Goal: Task Accomplishment & Management: Use online tool/utility

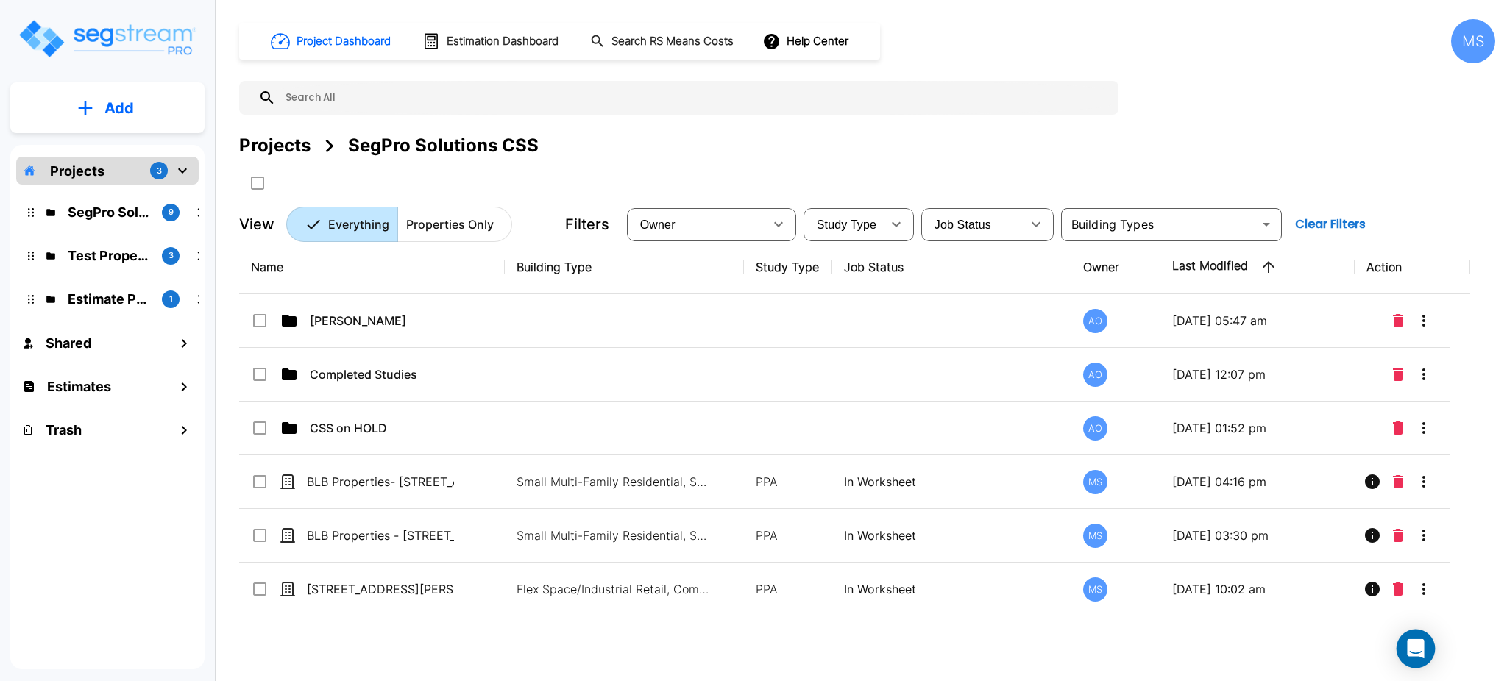
click at [1414, 649] on icon "Open Intercom Messenger" at bounding box center [1415, 648] width 17 height 19
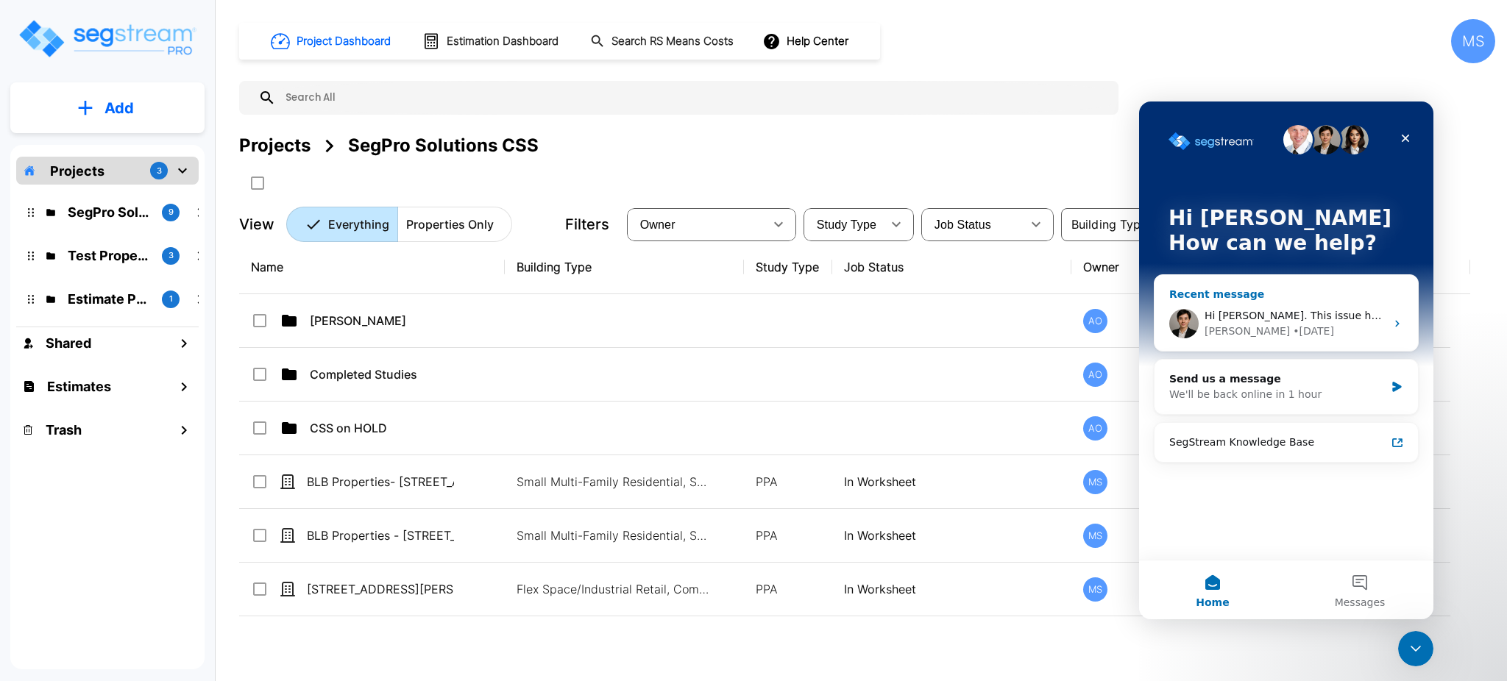
click at [1287, 324] on div "Denise • 1d ago" at bounding box center [1295, 331] width 181 height 15
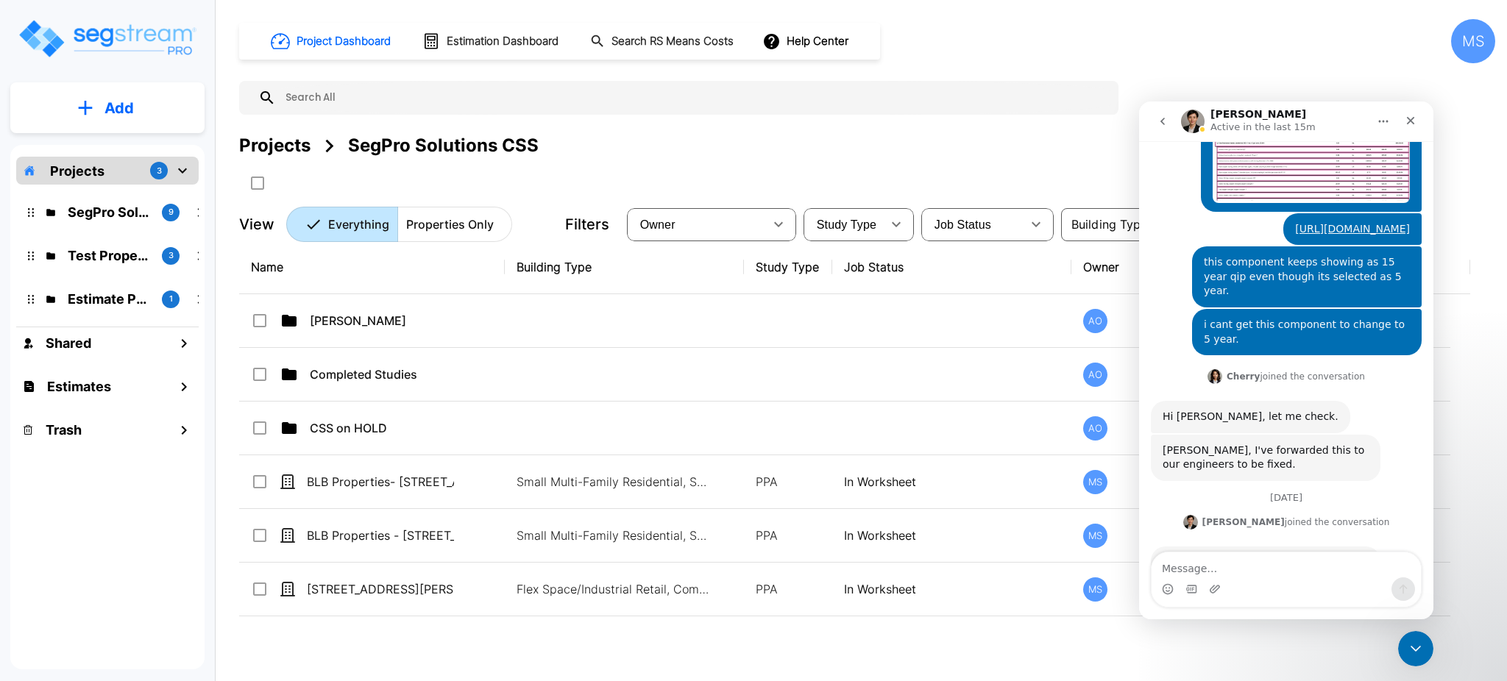
scroll to position [583, 0]
click at [1418, 649] on icon "Close Intercom Messenger" at bounding box center [1414, 647] width 18 height 18
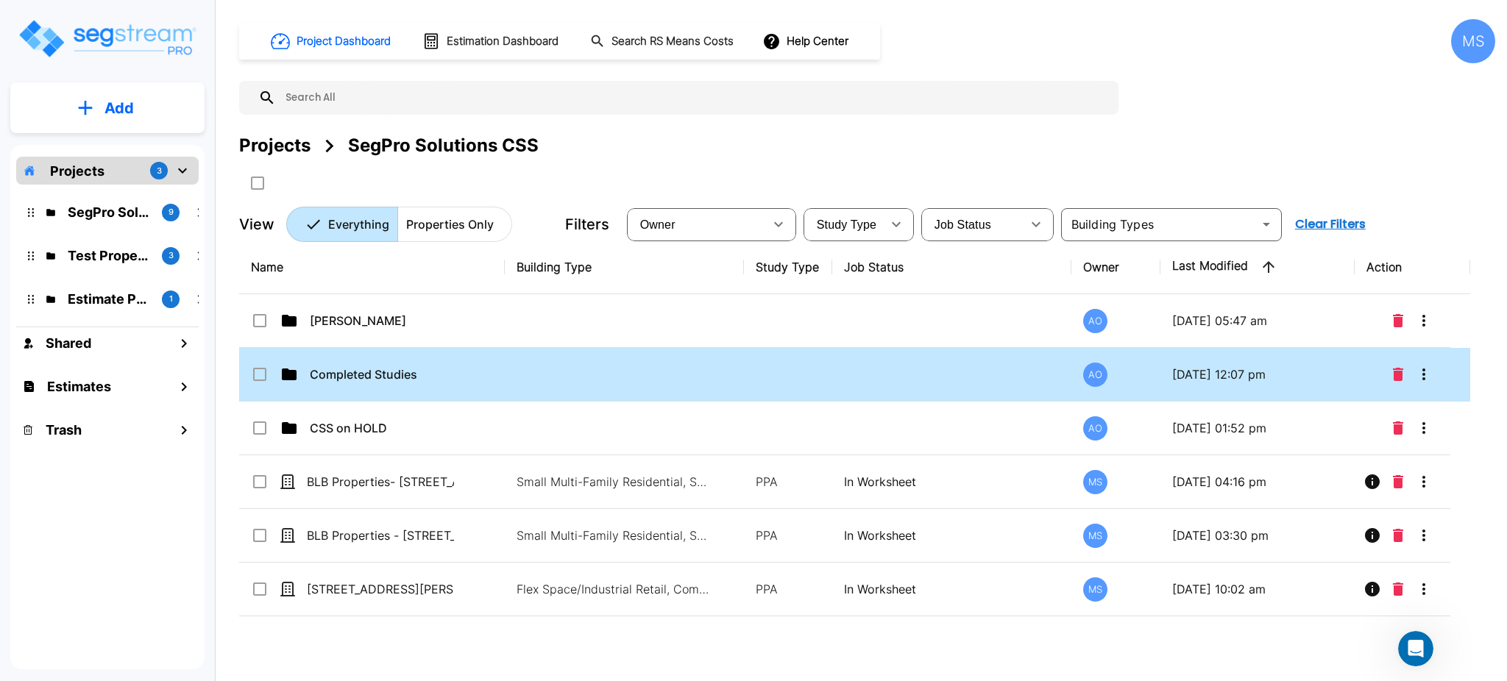
scroll to position [609, 0]
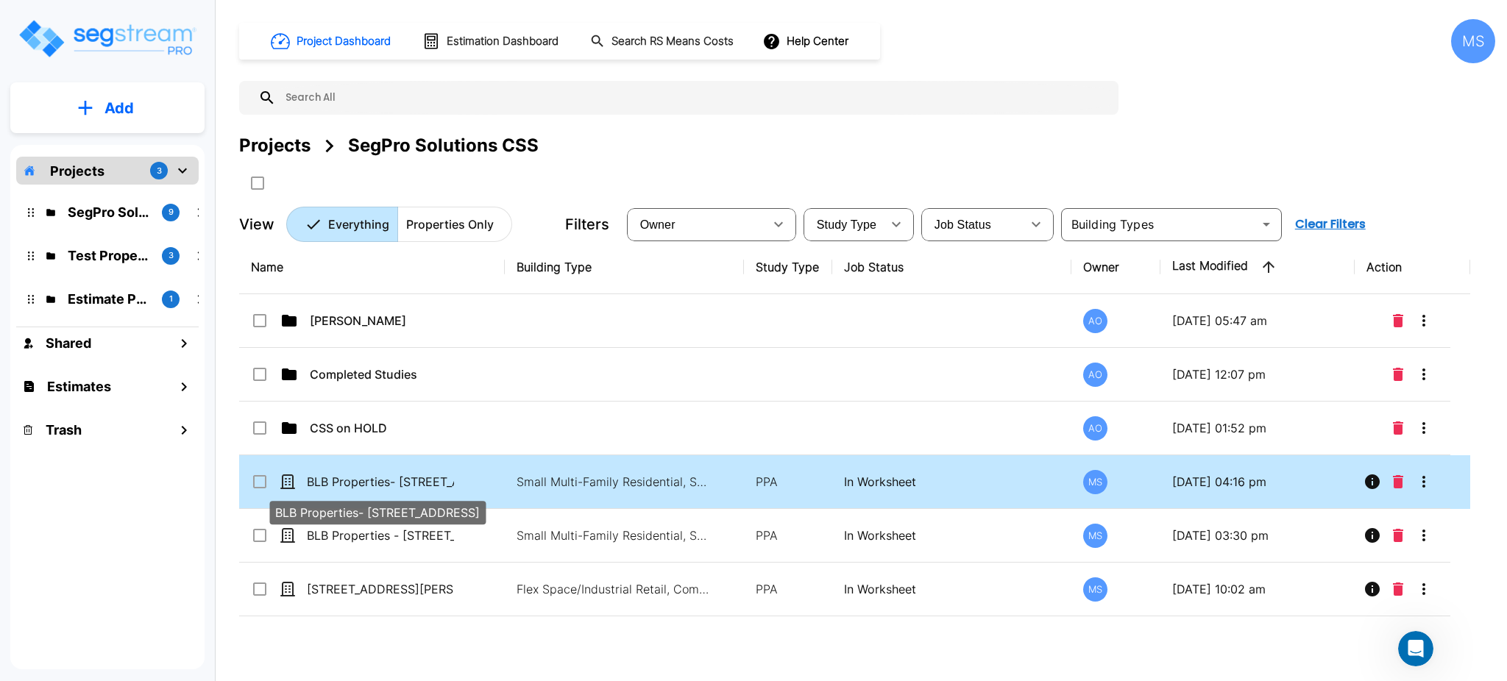
click at [409, 478] on p "BLB Properties- [STREET_ADDRESS]" at bounding box center [380, 482] width 147 height 18
checkbox input "true"
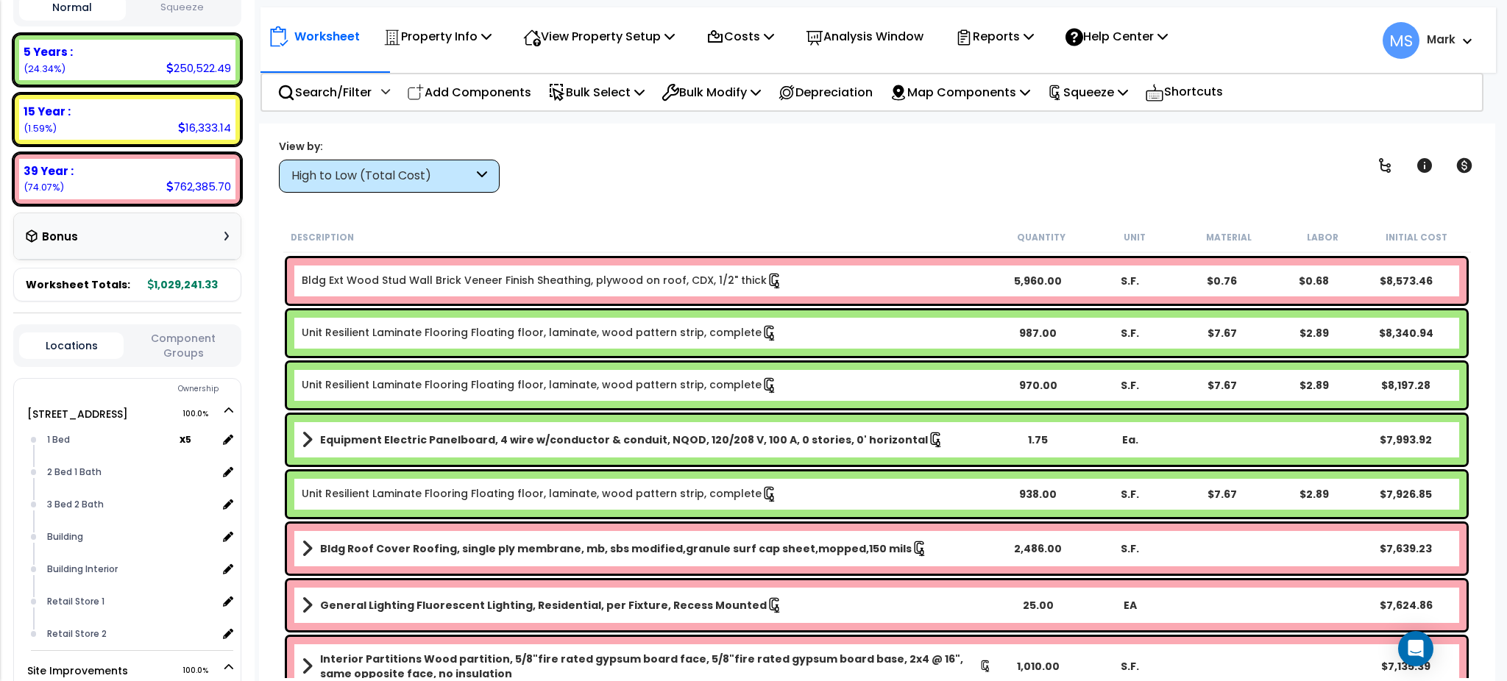
scroll to position [1709, 0]
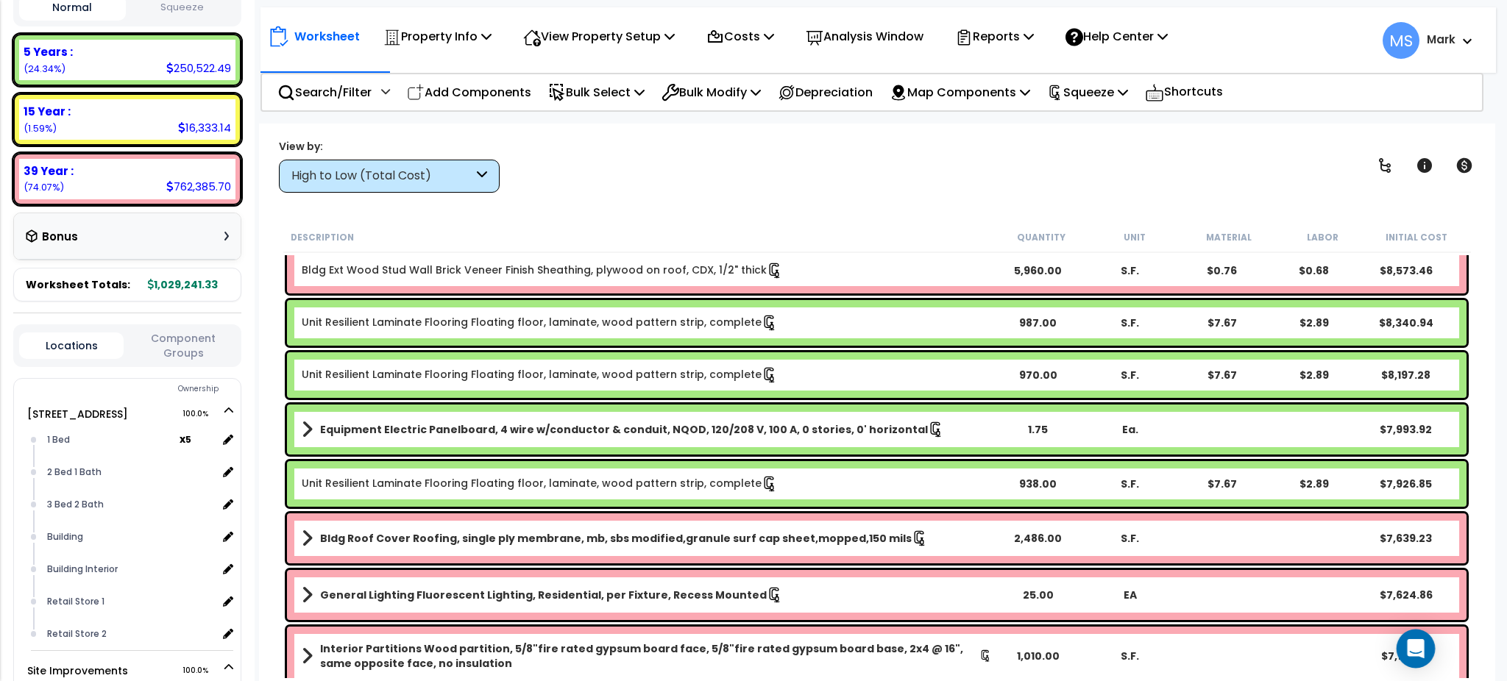
click at [1411, 645] on icon "Open Intercom Messenger" at bounding box center [1415, 648] width 17 height 19
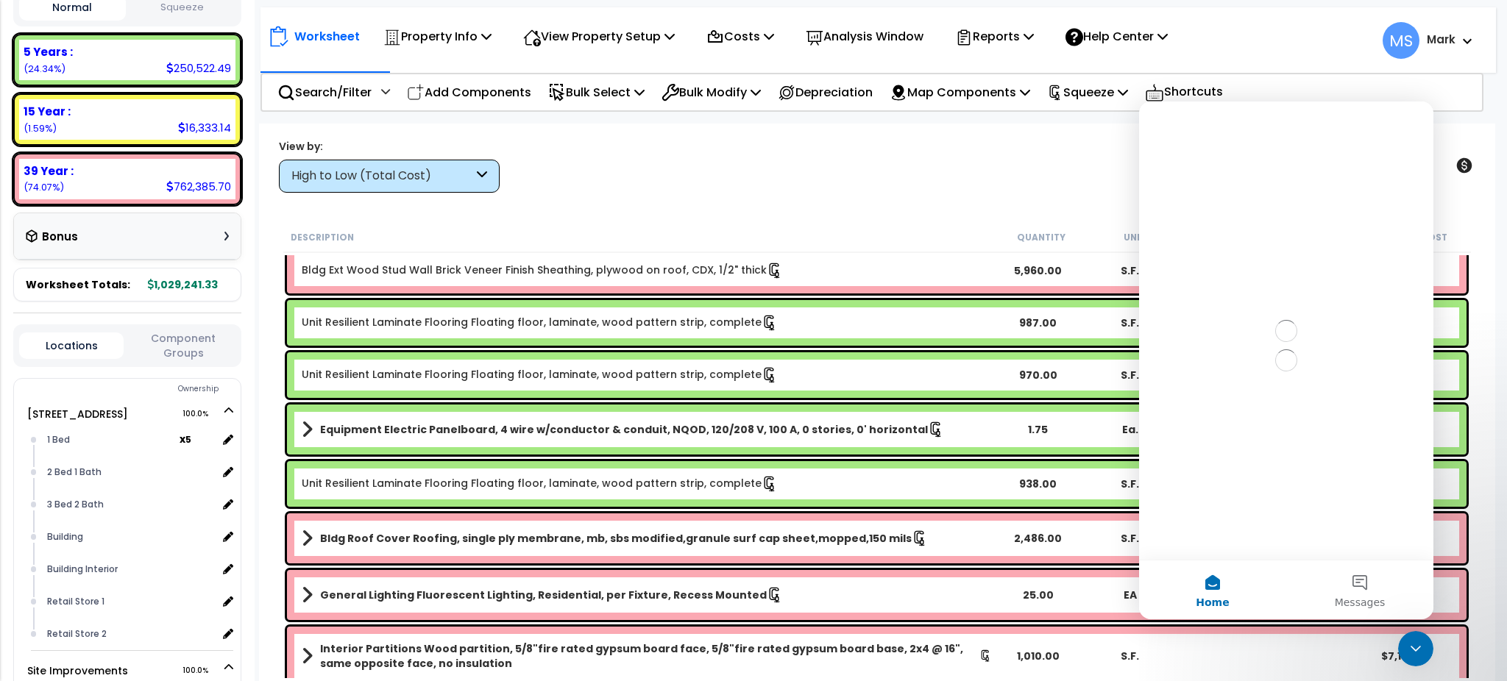
scroll to position [0, 0]
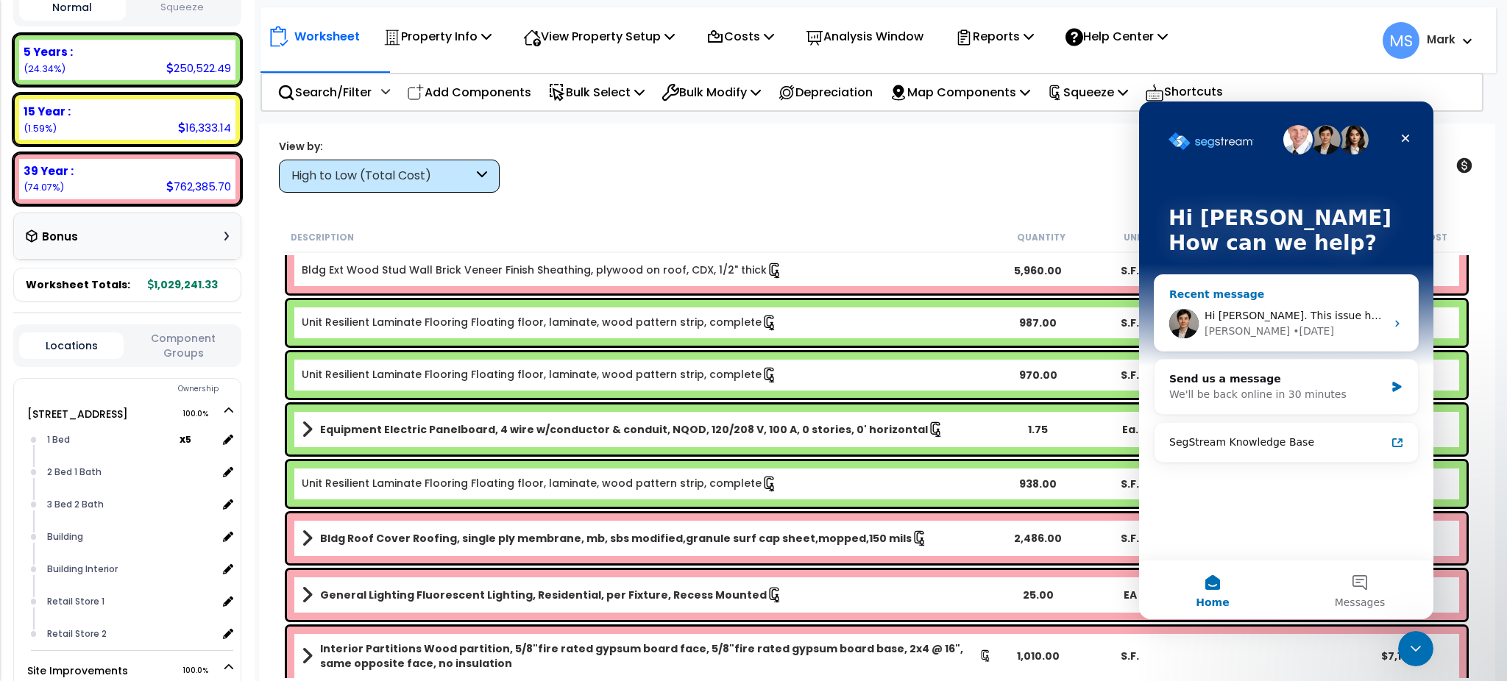
click at [1218, 318] on span "Hi Mark. This issue has been fixed." at bounding box center [1324, 316] width 239 height 12
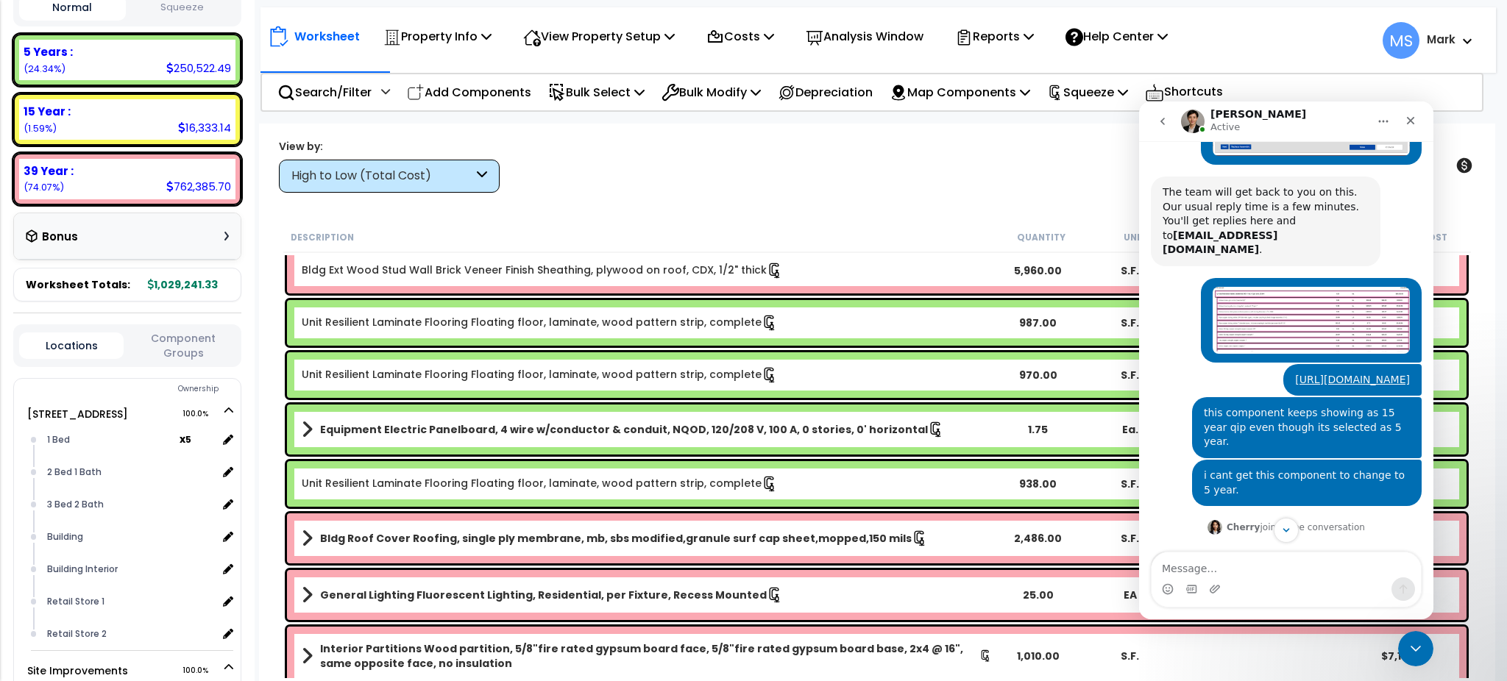
scroll to position [430, 0]
click at [1307, 288] on img "Mark says…" at bounding box center [1311, 321] width 197 height 67
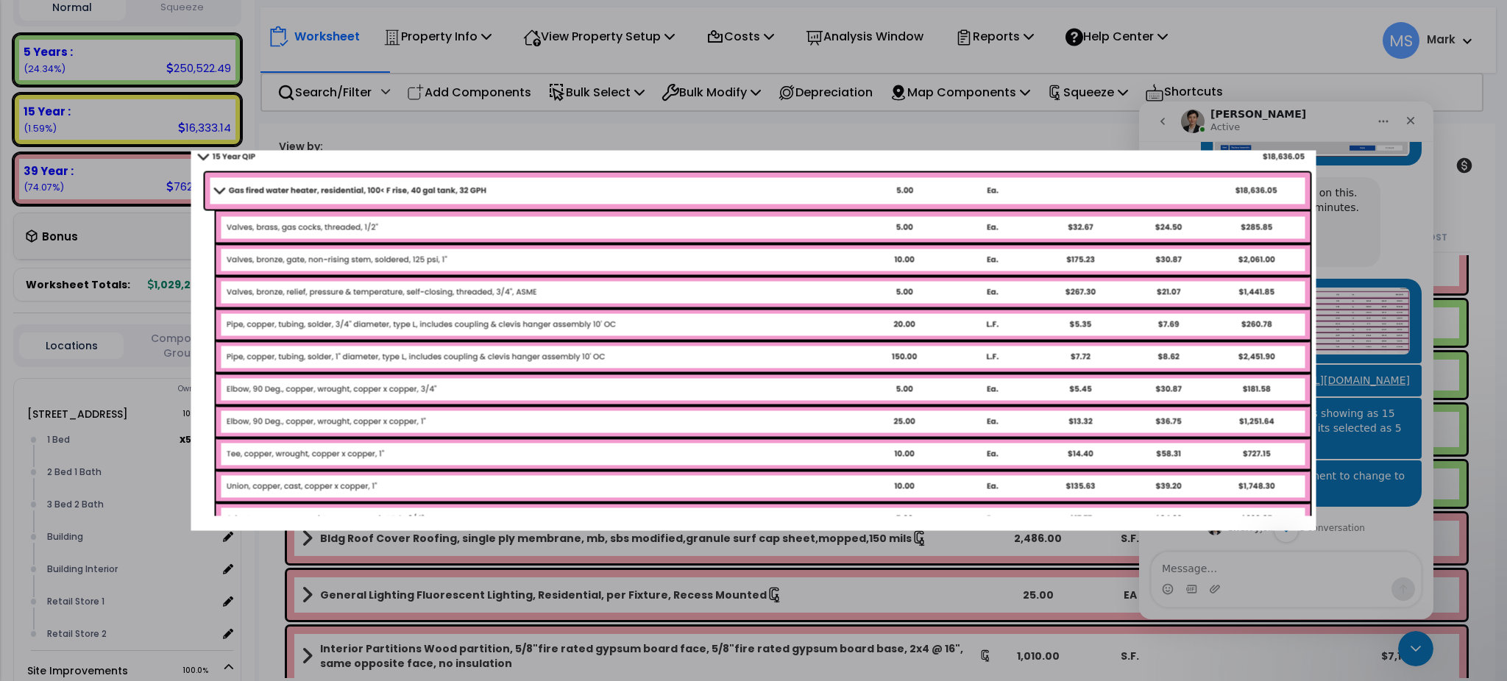
scroll to position [0, 0]
click at [1411, 346] on div "Intercom messenger" at bounding box center [753, 340] width 1507 height 681
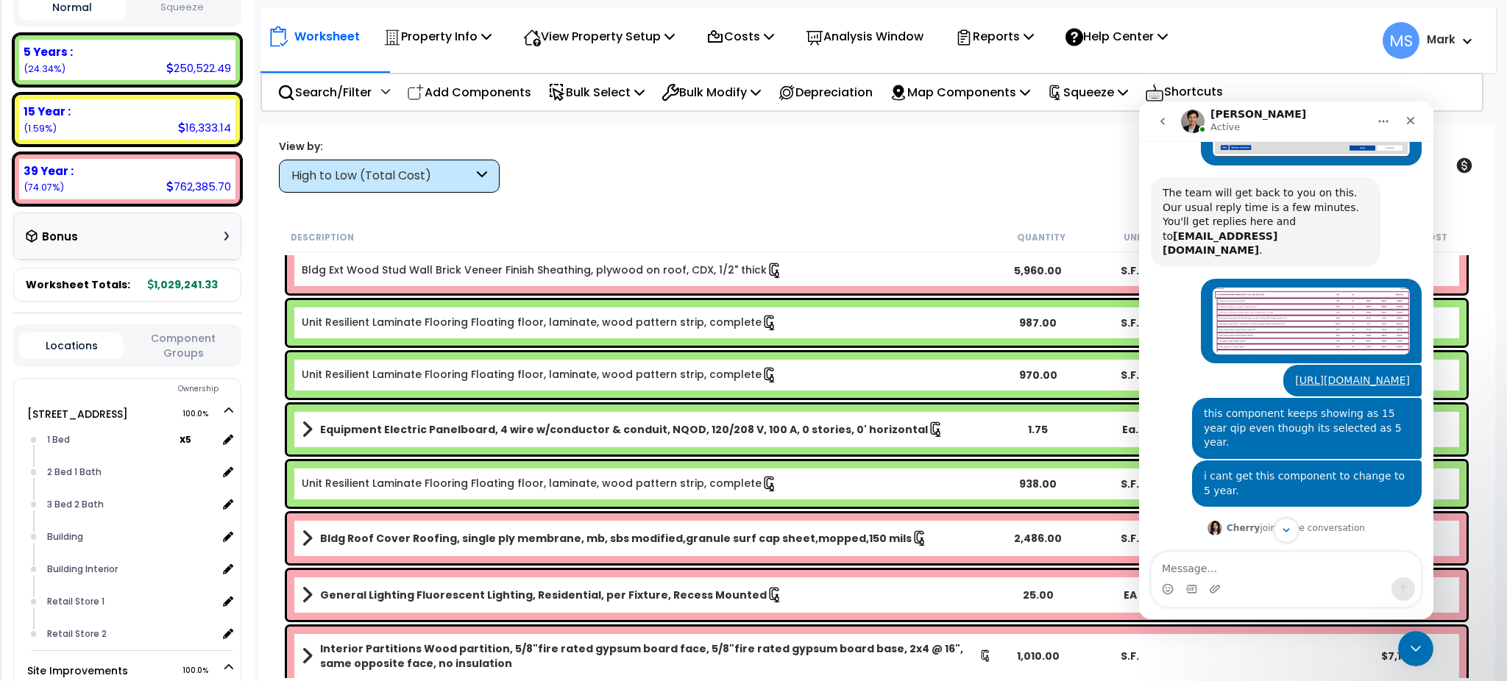
click at [166, 349] on button "Component Groups" at bounding box center [183, 345] width 104 height 31
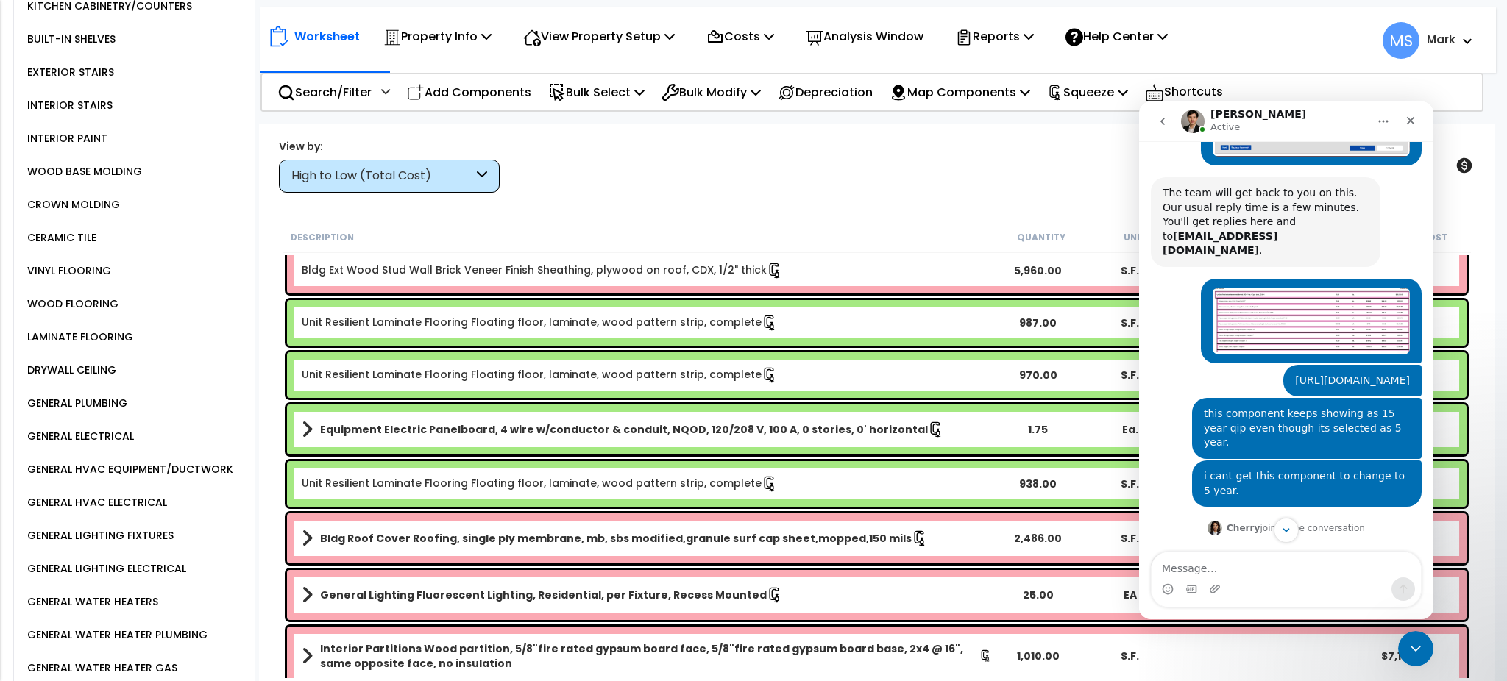
scroll to position [1264, 0]
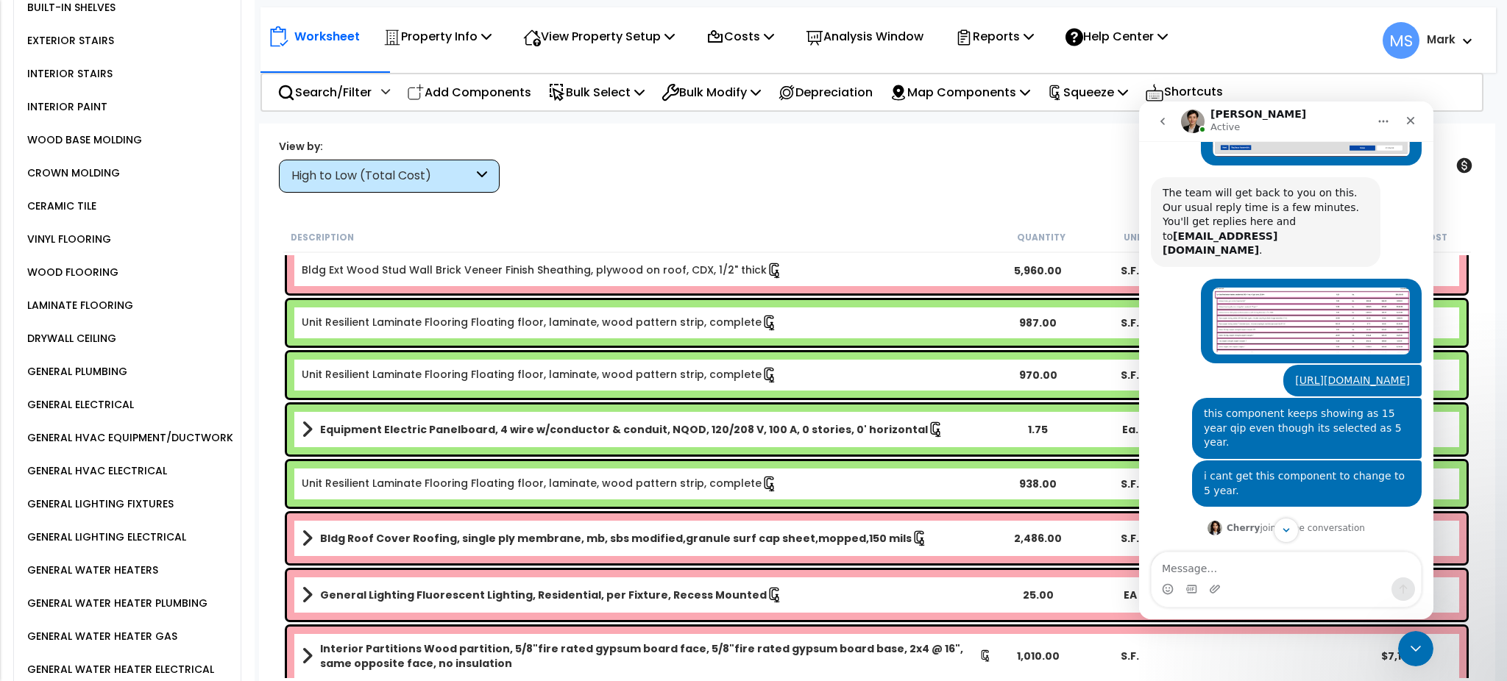
click at [116, 561] on div "GENERAL WATER HEATERS" at bounding box center [91, 570] width 135 height 18
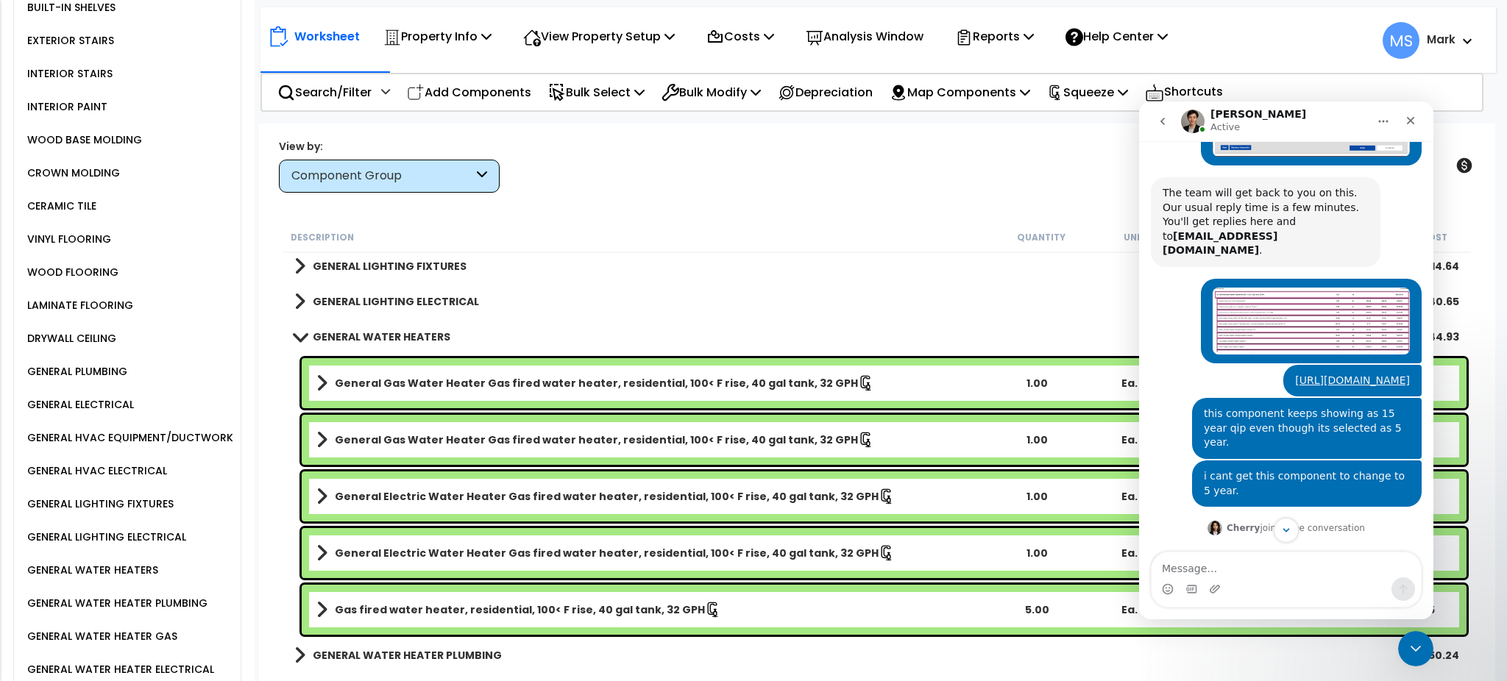
scroll to position [1732, 0]
click at [1415, 120] on icon "Close" at bounding box center [1411, 121] width 12 height 12
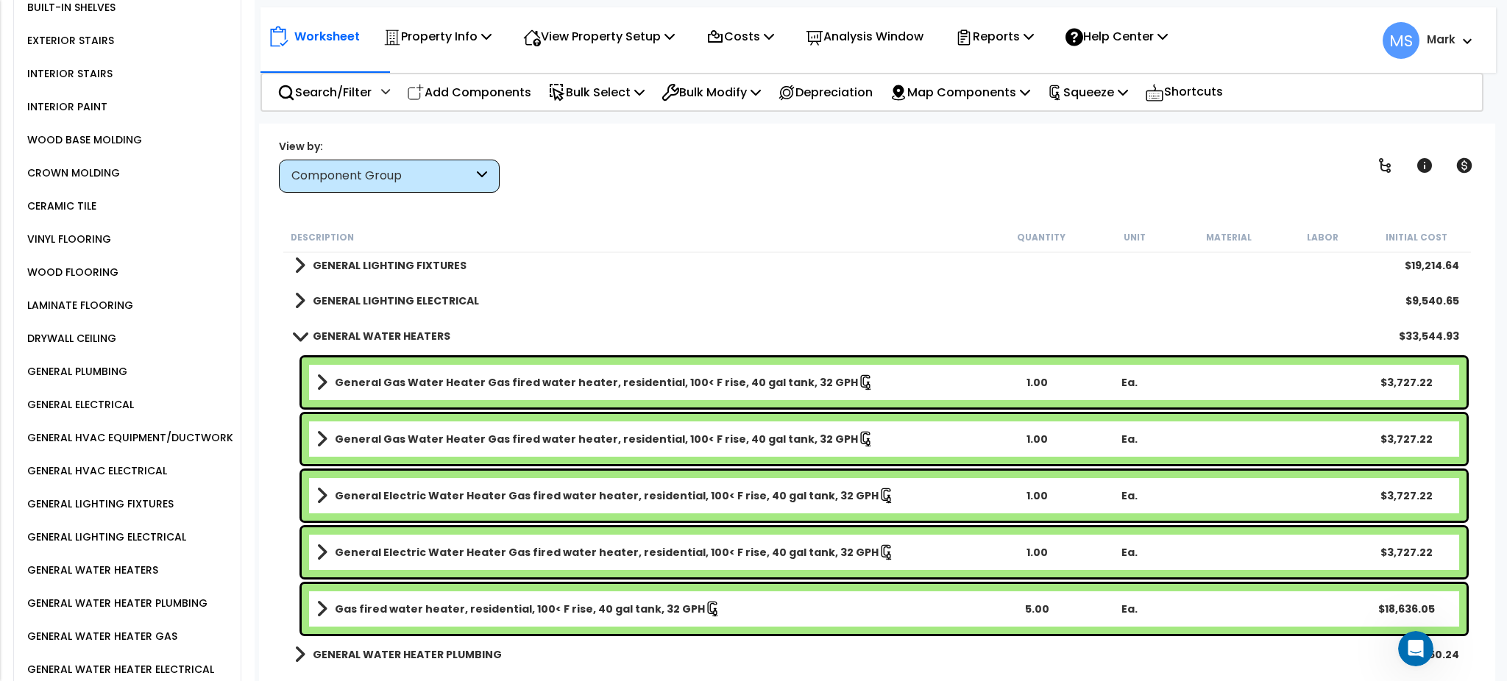
scroll to position [609, 0]
click at [526, 565] on div "General Electric Water Heater Gas fired water heater, residential, 100< F rise,…" at bounding box center [884, 553] width 1165 height 50
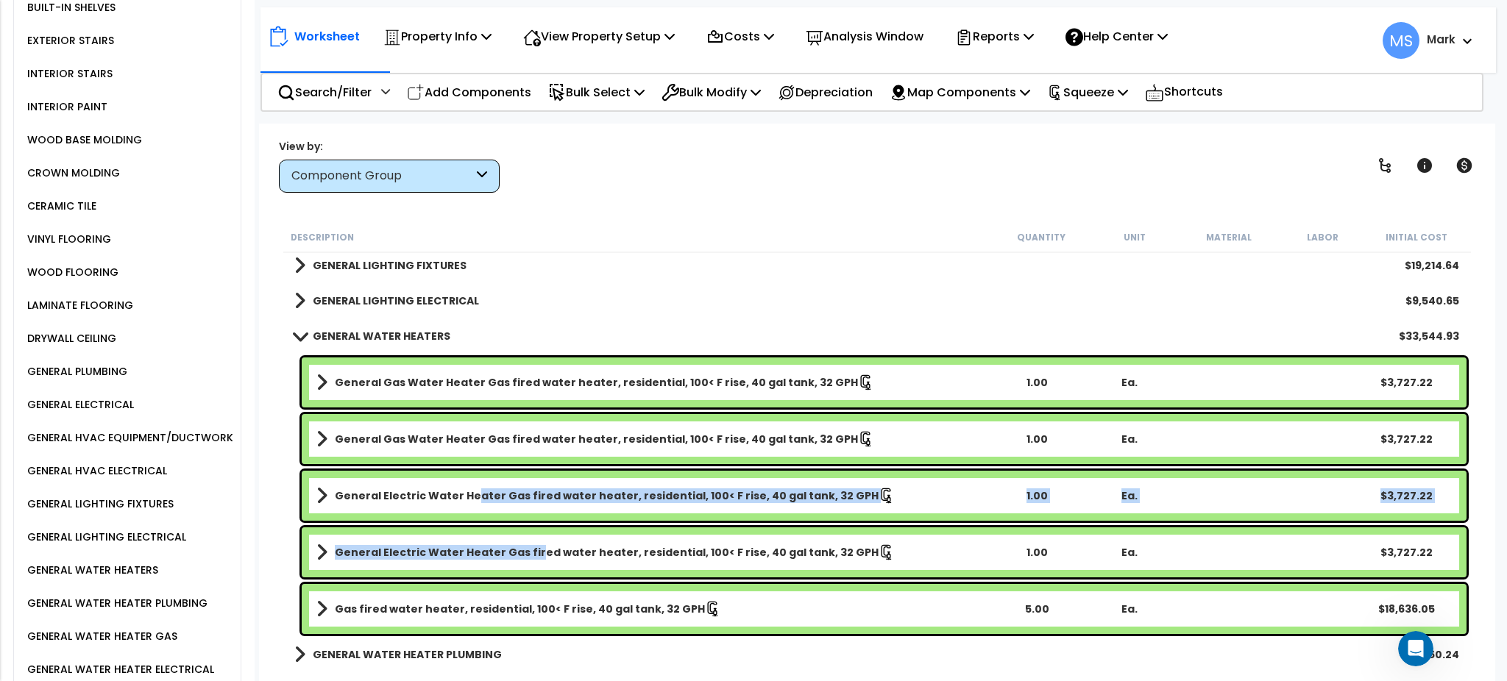
click at [467, 489] on b "General Electric Water Heater Gas fired water heater, residential, 100< F rise,…" at bounding box center [607, 496] width 544 height 15
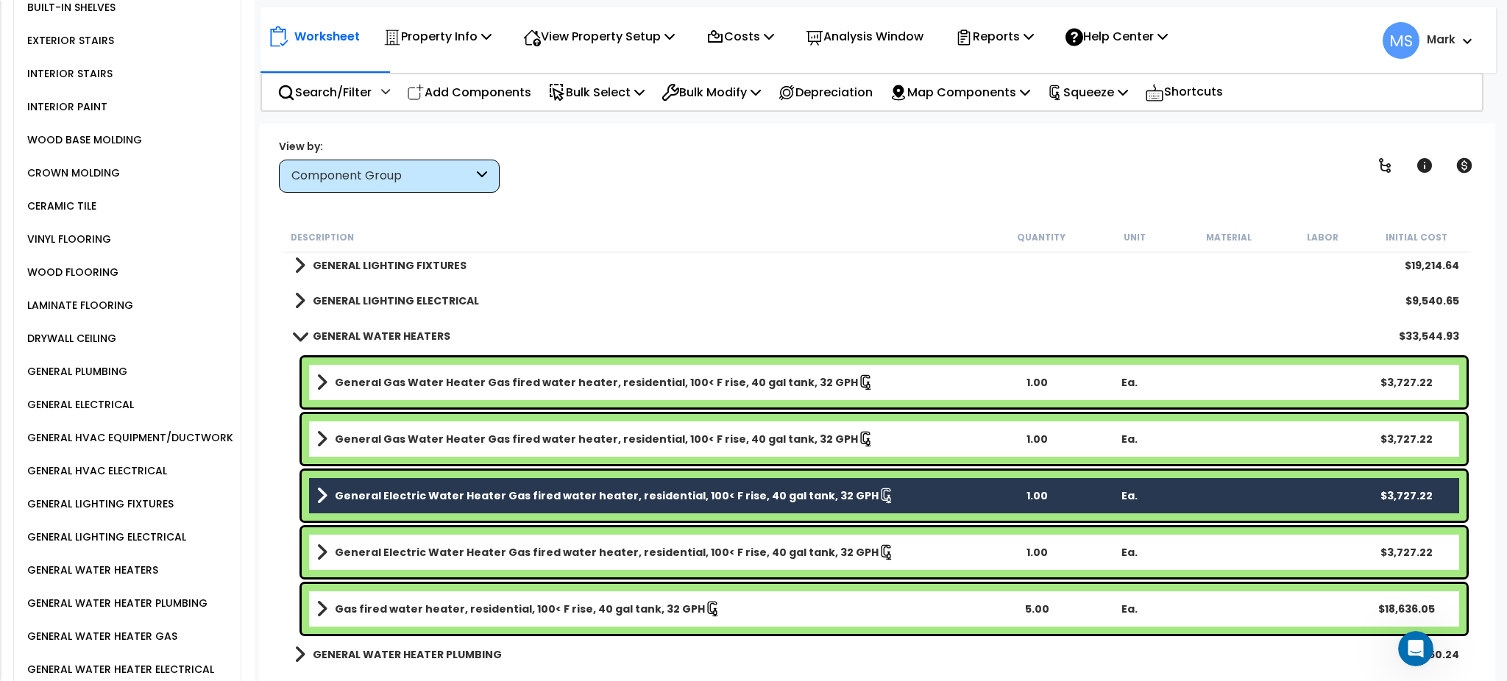
click at [453, 570] on div "General Electric Water Heater Gas fired water heater, residential, 100< F rise,…" at bounding box center [884, 553] width 1165 height 50
click at [433, 542] on link "General Electric Water Heater Gas fired water heater, residential, 100< F rise,…" at bounding box center [653, 552] width 674 height 21
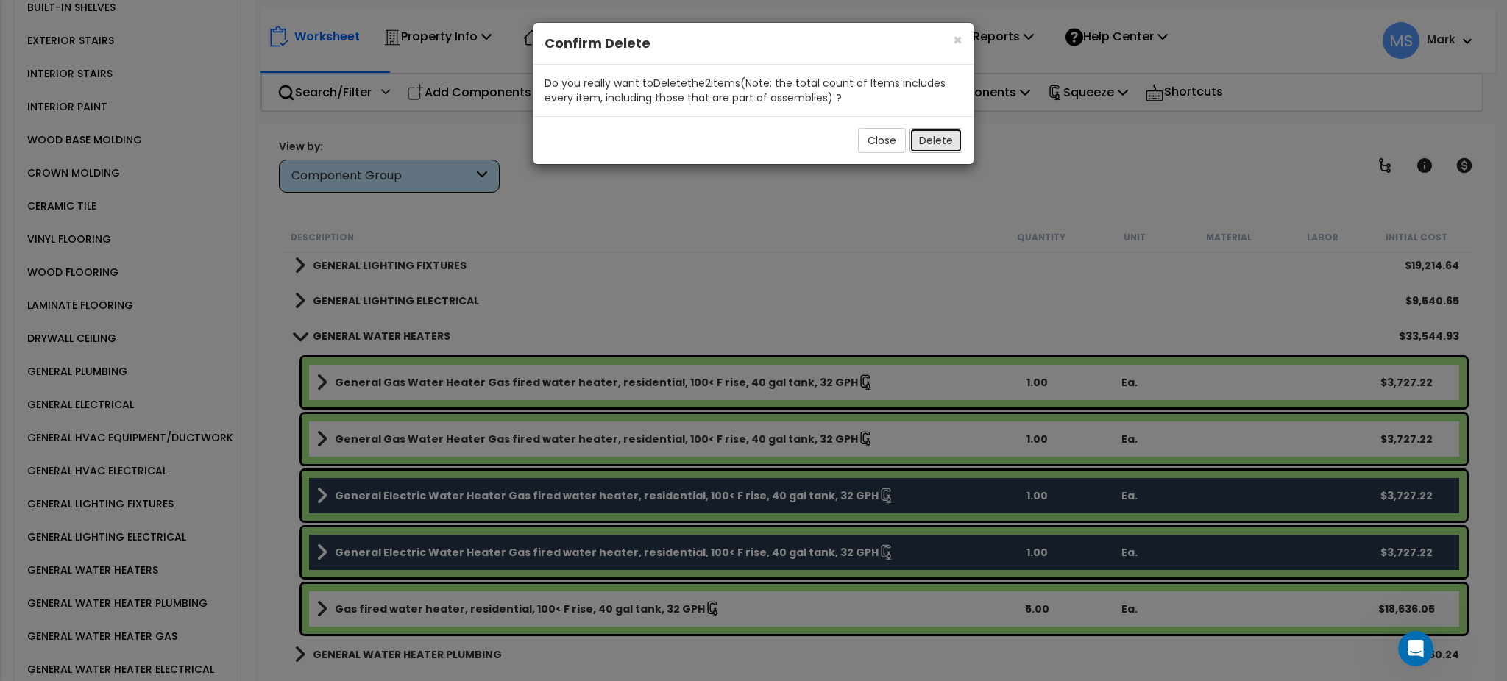
click at [924, 139] on button "Delete" at bounding box center [936, 140] width 53 height 25
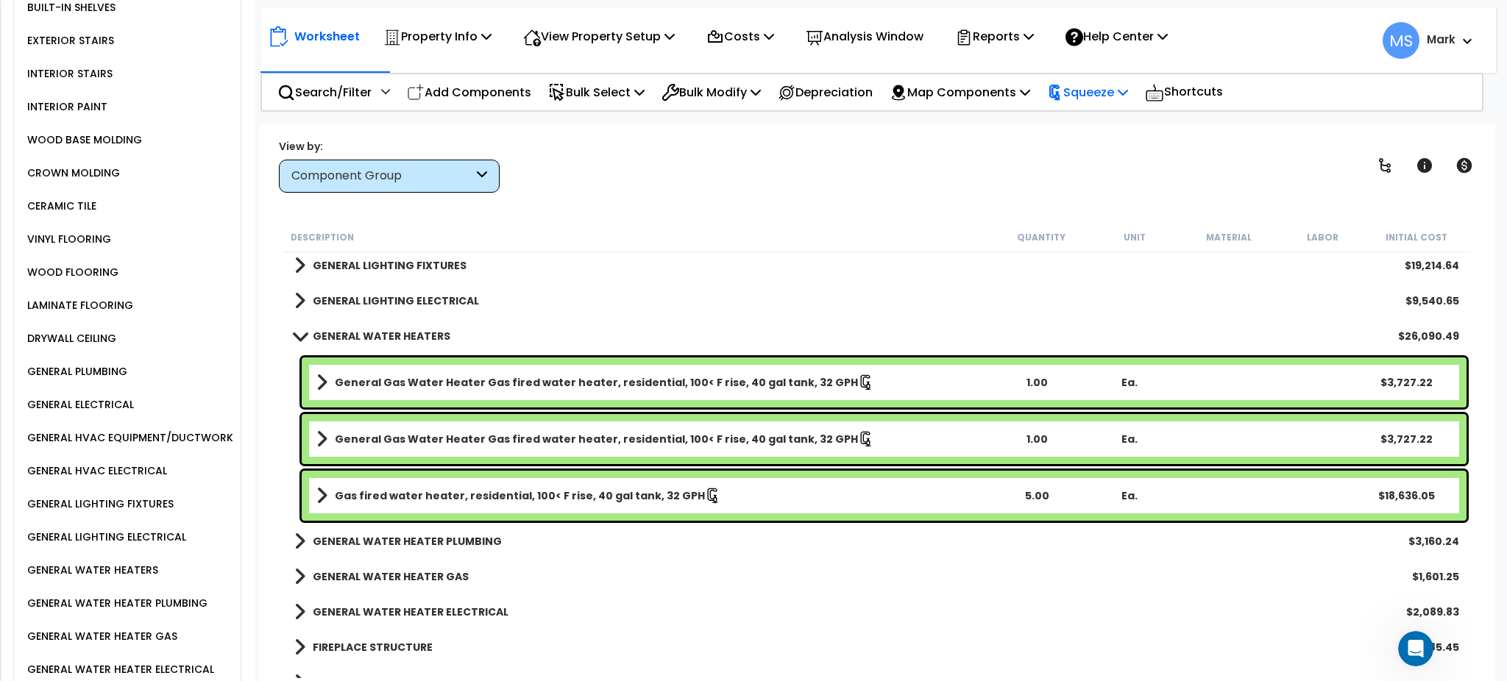
click at [1087, 91] on p "Squeeze" at bounding box center [1087, 92] width 81 height 20
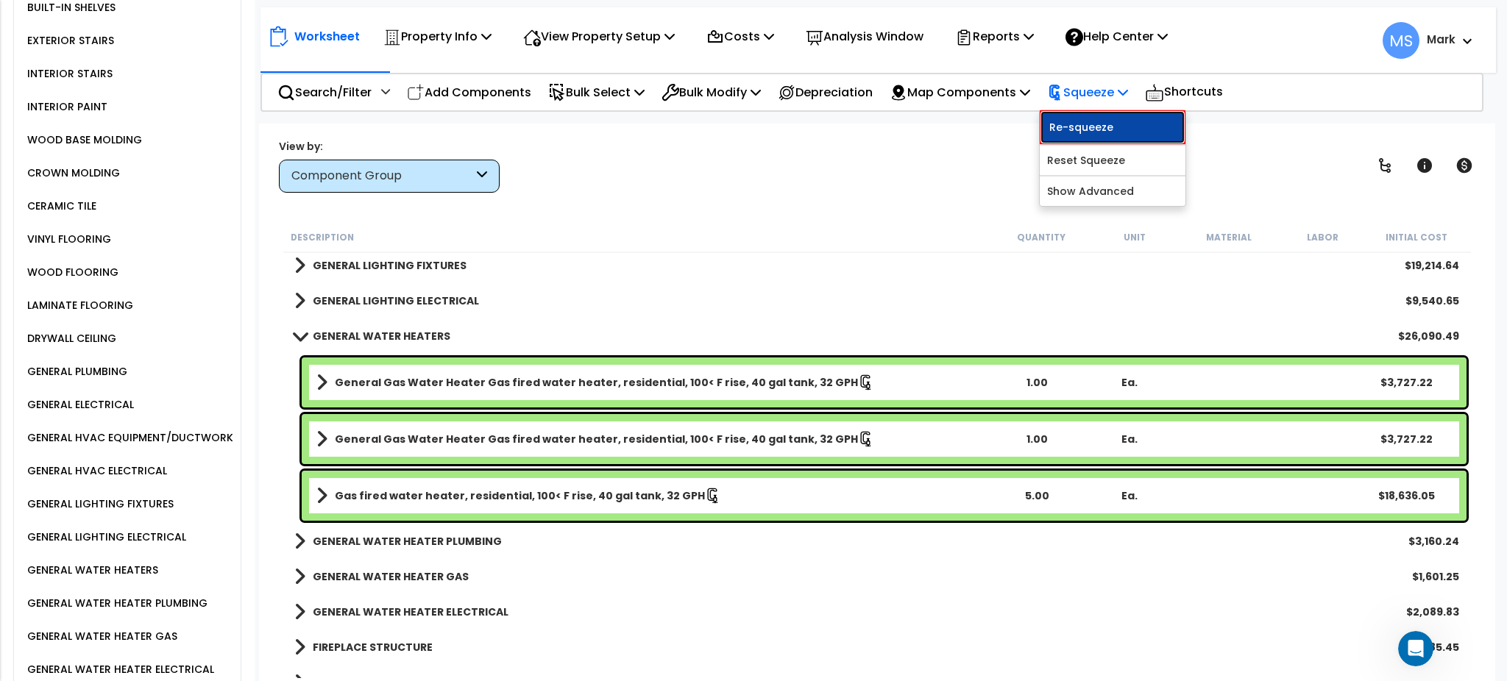
click at [1079, 122] on link "Re-squeeze" at bounding box center [1113, 127] width 146 height 34
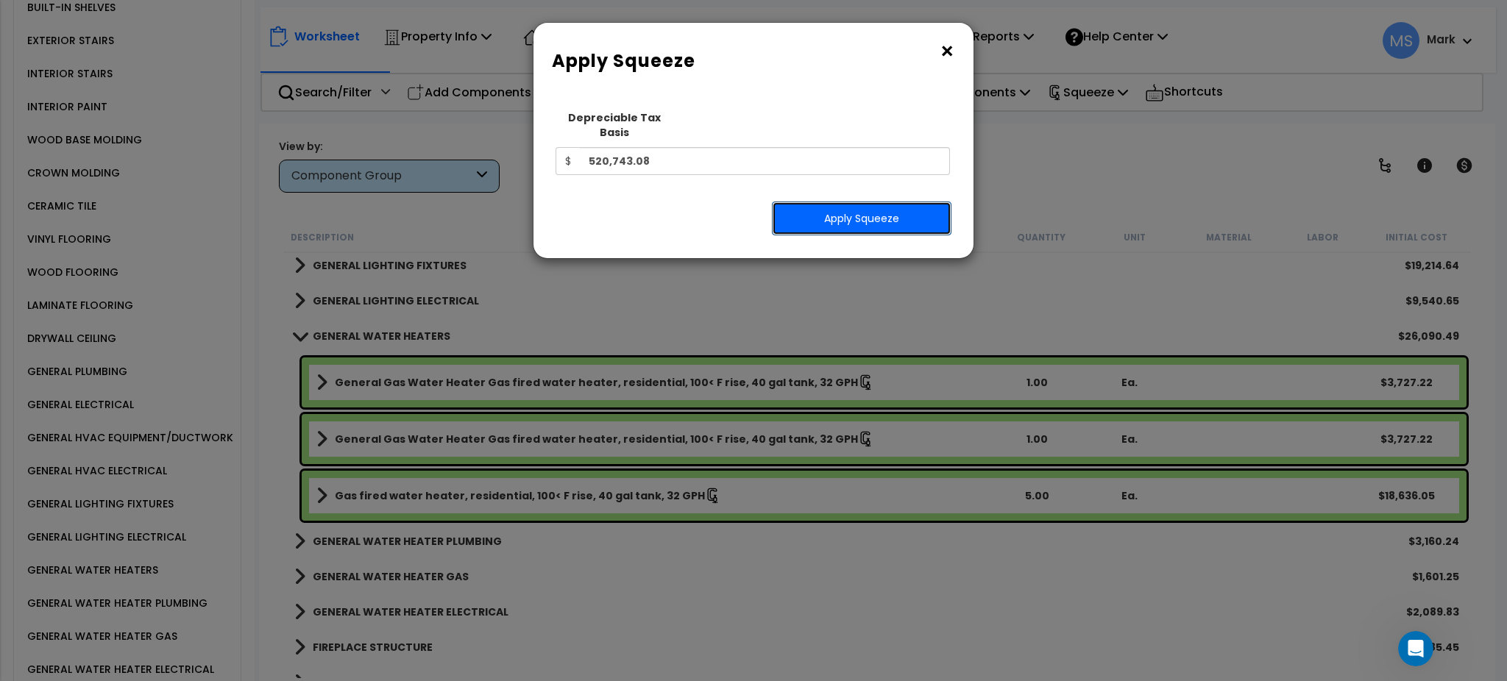
click at [854, 202] on button "Apply Squeeze" at bounding box center [862, 219] width 180 height 34
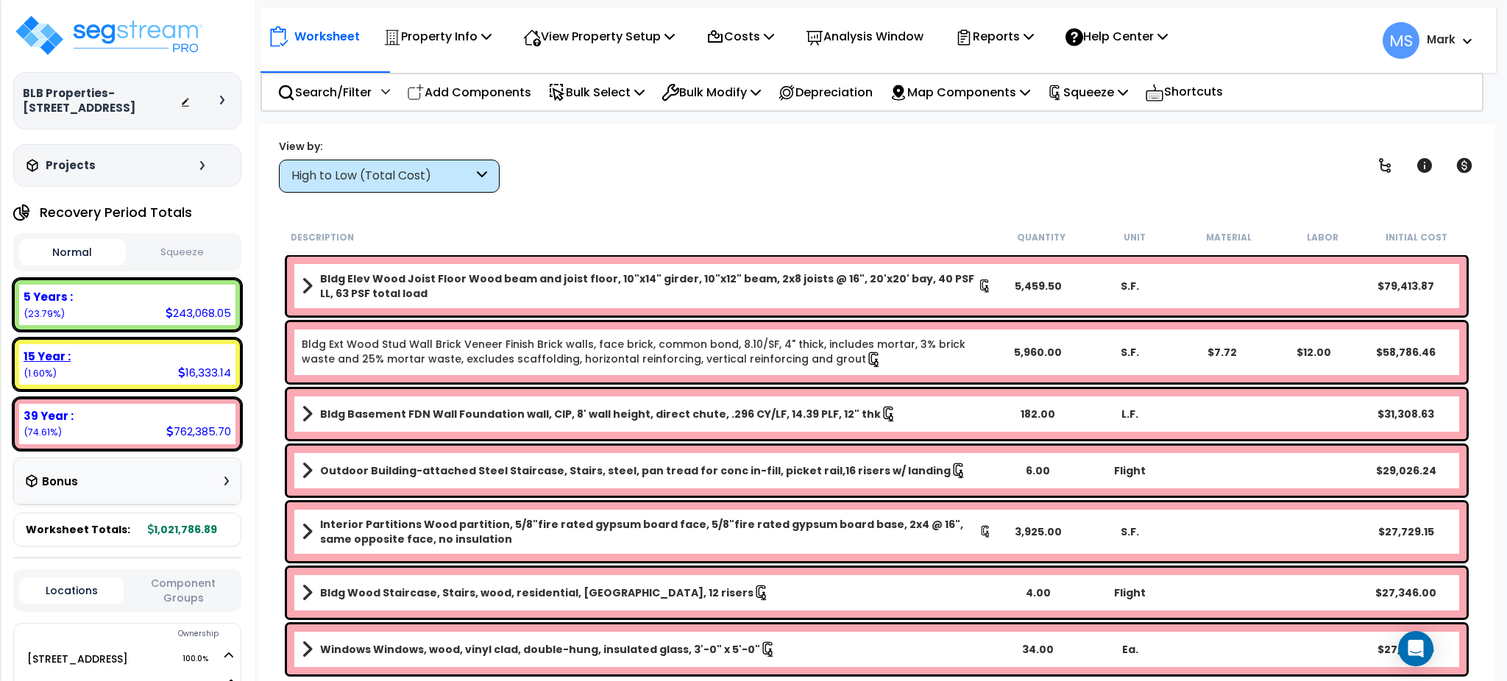
click at [120, 374] on div "15 Year : 16,333.14 (1.60%)" at bounding box center [127, 364] width 216 height 40
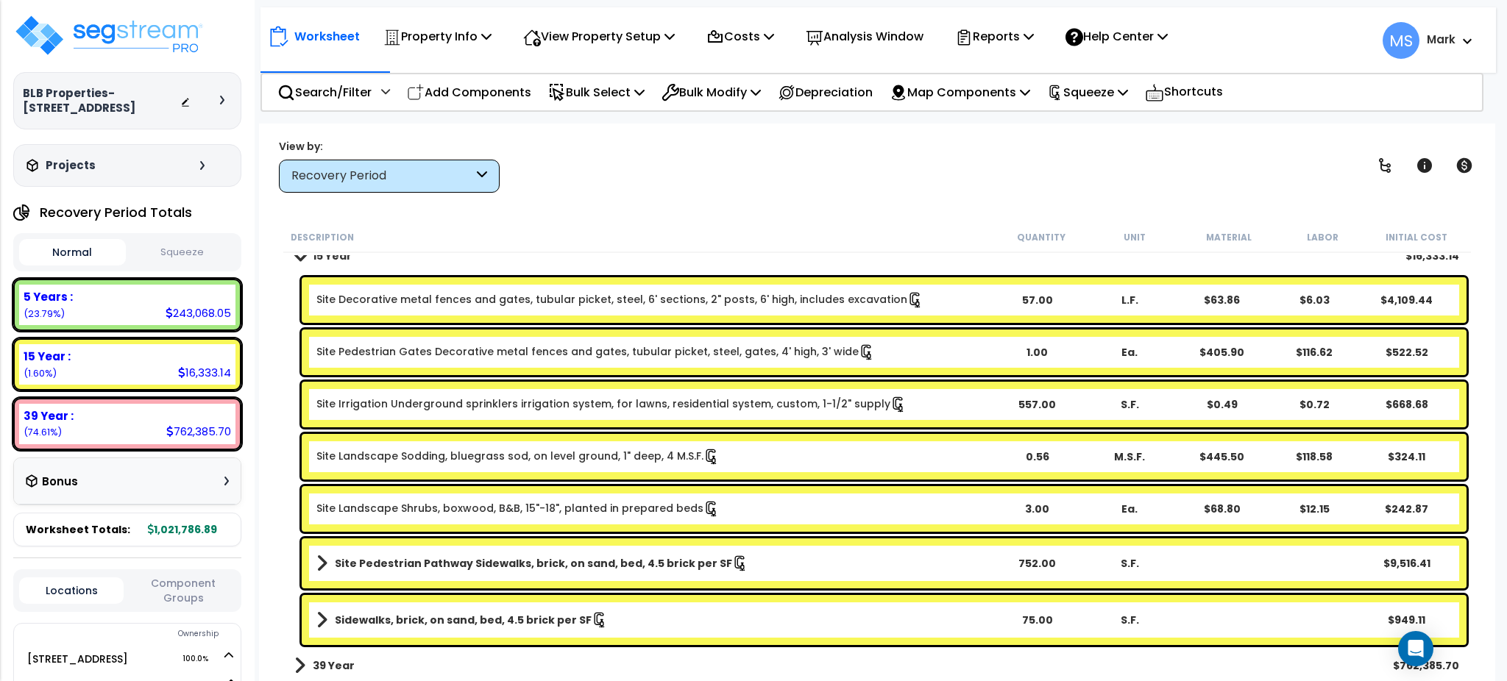
scroll to position [53, 0]
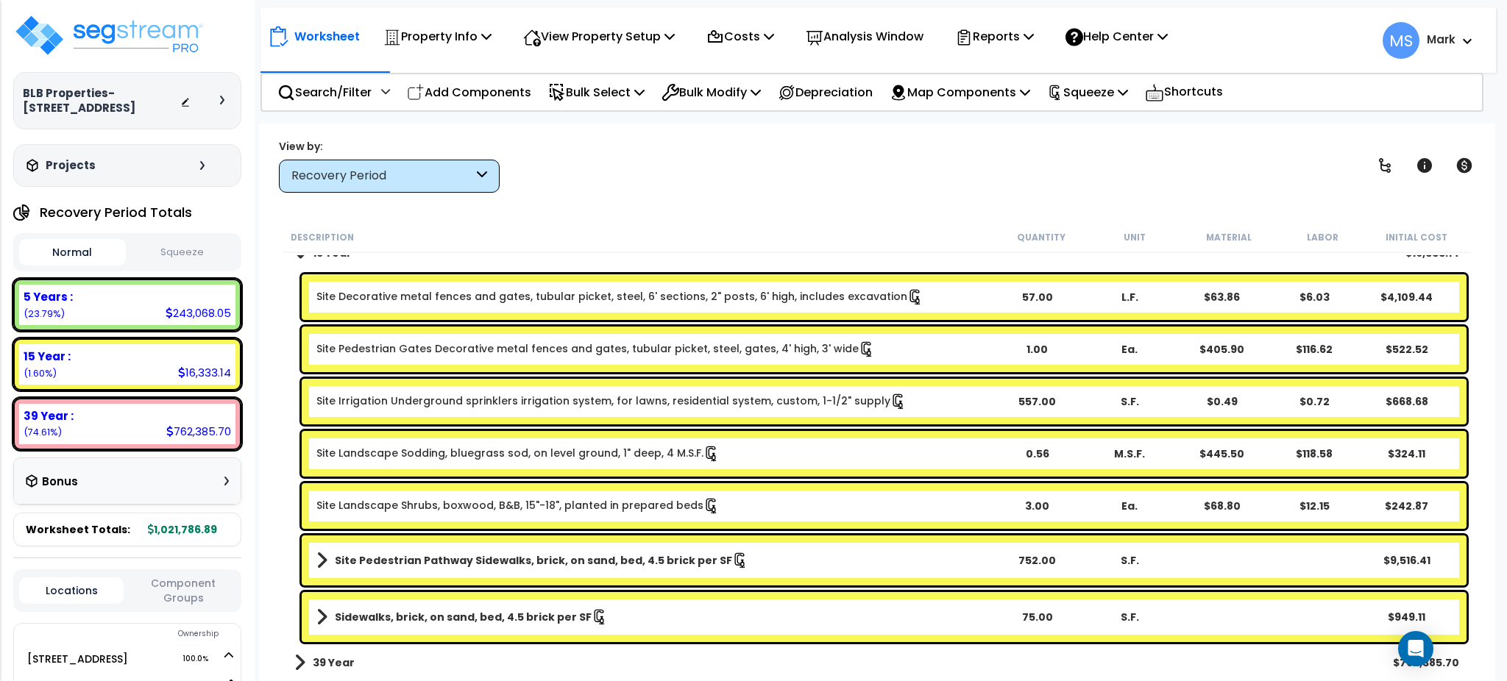
click at [554, 622] on b "Sidewalks, brick, on sand, bed, 4.5 brick per SF" at bounding box center [463, 617] width 257 height 15
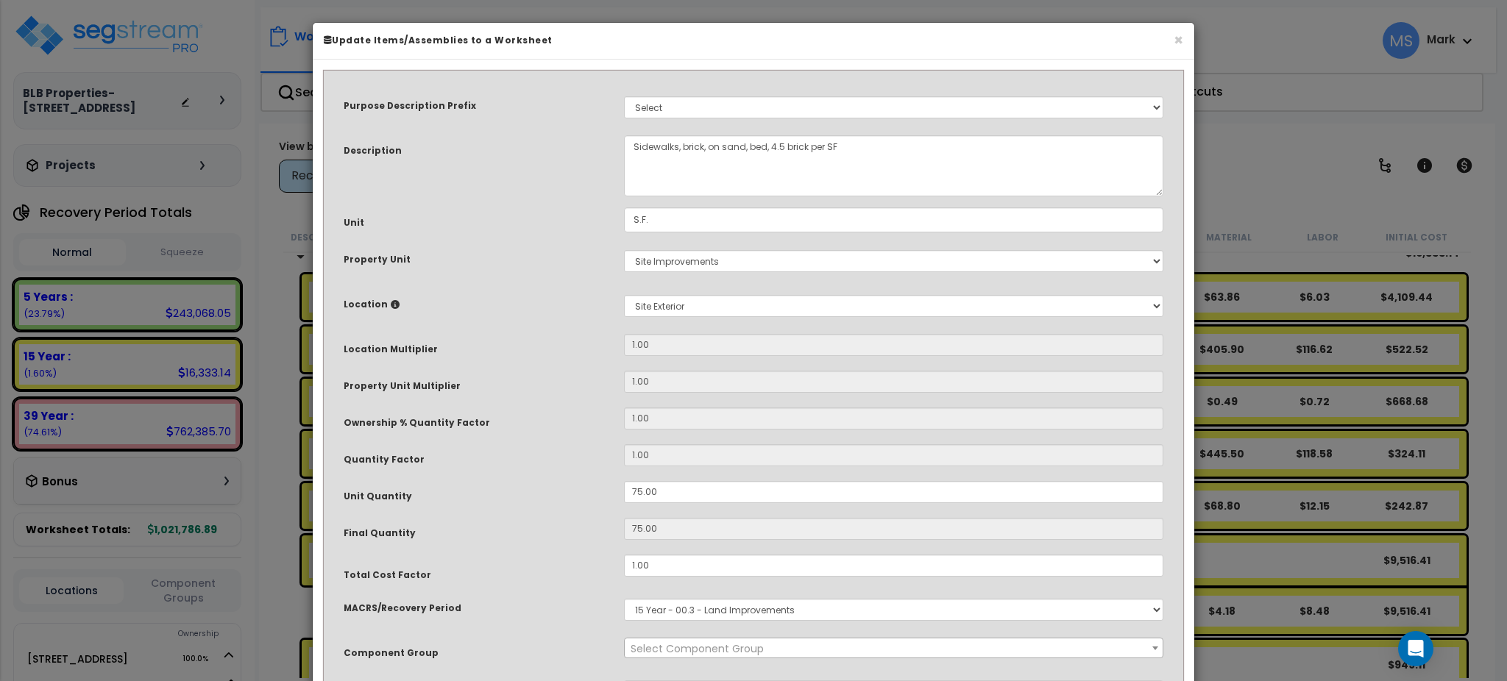
select select "46171"
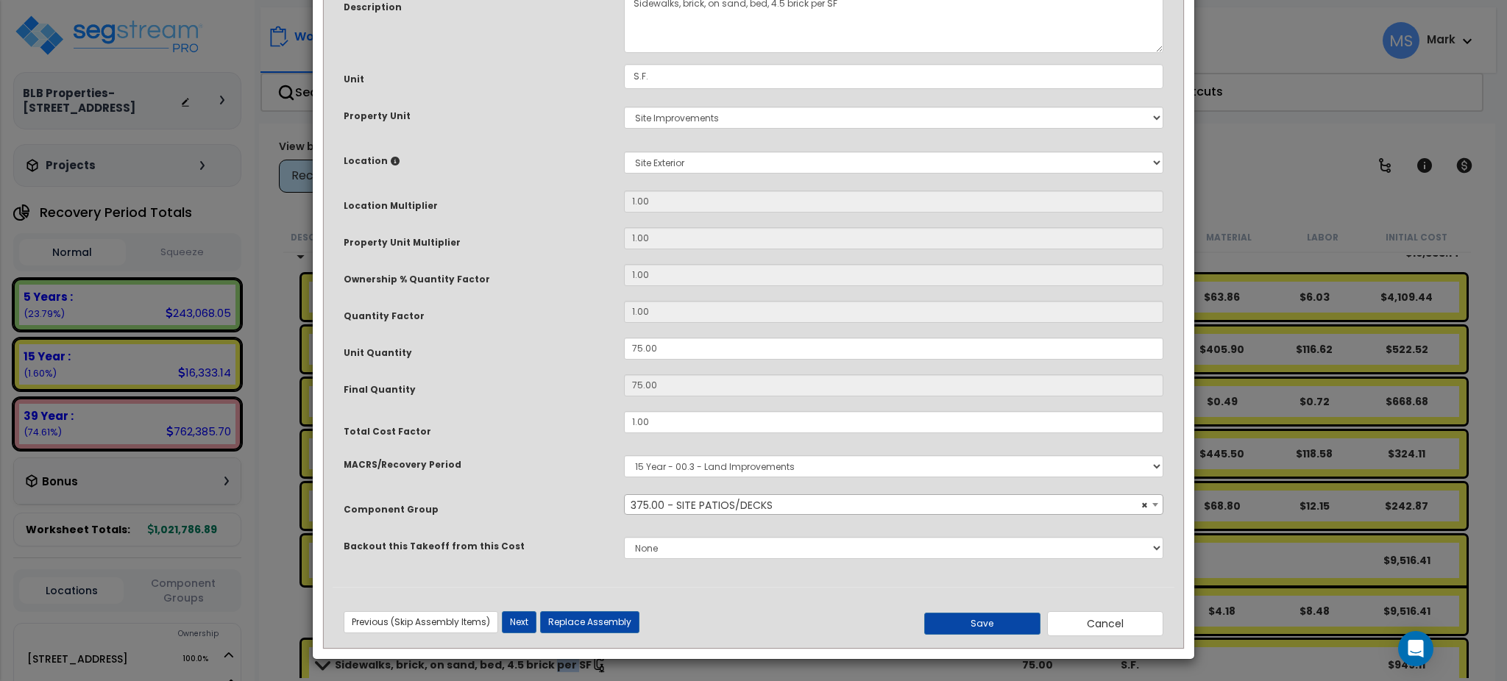
scroll to position [0, 0]
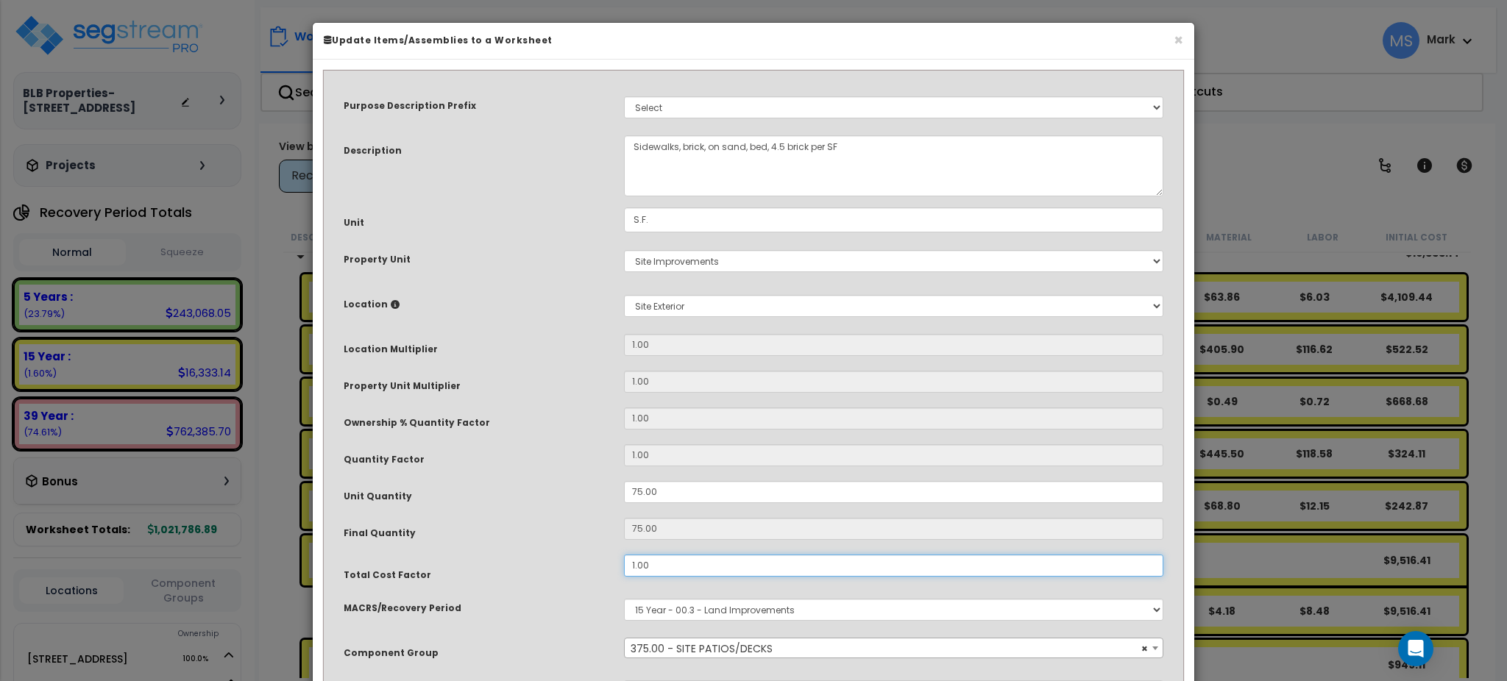
click at [675, 559] on input "1.00" at bounding box center [893, 566] width 539 height 22
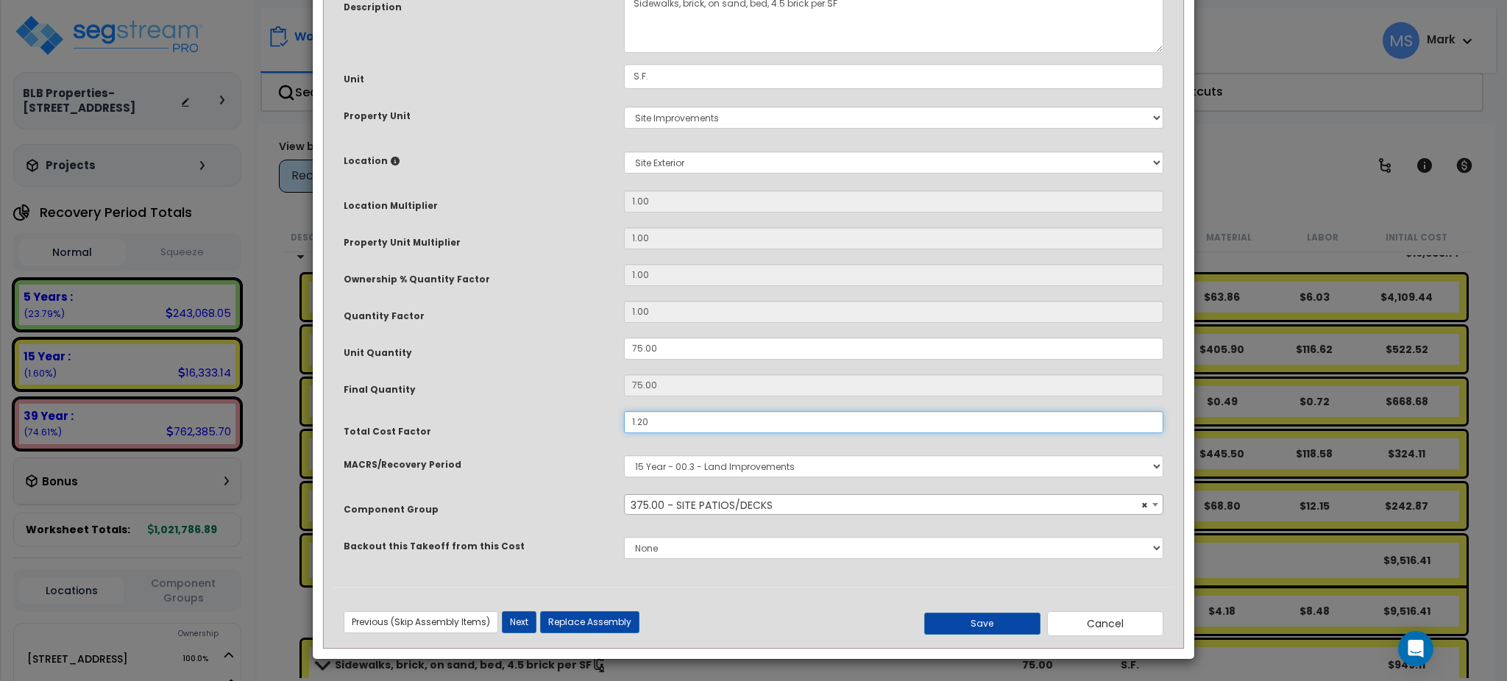
type input "1.20"
click at [988, 609] on div "Previous (Skip Assembly Items) Next (Skip Assembly Items) Previous Next Replace…" at bounding box center [754, 618] width 842 height 38
click at [982, 623] on button "Save" at bounding box center [982, 624] width 116 height 22
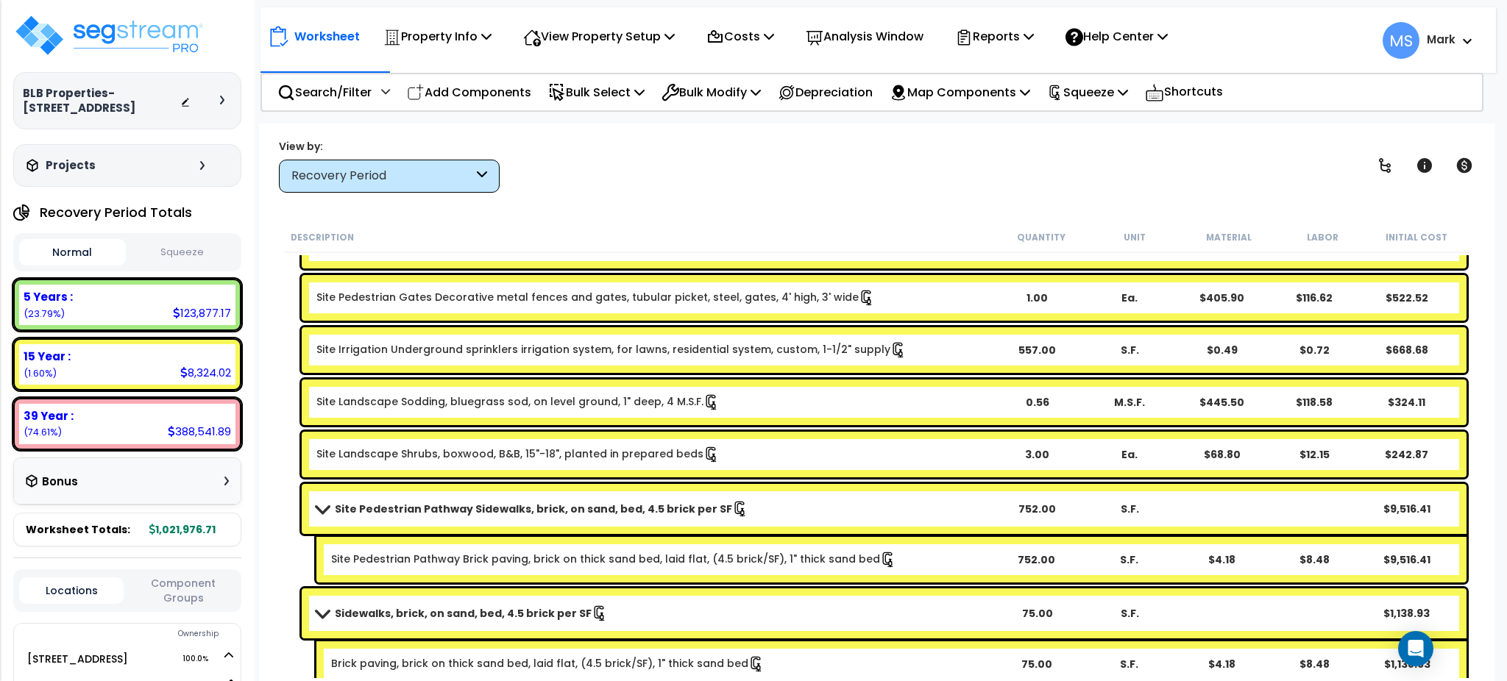
scroll to position [149, 0]
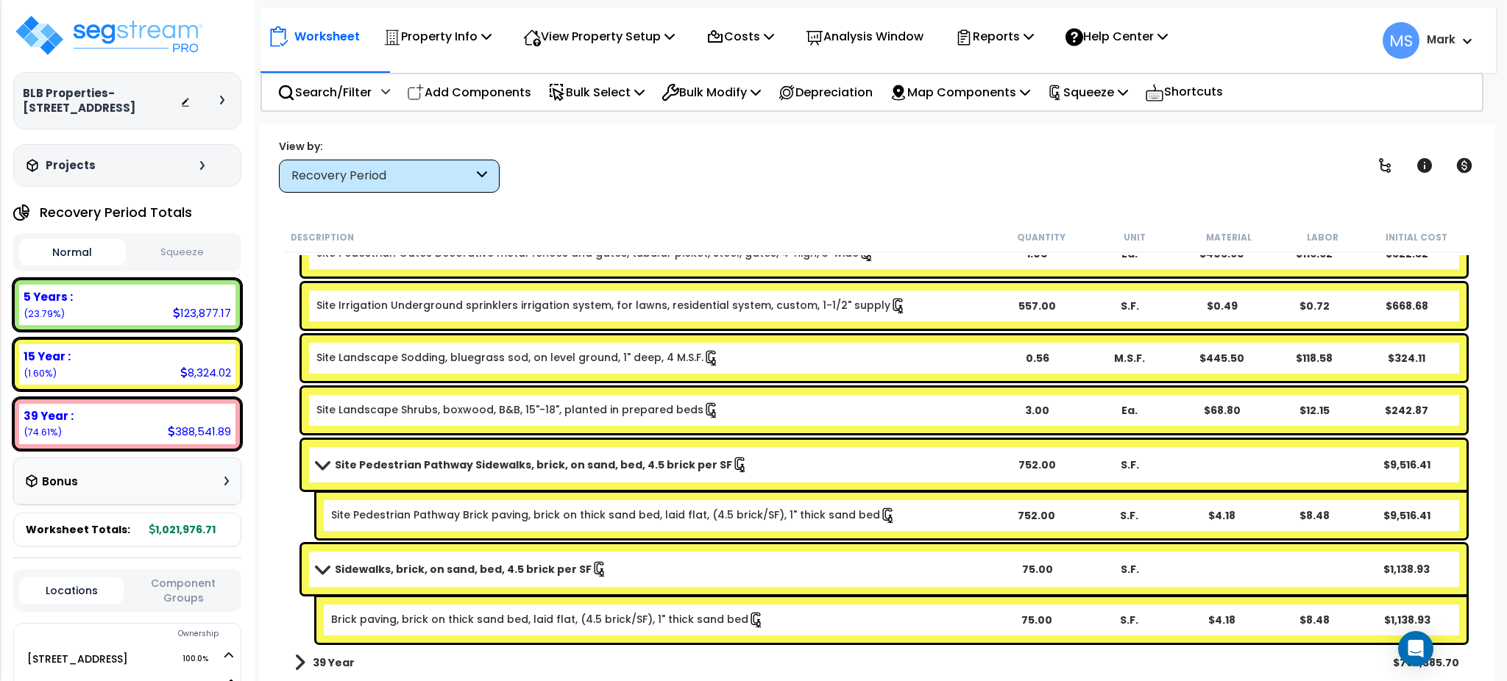
click at [950, 470] on link "Site Pedestrian Pathway Sidewalks, brick, on sand, bed, 4.5 brick per SF" at bounding box center [653, 465] width 674 height 21
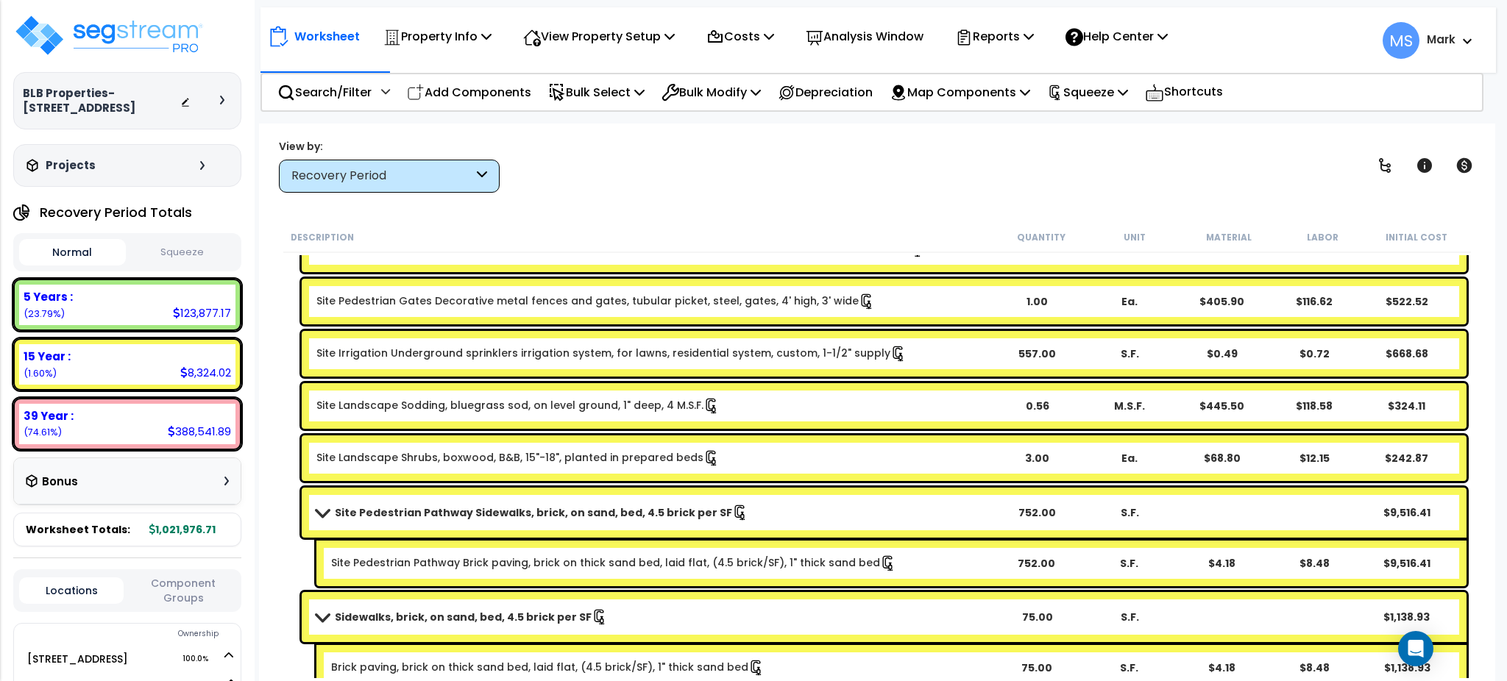
click at [950, 470] on div "Site Landscape Shrubs, boxwood, B&B, 15"-18", planted in prepared beds 3.00 Ea.…" at bounding box center [884, 459] width 1165 height 46
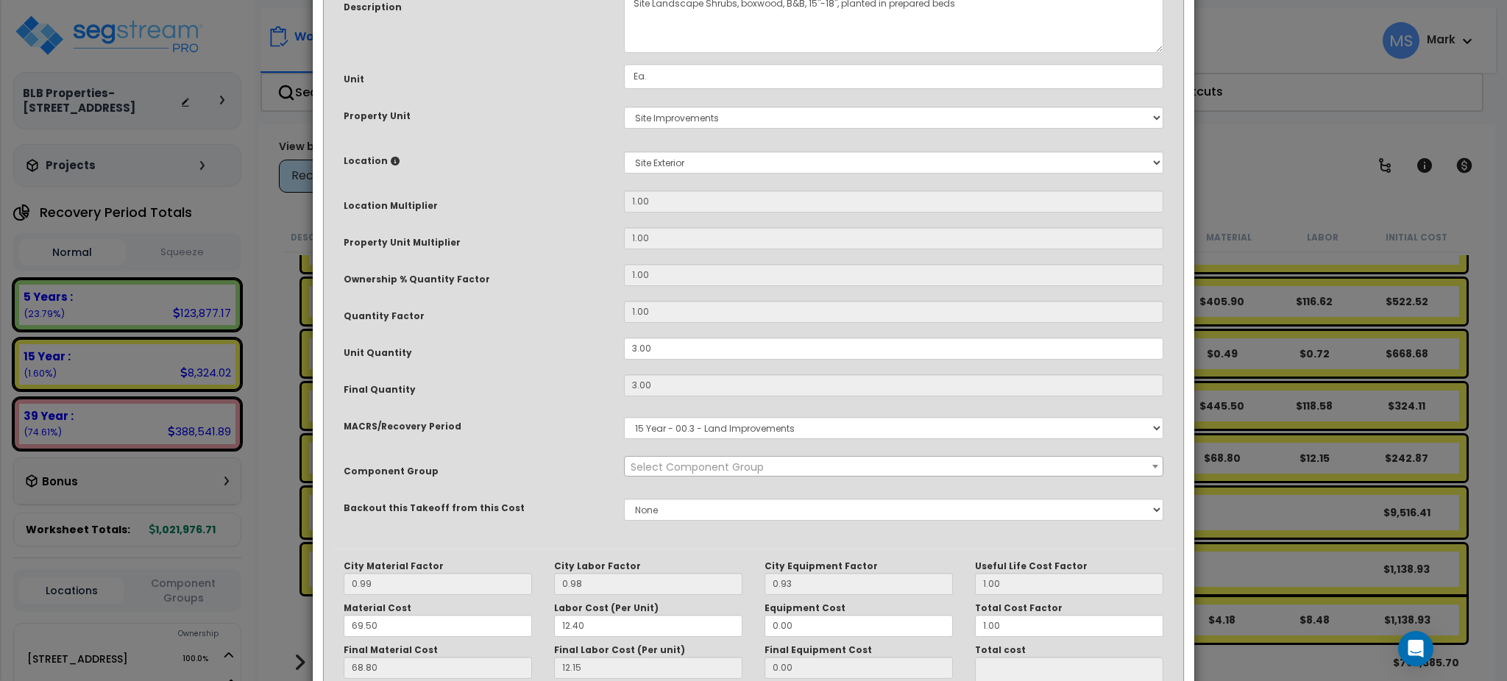
scroll to position [0, 0]
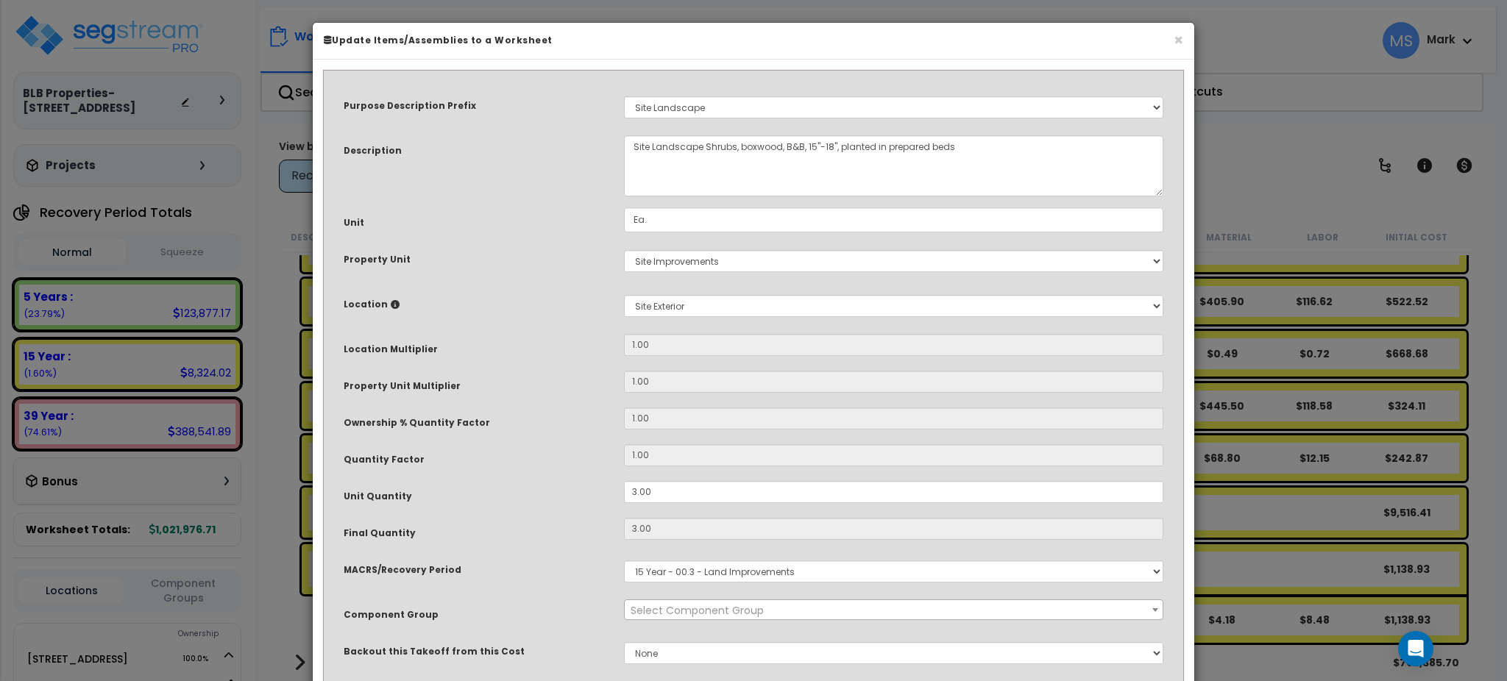
select select "46209"
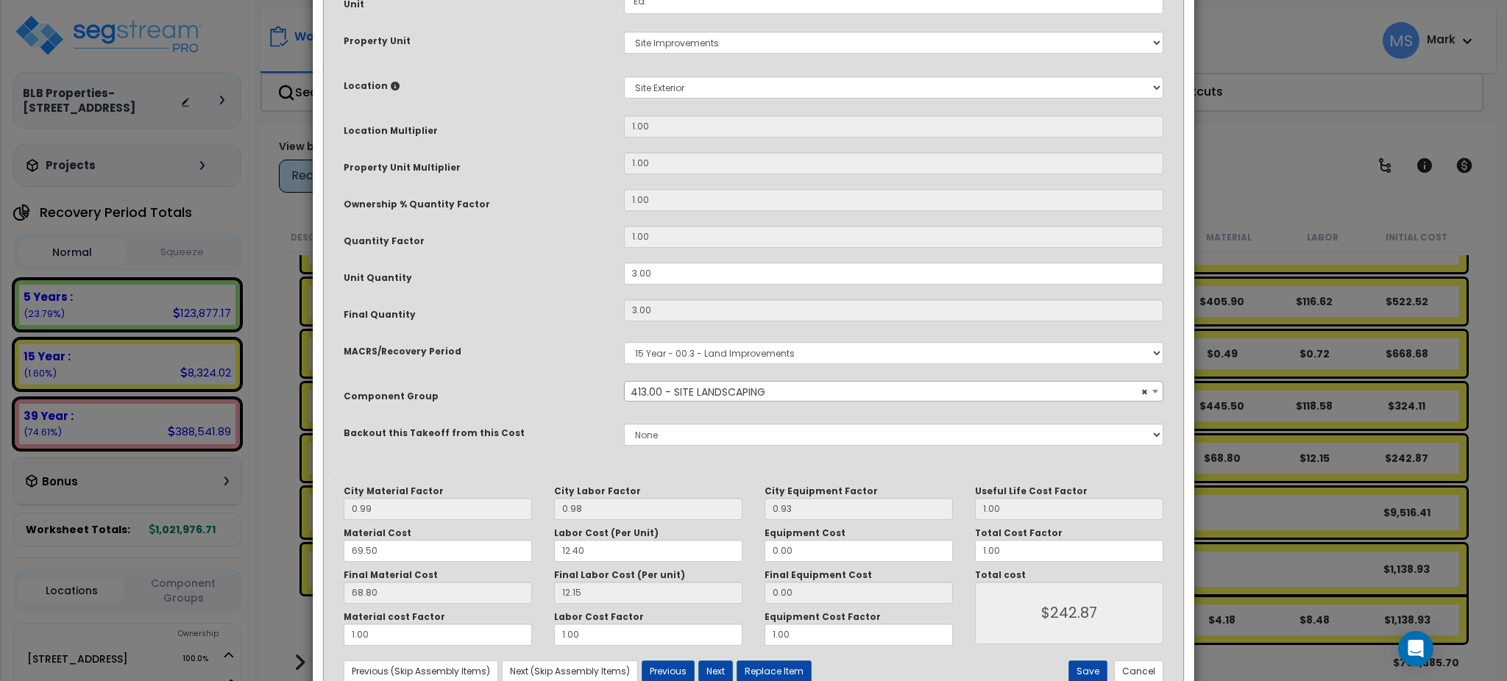
scroll to position [221, 0]
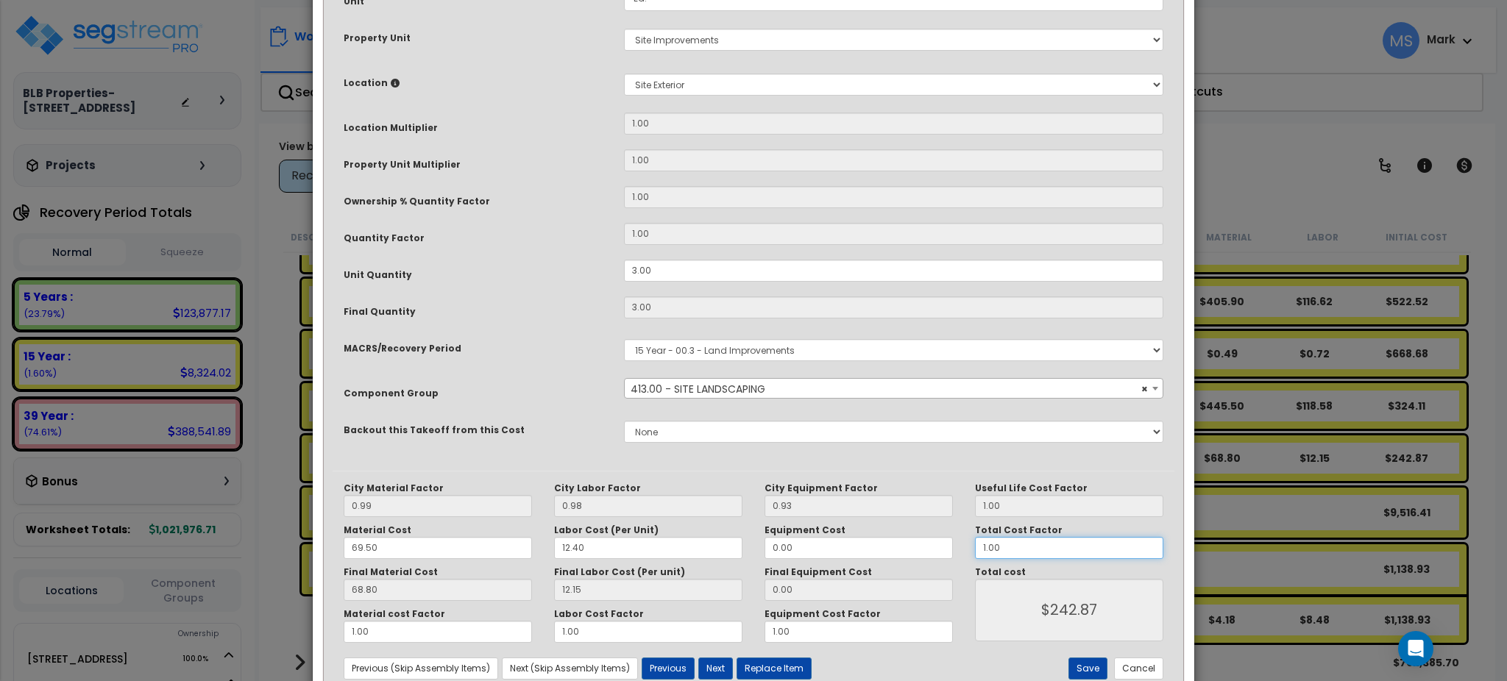
click at [1072, 551] on input "1.00" at bounding box center [1069, 548] width 188 height 22
type input "1.0"
type input "$242.85"
type input "1.2"
type input "$291.42"
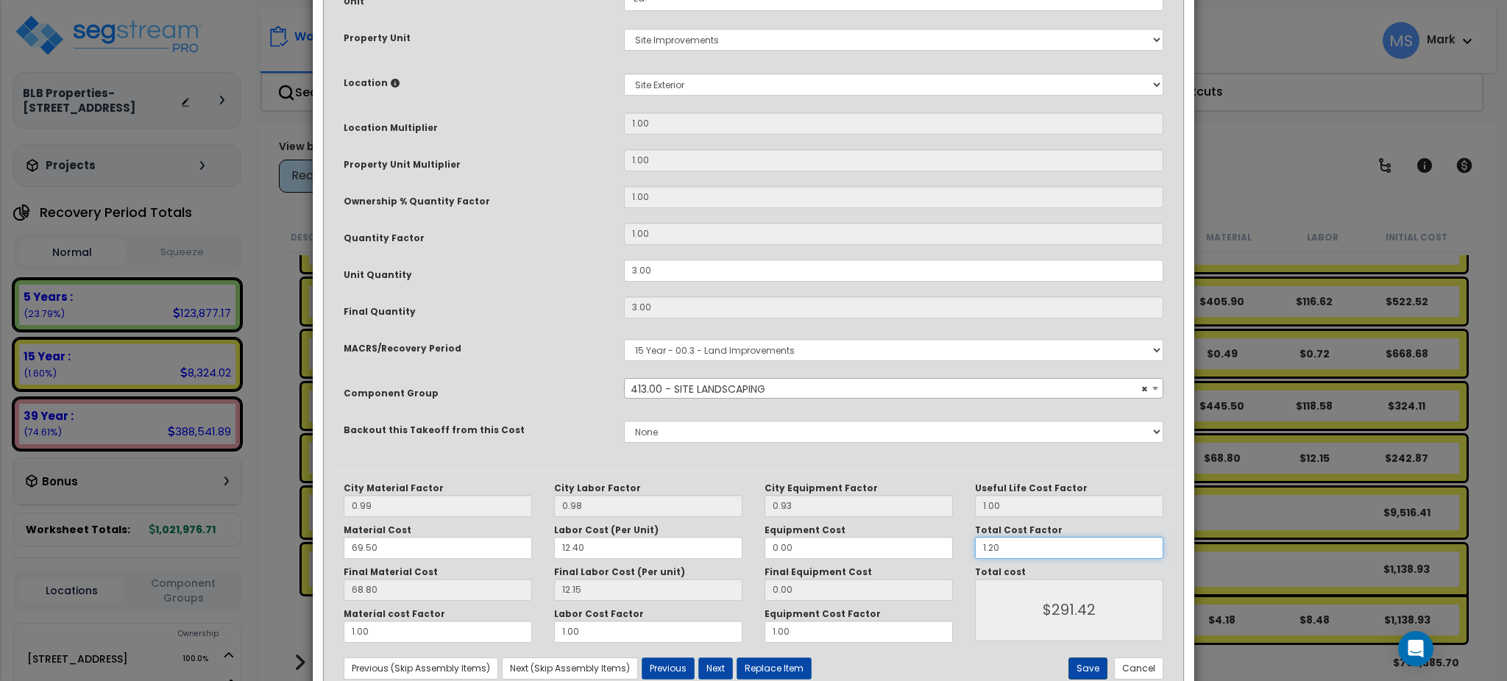
type input "1.20"
click at [1070, 676] on button "Save" at bounding box center [1087, 669] width 39 height 22
type input "291.42"
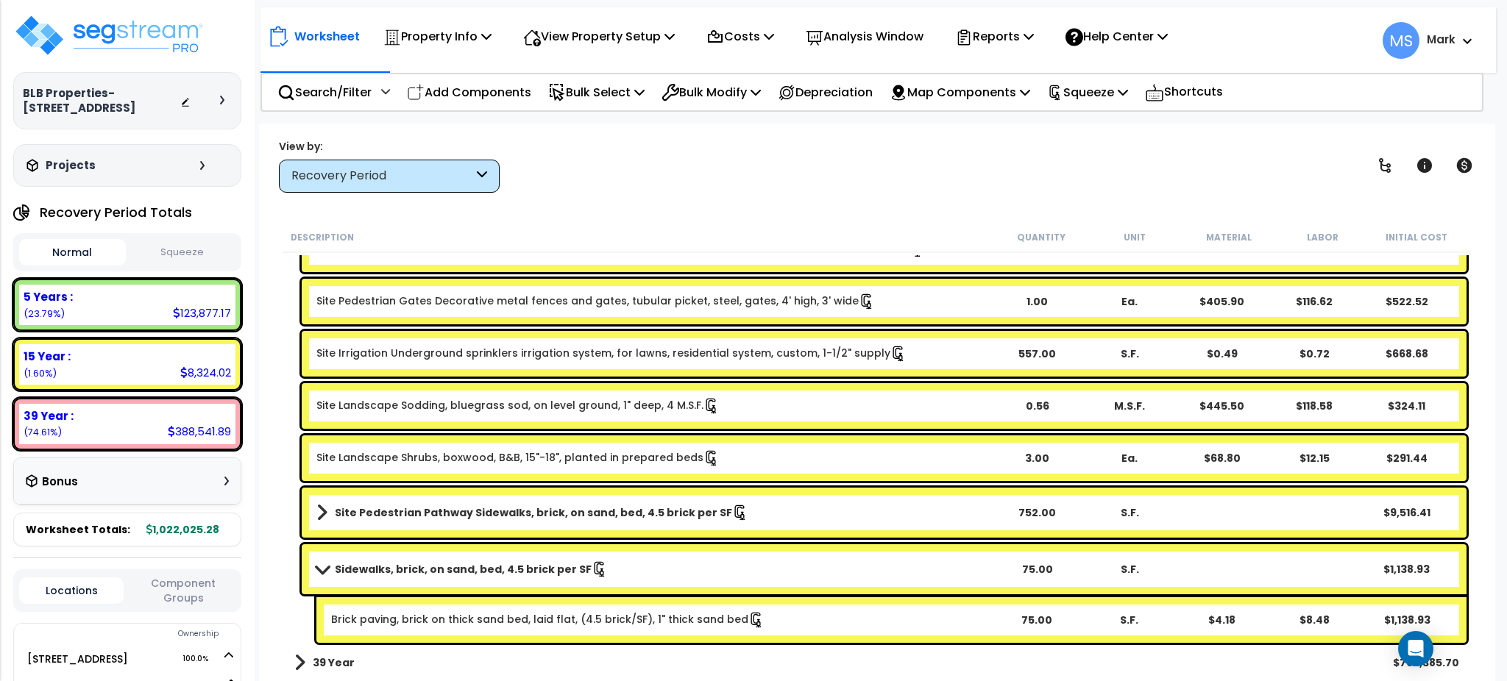
click at [1132, 110] on div "Property Name DB Costs Setup Indirect Costs Direct Costs Costs Setup Rapid Take…" at bounding box center [753, 94] width 1507 height 59
click at [1121, 99] on p "Squeeze" at bounding box center [1087, 92] width 81 height 20
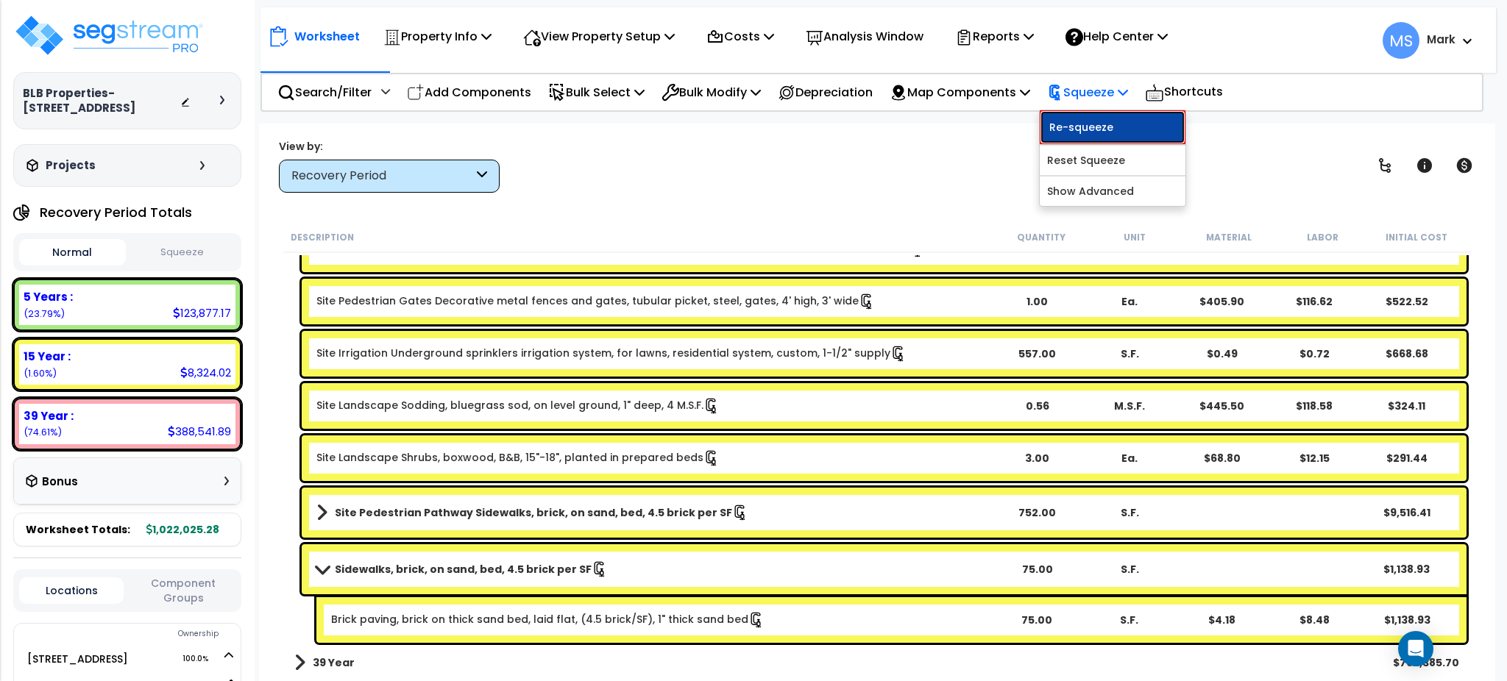
click at [1104, 130] on link "Re-squeeze" at bounding box center [1113, 127] width 146 height 34
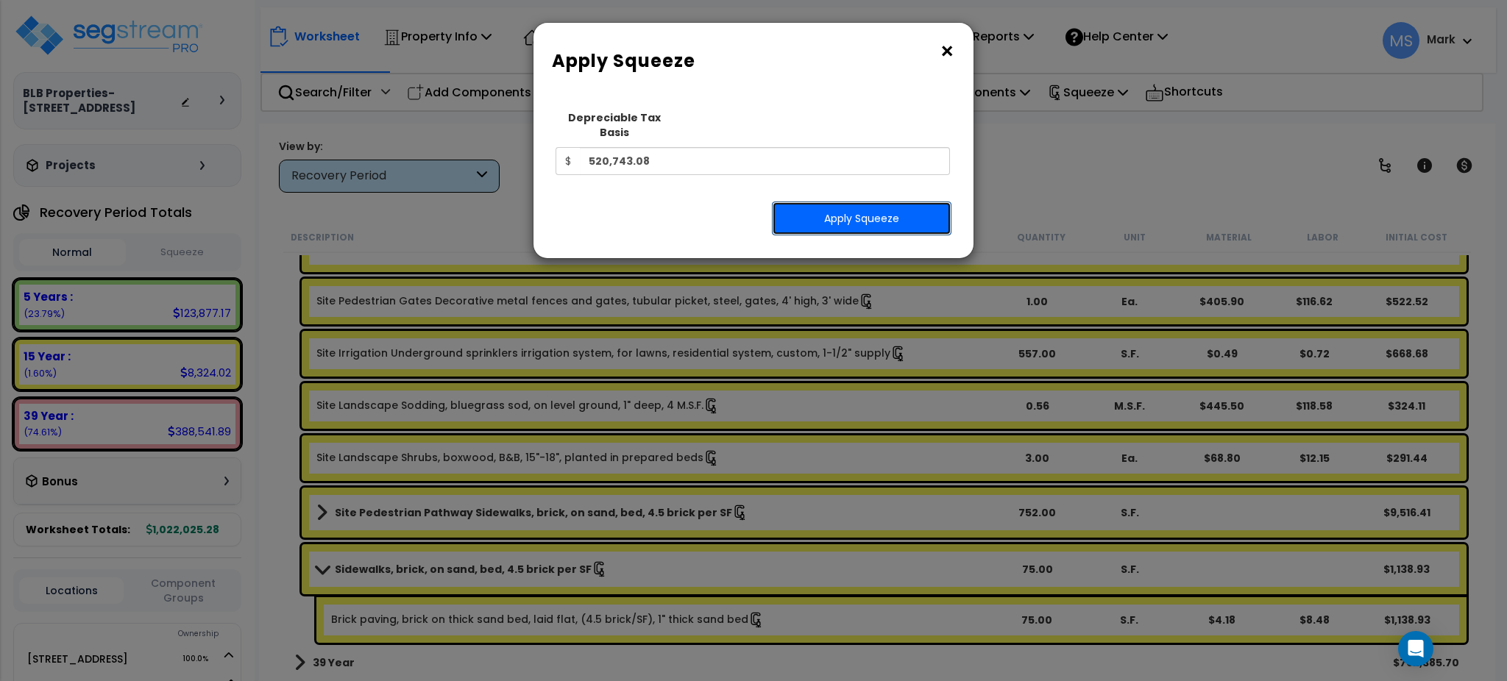
click at [896, 211] on button "Apply Squeeze" at bounding box center [862, 219] width 180 height 34
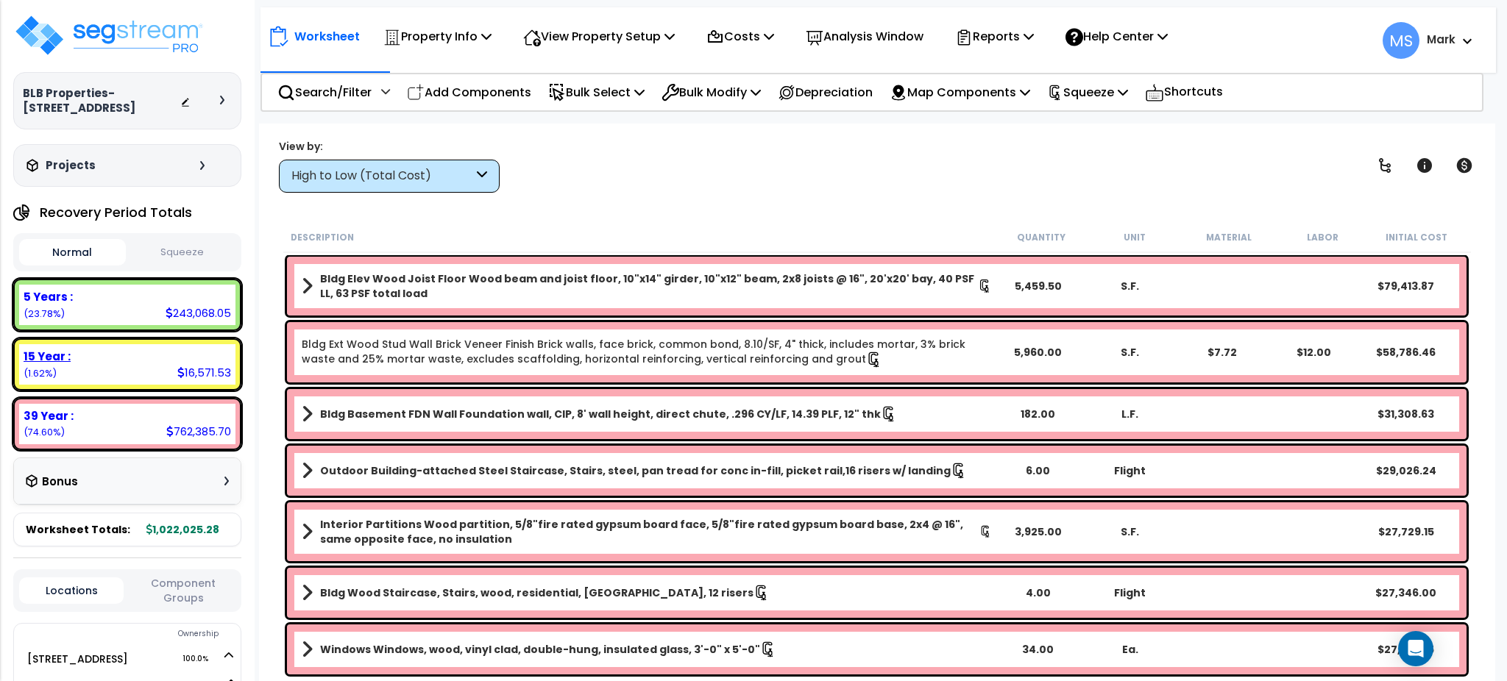
click at [165, 355] on div "15 Year :" at bounding box center [128, 356] width 208 height 15
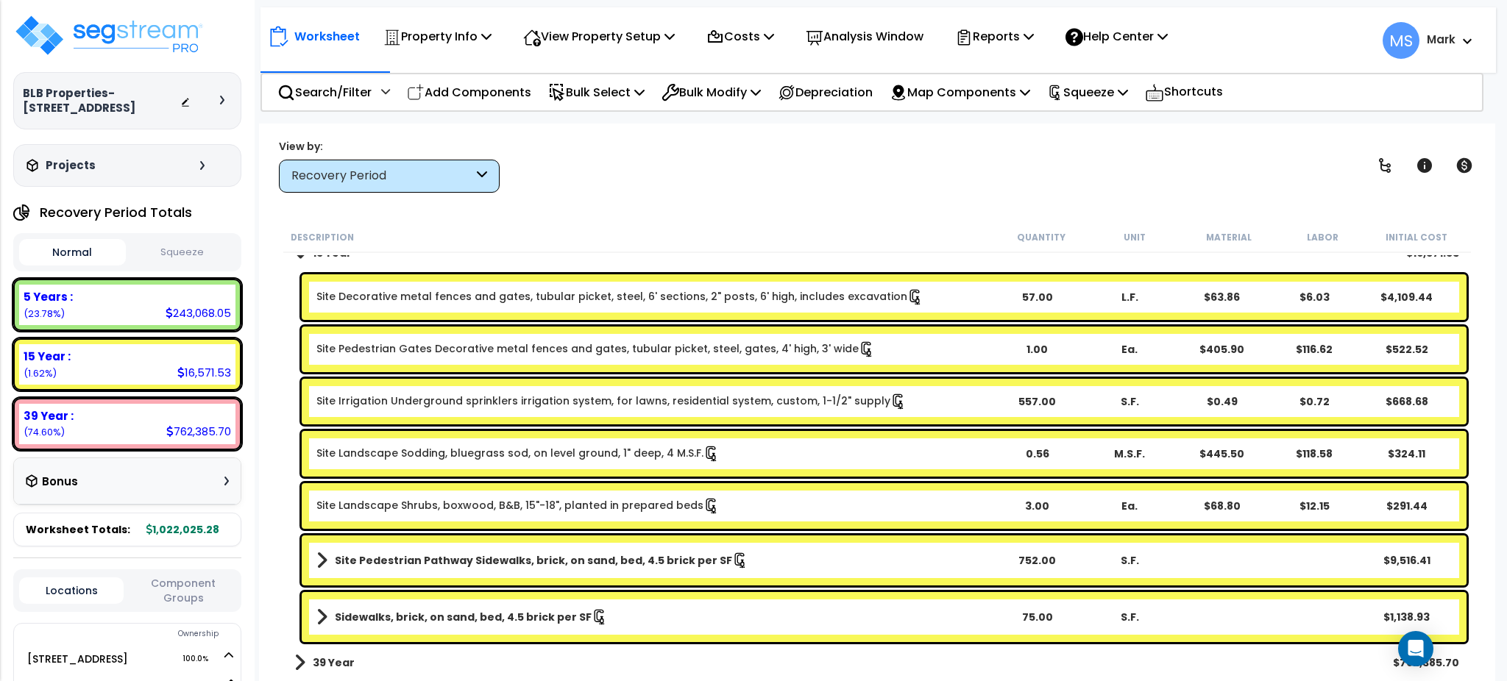
scroll to position [52, 0]
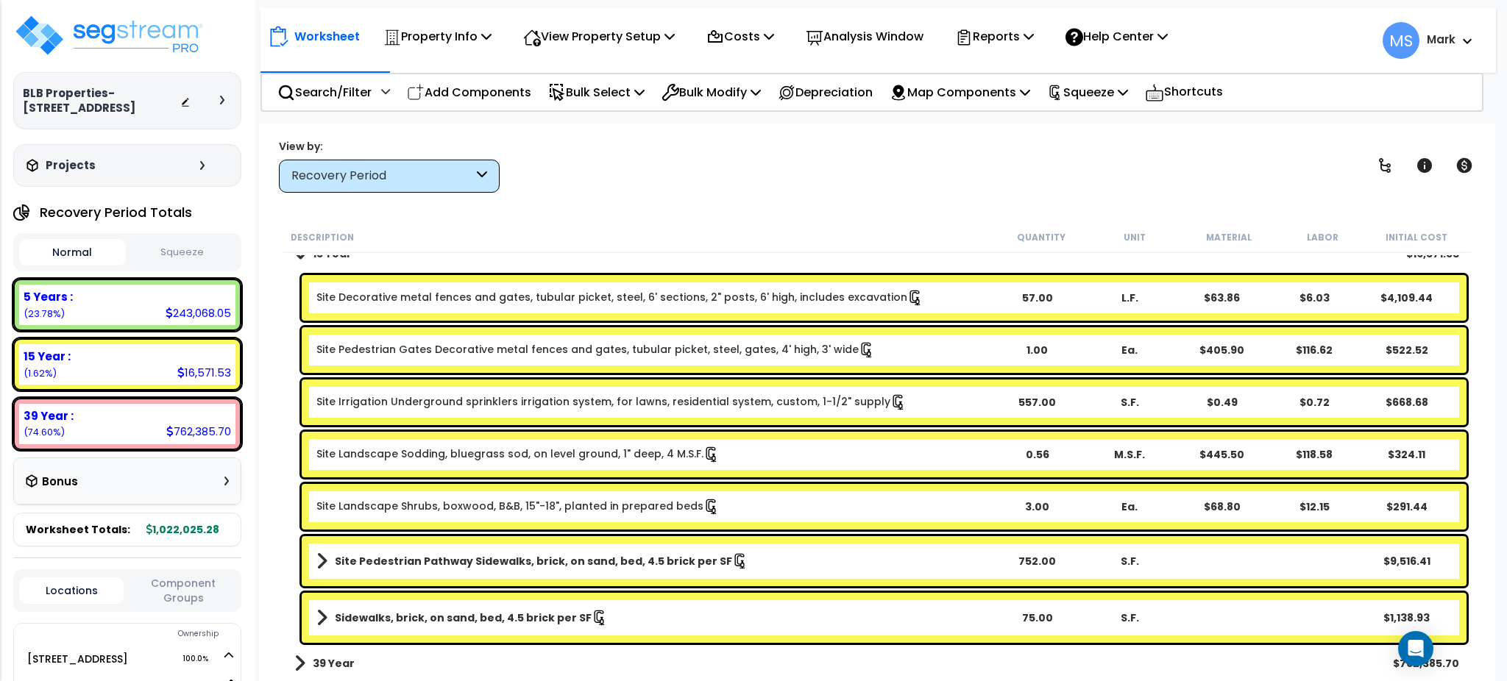
click at [506, 617] on b "Sidewalks, brick, on sand, bed, 4.5 brick per SF" at bounding box center [463, 618] width 257 height 15
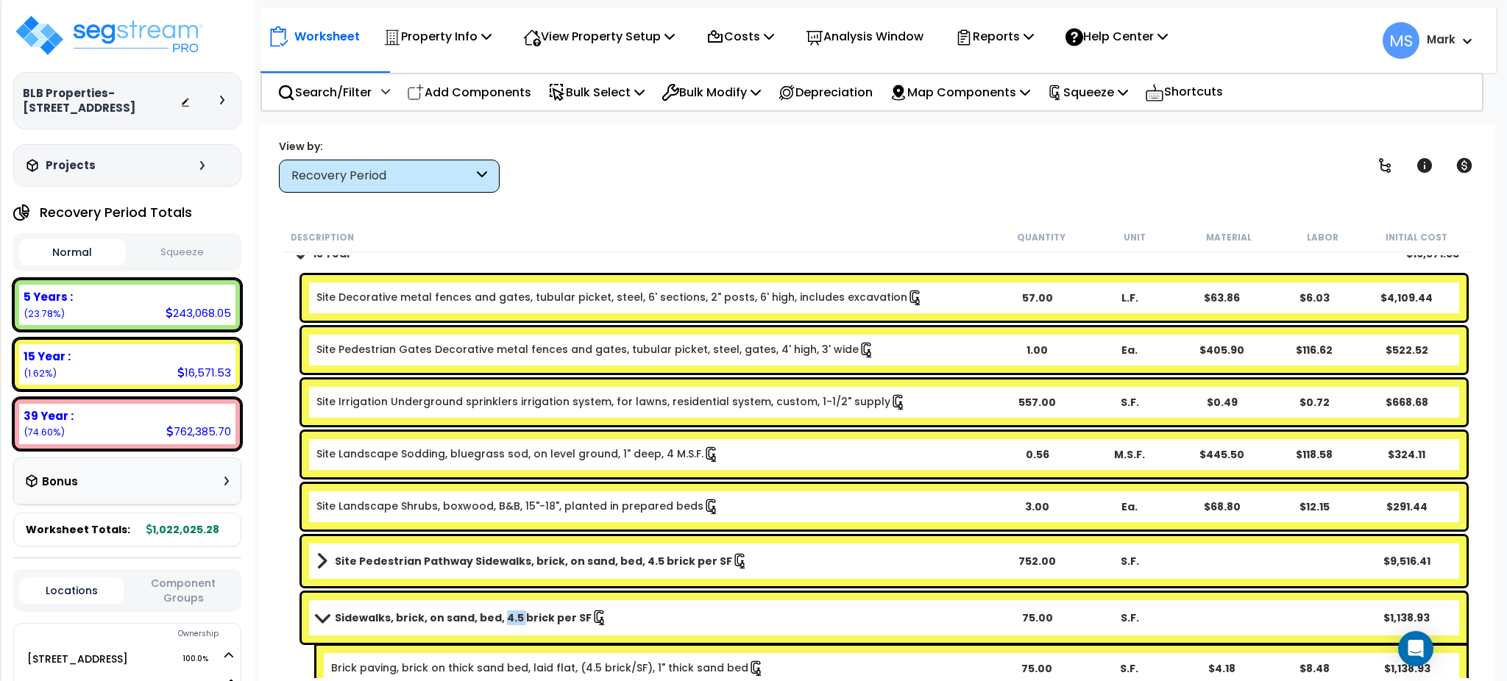
click at [506, 617] on b "Sidewalks, brick, on sand, bed, 4.5 brick per SF" at bounding box center [463, 618] width 257 height 15
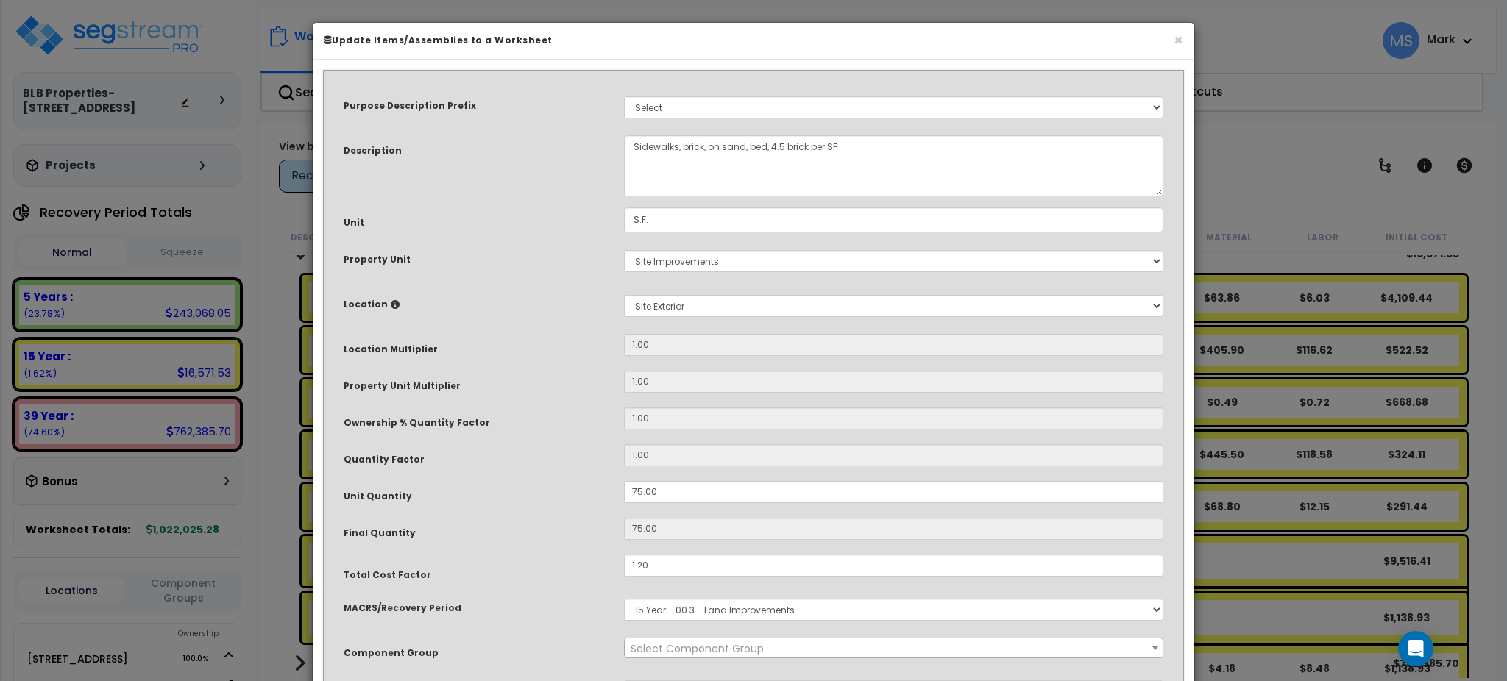
select select "46171"
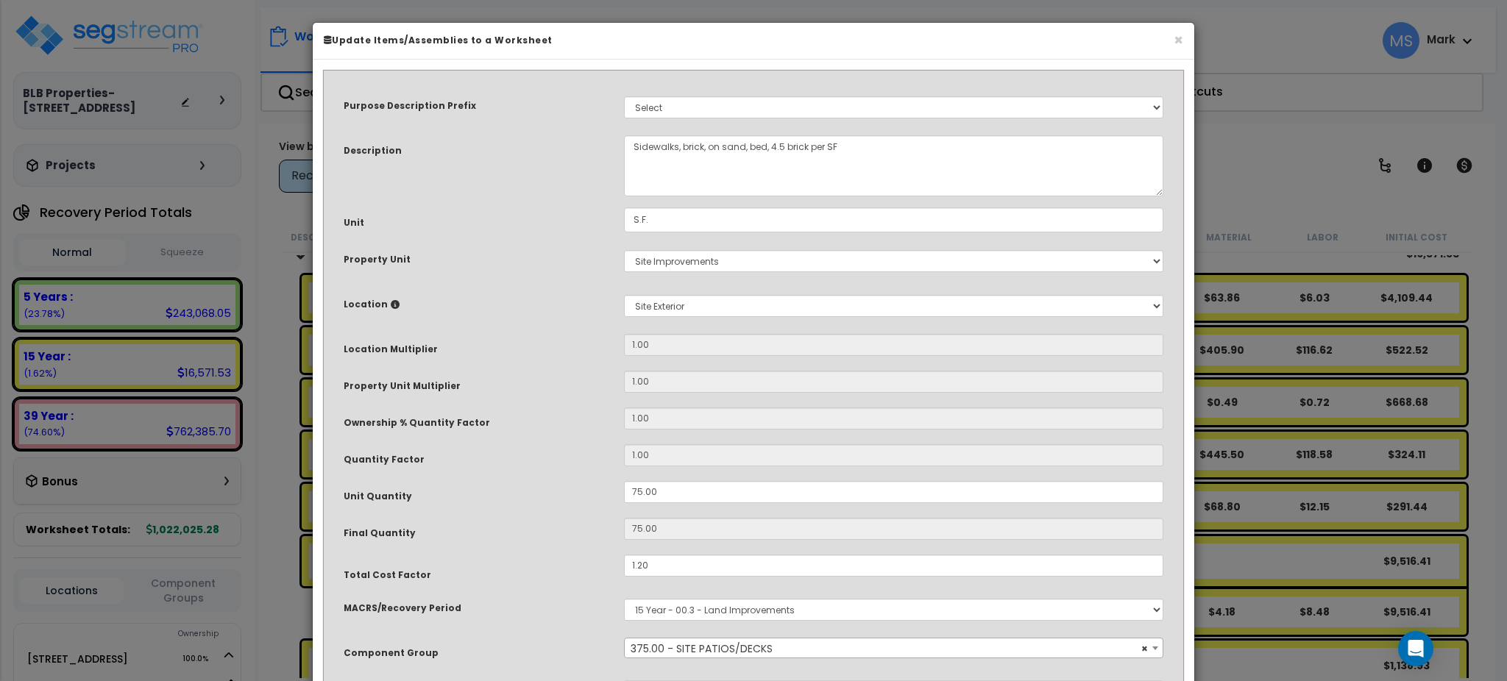
scroll to position [143, 0]
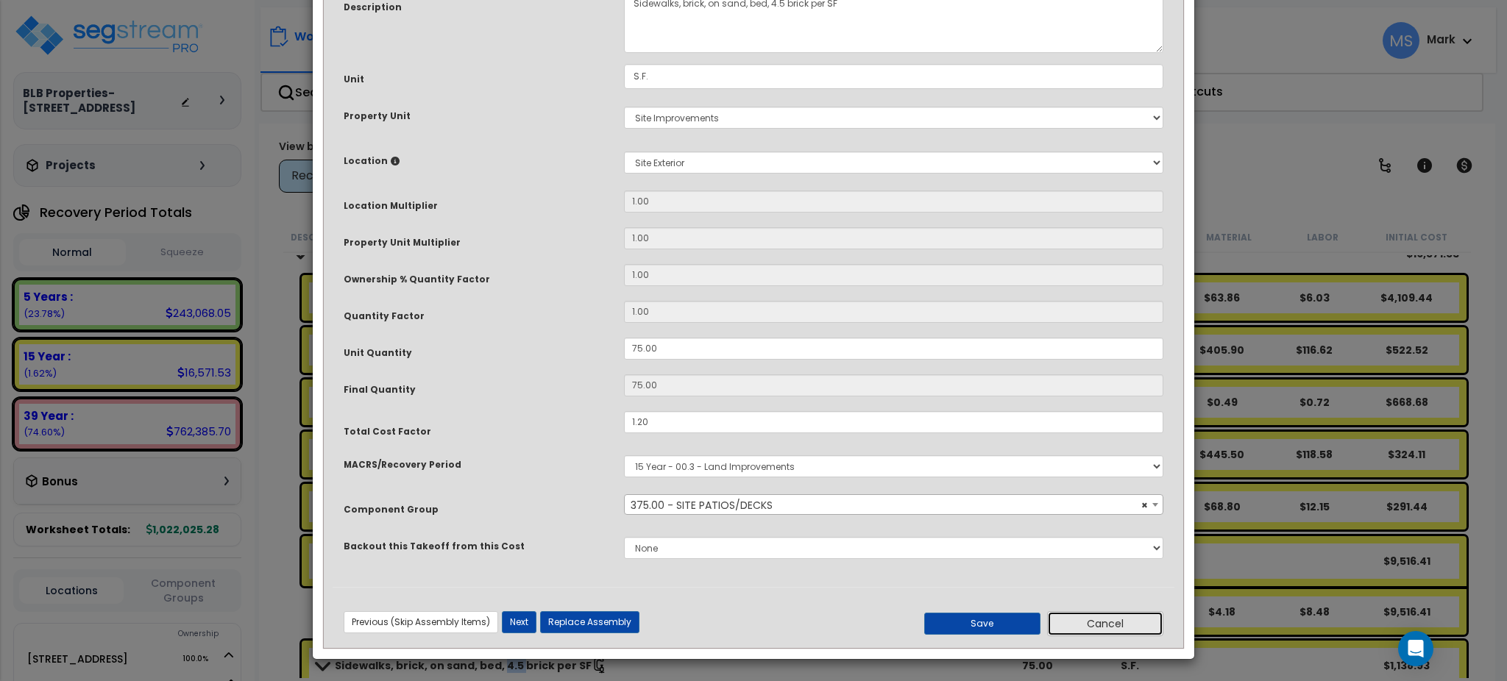
click at [1079, 631] on button "Cancel" at bounding box center [1105, 624] width 116 height 25
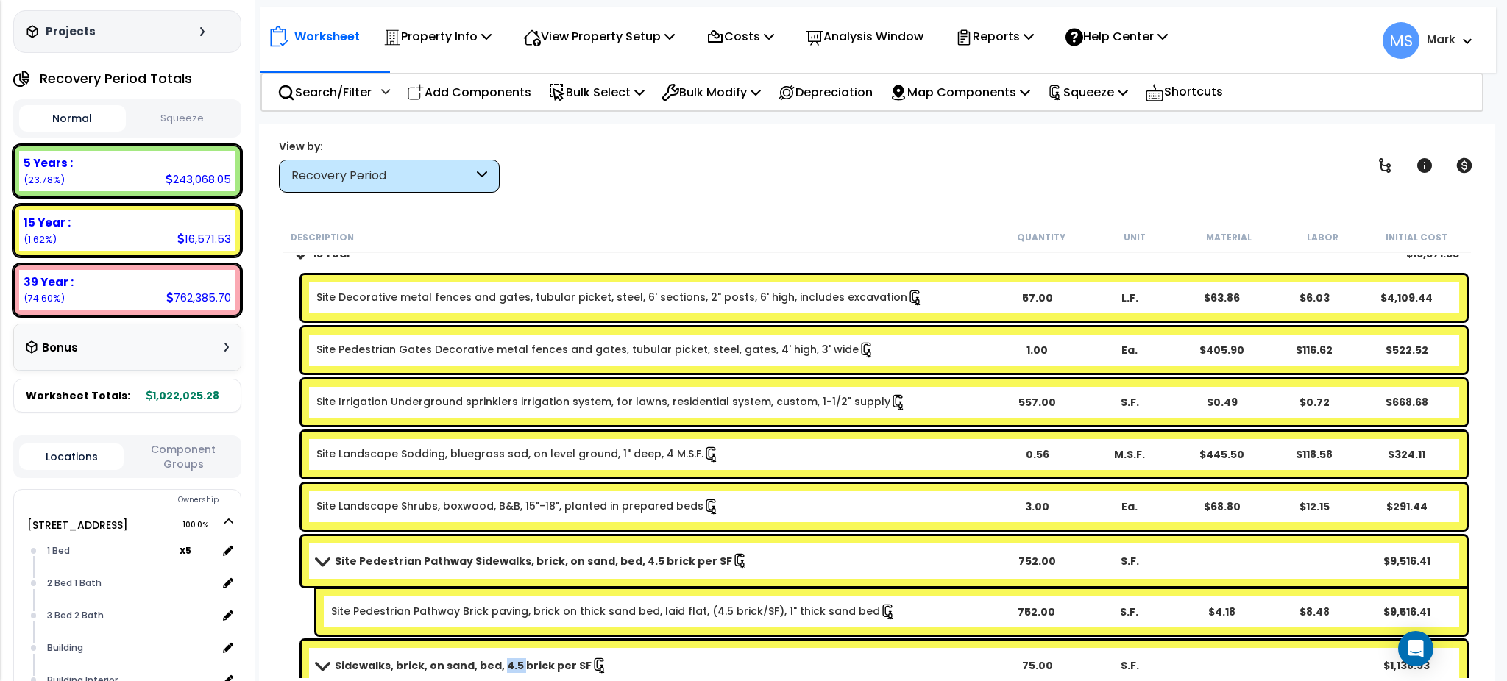
scroll to position [141, 0]
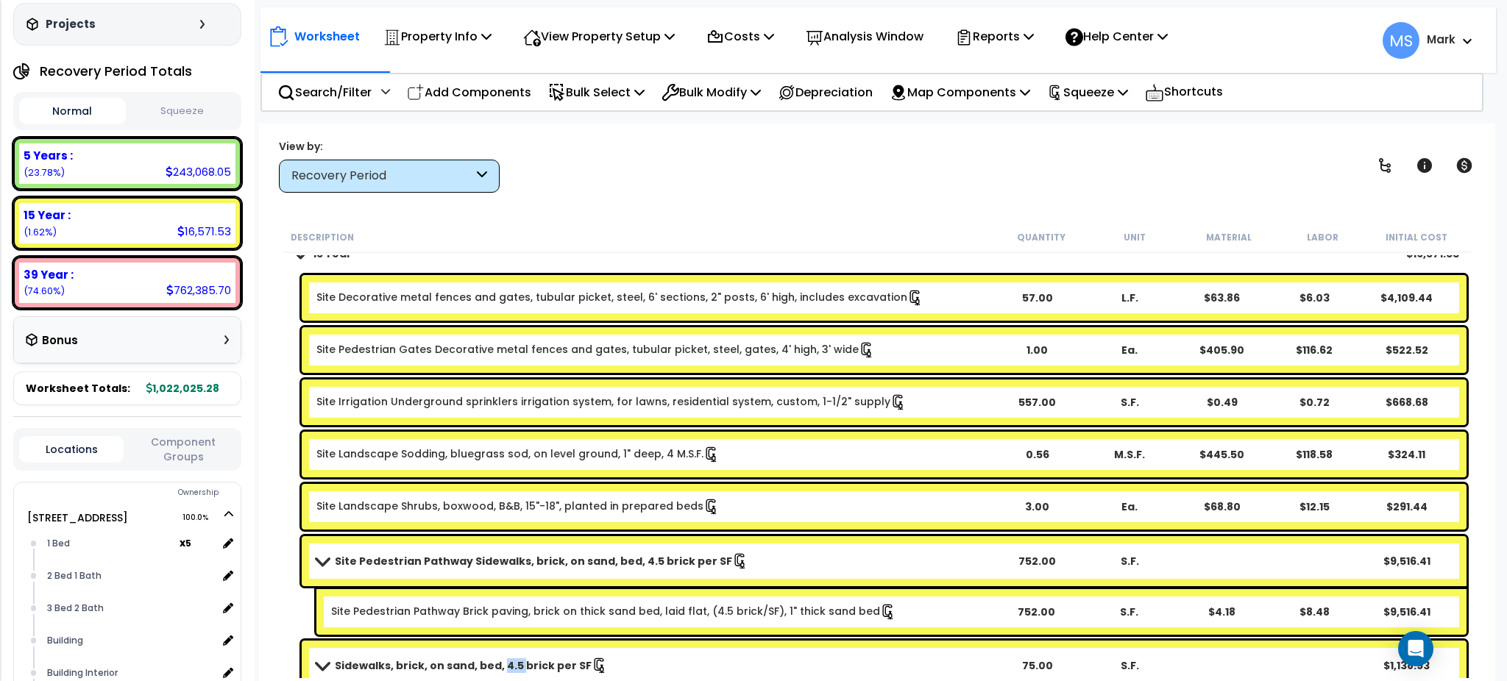
click at [210, 447] on button "Component Groups" at bounding box center [183, 449] width 104 height 31
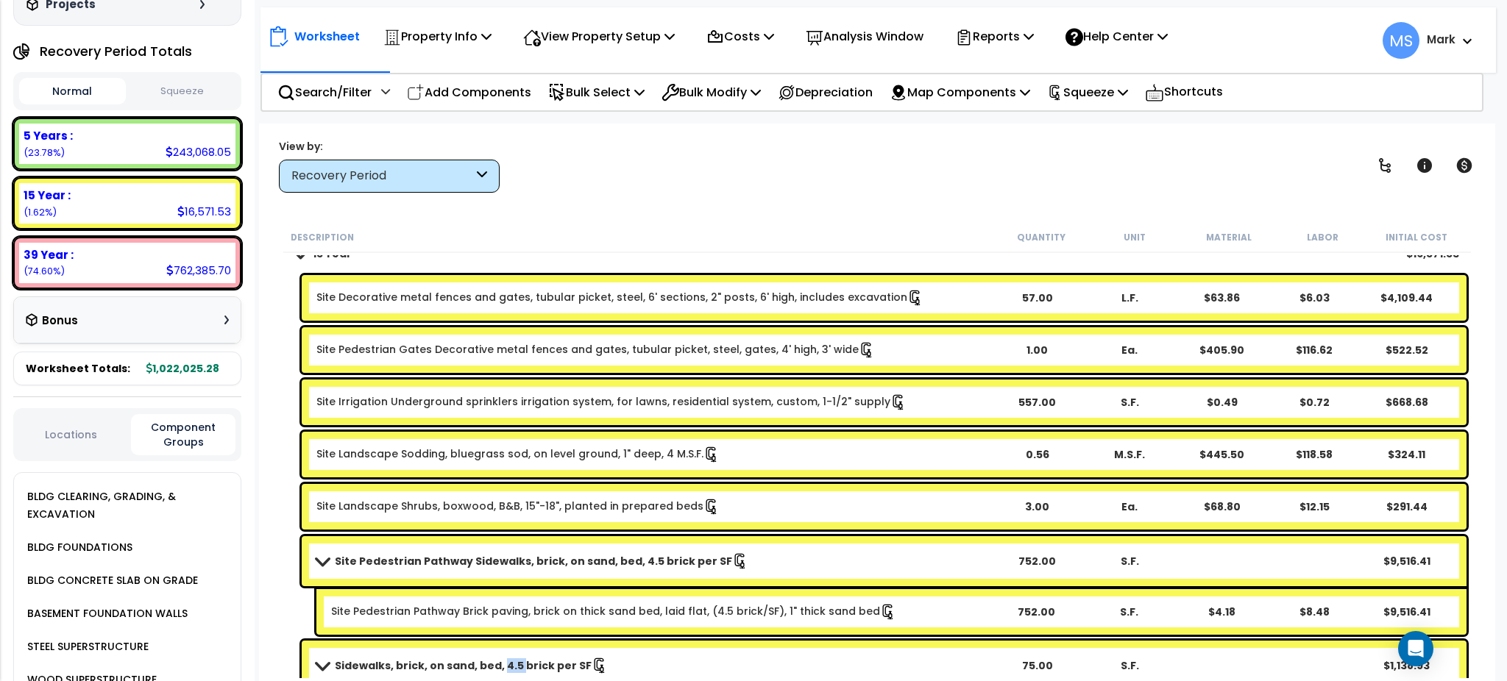
scroll to position [160, 0]
click at [78, 428] on button "Locations" at bounding box center [71, 436] width 104 height 16
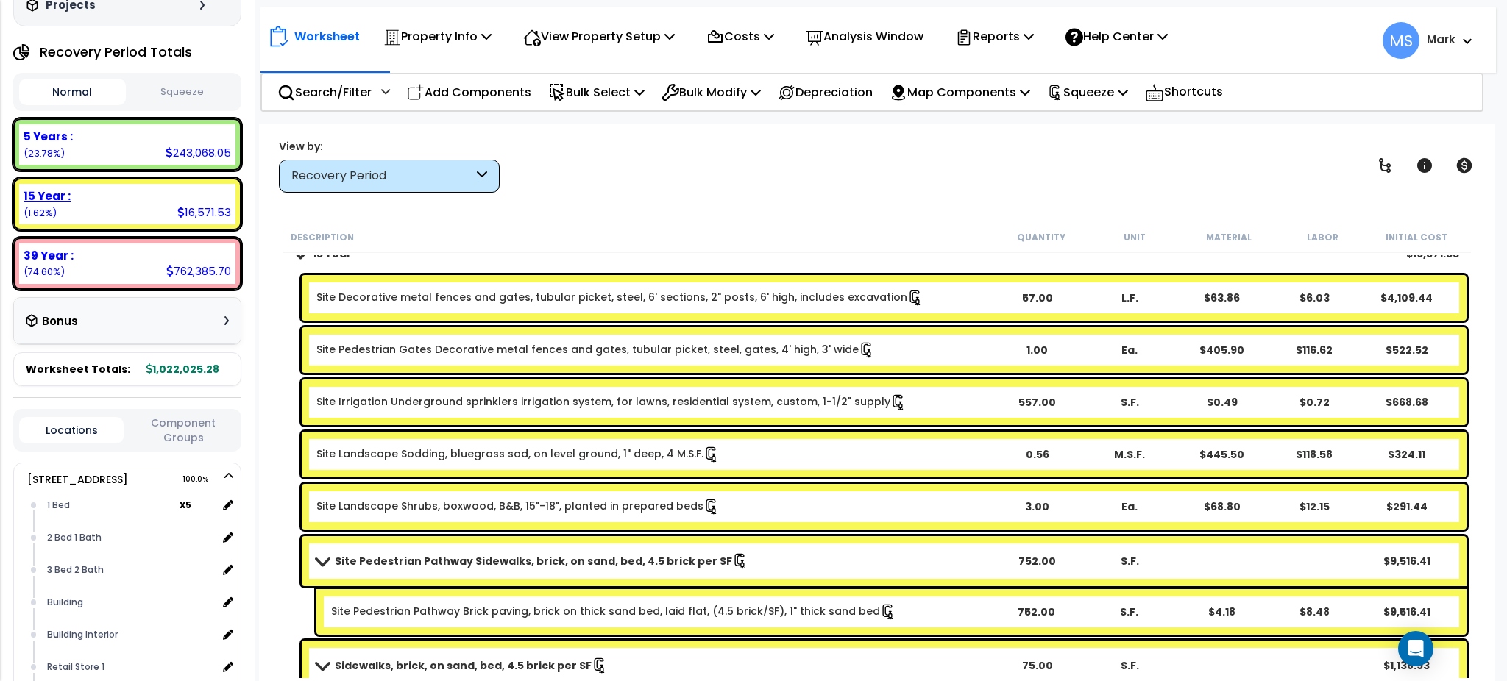
click at [114, 193] on div "15 Year :" at bounding box center [128, 195] width 208 height 15
click at [102, 269] on div "39 Year : 762,385.70 (74.60%)" at bounding box center [127, 264] width 216 height 40
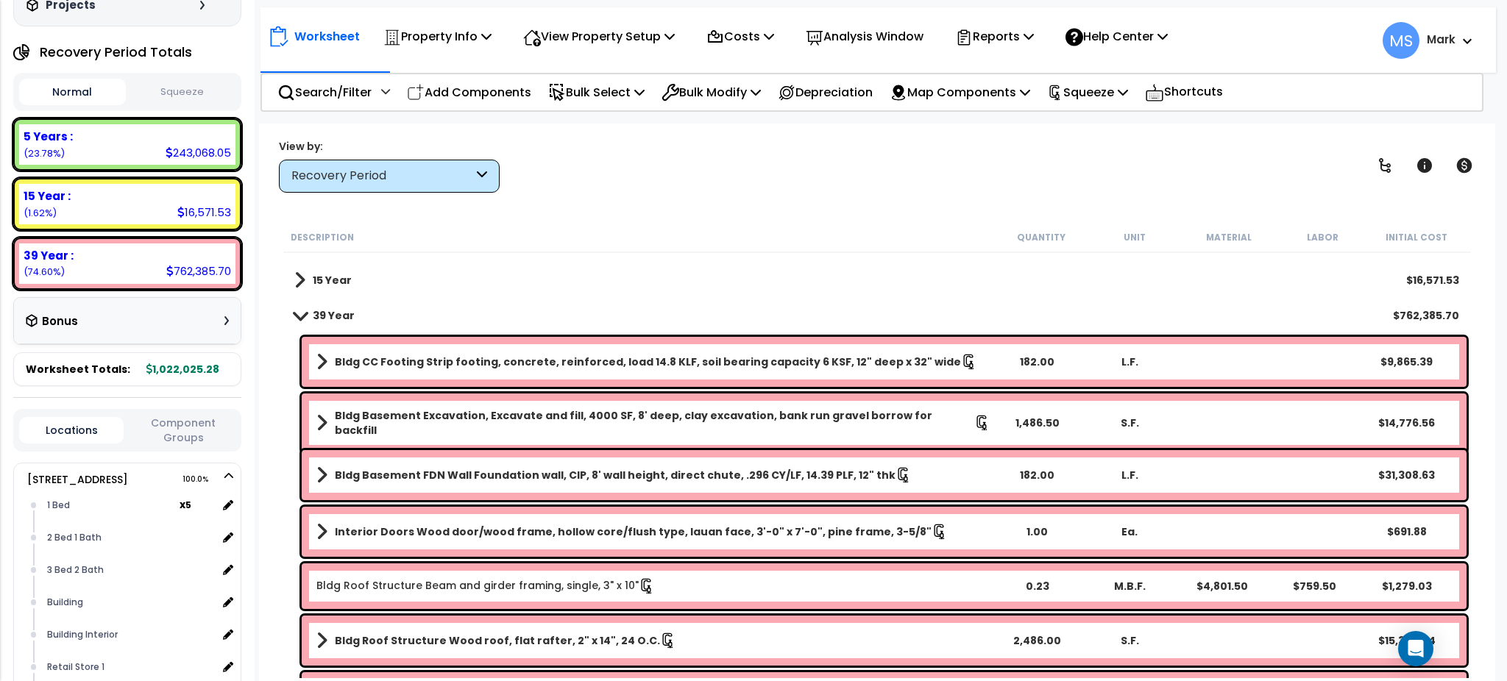
scroll to position [25, 0]
click at [1023, 39] on p "Reports" at bounding box center [994, 36] width 79 height 20
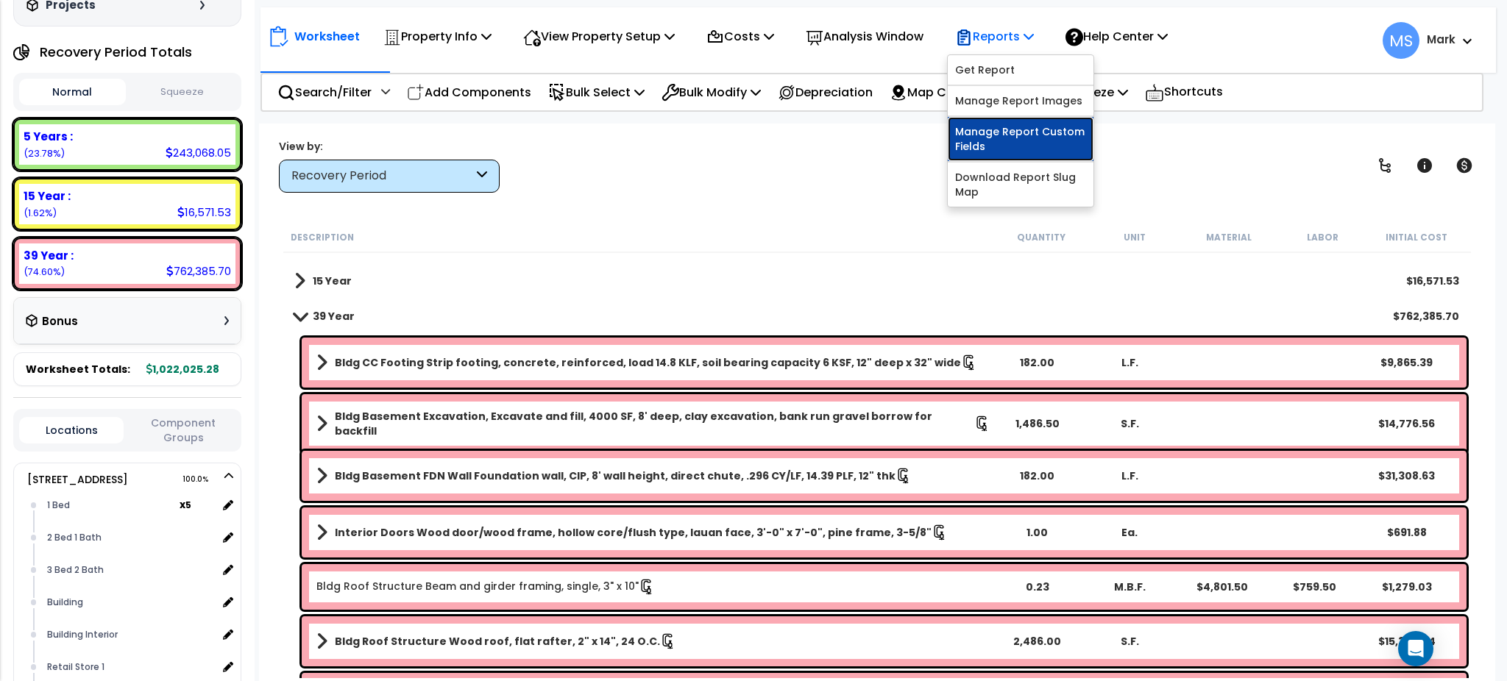
click at [1022, 134] on link "Manage Report Custom Fields" at bounding box center [1021, 139] width 146 height 44
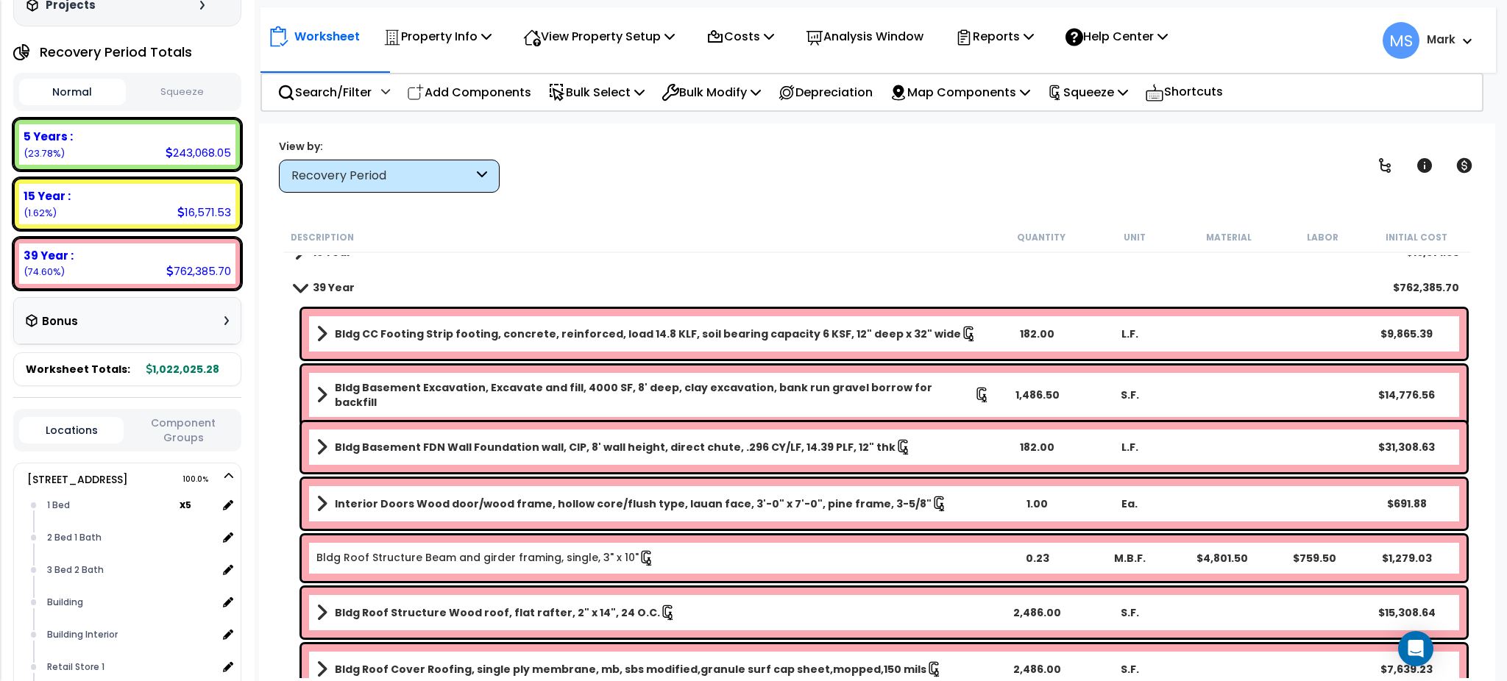
scroll to position [57, 0]
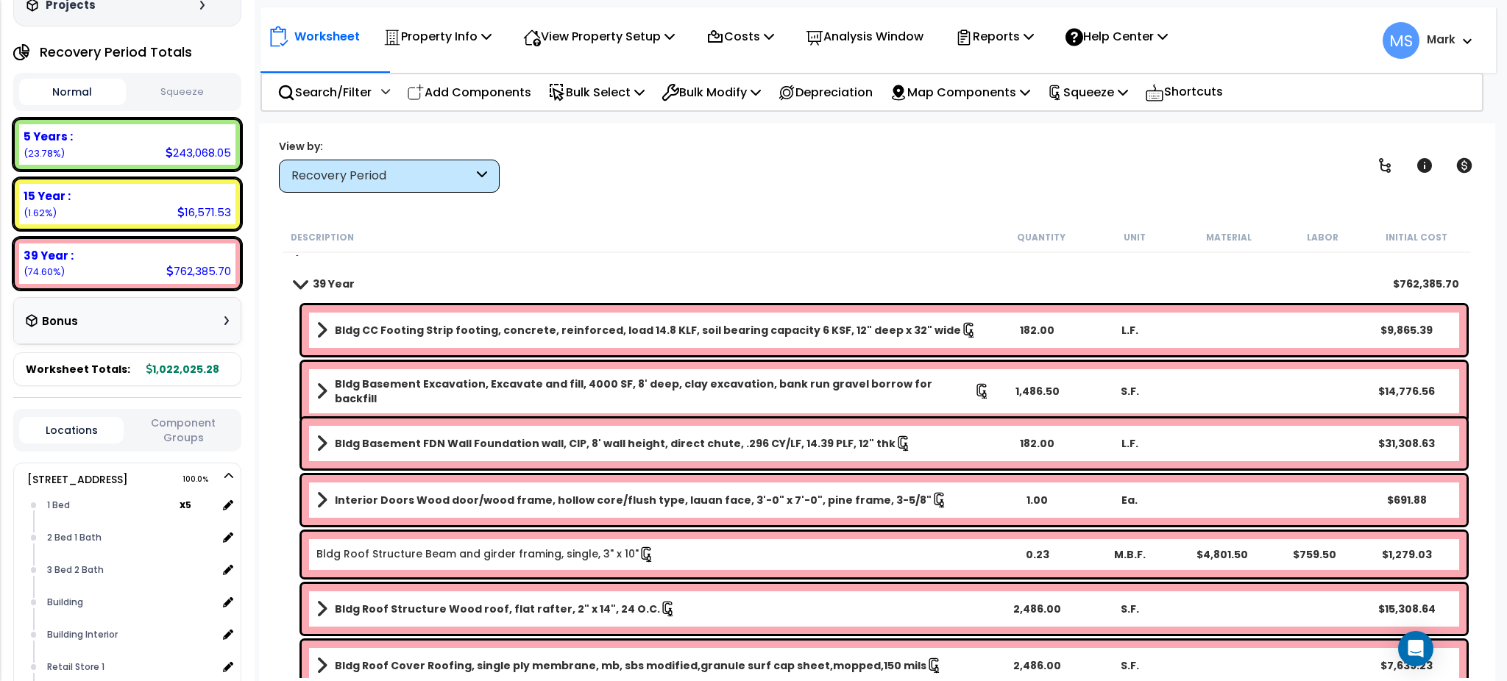
click at [539, 444] on b "Bldg Basement FDN Wall Foundation wall, CIP, 8' wall height, direct chute, .296…" at bounding box center [615, 443] width 561 height 15
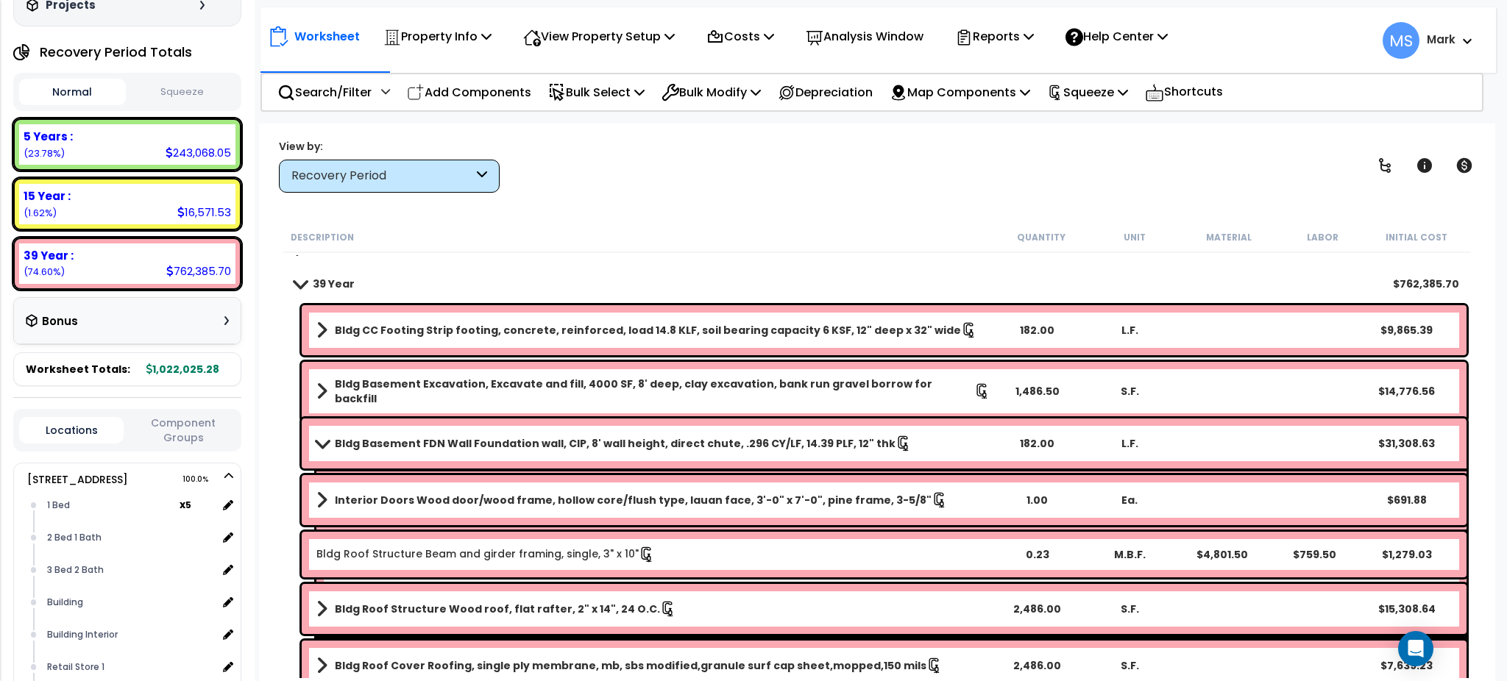
click at [539, 444] on b "Bldg Basement FDN Wall Foundation wall, CIP, 8' wall height, direct chute, .296…" at bounding box center [615, 443] width 561 height 15
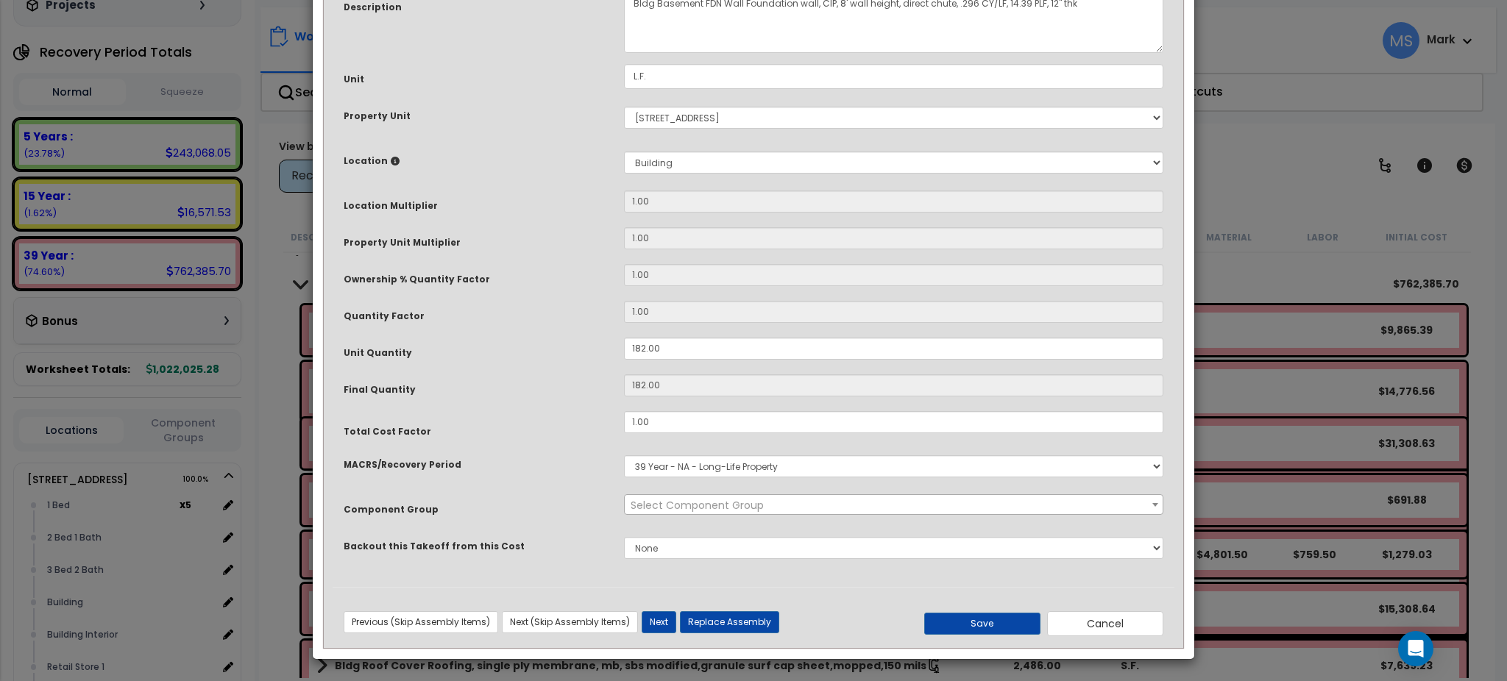
scroll to position [0, 0]
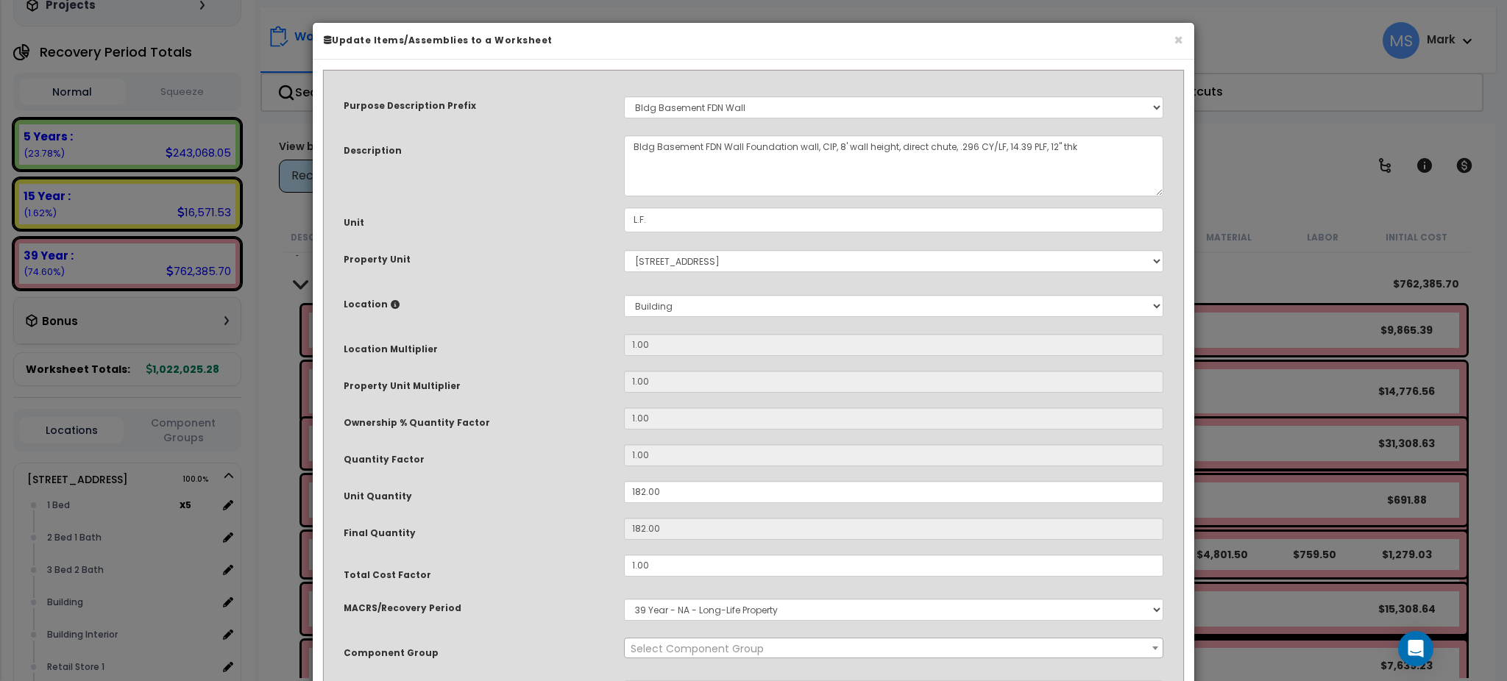
select select "45851"
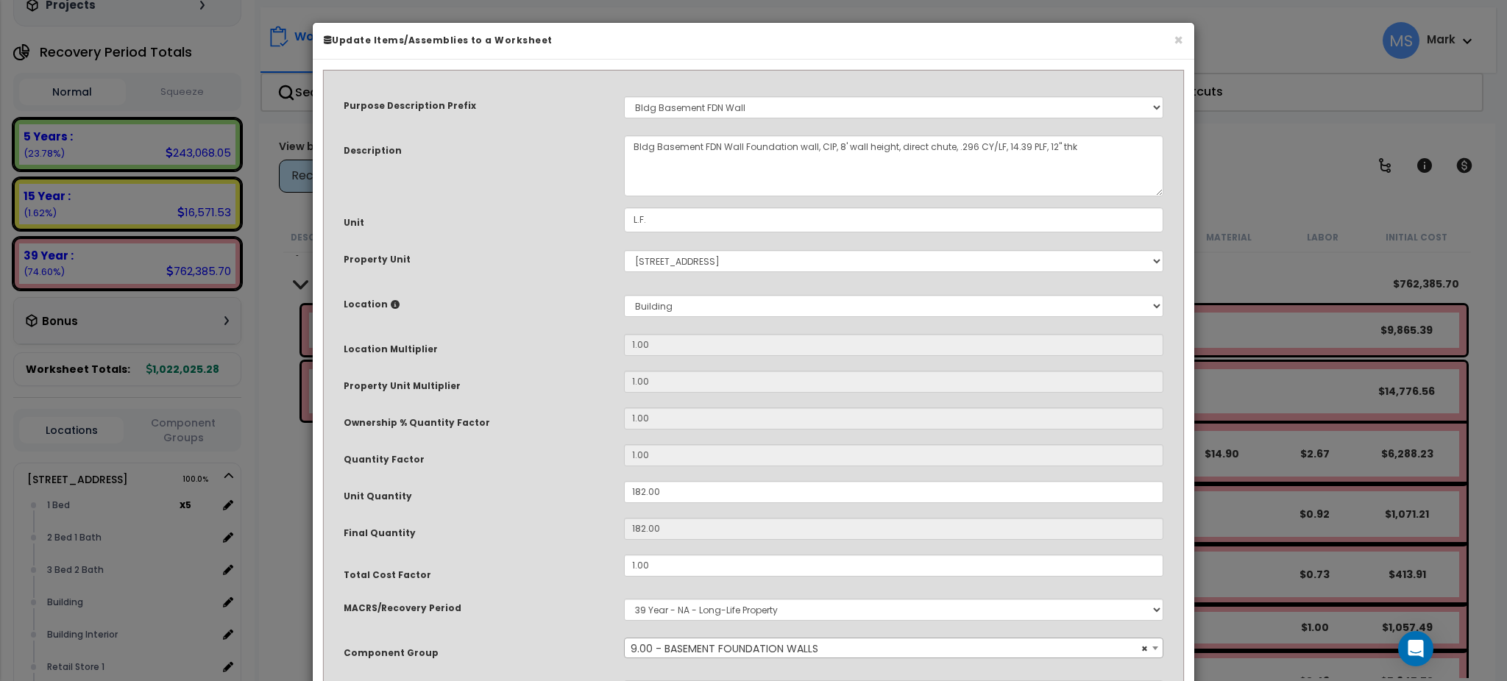
scroll to position [143, 0]
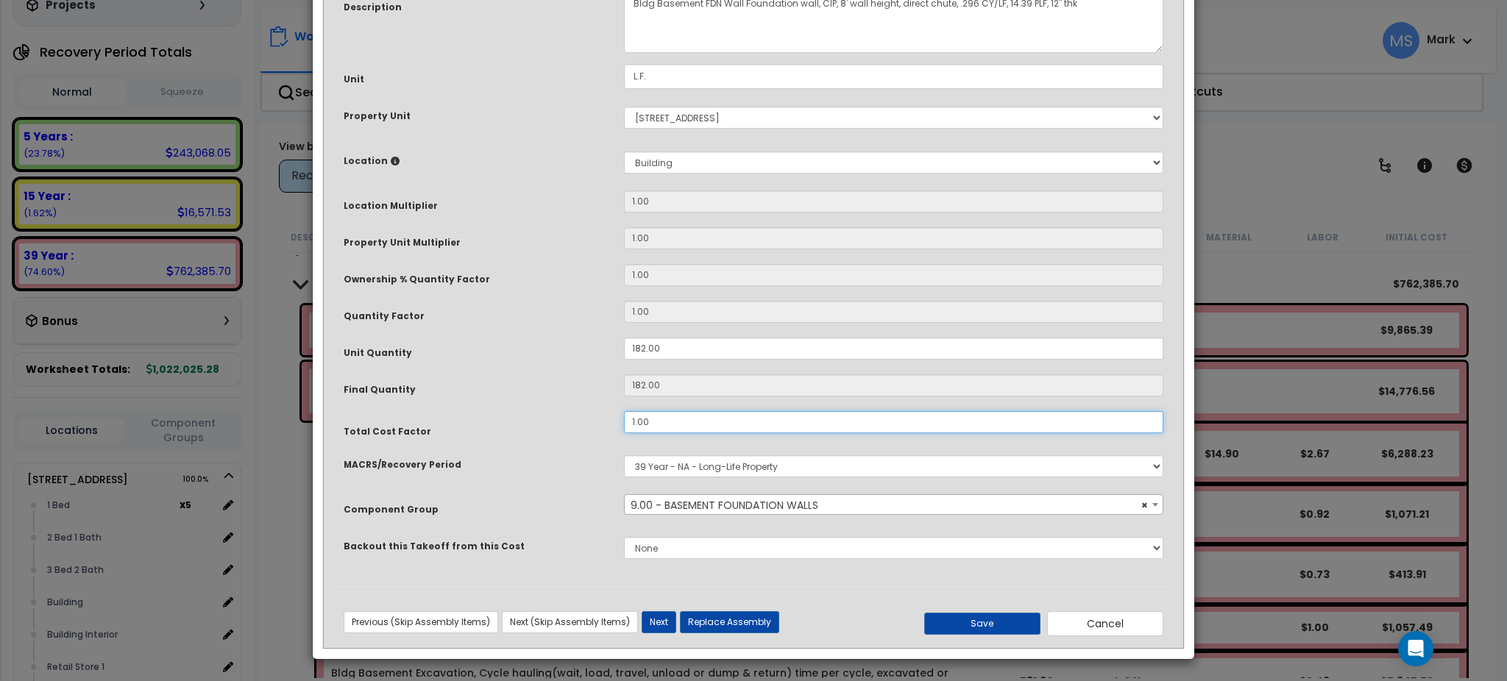
click at [678, 420] on input "1.00" at bounding box center [893, 422] width 539 height 22
click at [955, 633] on button "Save" at bounding box center [982, 624] width 116 height 22
type input "0.75"
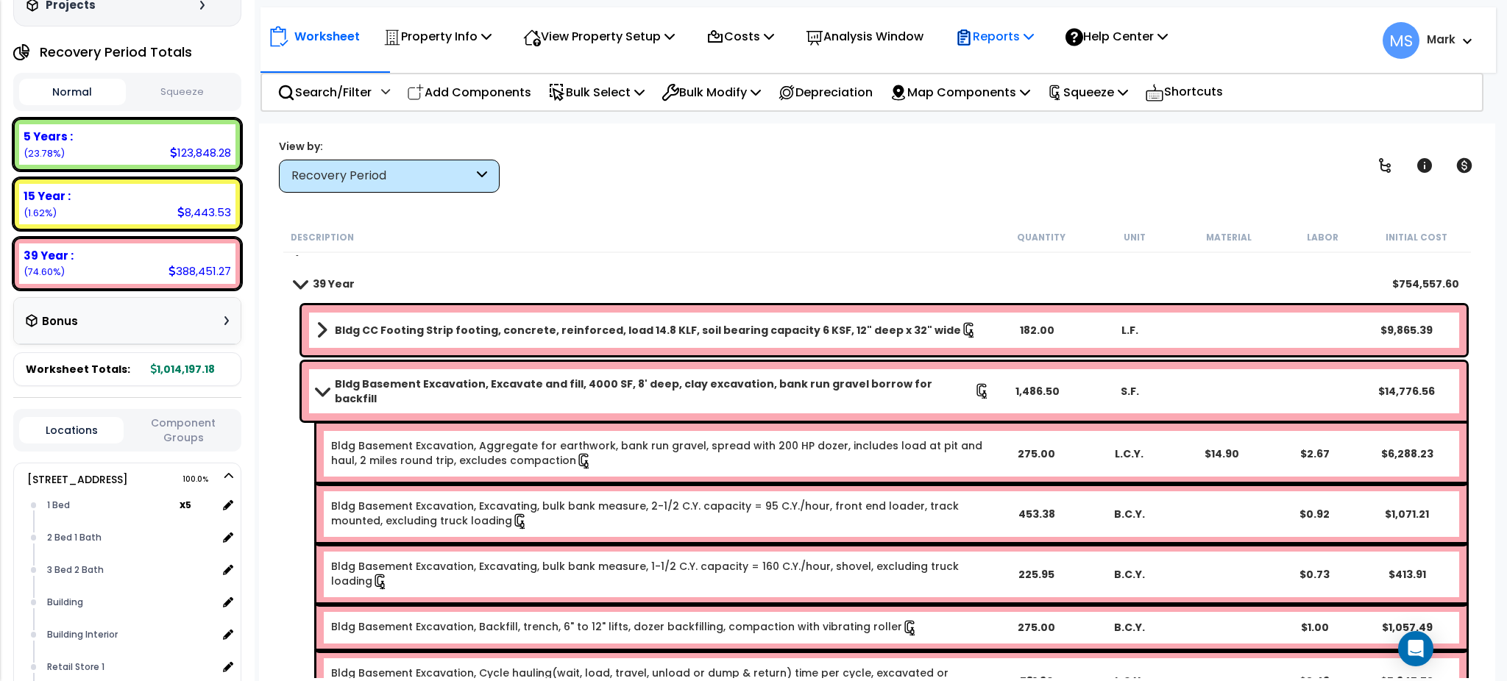
click at [1014, 34] on p "Reports" at bounding box center [994, 36] width 79 height 20
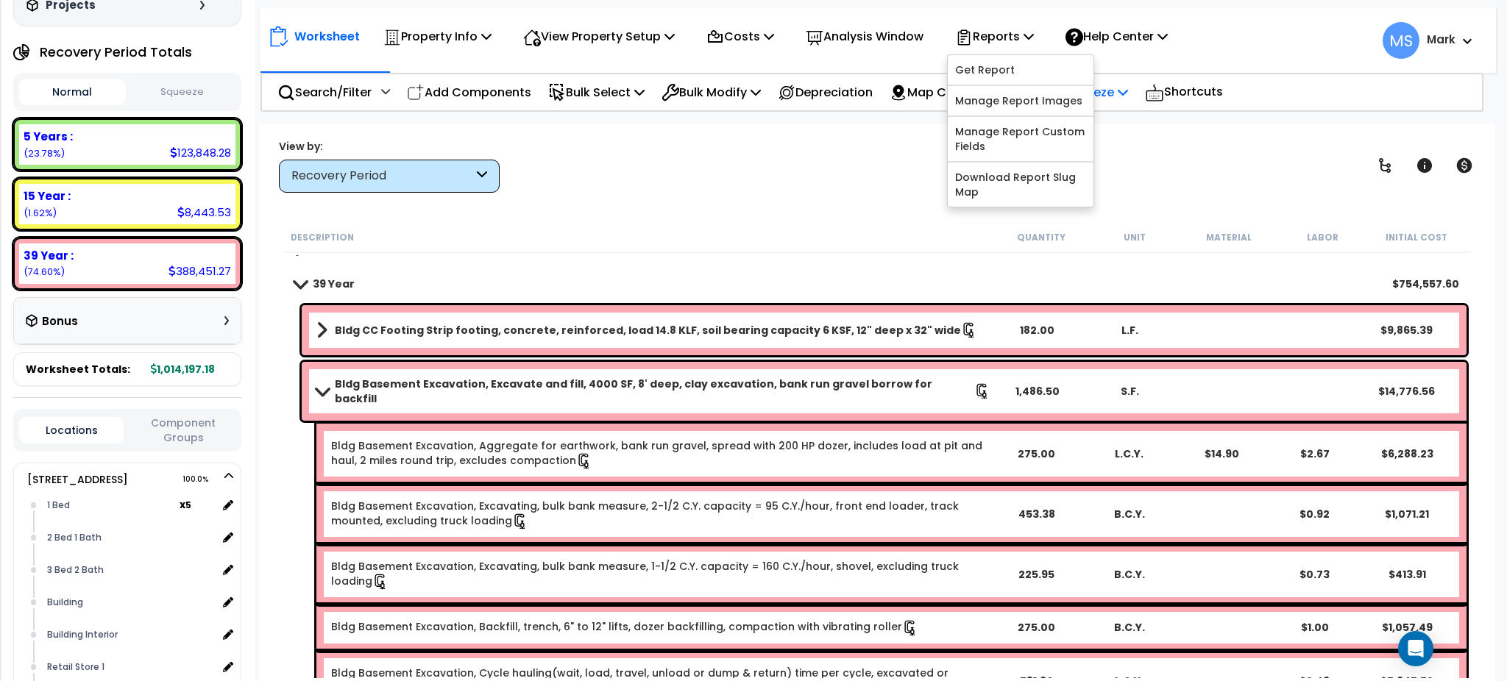
click at [1128, 92] on p "Squeeze" at bounding box center [1087, 92] width 81 height 20
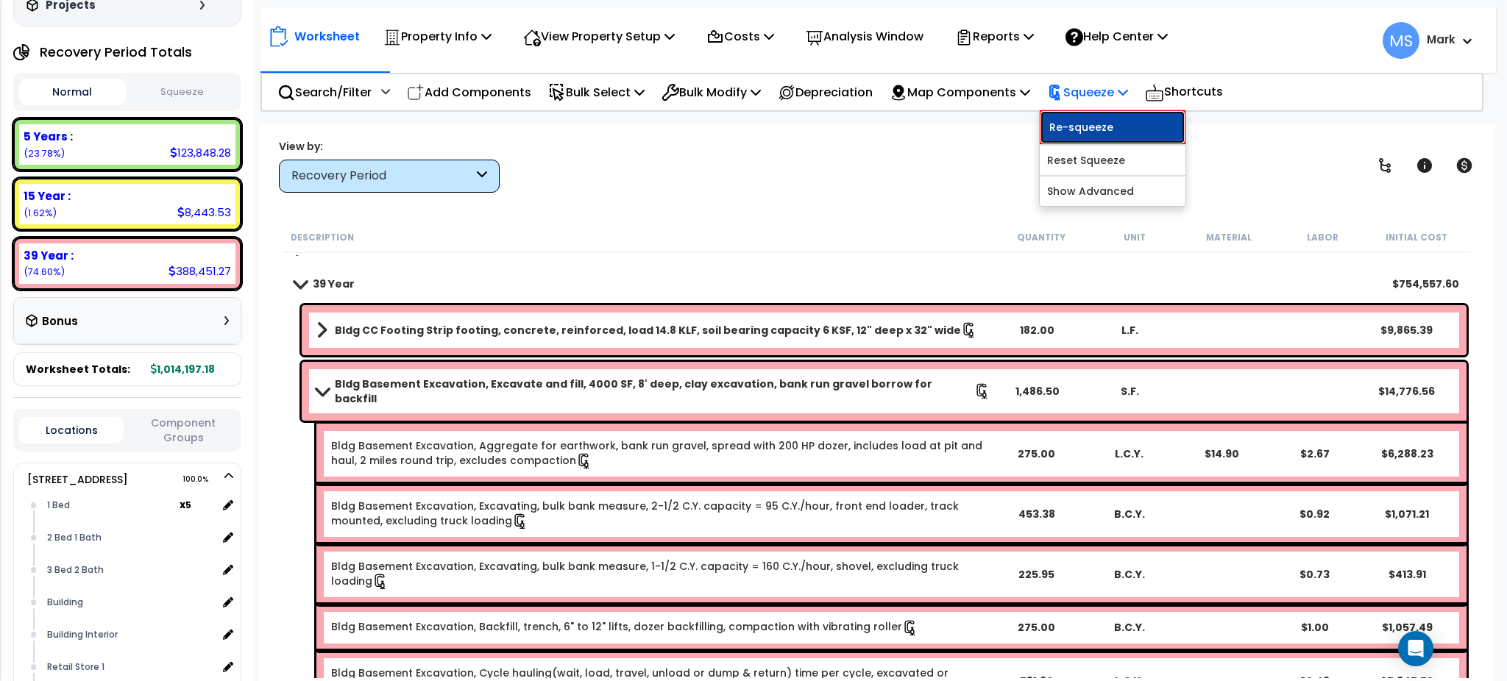
click at [1135, 117] on link "Re-squeeze" at bounding box center [1113, 127] width 146 height 34
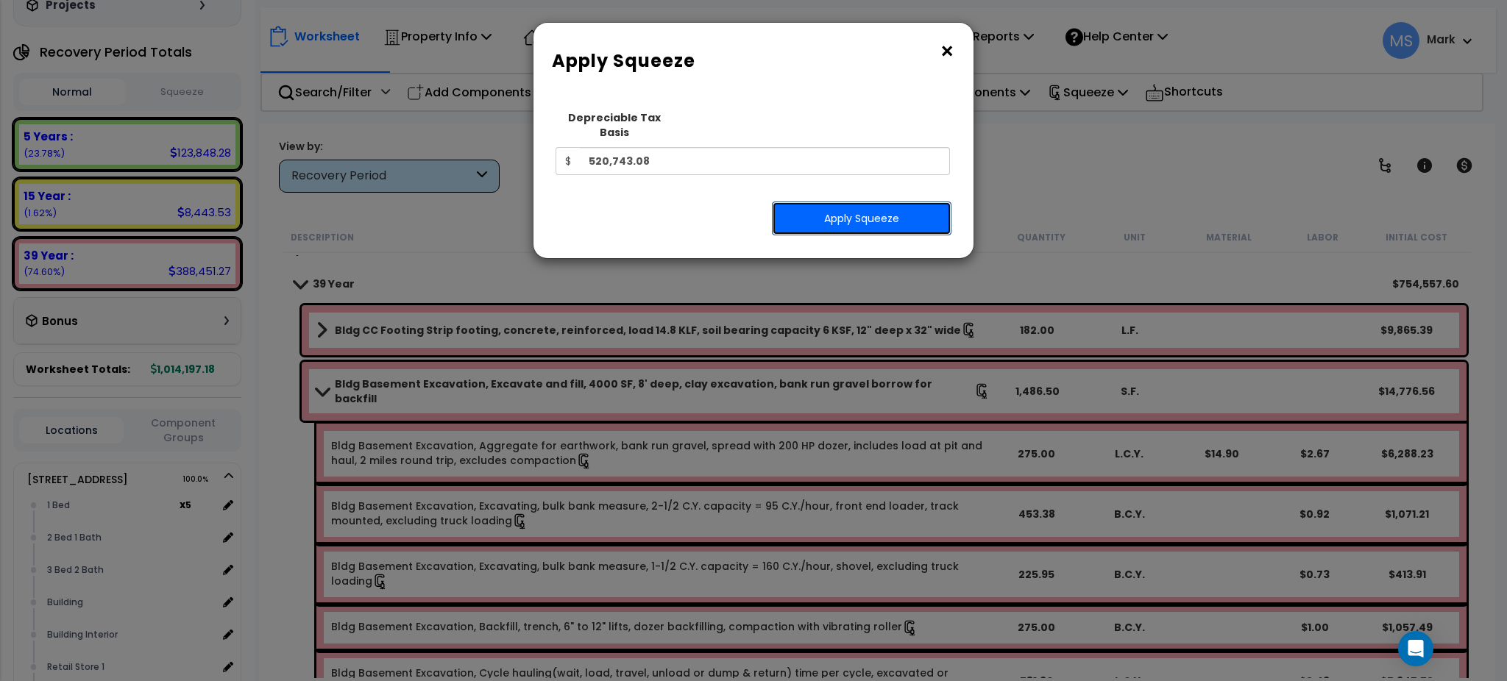
click at [844, 212] on button "Apply Squeeze" at bounding box center [862, 219] width 180 height 34
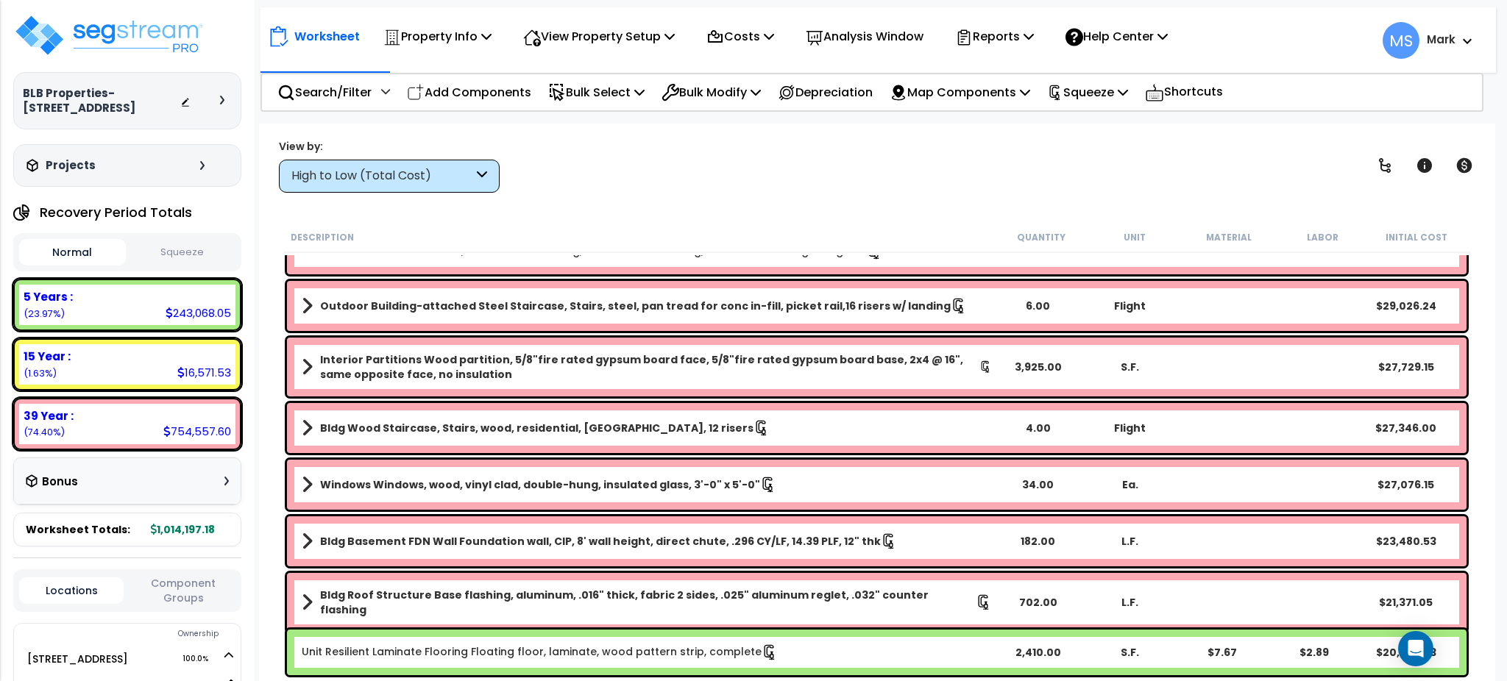
scroll to position [124, 0]
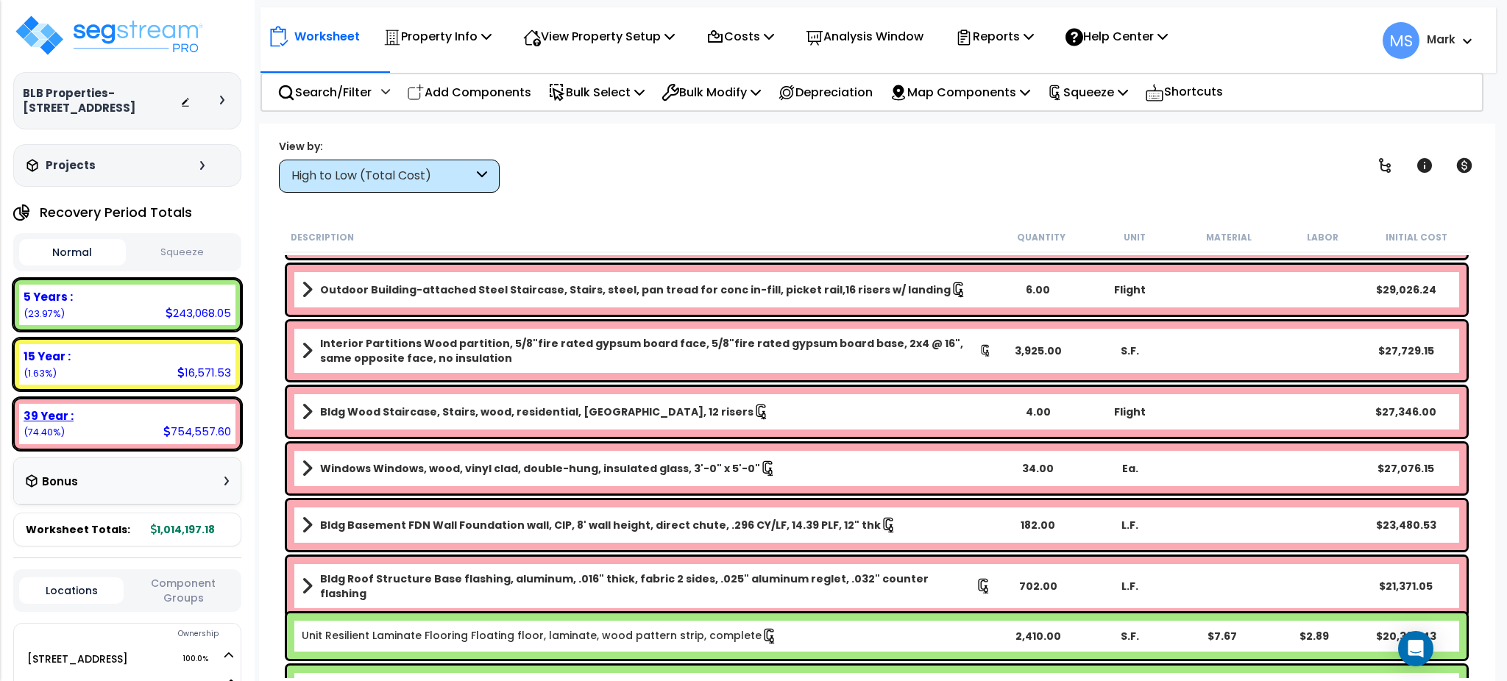
click at [91, 440] on div "39 Year : 754,557.60 (74.40%)" at bounding box center [127, 424] width 216 height 40
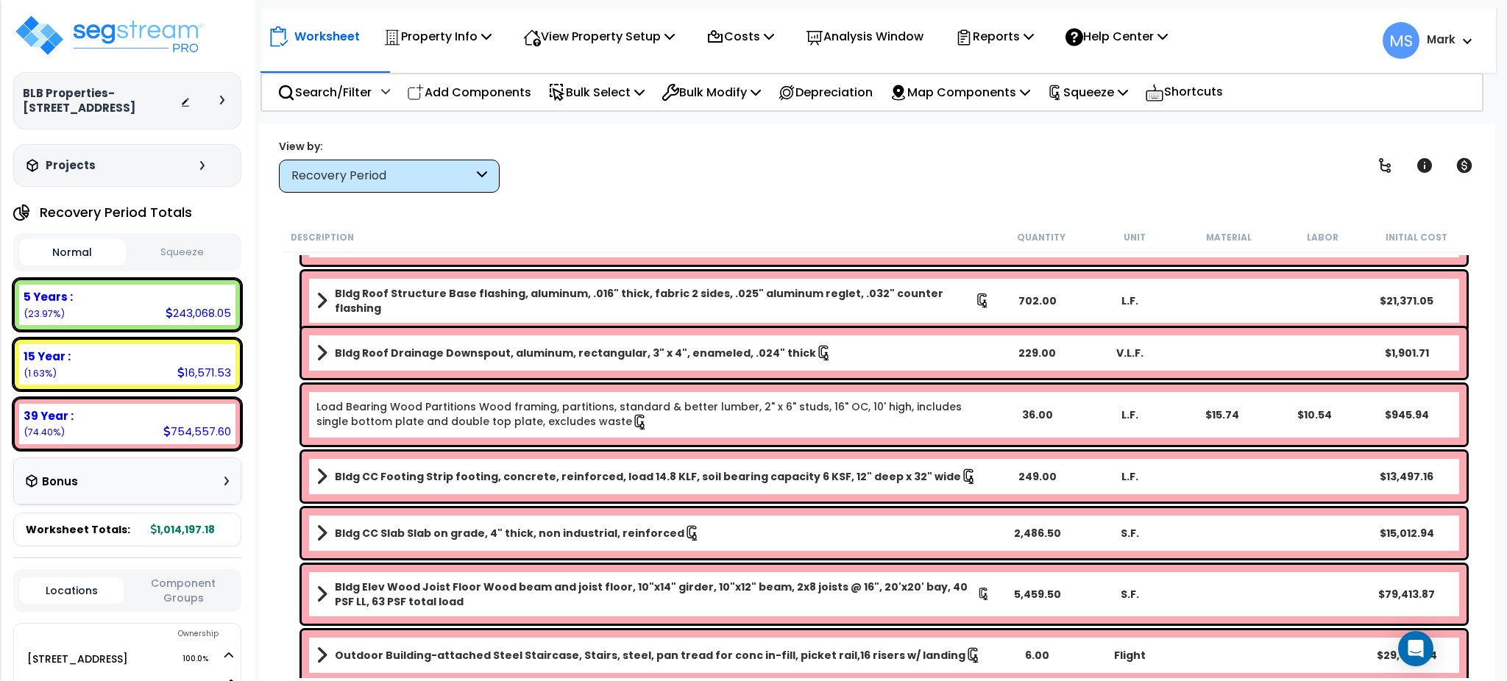
scroll to position [558, 0]
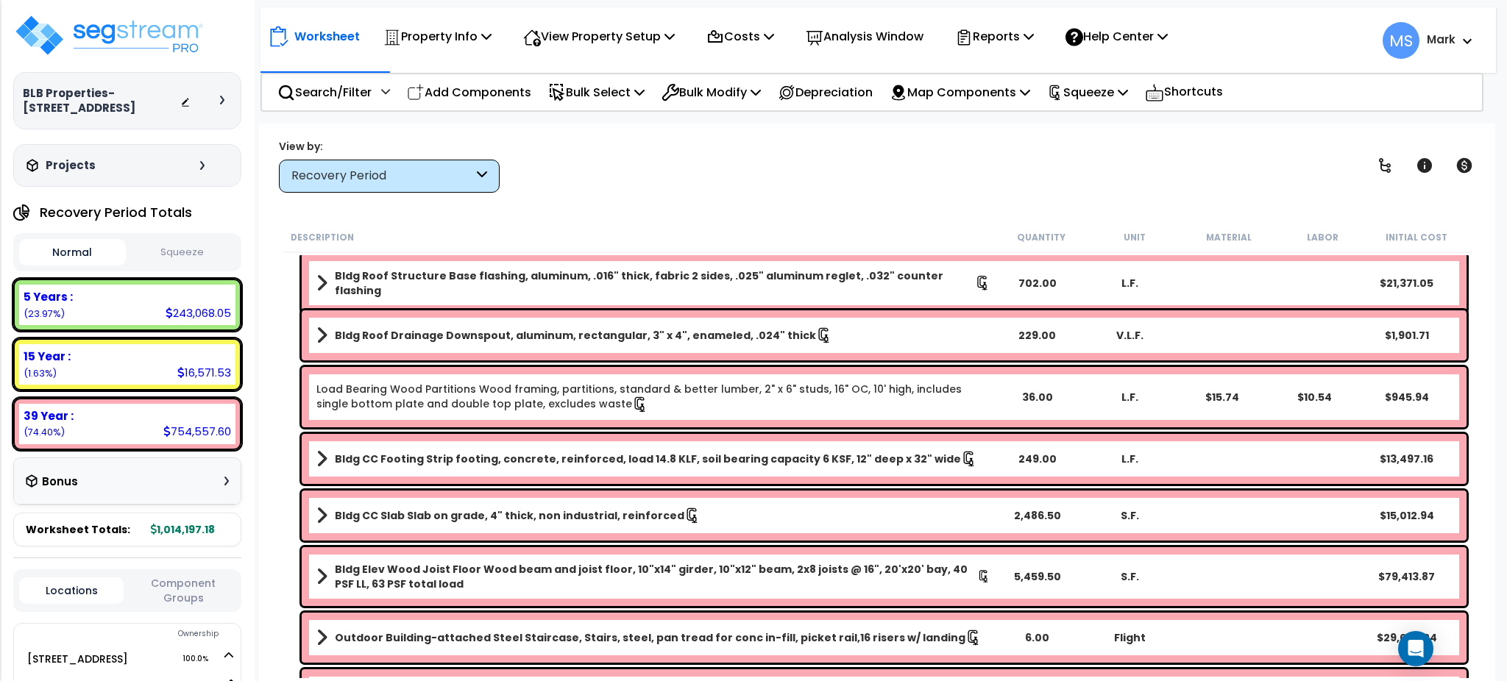
click at [526, 572] on b "Bldg Elev Wood Joist Floor Wood beam and joist floor, 10"x14" girder, 10"x12" b…" at bounding box center [656, 576] width 642 height 29
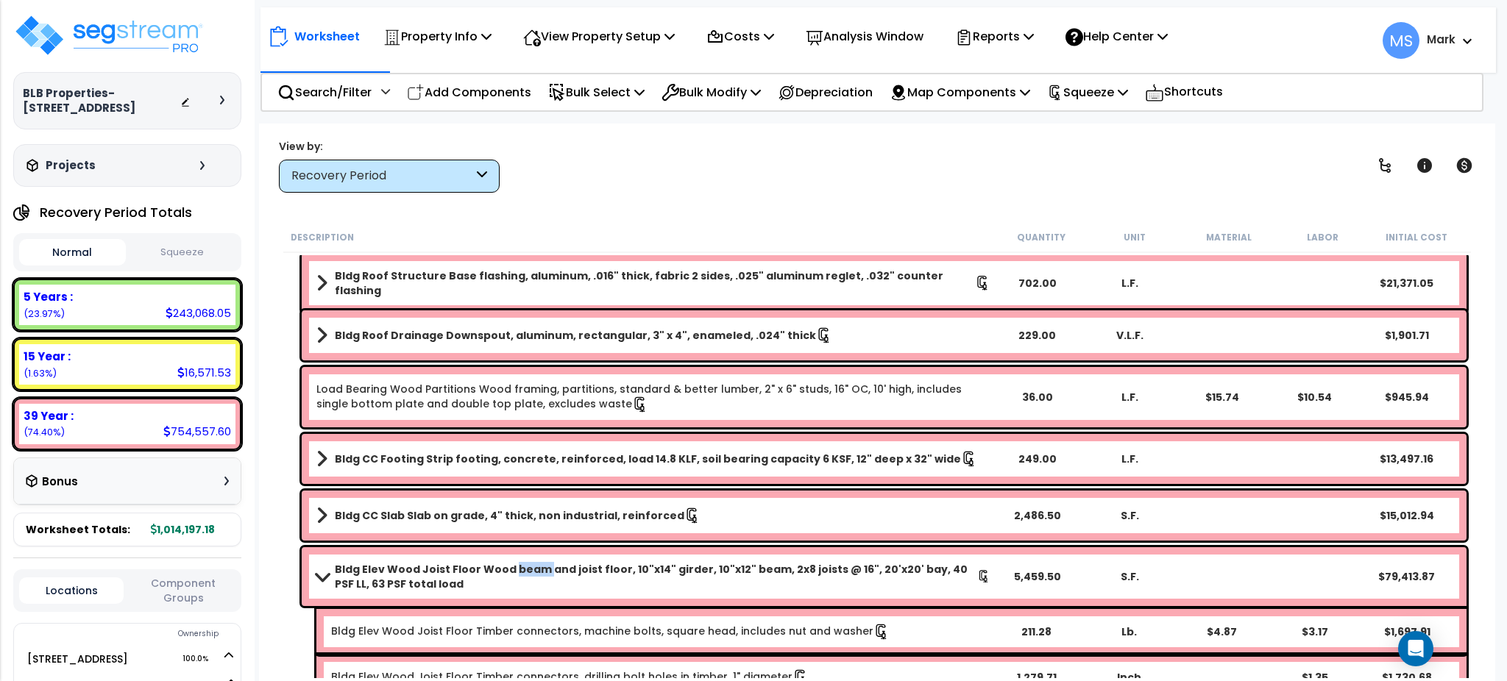
click at [526, 572] on b "Bldg Elev Wood Joist Floor Wood beam and joist floor, 10"x14" girder, 10"x12" b…" at bounding box center [656, 576] width 642 height 29
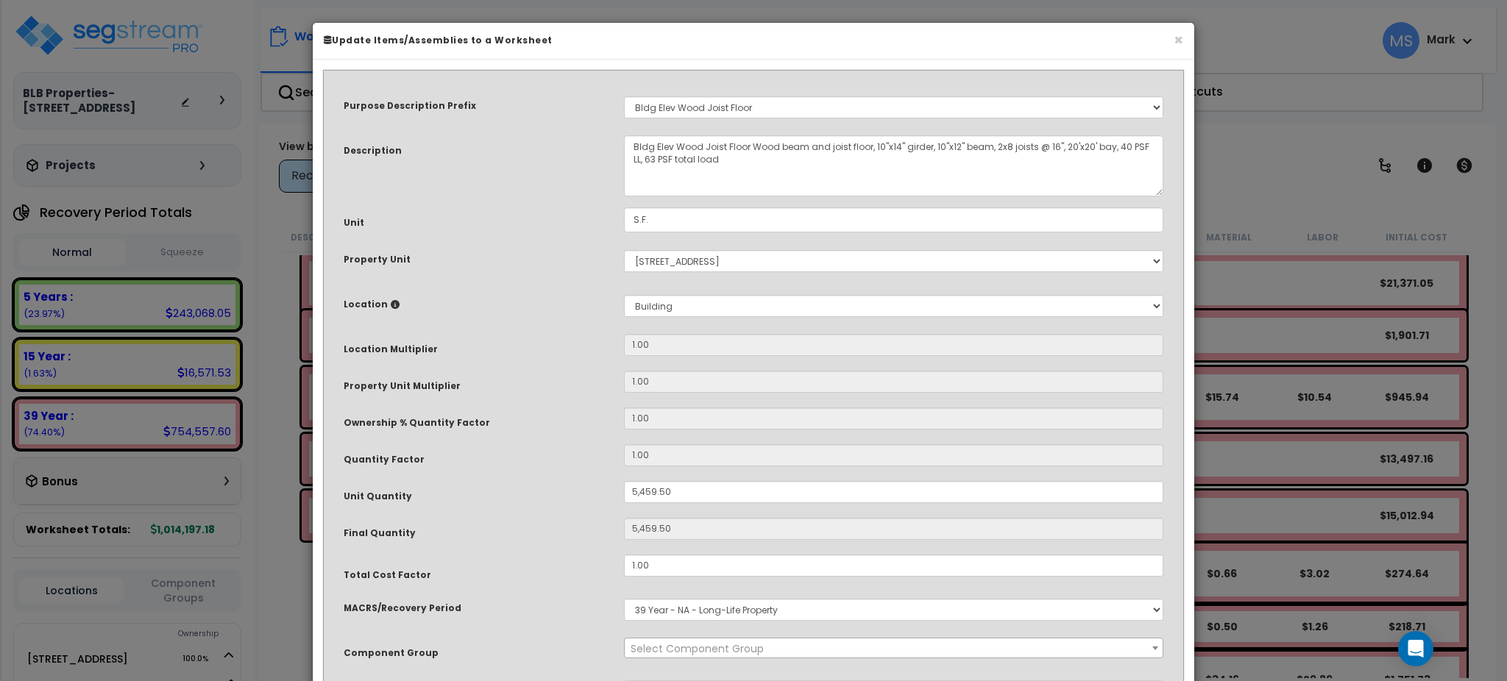
select select "45854"
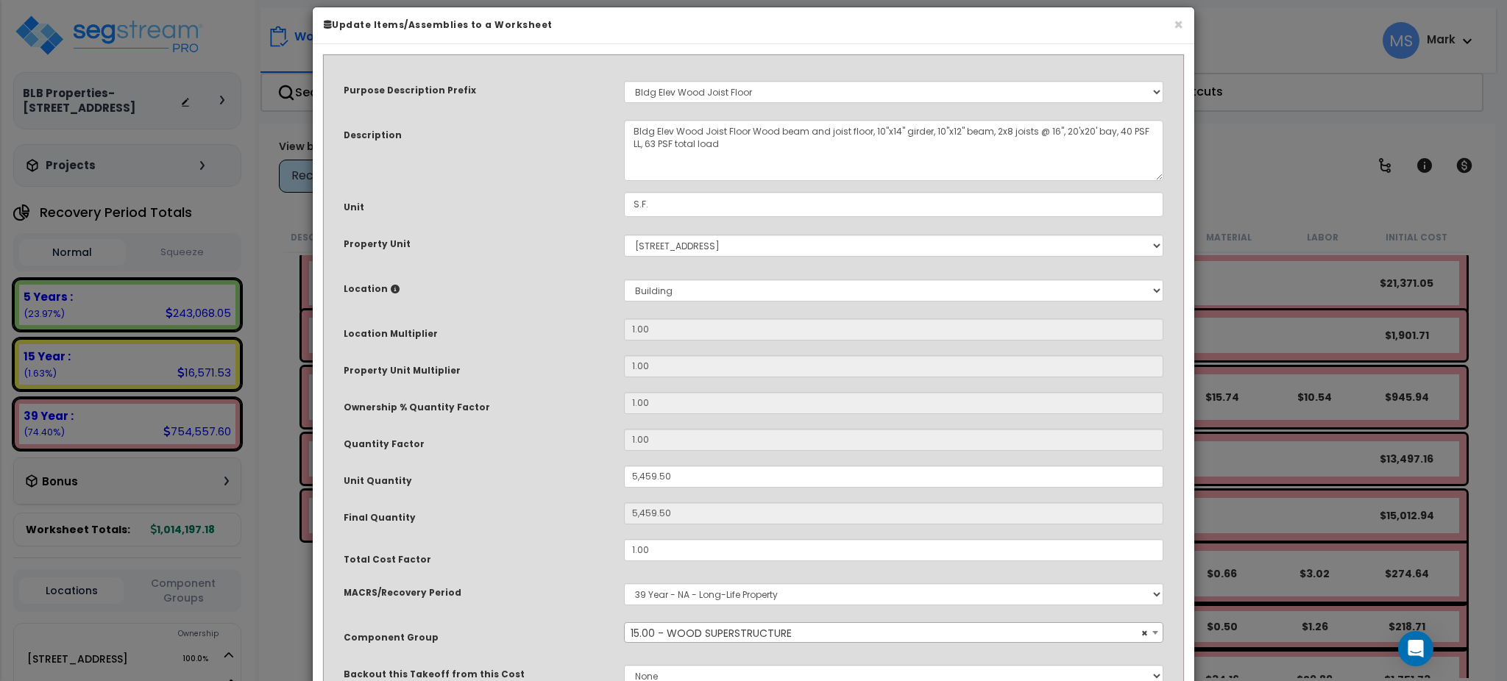
scroll to position [15, 0]
click at [665, 552] on input "1.00" at bounding box center [893, 550] width 539 height 22
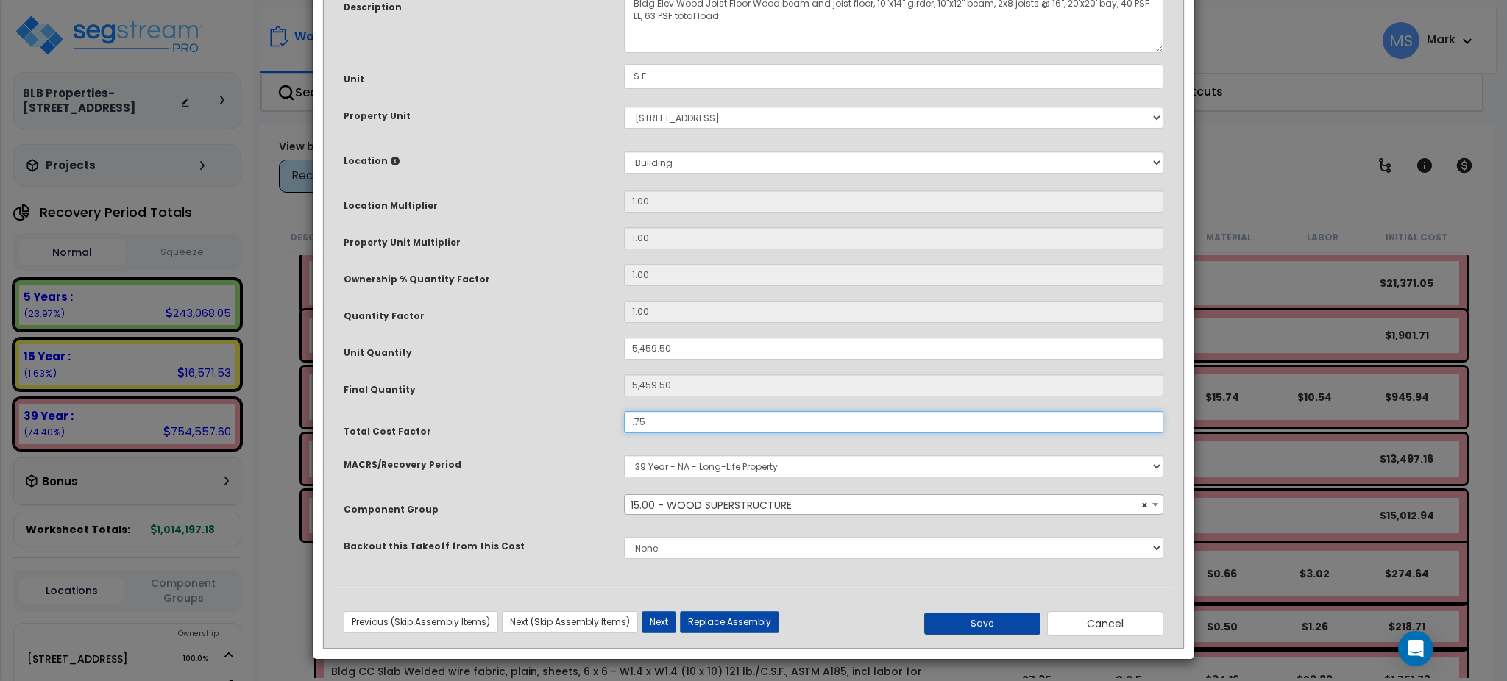
type input ".75"
click at [979, 628] on button "Save" at bounding box center [982, 624] width 116 height 22
type input "5459.50"
type input "0.75"
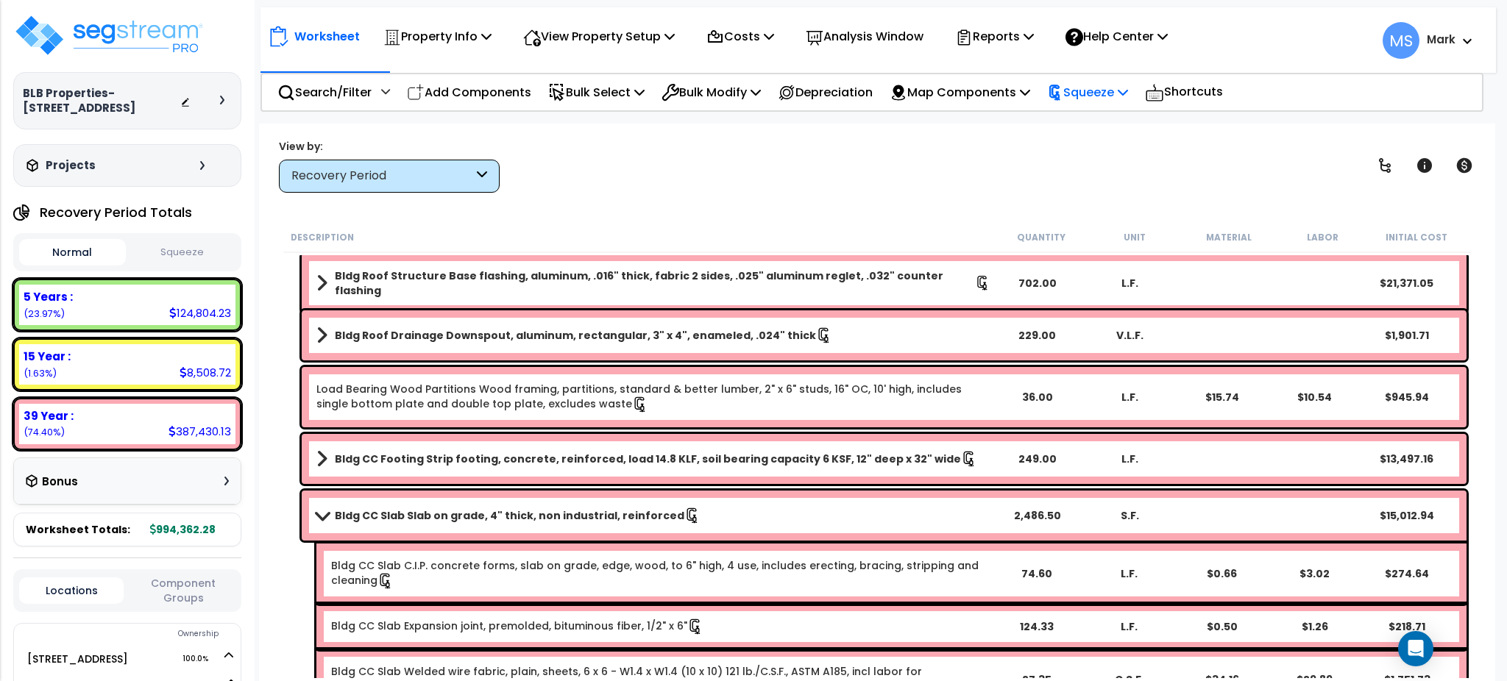
click at [1096, 104] on div "Squeeze" at bounding box center [1087, 92] width 81 height 35
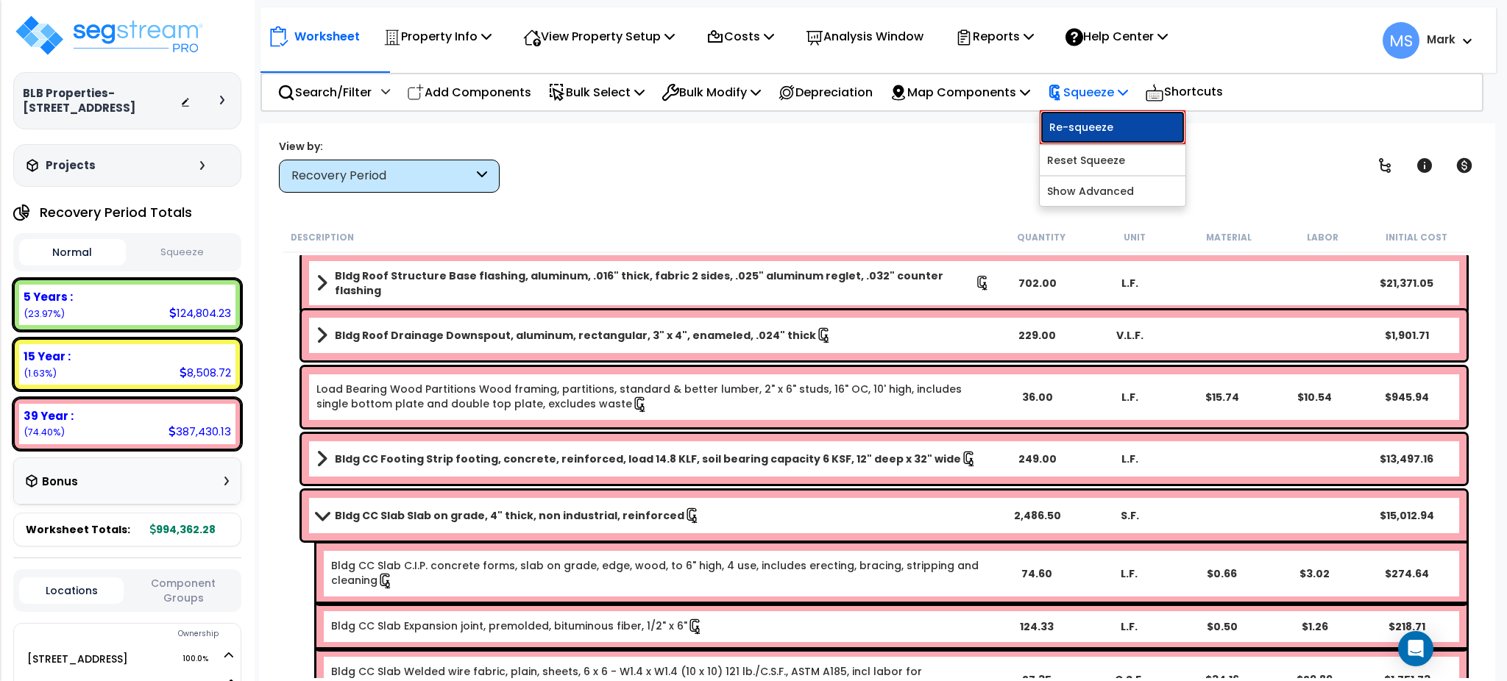
click at [1096, 128] on link "Re-squeeze" at bounding box center [1113, 127] width 146 height 34
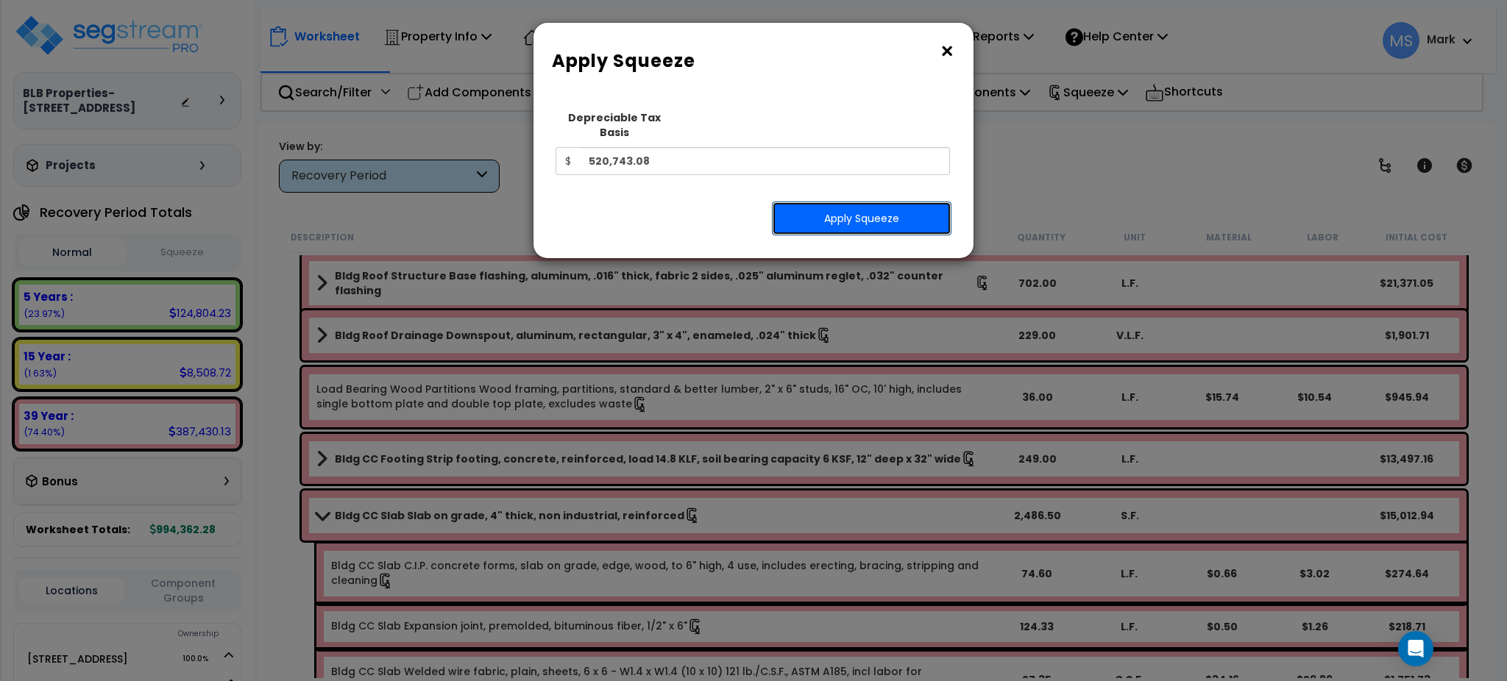
click at [921, 209] on button "Apply Squeeze" at bounding box center [862, 219] width 180 height 34
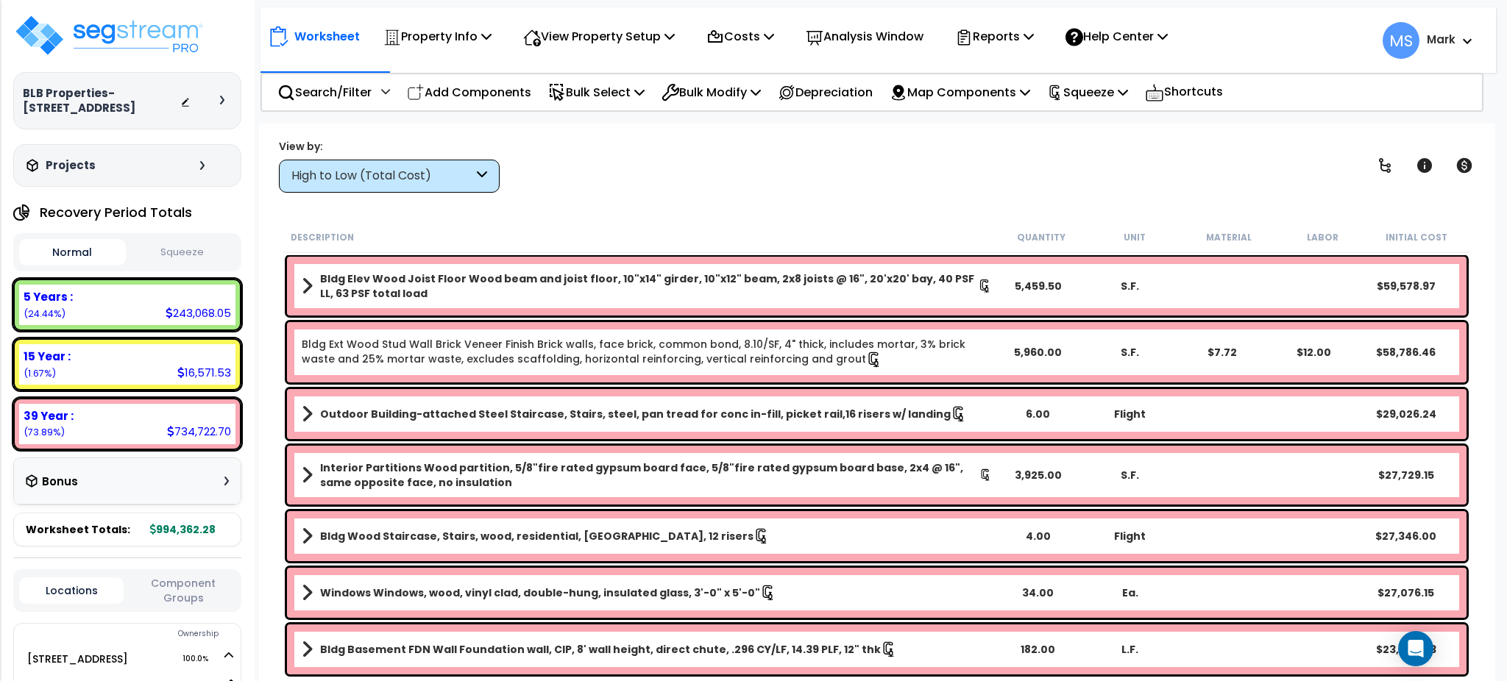
scroll to position [320, 0]
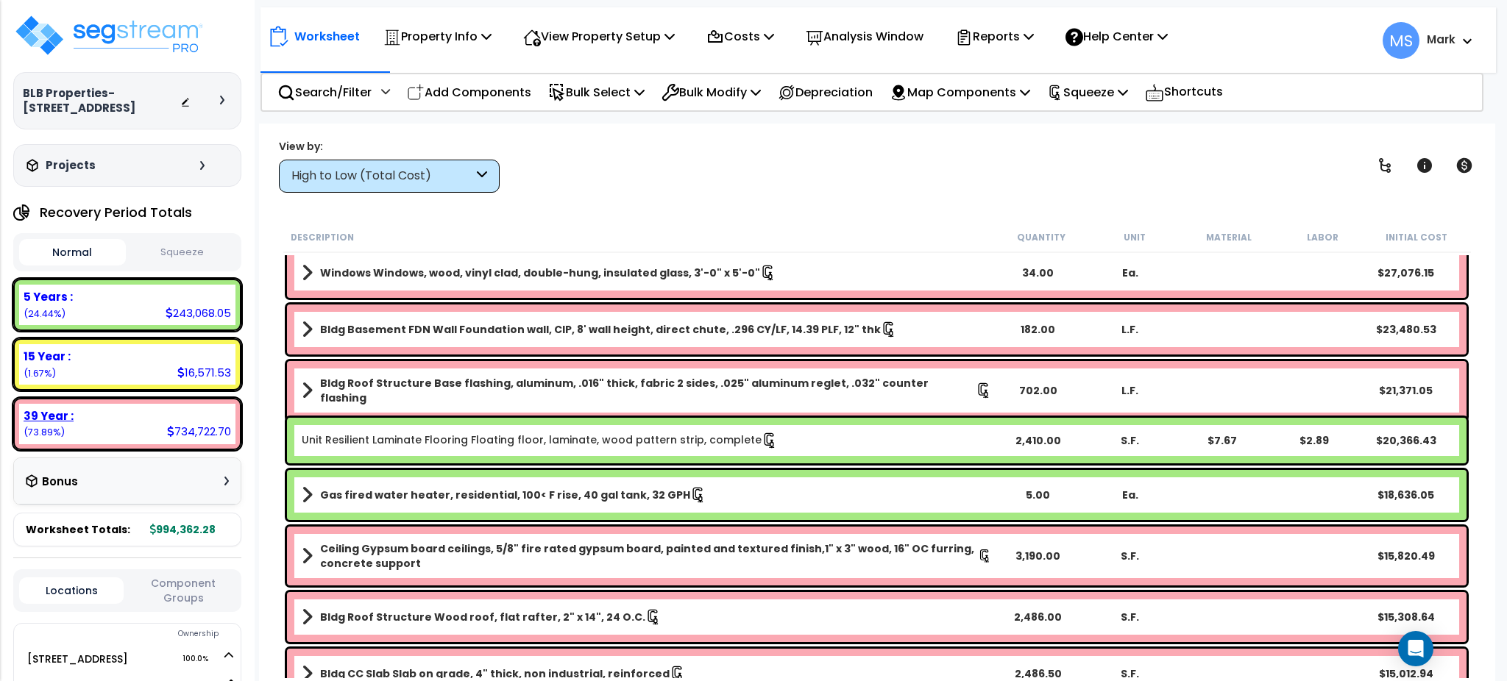
click at [113, 408] on div "39 Year :" at bounding box center [128, 415] width 208 height 15
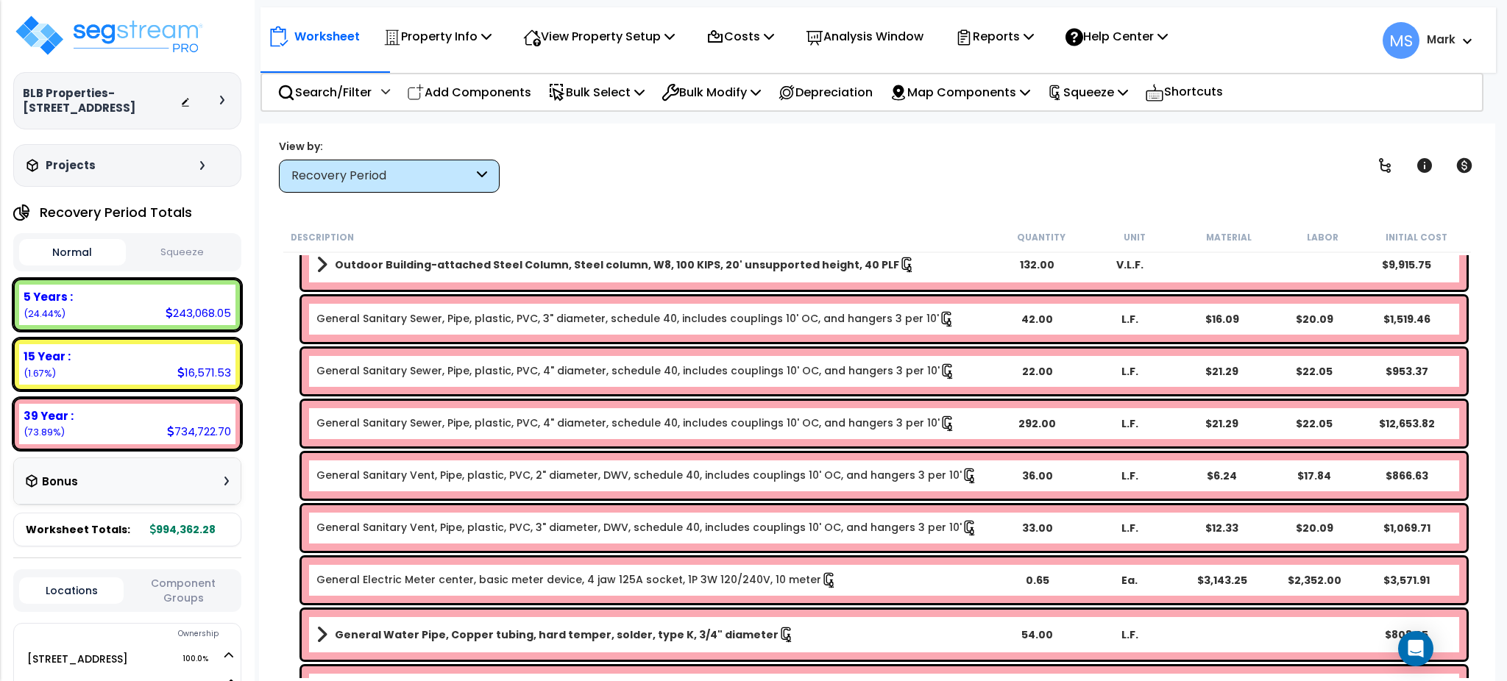
scroll to position [1241, 0]
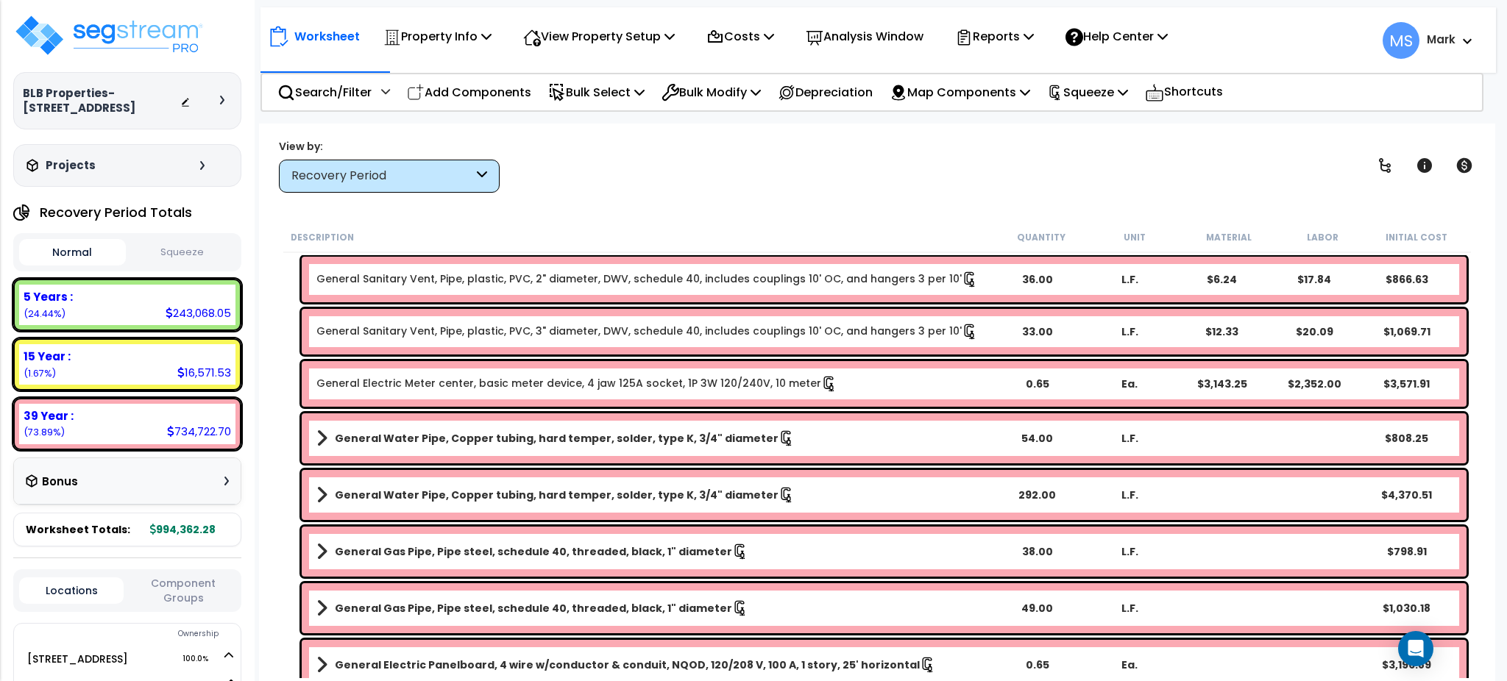
click at [572, 500] on b "General Water Pipe, Copper tubing, hard temper, solder, type K, 3/4" diameter" at bounding box center [557, 495] width 444 height 15
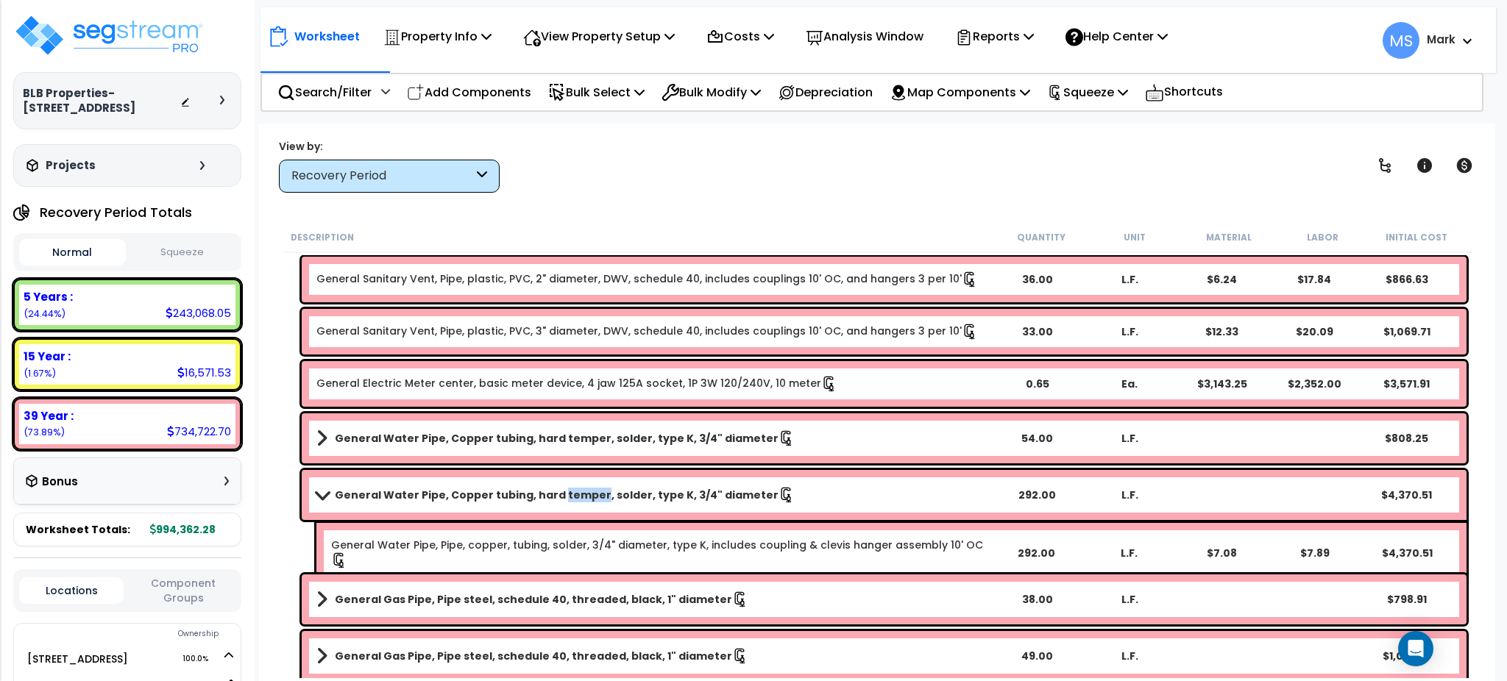
click at [572, 500] on b "General Water Pipe, Copper tubing, hard temper, solder, type K, 3/4" diameter" at bounding box center [557, 495] width 444 height 15
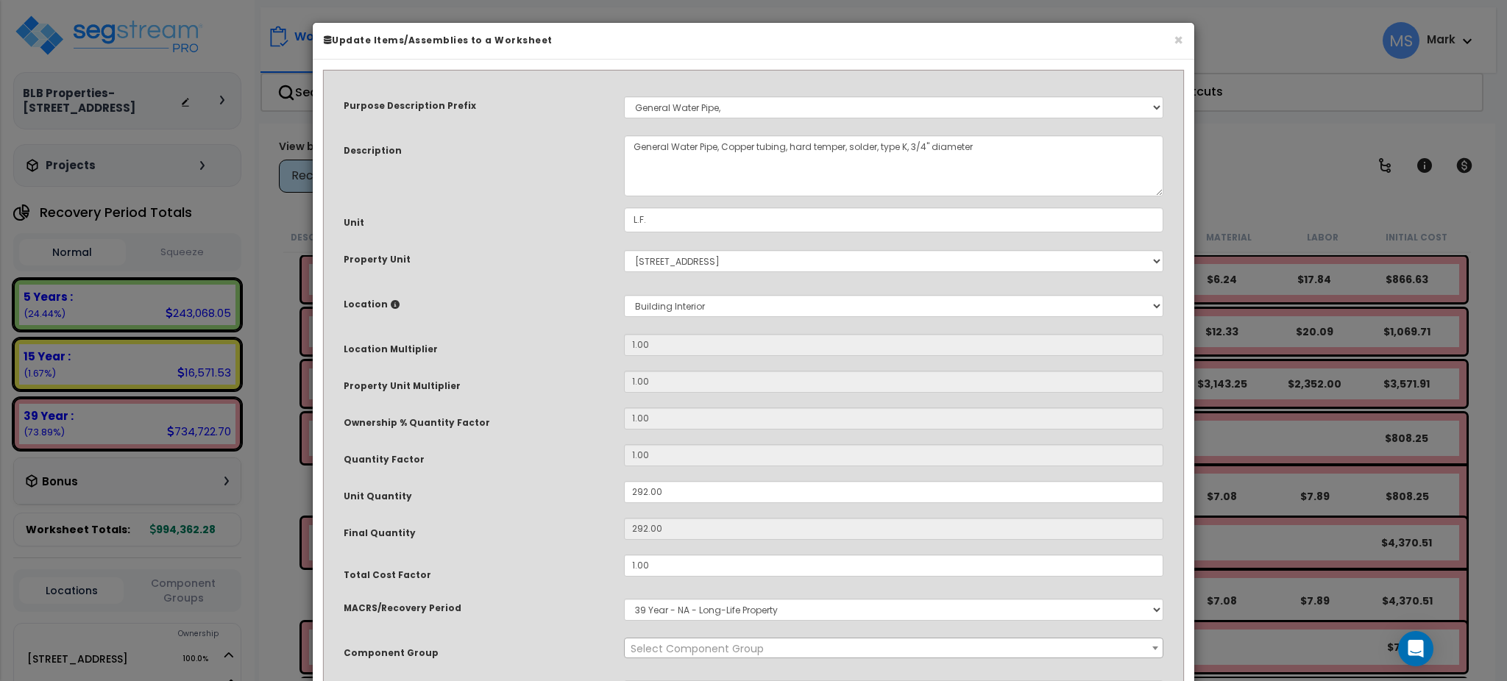
select select "45963"
click at [1174, 32] on button "×" at bounding box center [1179, 39] width 10 height 15
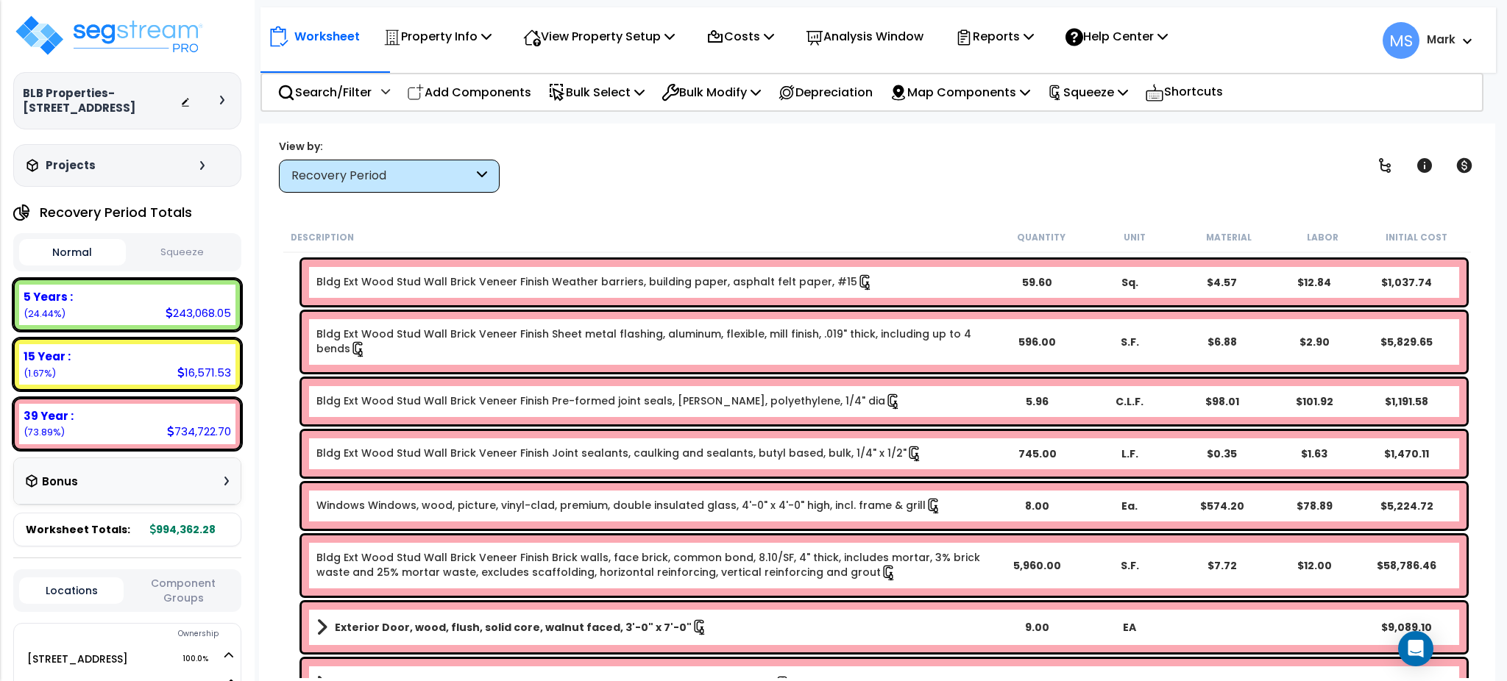
scroll to position [2378, 0]
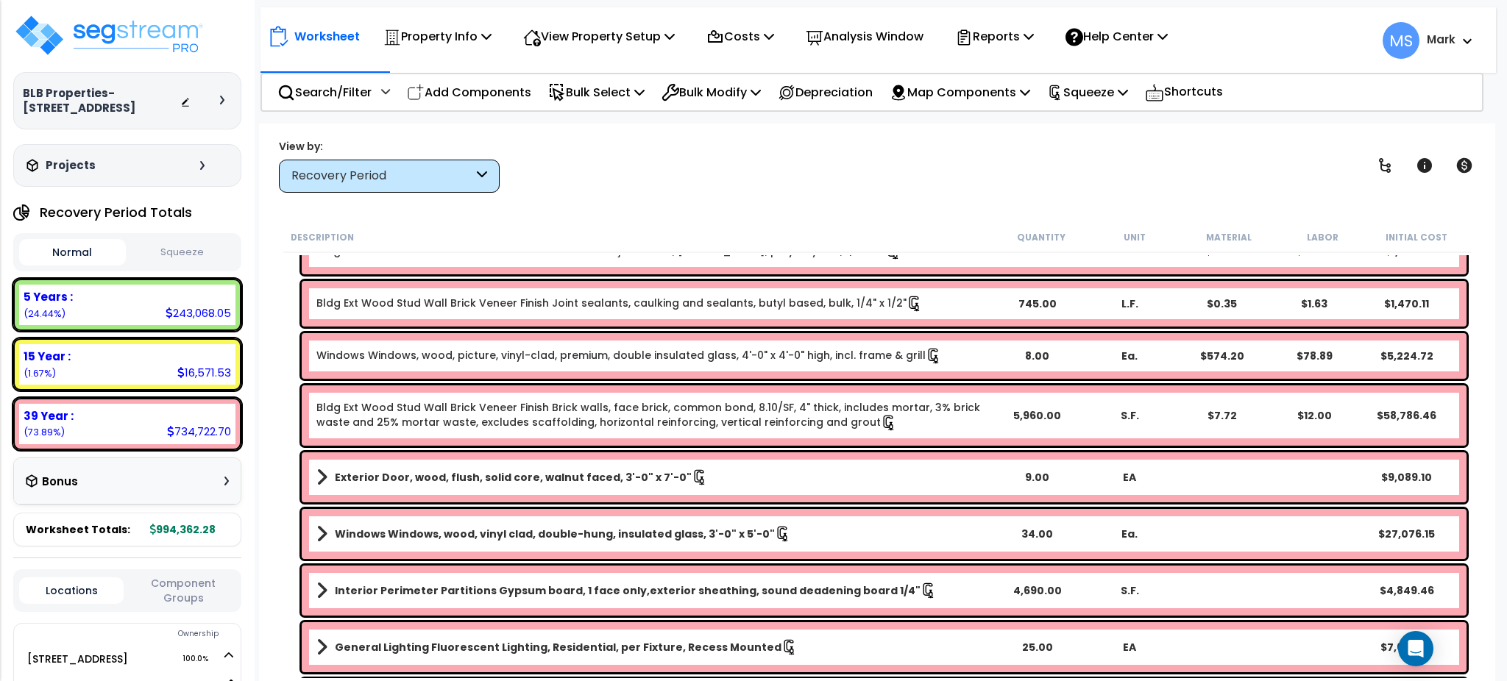
click at [747, 475] on link "Exterior Door, wood, flush, solid core, walnut faced, 3'-0" x 7'-0"" at bounding box center [653, 477] width 674 height 21
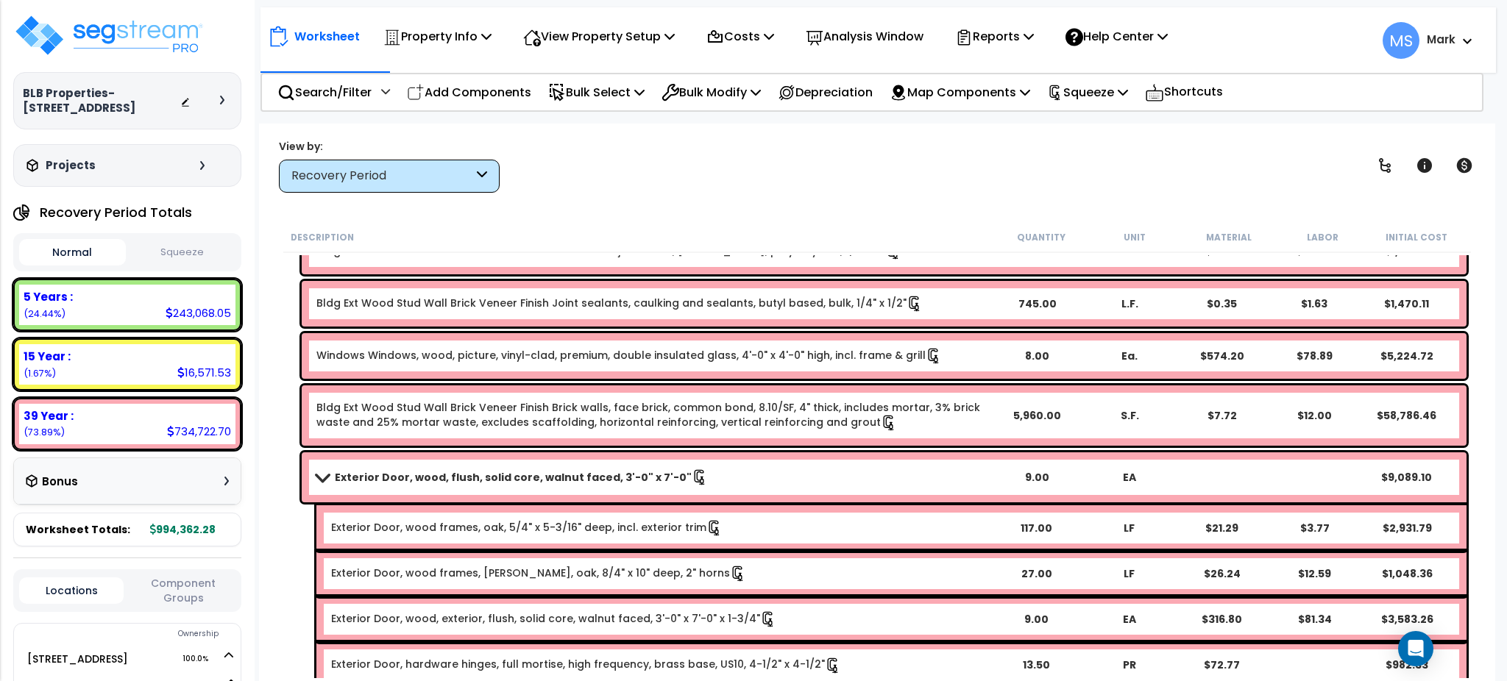
click at [747, 475] on link "Exterior Door, wood, flush, solid core, walnut faced, 3'-0" x 7'-0"" at bounding box center [653, 477] width 674 height 21
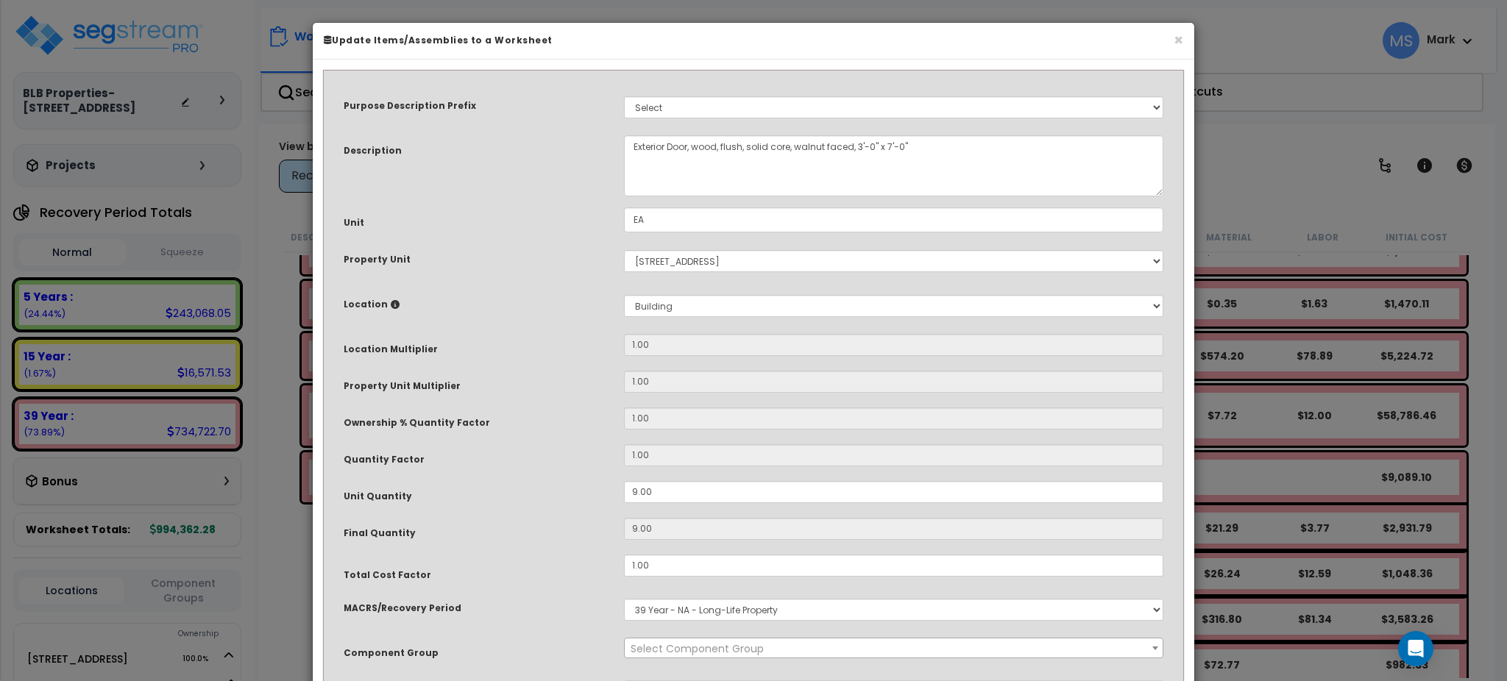
select select "45877"
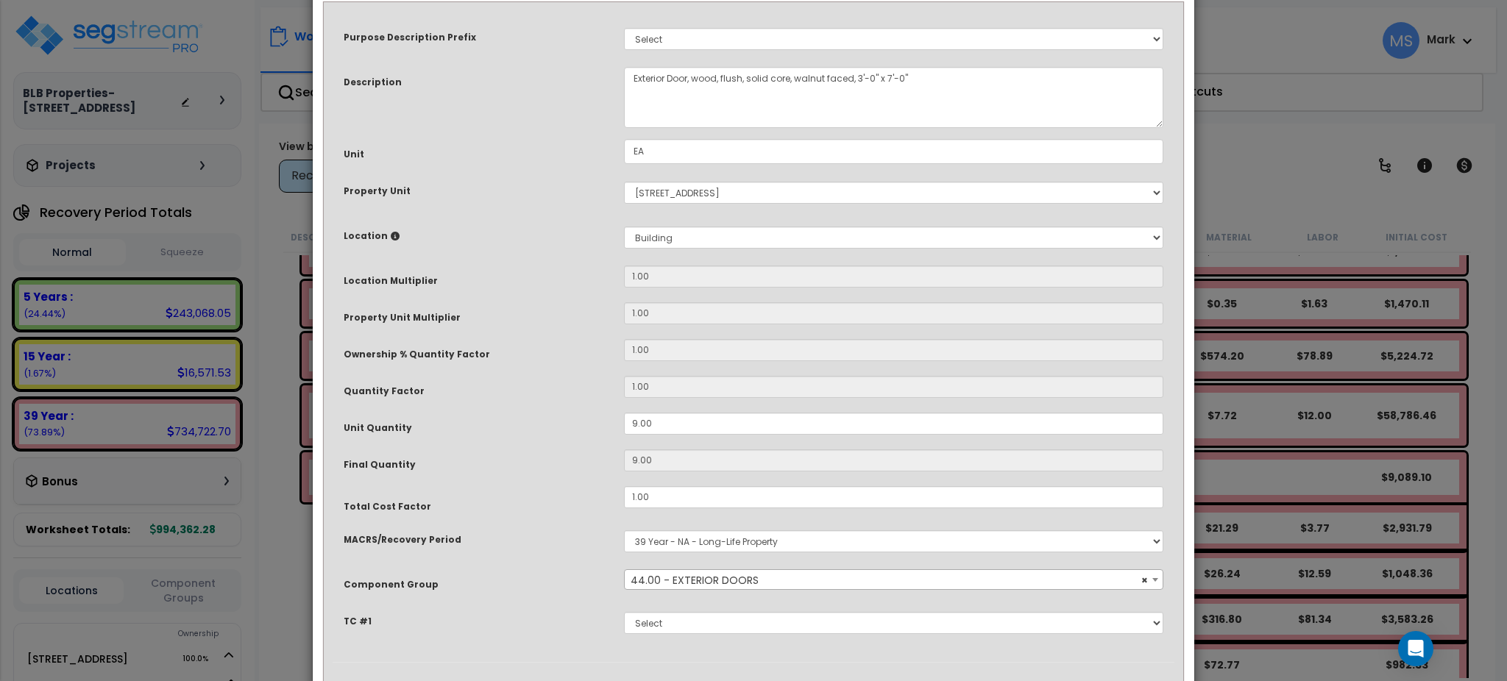
scroll to position [143, 0]
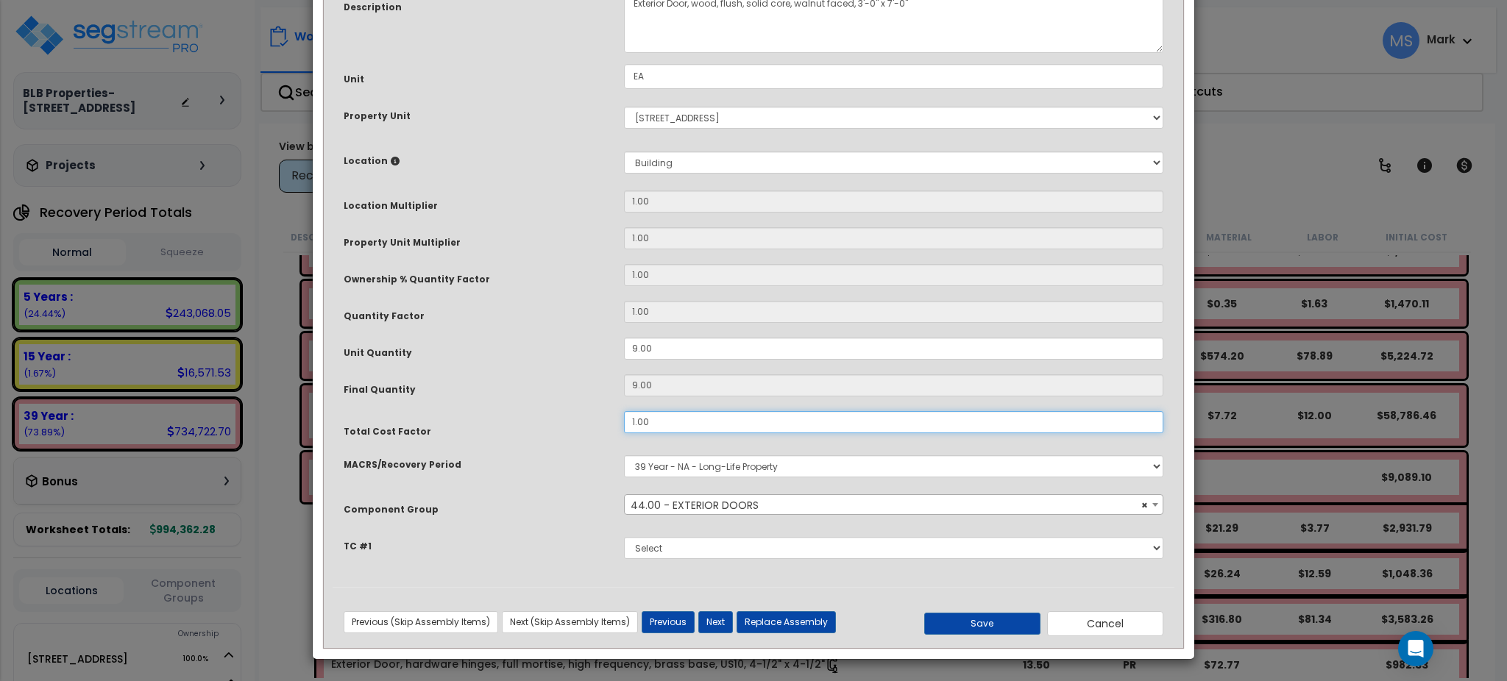
click at [675, 419] on input "1.00" at bounding box center [893, 422] width 539 height 22
click at [970, 628] on button "Save" at bounding box center [982, 624] width 116 height 22
type input "0.75"
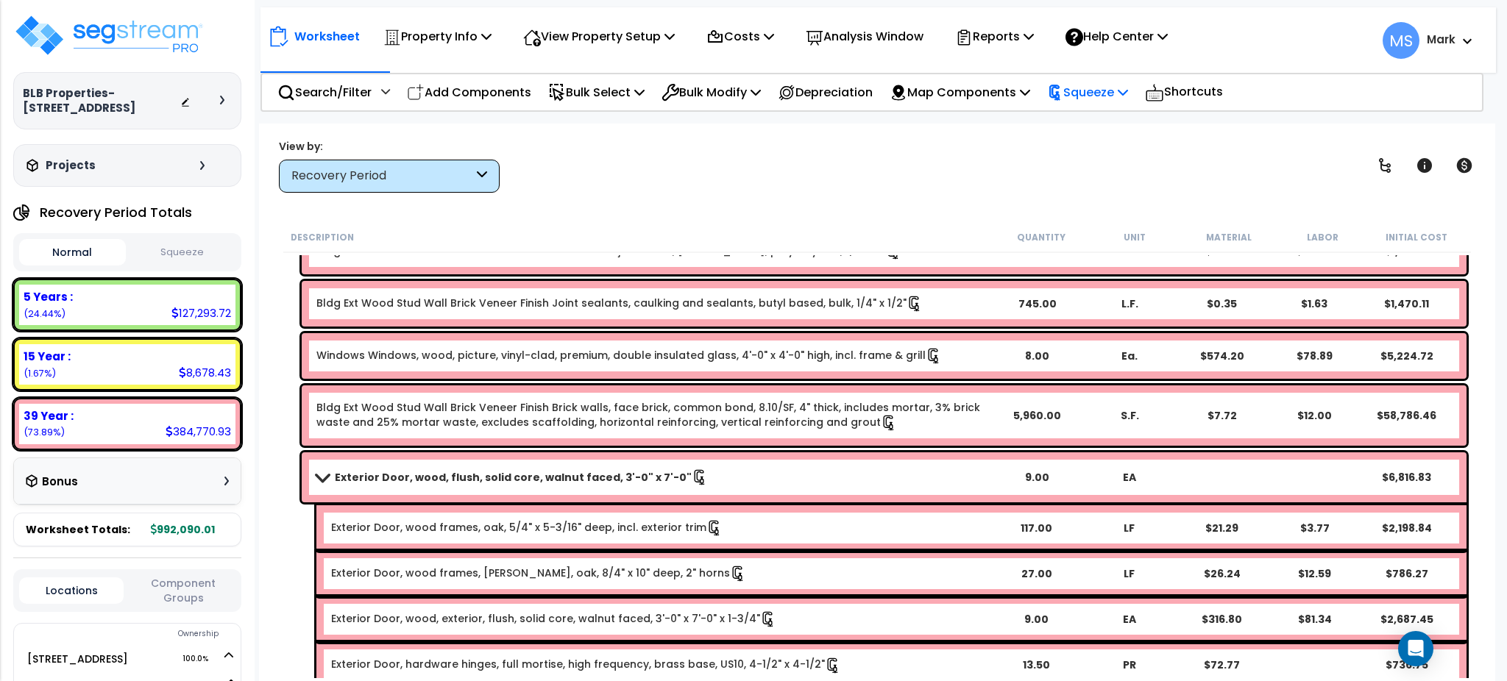
click at [1093, 101] on p "Squeeze" at bounding box center [1087, 92] width 81 height 20
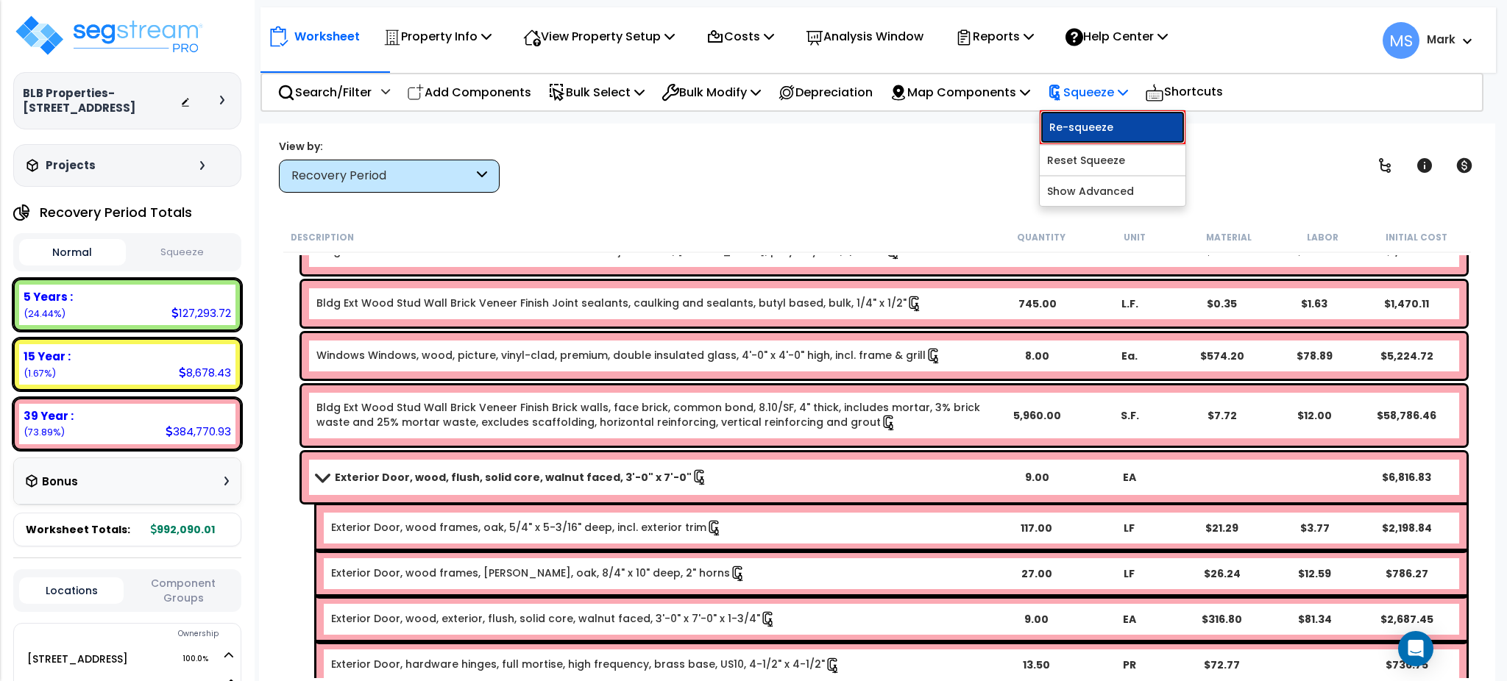
click at [1091, 121] on link "Re-squeeze" at bounding box center [1113, 127] width 146 height 34
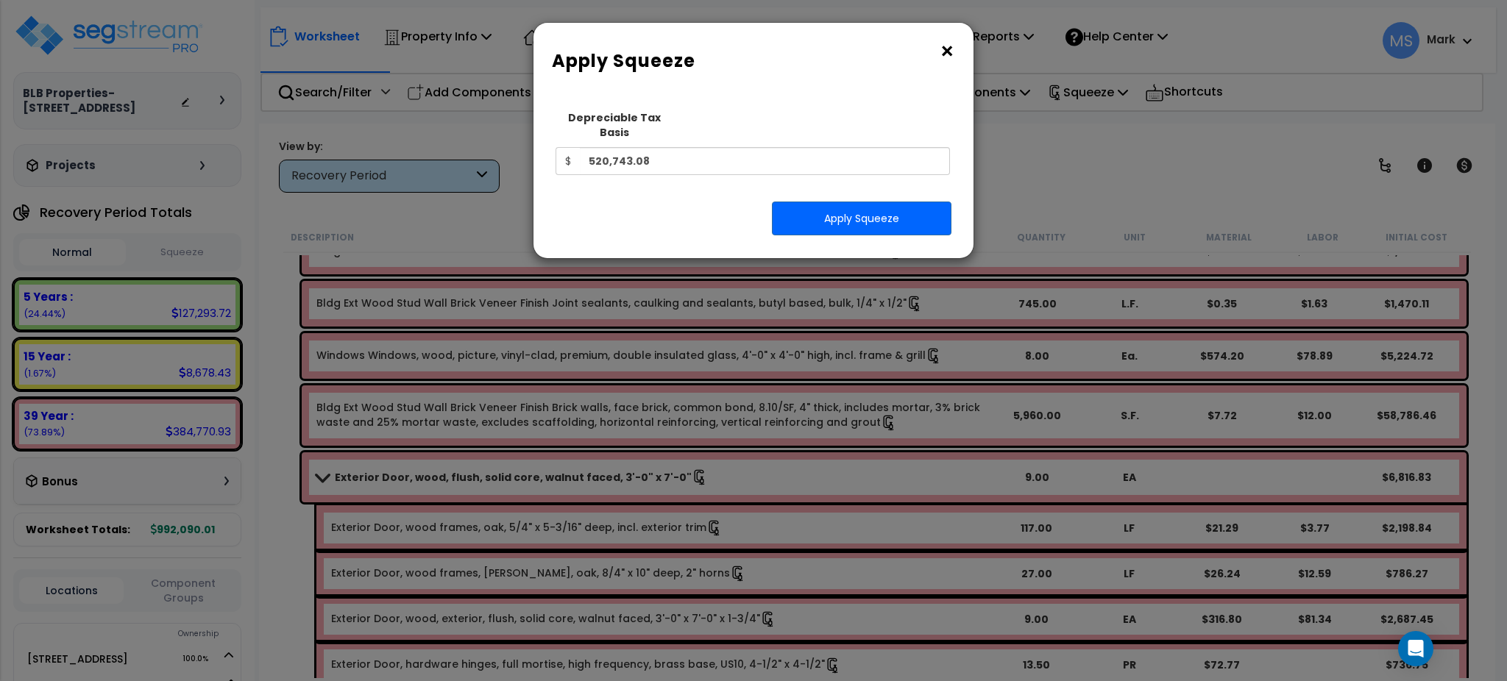
click at [926, 223] on div "Squeeze Type Select 1. Squeeze Entire Worksheet 2. Squeeze by Takeoff Cost 3. S…" at bounding box center [754, 175] width 418 height 144
click at [893, 202] on button "Apply Squeeze" at bounding box center [862, 219] width 180 height 34
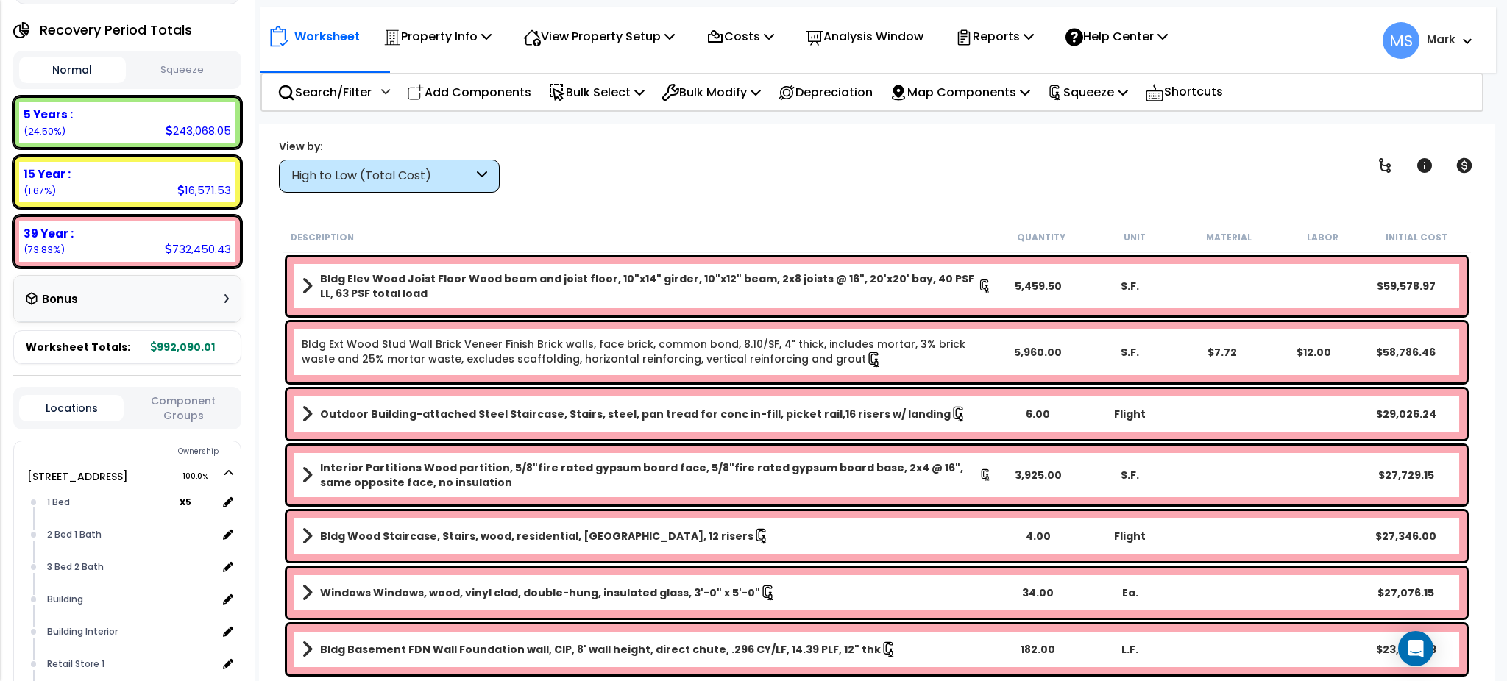
scroll to position [183, 0]
click at [153, 193] on div "15 Year : 16,571.53 (1.67%)" at bounding box center [127, 181] width 216 height 40
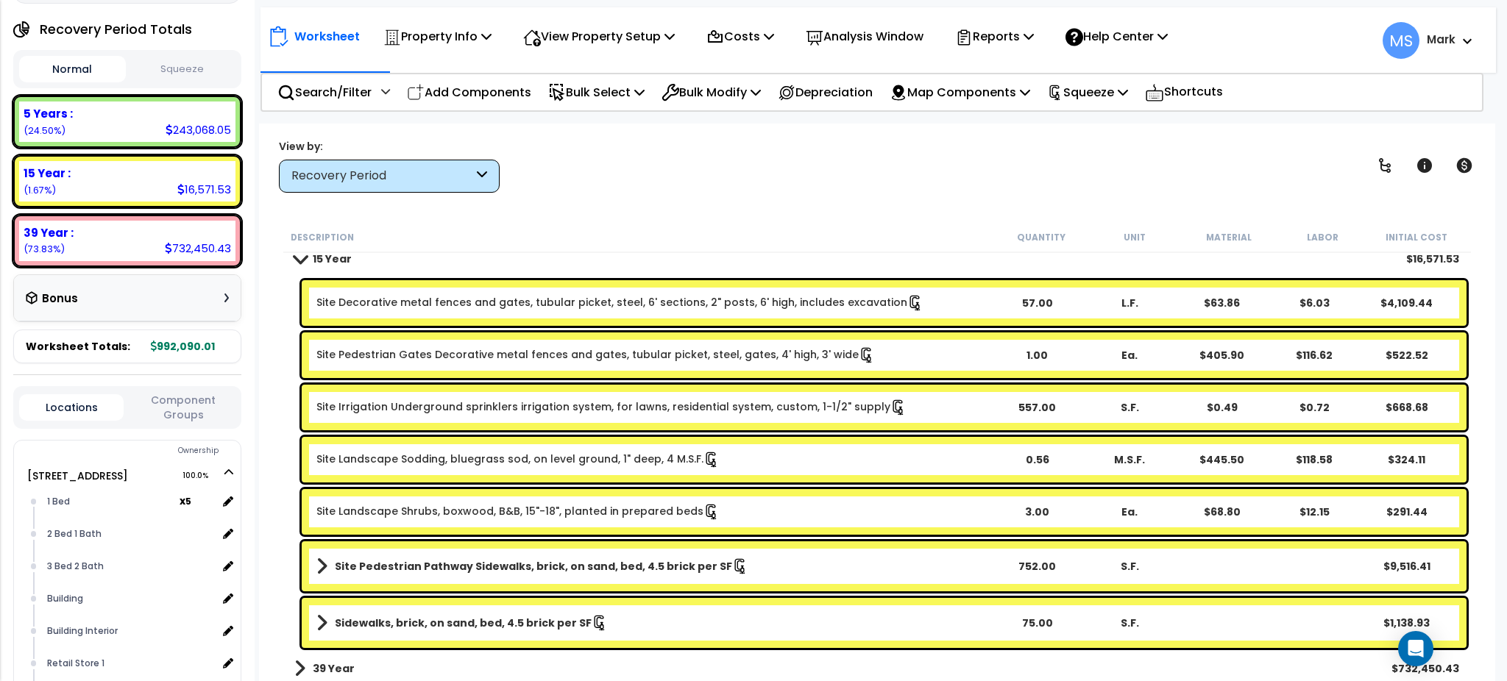
scroll to position [48, 0]
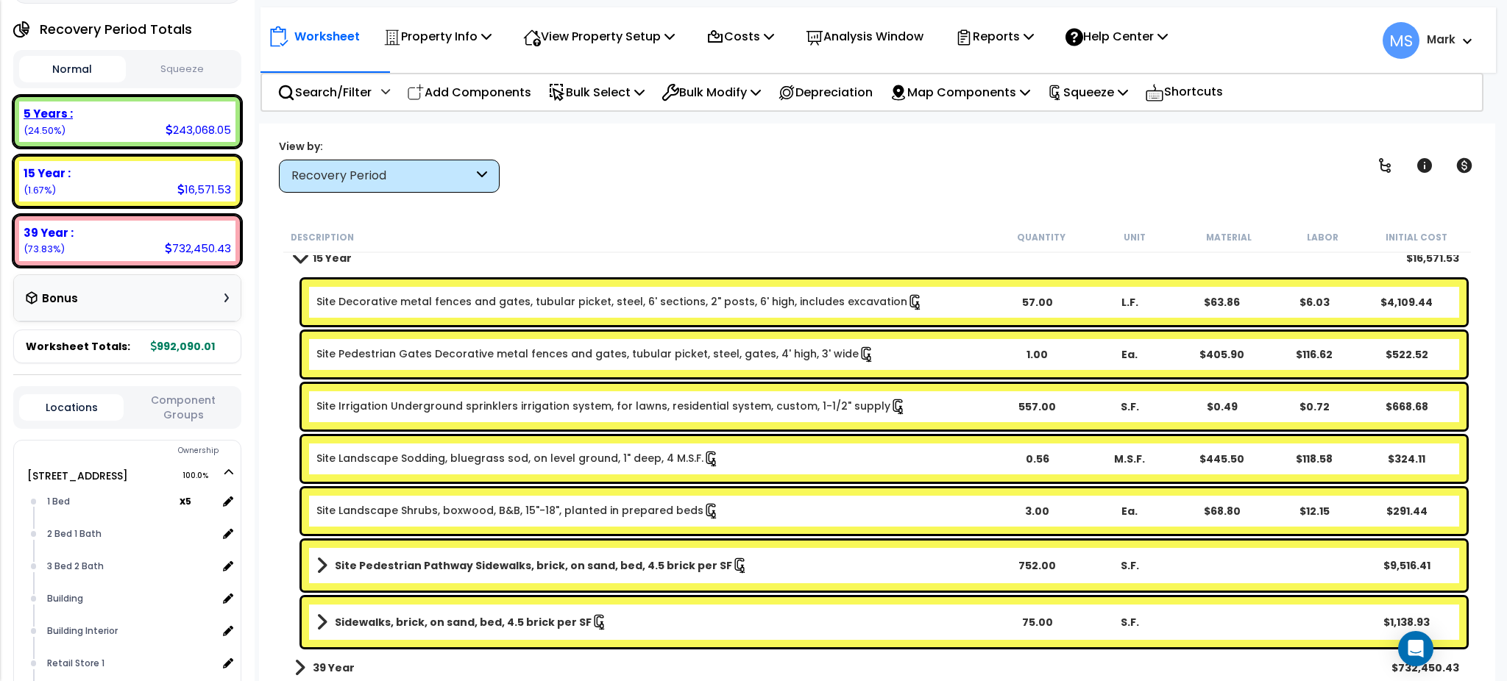
click at [155, 110] on div "5 Years :" at bounding box center [128, 113] width 208 height 15
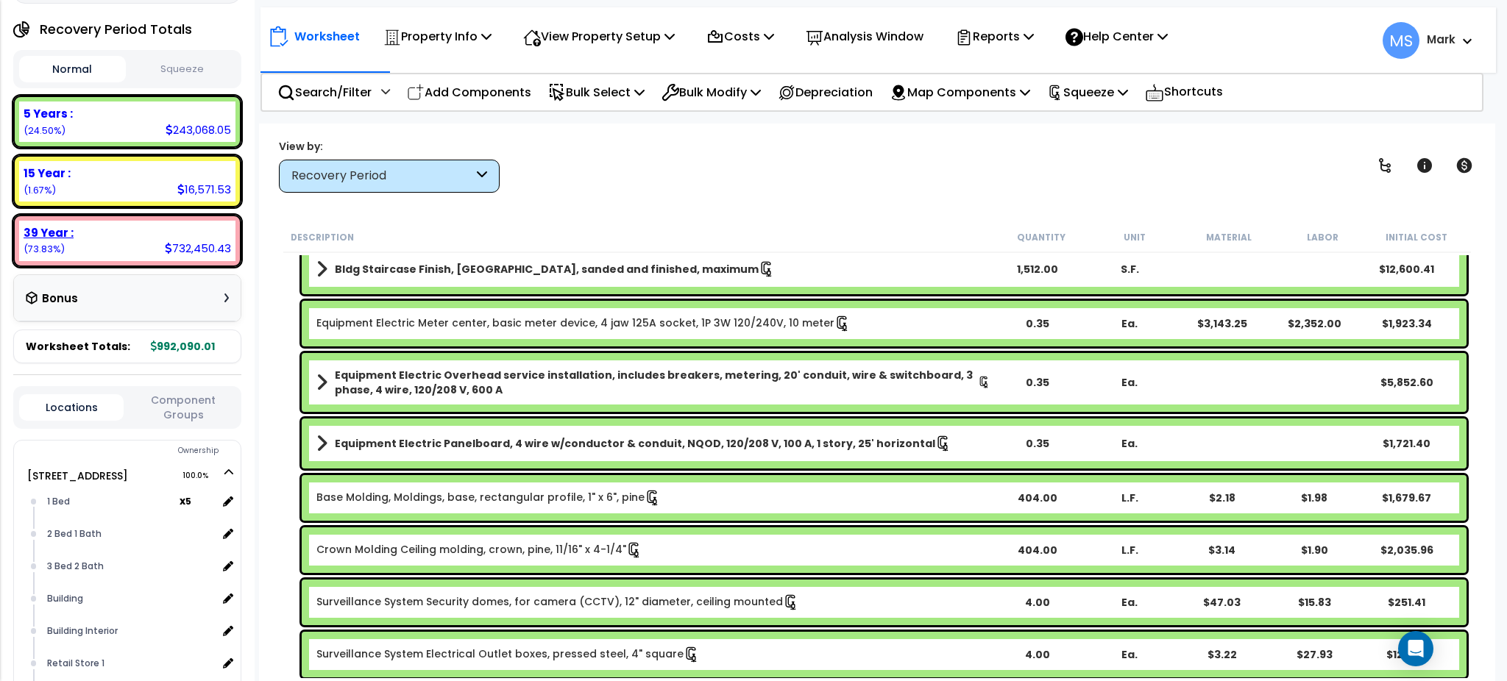
click at [161, 248] on div "39 Year : 732,450.43 (73.83%)" at bounding box center [127, 241] width 216 height 40
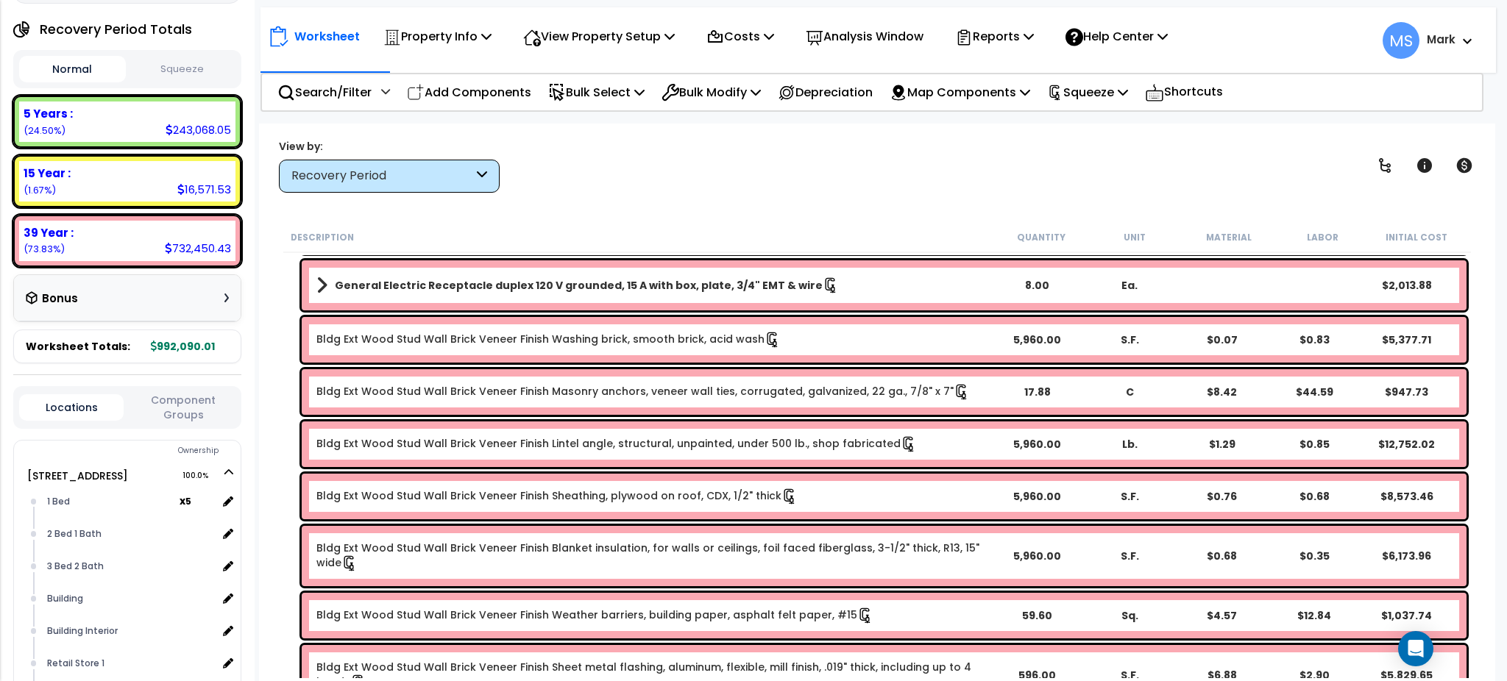
scroll to position [1807, 0]
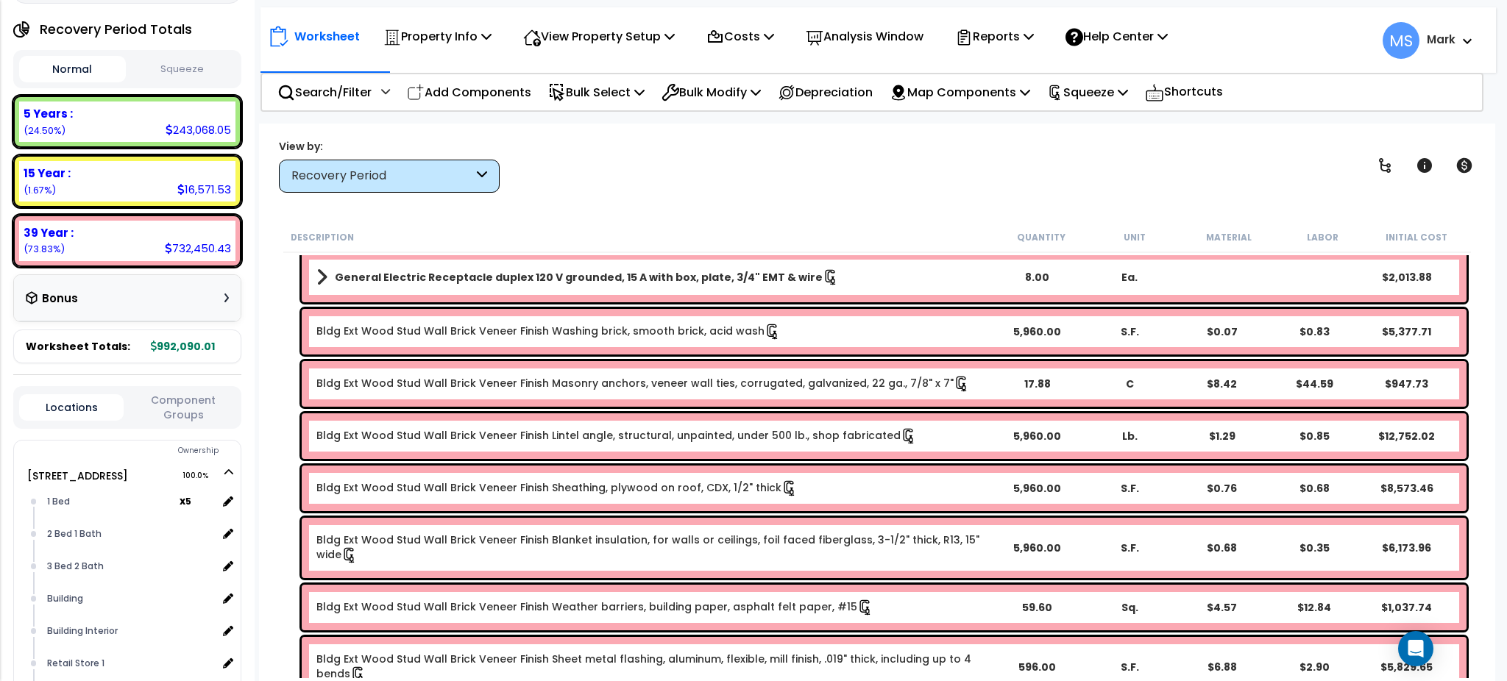
click at [544, 486] on link "Bldg Ext Wood Stud Wall Brick Veneer Finish Sheathing, plywood on roof, CDX, 1/…" at bounding box center [556, 489] width 481 height 16
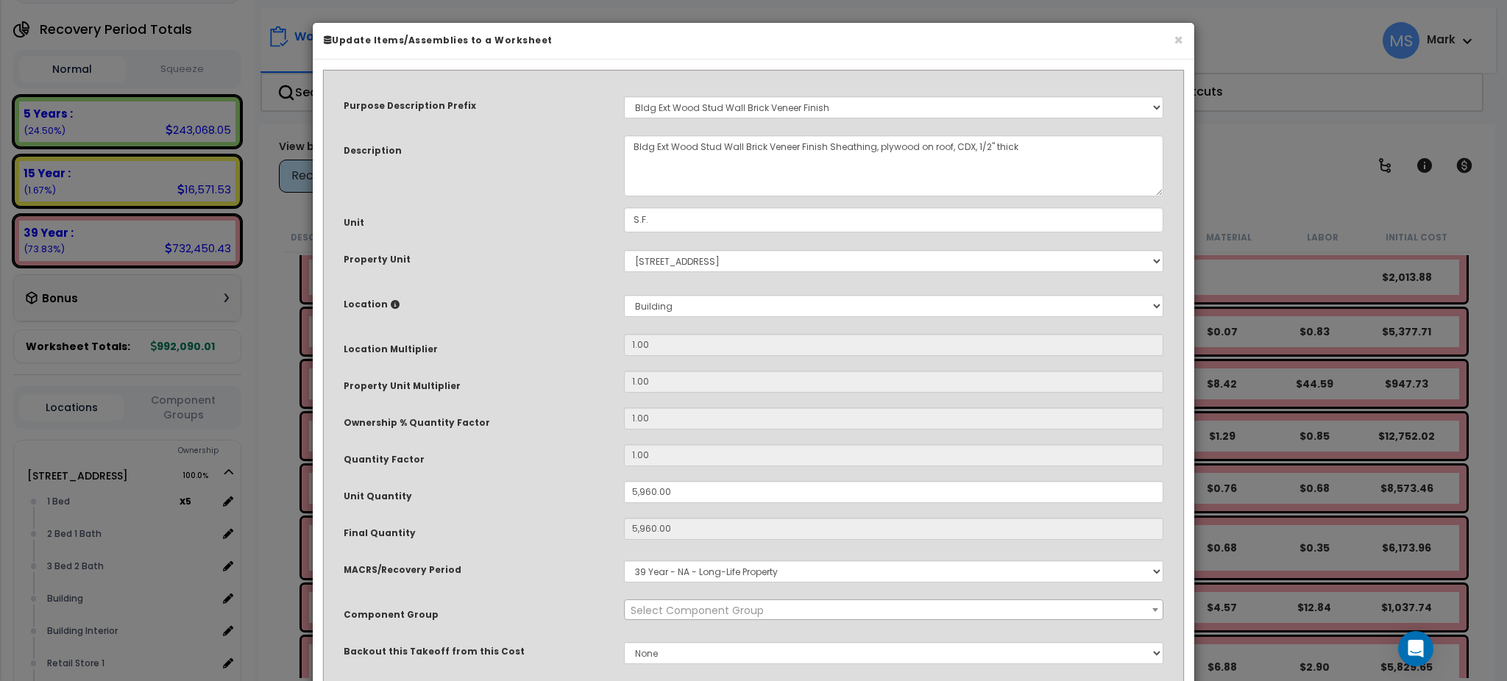
select select "45870"
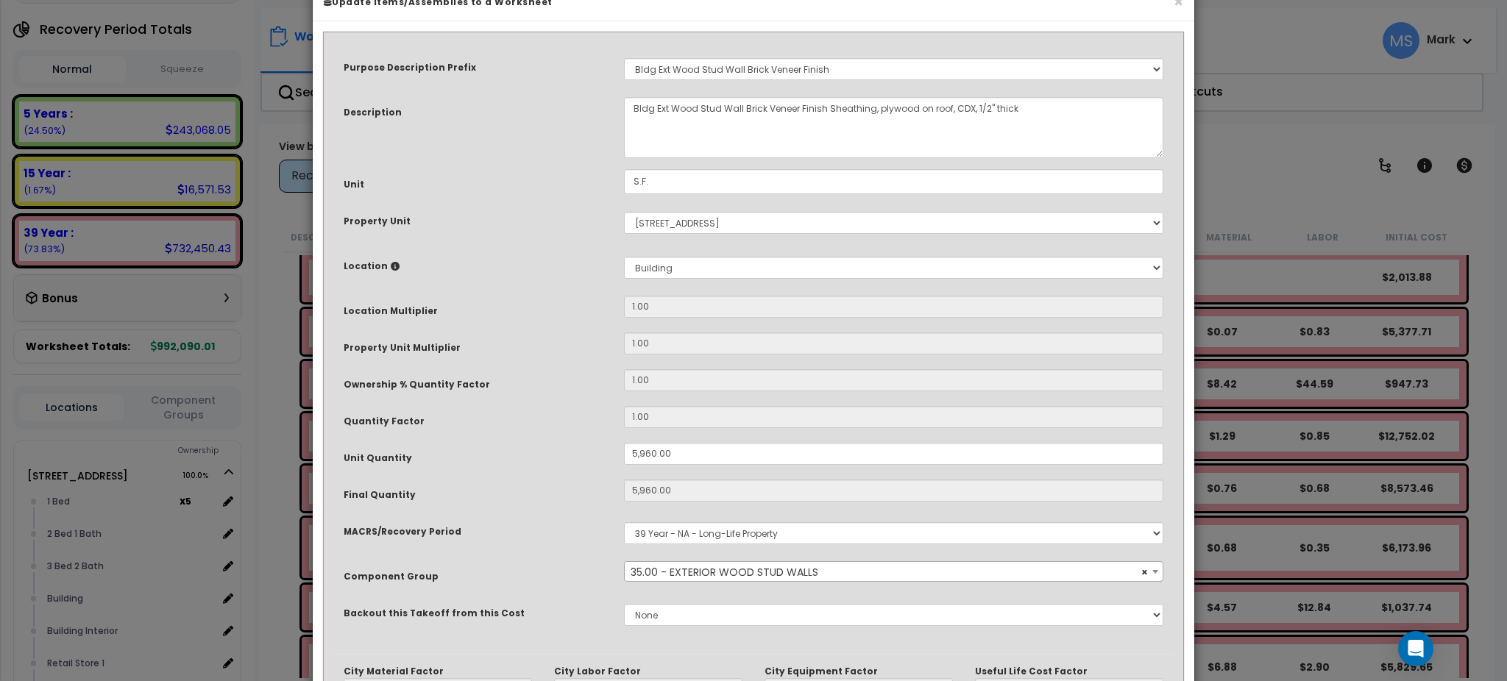
scroll to position [265, 0]
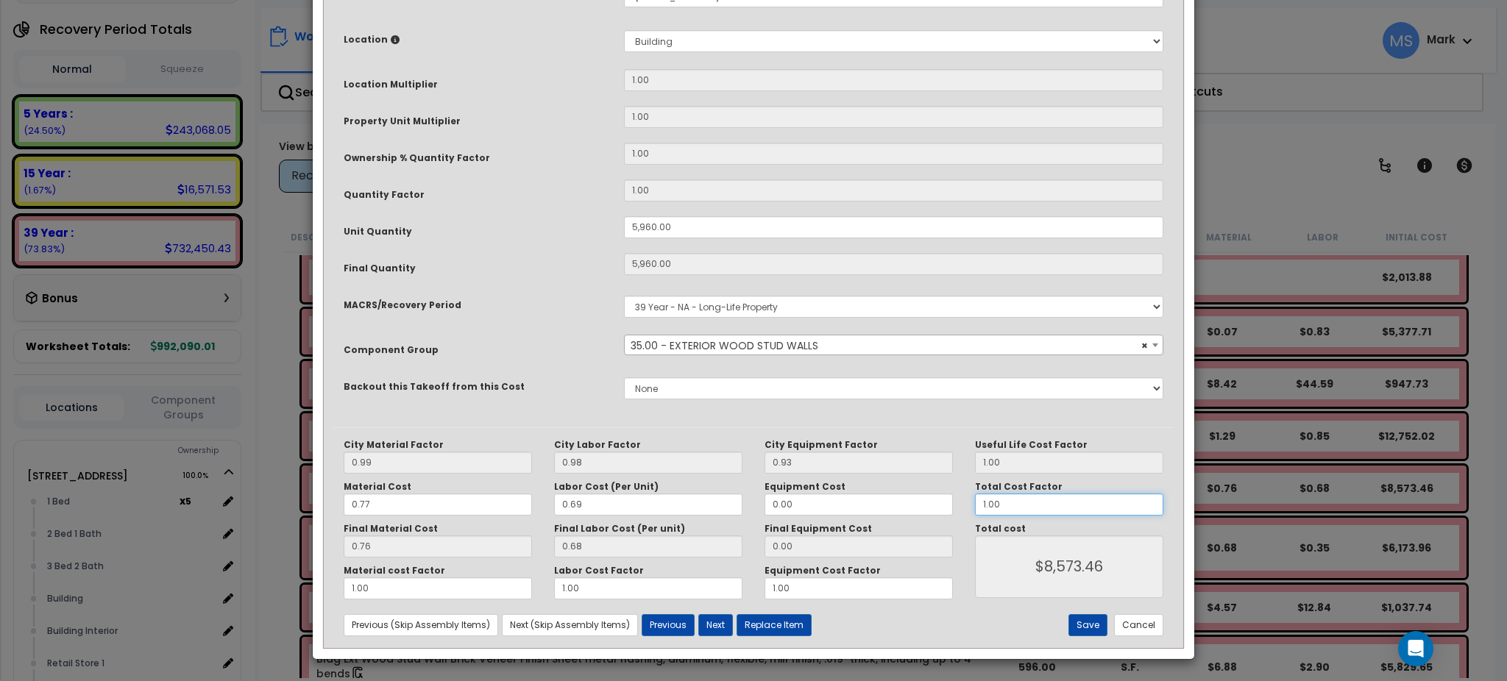
click at [1063, 506] on input "1.00" at bounding box center [1069, 505] width 188 height 22
type input "."
type input "$0.00"
type input ".75"
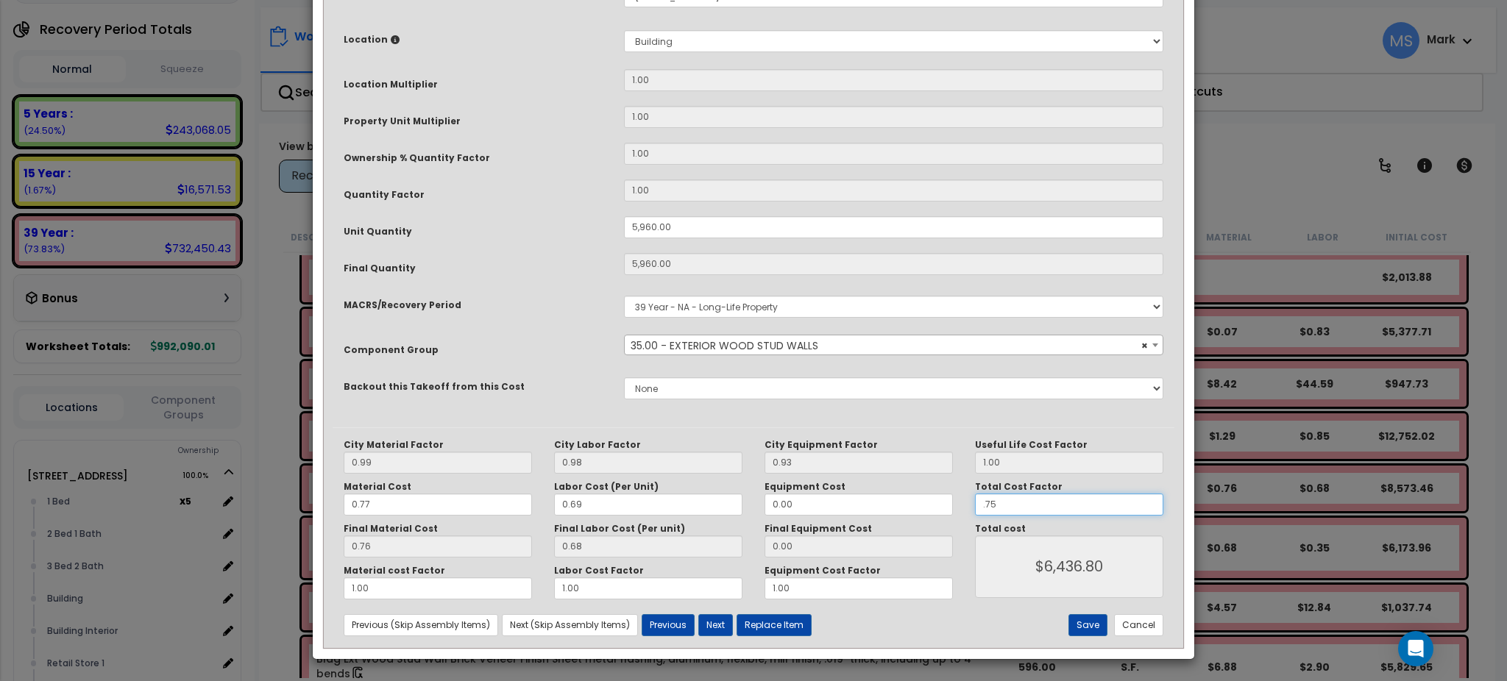
type input "$6,436.80"
type input ".75"
type input "$6,436.80"
click at [1079, 623] on button "Save" at bounding box center [1087, 625] width 39 height 22
type input "5960.00"
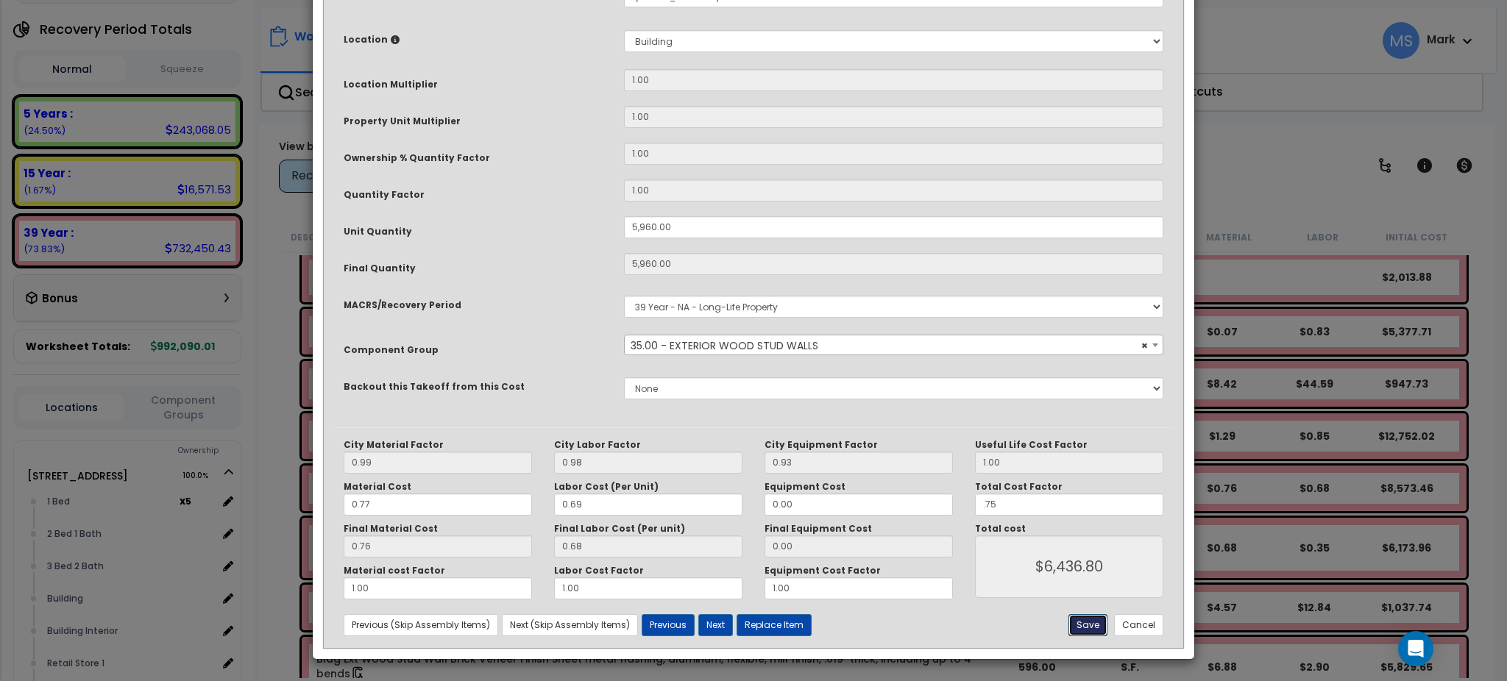
type input "5960.00"
type input "0.75"
type input "6436.80"
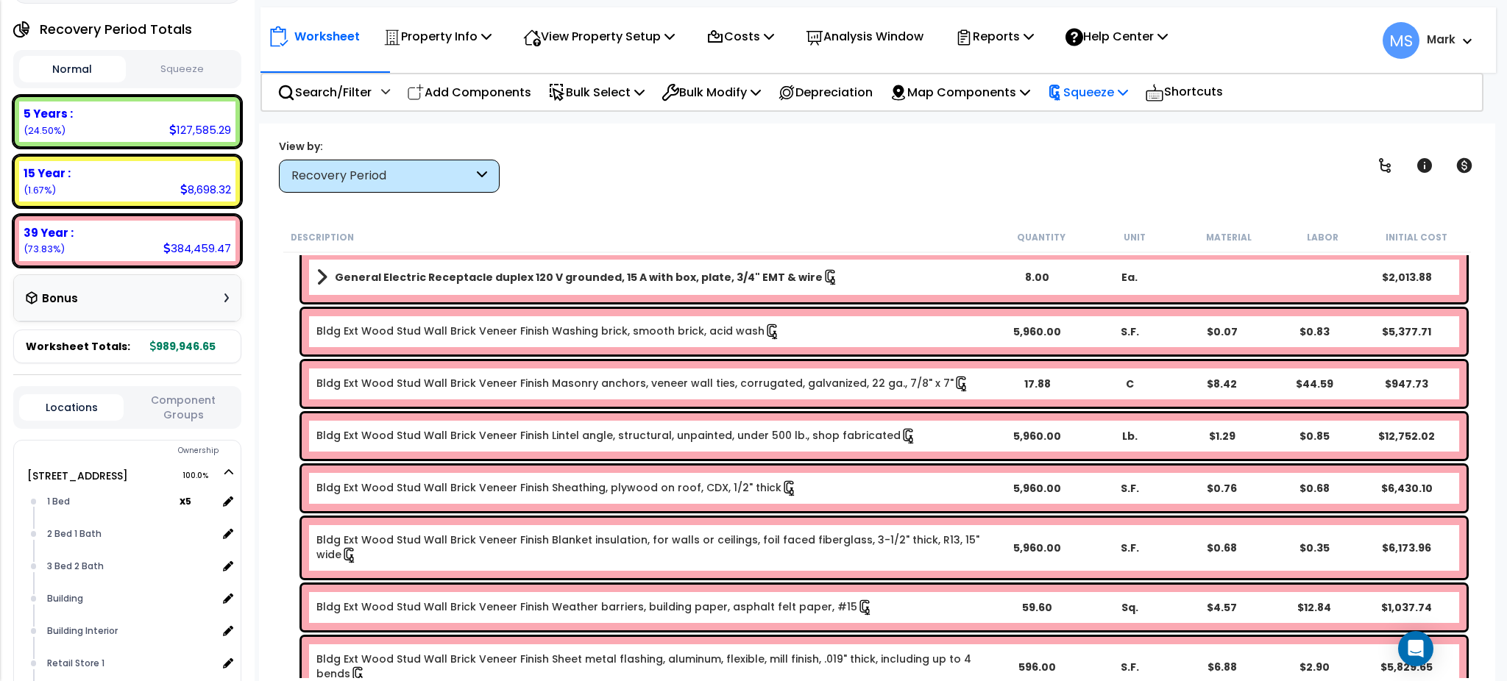
click at [1111, 82] on p "Squeeze" at bounding box center [1087, 92] width 81 height 20
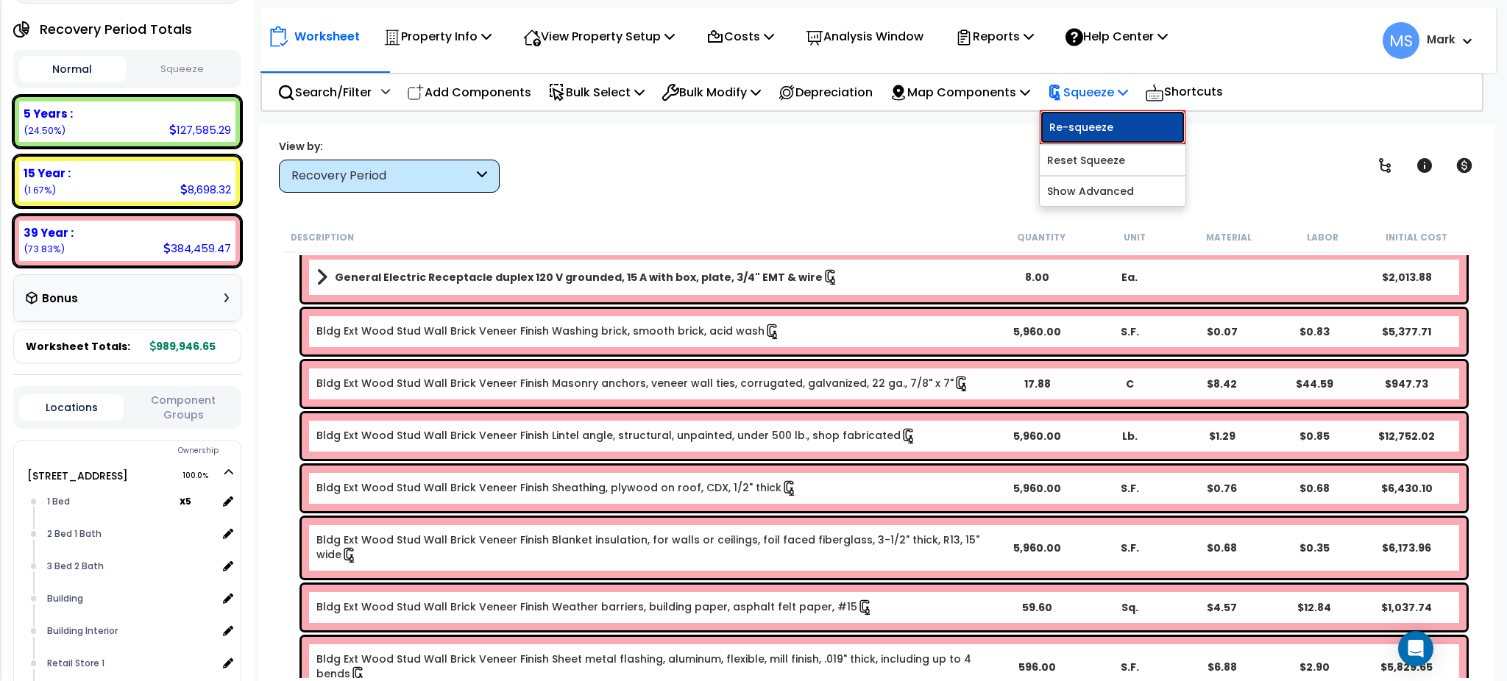
click at [1100, 133] on link "Re-squeeze" at bounding box center [1113, 127] width 146 height 34
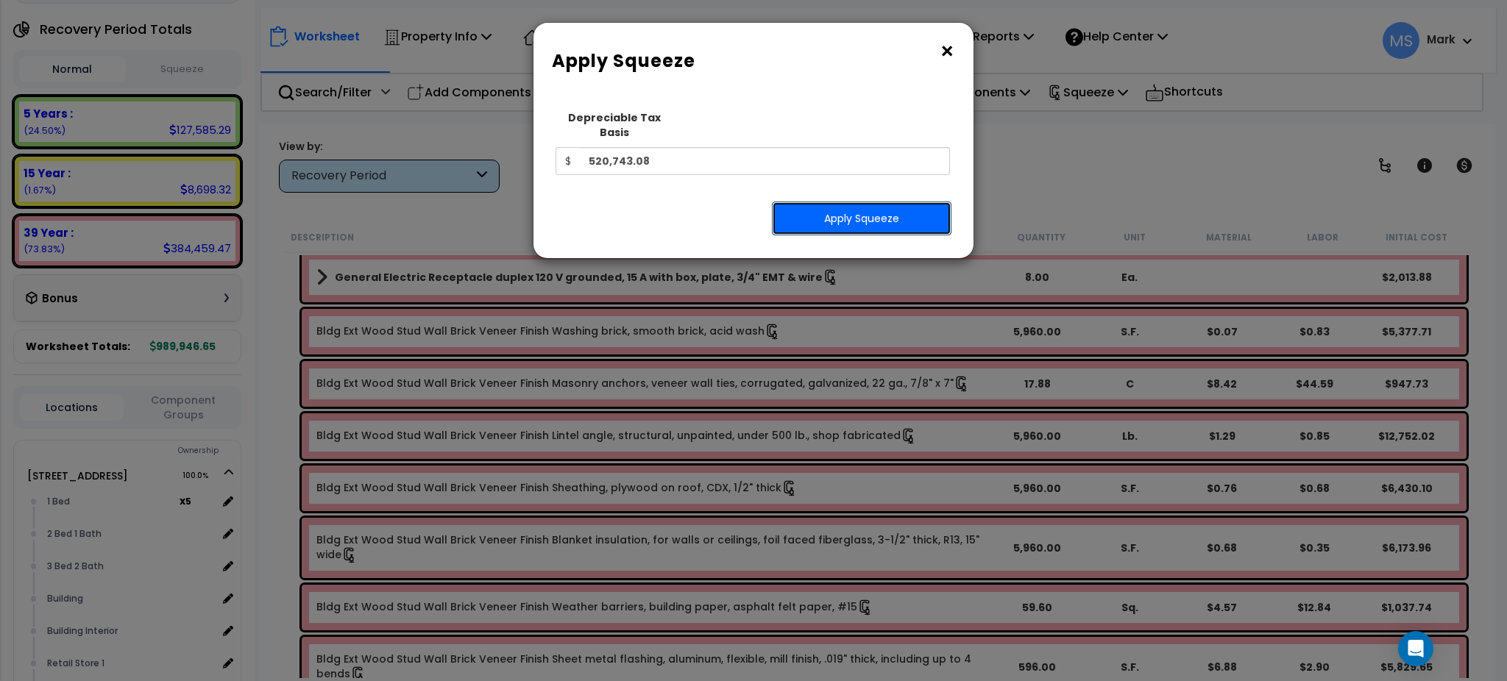
click at [907, 203] on button "Apply Squeeze" at bounding box center [862, 219] width 180 height 34
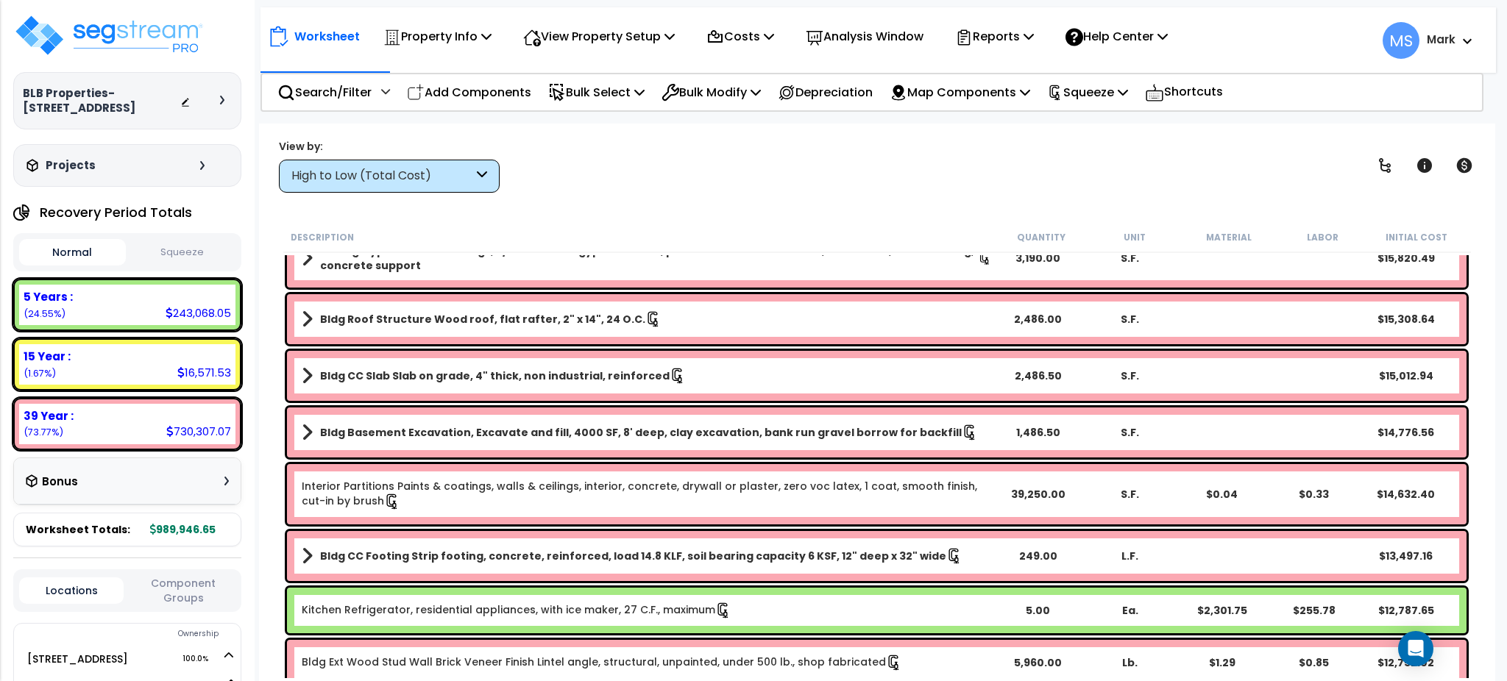
scroll to position [884, 0]
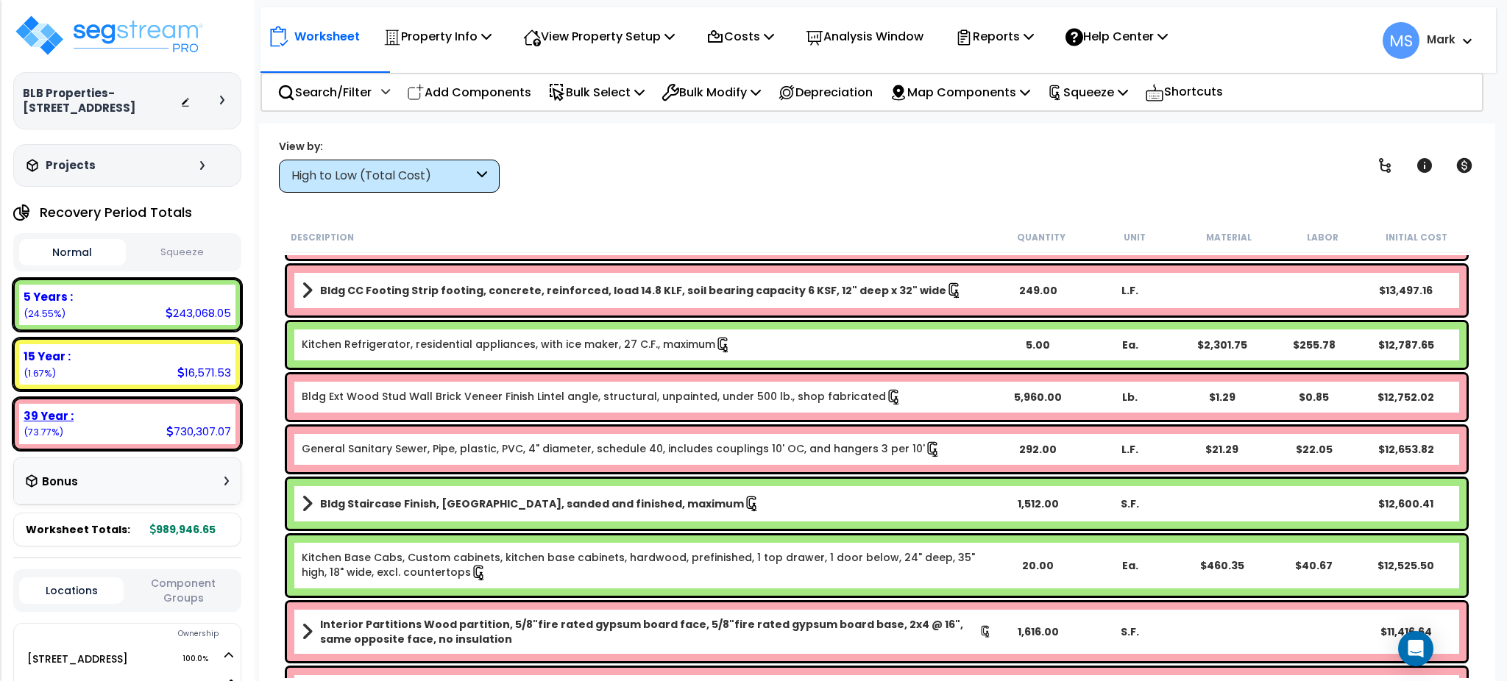
click at [143, 411] on div "39 Year :" at bounding box center [128, 415] width 208 height 15
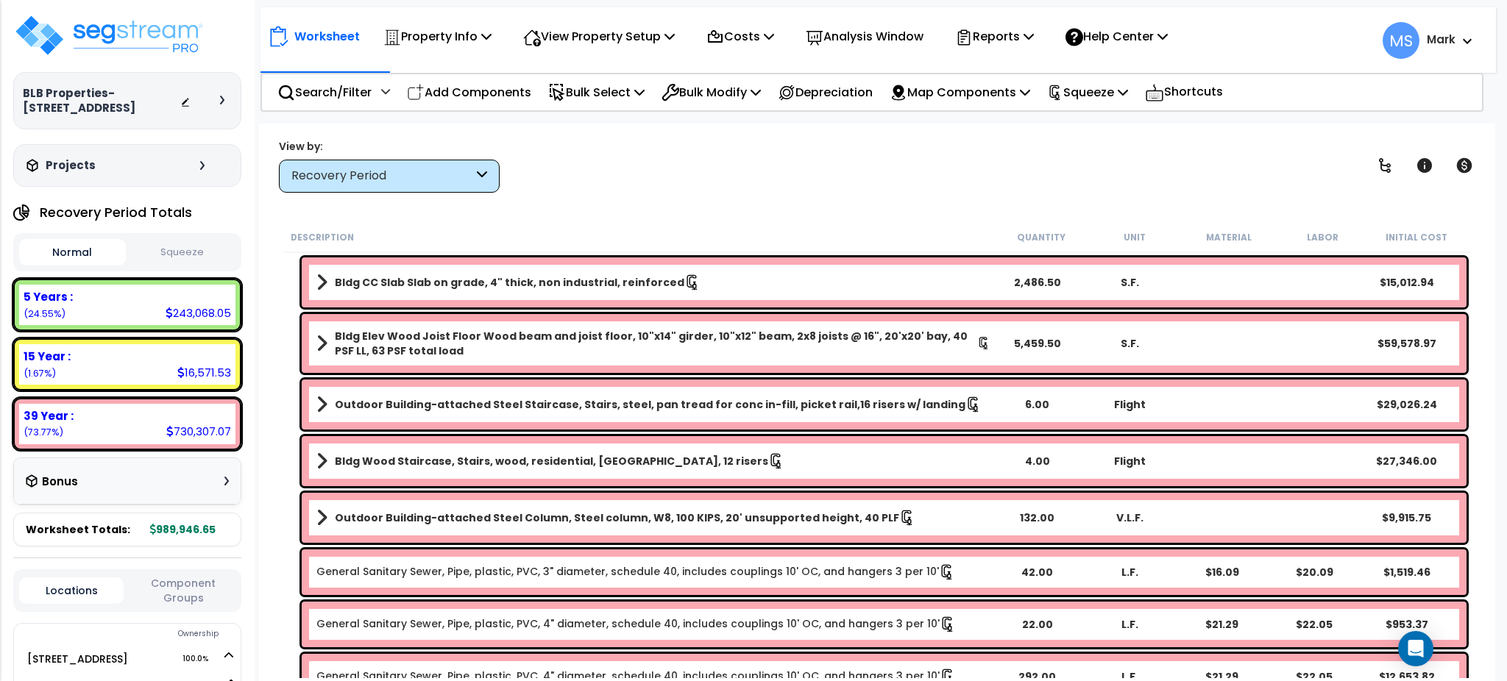
click at [200, 578] on button "Component Groups" at bounding box center [183, 590] width 104 height 31
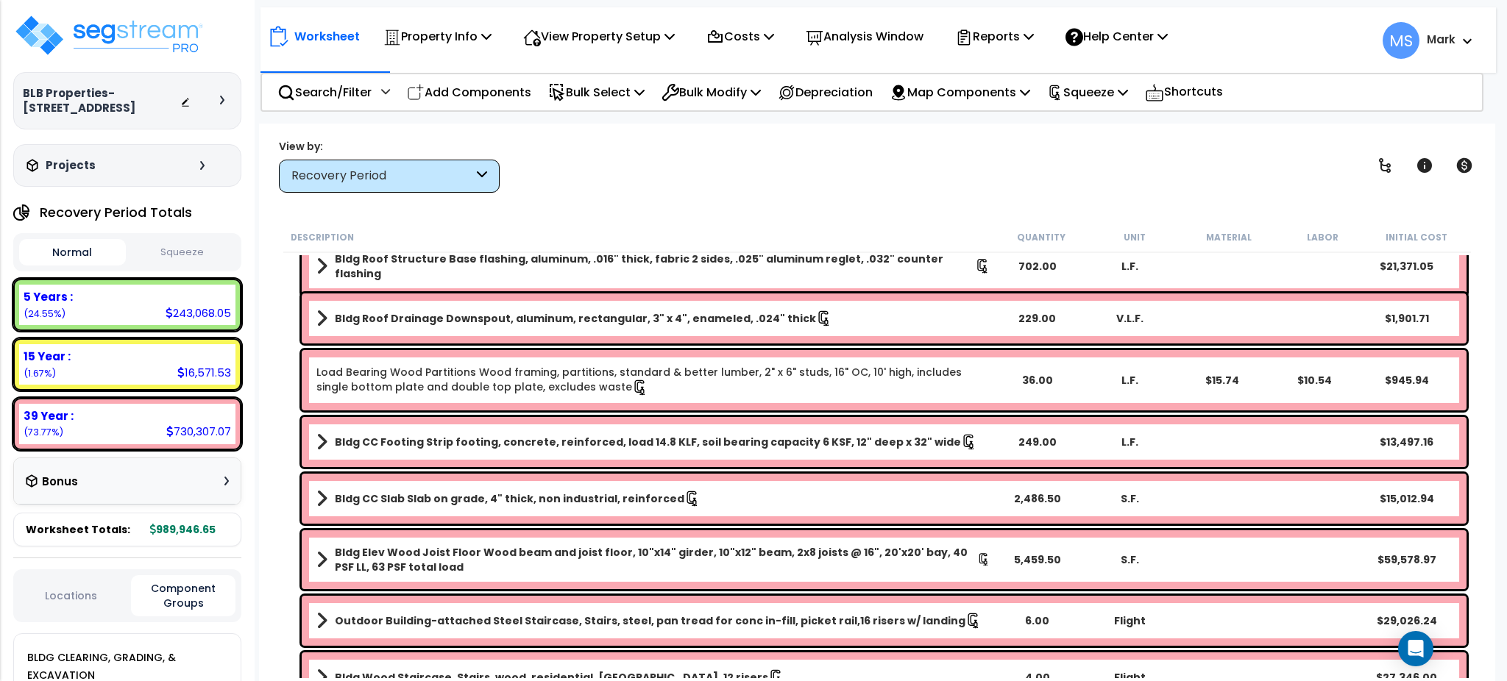
scroll to position [659, 0]
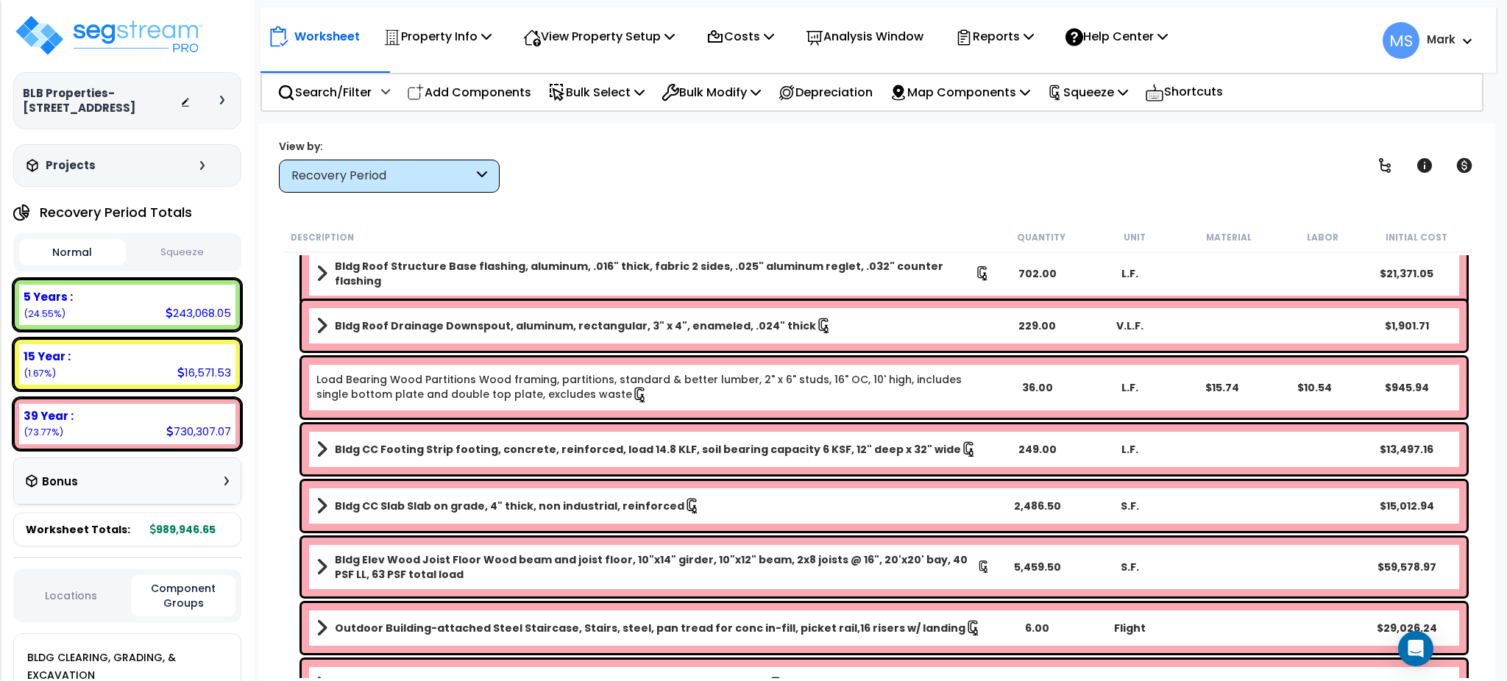
click at [114, 651] on div "BLDG CLEARING, GRADING, & EXCAVATION" at bounding box center [132, 666] width 217 height 35
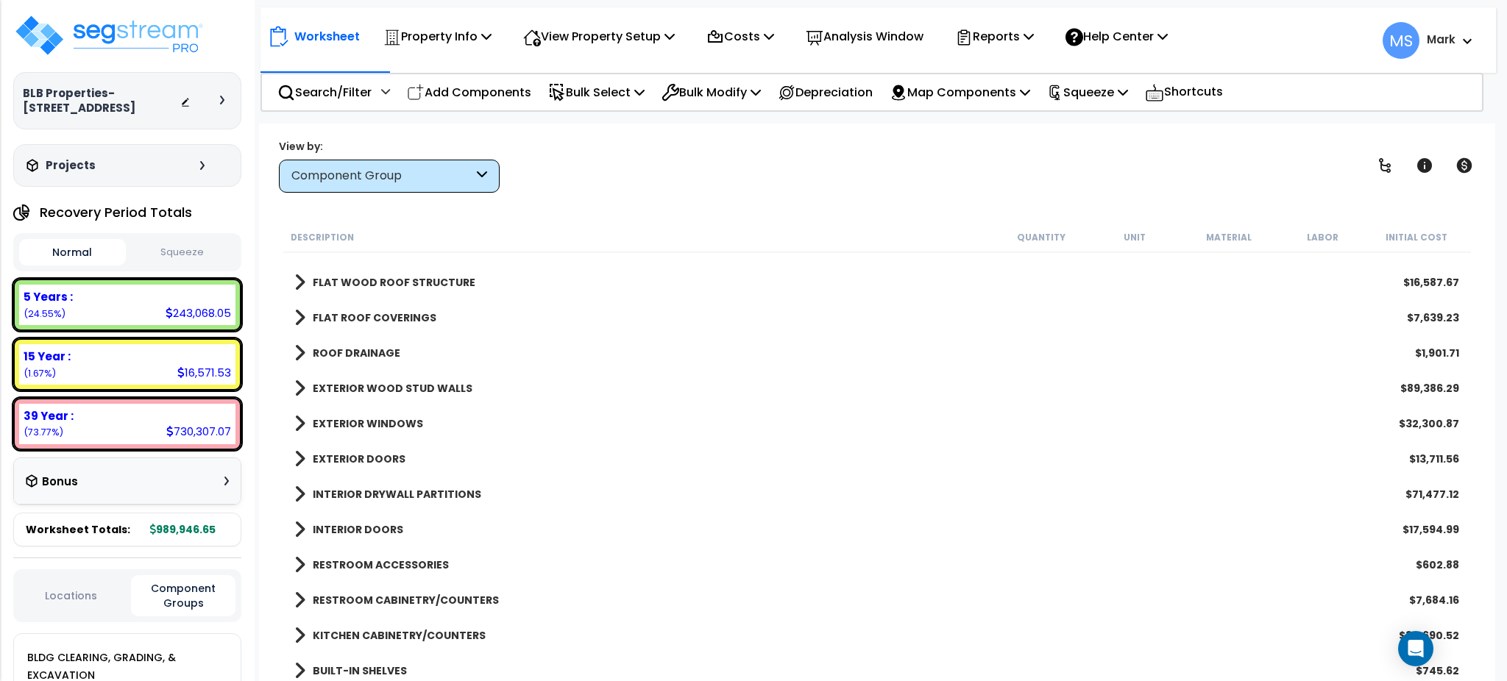
scroll to position [0, 0]
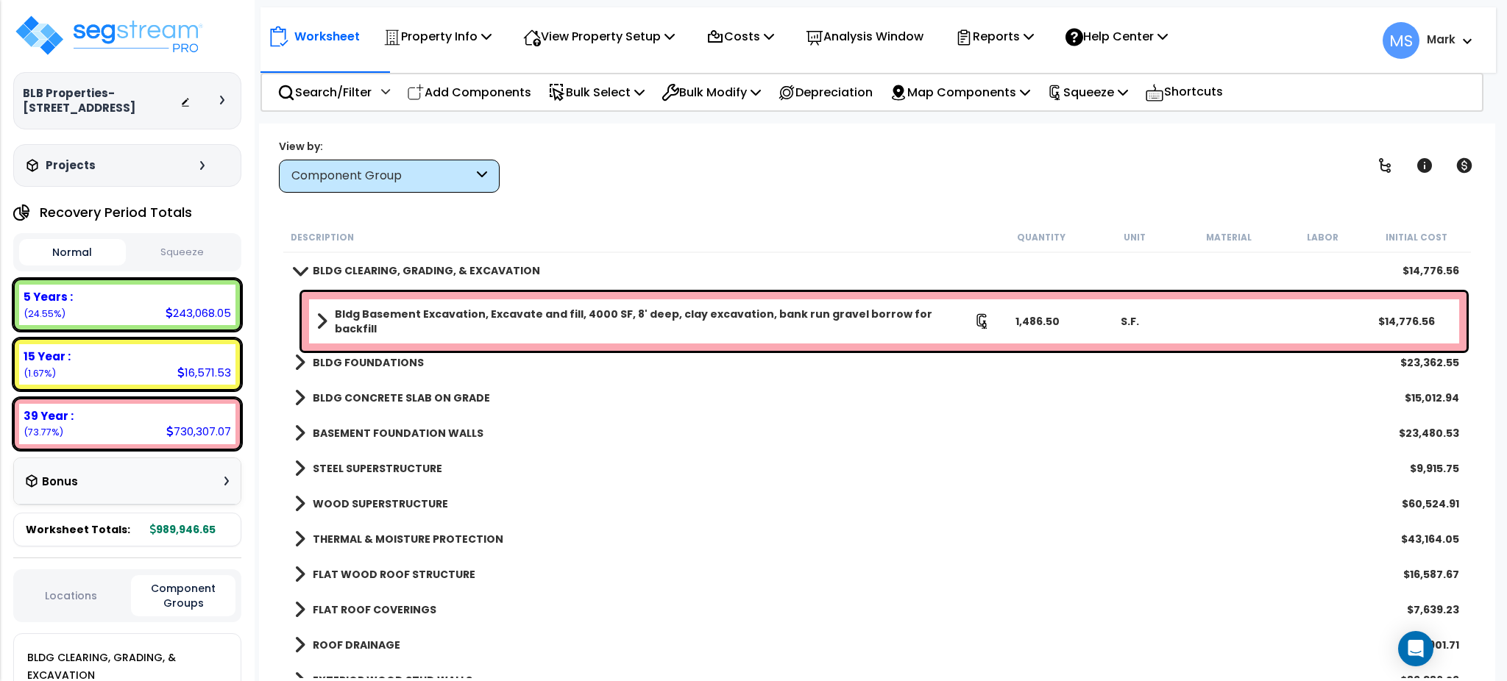
click at [658, 307] on link "Bldg Basement Excavation, Excavate and fill, 4000 SF, 8' deep, clay excavation,…" at bounding box center [653, 321] width 674 height 29
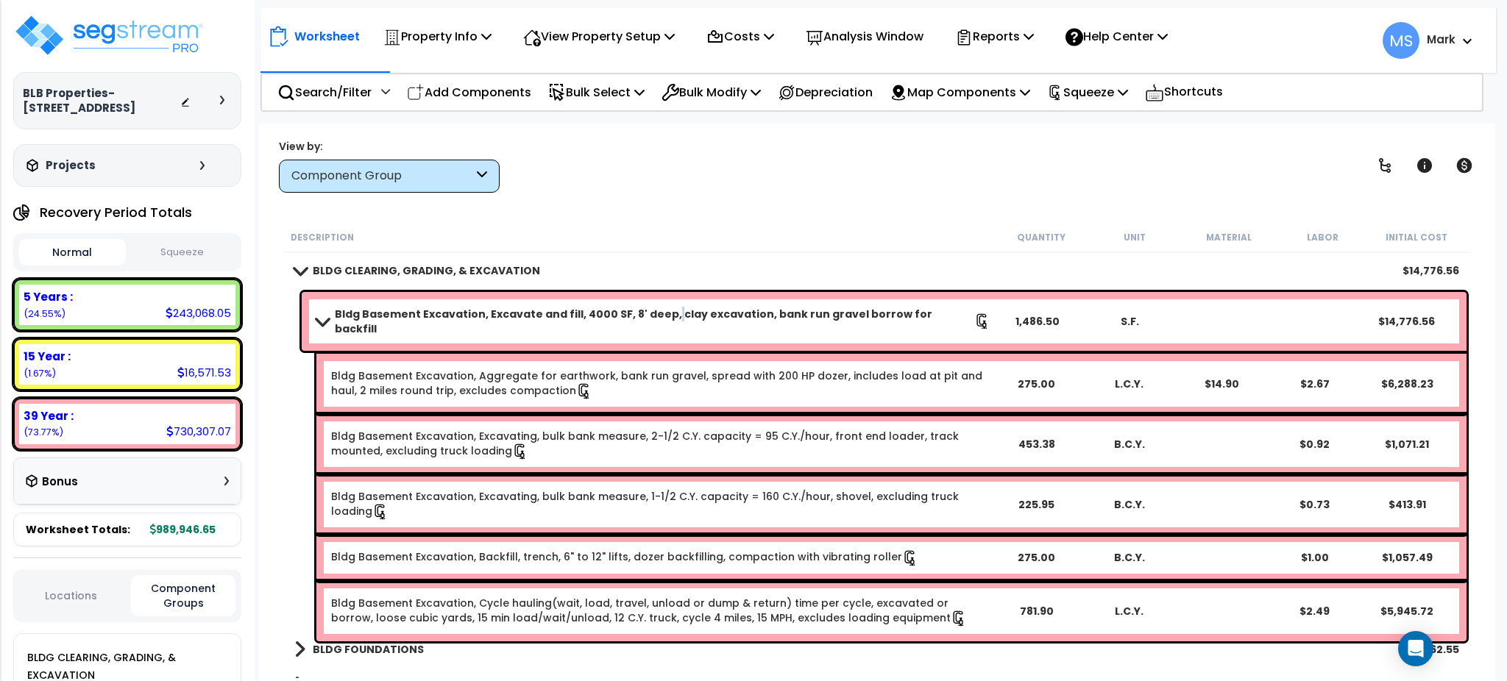
click at [658, 307] on link "Bldg Basement Excavation, Excavate and fill, 4000 SF, 8' deep, clay excavation,…" at bounding box center [653, 321] width 674 height 29
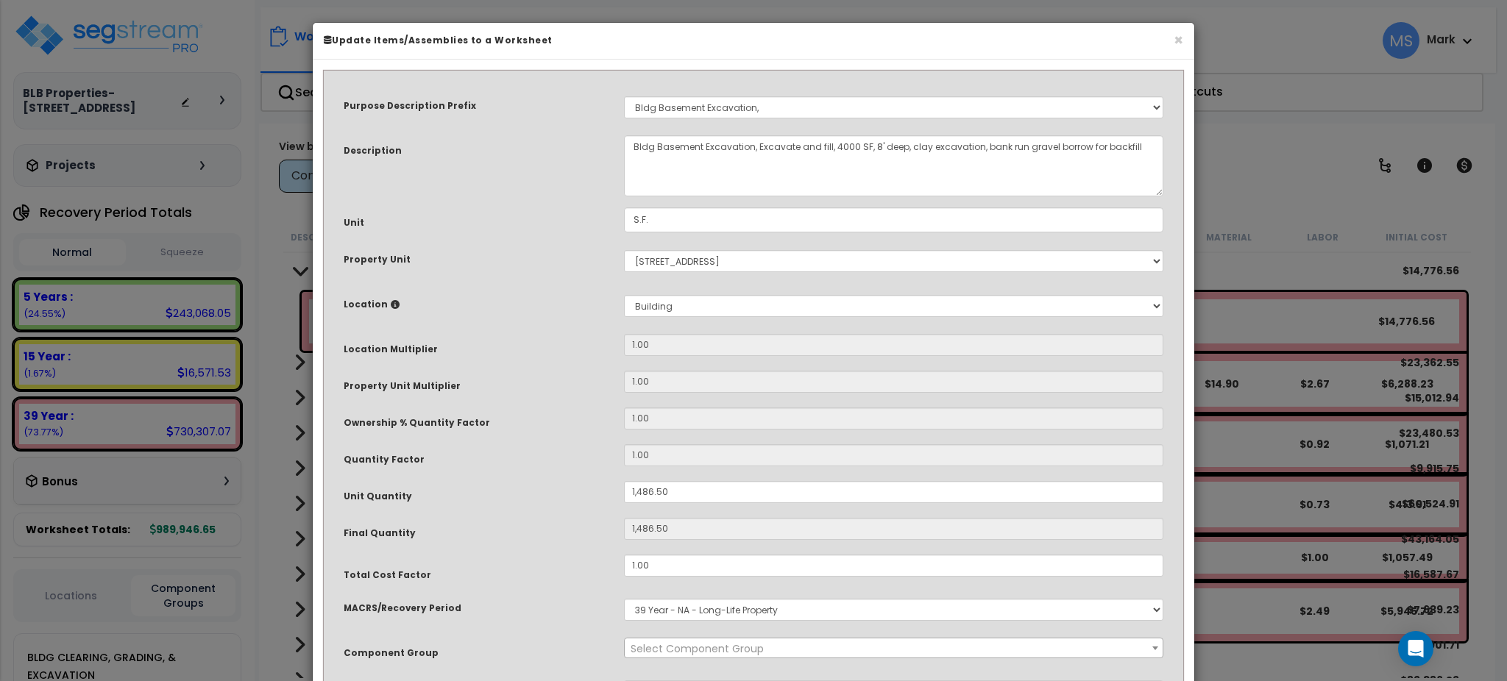
select select "45846"
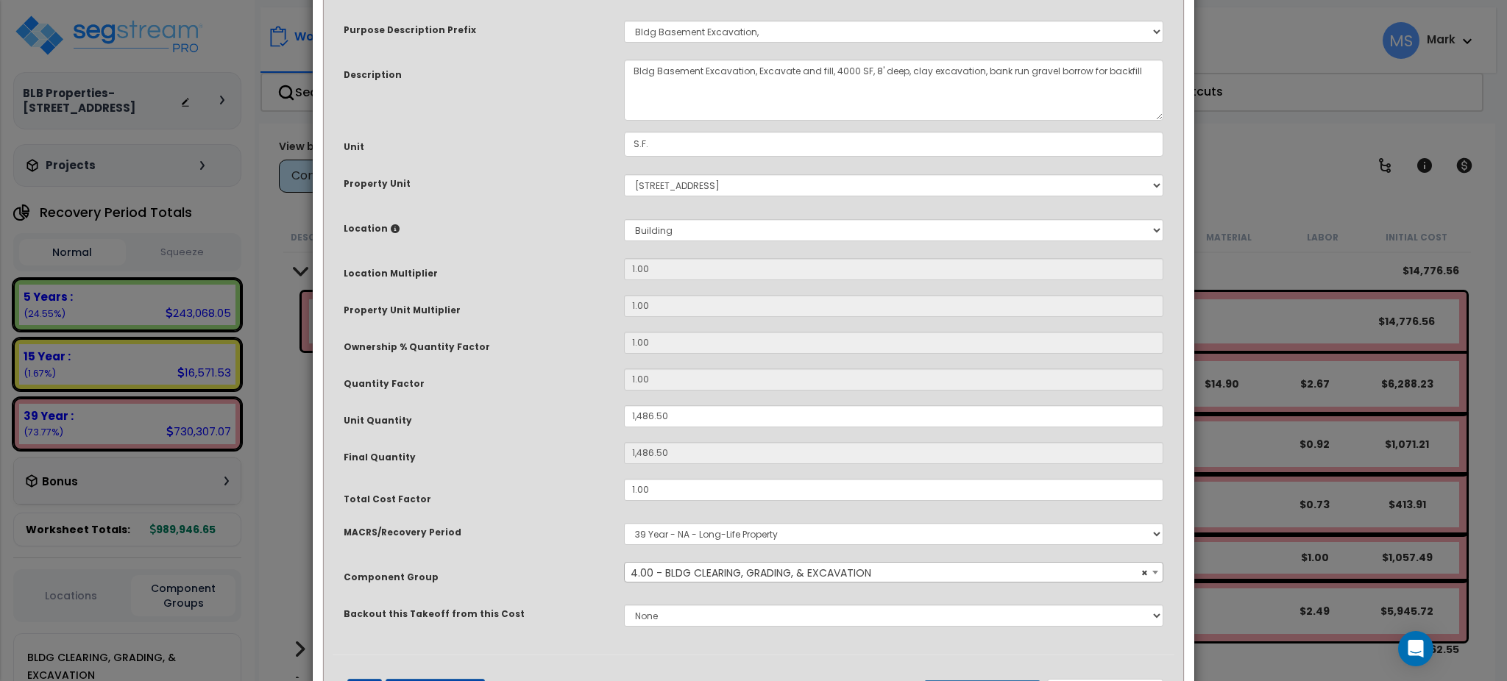
scroll to position [77, 0]
click at [648, 405] on input "1,486.50" at bounding box center [893, 416] width 539 height 22
type input "1,486.5"
type input "148.50"
type input "148.5"
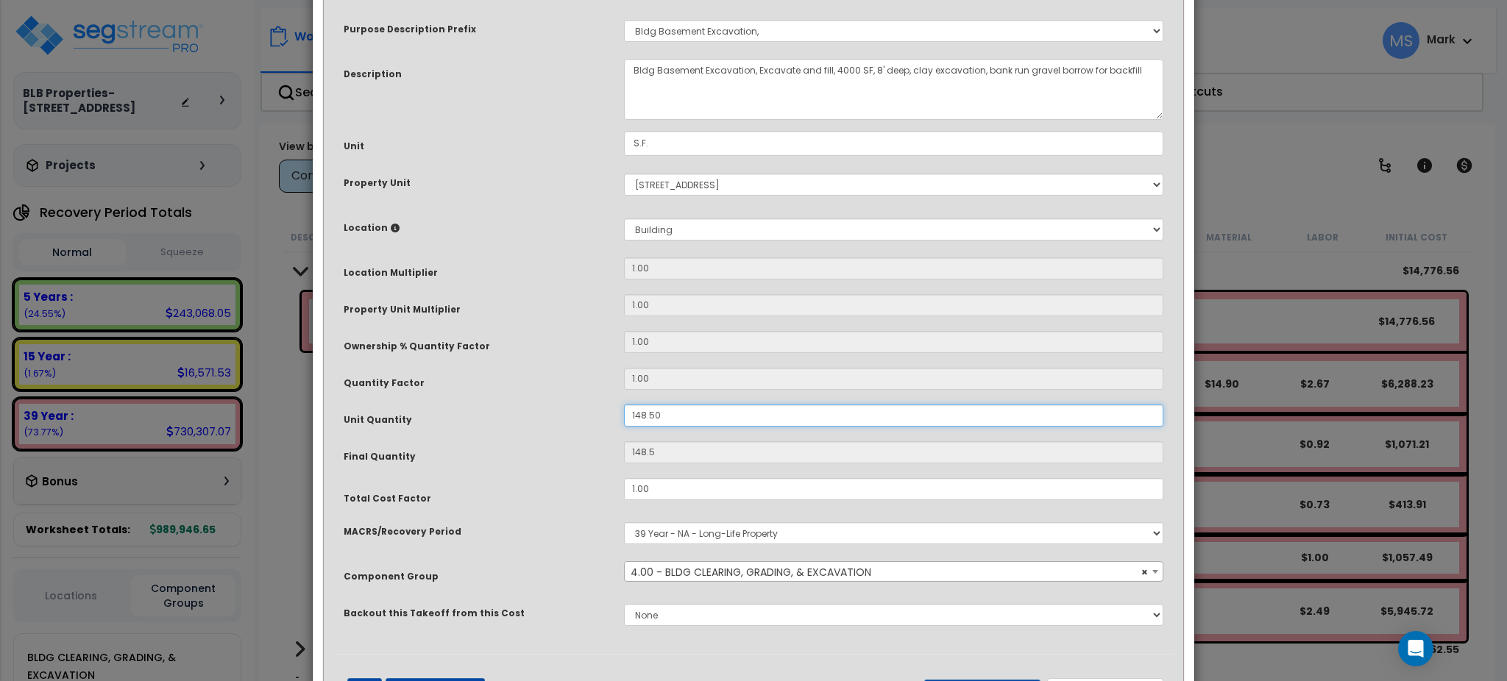
type input "14.50"
type input "14.5"
type input "1.50"
type input "1.5"
type input "10.50"
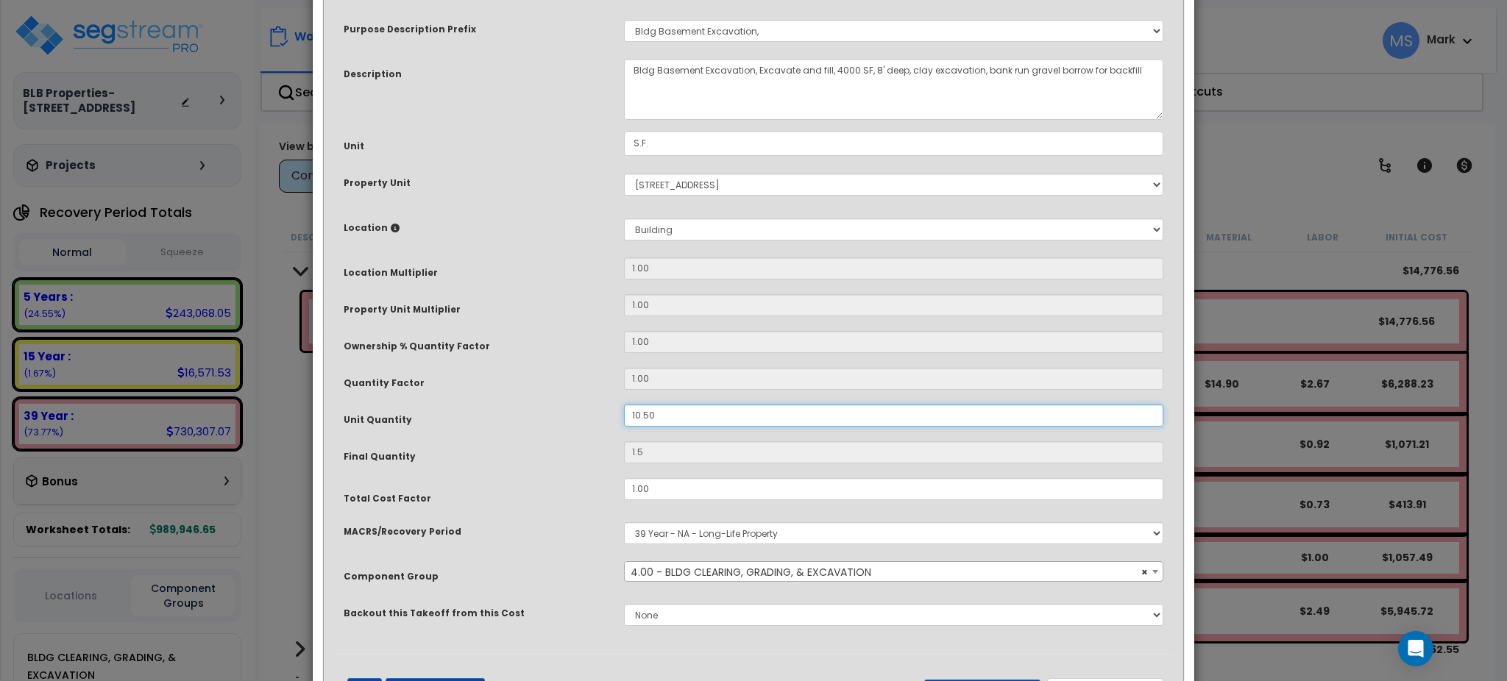
type input "10.5"
type input "1,012.50"
type input "1,012.5"
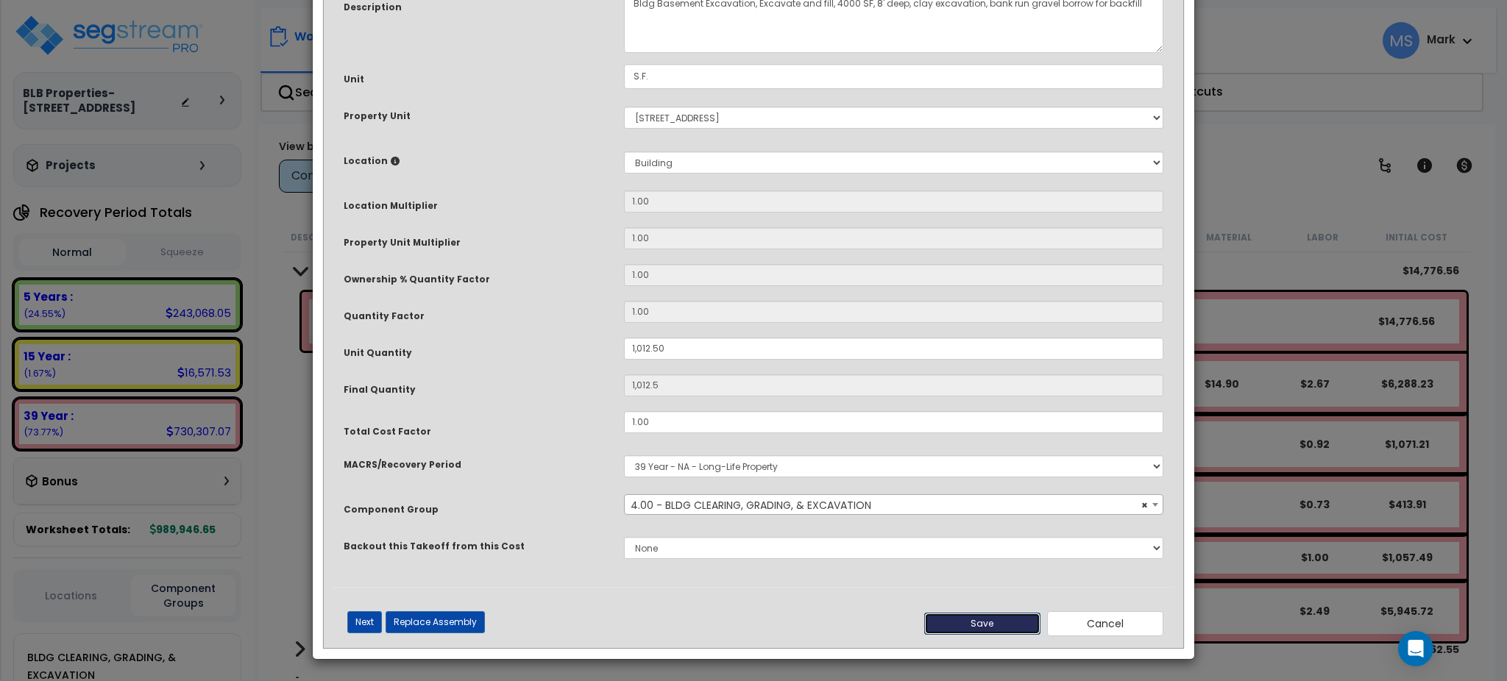
click at [986, 625] on button "Save" at bounding box center [982, 624] width 116 height 22
type input "1012.50"
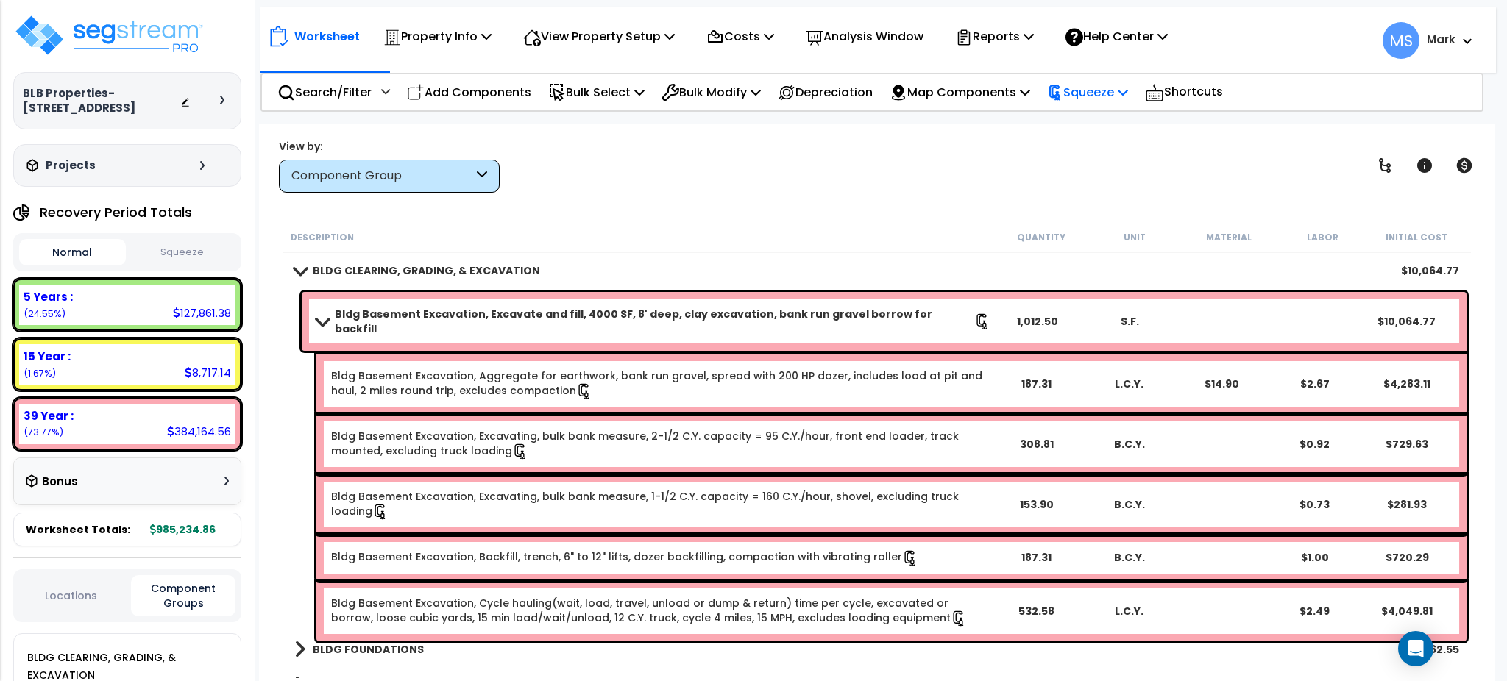
click at [1091, 86] on p "Squeeze" at bounding box center [1087, 92] width 81 height 20
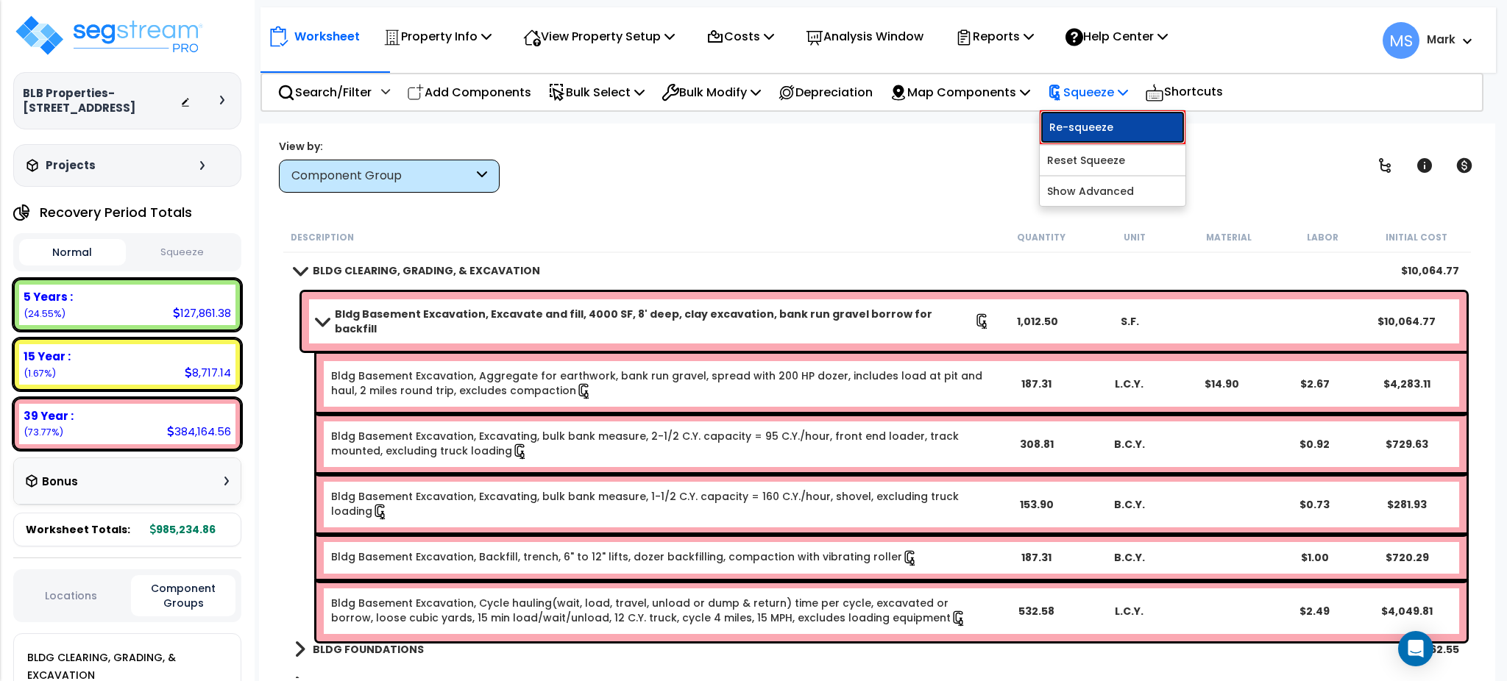
click at [1088, 126] on link "Re-squeeze" at bounding box center [1113, 127] width 146 height 34
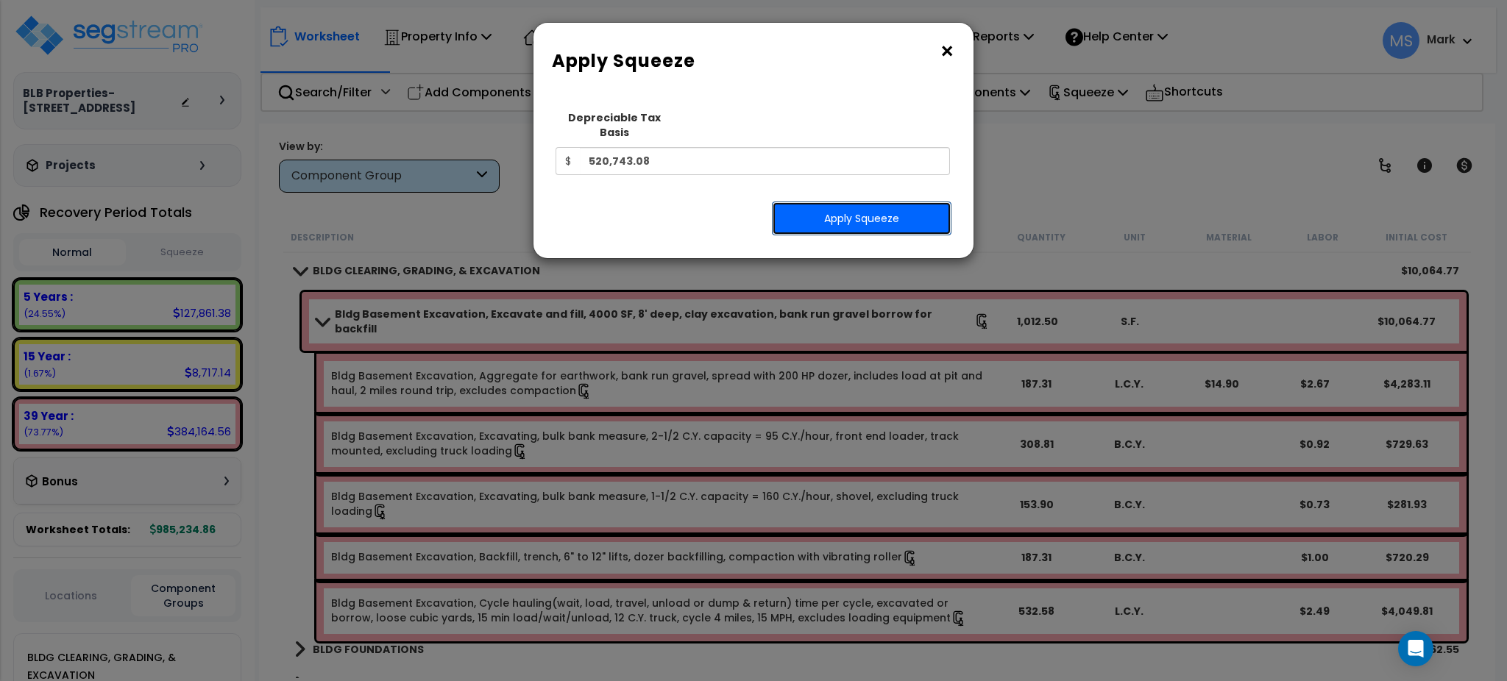
click at [869, 202] on button "Apply Squeeze" at bounding box center [862, 219] width 180 height 34
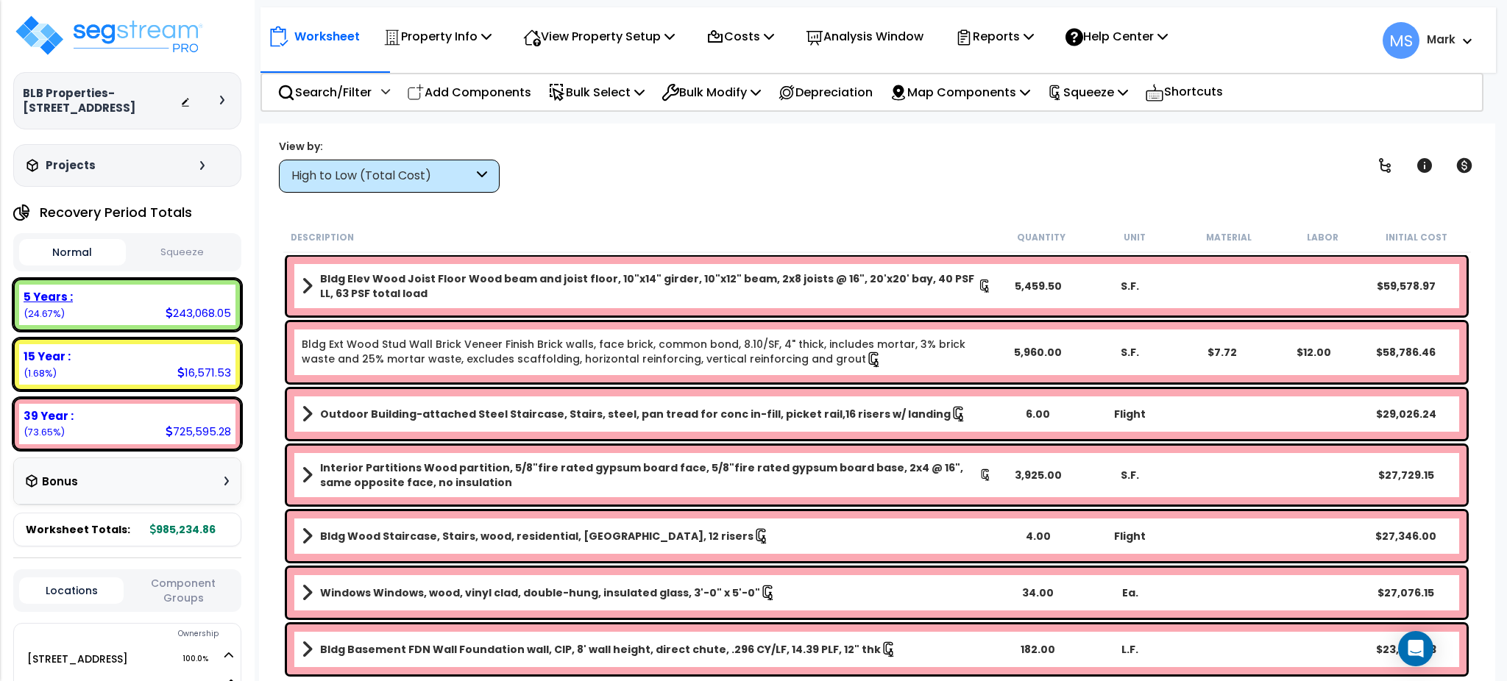
click at [165, 313] on div "5 Years : 243,068.05 (24.67%)" at bounding box center [127, 305] width 216 height 40
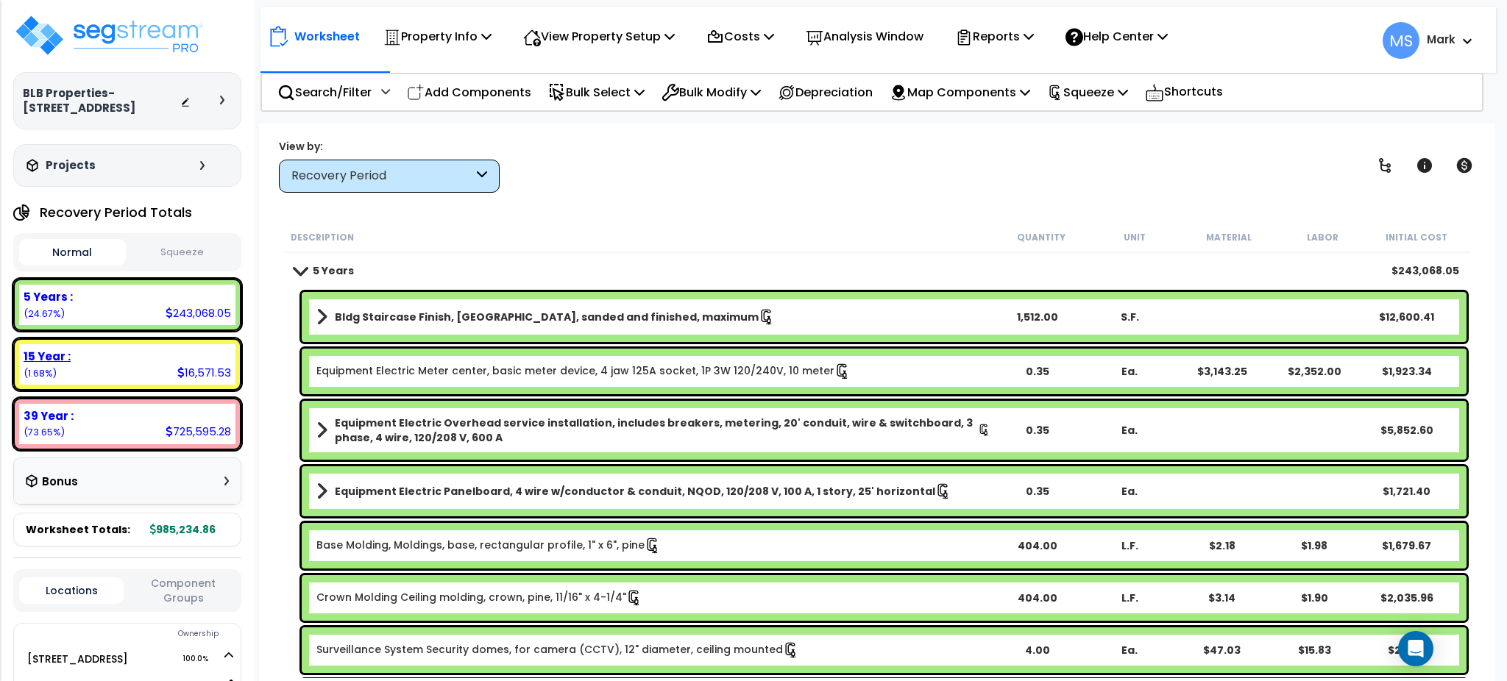
click at [149, 369] on div "15 Year : 16,571.53 (1.68%)" at bounding box center [127, 364] width 216 height 40
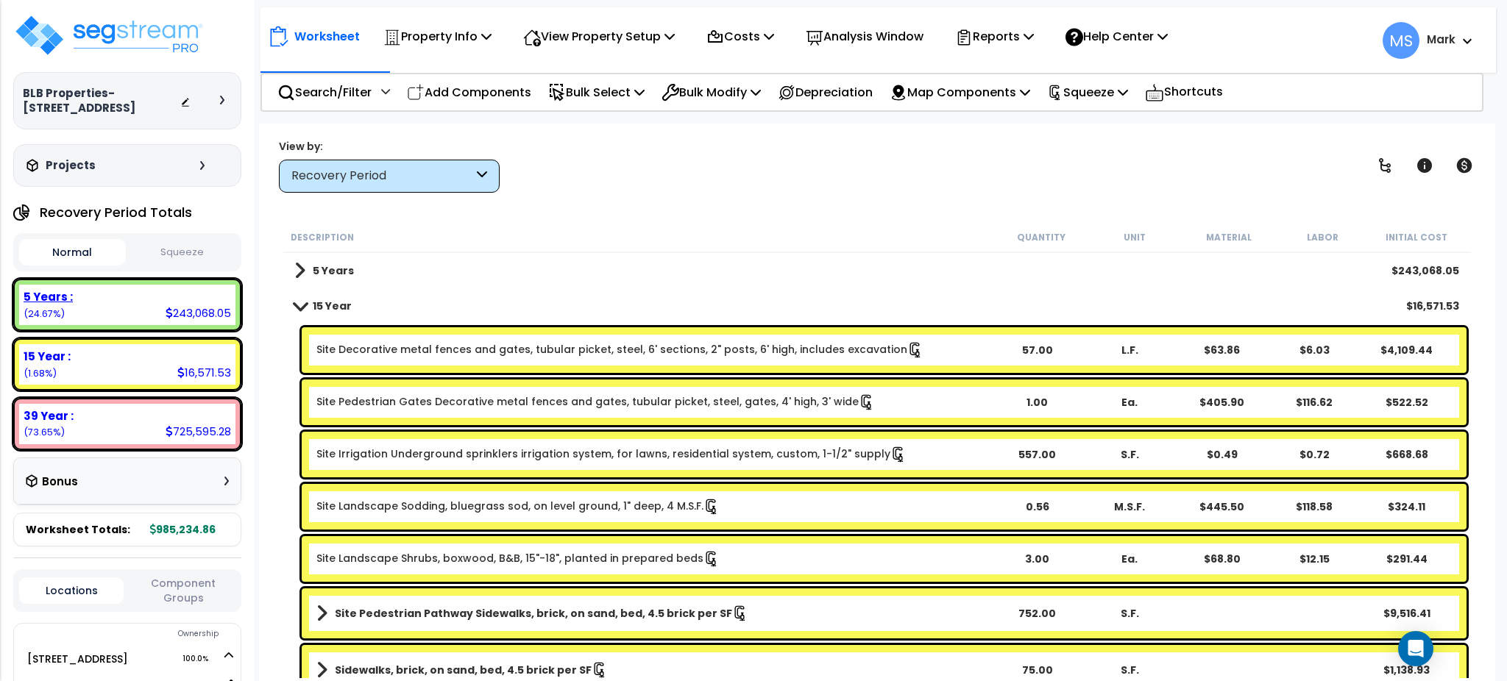
click at [152, 316] on div "5 Years : 243,068.05 (24.67%)" at bounding box center [127, 305] width 216 height 40
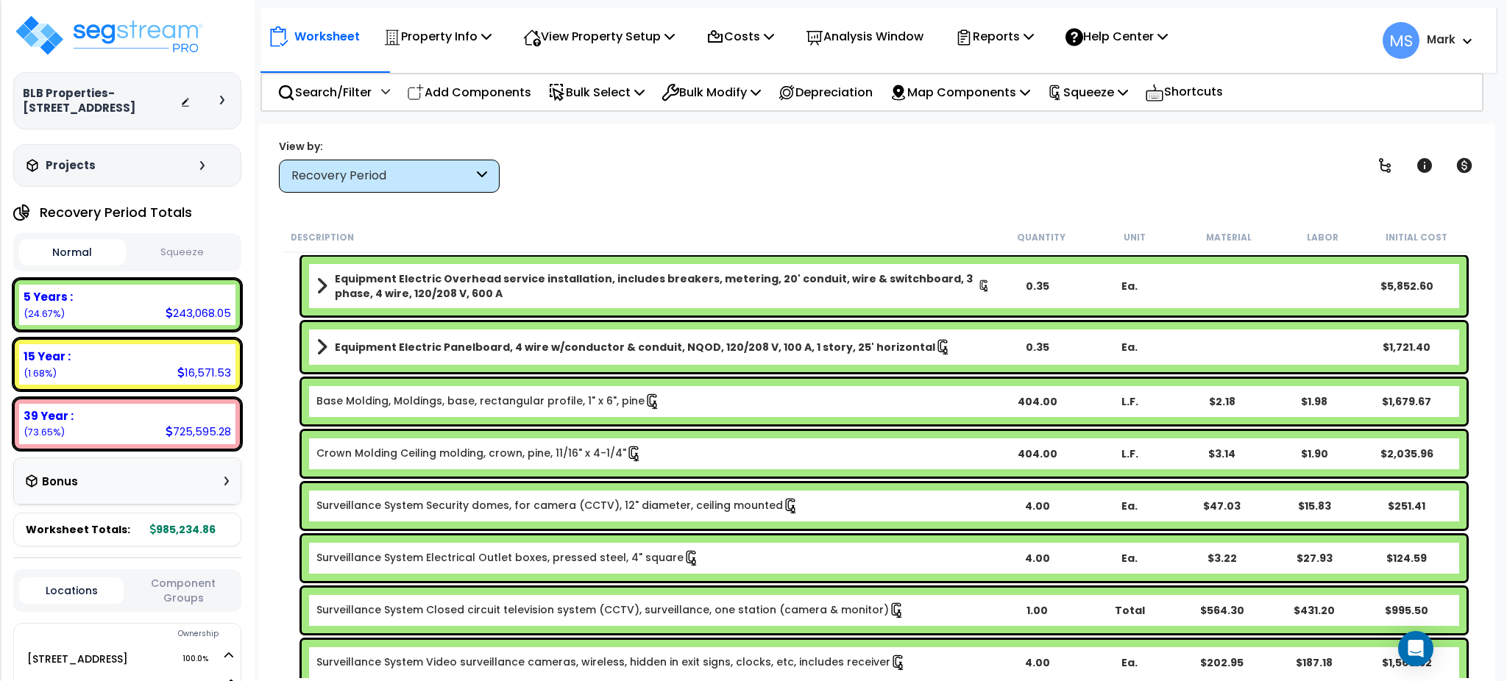
scroll to position [155, 0]
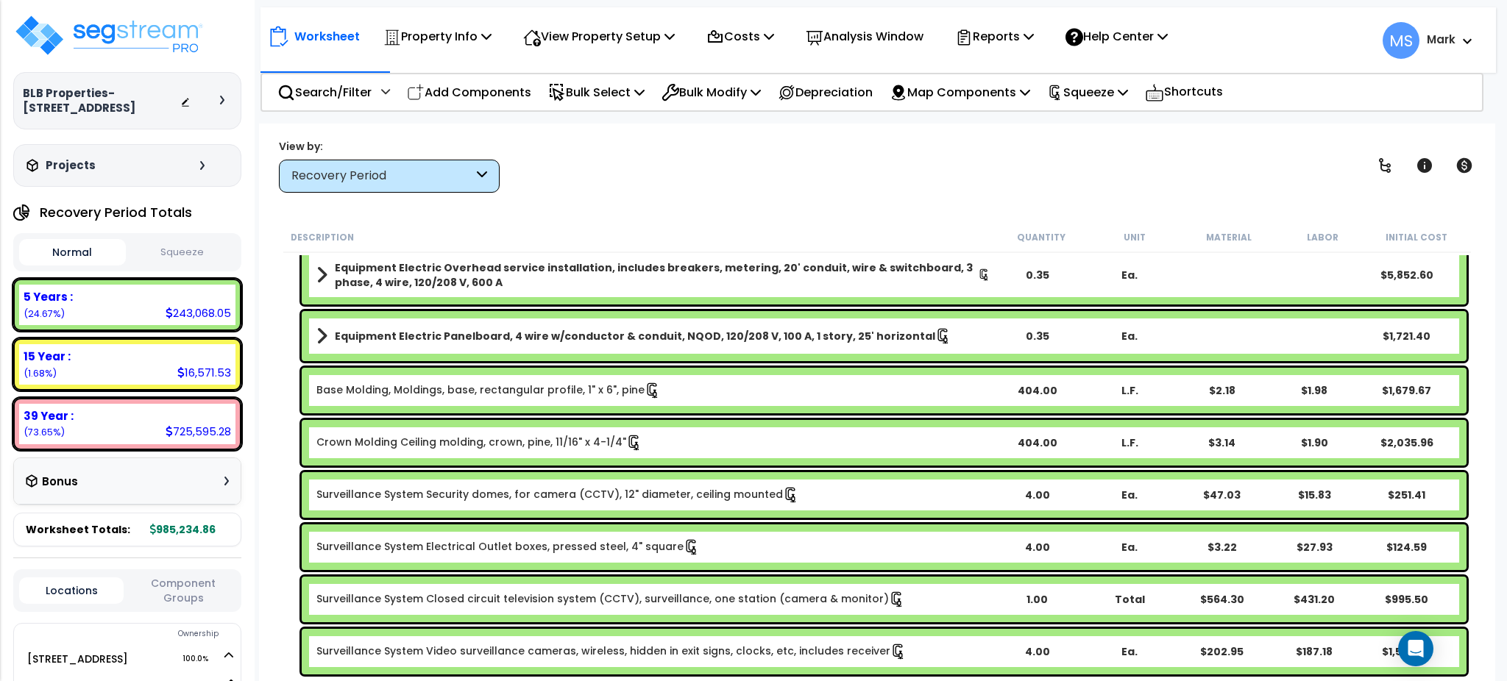
click at [686, 486] on div "Surveillance System Security domes, for camera (CCTV), 12" diameter, ceiling mo…" at bounding box center [884, 495] width 1165 height 46
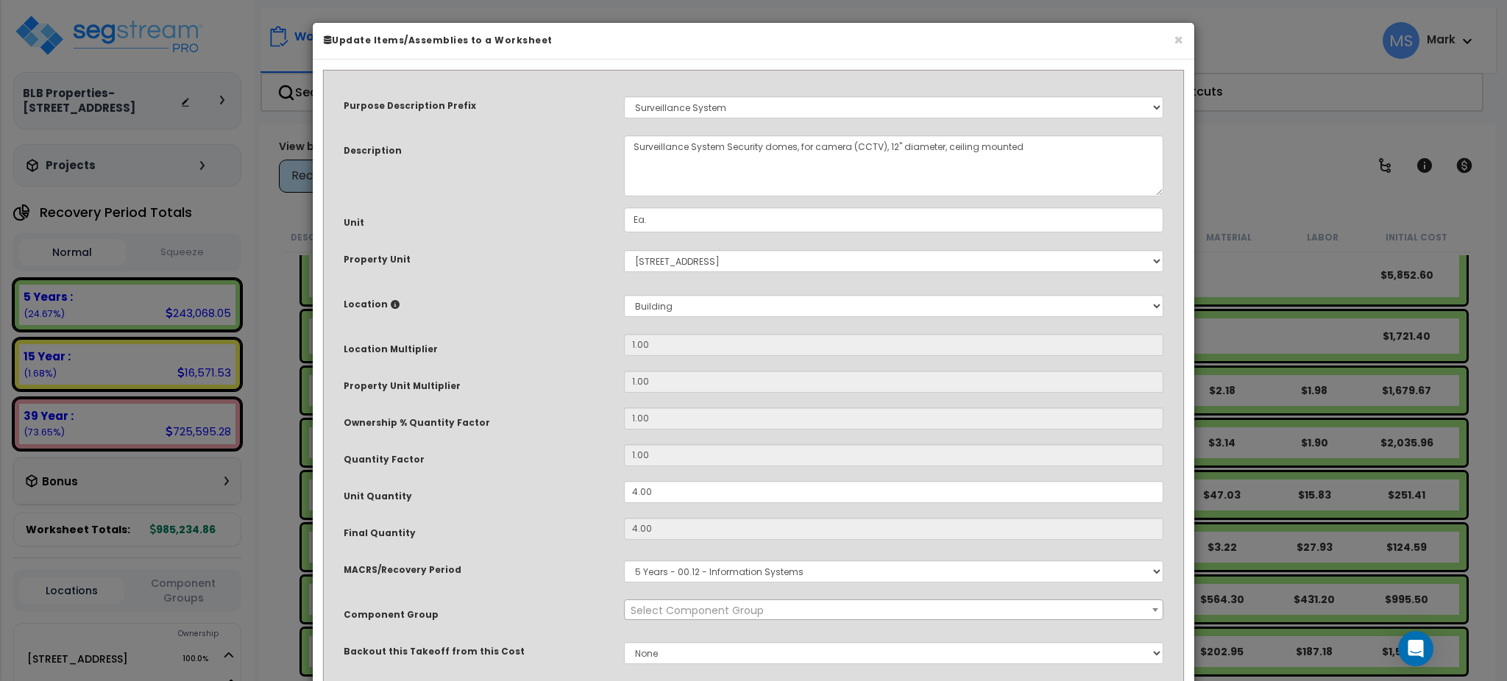
select select "46135"
click at [677, 496] on input "4.00" at bounding box center [893, 492] width 539 height 22
type input "5"
type input "4"
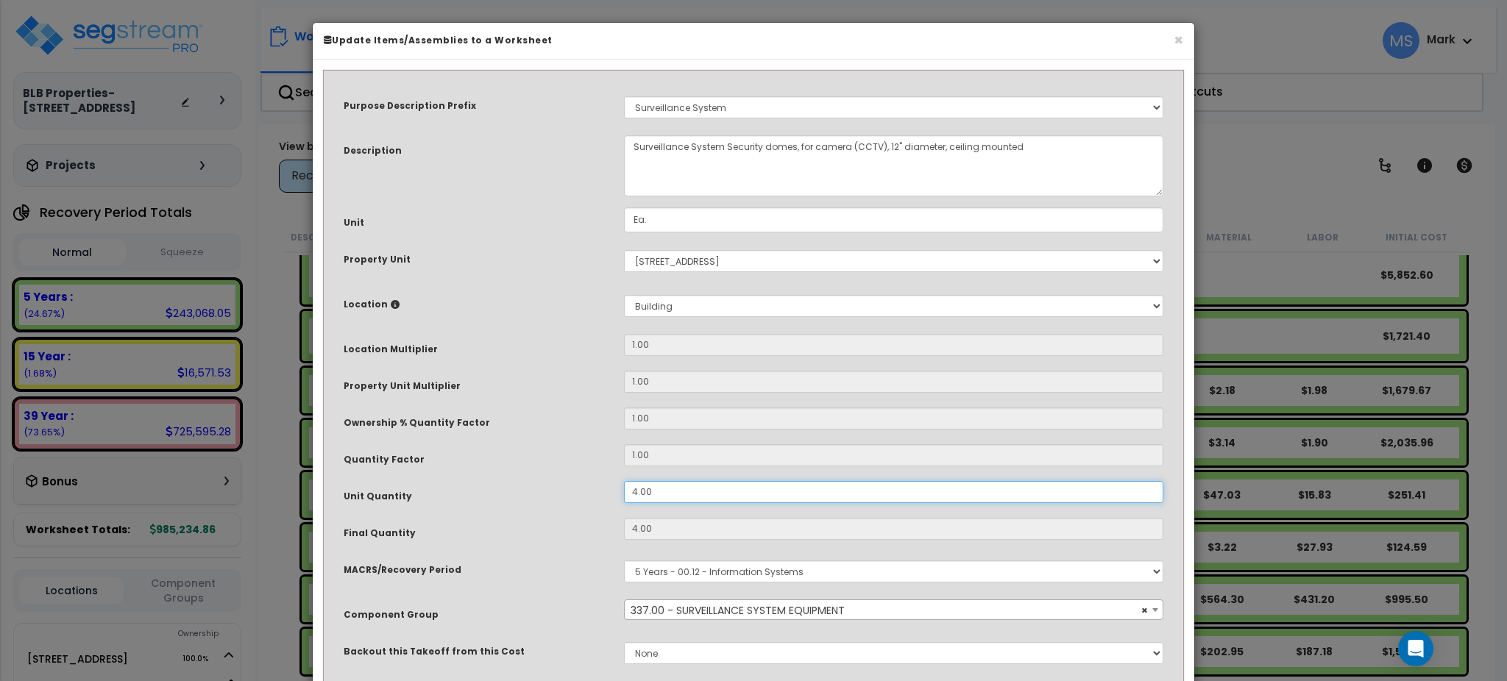
type input "47.02"
type input "$251.40"
type input "5"
type input "$314.25"
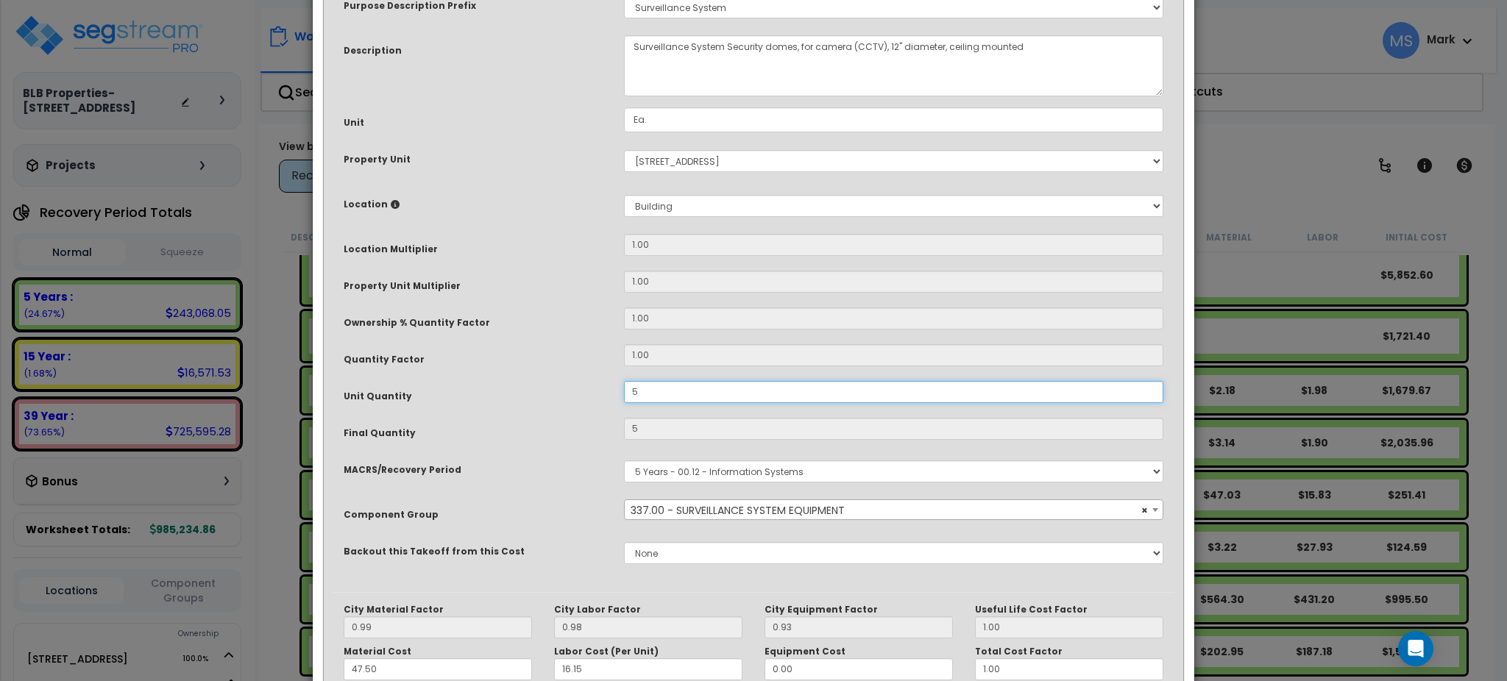
scroll to position [214, 0]
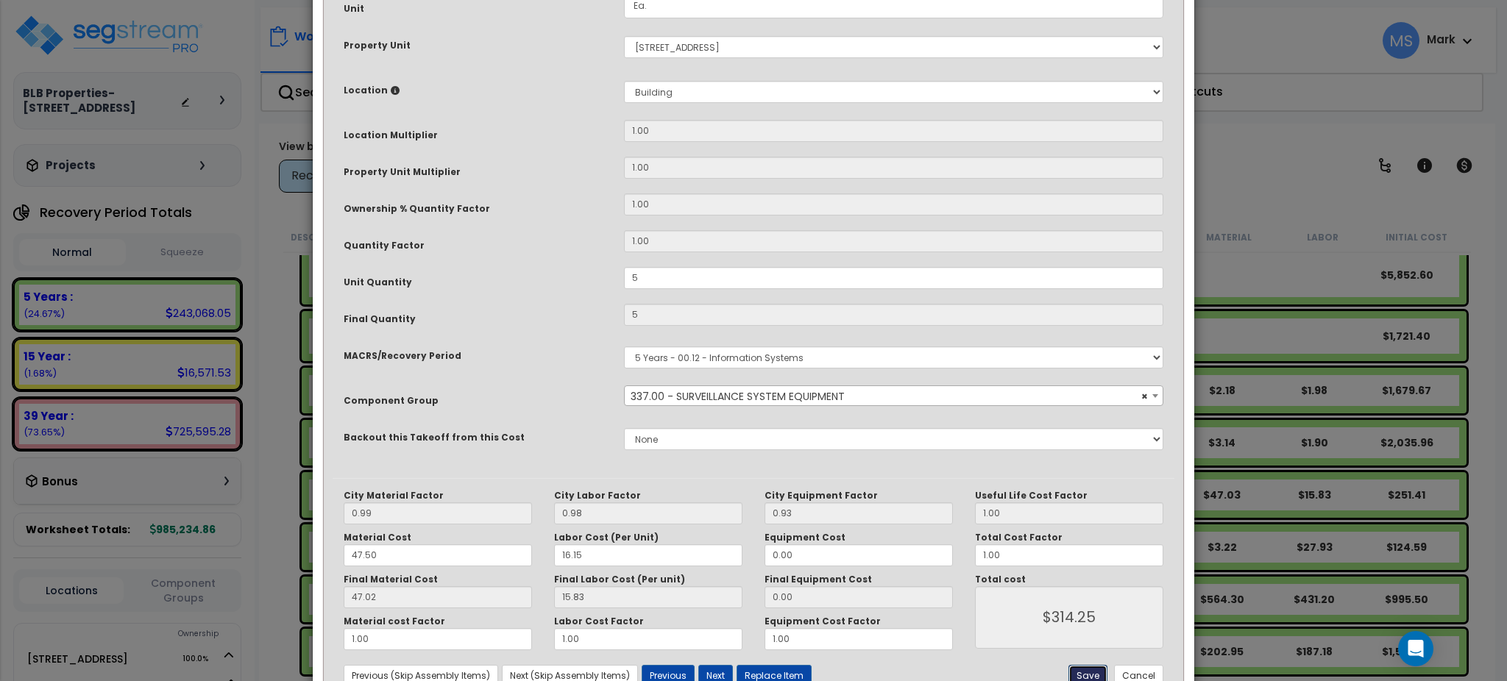
click at [1075, 674] on button "Save" at bounding box center [1087, 676] width 39 height 22
type input "5.00"
type input "314.25"
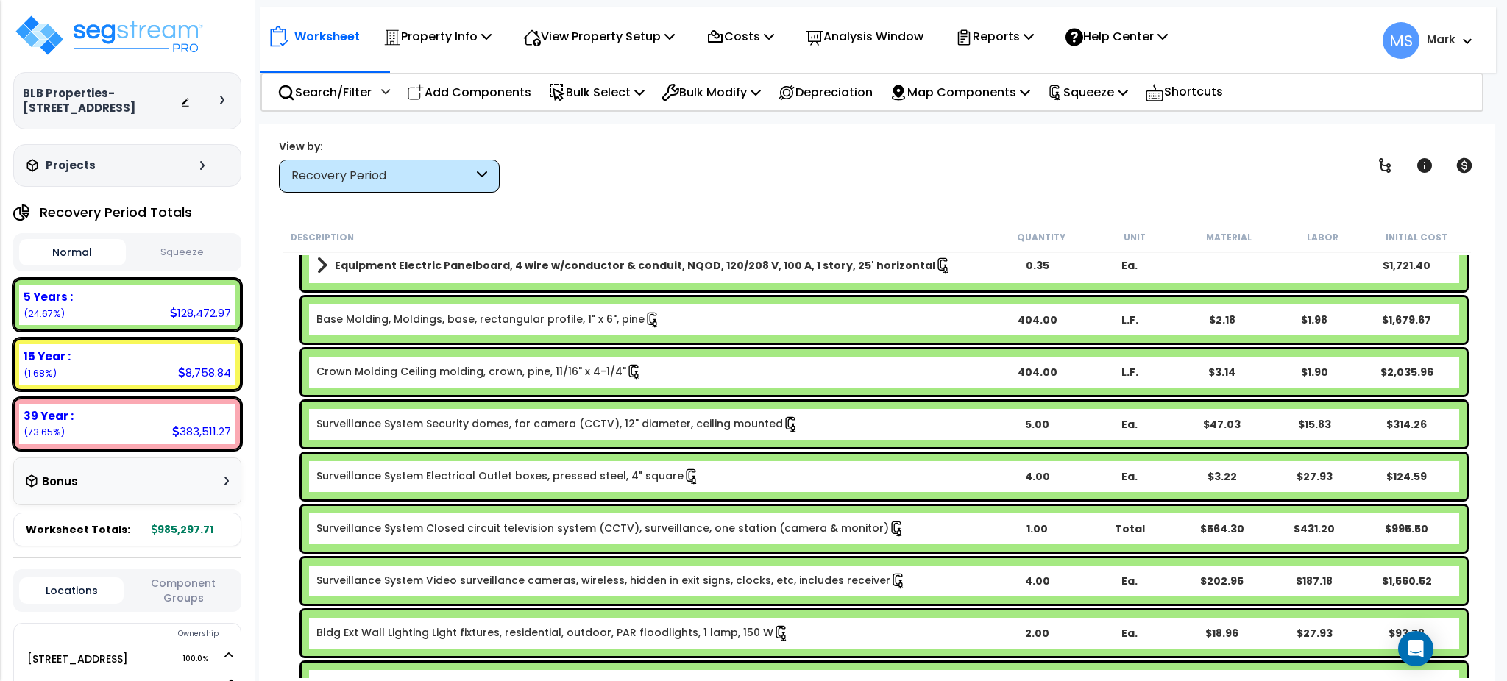
scroll to position [227, 0]
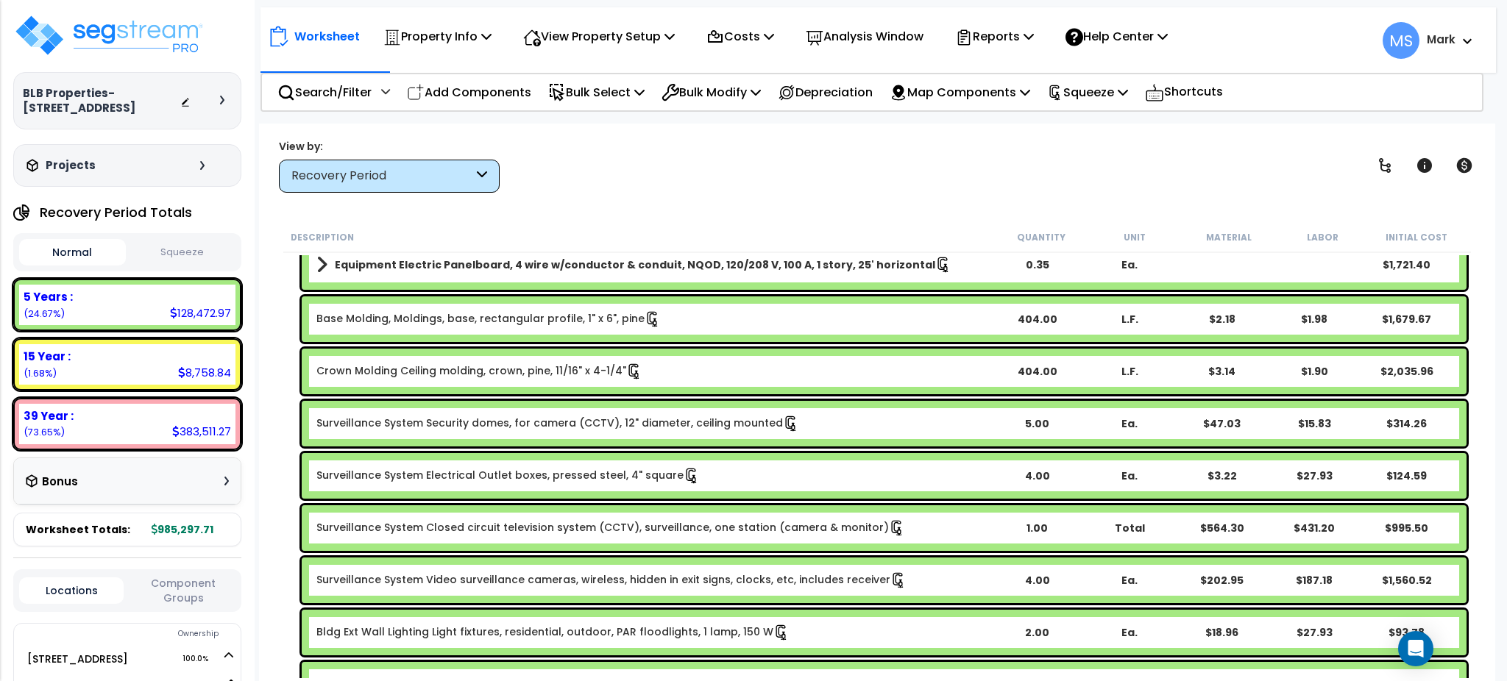
click at [508, 567] on div "Surveillance System Video surveillance cameras, wireless, hidden in exit signs,…" at bounding box center [884, 581] width 1165 height 46
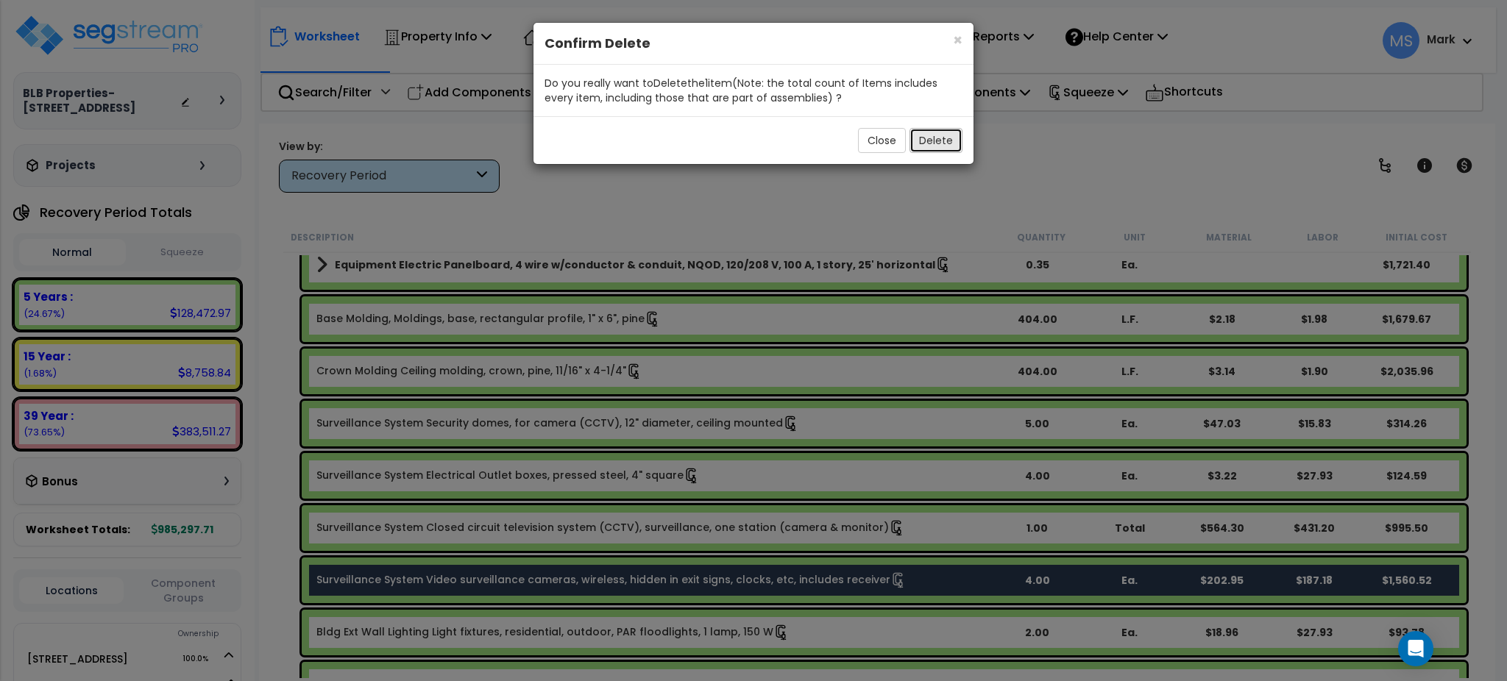
click at [942, 141] on button "Delete" at bounding box center [936, 140] width 53 height 25
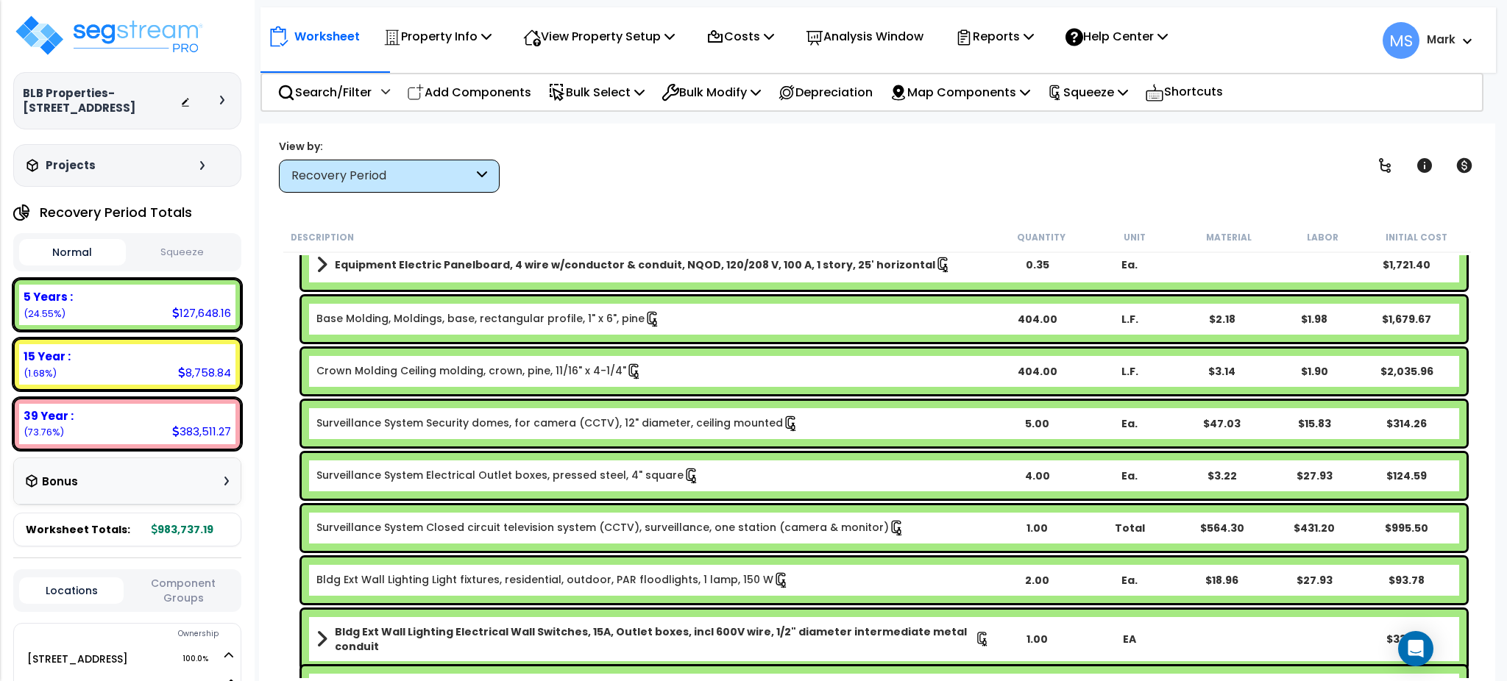
click at [533, 525] on link "Surveillance System Closed circuit television system (CCTV), surveillance, one …" at bounding box center [610, 528] width 589 height 16
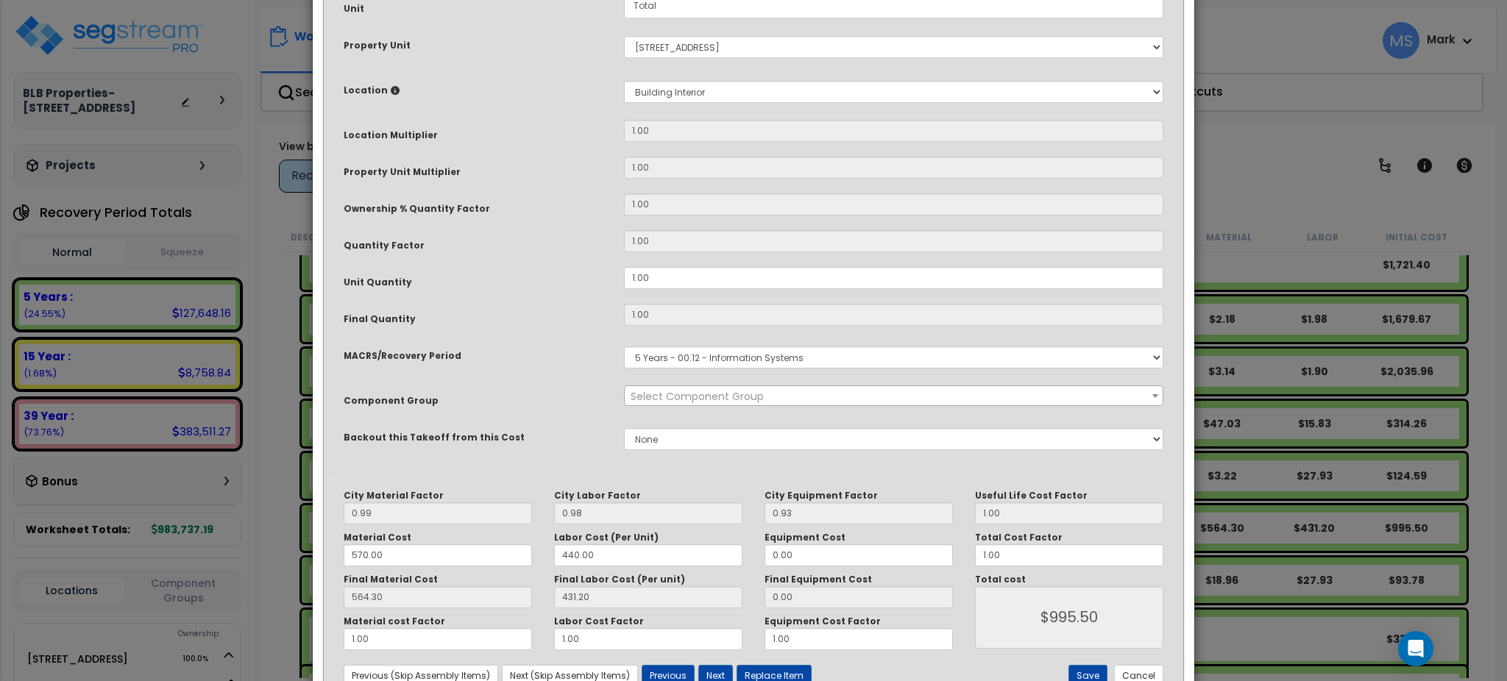
scroll to position [0, 0]
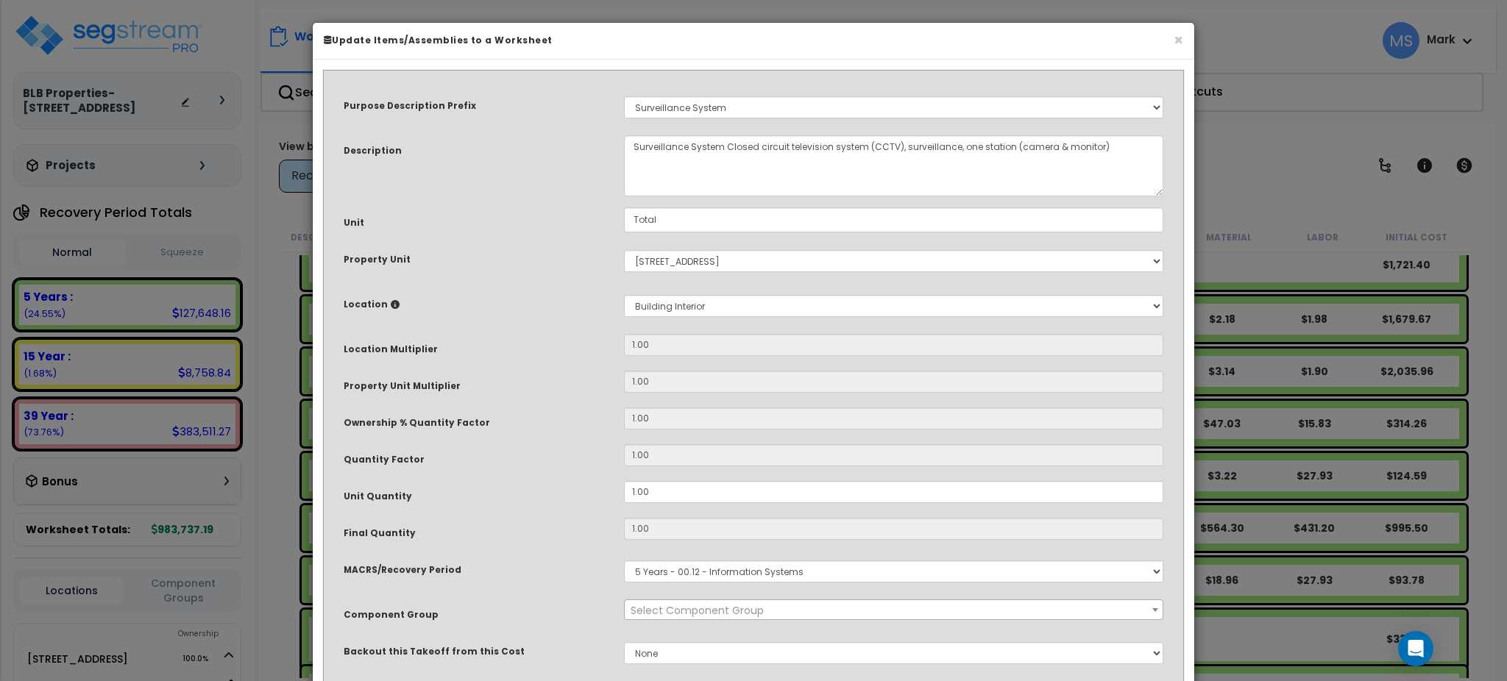
select select "46135"
click at [1181, 32] on button "×" at bounding box center [1179, 39] width 10 height 15
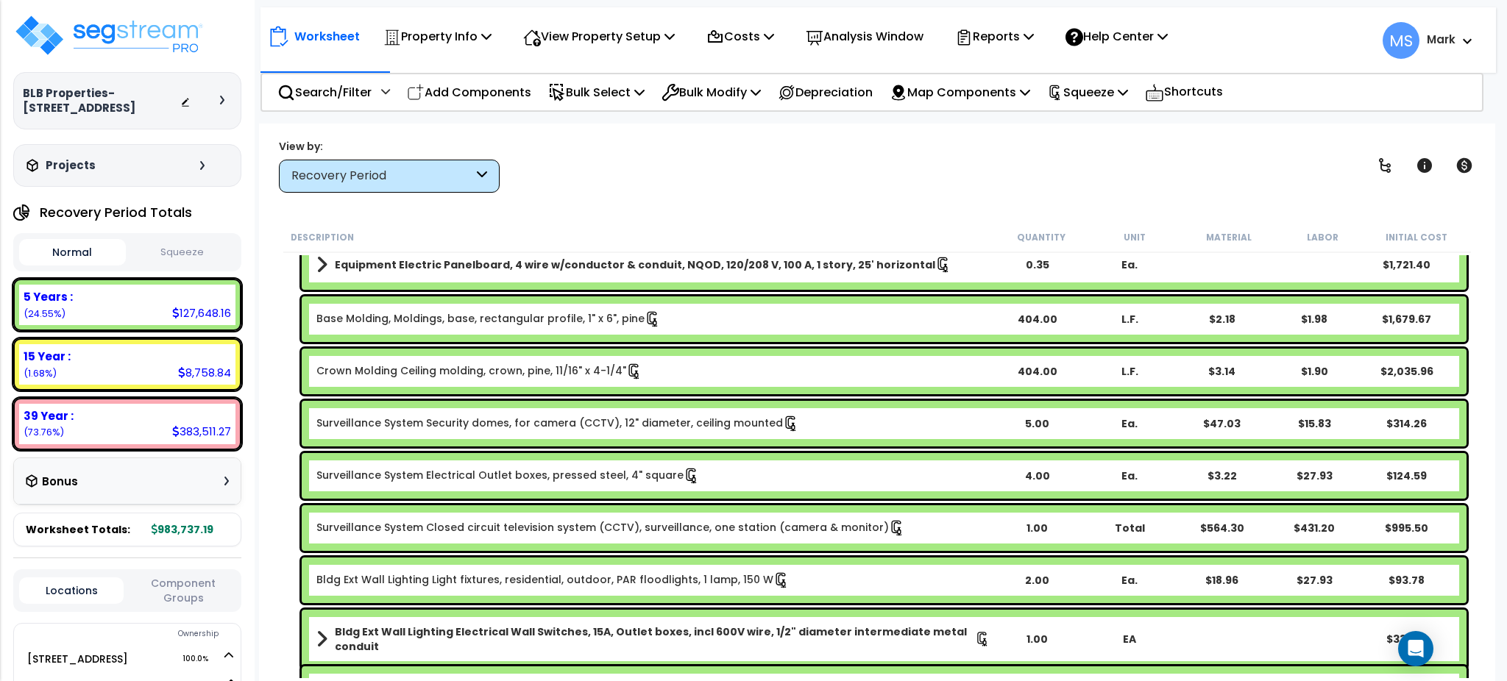
click at [577, 482] on link "Surveillance System Electrical Outlet boxes, pressed steel, 4" square" at bounding box center [507, 476] width 383 height 16
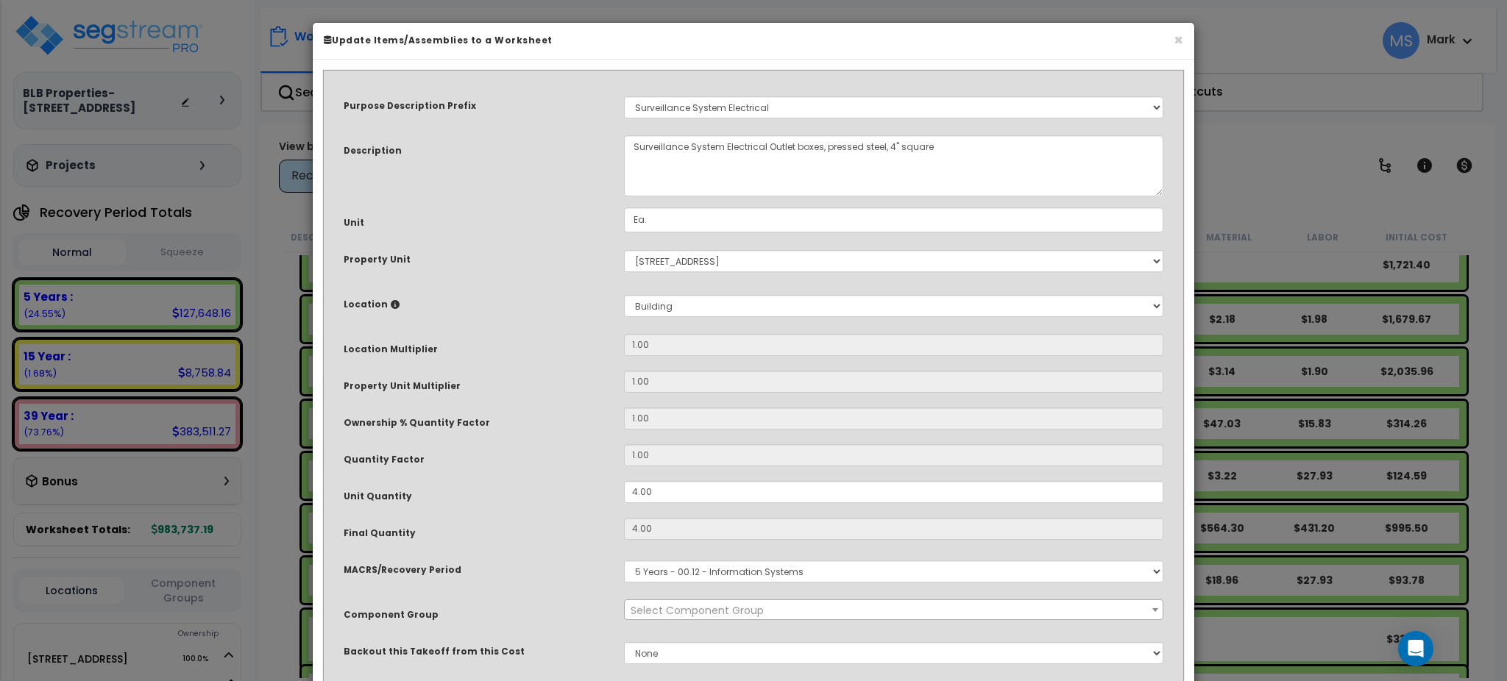
select select "46136"
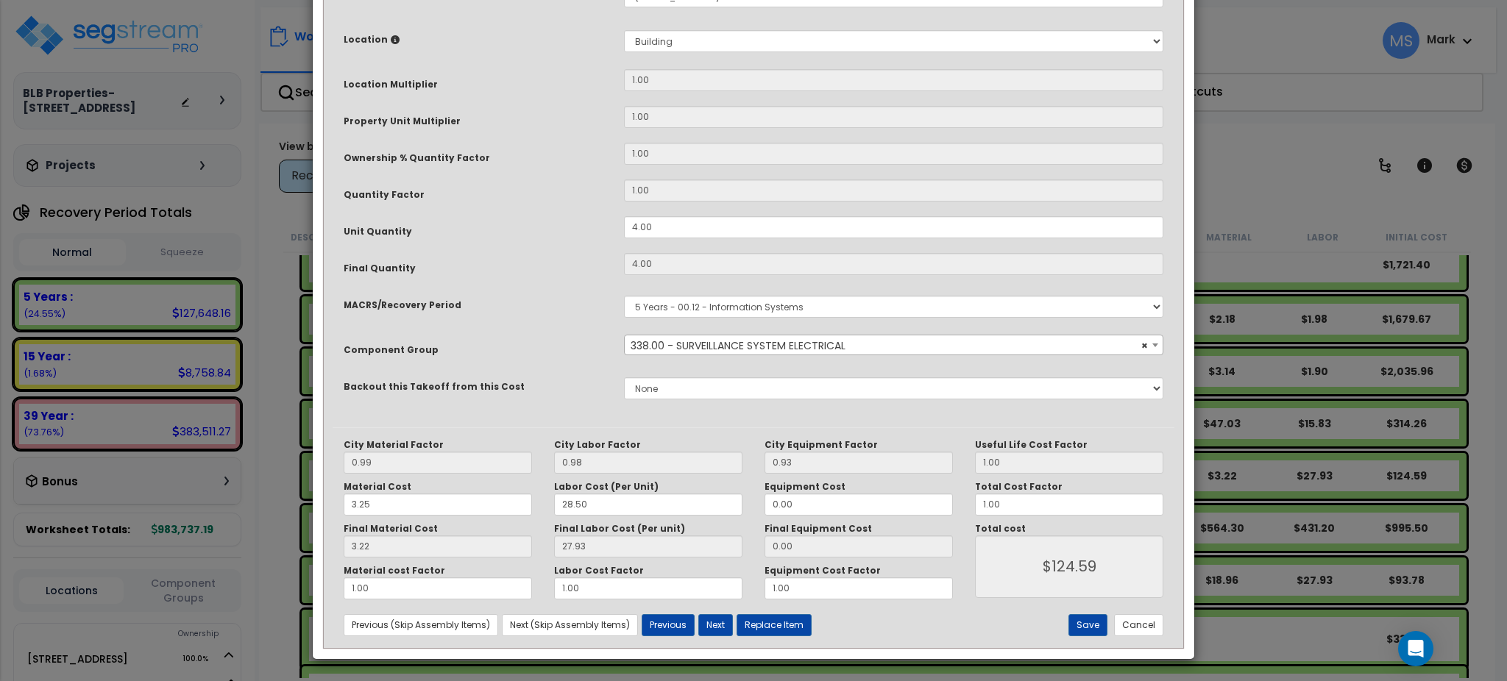
scroll to position [166, 0]
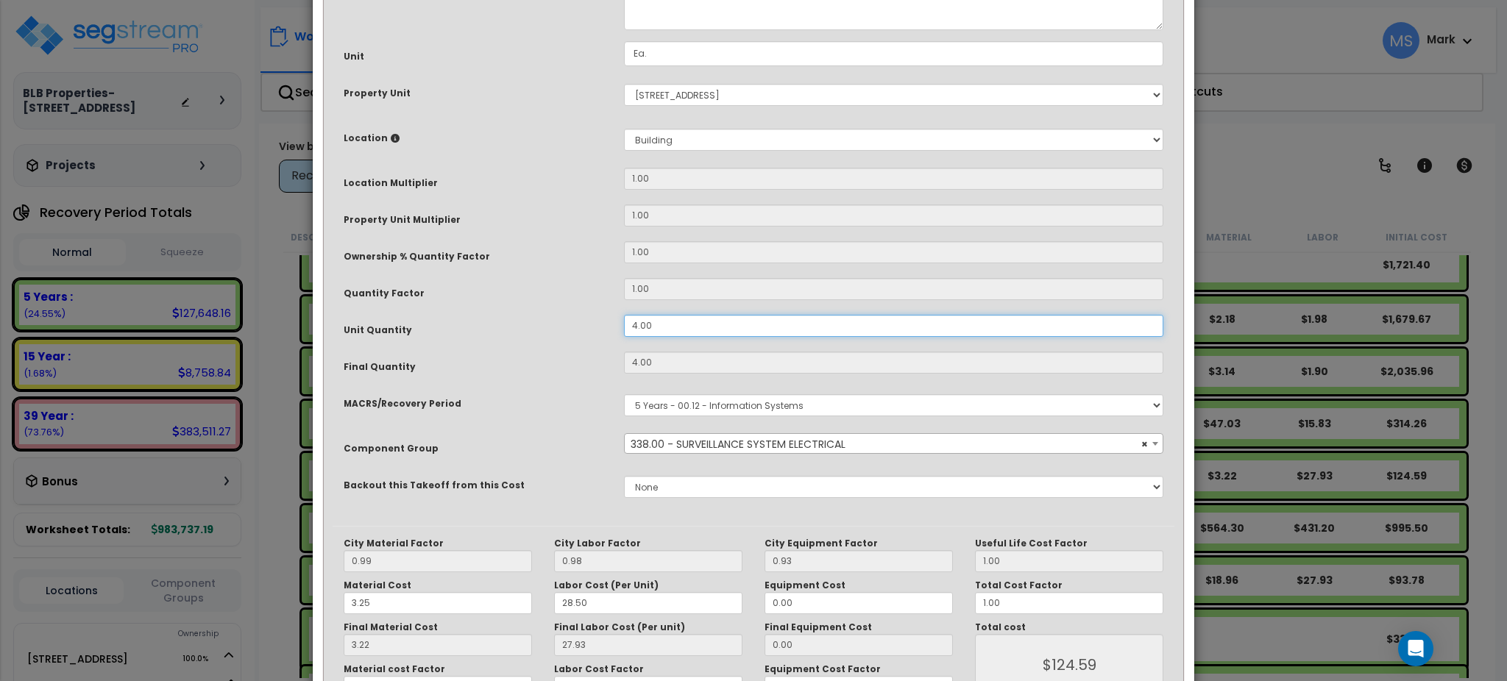
click at [666, 321] on input "4.00" at bounding box center [893, 326] width 539 height 22
type input "5"
type input "4"
type input "$124.60"
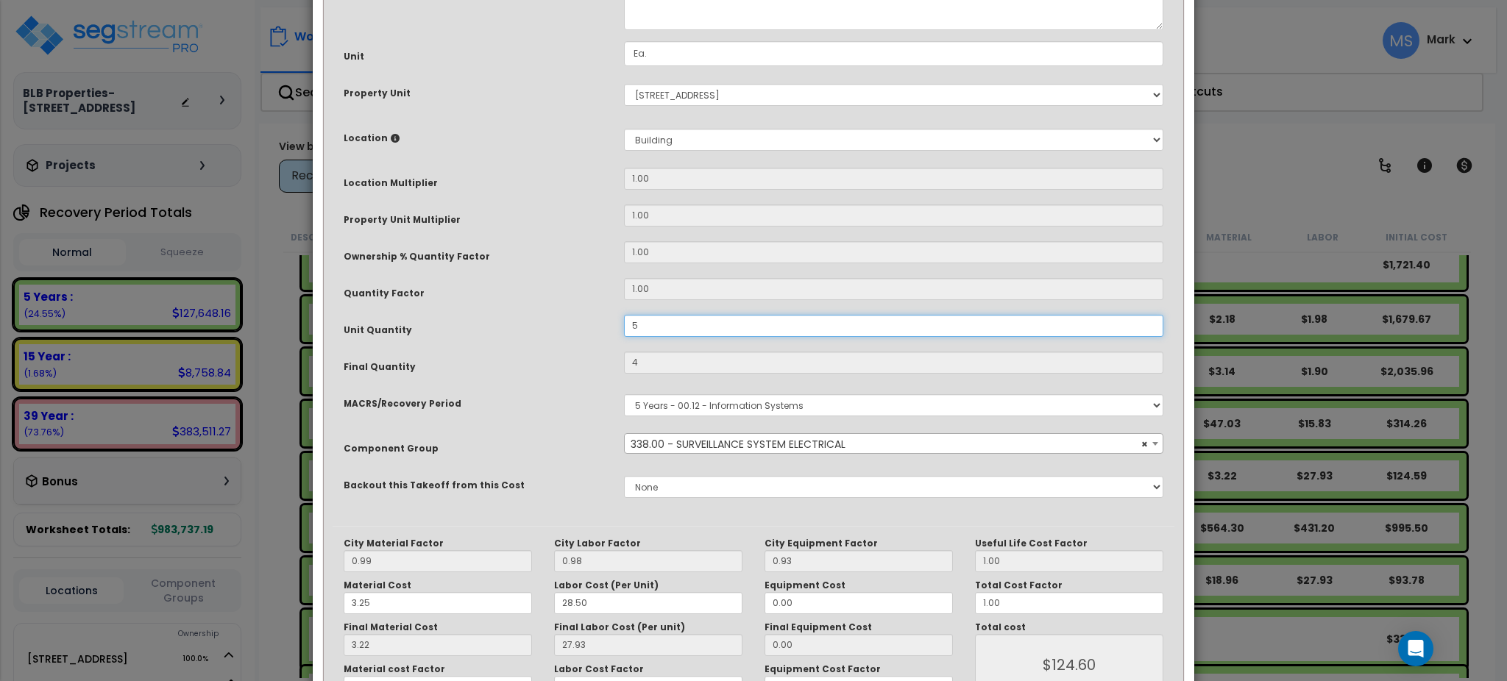
type input "5"
type input "$155.75"
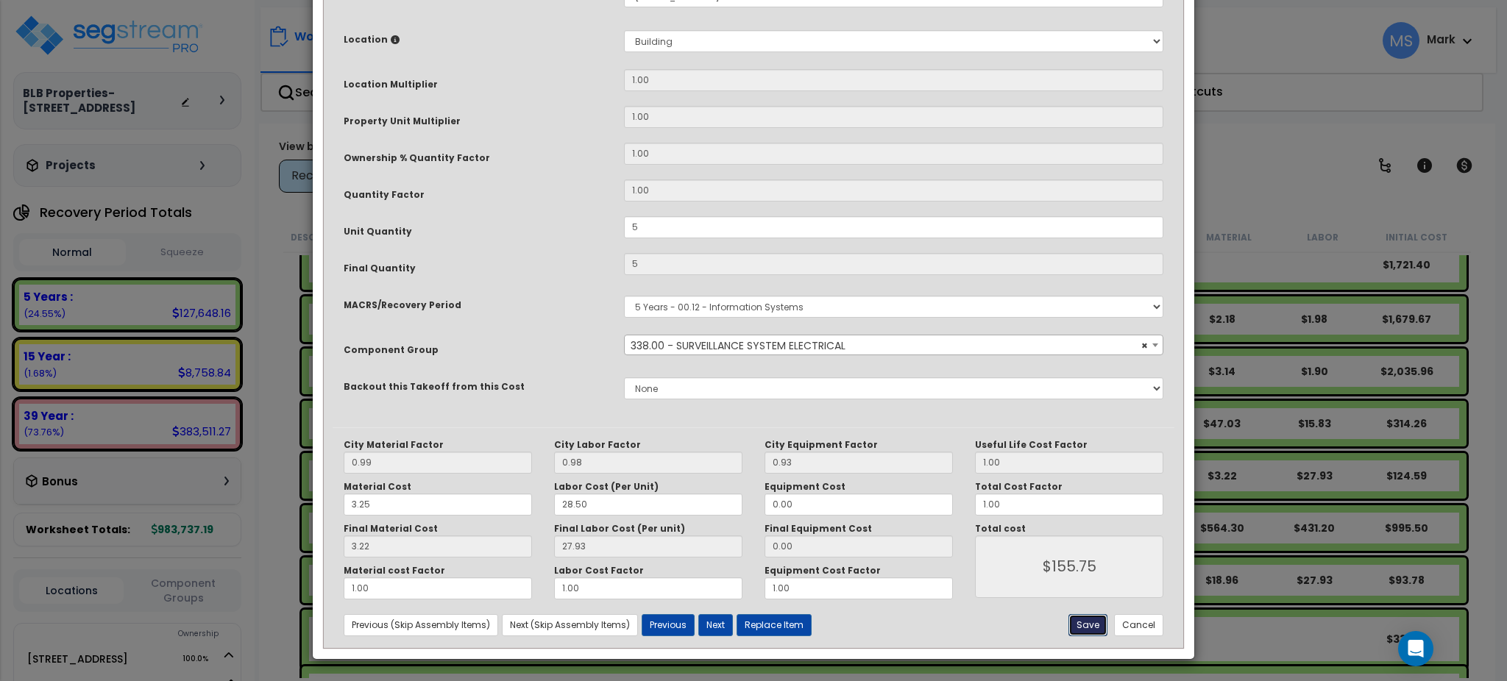
click at [1091, 624] on button "Save" at bounding box center [1087, 625] width 39 height 22
type input "5.00"
type input "155.75"
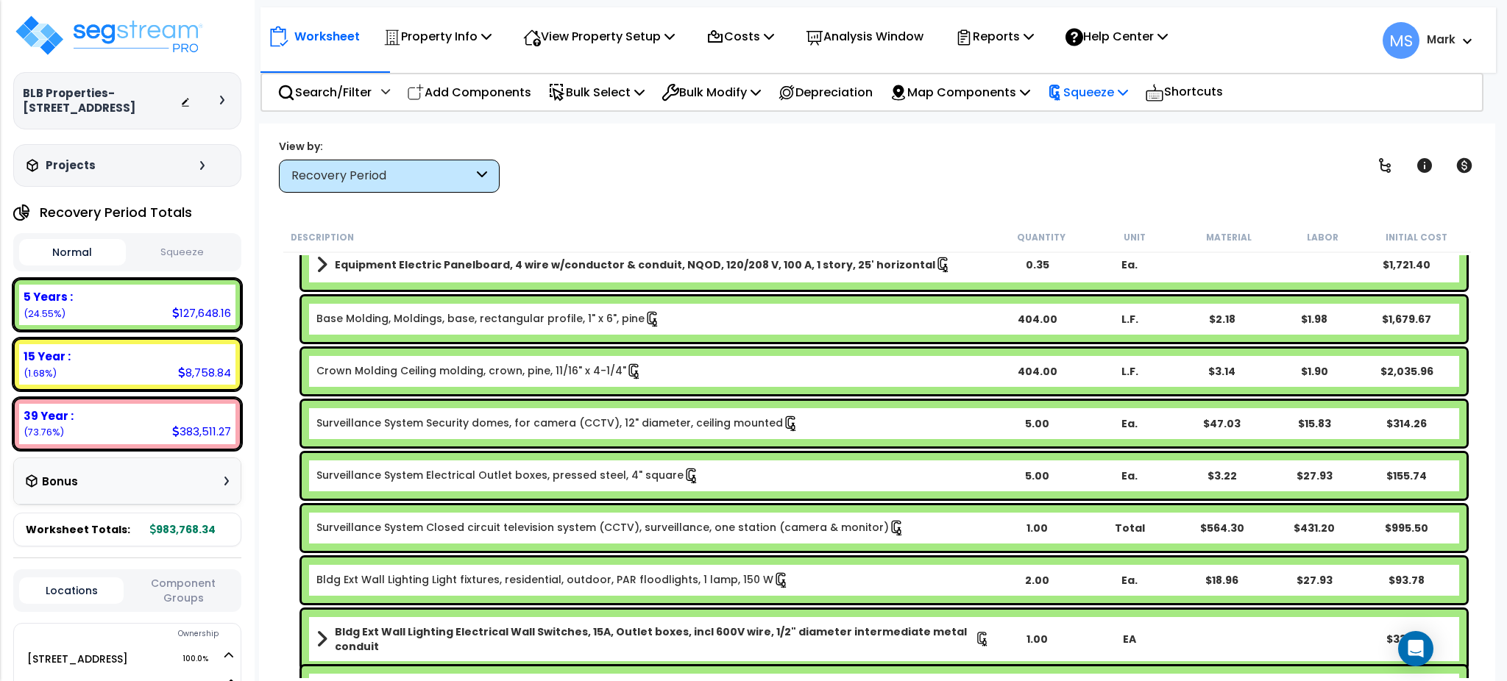
click at [1099, 91] on p "Squeeze" at bounding box center [1087, 92] width 81 height 20
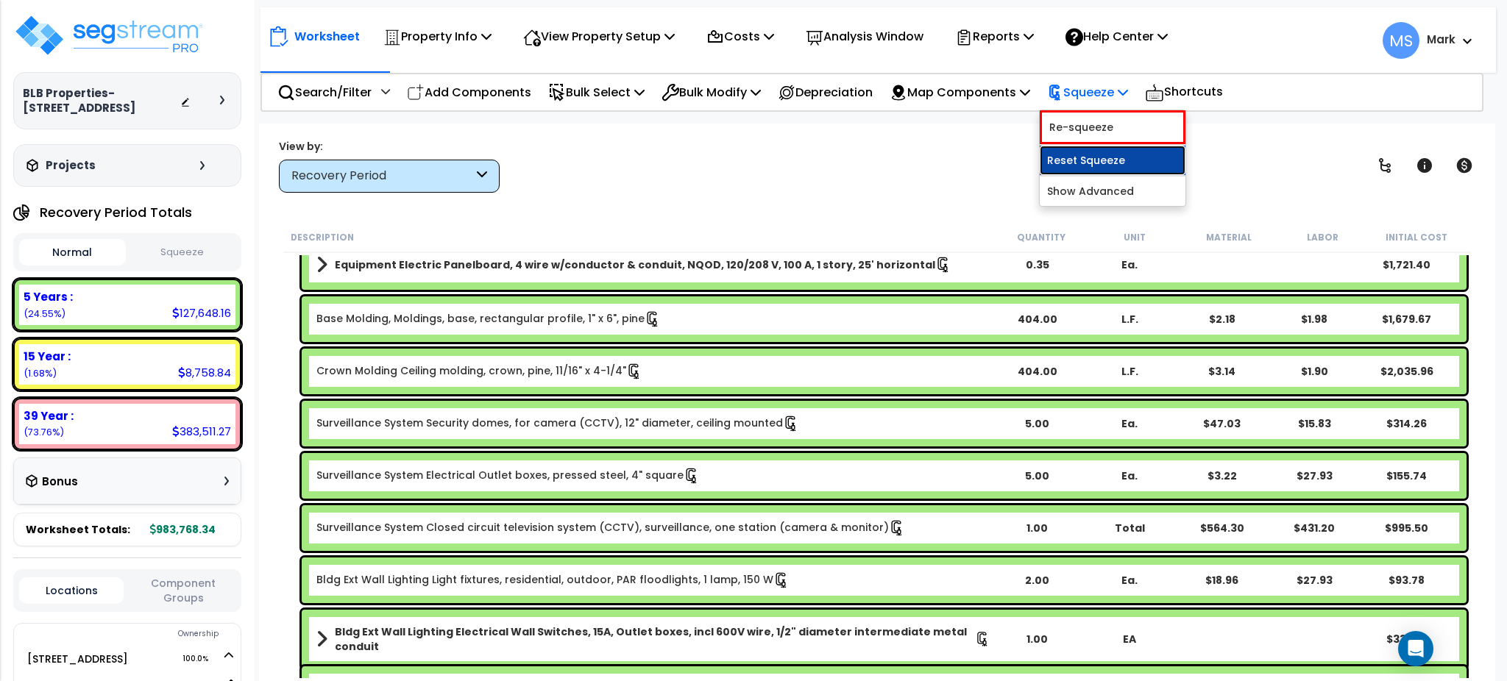
click at [1098, 146] on link "Reset Squeeze" at bounding box center [1113, 160] width 146 height 29
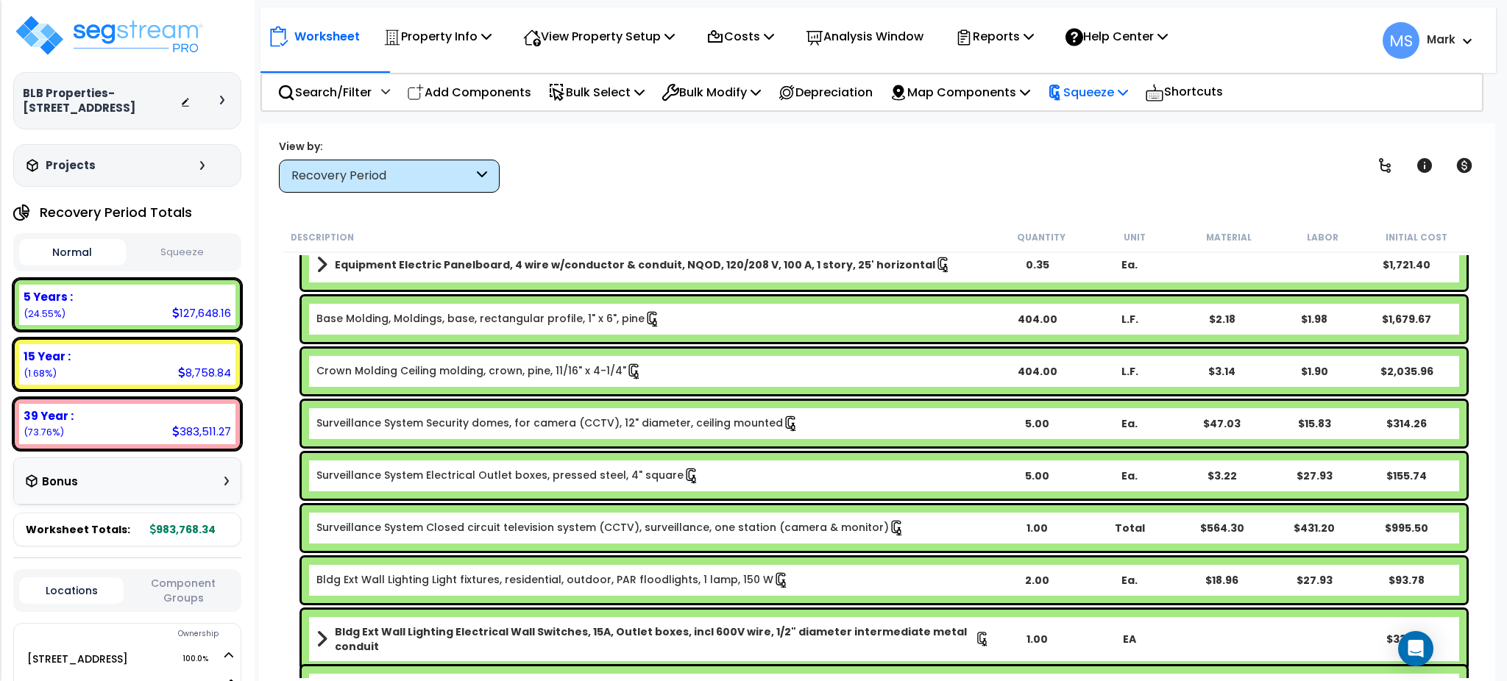
click at [1102, 91] on p "Squeeze" at bounding box center [1087, 92] width 81 height 20
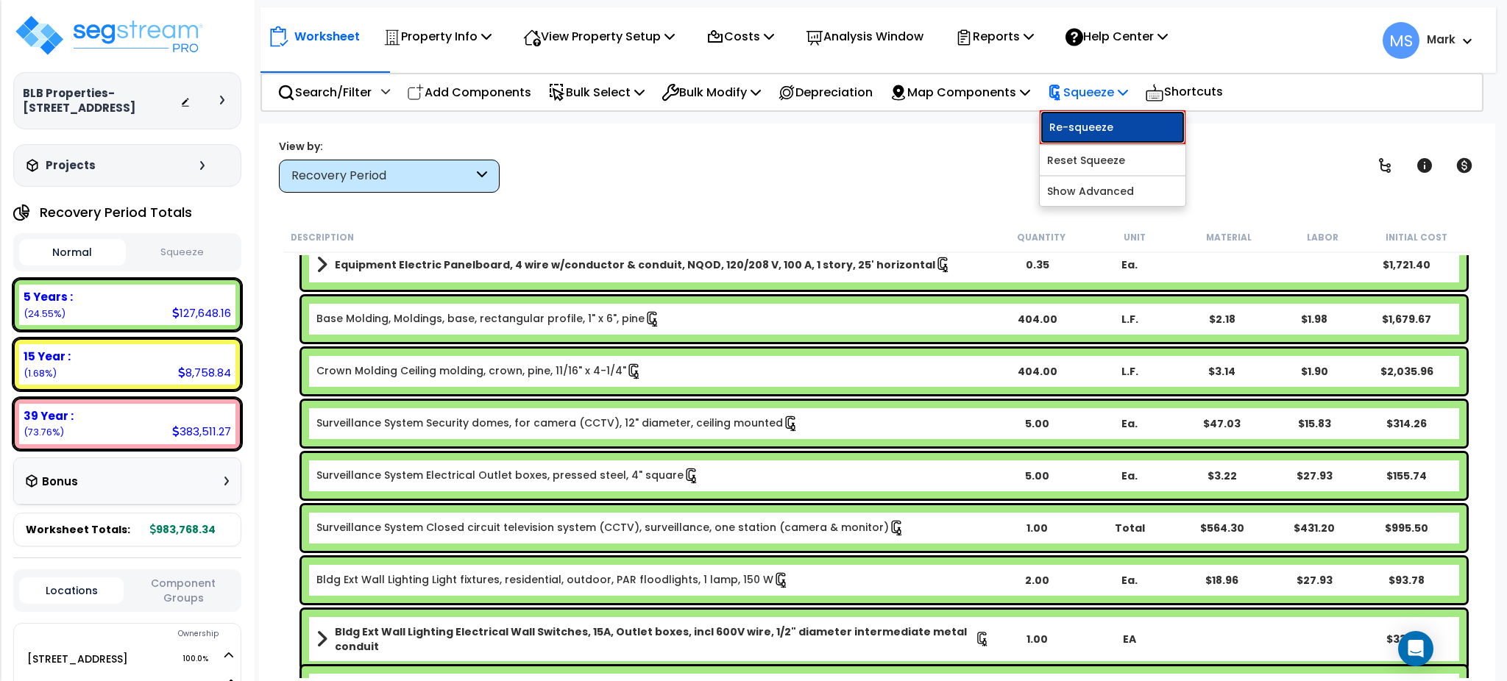
click at [1095, 122] on link "Re-squeeze" at bounding box center [1113, 127] width 146 height 34
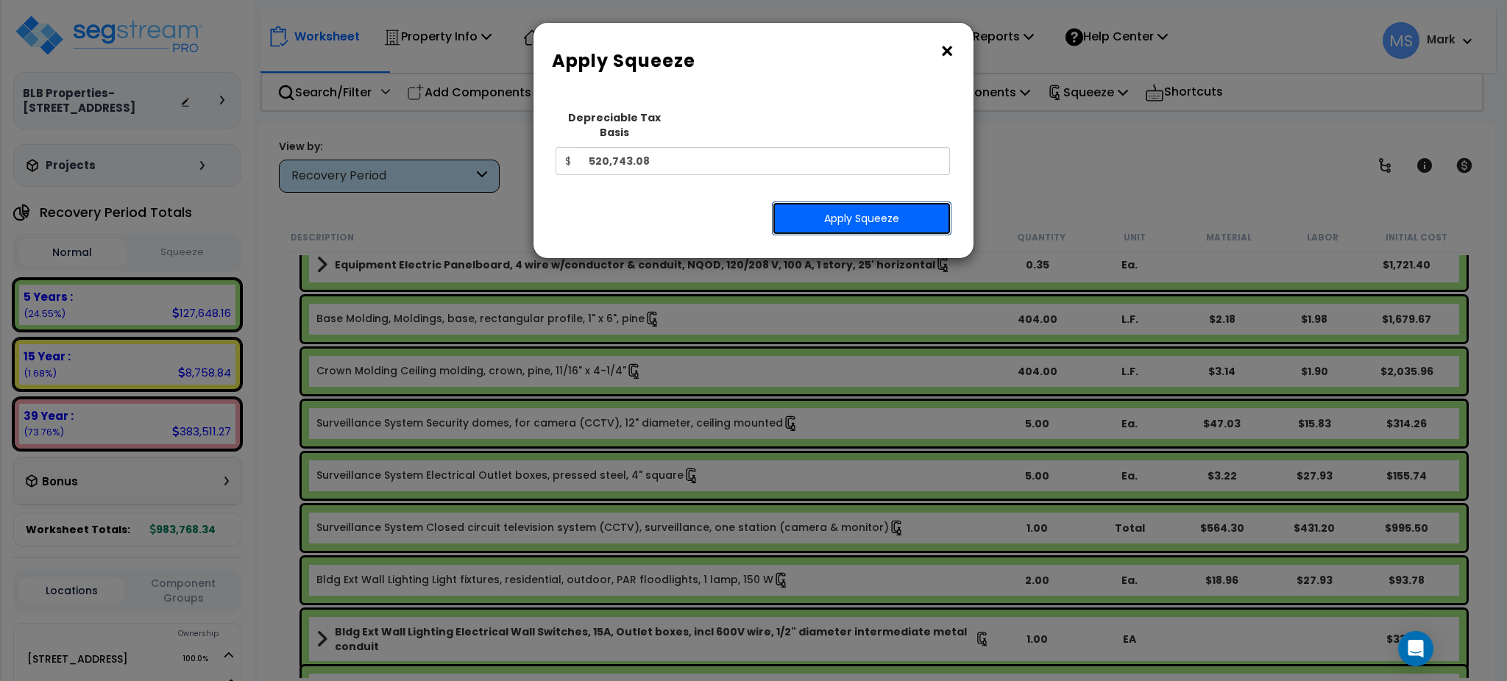
click at [892, 203] on button "Apply Squeeze" at bounding box center [862, 219] width 180 height 34
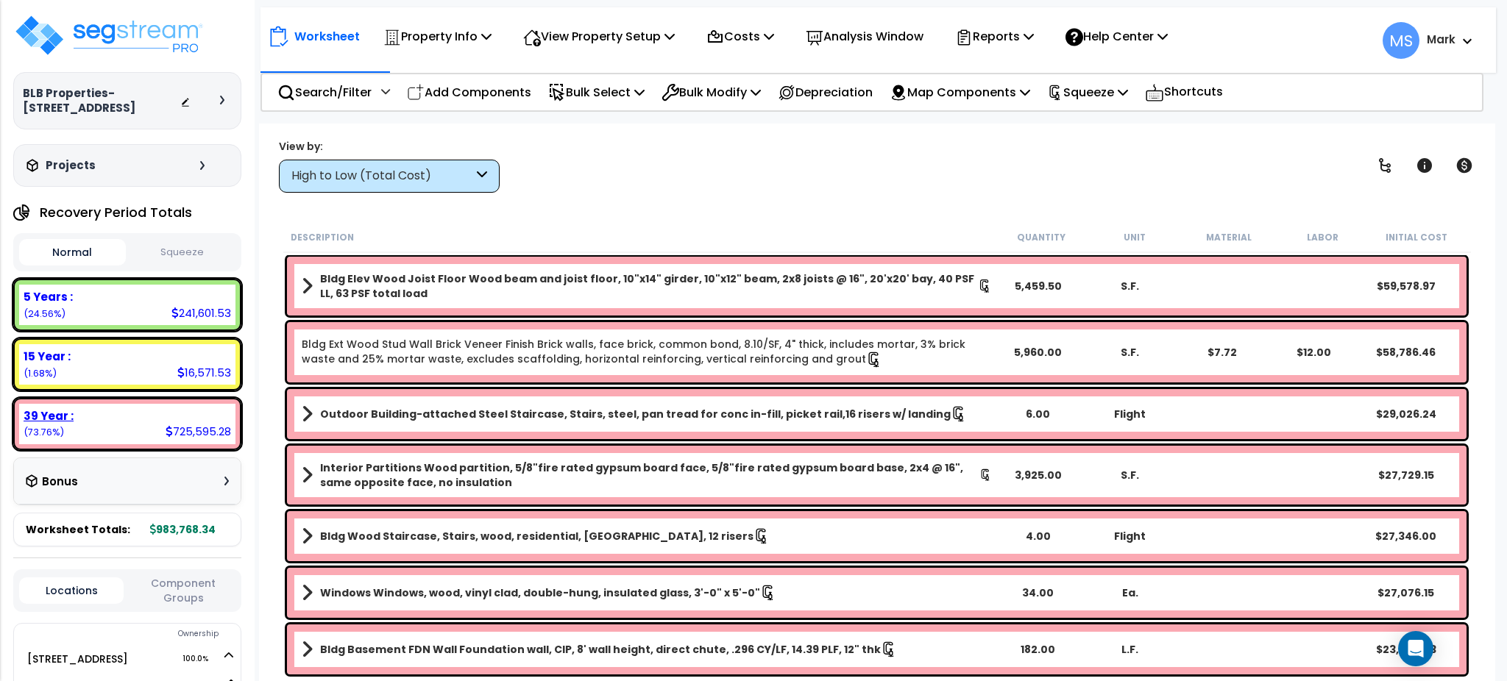
click at [143, 428] on div "39 Year : 725,595.28 (73.76%)" at bounding box center [127, 424] width 216 height 40
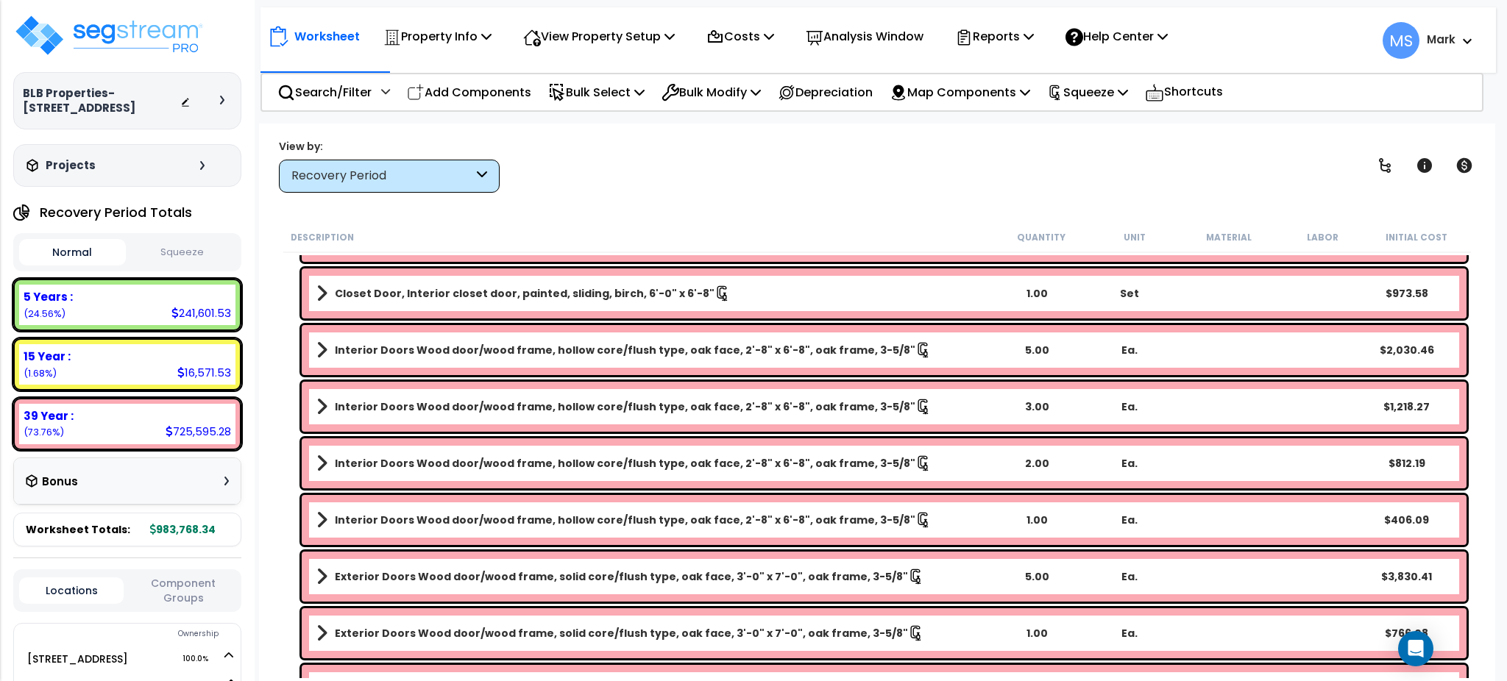
scroll to position [3585, 0]
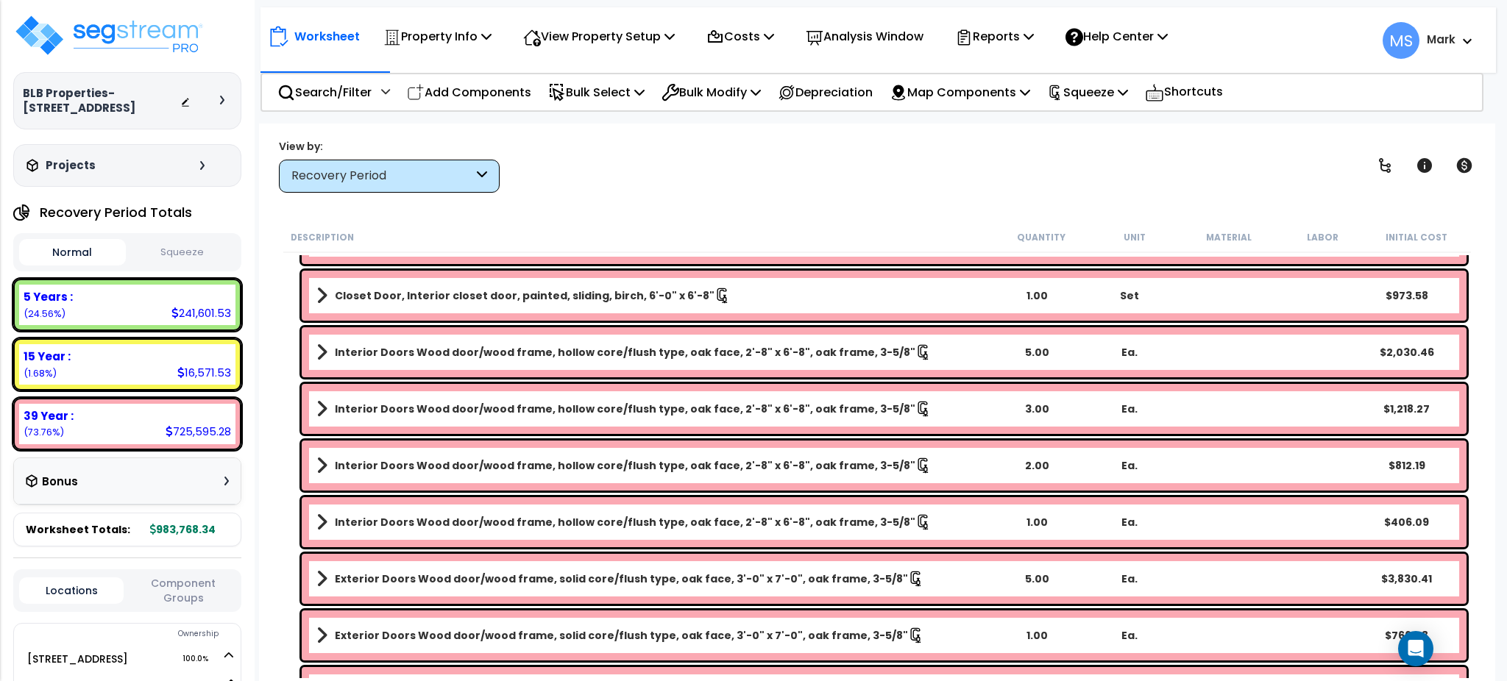
click at [724, 409] on b "Interior Doors Wood door/wood frame, hollow core/flush type, oak face, 2'-8" x …" at bounding box center [625, 409] width 581 height 15
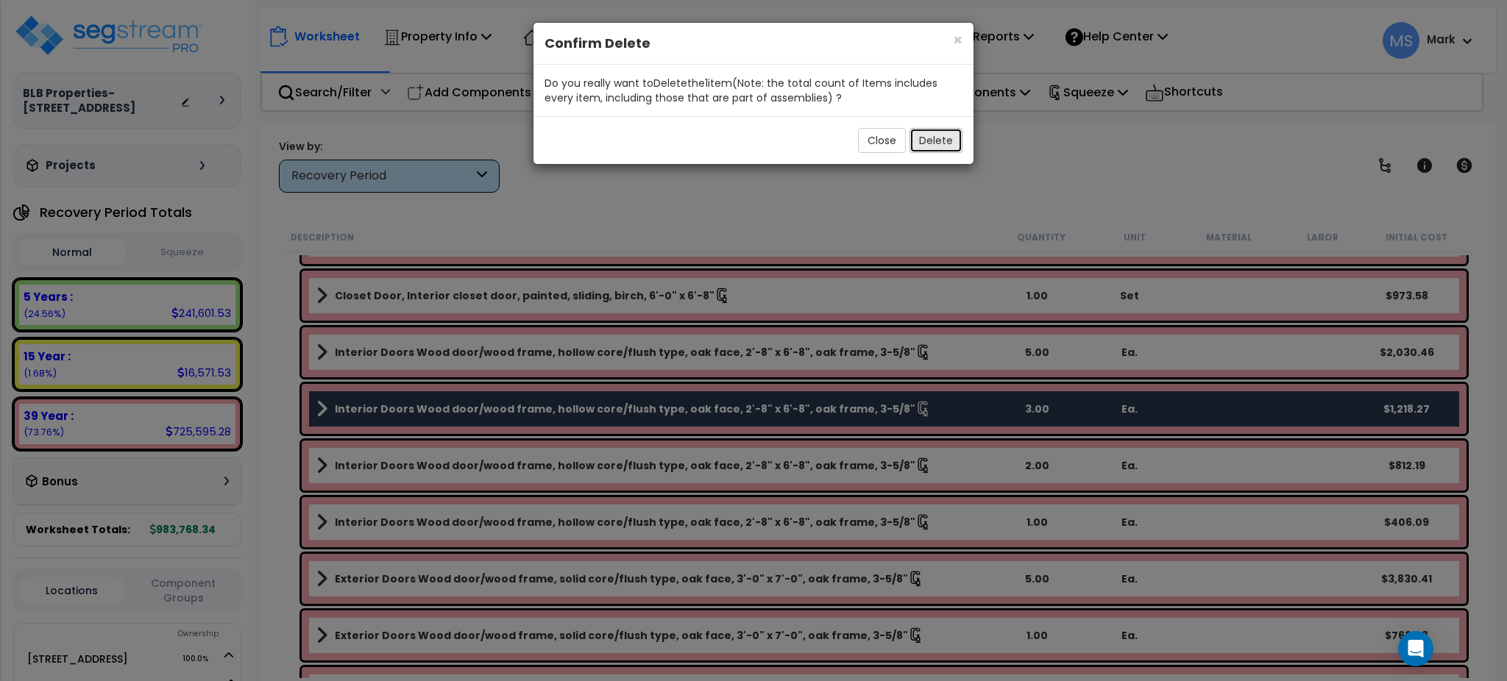
click at [933, 135] on button "Delete" at bounding box center [936, 140] width 53 height 25
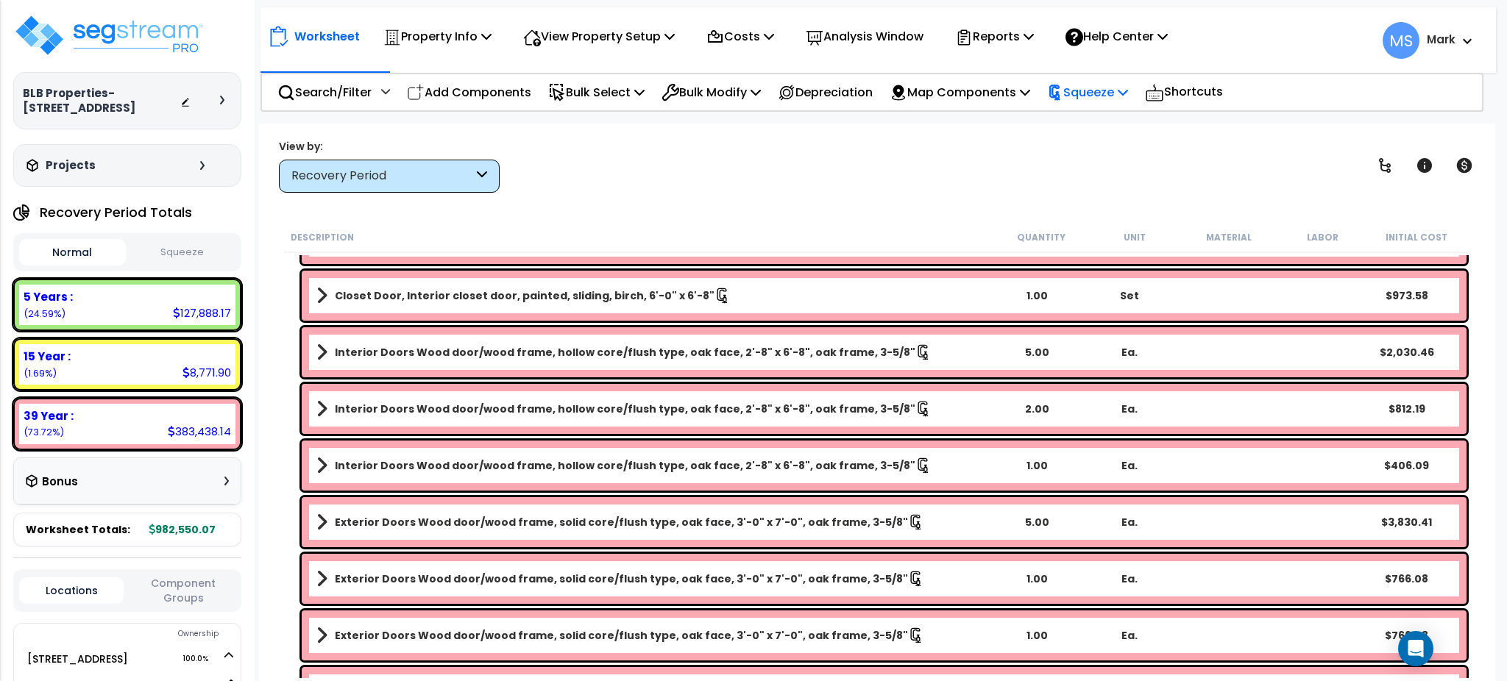
click at [1102, 103] on div "Squeeze" at bounding box center [1087, 92] width 81 height 35
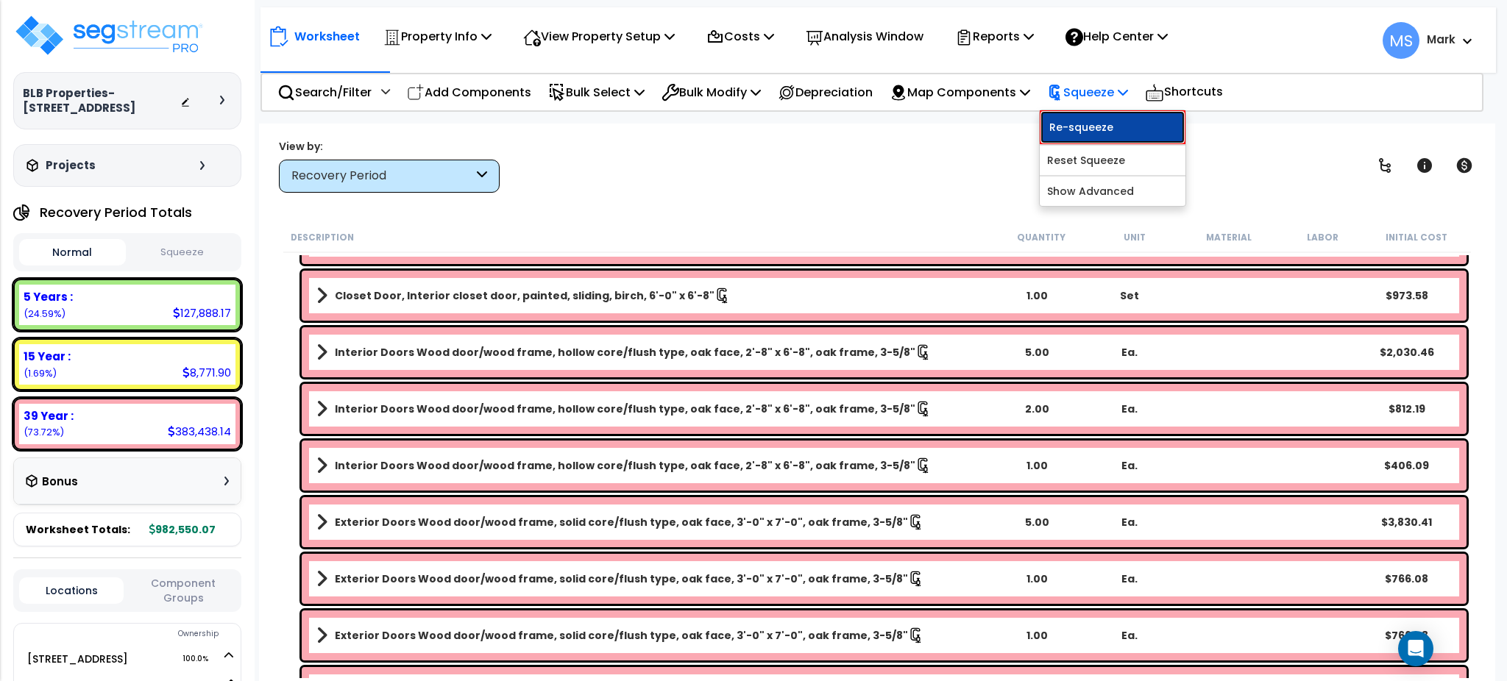
click at [1096, 135] on link "Re-squeeze" at bounding box center [1113, 127] width 146 height 34
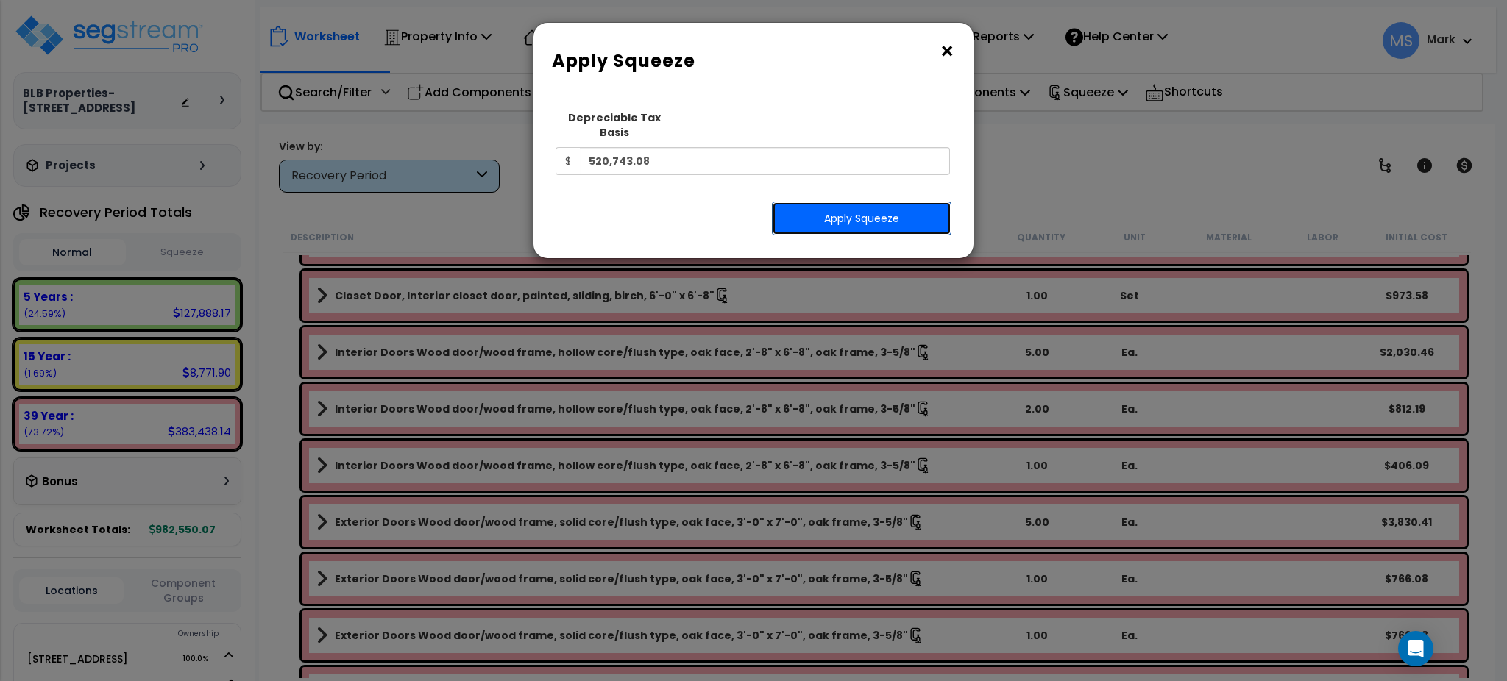
click at [898, 204] on button "Apply Squeeze" at bounding box center [862, 219] width 180 height 34
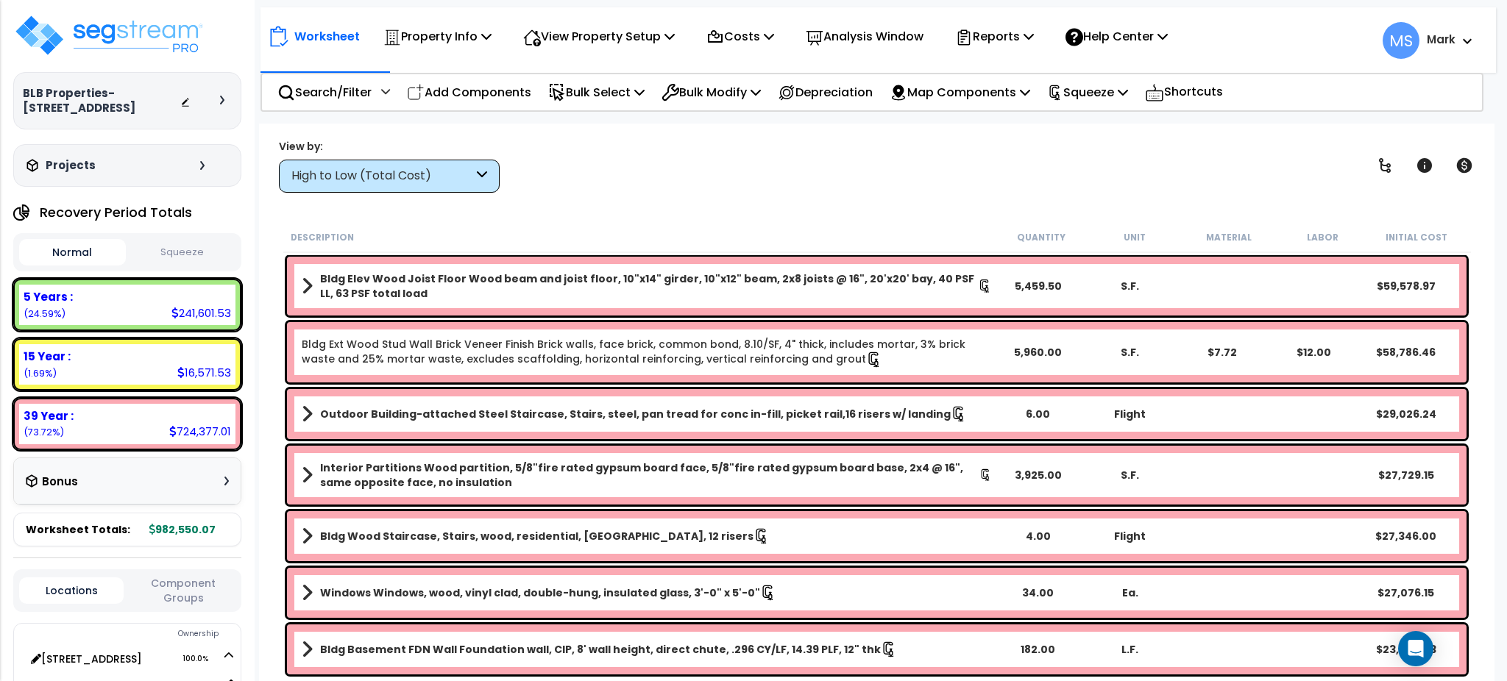
scroll to position [8, 0]
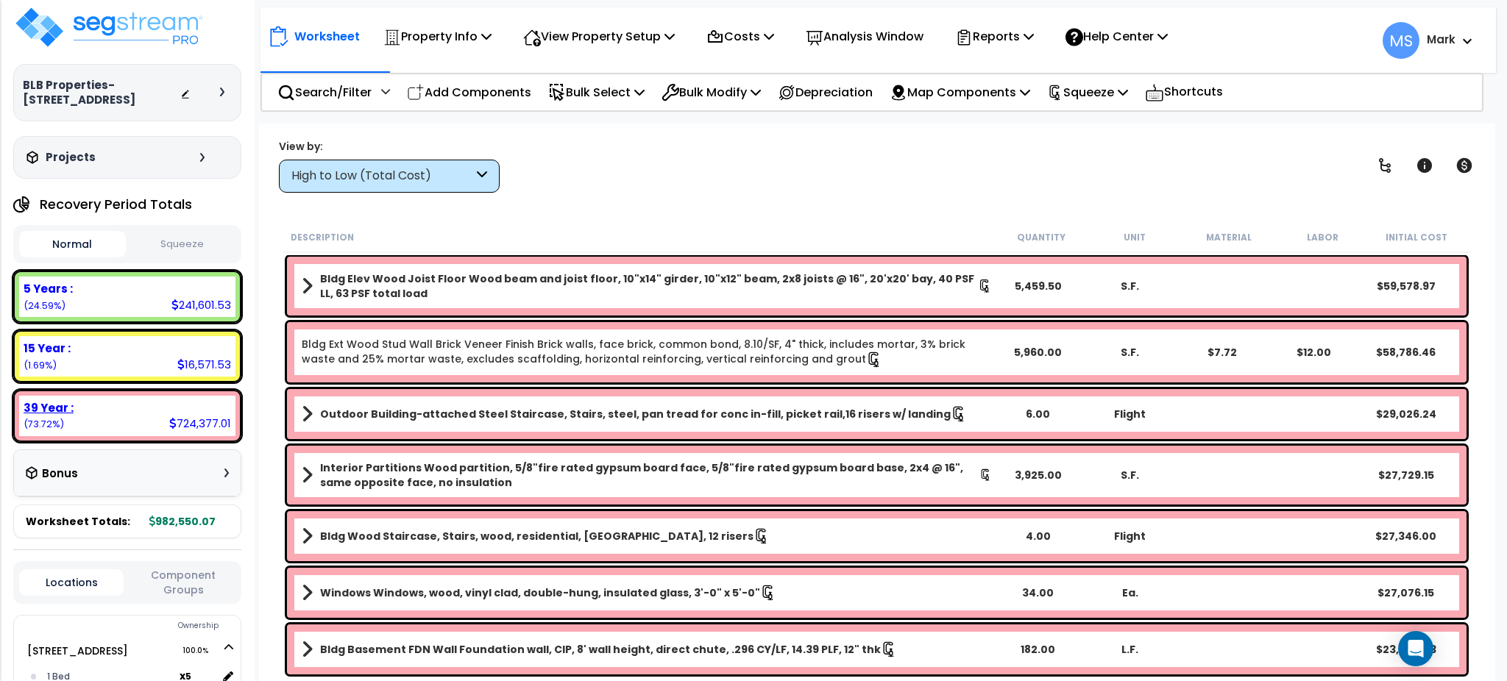
click at [149, 422] on div "39 Year : 724,377.01 (73.72%)" at bounding box center [127, 416] width 216 height 40
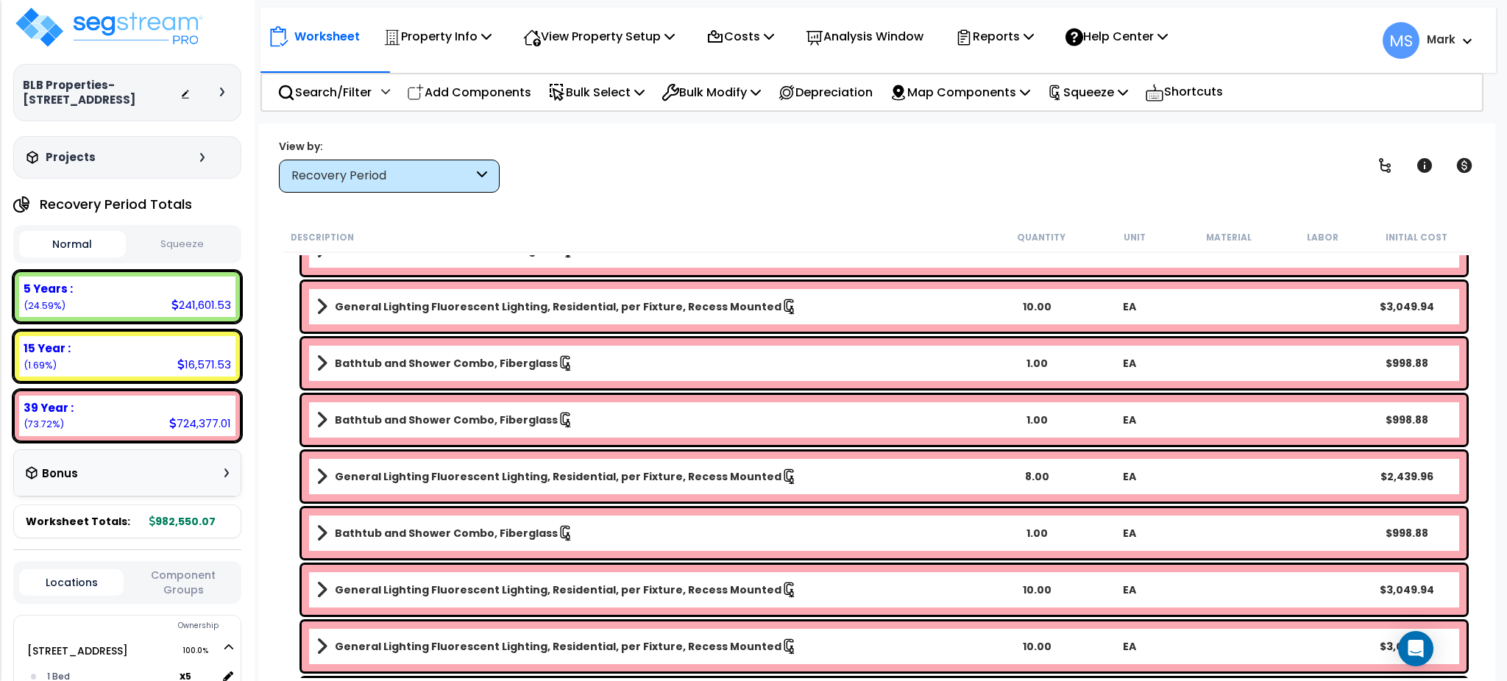
scroll to position [2746, 0]
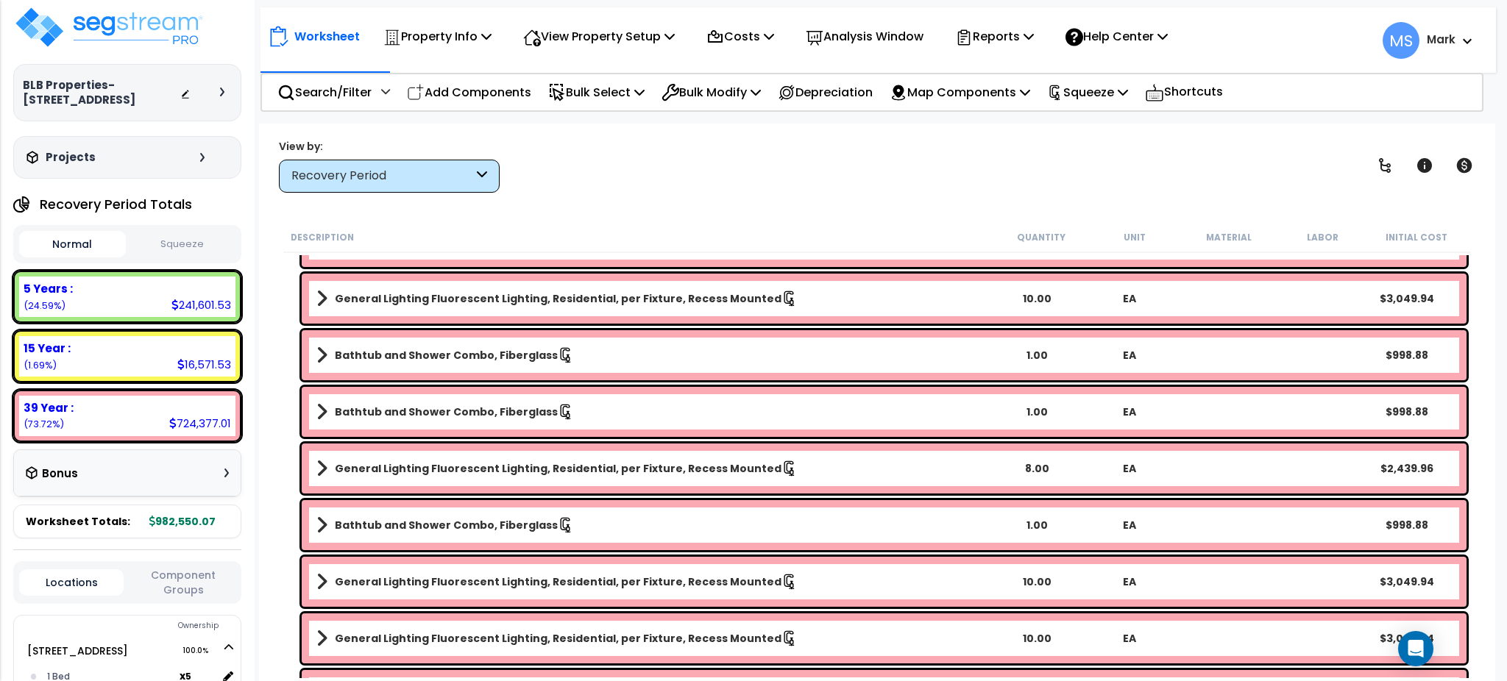
click at [467, 531] on link "Bathtub and Shower Combo, Fiberglass" at bounding box center [653, 525] width 674 height 21
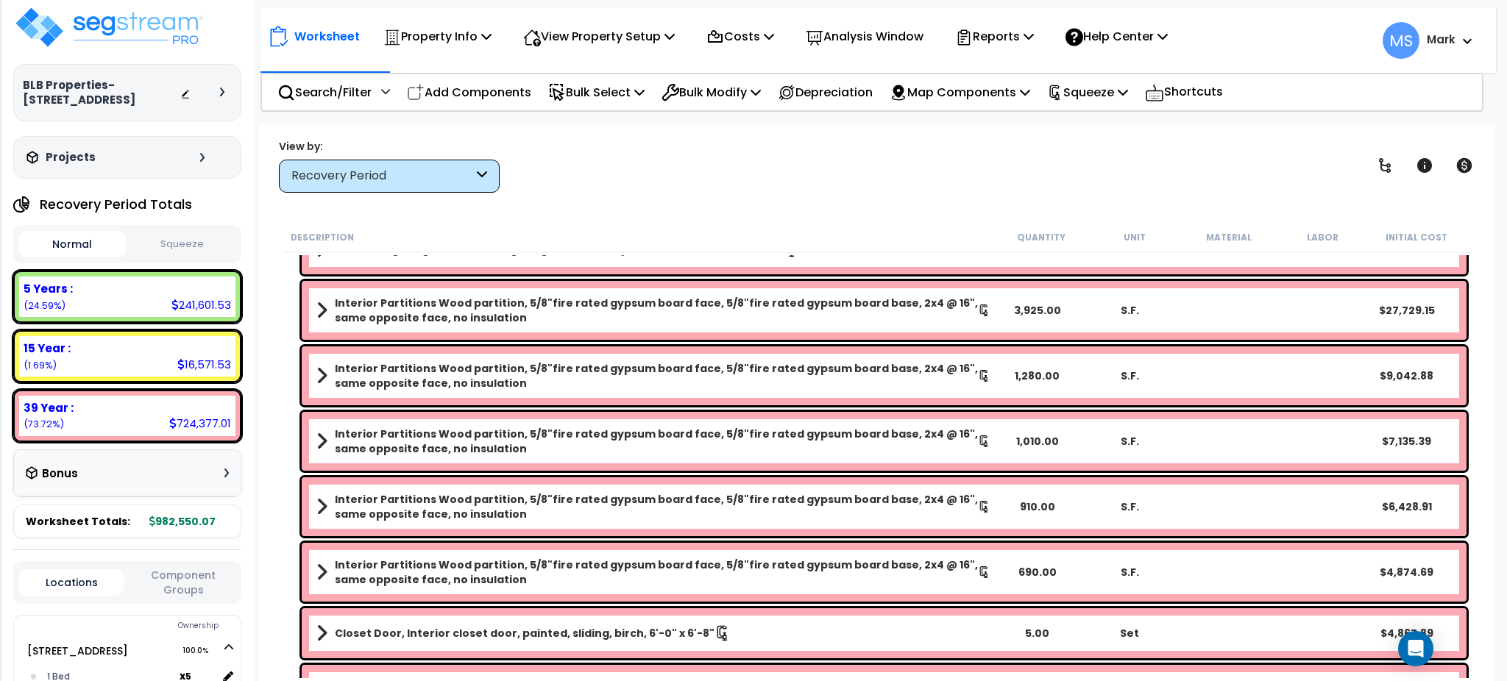
scroll to position [3136, 0]
drag, startPoint x: 457, startPoint y: 563, endPoint x: 445, endPoint y: 570, distance: 13.9
click at [445, 570] on b "Interior Partitions Wood partition, 5/8"fire rated gypsum board face, 5/8"fire …" at bounding box center [656, 571] width 643 height 29
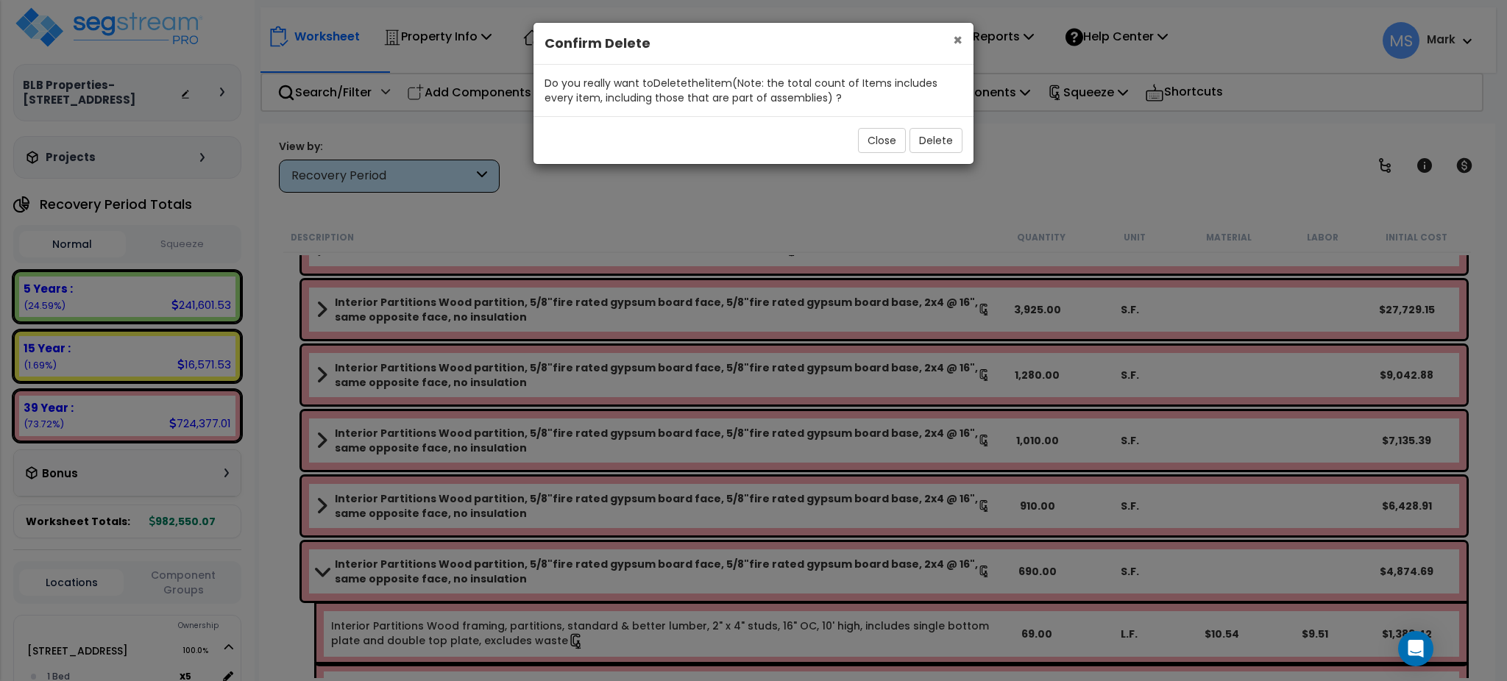
click at [960, 33] on span "×" at bounding box center [958, 39] width 10 height 21
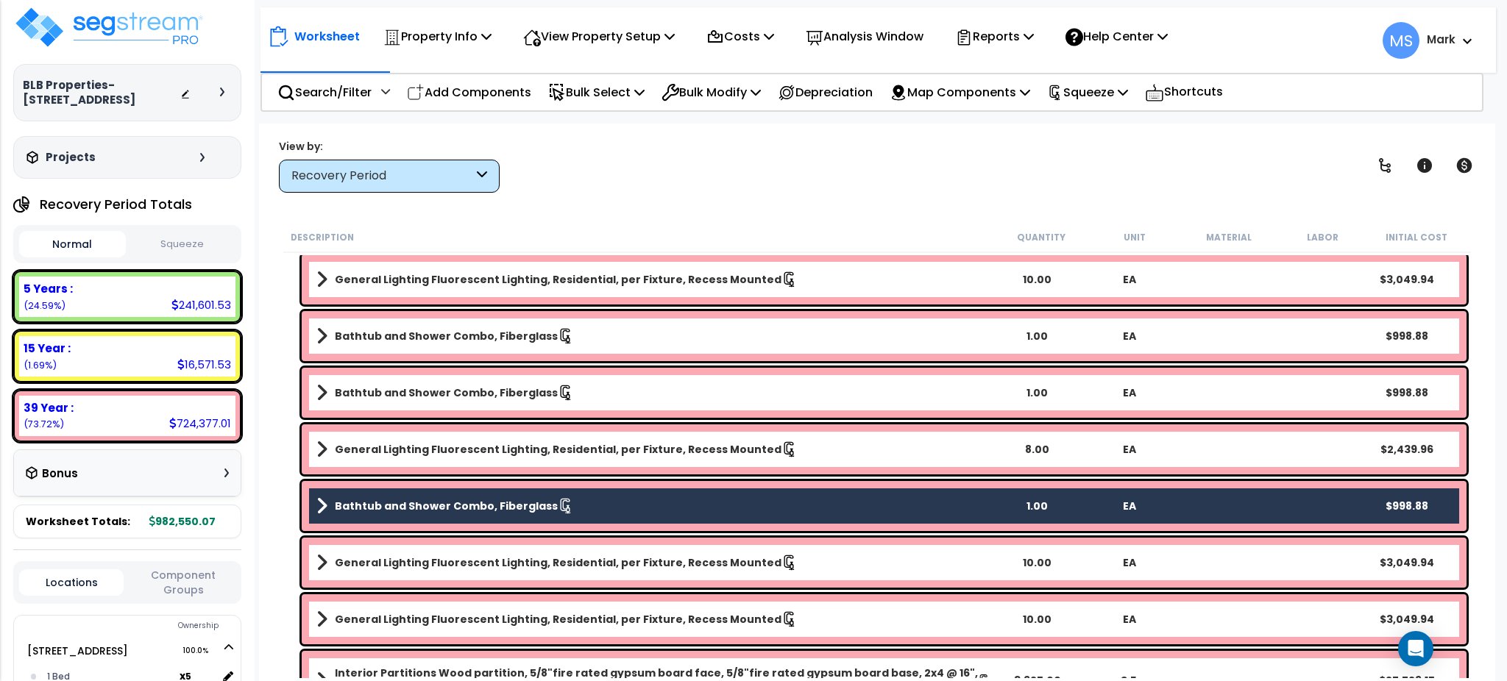
scroll to position [3175, 0]
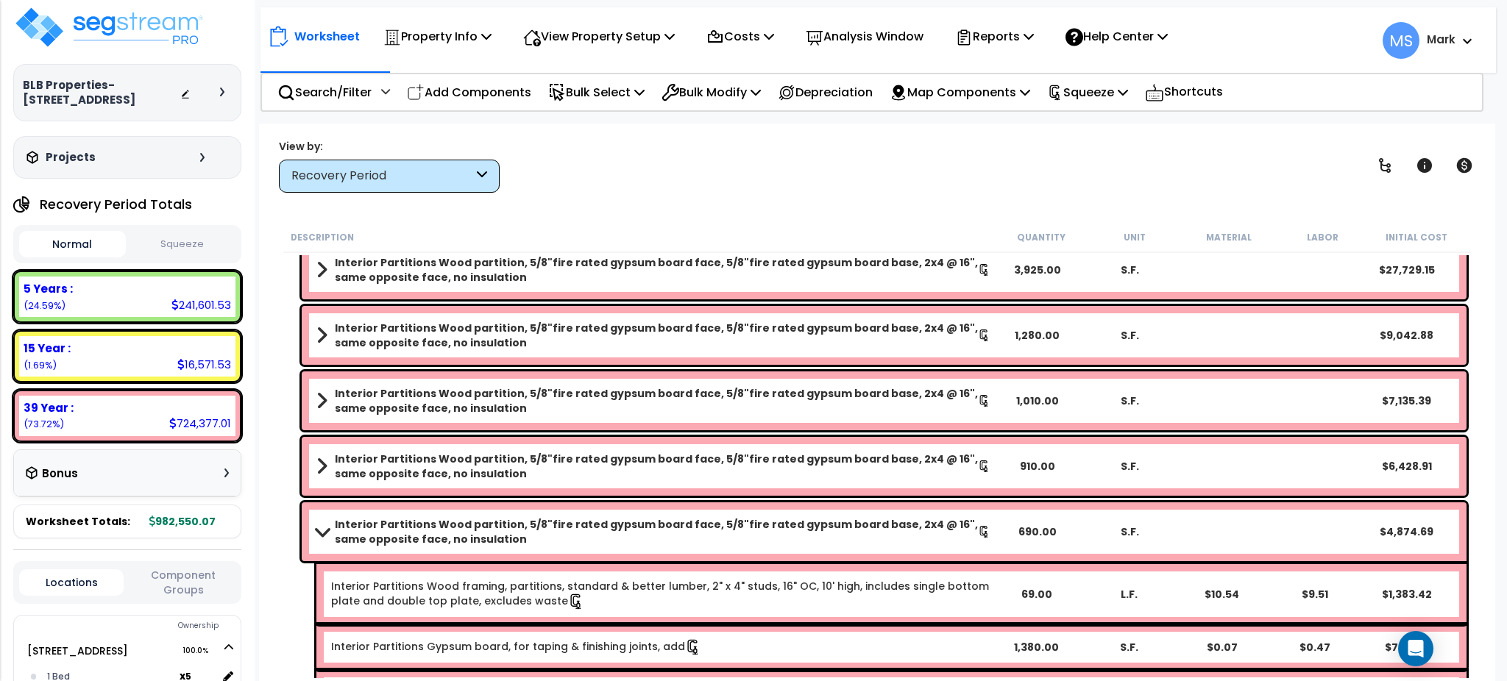
click at [639, 535] on b "Interior Partitions Wood partition, 5/8"fire rated gypsum board face, 5/8"fire …" at bounding box center [656, 531] width 643 height 29
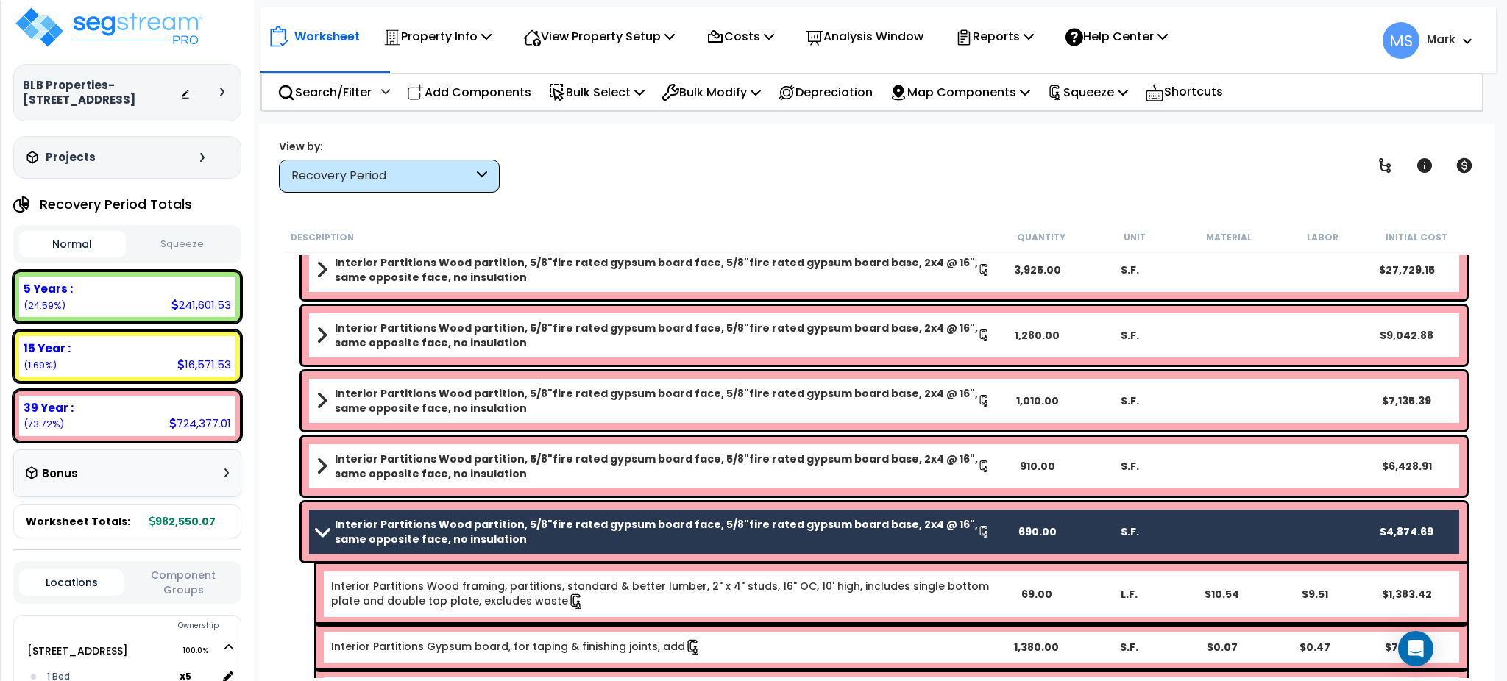
click at [639, 536] on b "Interior Partitions Wood partition, 5/8"fire rated gypsum board face, 5/8"fire …" at bounding box center [656, 531] width 643 height 29
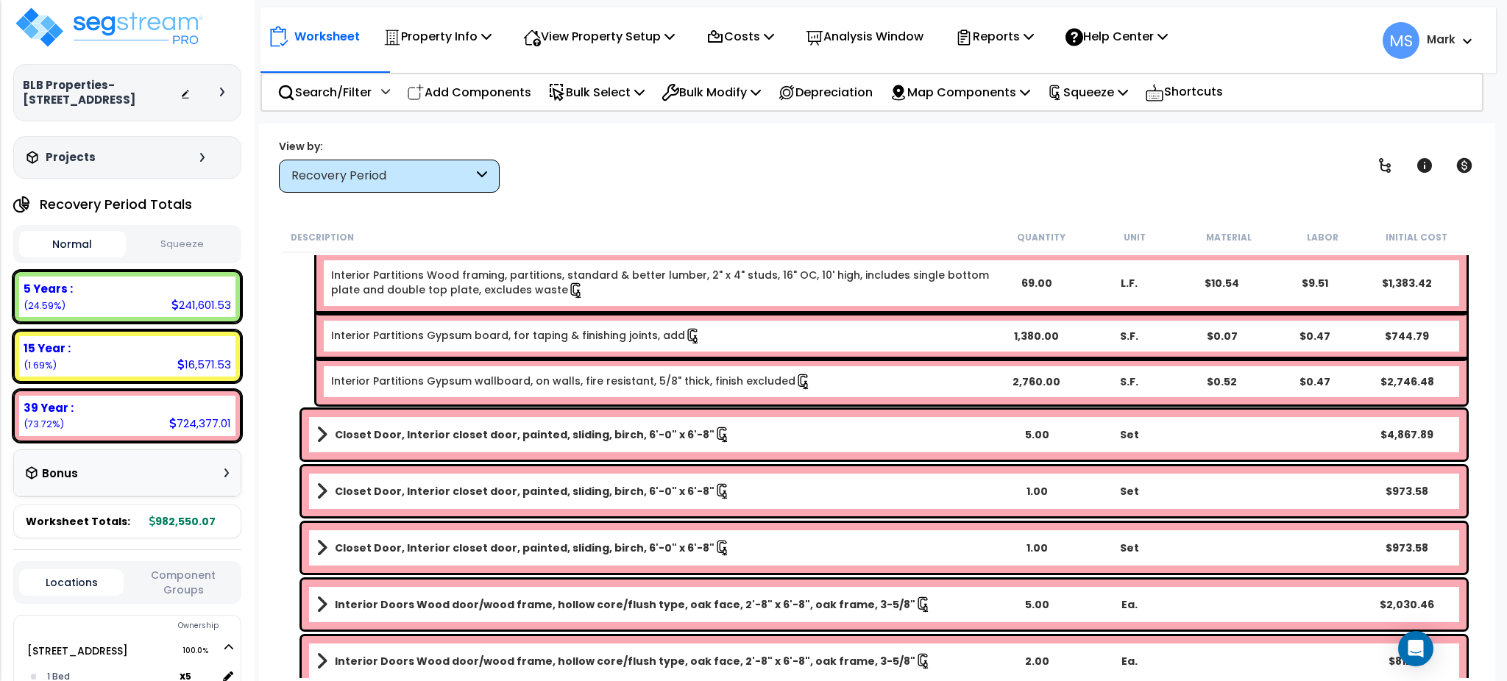
scroll to position [3488, 0]
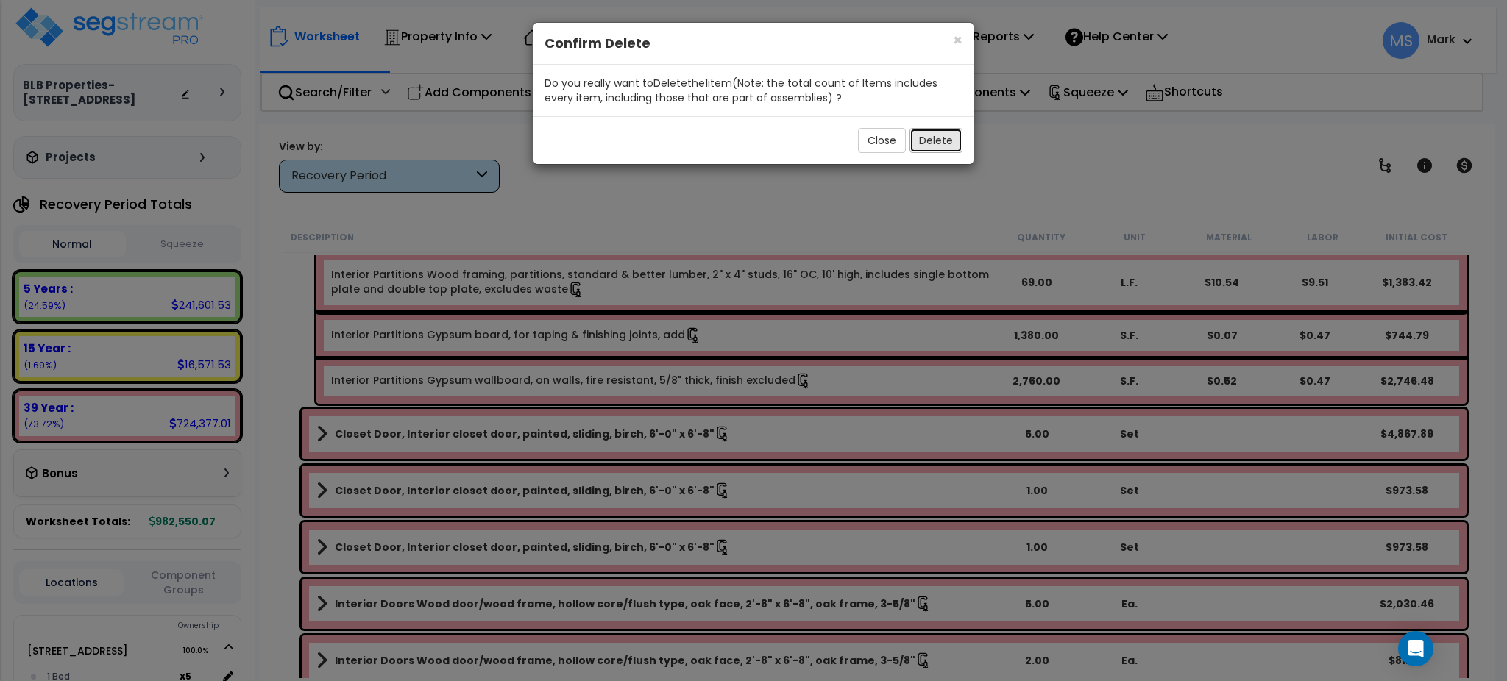
click at [947, 138] on button "Delete" at bounding box center [936, 140] width 53 height 25
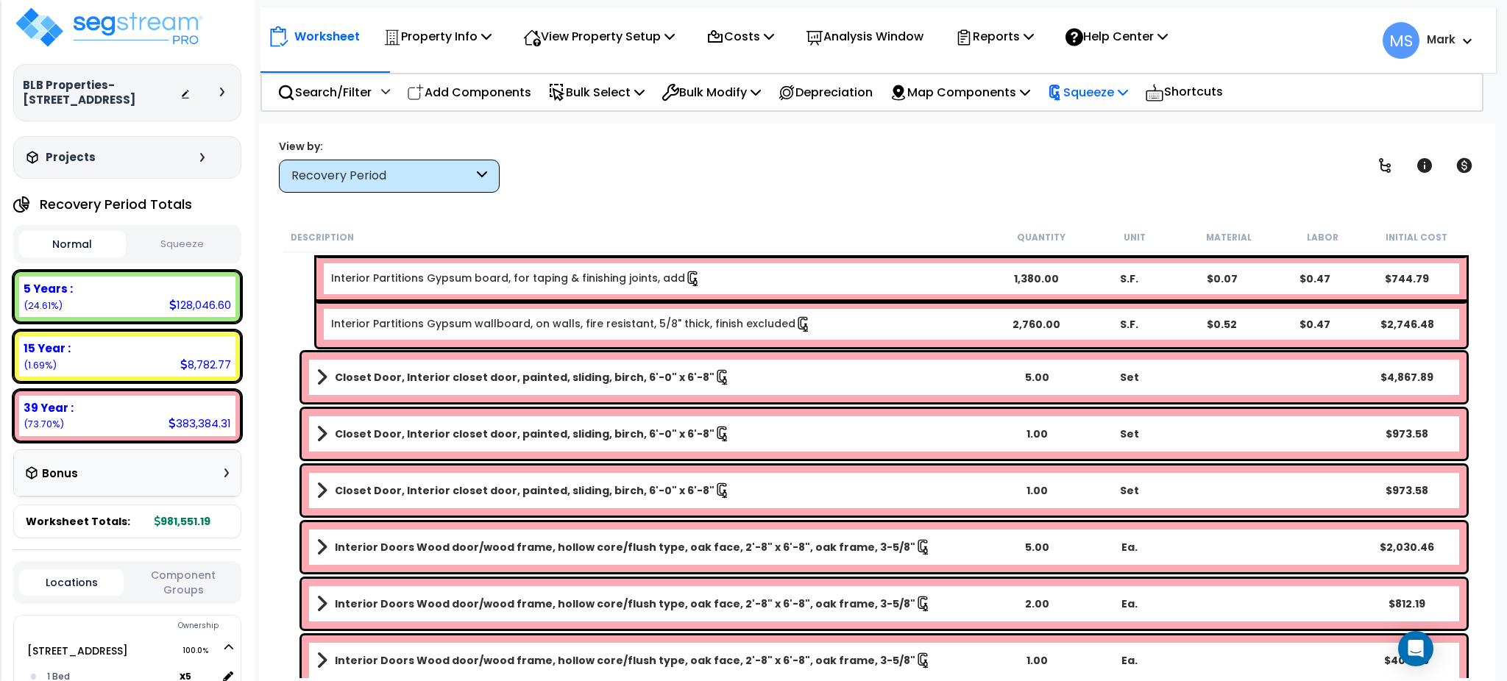
click at [1088, 96] on p "Squeeze" at bounding box center [1087, 92] width 81 height 20
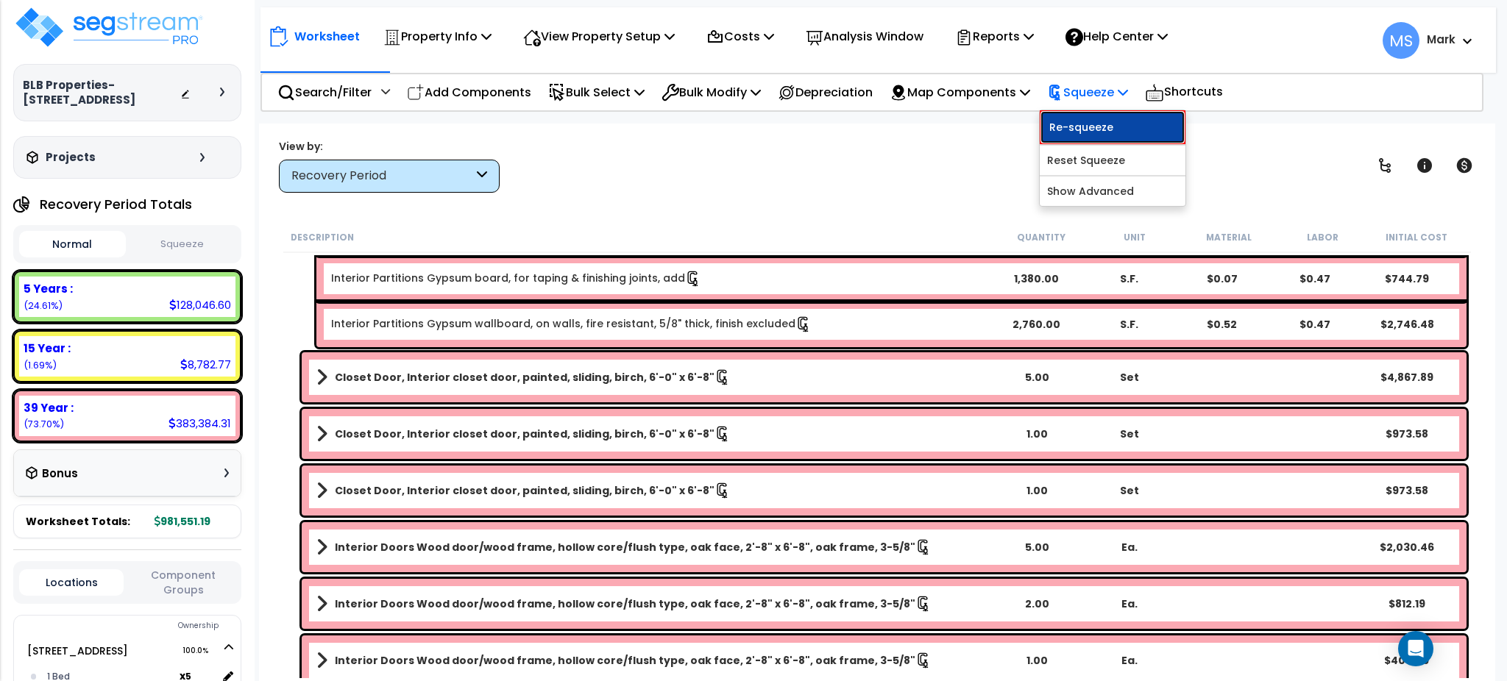
click at [1086, 113] on link "Re-squeeze" at bounding box center [1113, 127] width 146 height 34
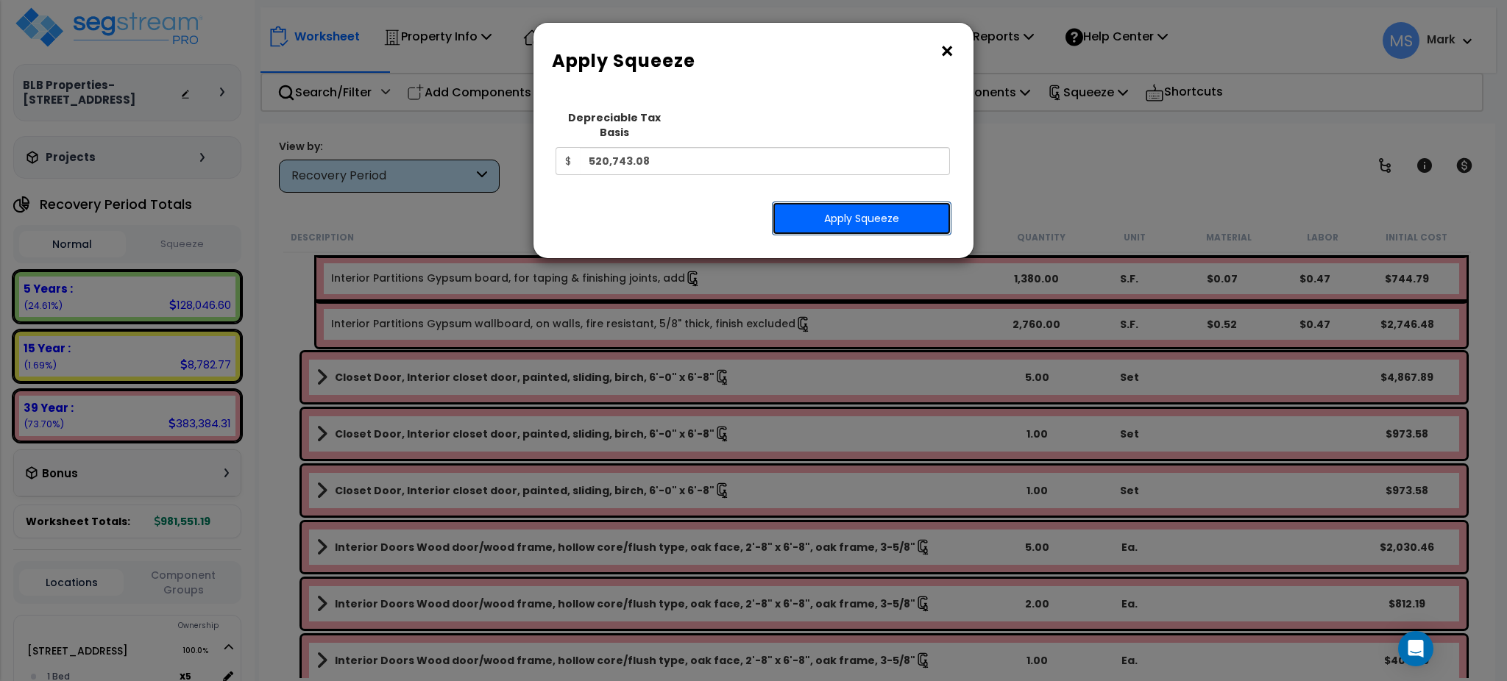
click at [876, 202] on button "Apply Squeeze" at bounding box center [862, 219] width 180 height 34
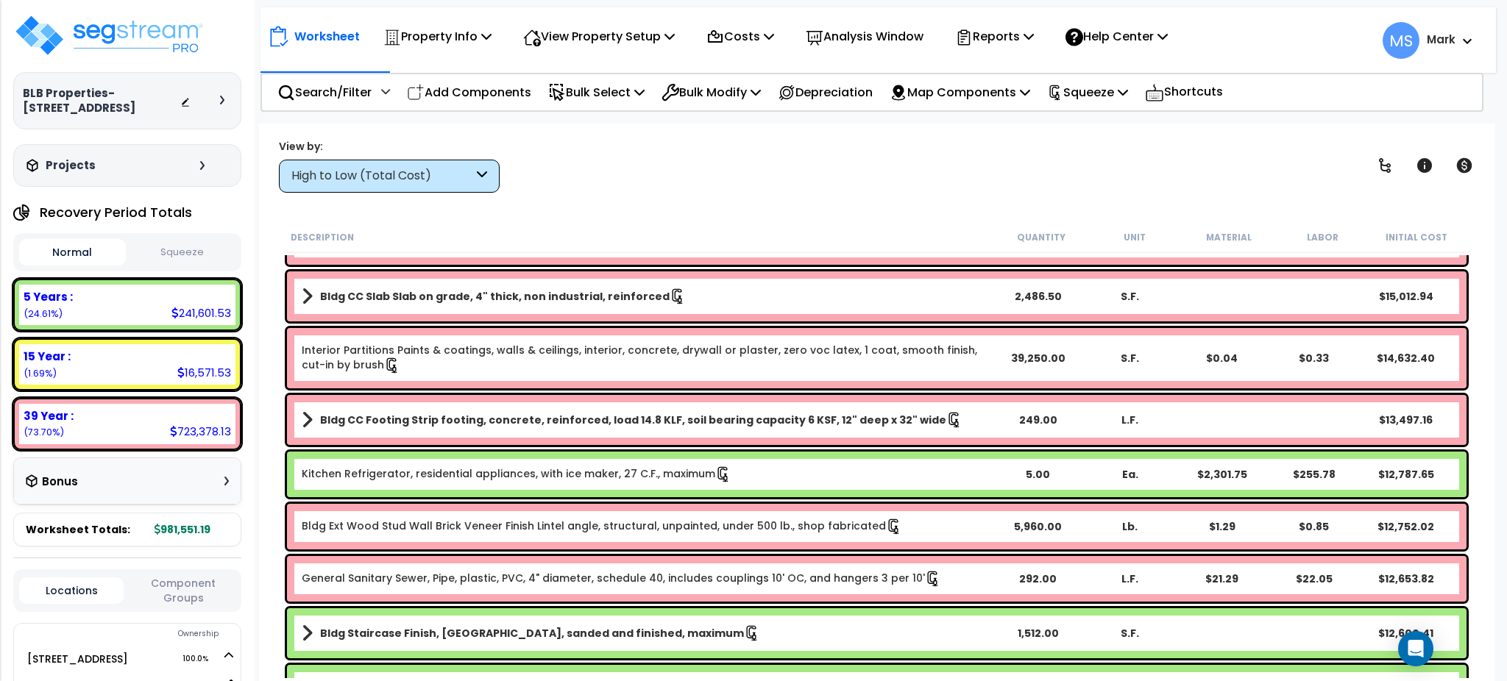
scroll to position [725, 0]
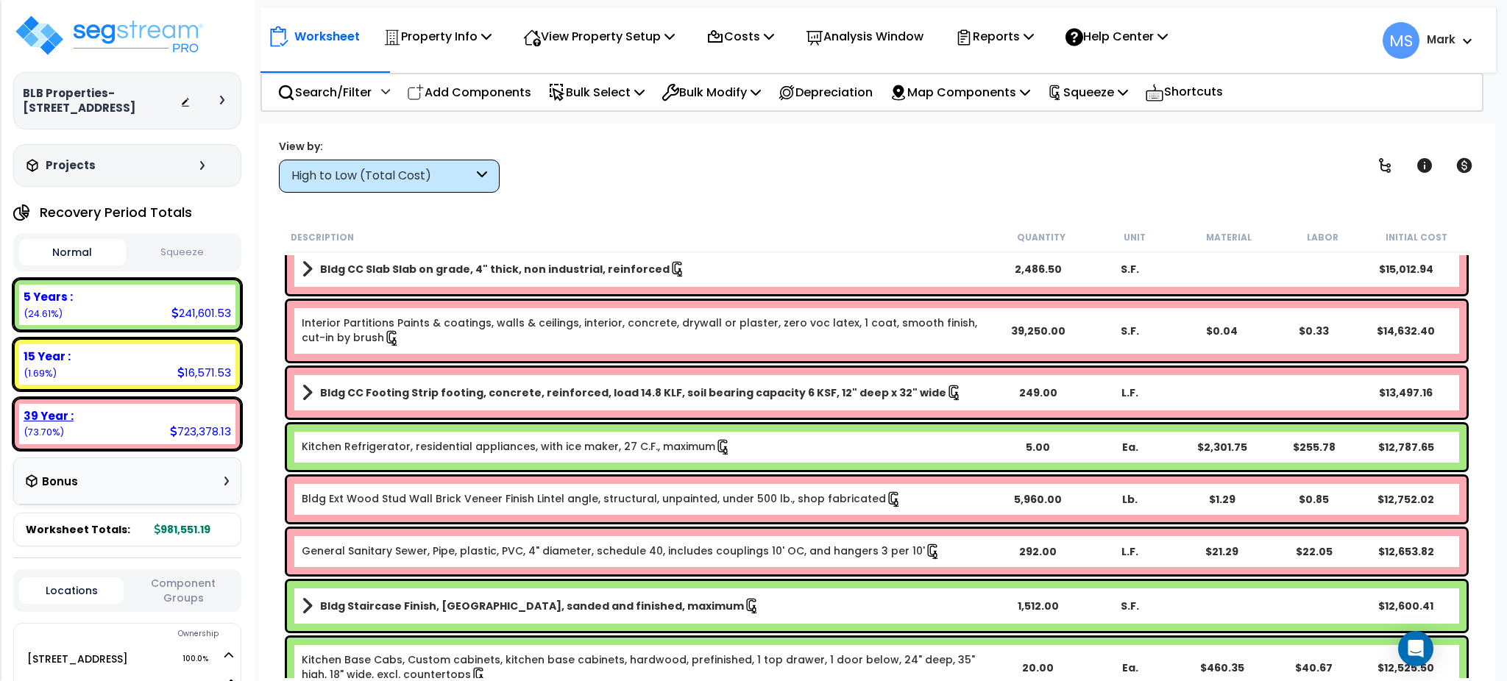
click at [200, 408] on div "39 Year :" at bounding box center [128, 415] width 208 height 15
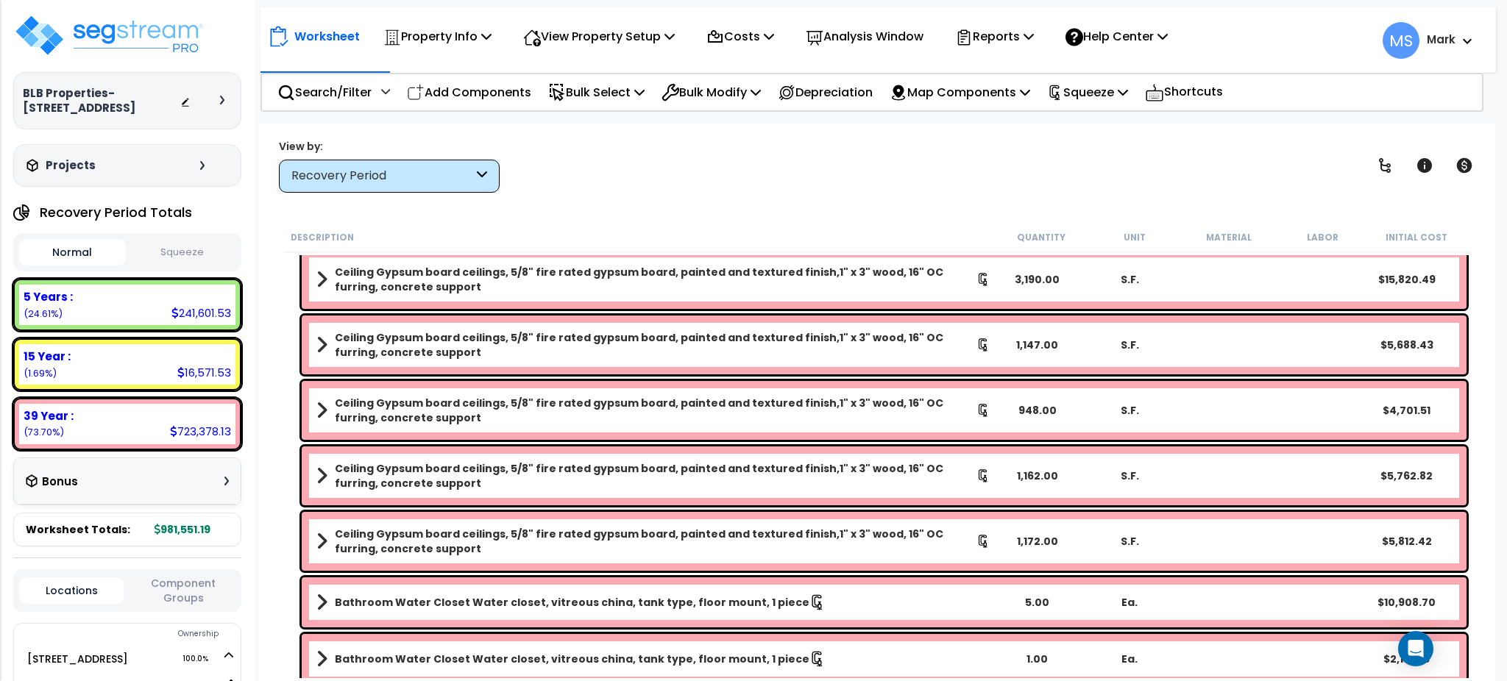
scroll to position [4150, 0]
click at [500, 545] on b "Ceiling Gypsum board ceilings, 5/8" fire rated gypsum board, painted and textur…" at bounding box center [656, 542] width 642 height 29
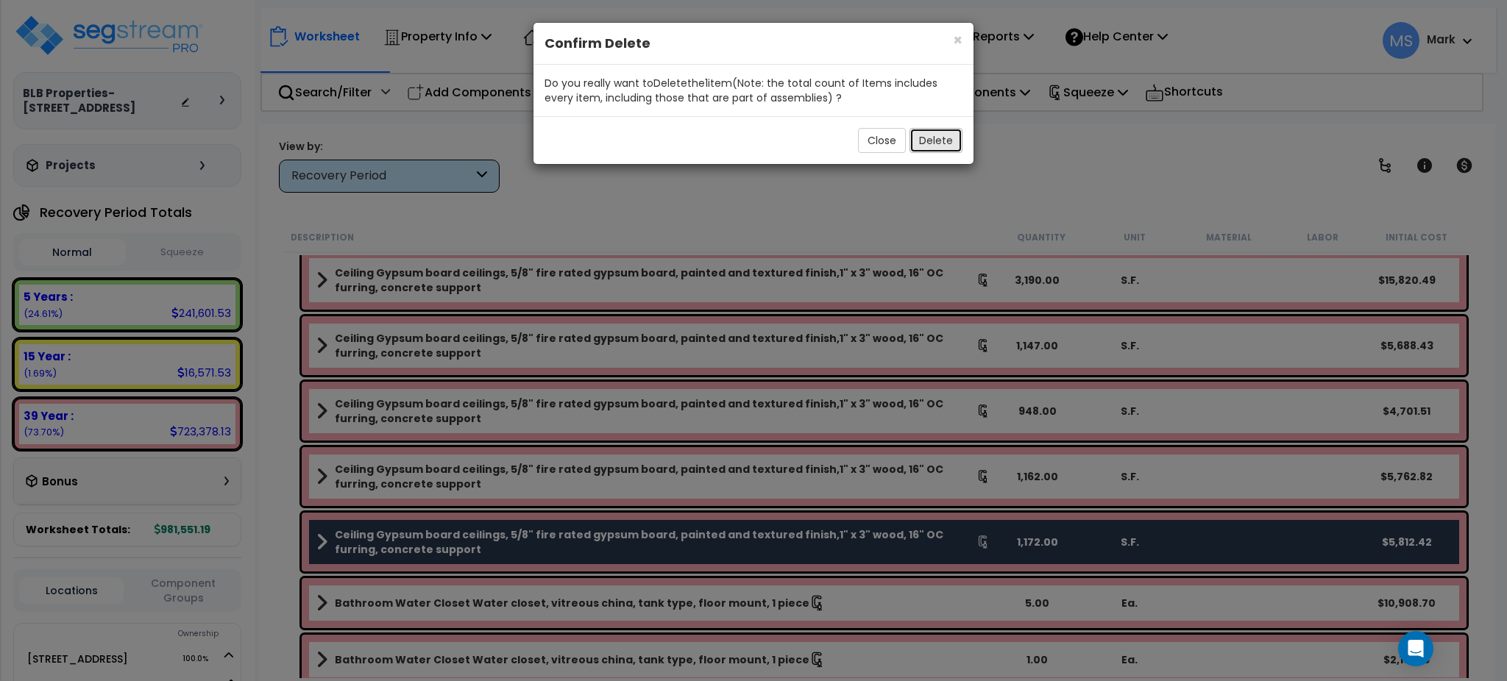
click at [940, 145] on button "Delete" at bounding box center [936, 140] width 53 height 25
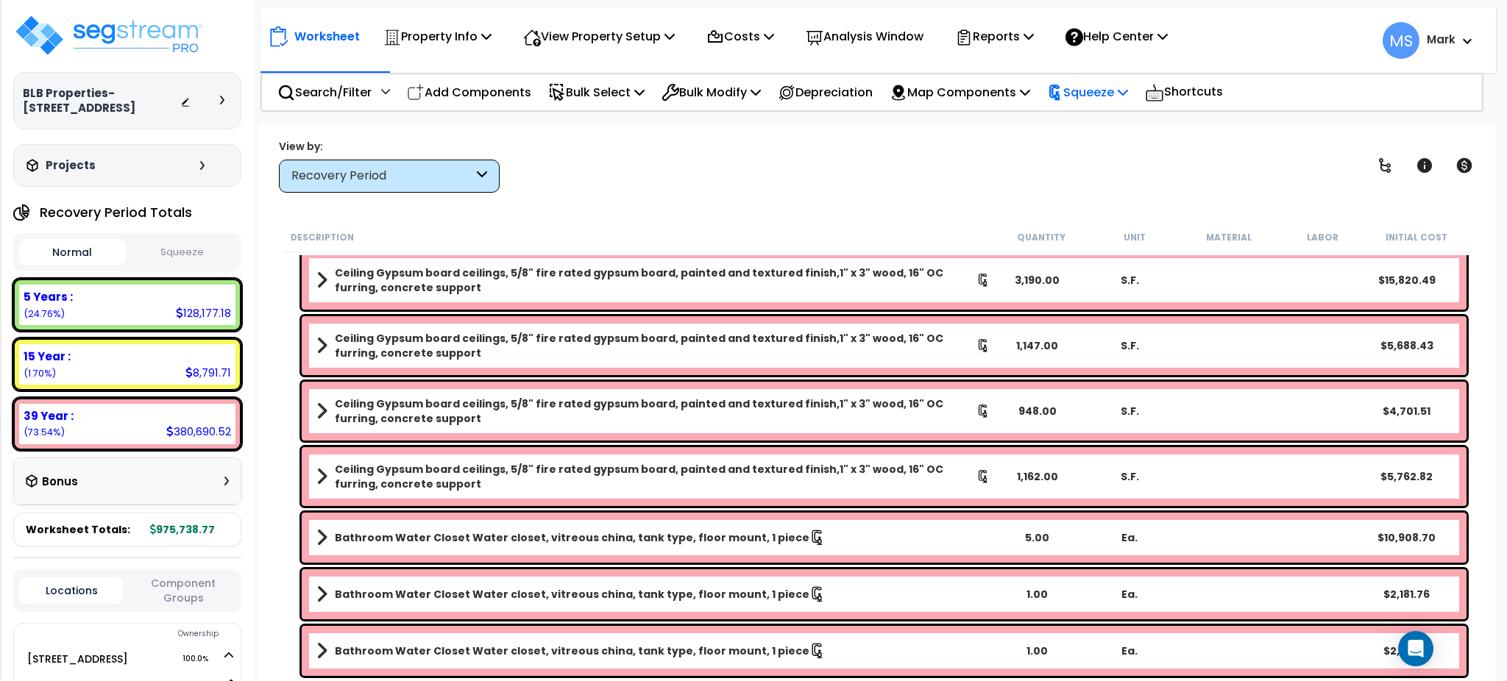
click at [1091, 86] on p "Squeeze" at bounding box center [1087, 92] width 81 height 20
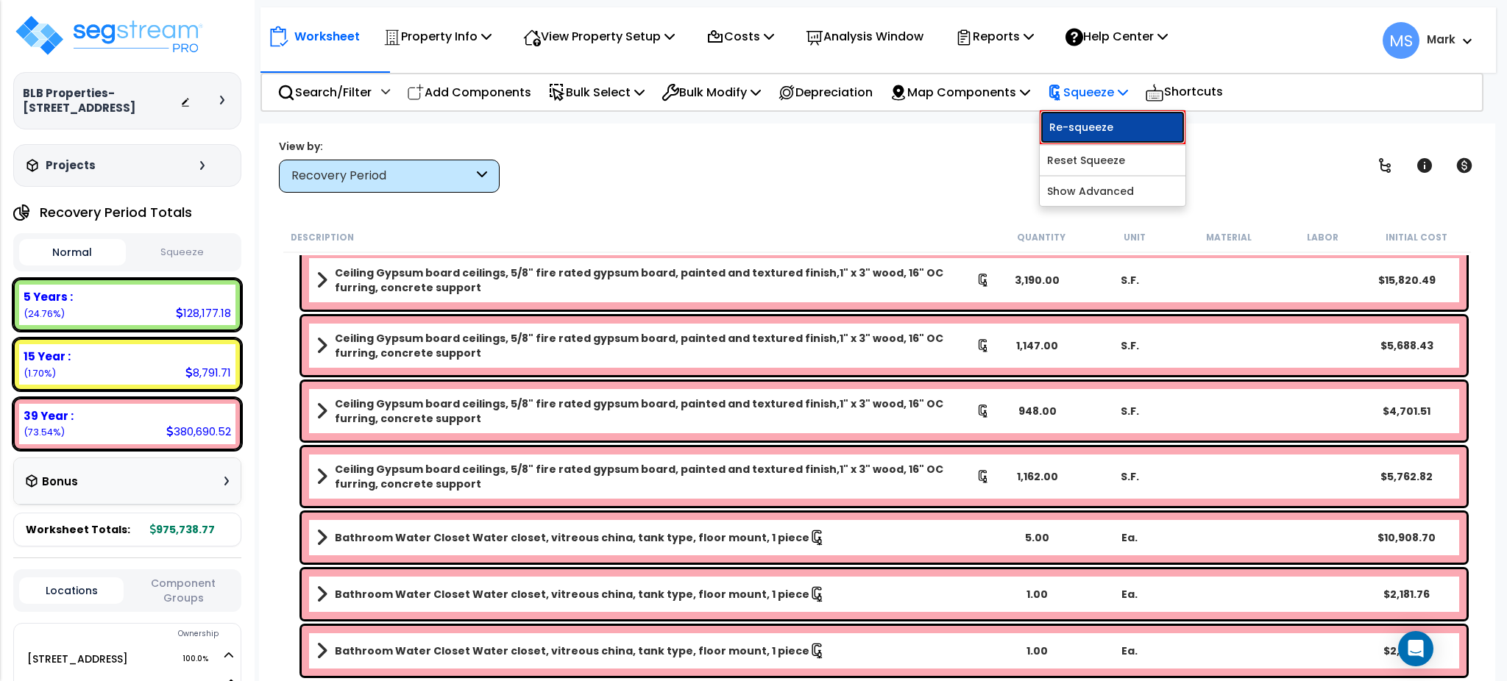
click at [1090, 124] on link "Re-squeeze" at bounding box center [1113, 127] width 146 height 34
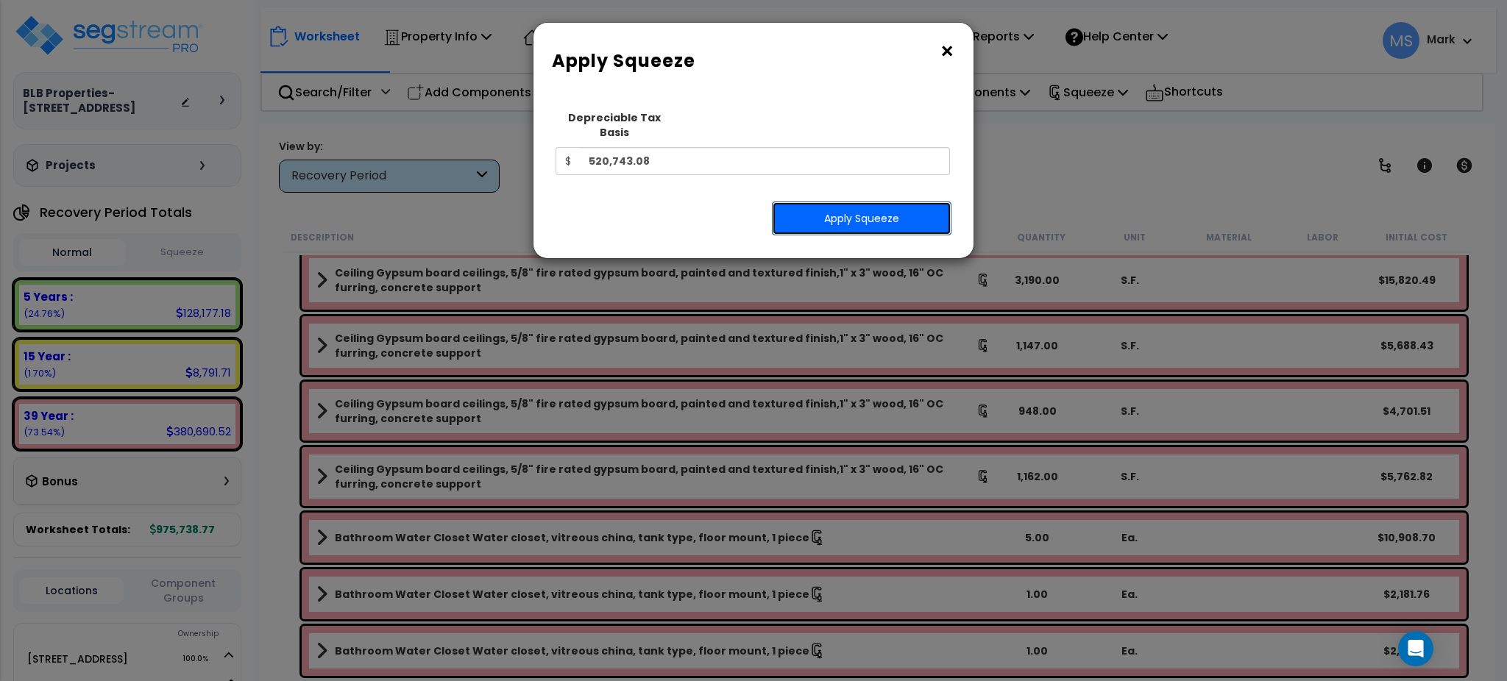
click at [887, 202] on button "Apply Squeeze" at bounding box center [862, 219] width 180 height 34
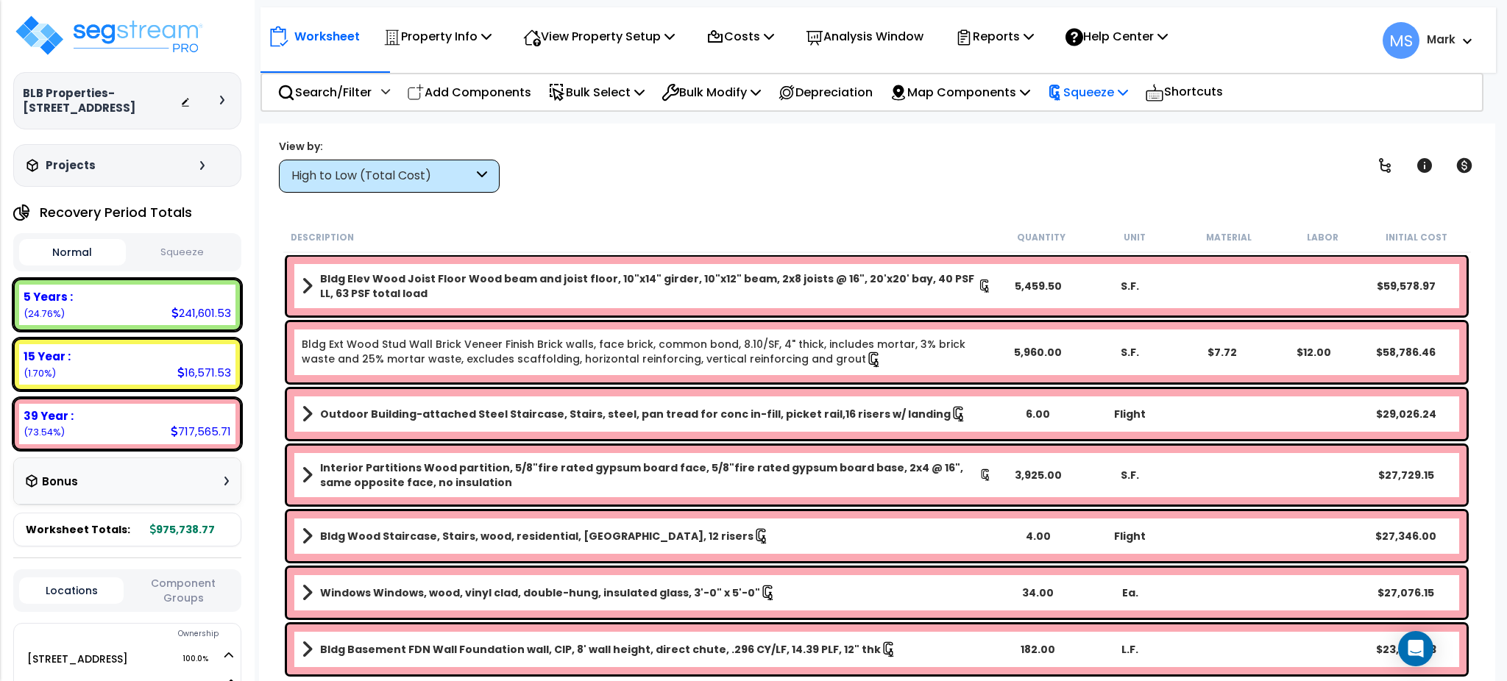
click at [1099, 92] on p "Squeeze" at bounding box center [1087, 92] width 81 height 20
click at [1024, 37] on p "Reports" at bounding box center [994, 36] width 79 height 20
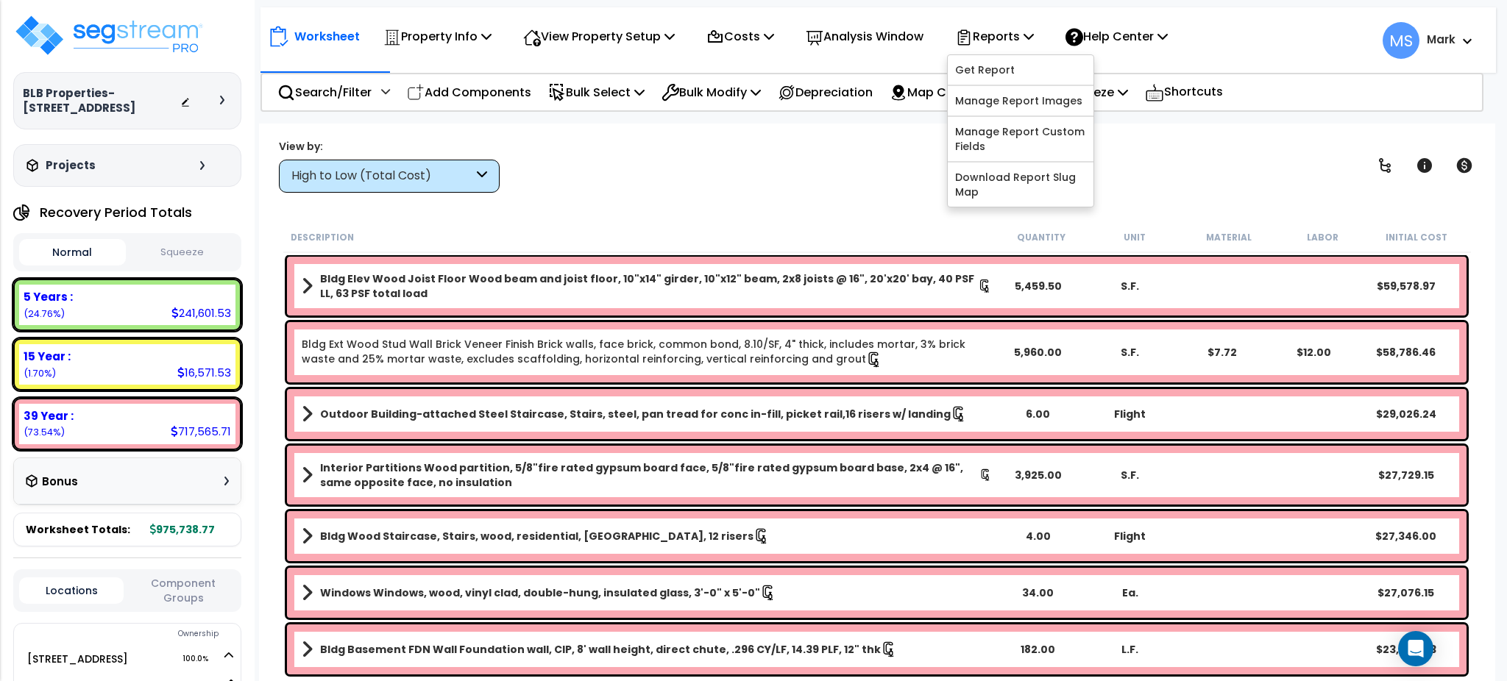
click at [850, 163] on div "View by: High to Low (Total Cost) High to Low (Total Cost)" at bounding box center [877, 165] width 1206 height 54
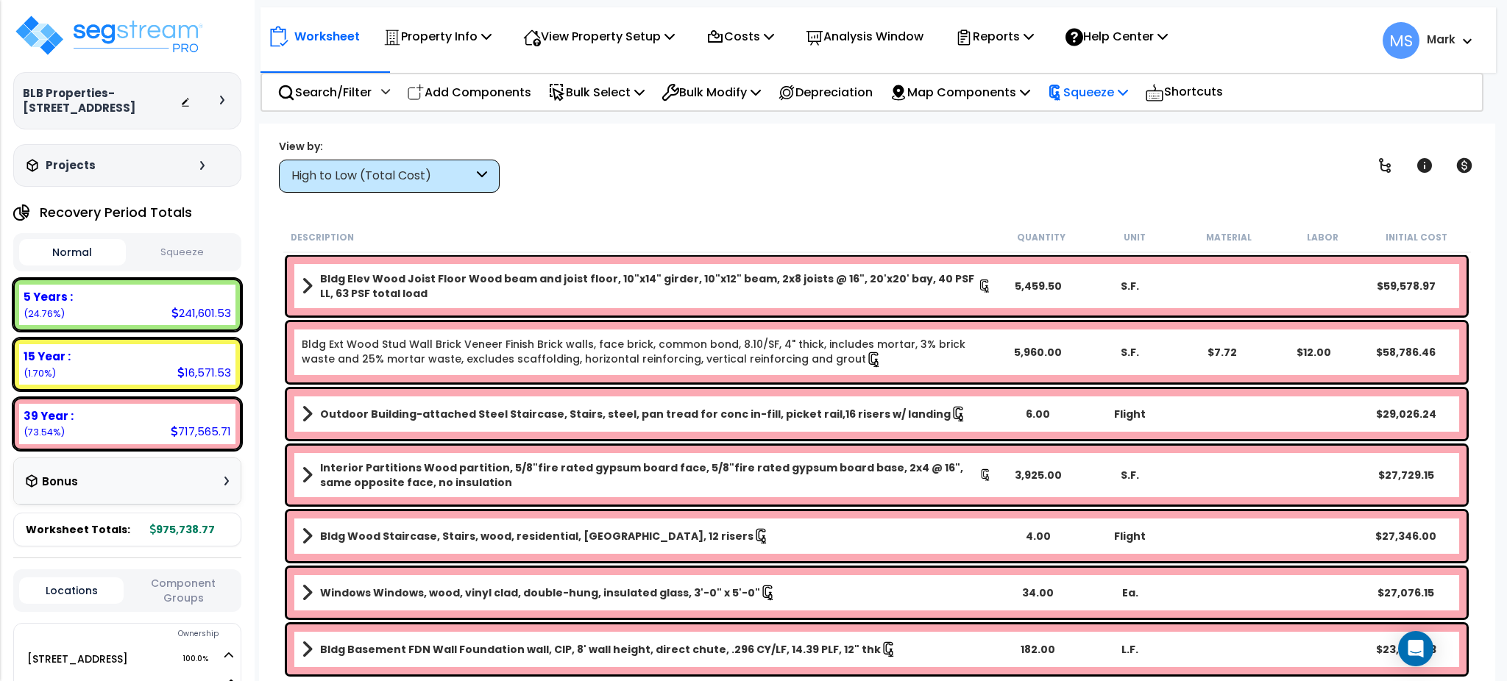
click at [1127, 91] on p "Squeeze" at bounding box center [1087, 92] width 81 height 20
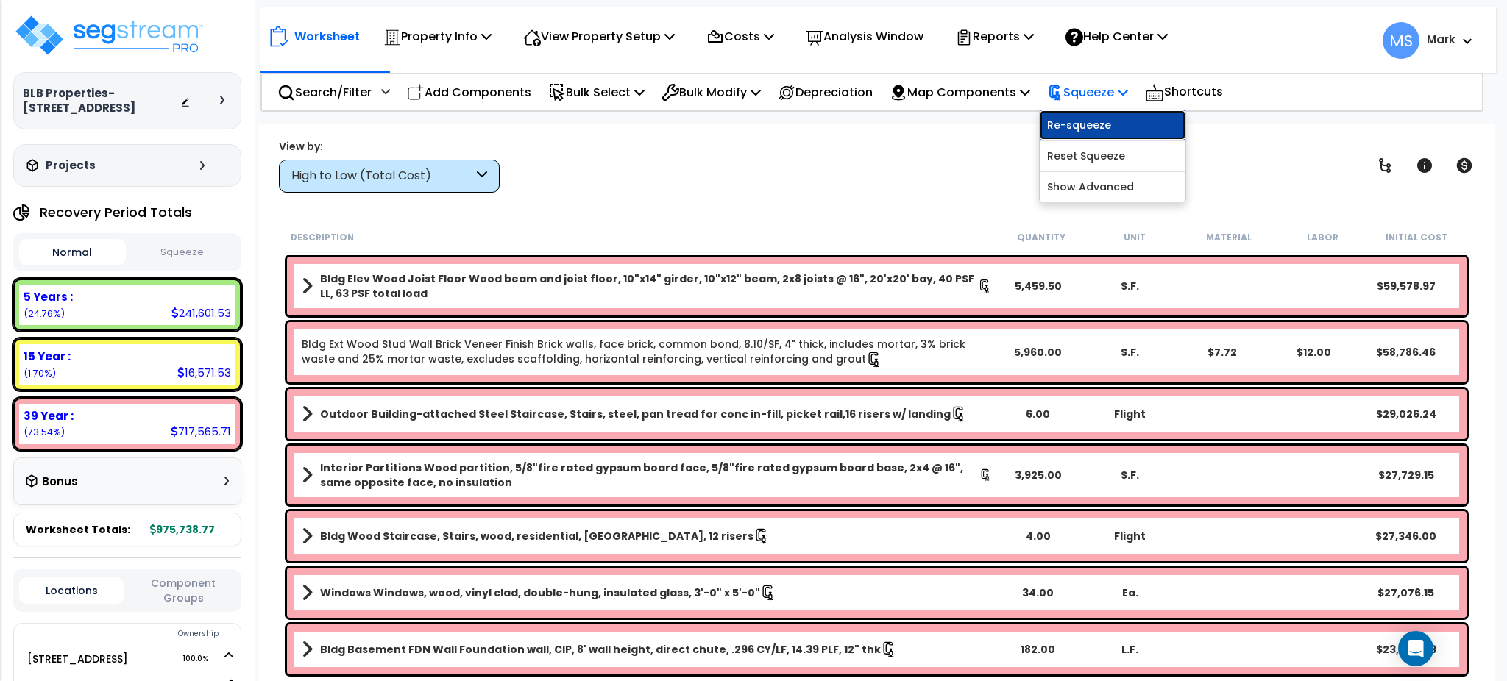
click at [1117, 121] on link "Re-squeeze" at bounding box center [1113, 124] width 146 height 29
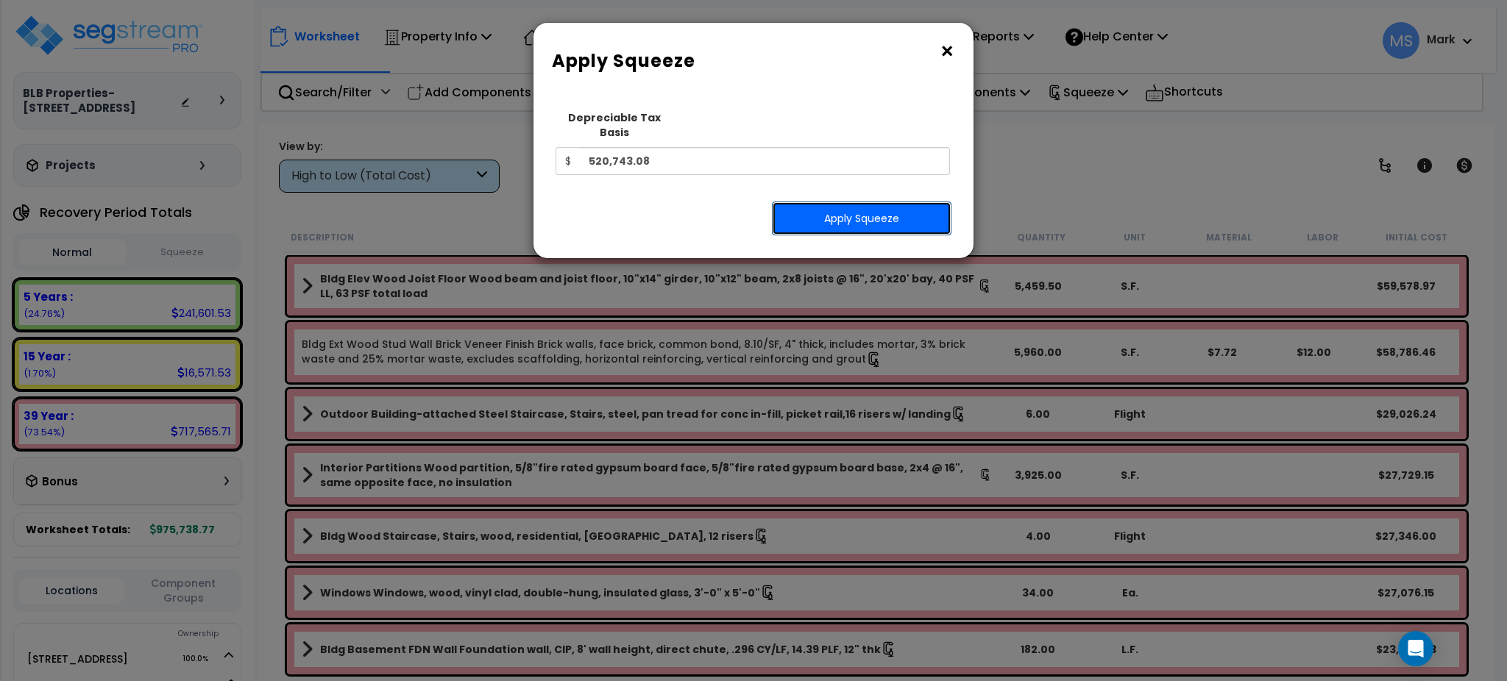
click at [890, 202] on button "Apply Squeeze" at bounding box center [862, 219] width 180 height 34
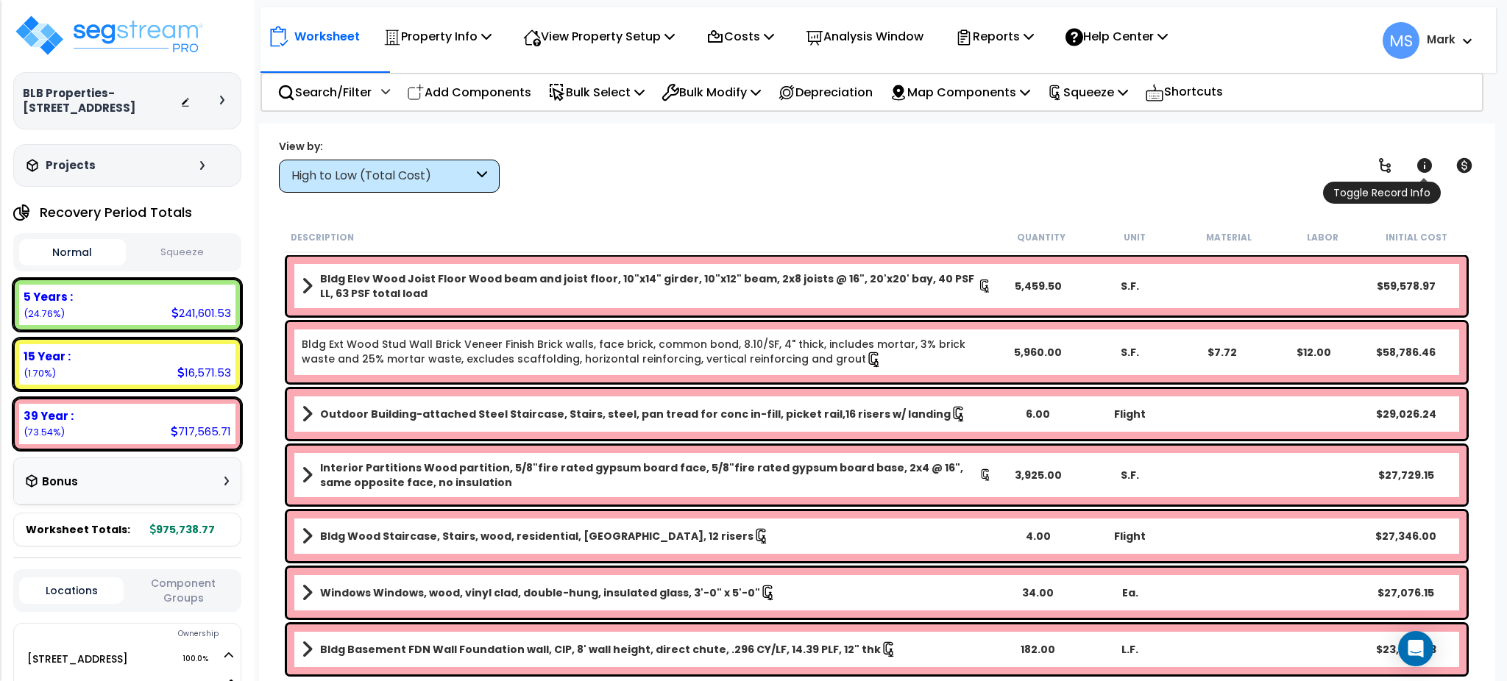
click at [1417, 172] on icon at bounding box center [1425, 166] width 18 height 18
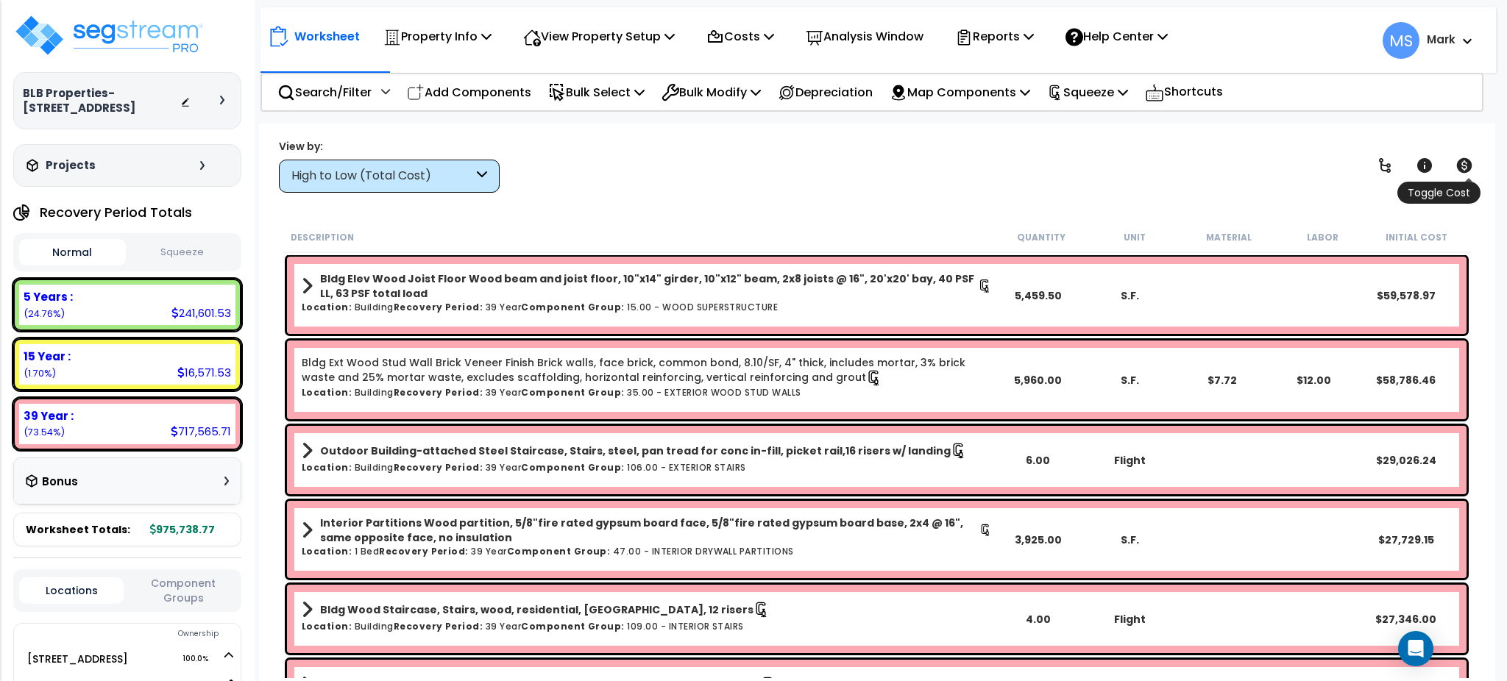
click at [1478, 168] on link at bounding box center [1464, 165] width 32 height 32
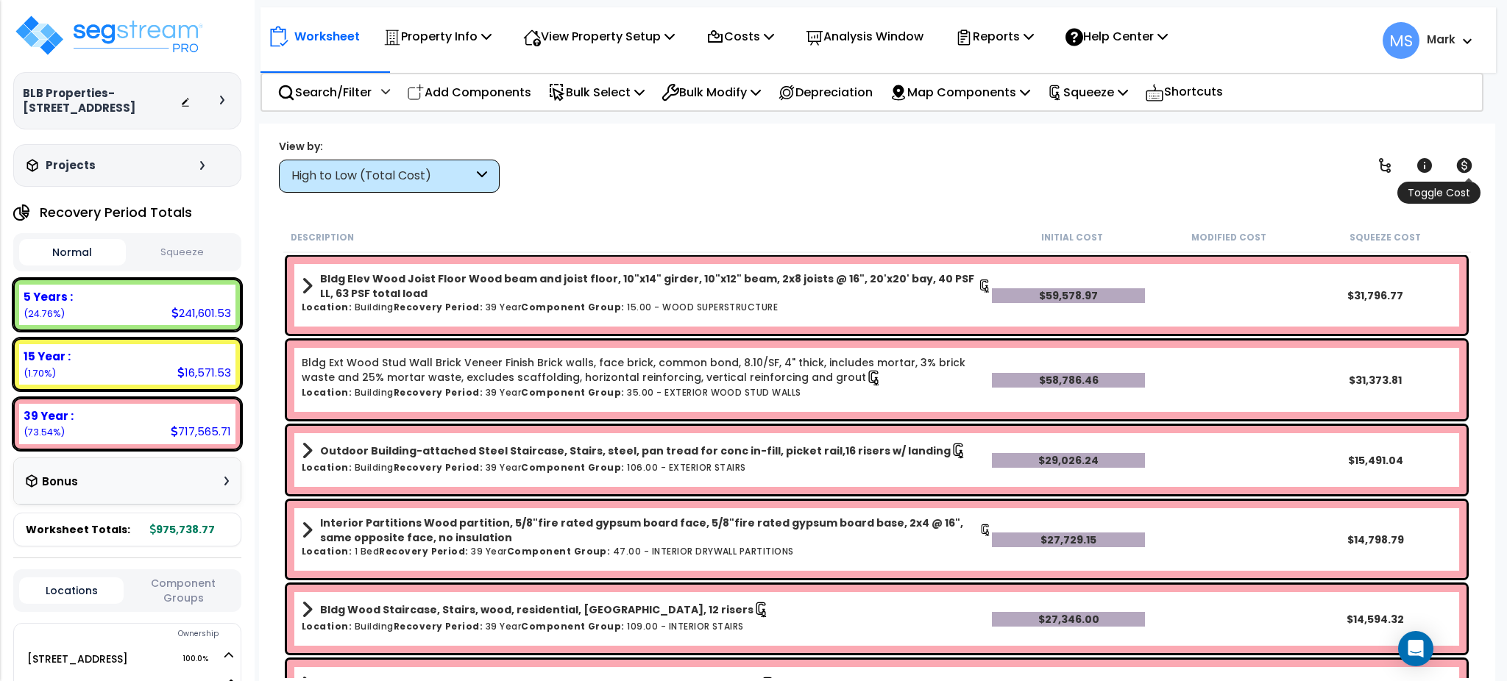
click at [1478, 168] on link at bounding box center [1464, 165] width 32 height 32
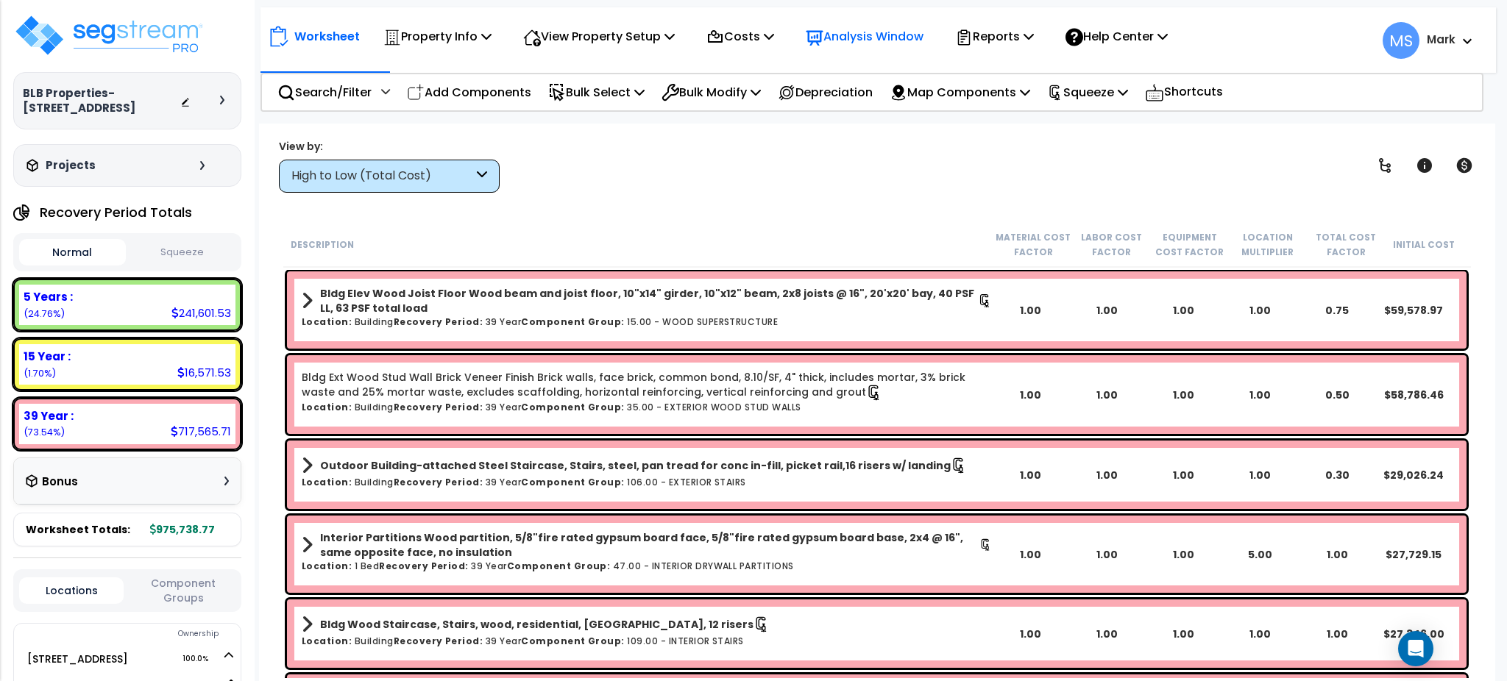
click at [907, 39] on p "Analysis Window" at bounding box center [865, 36] width 118 height 20
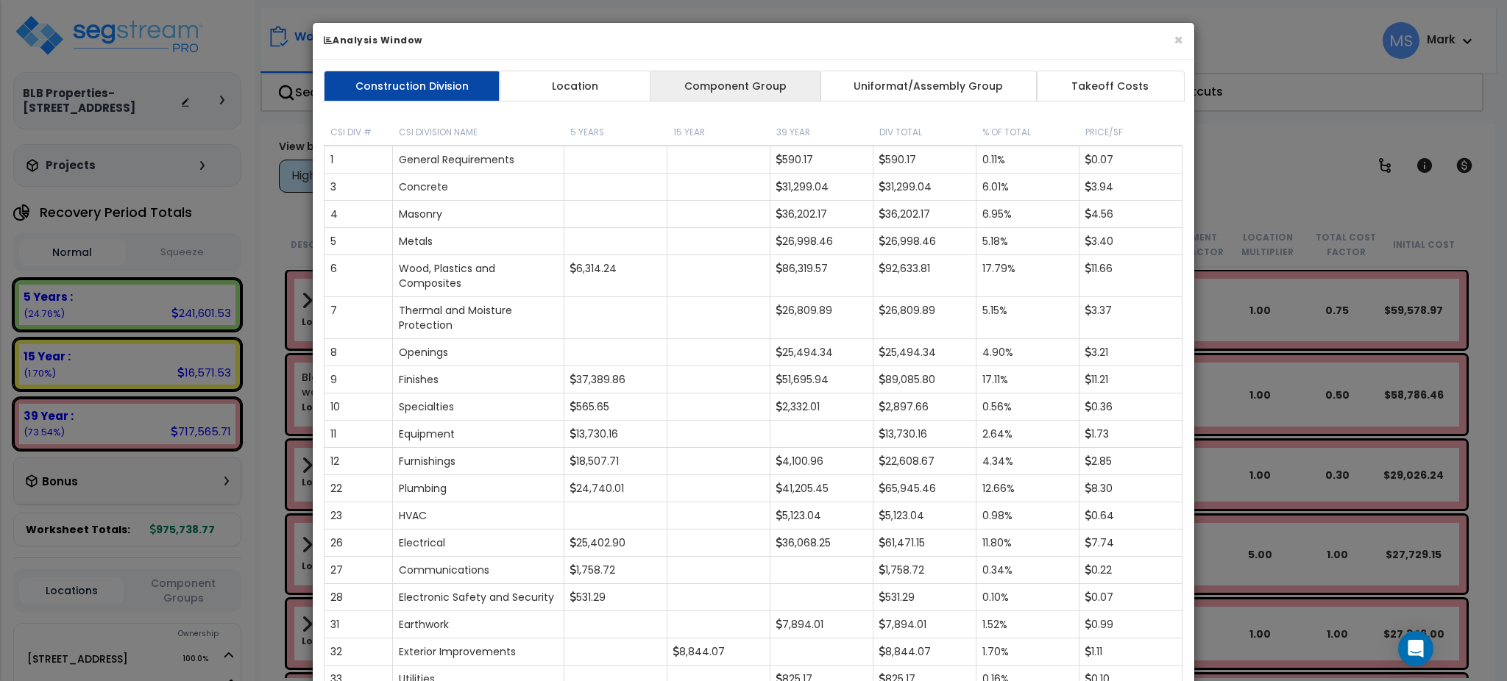
click at [762, 88] on link "Component Group" at bounding box center [735, 86] width 171 height 31
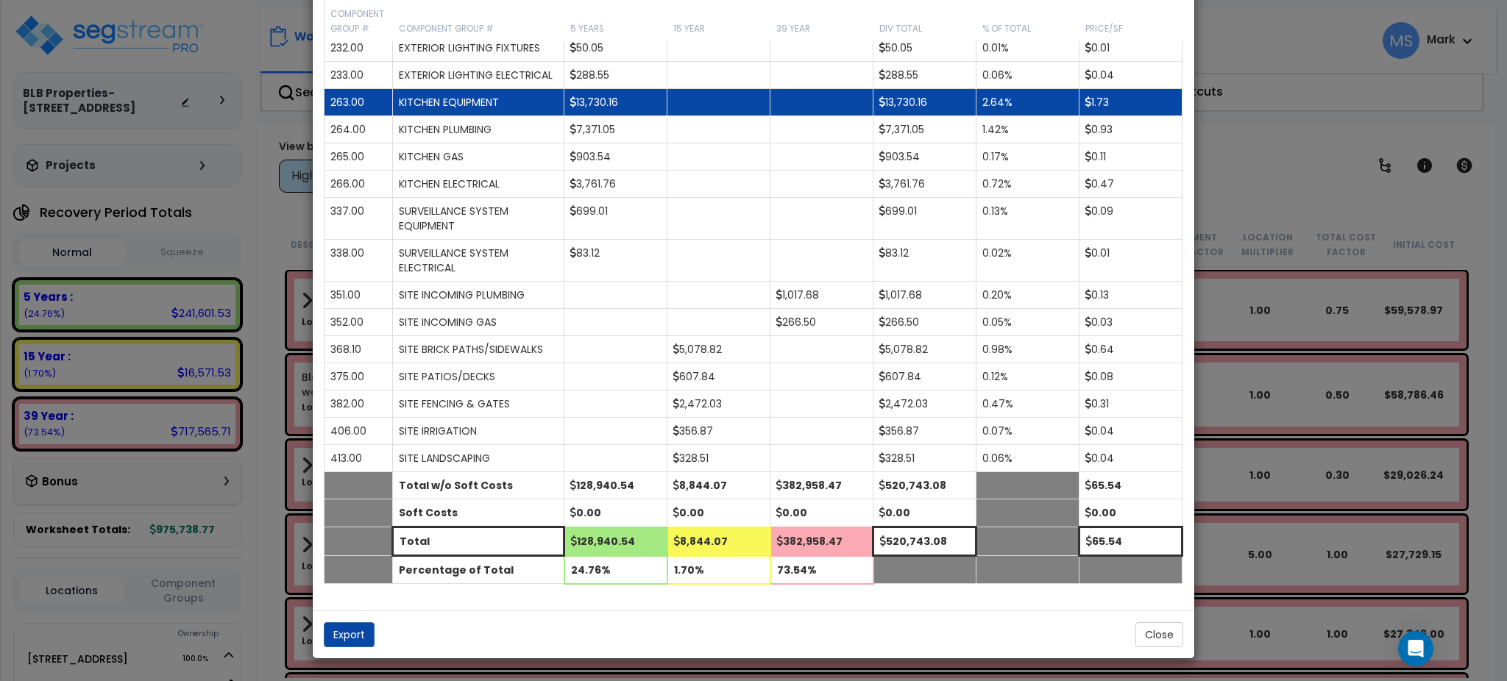
scroll to position [1497, 0]
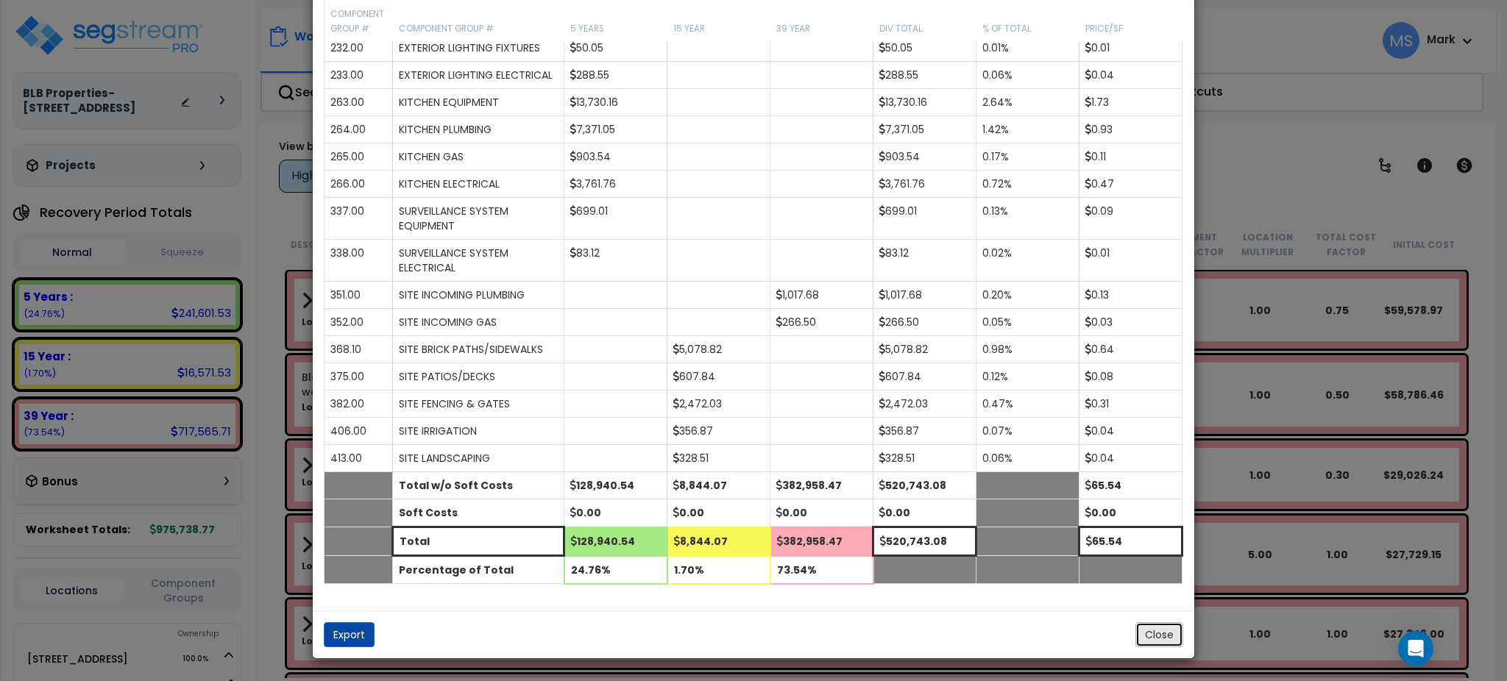
click at [1145, 648] on button "Close" at bounding box center [1159, 635] width 48 height 25
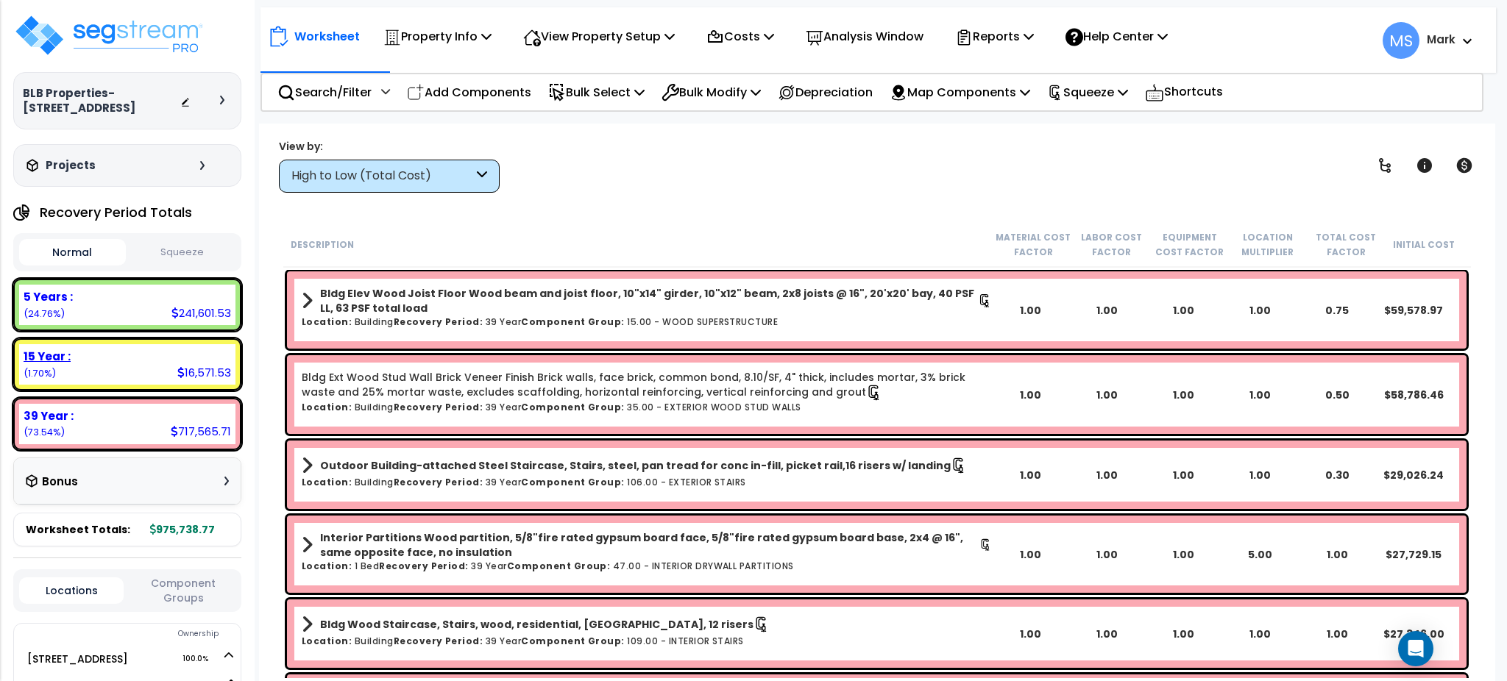
click at [130, 366] on div "15 Year : 16,571.53 (1.70%)" at bounding box center [127, 364] width 216 height 40
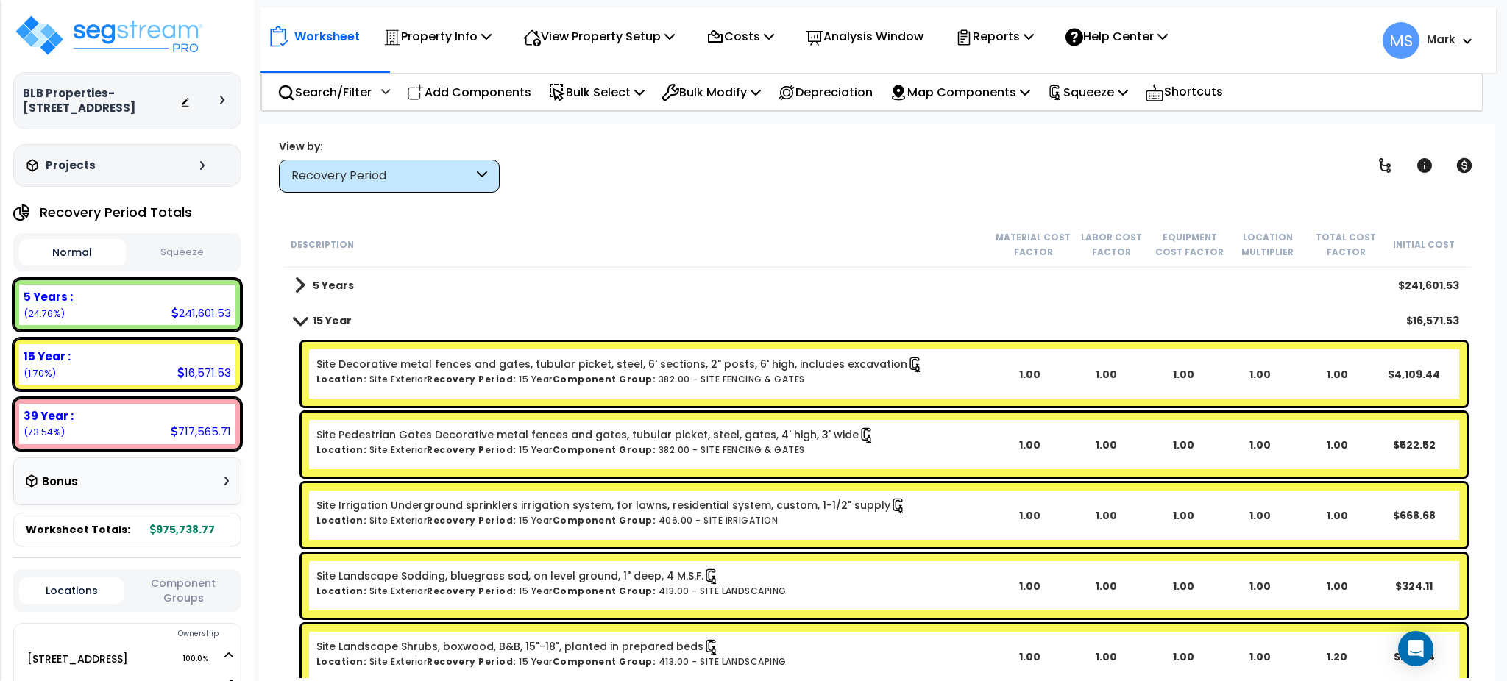
click at [171, 315] on div "5 Years : 241,601.53 (24.76%)" at bounding box center [127, 305] width 216 height 40
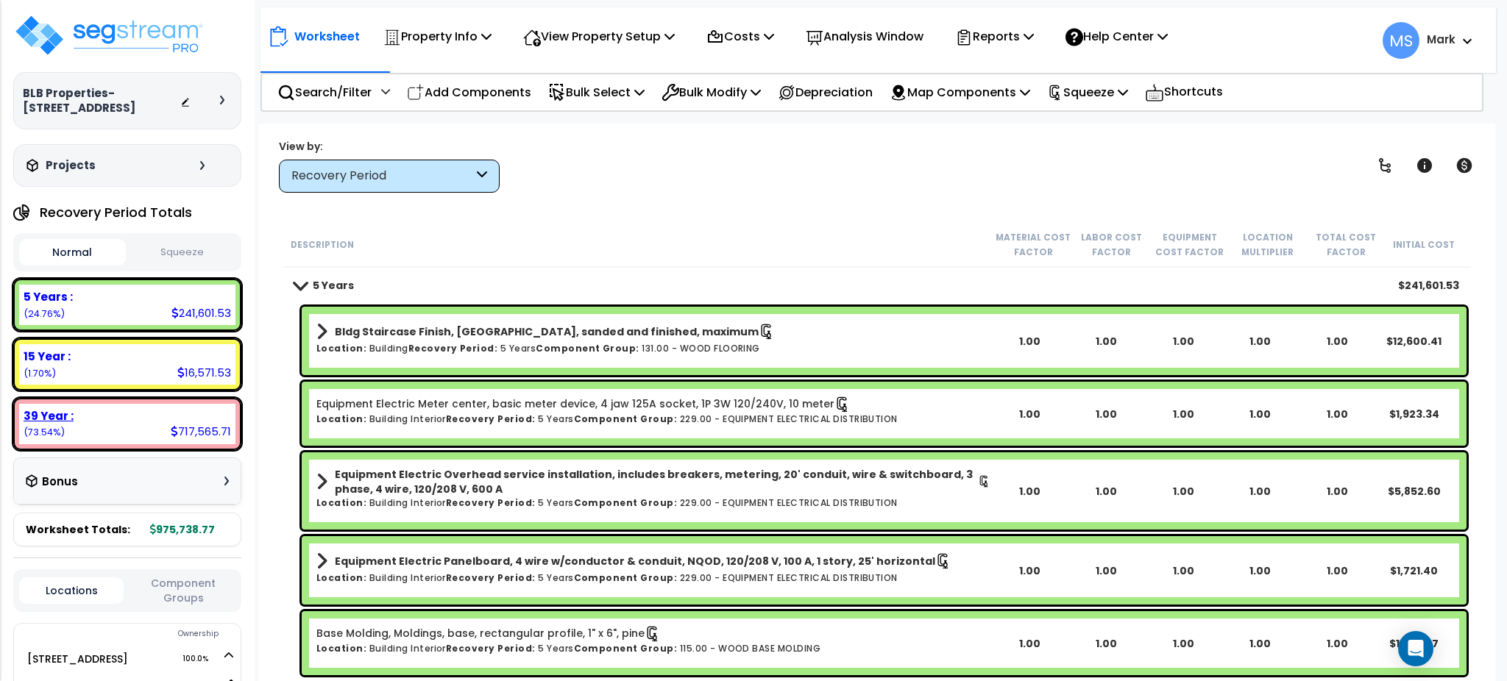
click at [155, 413] on div "39 Year :" at bounding box center [128, 415] width 208 height 15
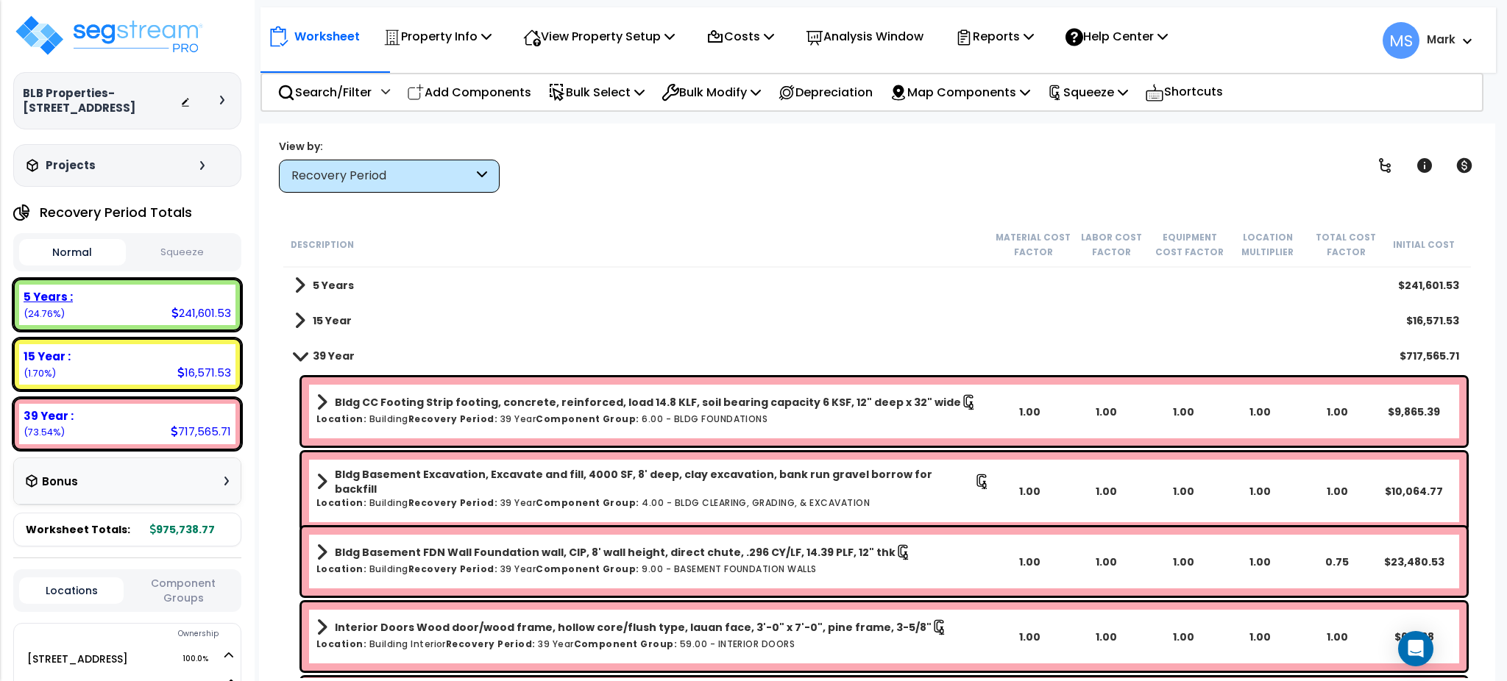
click at [155, 326] on div "5 Years : 241,601.53 (24.76%)" at bounding box center [127, 305] width 228 height 52
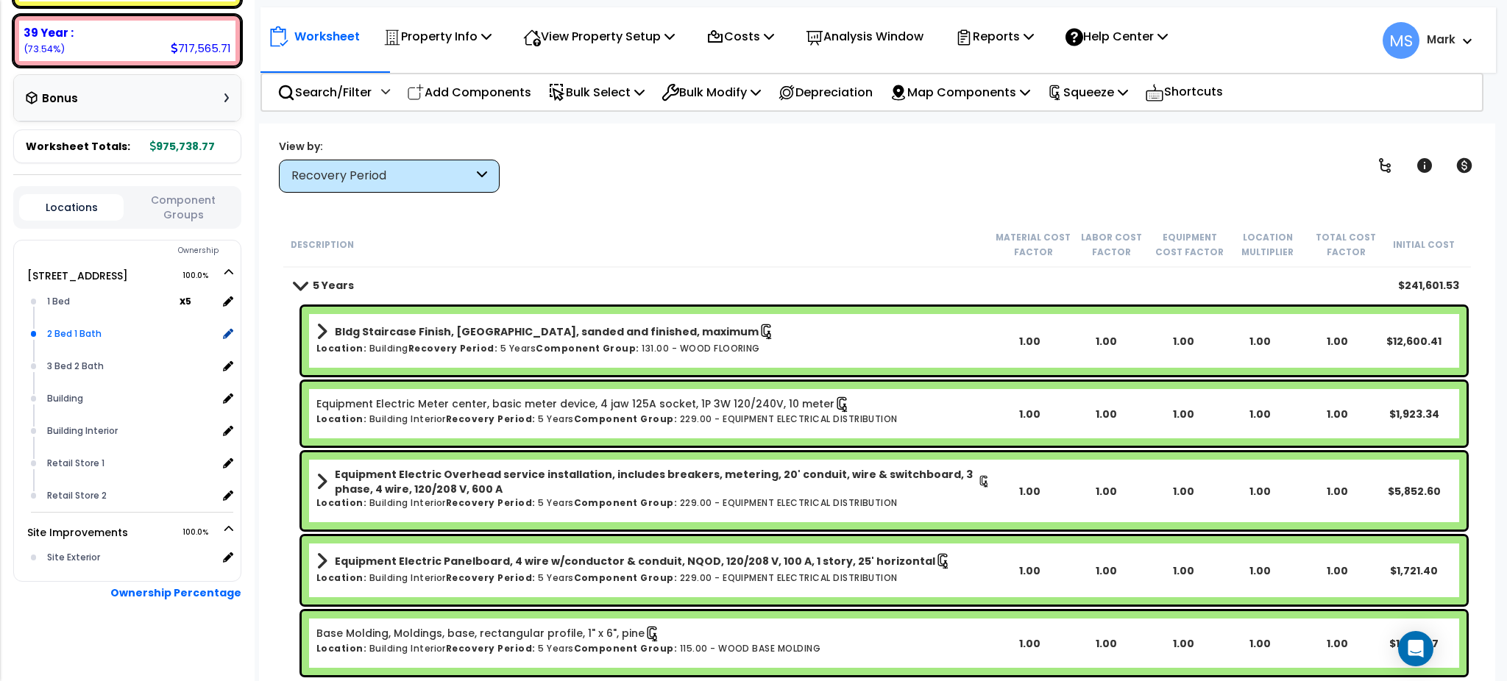
scroll to position [0, 0]
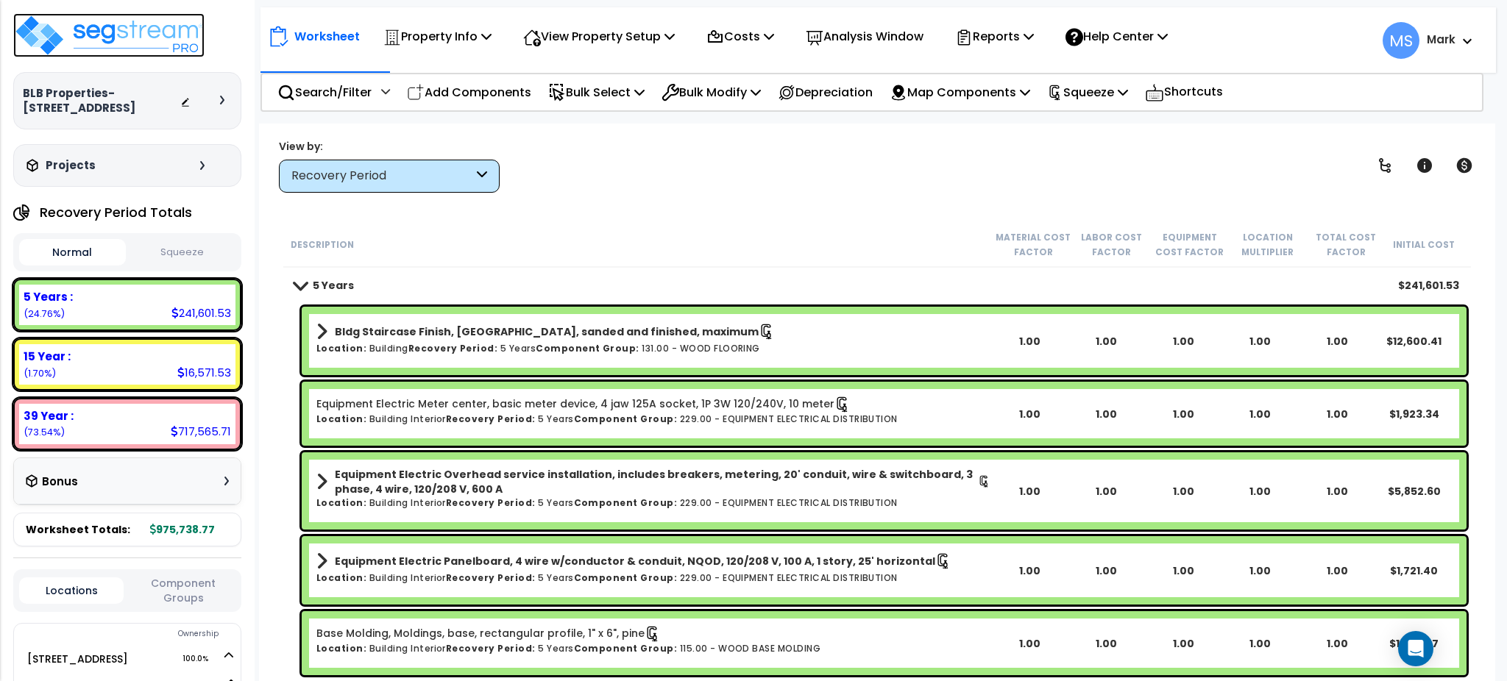
click at [68, 48] on img at bounding box center [108, 35] width 191 height 44
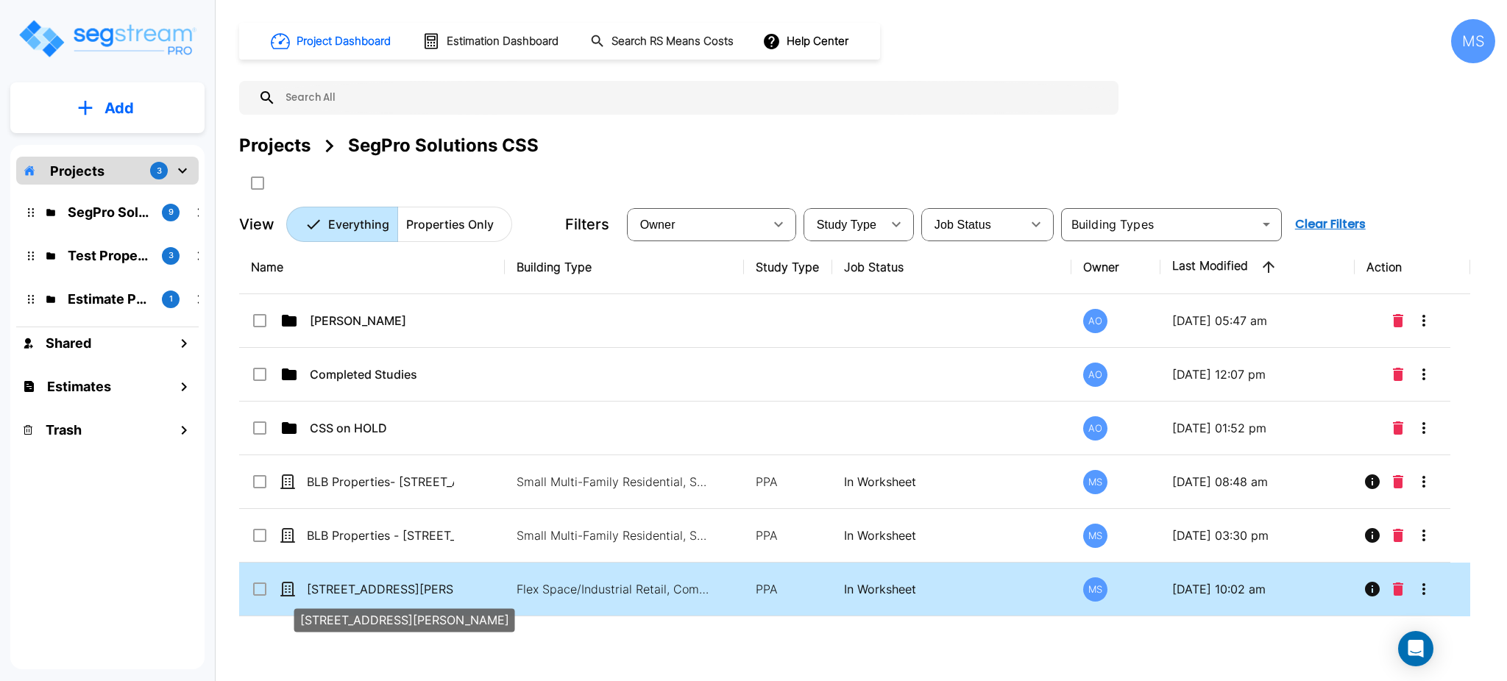
click at [339, 588] on p "[STREET_ADDRESS][PERSON_NAME]" at bounding box center [380, 590] width 147 height 18
checkbox input "true"
click at [339, 588] on p "[STREET_ADDRESS][PERSON_NAME]" at bounding box center [380, 590] width 147 height 18
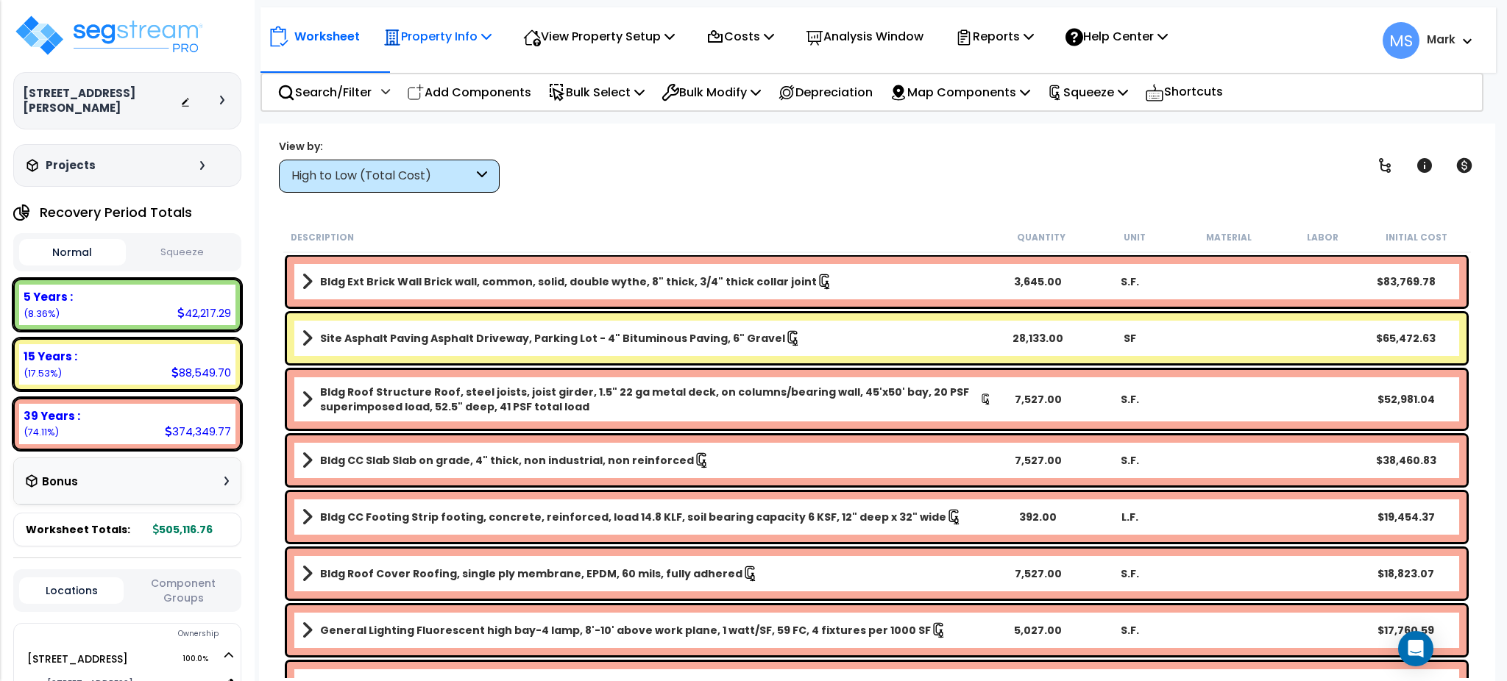
click at [396, 38] on icon at bounding box center [391, 37] width 15 height 15
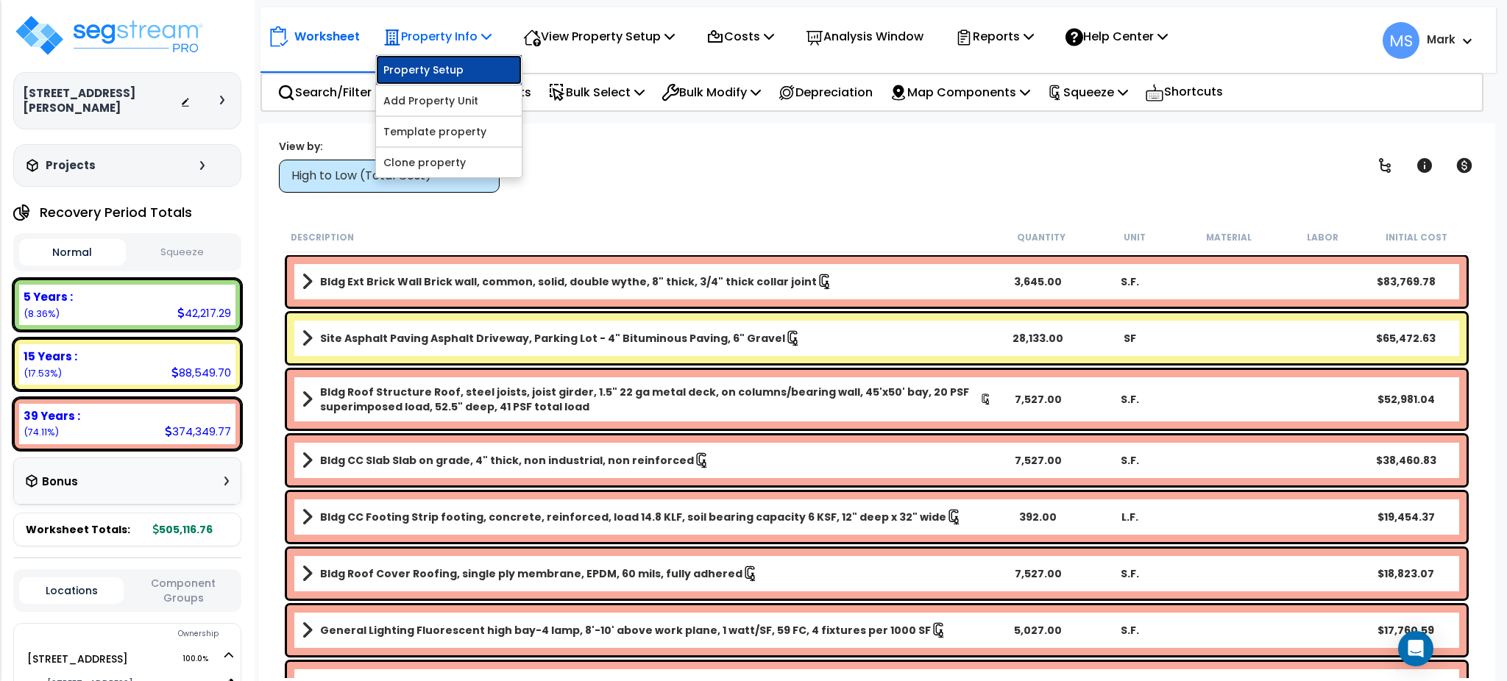
click at [383, 77] on link "Property Setup" at bounding box center [449, 69] width 146 height 29
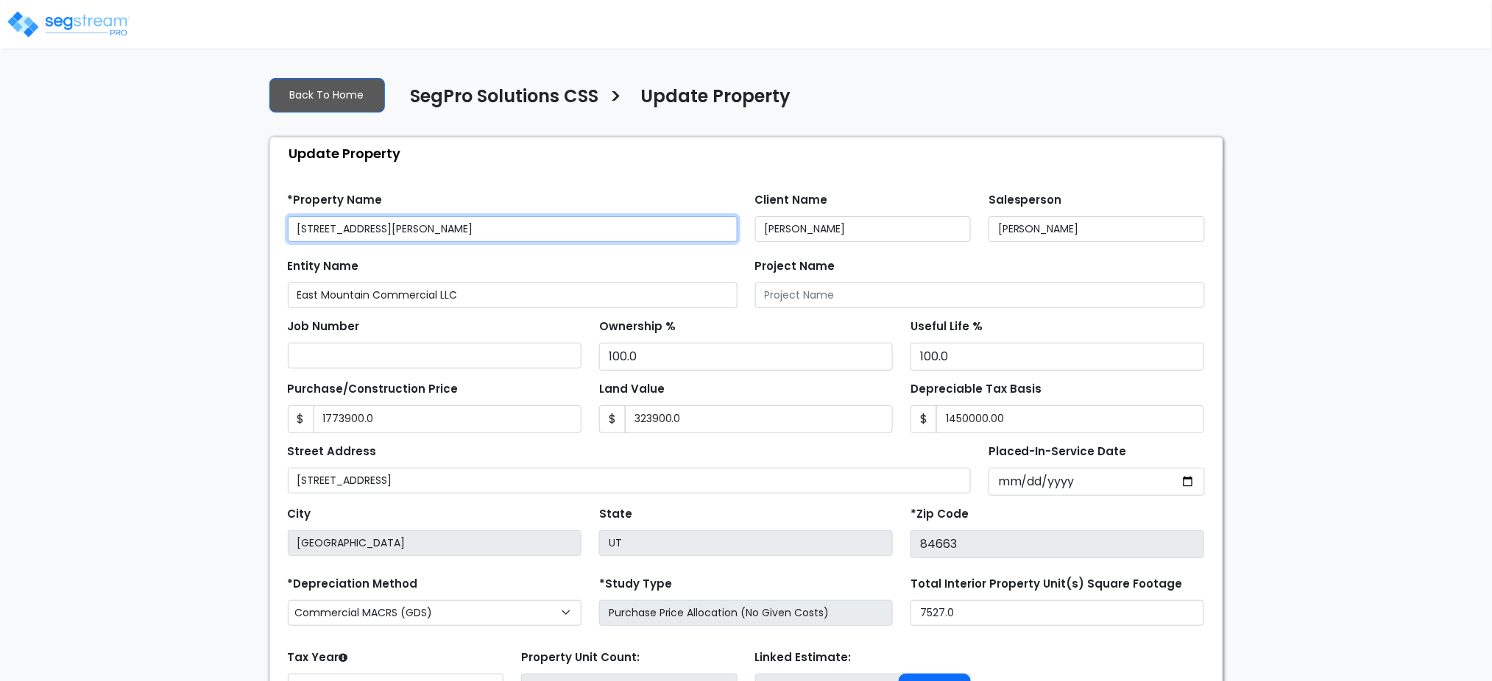
type input "1,773,900.0"
type input "323,900.0"
type input "1,450,000.00"
select select "2024"
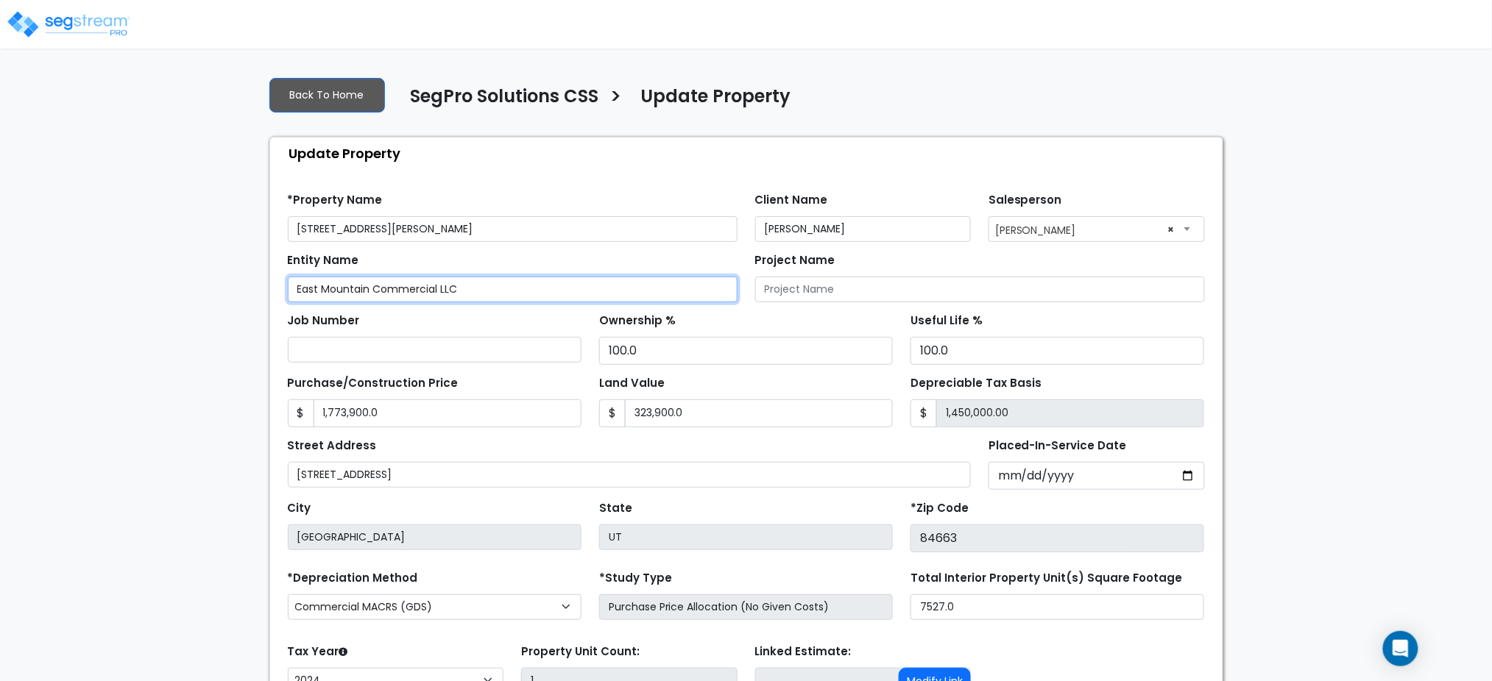
drag, startPoint x: 467, startPoint y: 293, endPoint x: 149, endPoint y: 364, distance: 325.1
click at [149, 364] on div "We are Building your Property. So please grab a coffee and let us do the heavy …" at bounding box center [746, 440] width 1492 height 751
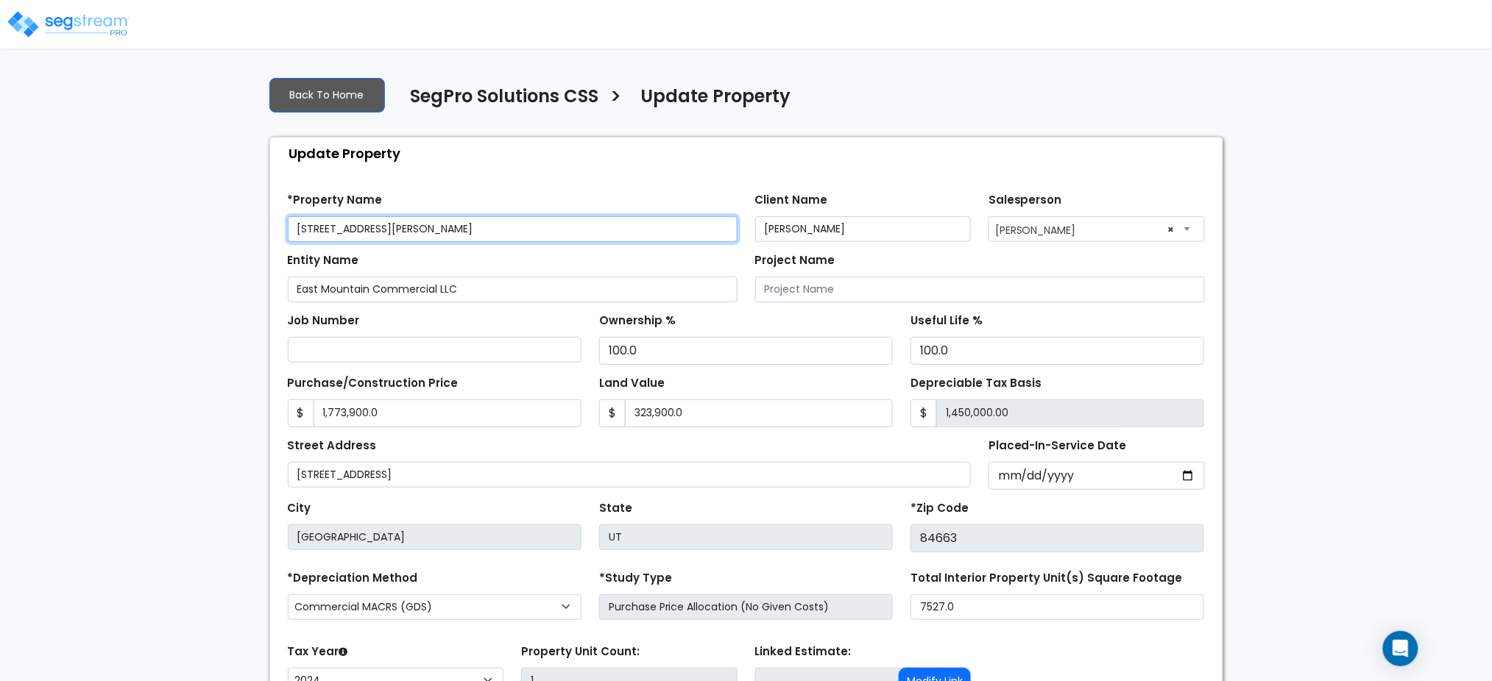
click at [426, 229] on input "565 N Main St - Dave Morley" at bounding box center [513, 229] width 450 height 26
paste input "East Mountain Commercial LLC"
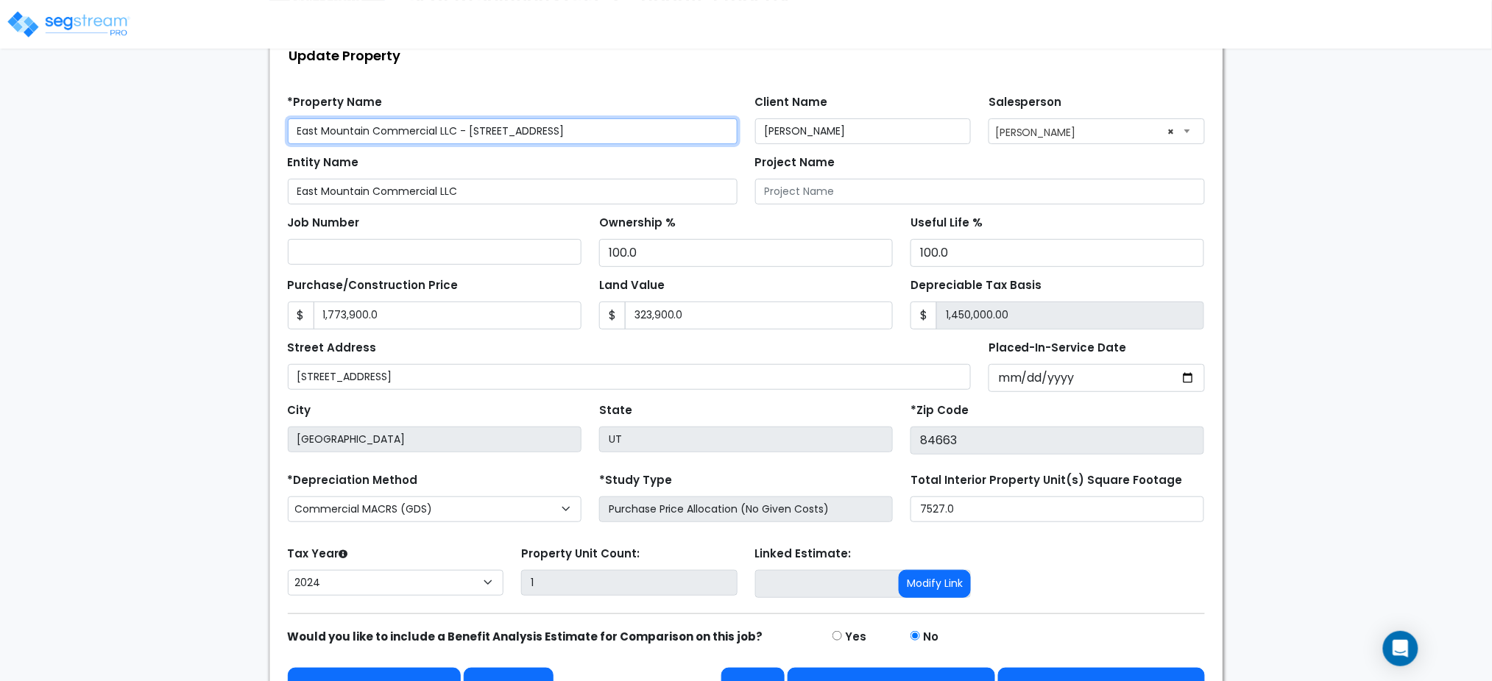
scroll to position [135, 0]
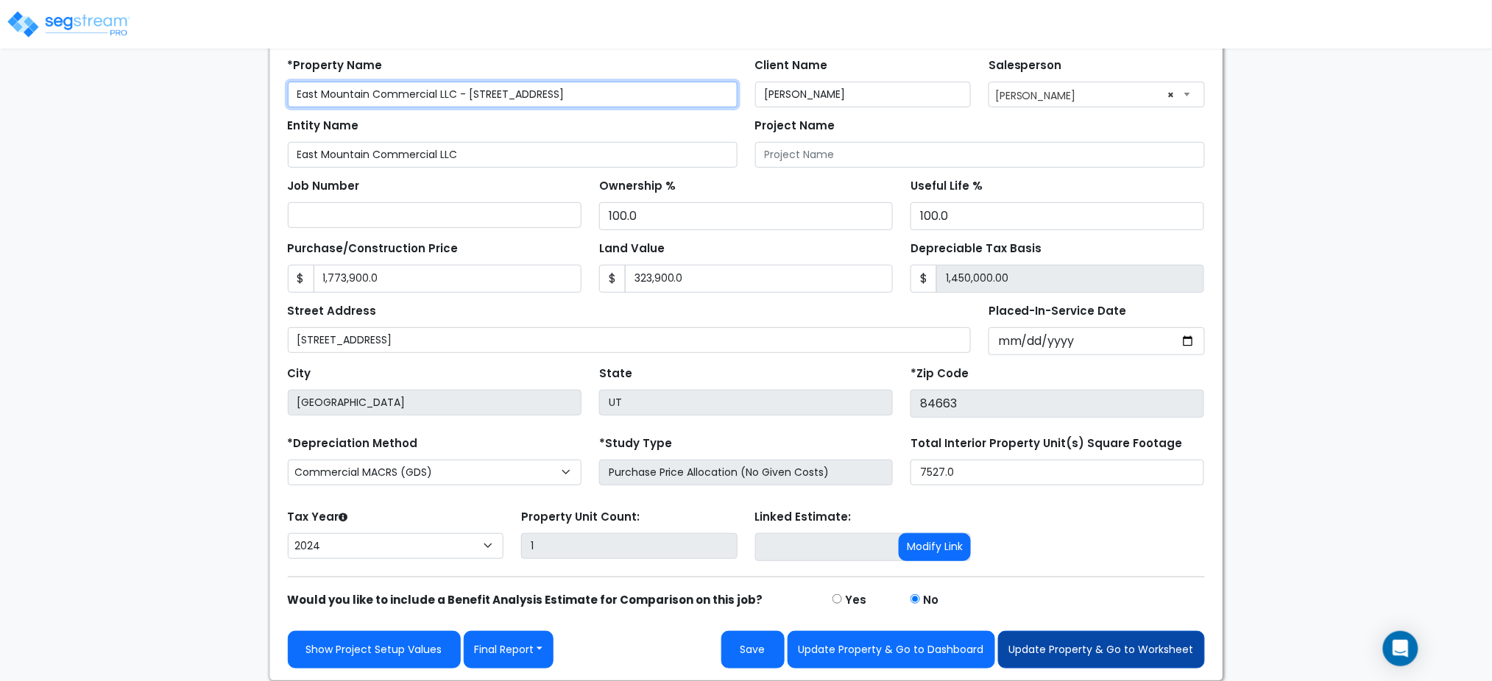
type input "East Mountain Commercial LLC - [STREET_ADDRESS]"
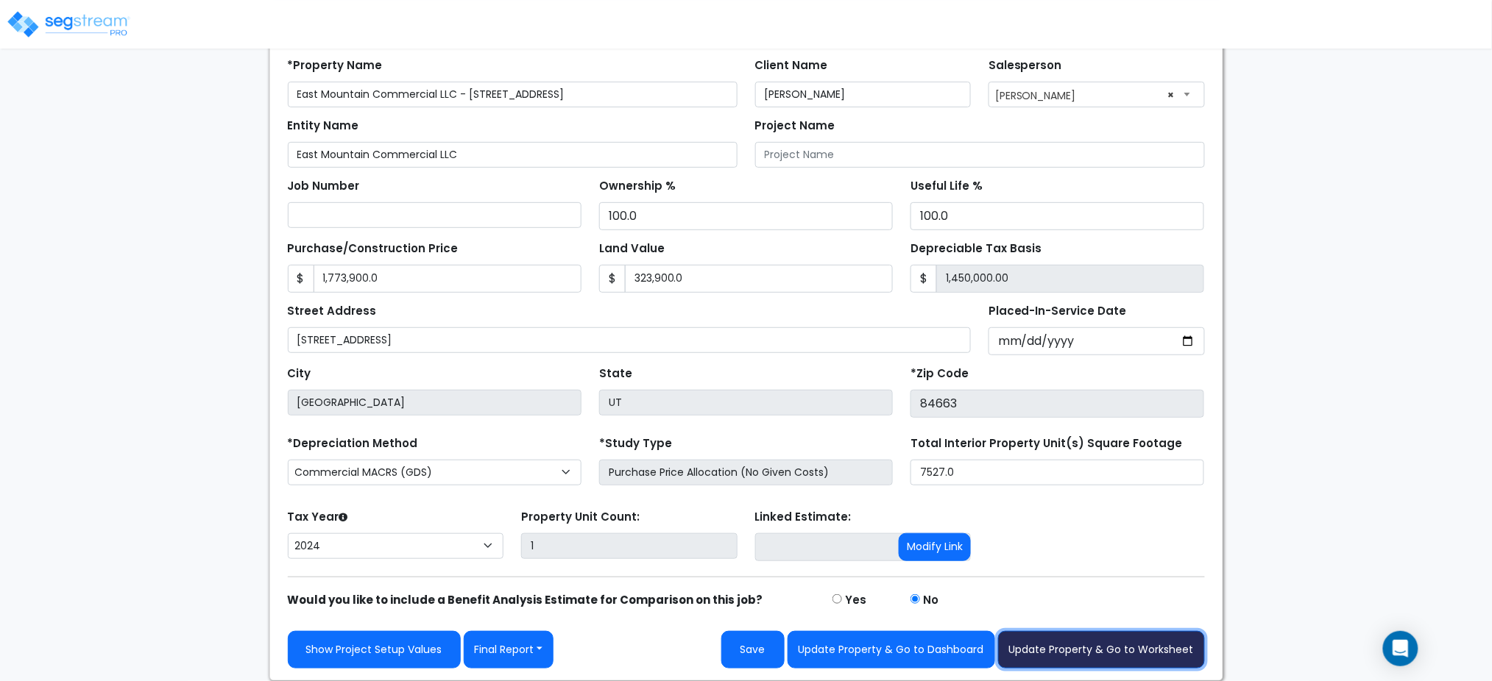
click at [1052, 648] on button "Update Property & Go to Worksheet" at bounding box center [1101, 650] width 207 height 38
type input "1773900"
type input "323900"
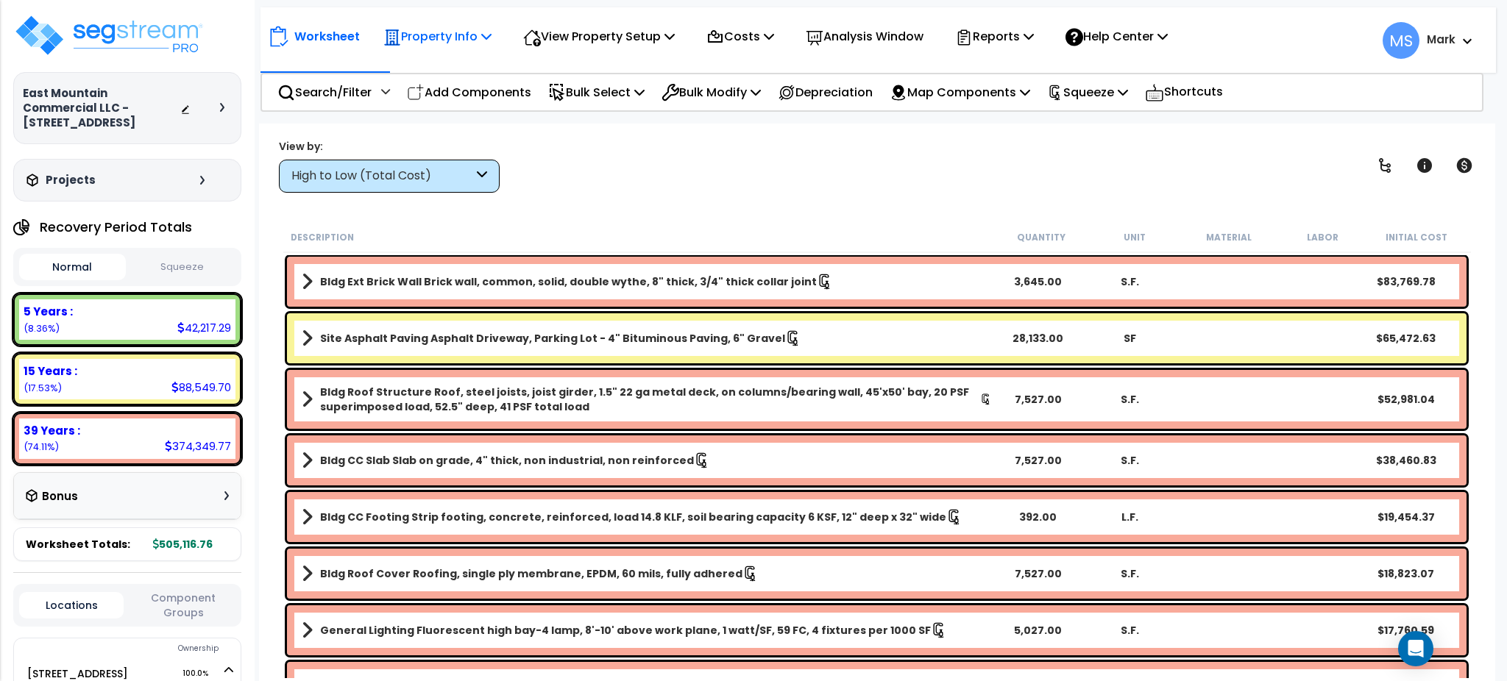
click at [452, 40] on p "Property Info" at bounding box center [437, 36] width 108 height 20
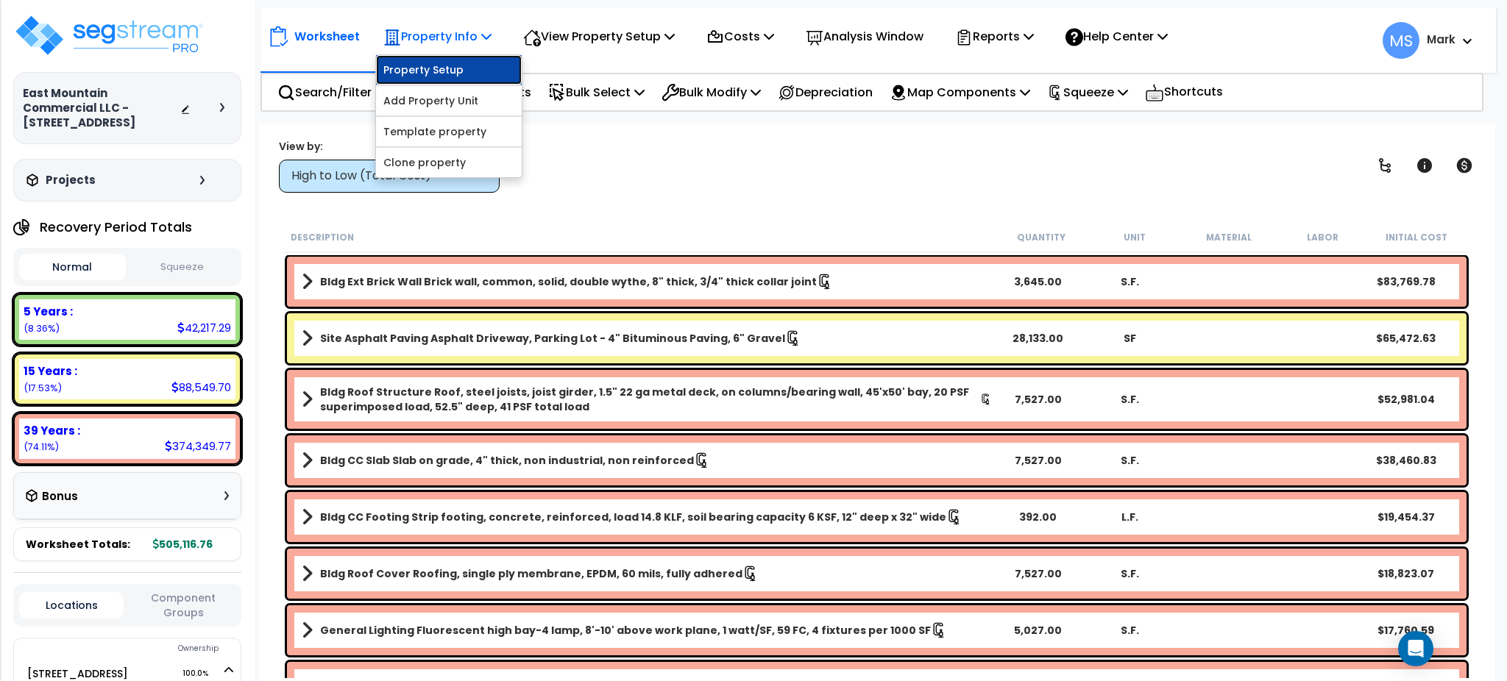
click at [442, 79] on link "Property Setup" at bounding box center [449, 69] width 146 height 29
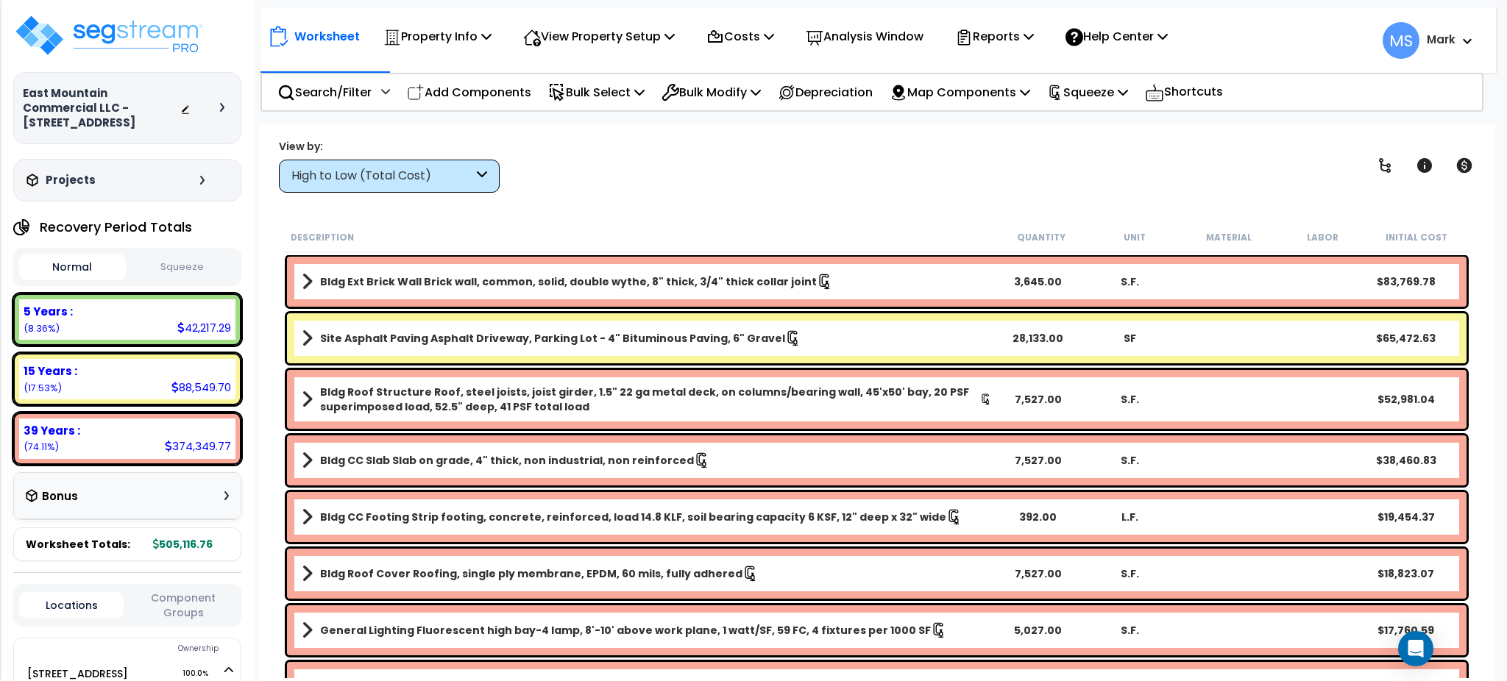
click at [1162, 111] on div "Property Name DB Costs Setup Indirect Costs Direct Costs Costs Setup Rapid Take…" at bounding box center [753, 94] width 1507 height 59
click at [1080, 56] on div "Worksheet Property Info Property Setup Add Property Unit Template property Clon…" at bounding box center [878, 33] width 1236 height 52
click at [1099, 88] on p "Squeeze" at bounding box center [1087, 92] width 81 height 20
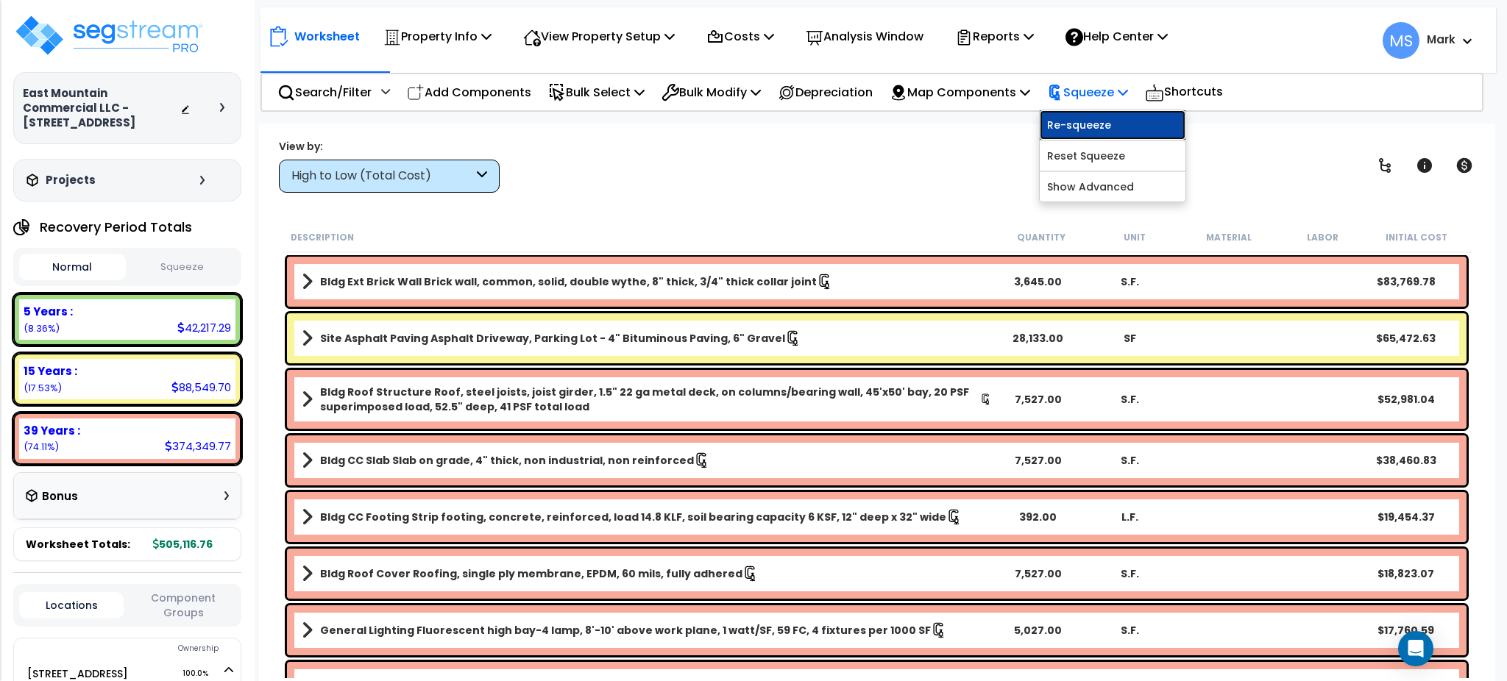
click at [1103, 138] on link "Re-squeeze" at bounding box center [1113, 124] width 146 height 29
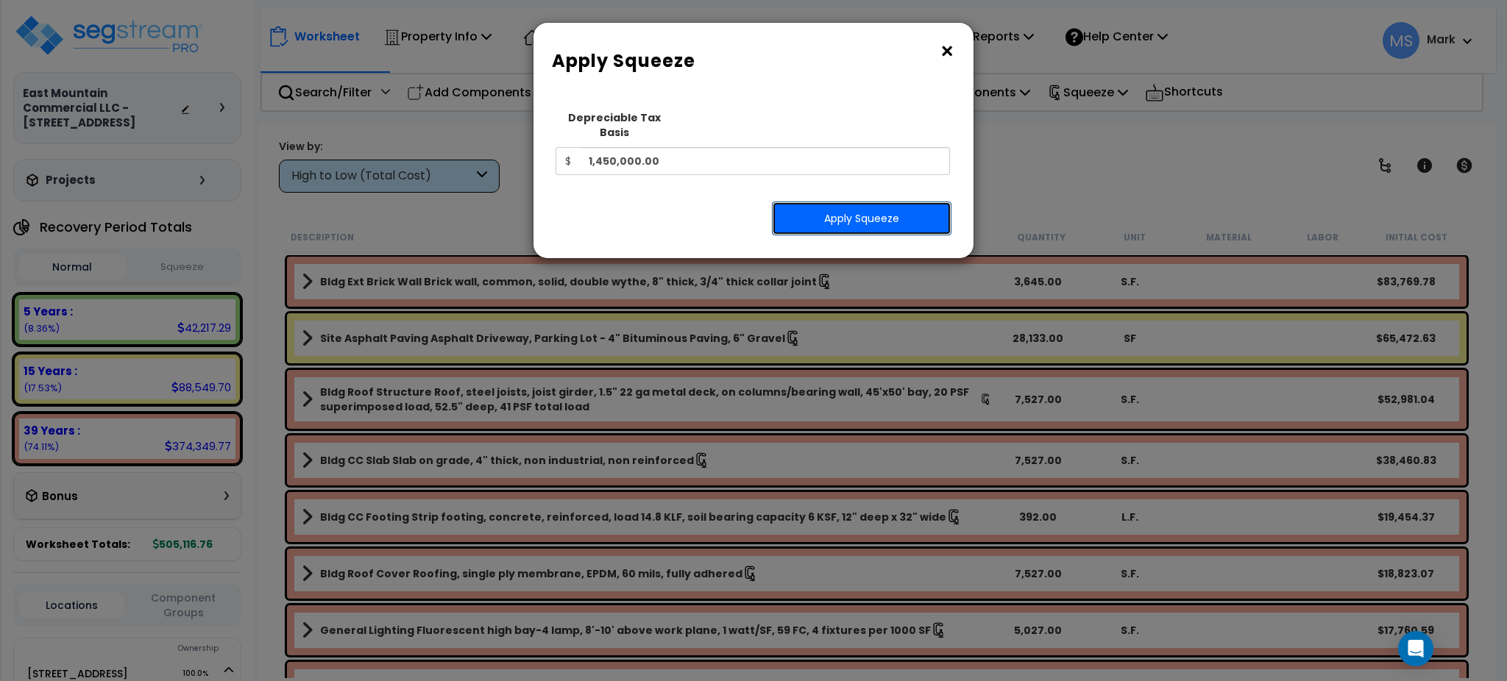
click at [849, 211] on button "Apply Squeeze" at bounding box center [862, 219] width 180 height 34
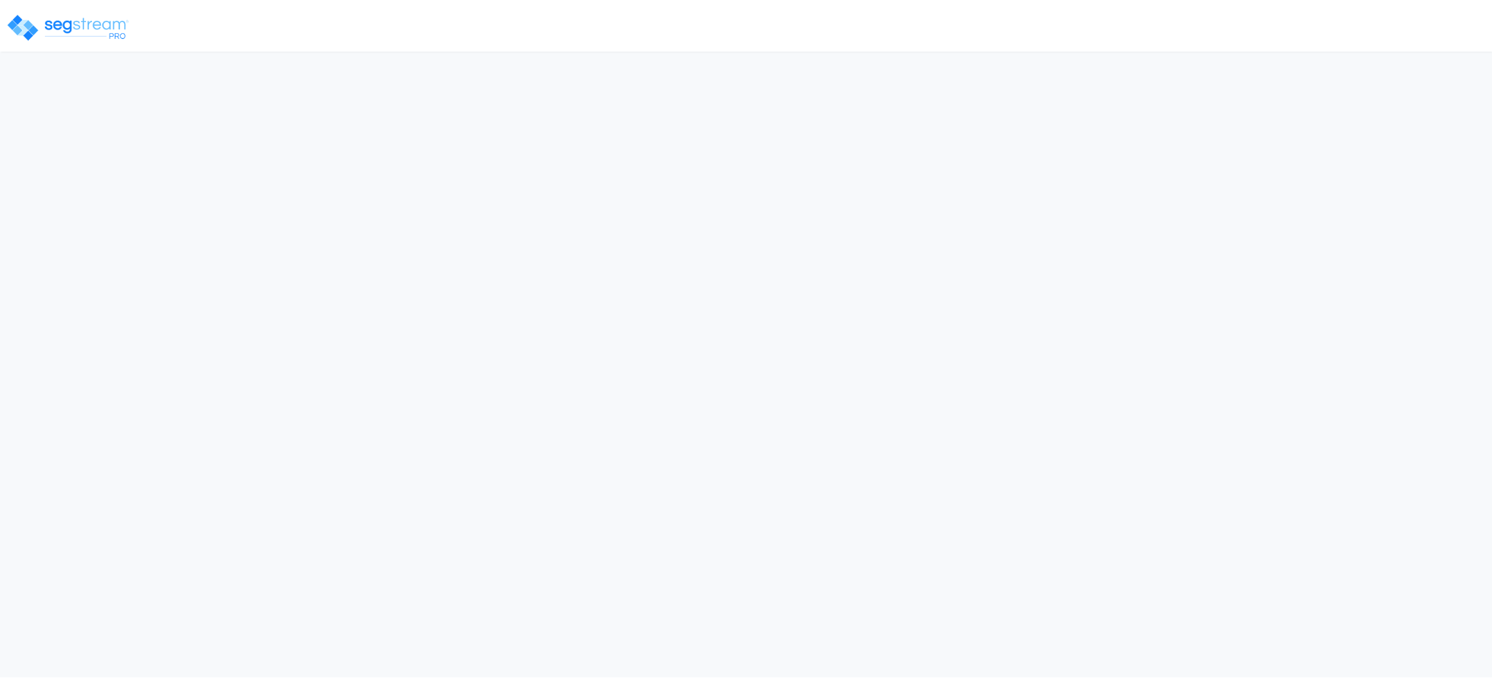
select select "2024"
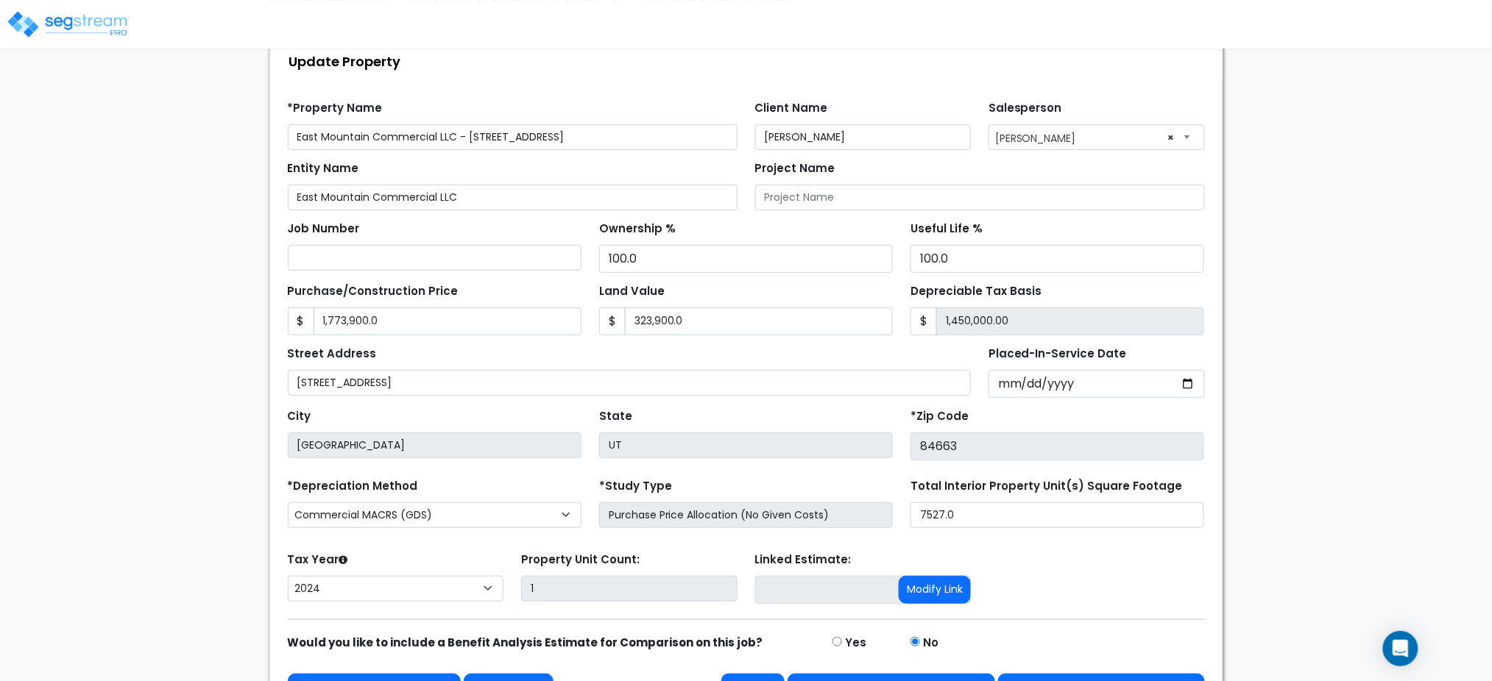
scroll to position [93, 0]
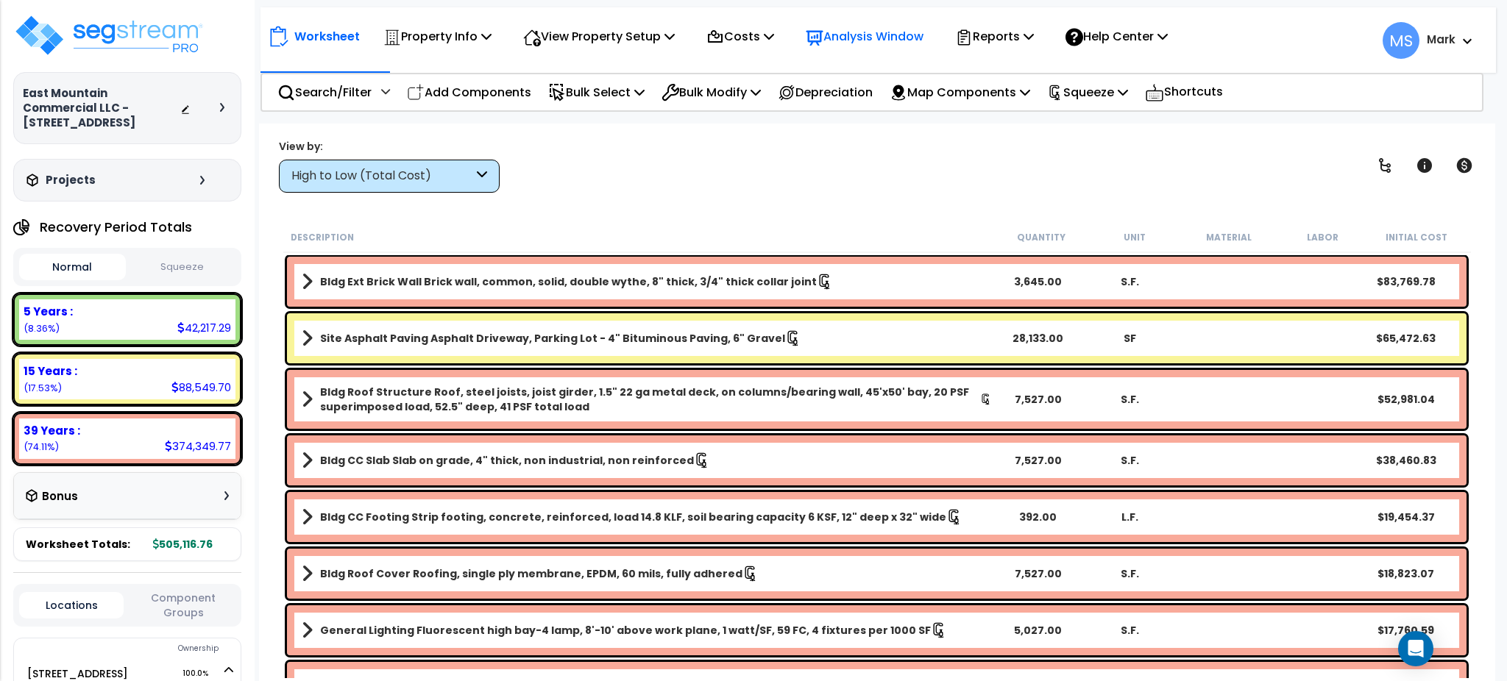
click at [896, 22] on div "Analysis Window" at bounding box center [865, 36] width 118 height 35
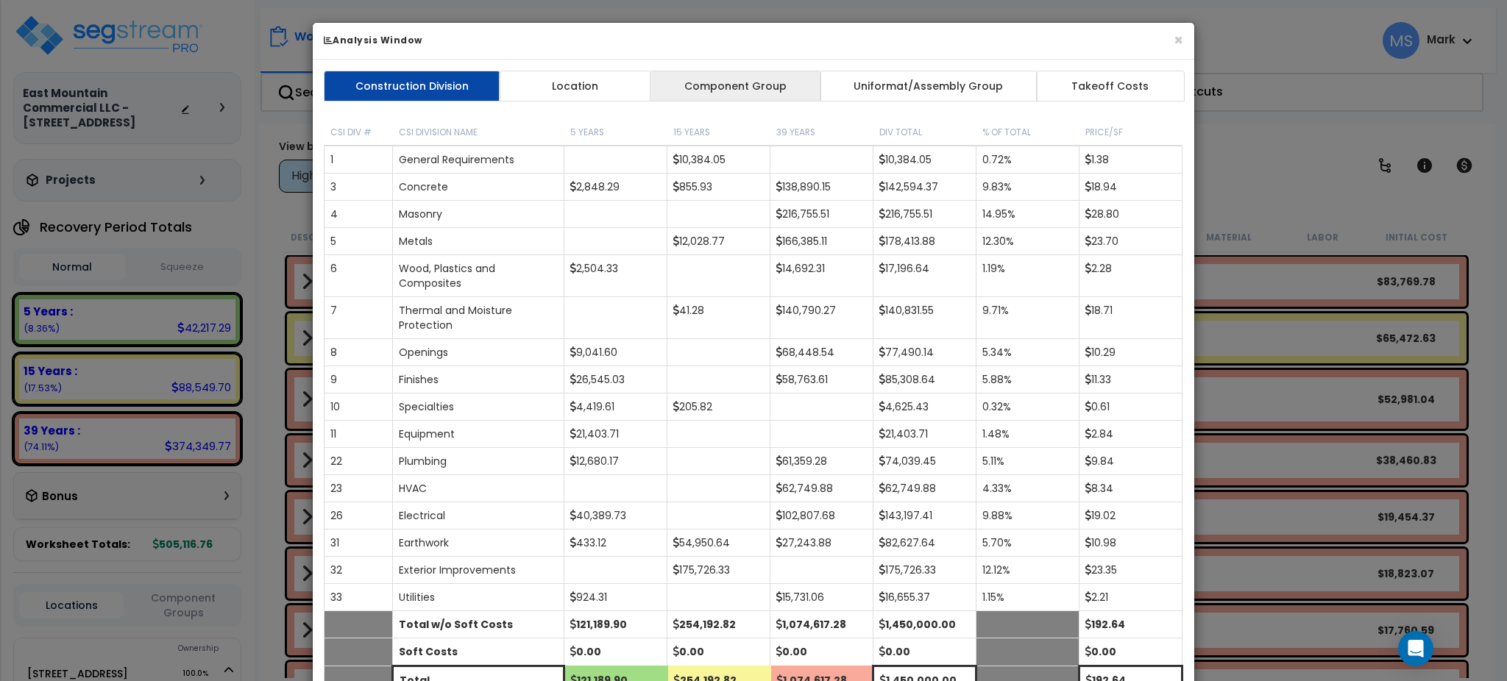
click at [732, 74] on link "Component Group" at bounding box center [735, 86] width 171 height 31
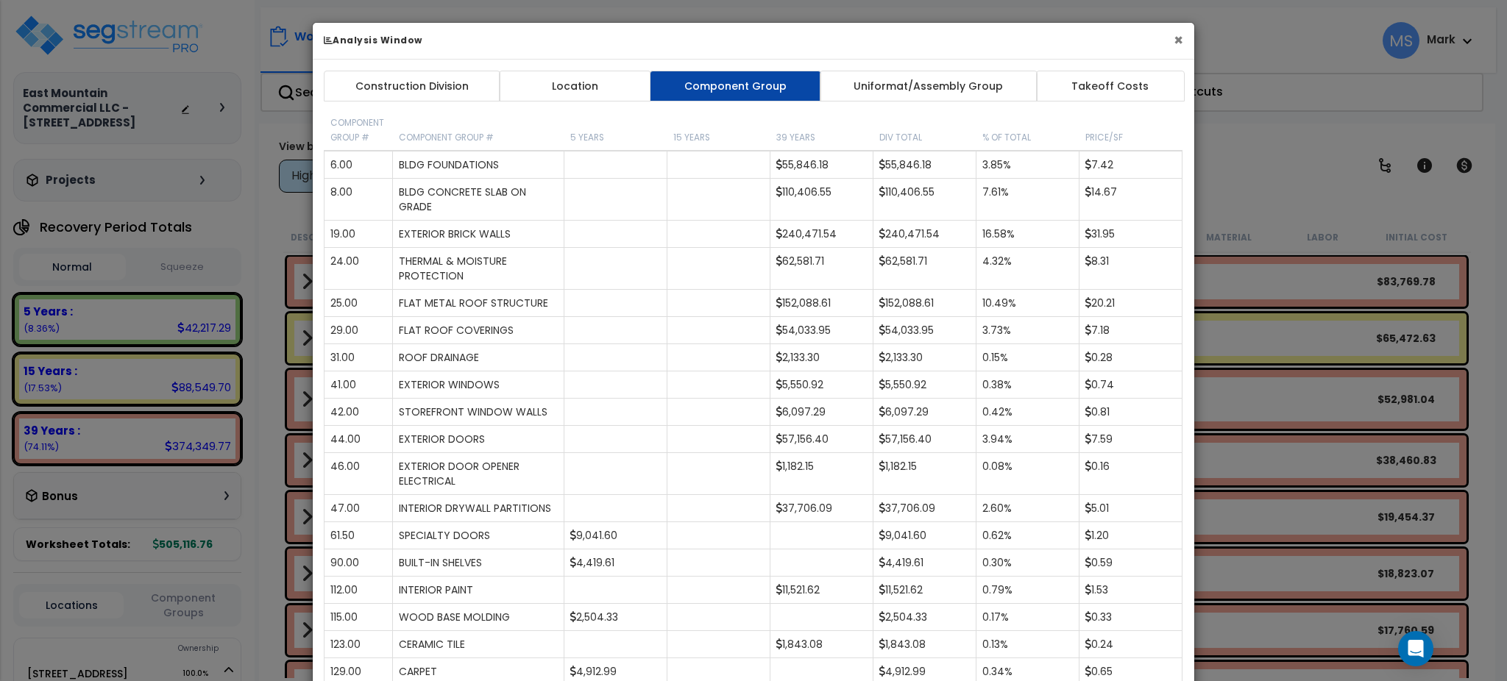
click at [1177, 35] on button "×" at bounding box center [1179, 39] width 10 height 15
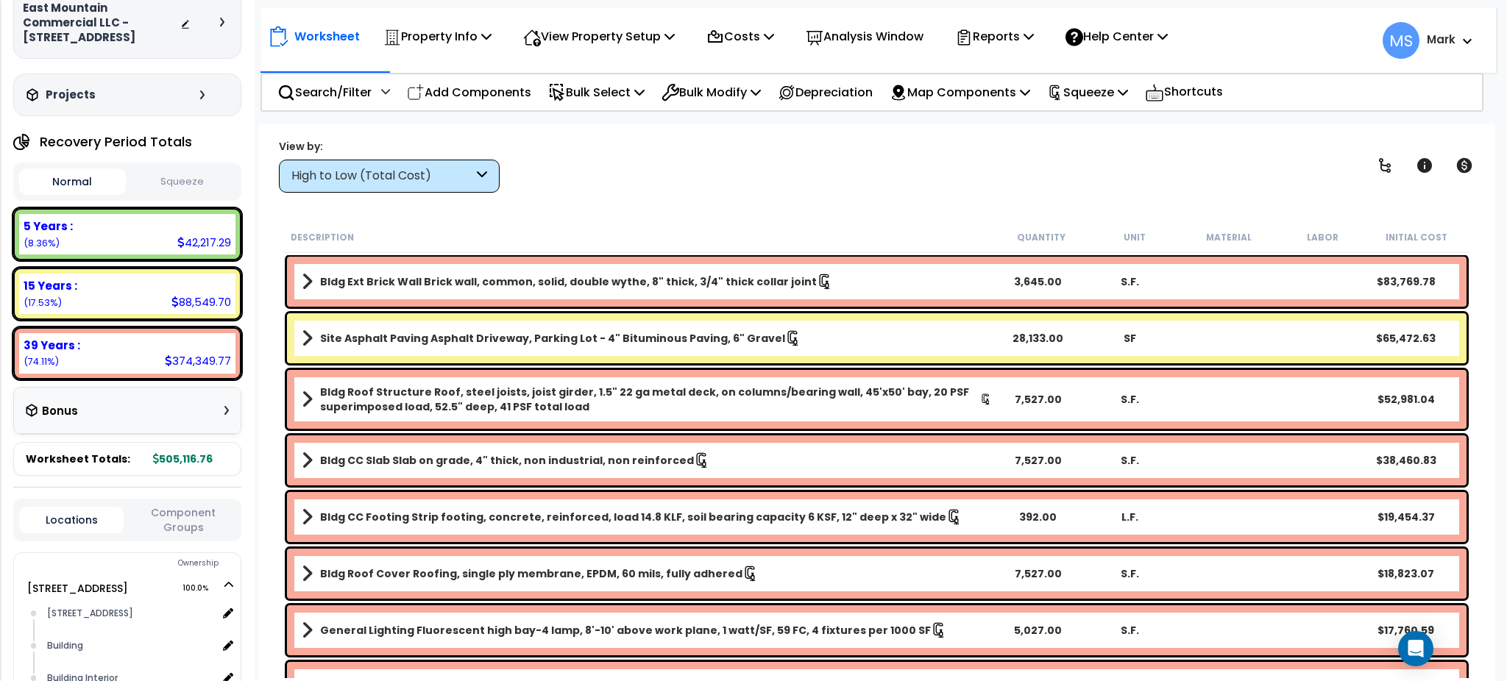
scroll to position [125, 0]
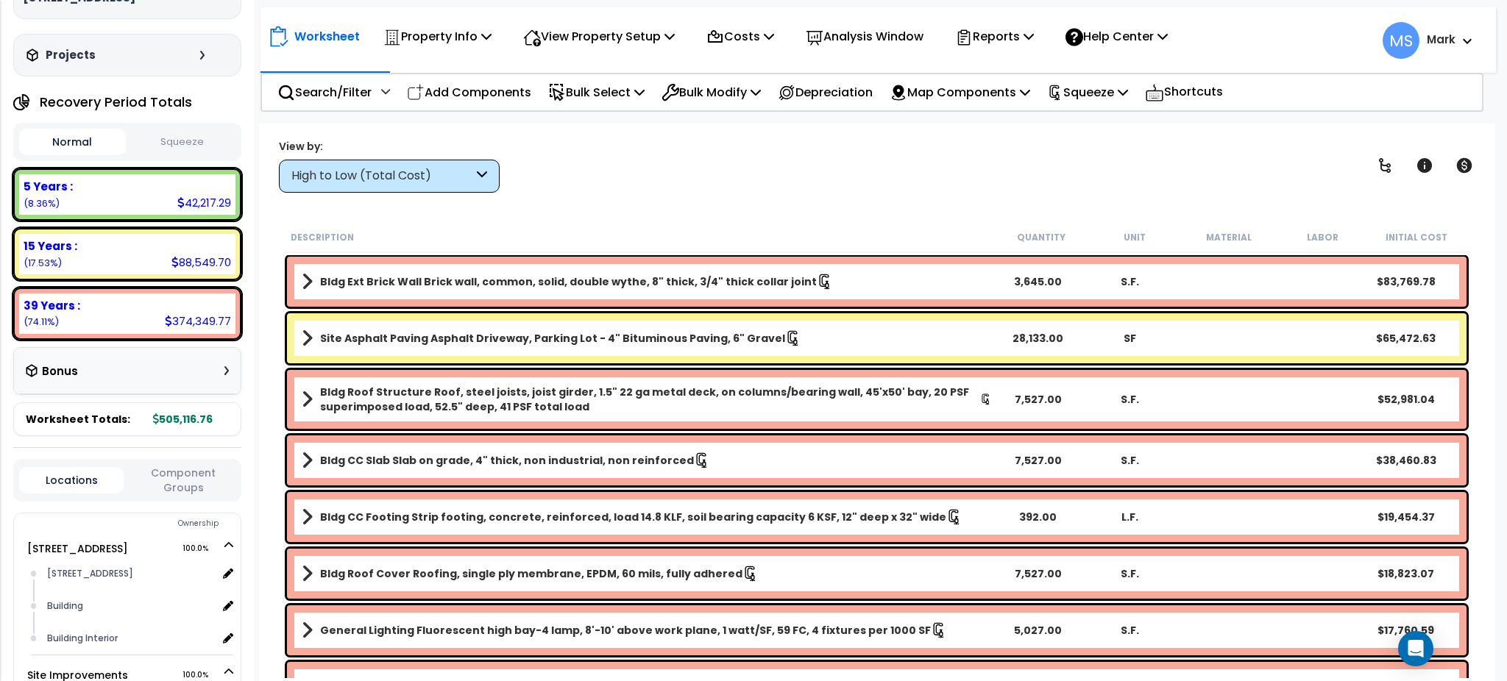
click at [174, 469] on button "Component Groups" at bounding box center [183, 480] width 104 height 31
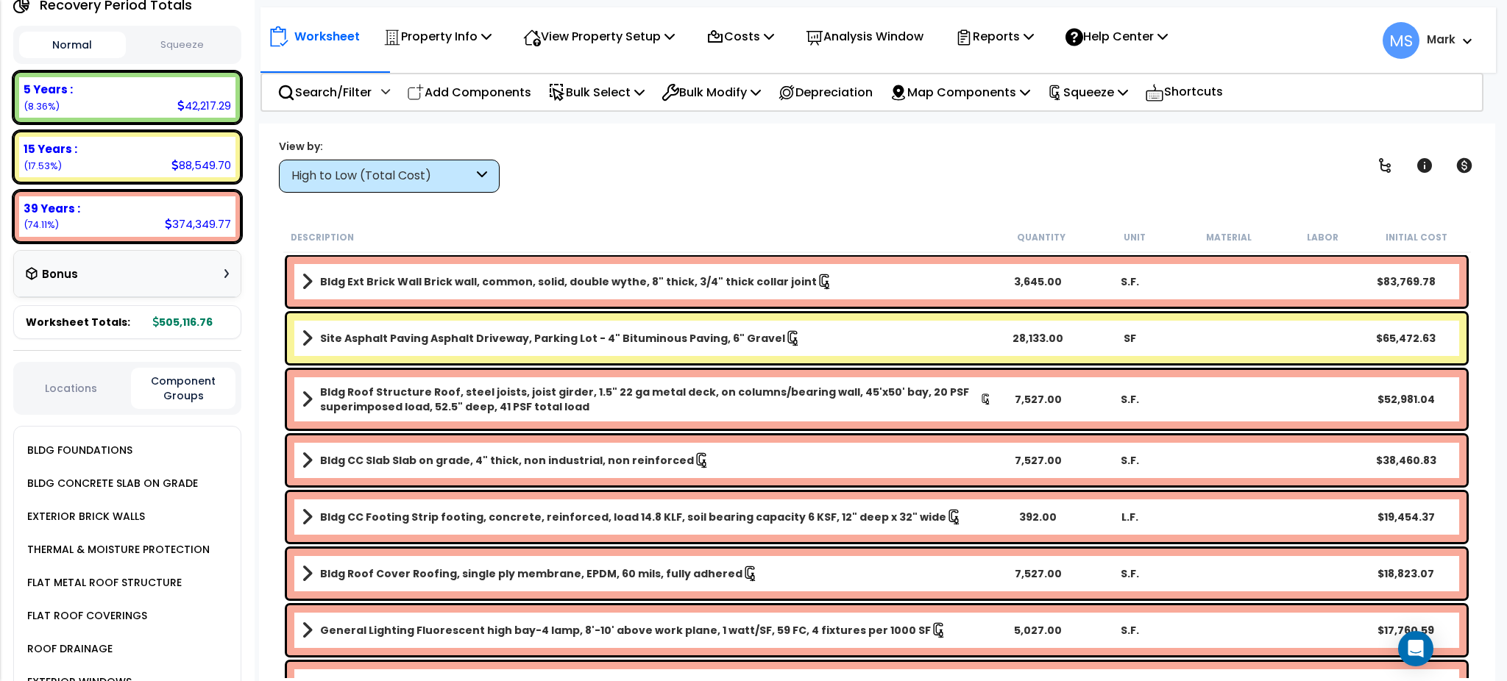
scroll to position [233, 0]
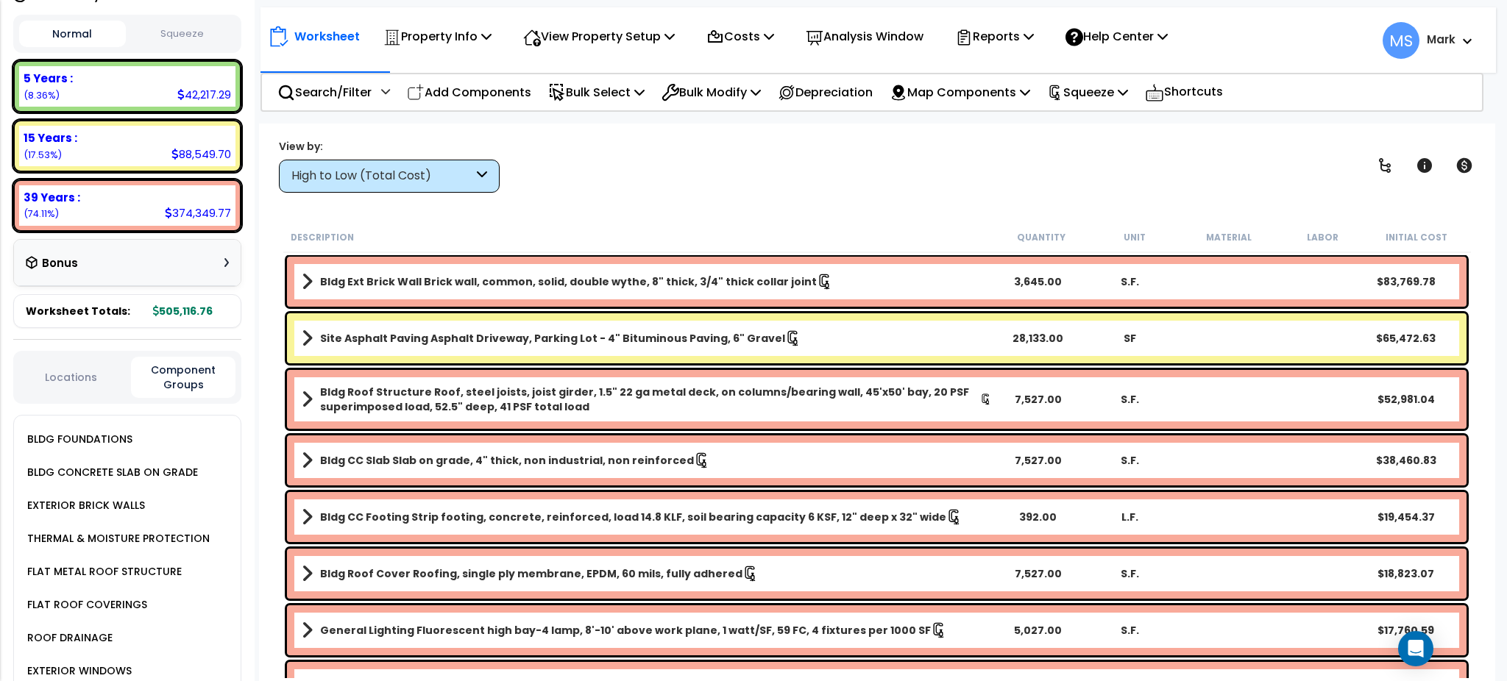
click at [136, 497] on div "EXTERIOR BRICK WALLS" at bounding box center [84, 506] width 121 height 18
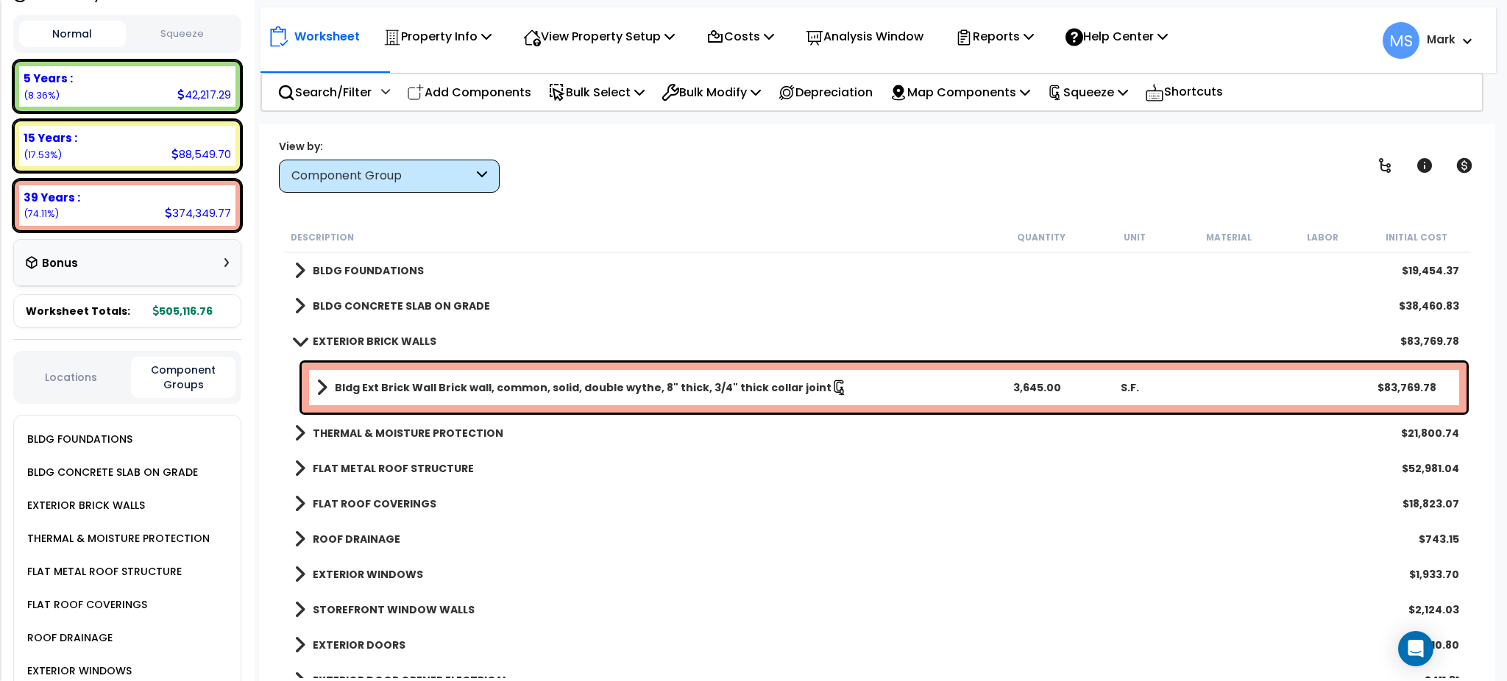
click at [636, 409] on div "Bldg Ext Brick Wall Brick wall, common, solid, double wythe, 8" thick, 3/4" thi…" at bounding box center [884, 388] width 1165 height 50
click at [630, 395] on link "Bldg Ext Brick Wall Brick wall, common, solid, double wythe, 8" thick, 3/4" thi…" at bounding box center [653, 388] width 674 height 21
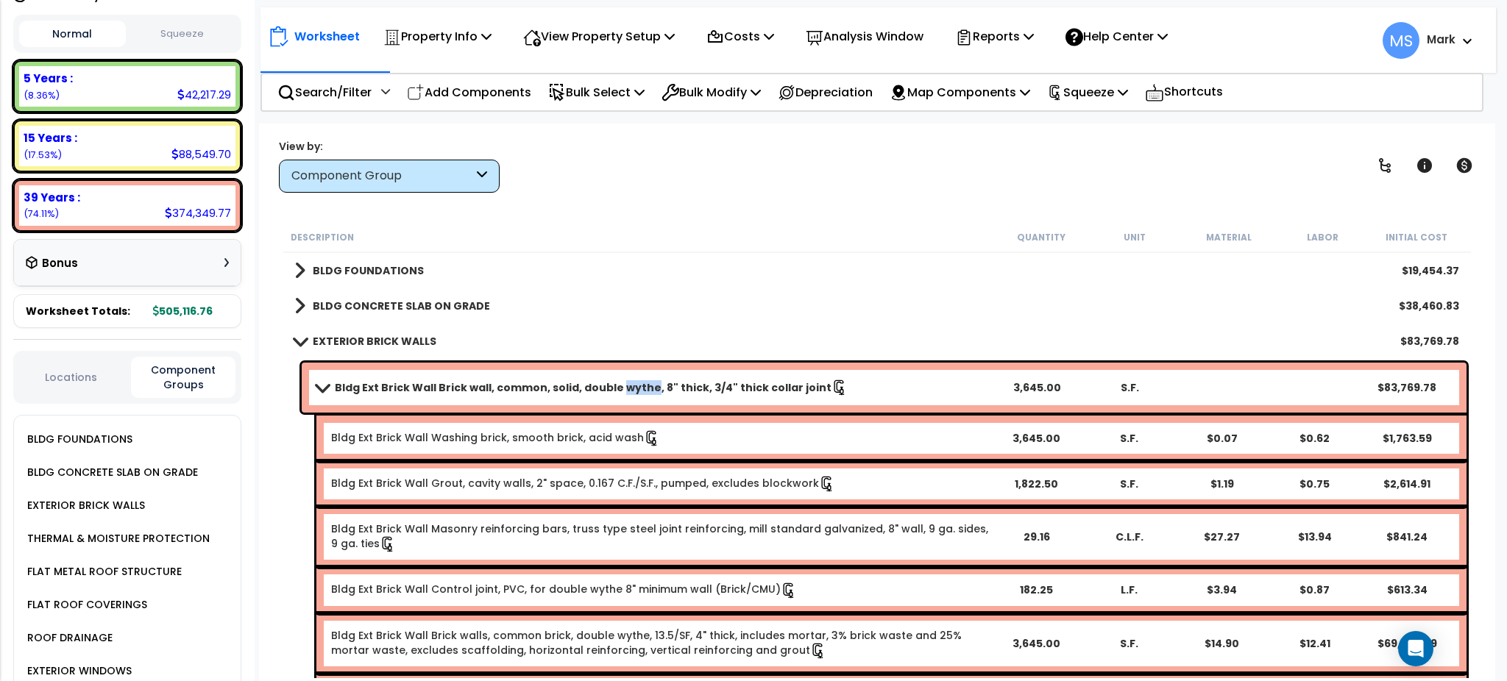
click at [630, 395] on link "Bldg Ext Brick Wall Brick wall, common, solid, double wythe, 8" thick, 3/4" thi…" at bounding box center [653, 388] width 674 height 21
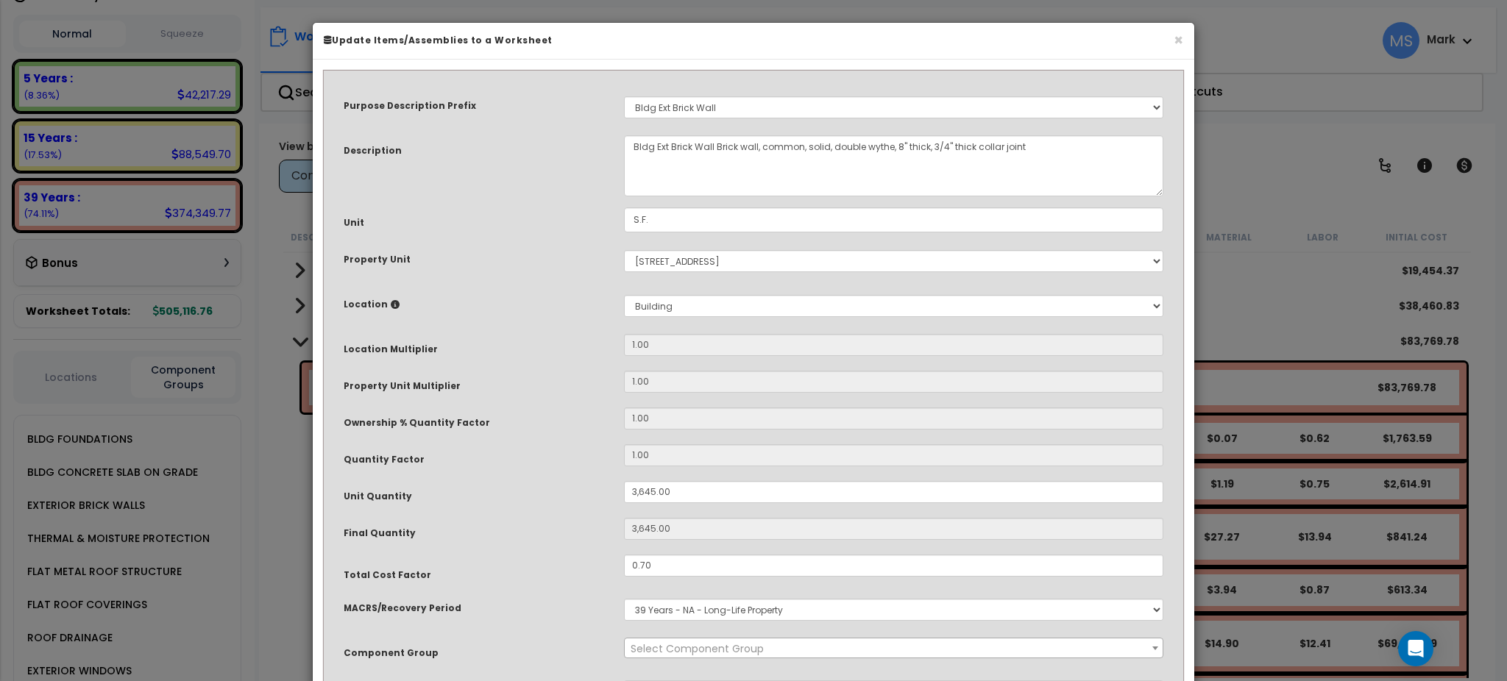
select select "45865"
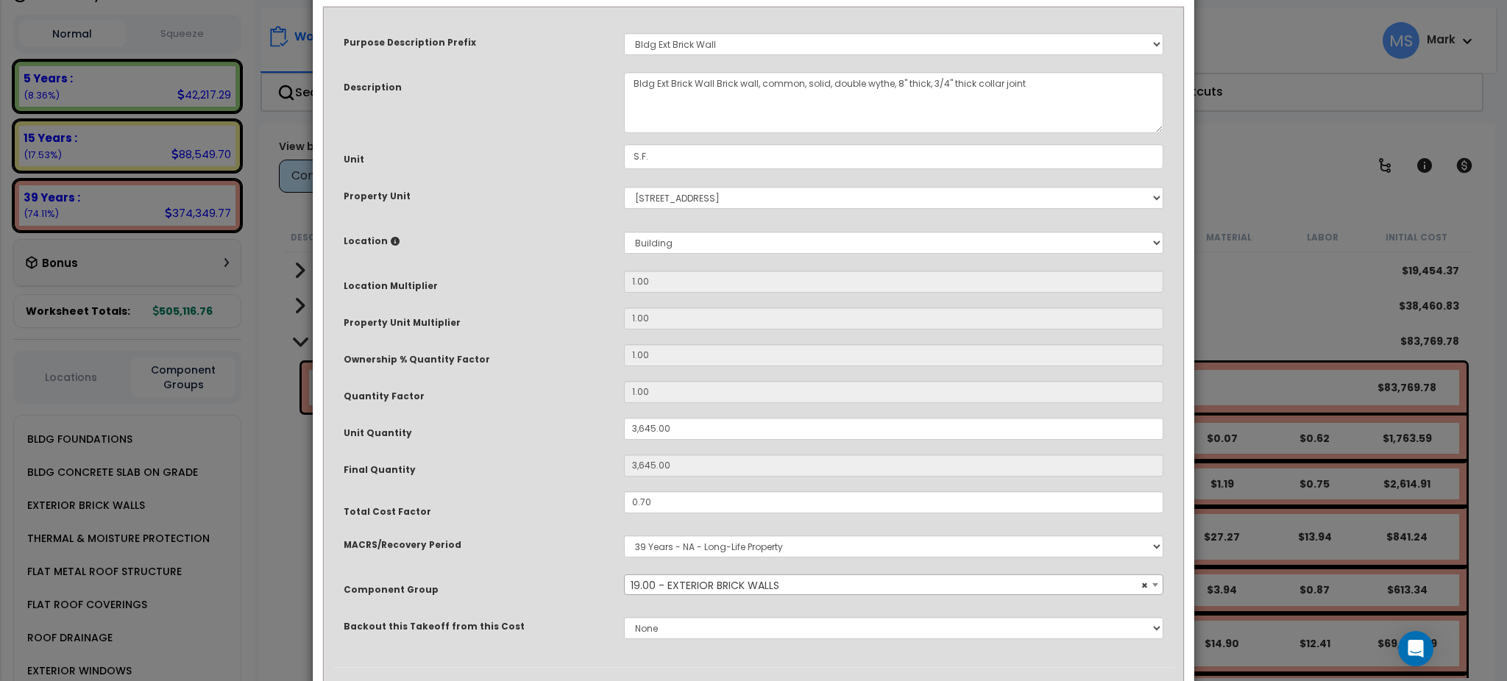
scroll to position [143, 0]
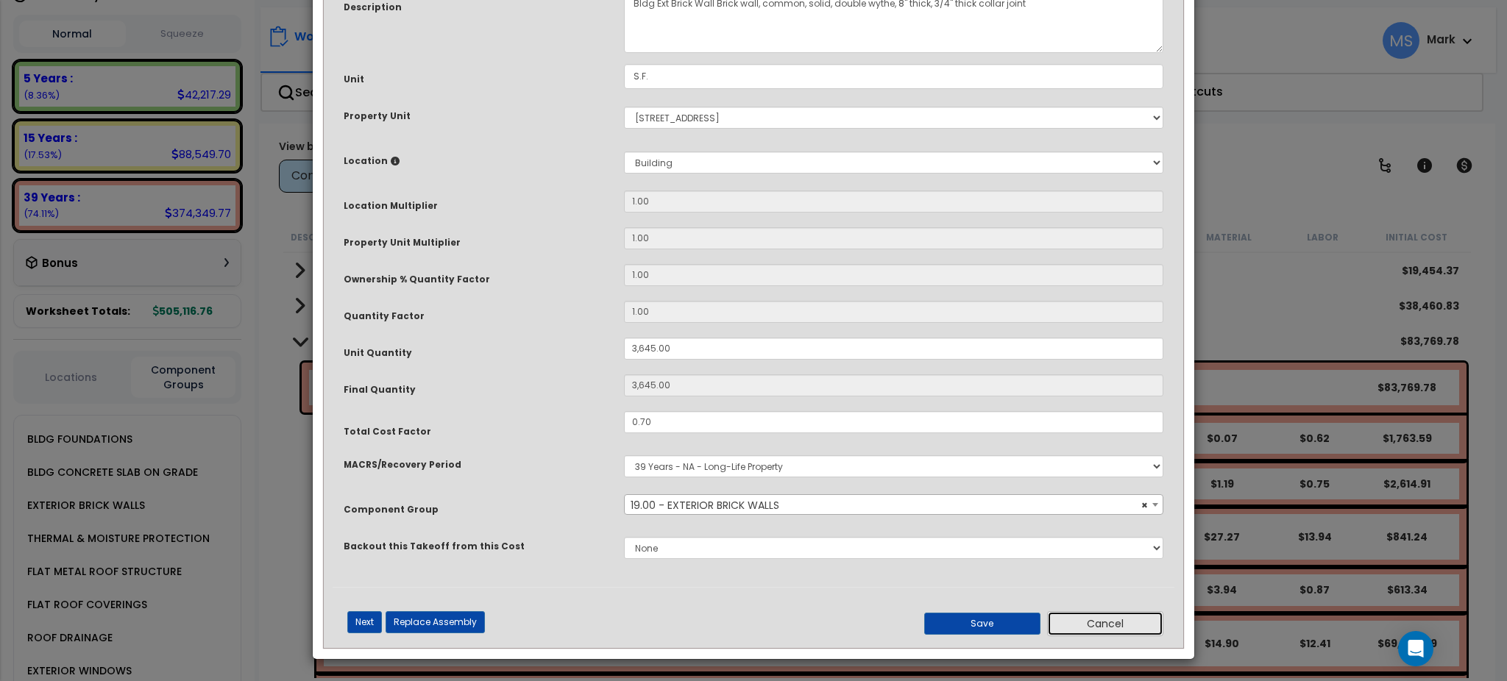
click at [1093, 617] on button "Cancel" at bounding box center [1105, 624] width 116 height 25
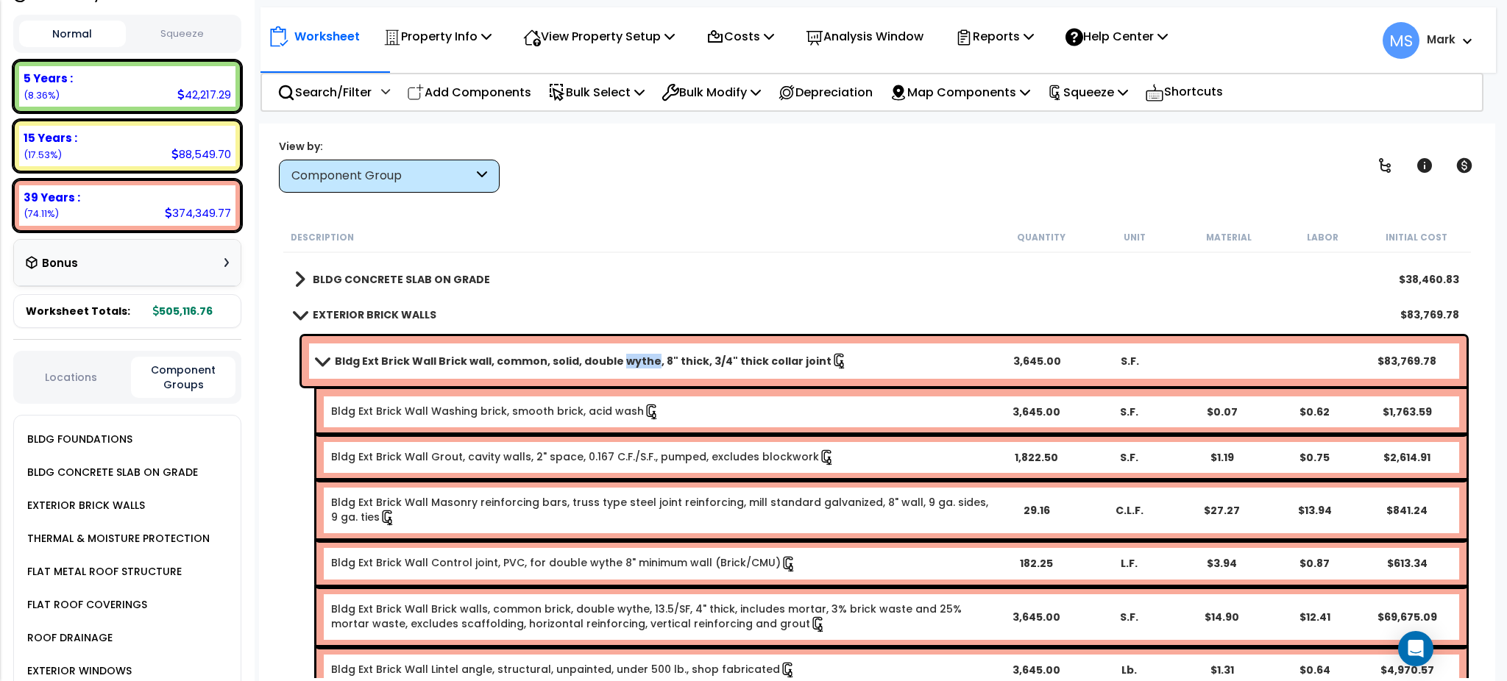
scroll to position [31, 0]
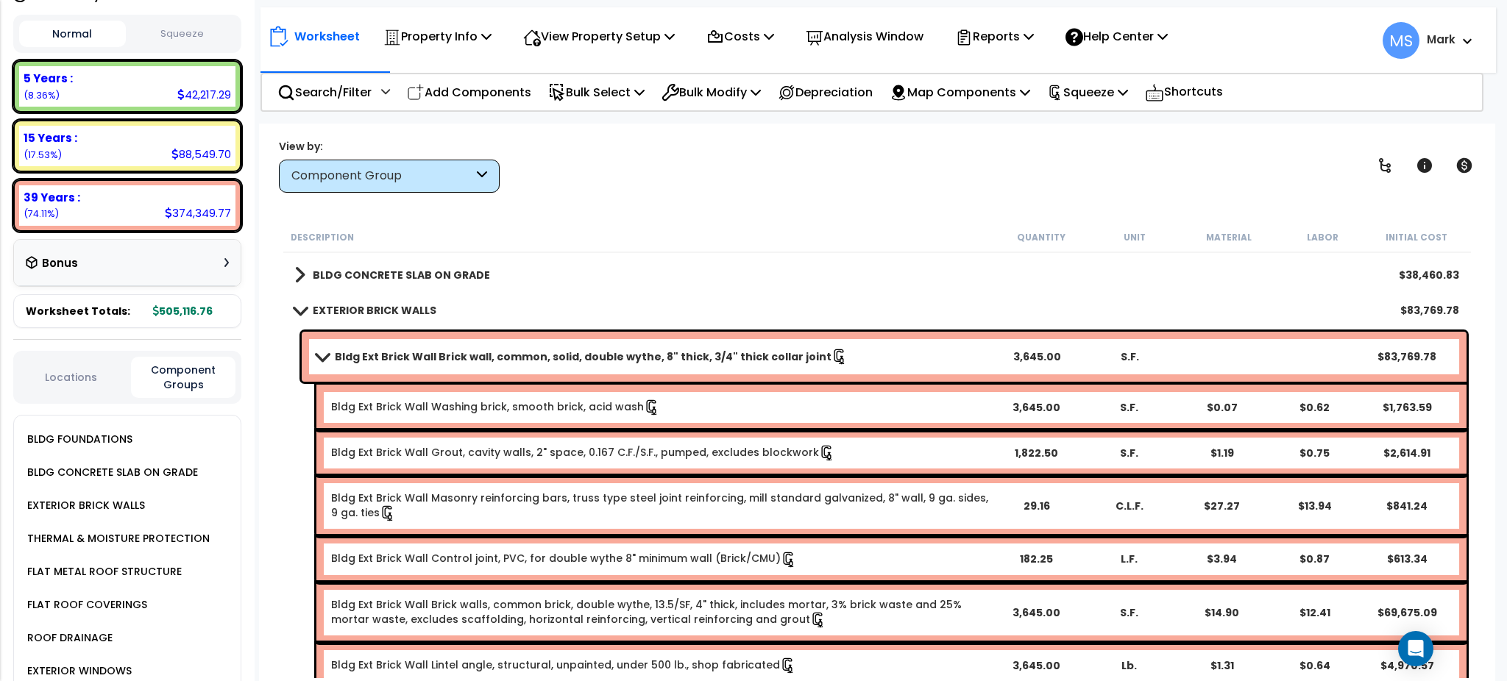
drag, startPoint x: 876, startPoint y: 350, endPoint x: 738, endPoint y: 366, distance: 138.5
click at [738, 366] on div "Bldg Ext Brick Wall Brick wall, common, solid, double wythe, 8" thick, 3/4" thi…" at bounding box center [884, 357] width 1165 height 50
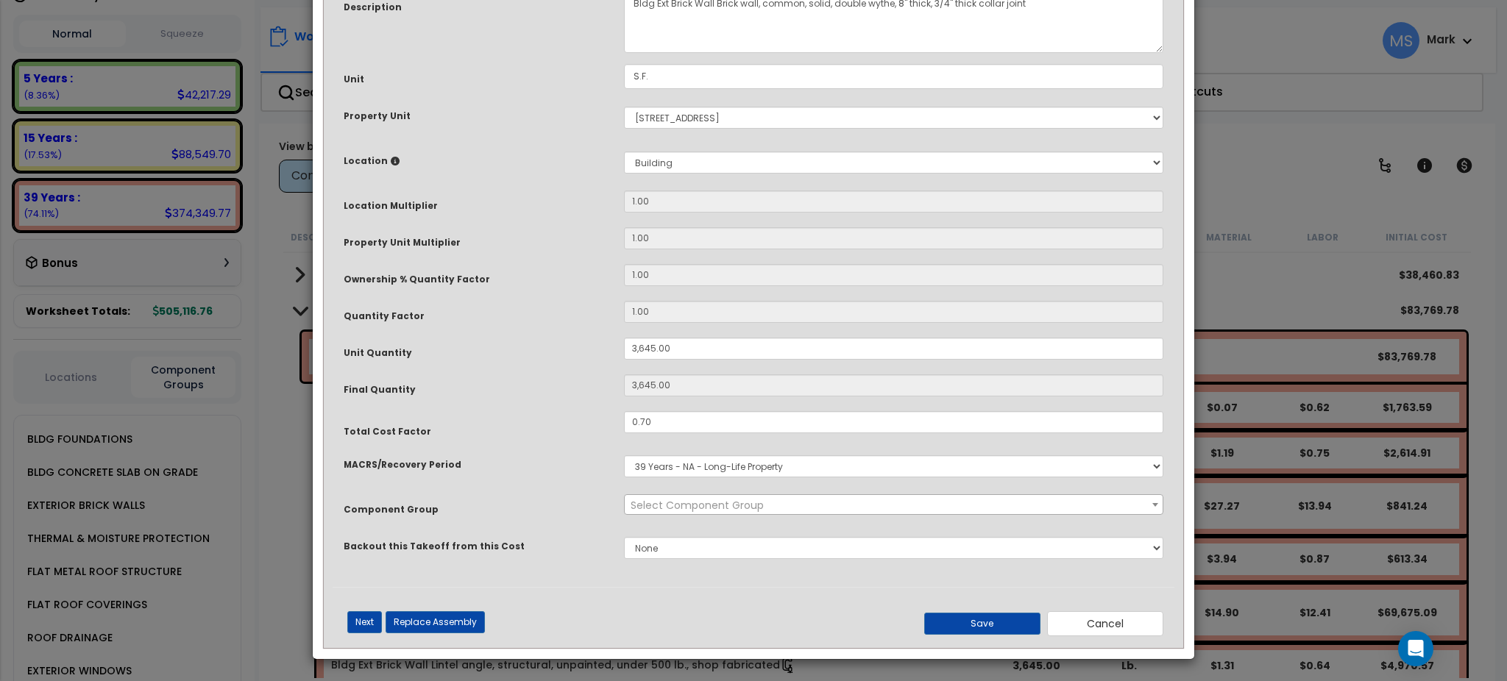
scroll to position [0, 0]
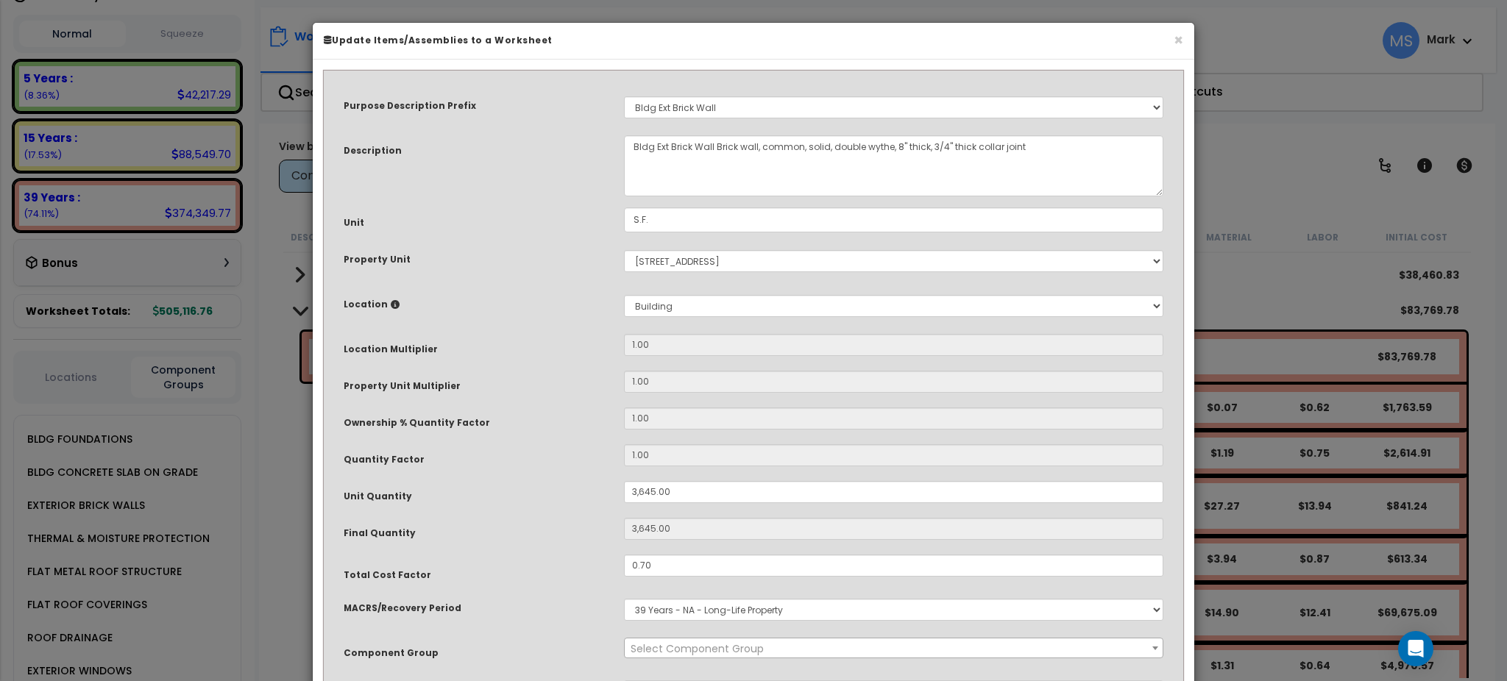
select select "45865"
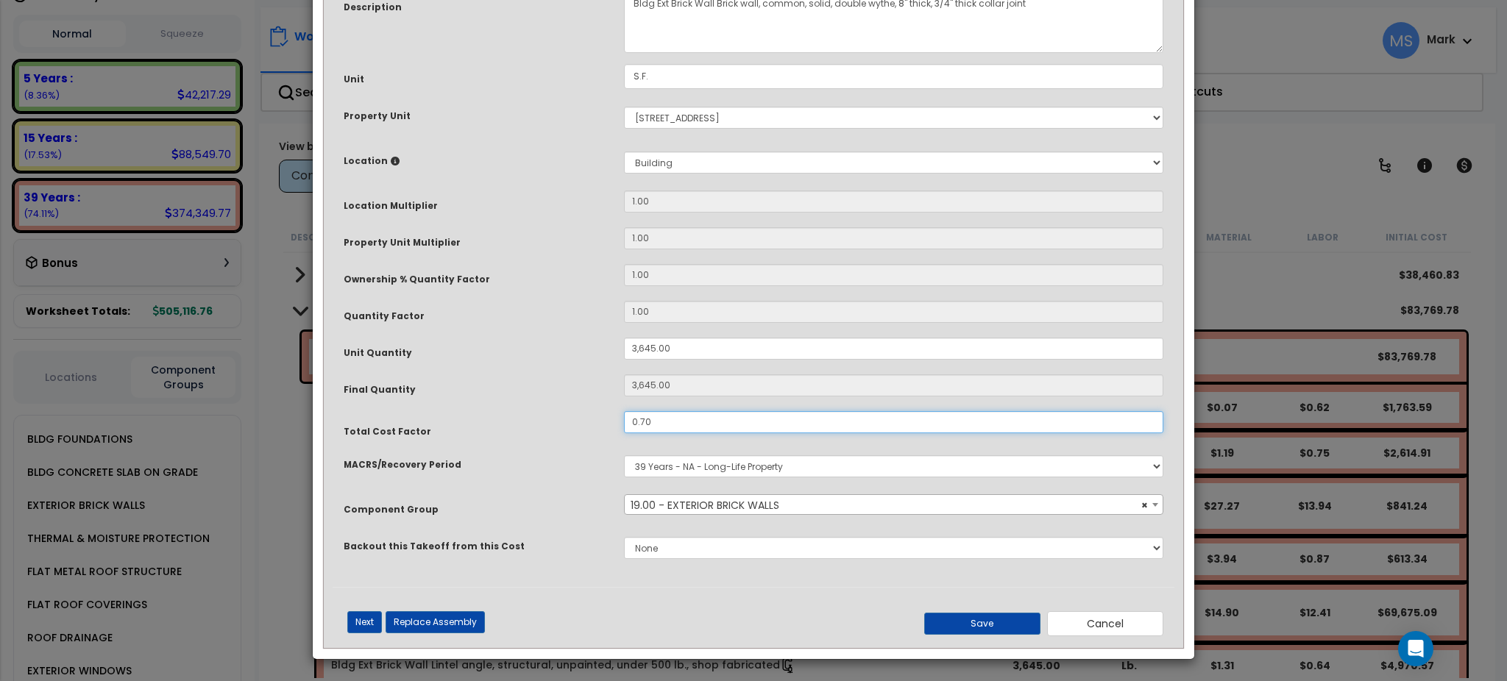
click at [669, 424] on input "0.70" at bounding box center [893, 422] width 539 height 22
type input ".5"
click at [961, 625] on button "Save" at bounding box center [982, 624] width 116 height 22
type input "3645.00"
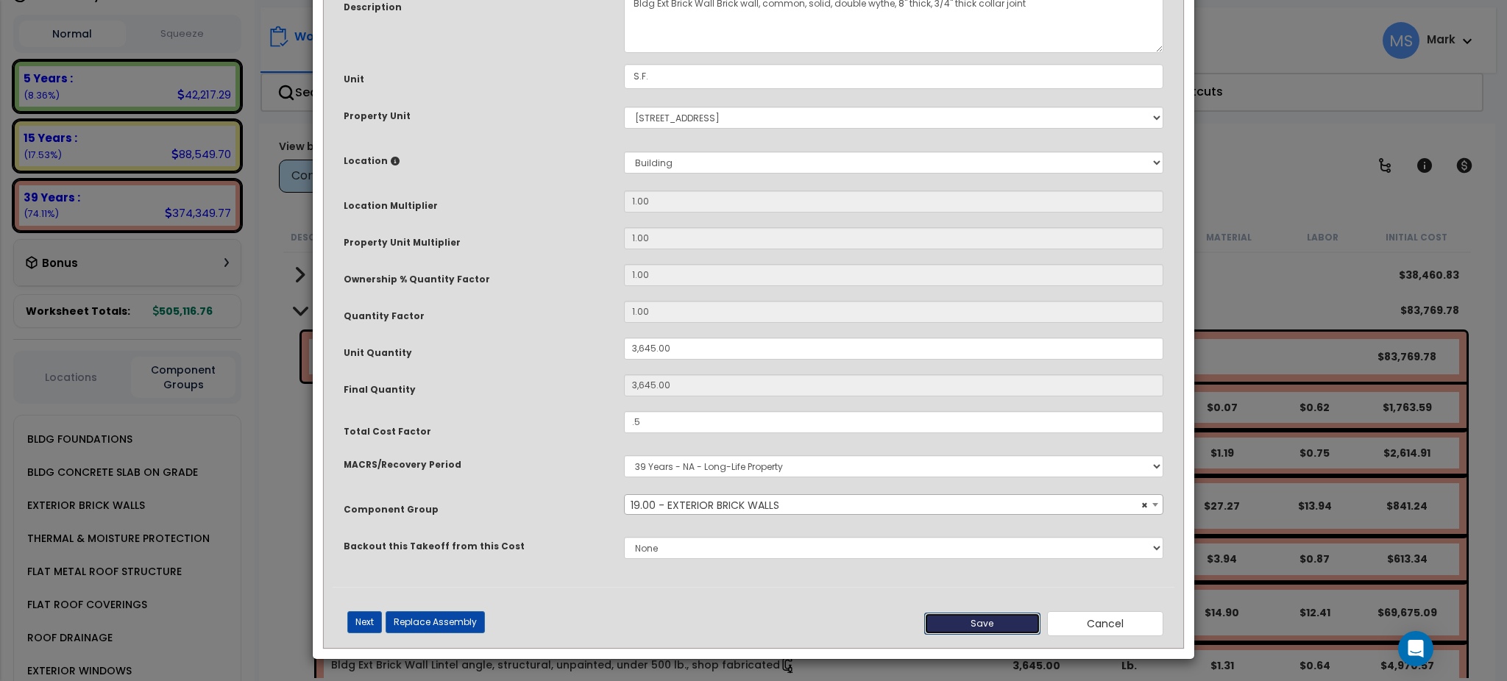
type input "0.50"
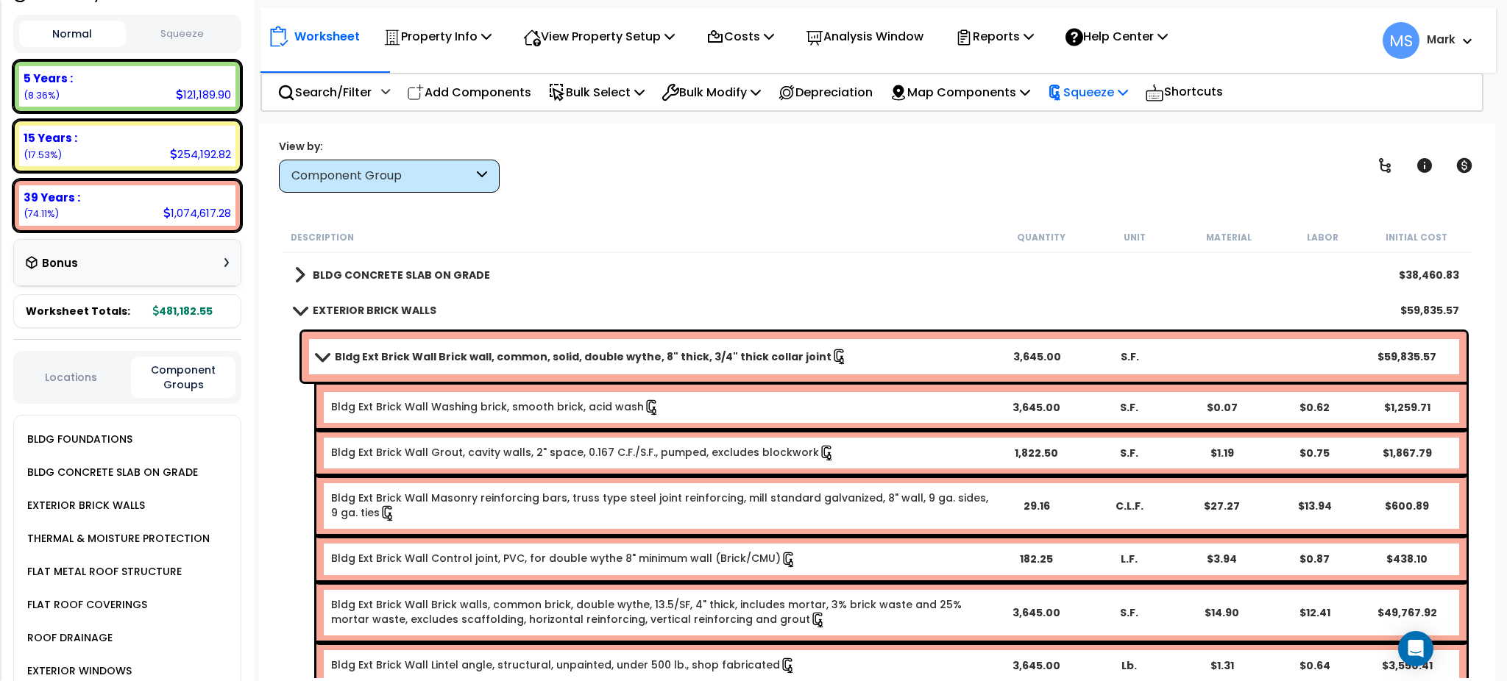
click at [1096, 83] on p "Squeeze" at bounding box center [1087, 92] width 81 height 20
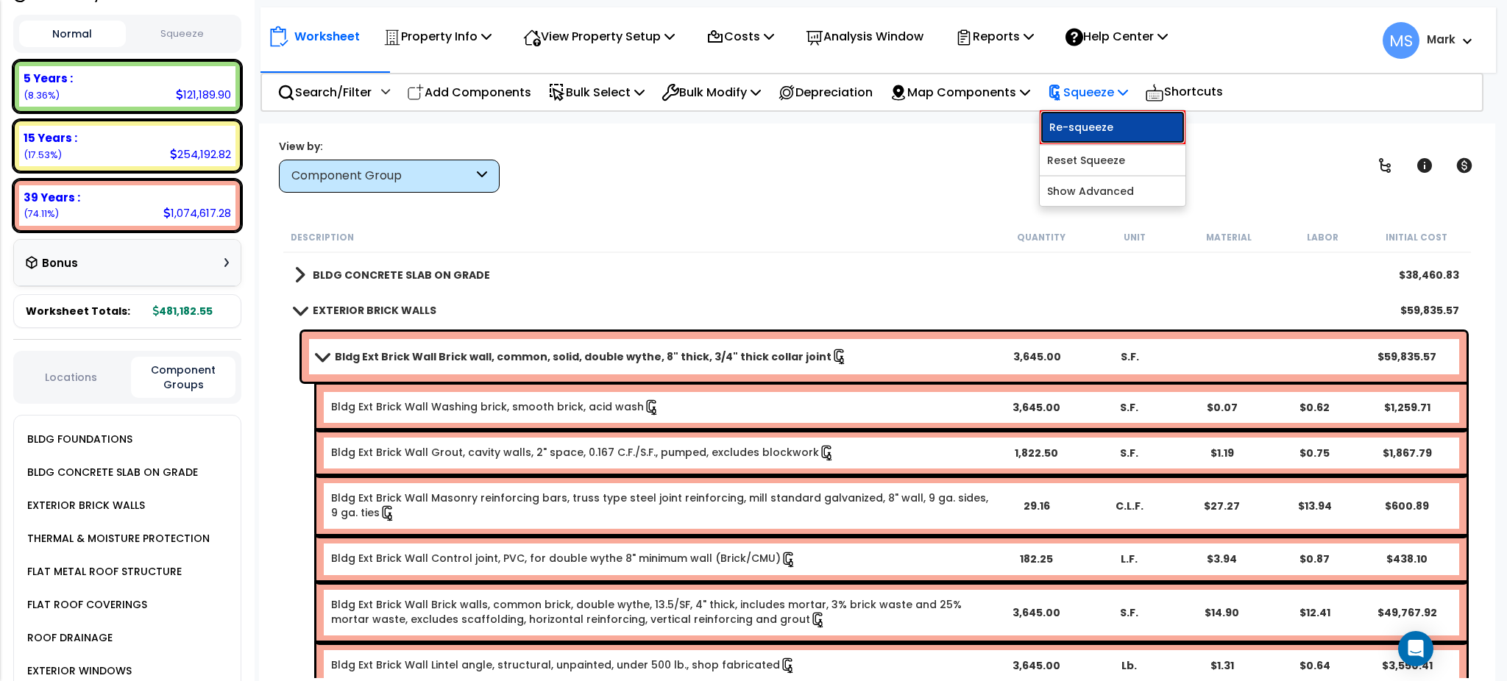
click at [1095, 124] on link "Re-squeeze" at bounding box center [1113, 127] width 146 height 34
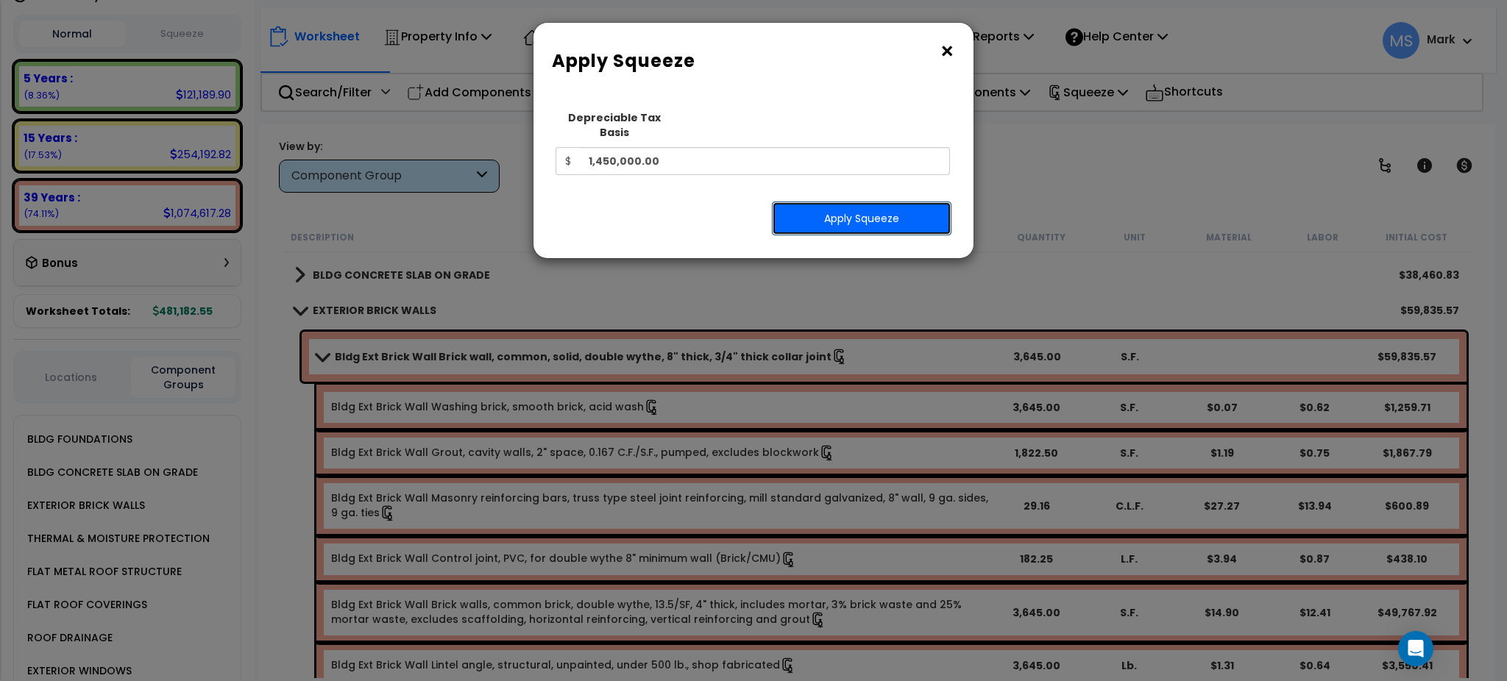
click at [850, 218] on button "Apply Squeeze" at bounding box center [862, 219] width 180 height 34
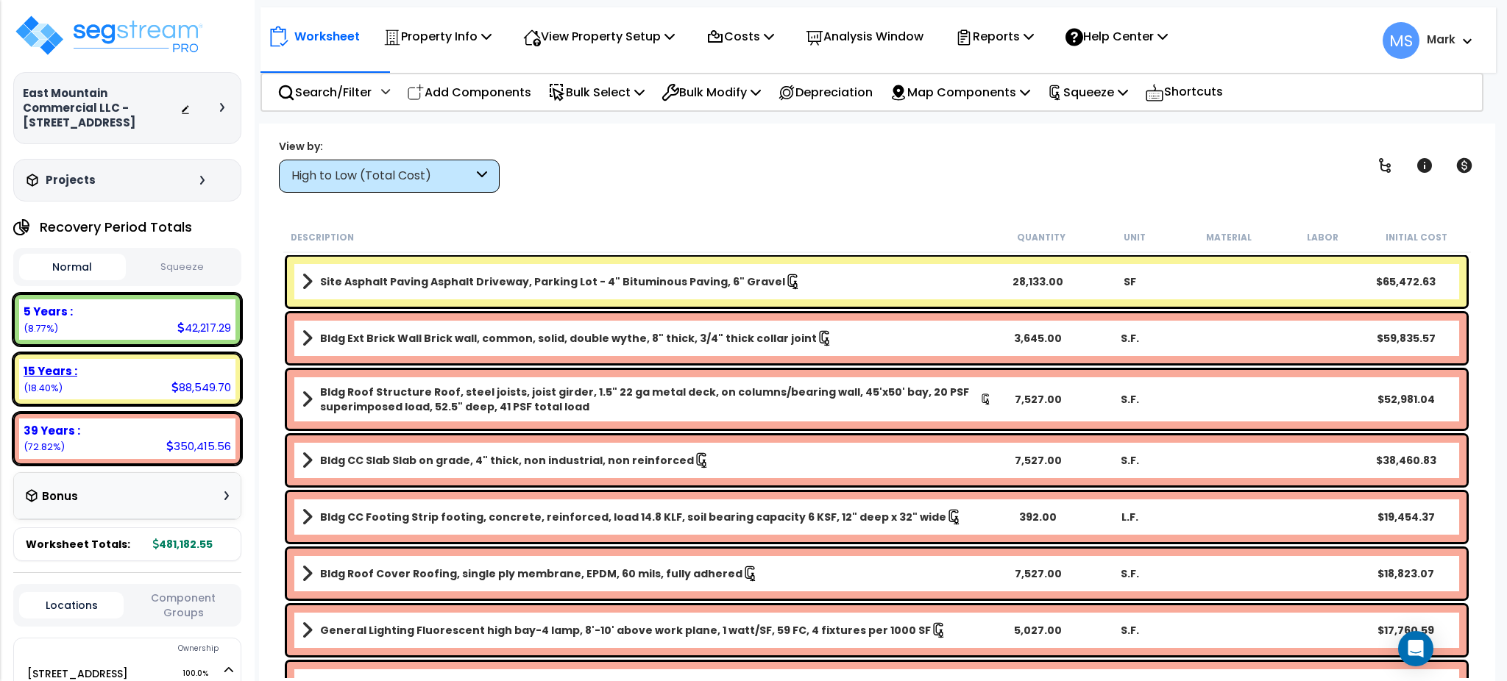
click at [174, 386] on div "15 Years : 88,549.70 (18.40%)" at bounding box center [127, 379] width 228 height 52
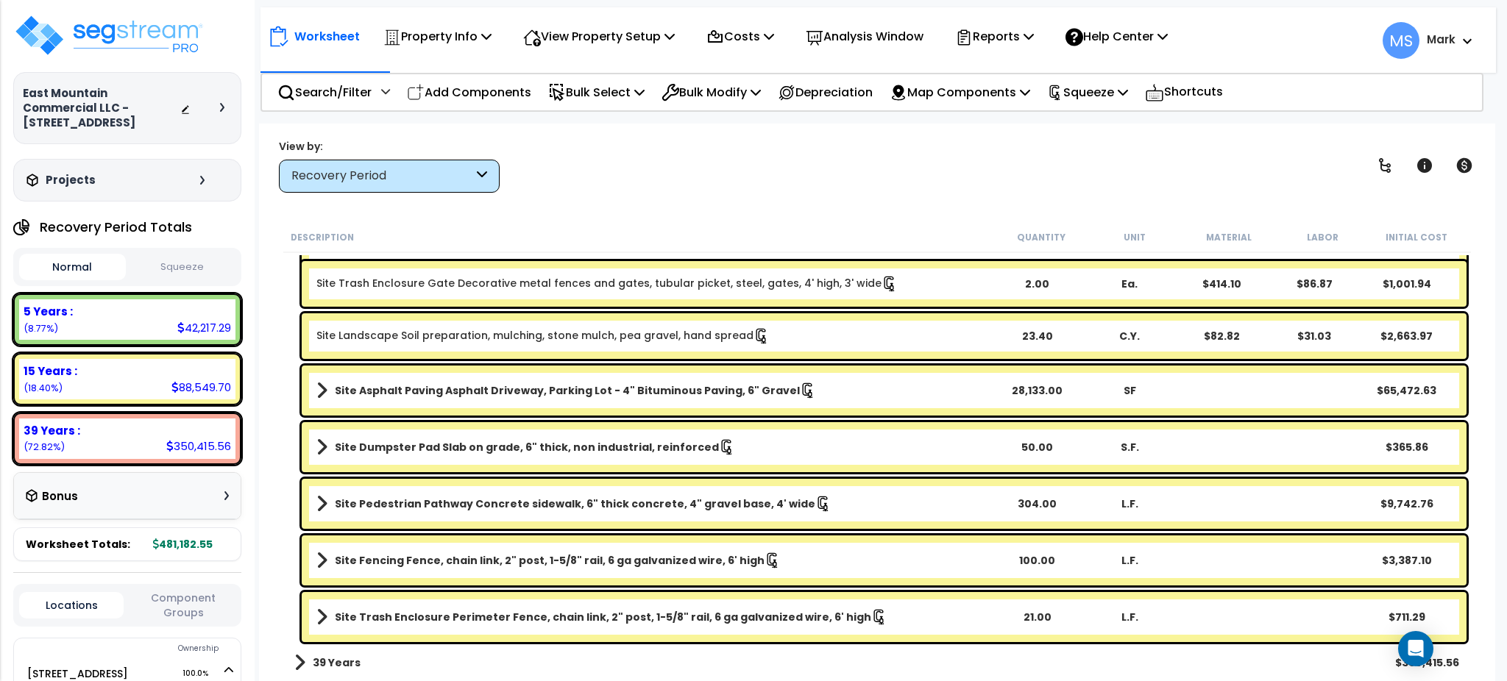
scroll to position [327, 0]
click at [455, 381] on link "Site Asphalt Paving Asphalt Driveway, Parking Lot - 4" Bituminous Paving, 6" Gr…" at bounding box center [653, 391] width 674 height 21
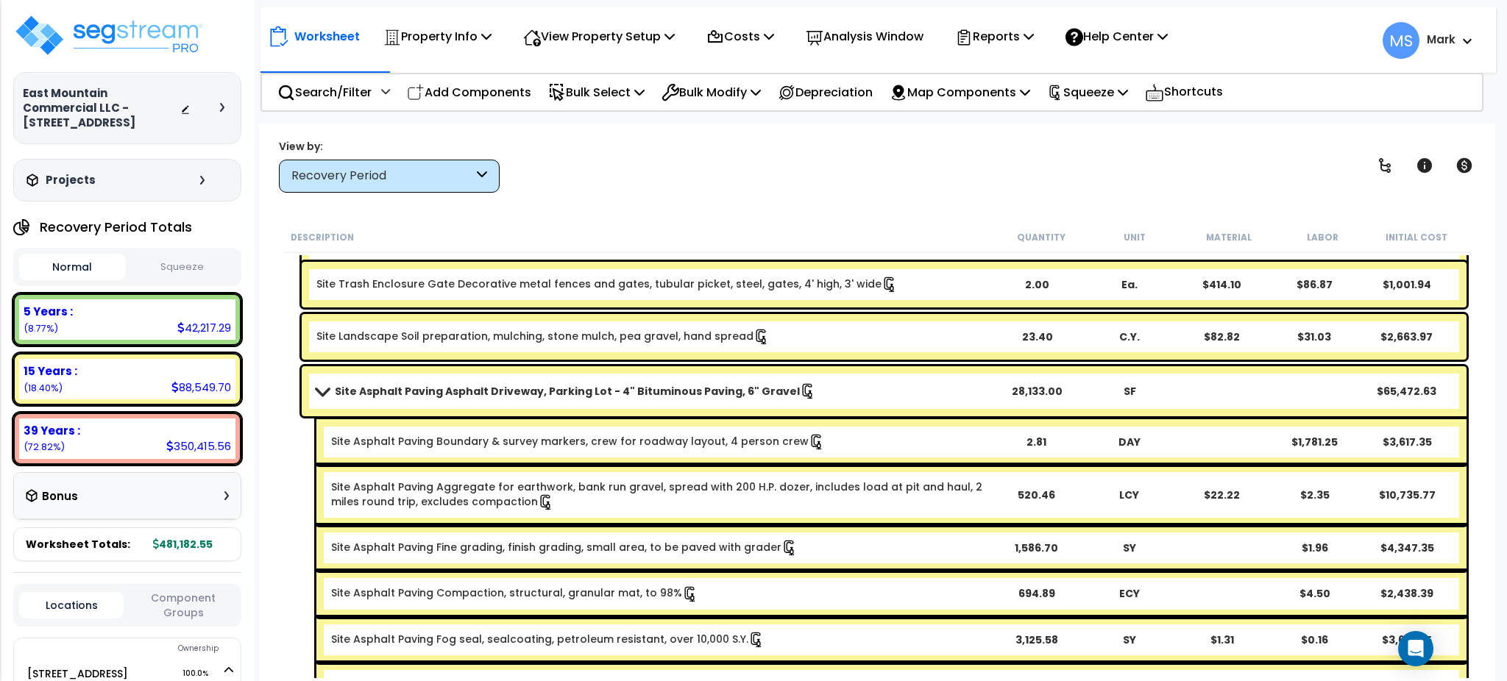
click at [455, 381] on link "Site Asphalt Paving Asphalt Driveway, Parking Lot - 4" Bituminous Paving, 6" Gr…" at bounding box center [653, 391] width 674 height 21
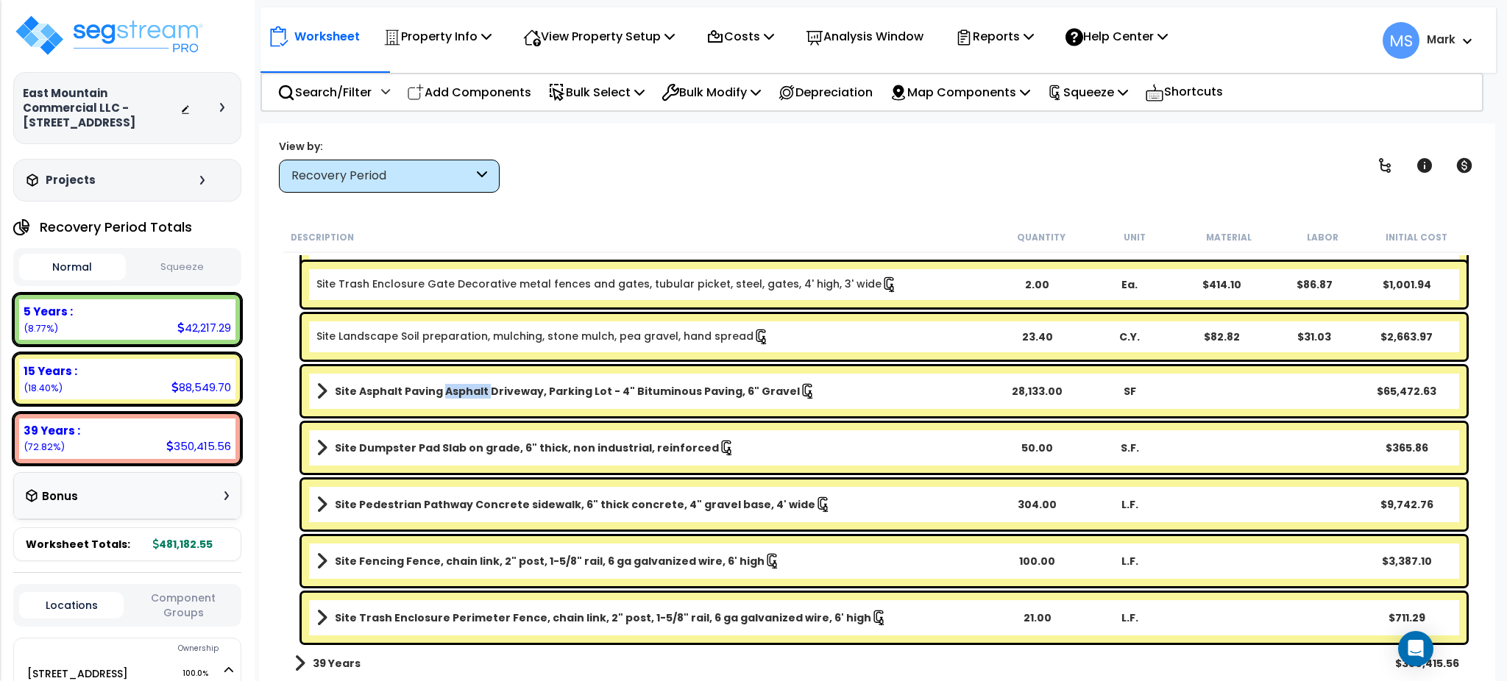
click at [455, 381] on link "Site Asphalt Paving Asphalt Driveway, Parking Lot - 4" Bituminous Paving, 6" Gr…" at bounding box center [653, 391] width 674 height 21
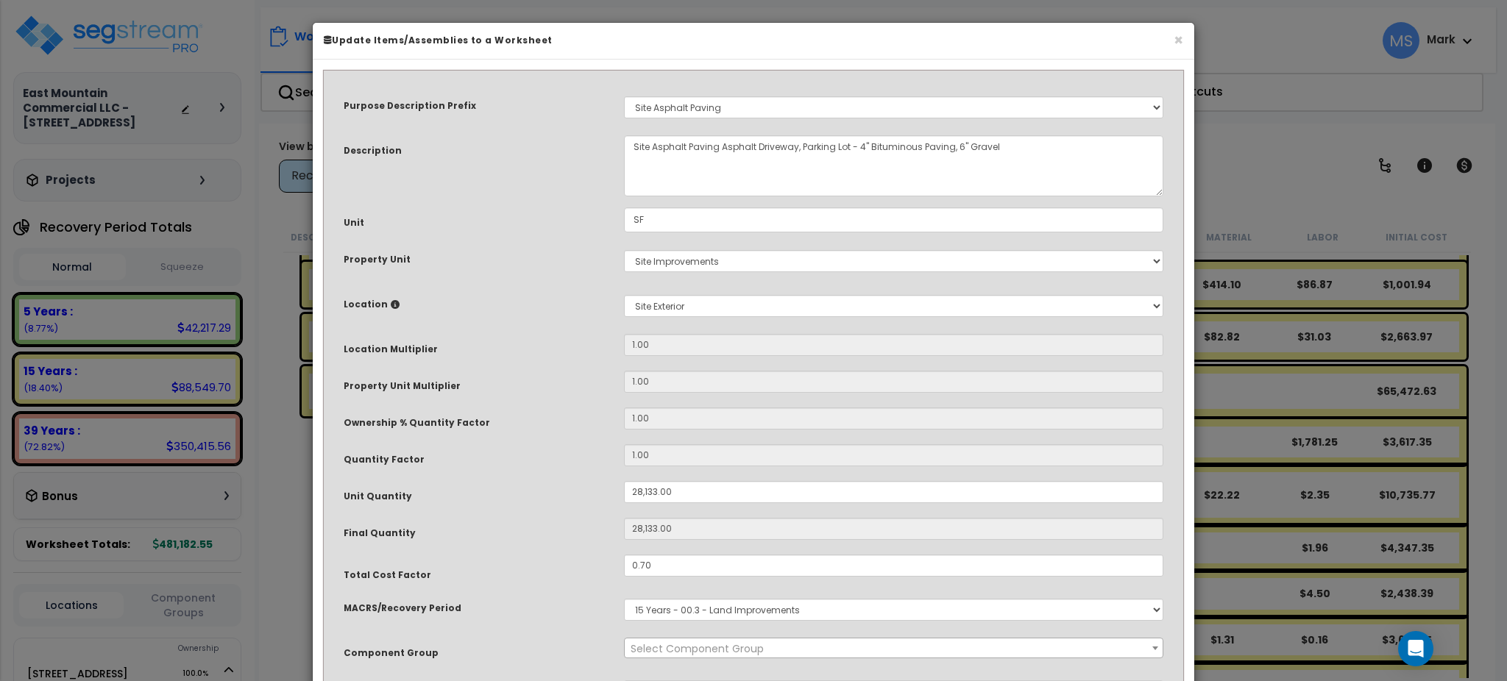
select select "46157"
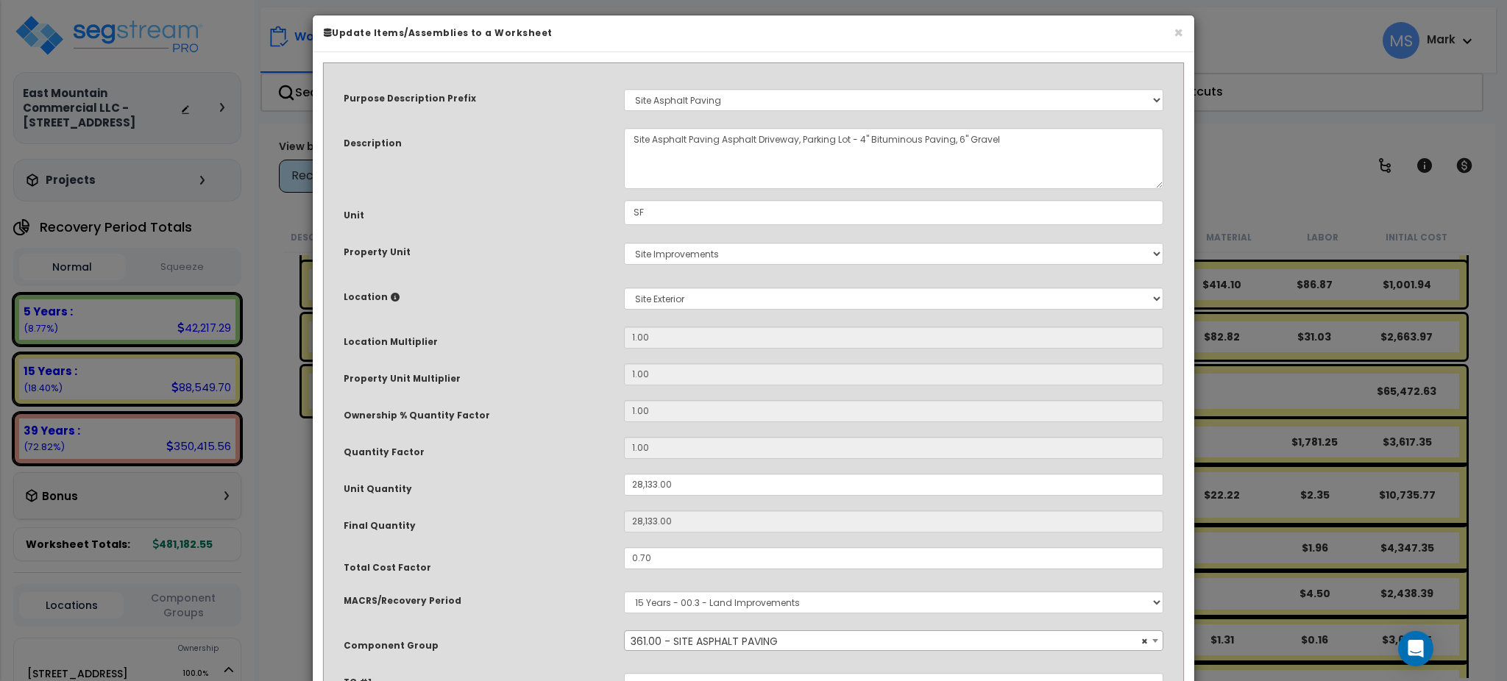
scroll to position [143, 0]
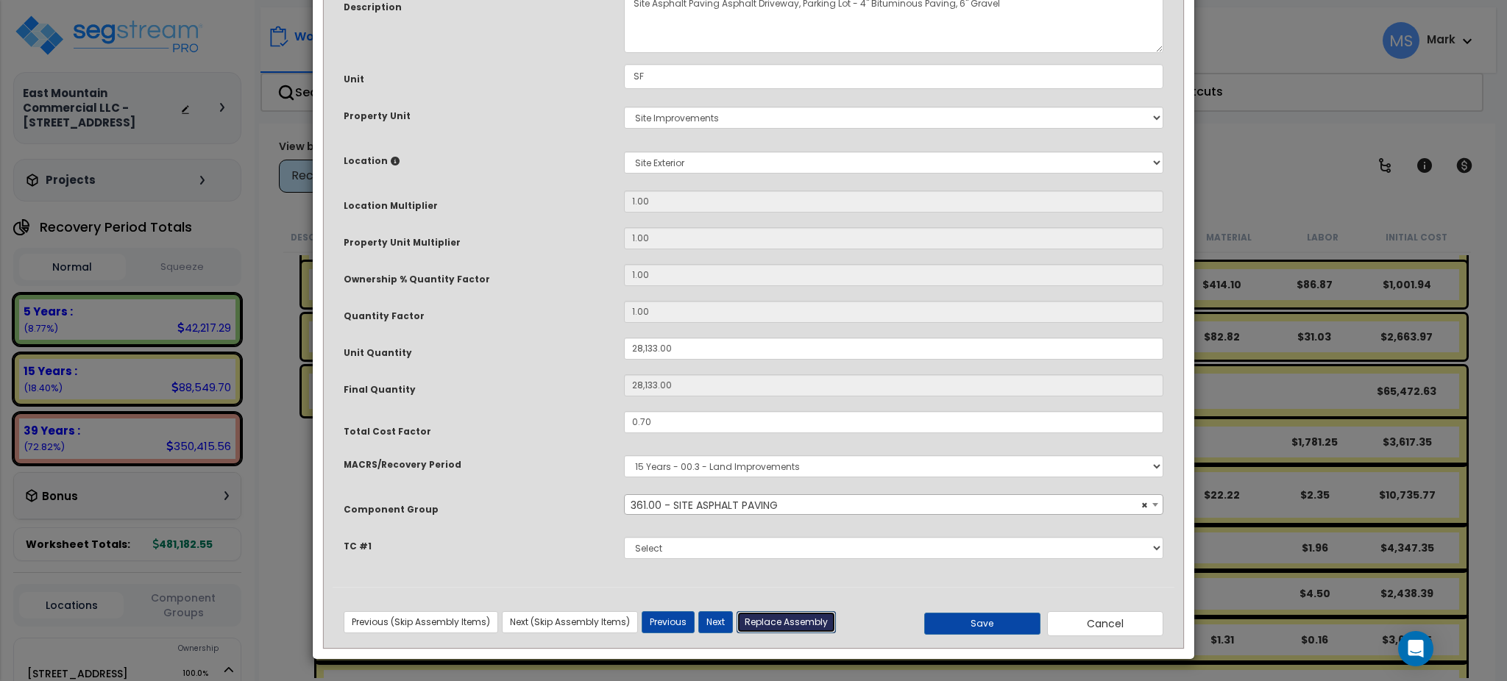
click at [779, 618] on button "Replace Assembly" at bounding box center [786, 623] width 99 height 22
type input "28133"
type input "SF"
select select "163924"
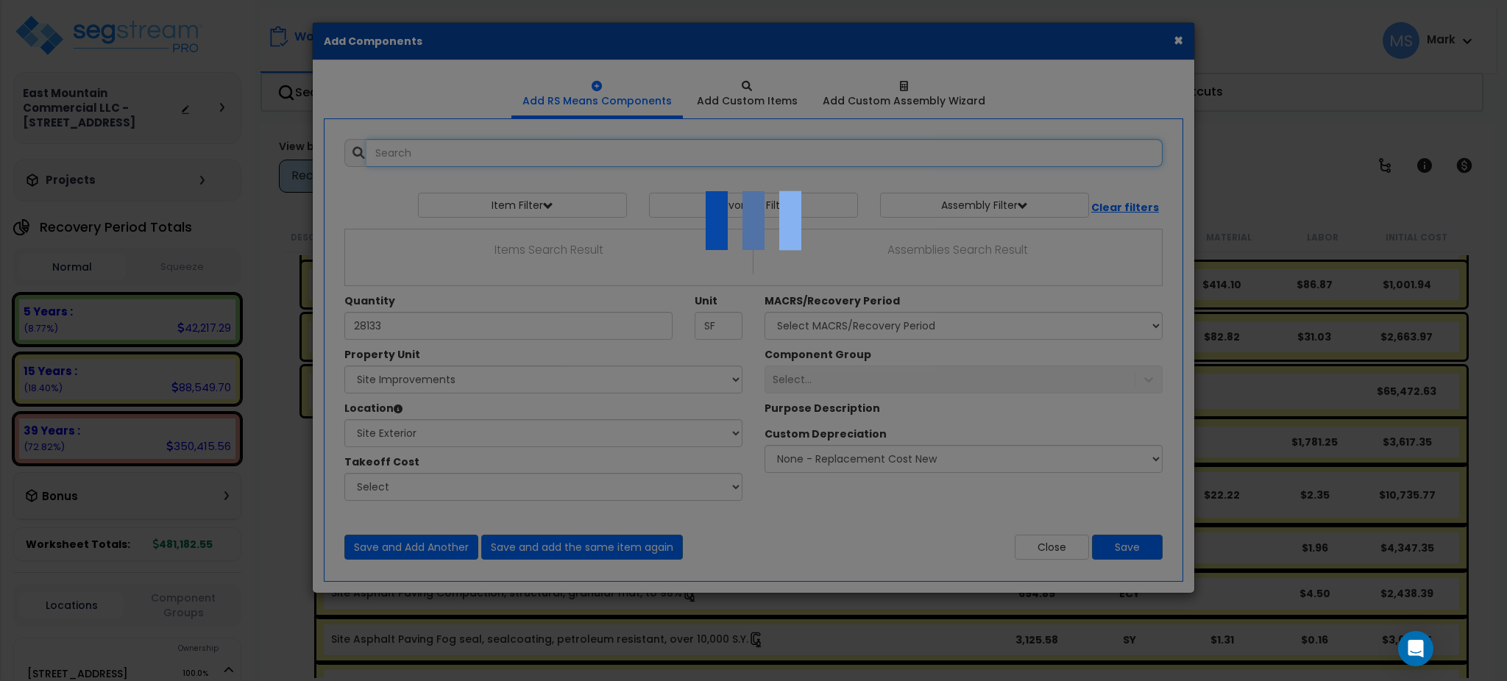
select select "462"
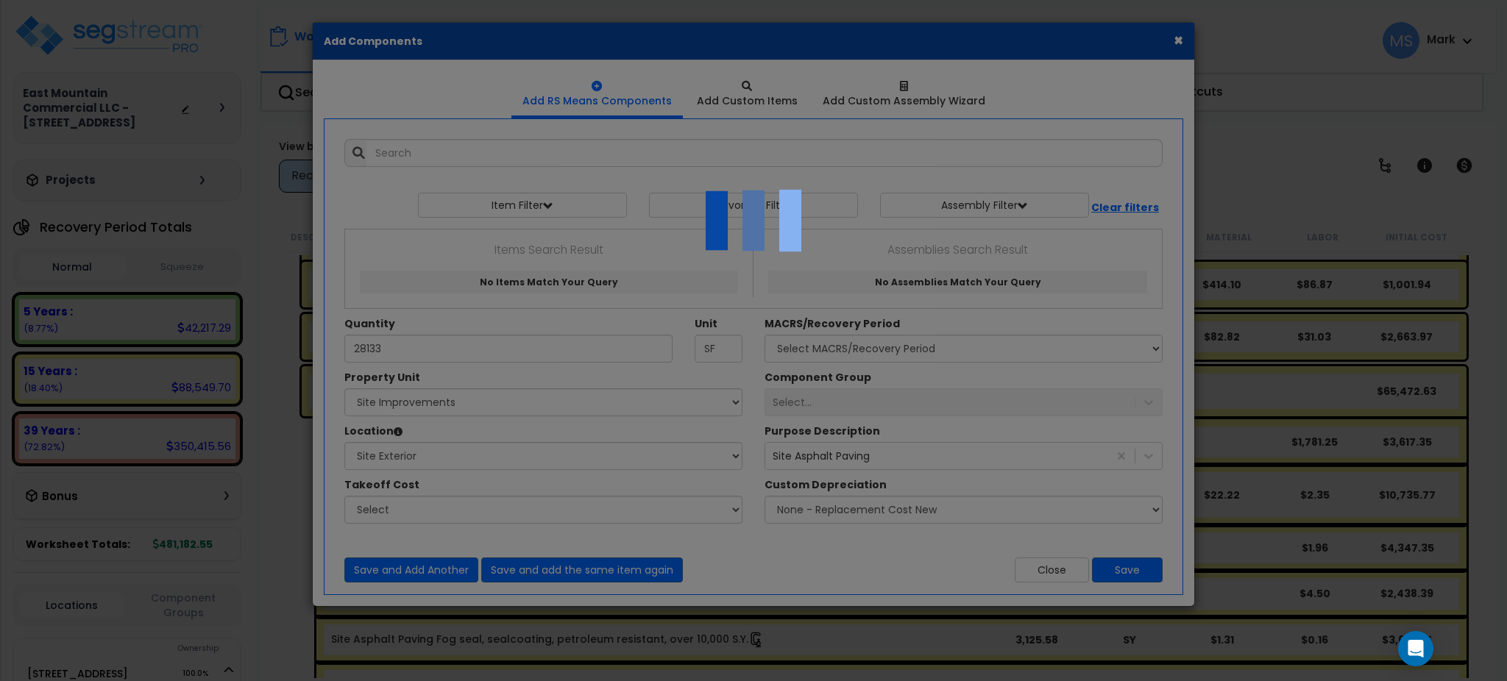
click at [1173, 32] on div at bounding box center [753, 340] width 1507 height 681
click at [1032, 575] on div at bounding box center [753, 340] width 1507 height 681
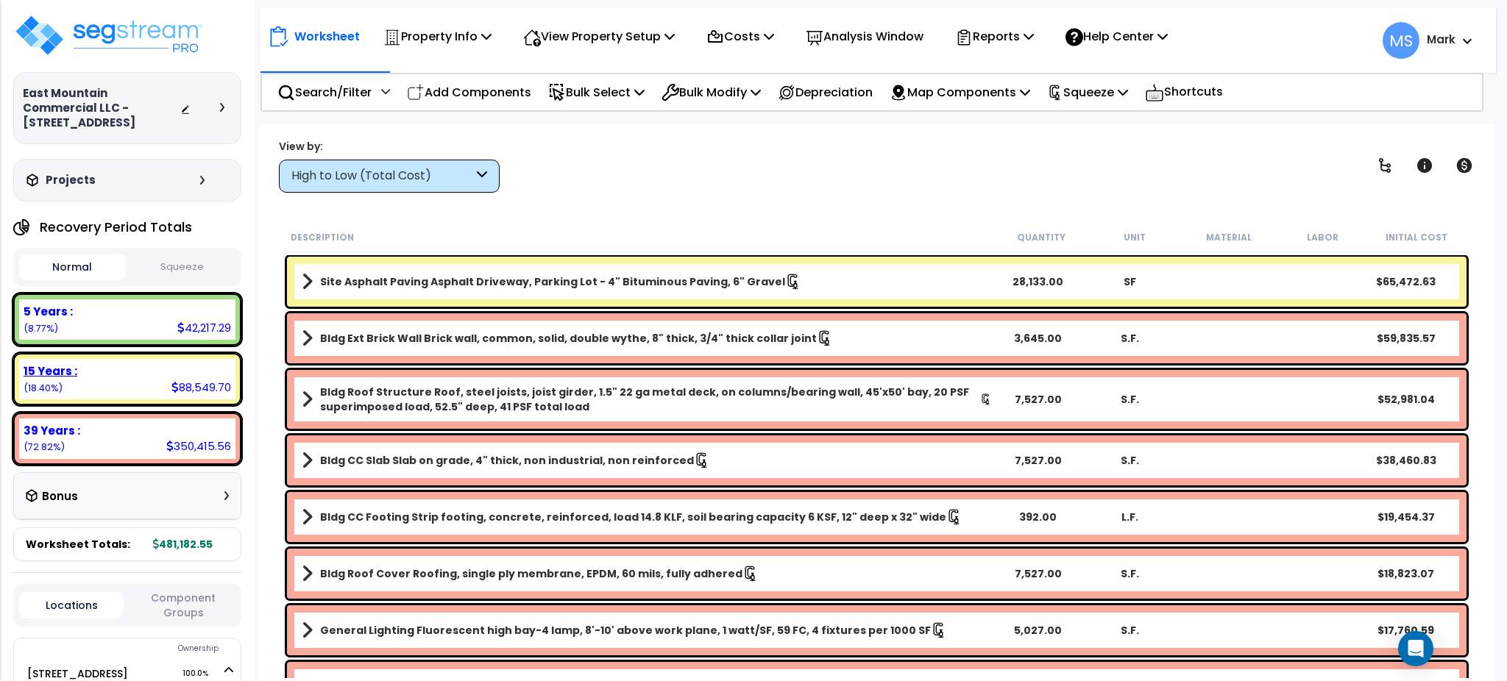
click at [95, 371] on div "15 Years : 88,549.70 (18.40%)" at bounding box center [127, 379] width 216 height 40
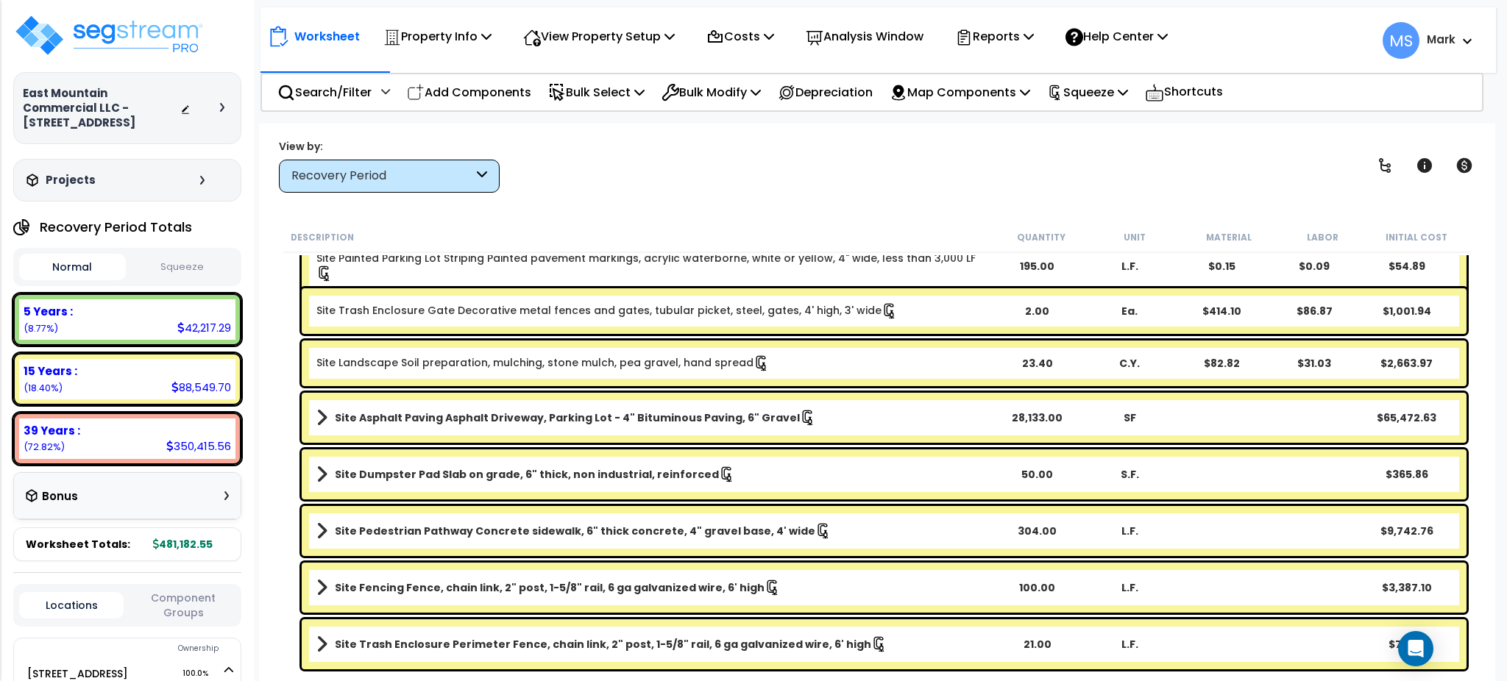
scroll to position [327, 0]
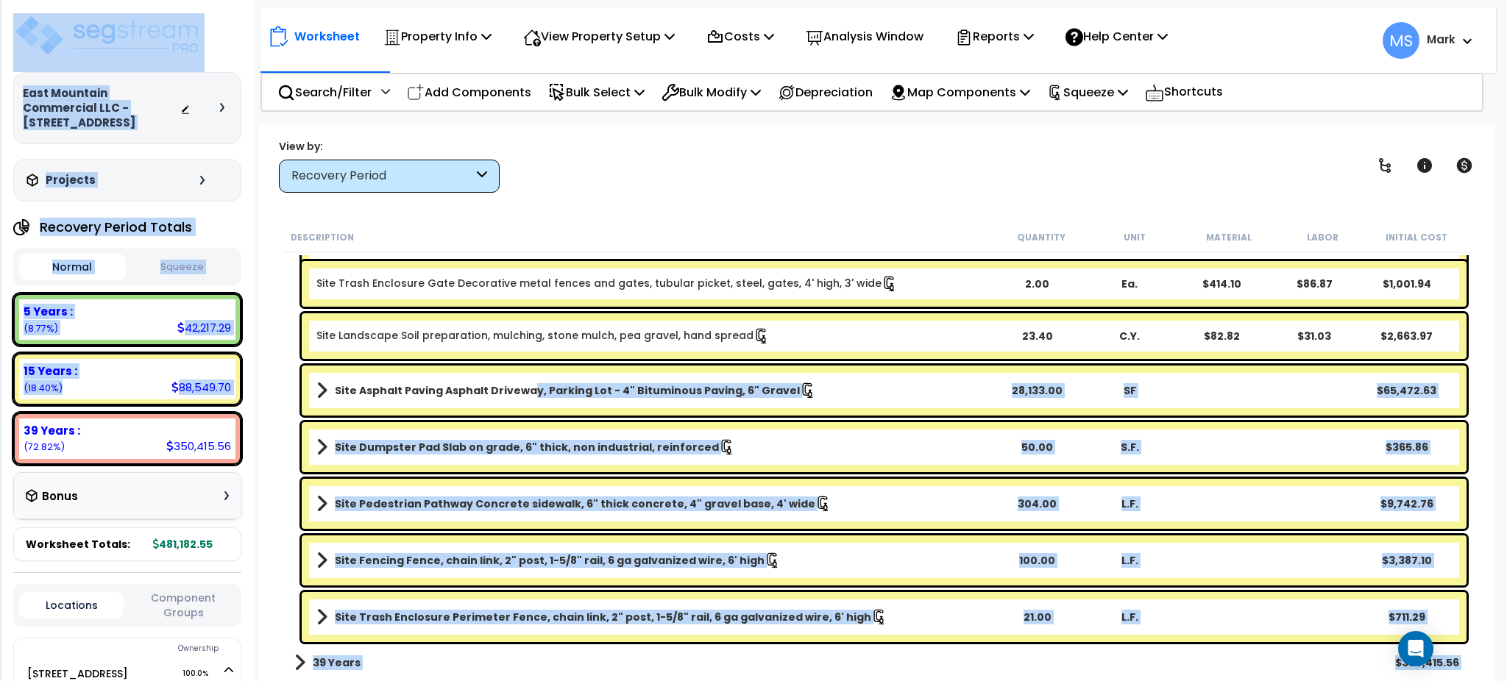
click at [528, 385] on b "Site Asphalt Paving Asphalt Driveway, Parking Lot - 4" Bituminous Paving, 6" Gr…" at bounding box center [567, 390] width 465 height 15
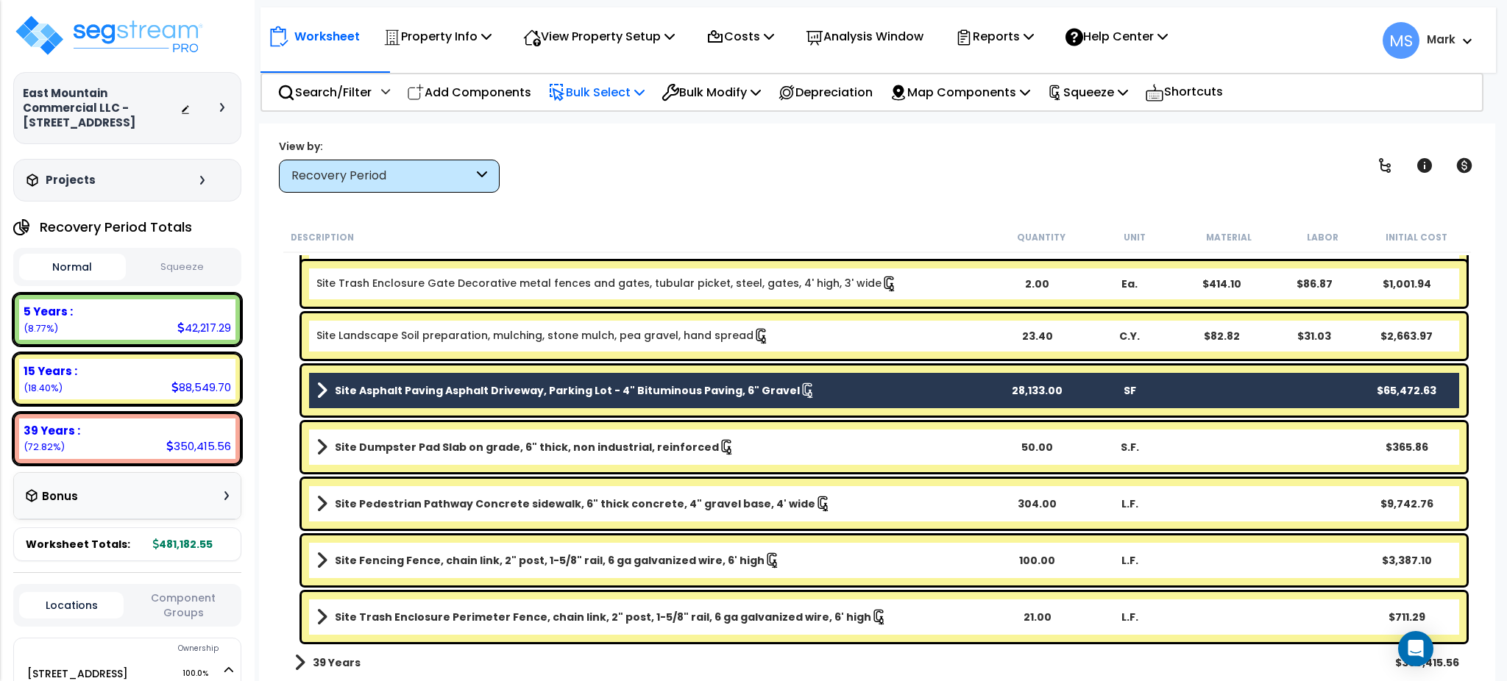
click at [633, 96] on p "Bulk Select" at bounding box center [596, 92] width 96 height 20
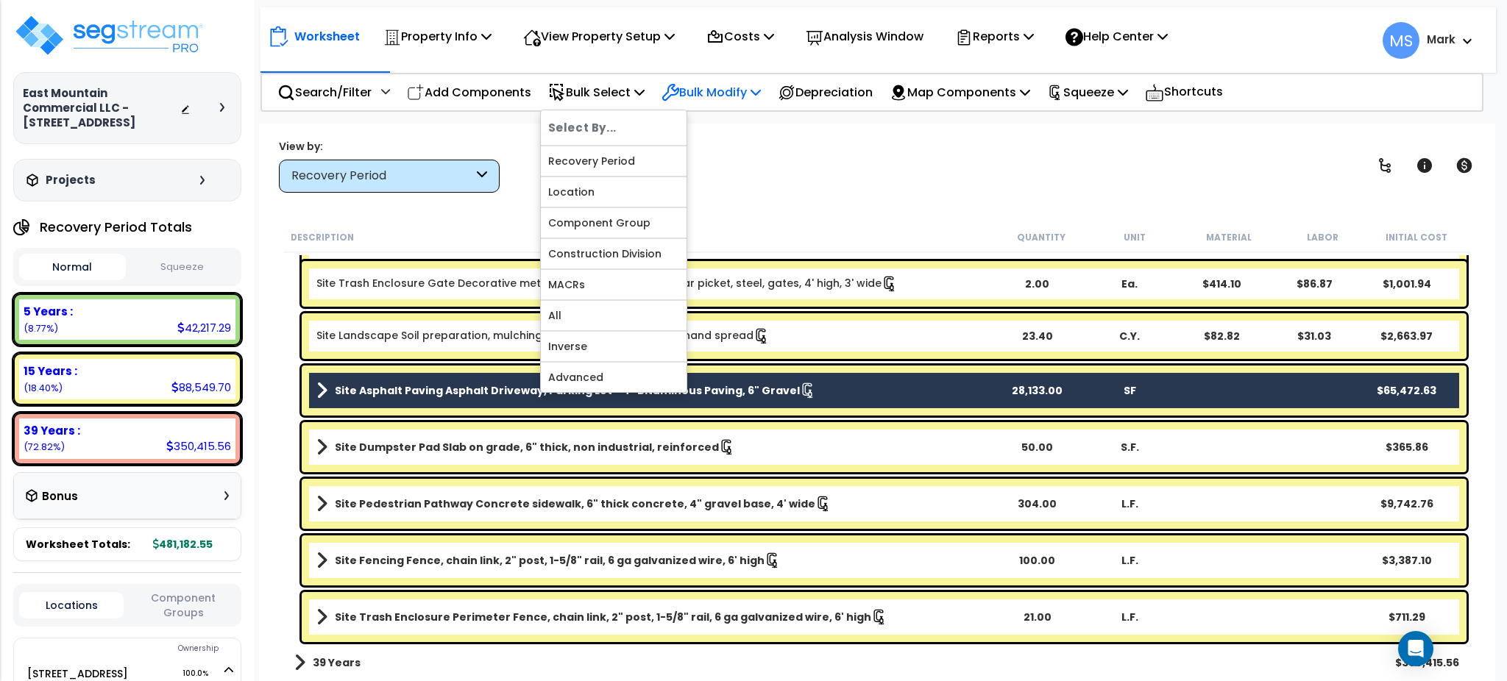
click at [722, 93] on p "Bulk Modify" at bounding box center [711, 92] width 99 height 20
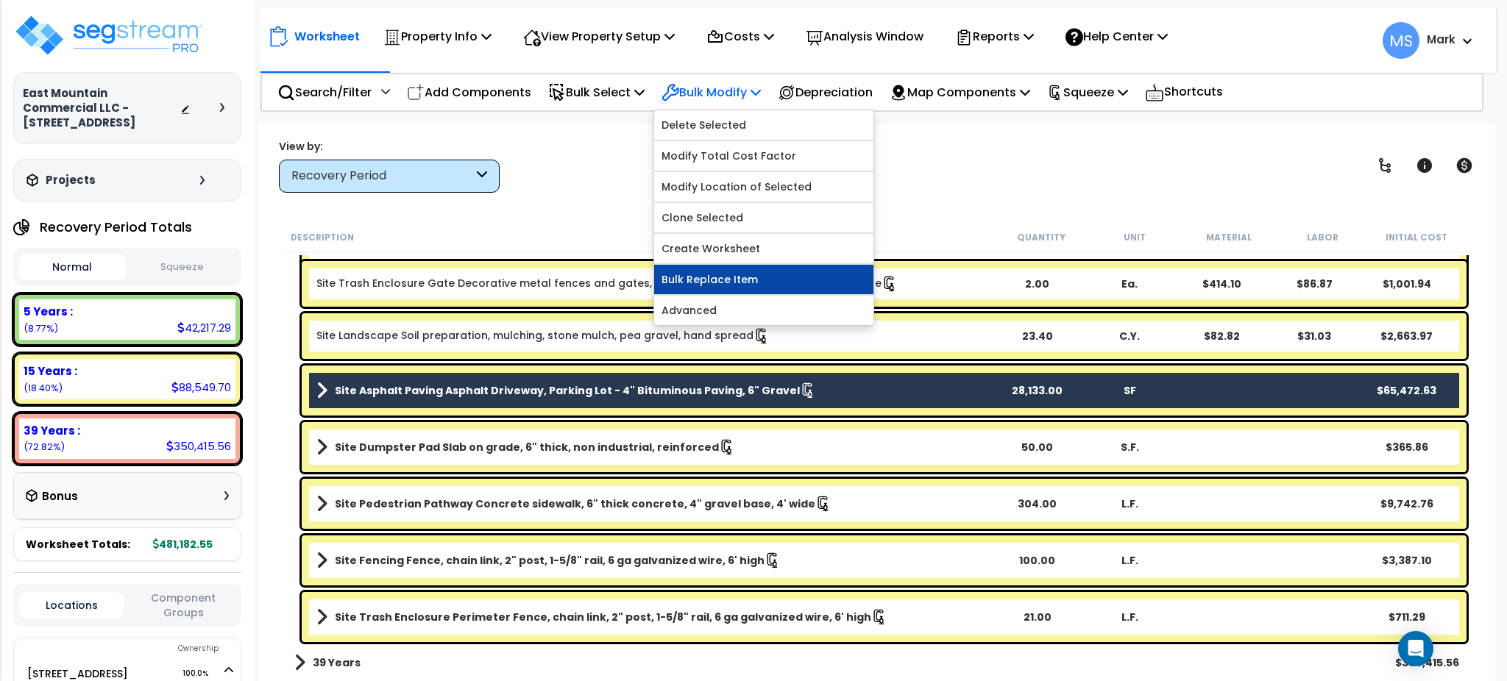
click at [699, 290] on link "Bulk Replace Item" at bounding box center [763, 279] width 219 height 29
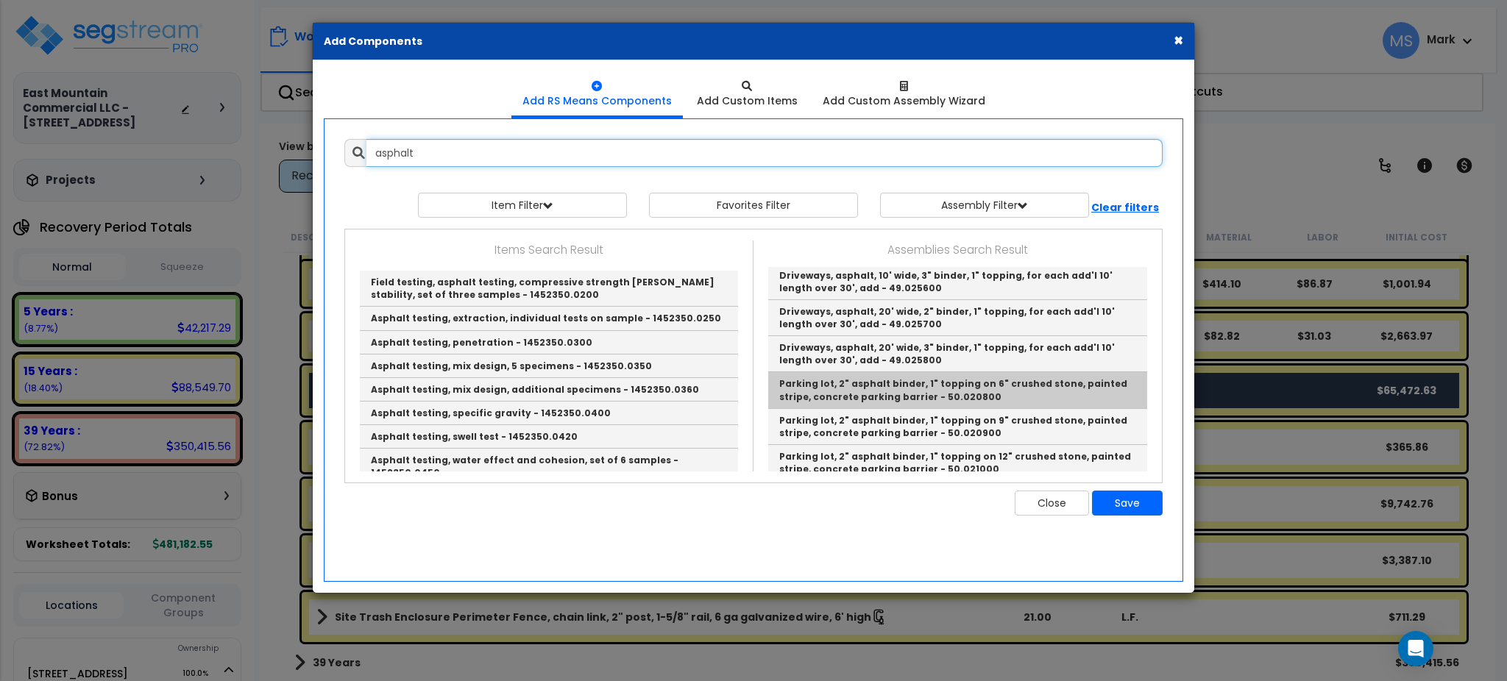
scroll to position [1879, 0]
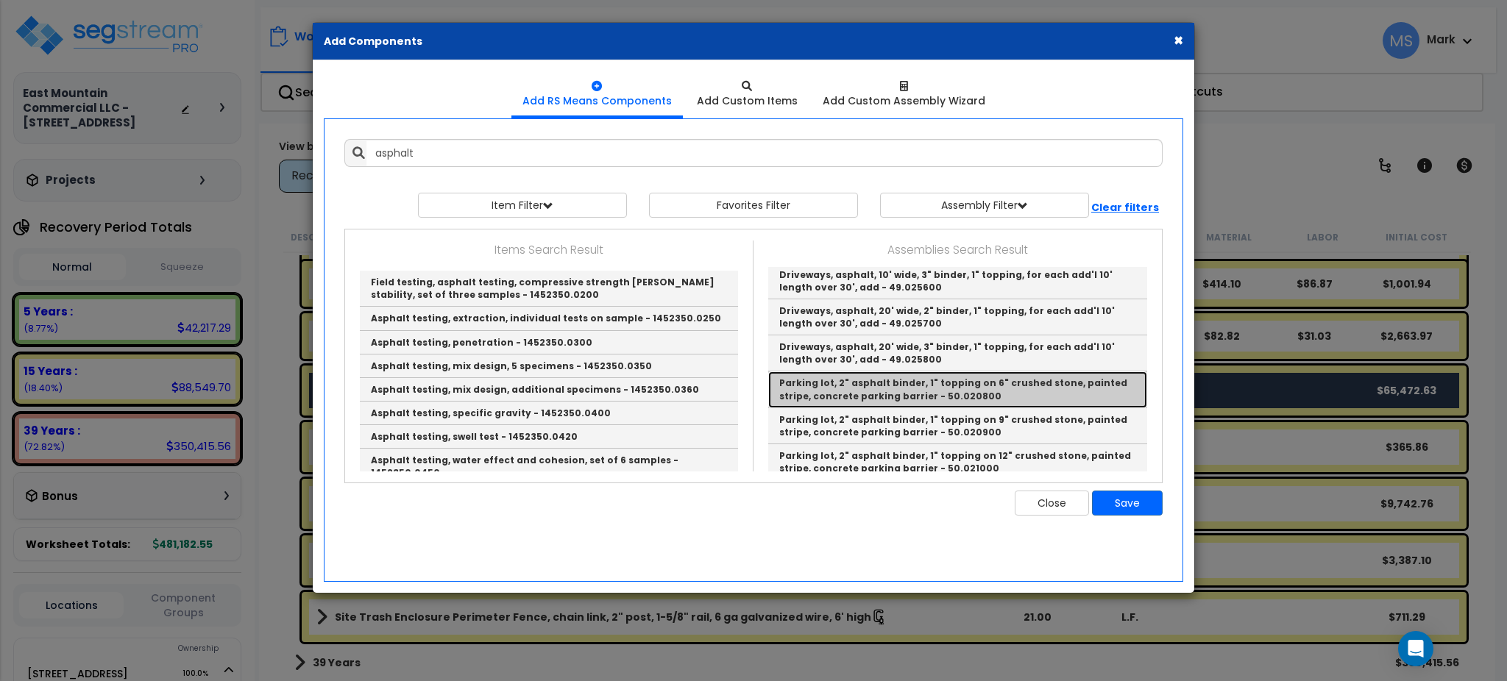
click at [935, 372] on link "Parking lot, 2" asphalt binder, 1" topping on 6" crushed stone, painted stripe,…" at bounding box center [957, 390] width 379 height 36
type input "Parking lot, 2" asphalt binder, 1" topping on 6" crushed stone, painted stripe,…"
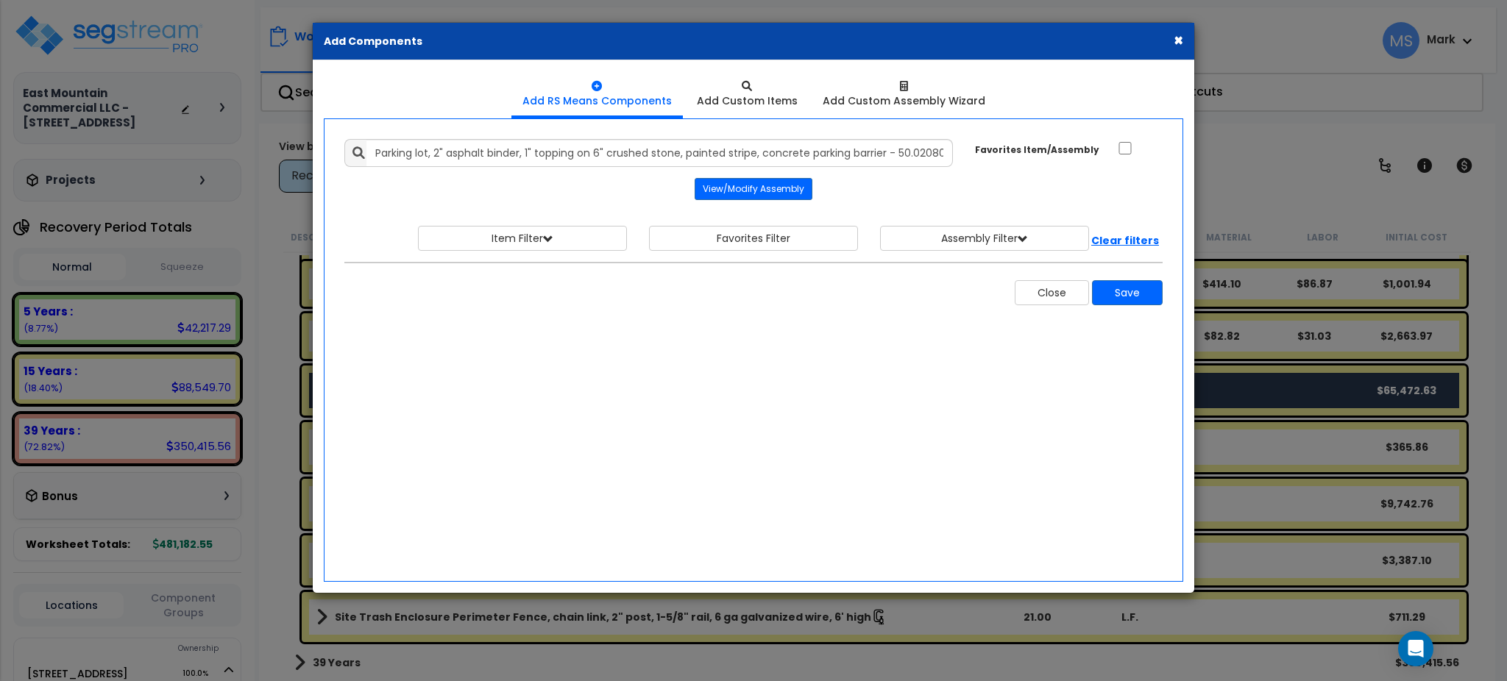
click at [935, 325] on div "Add Items Add Assemblies Both" at bounding box center [753, 350] width 859 height 464
click at [1121, 299] on button "Save" at bounding box center [1127, 292] width 71 height 25
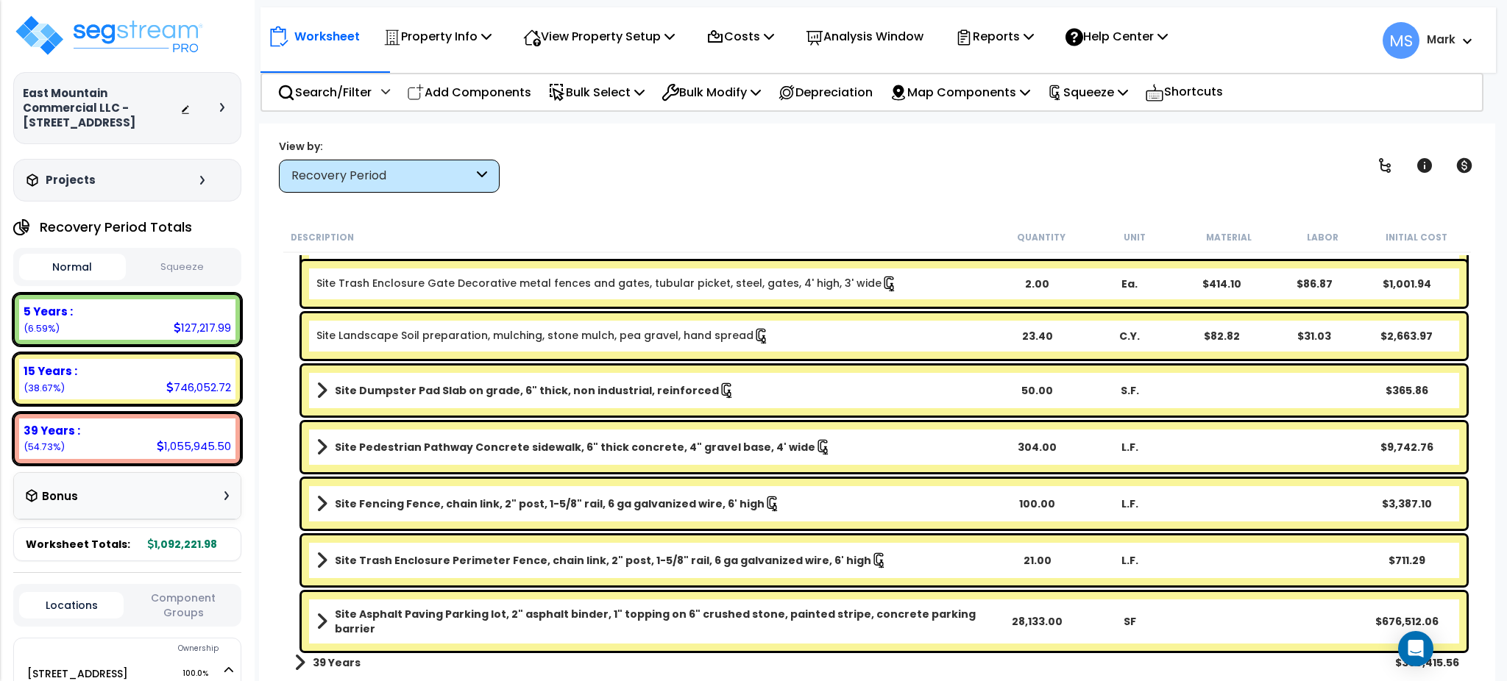
scroll to position [65, 0]
click at [492, 624] on link "Site Asphalt Paving Parking lot, 2" asphalt binder, 1" topping on 6" crushed st…" at bounding box center [653, 621] width 674 height 29
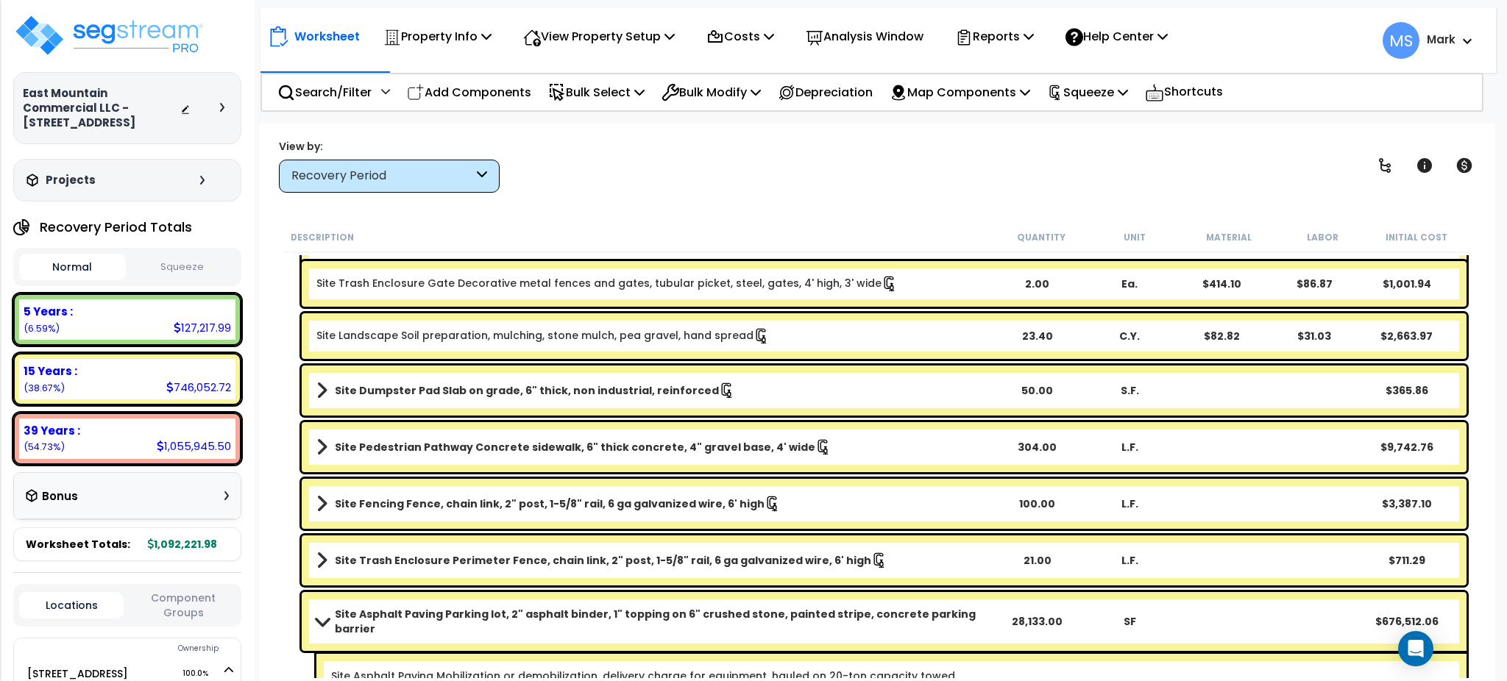
click at [492, 624] on link "Site Asphalt Paving Parking lot, 2" asphalt binder, 1" topping on 6" crushed st…" at bounding box center [653, 621] width 674 height 29
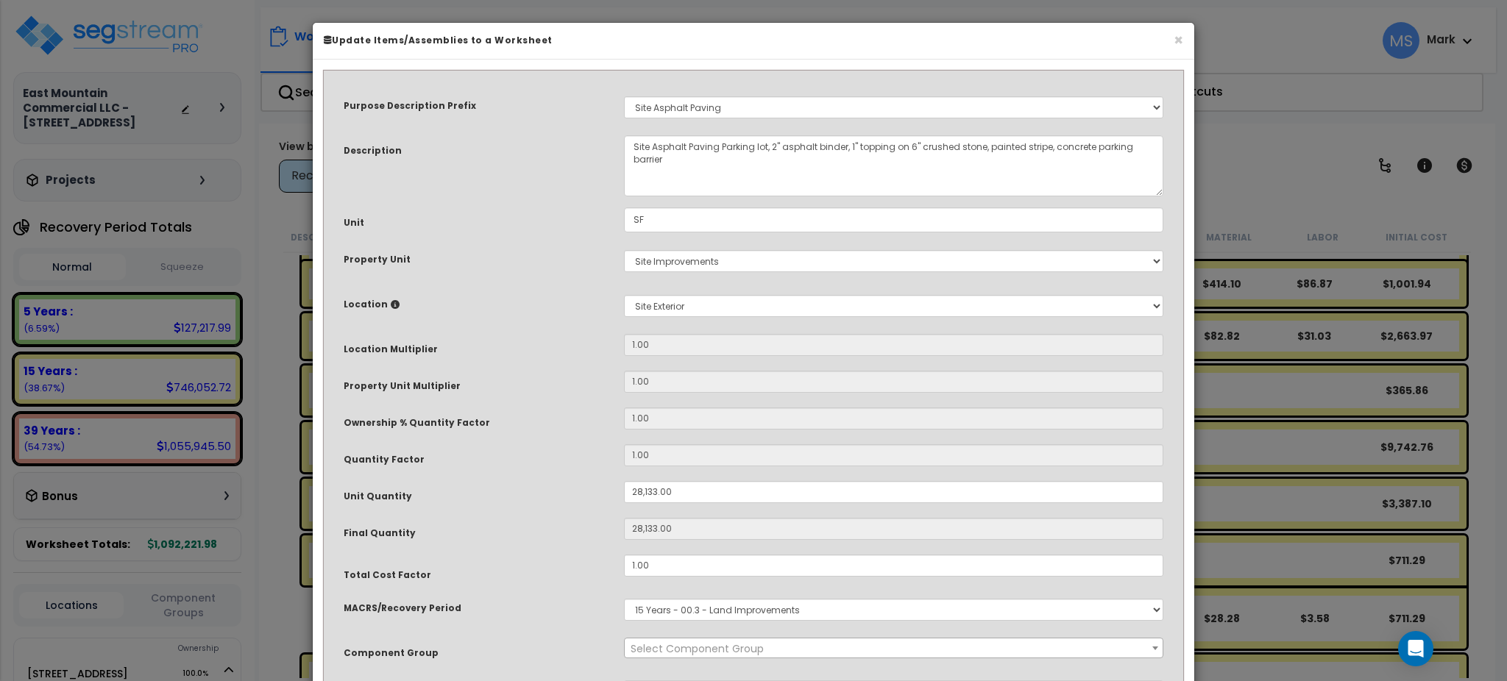
select select "46157"
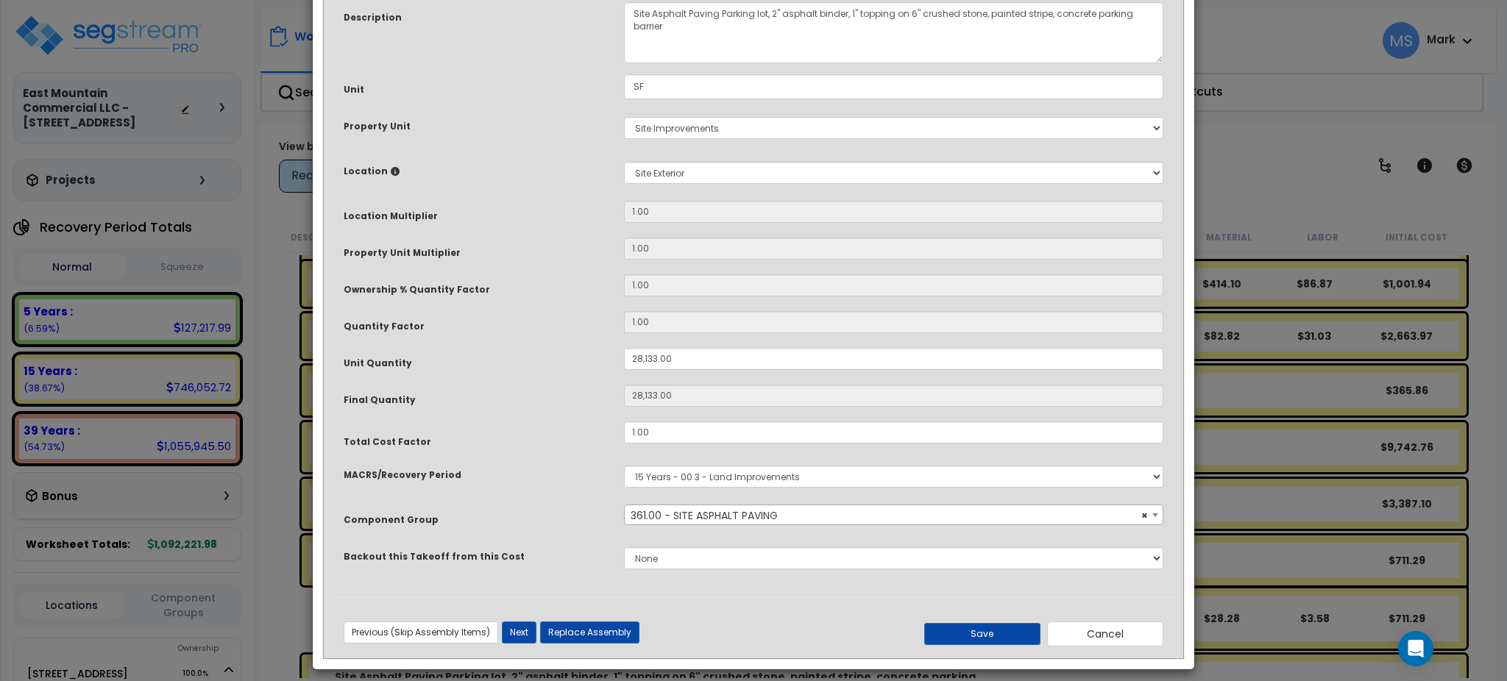
scroll to position [143, 0]
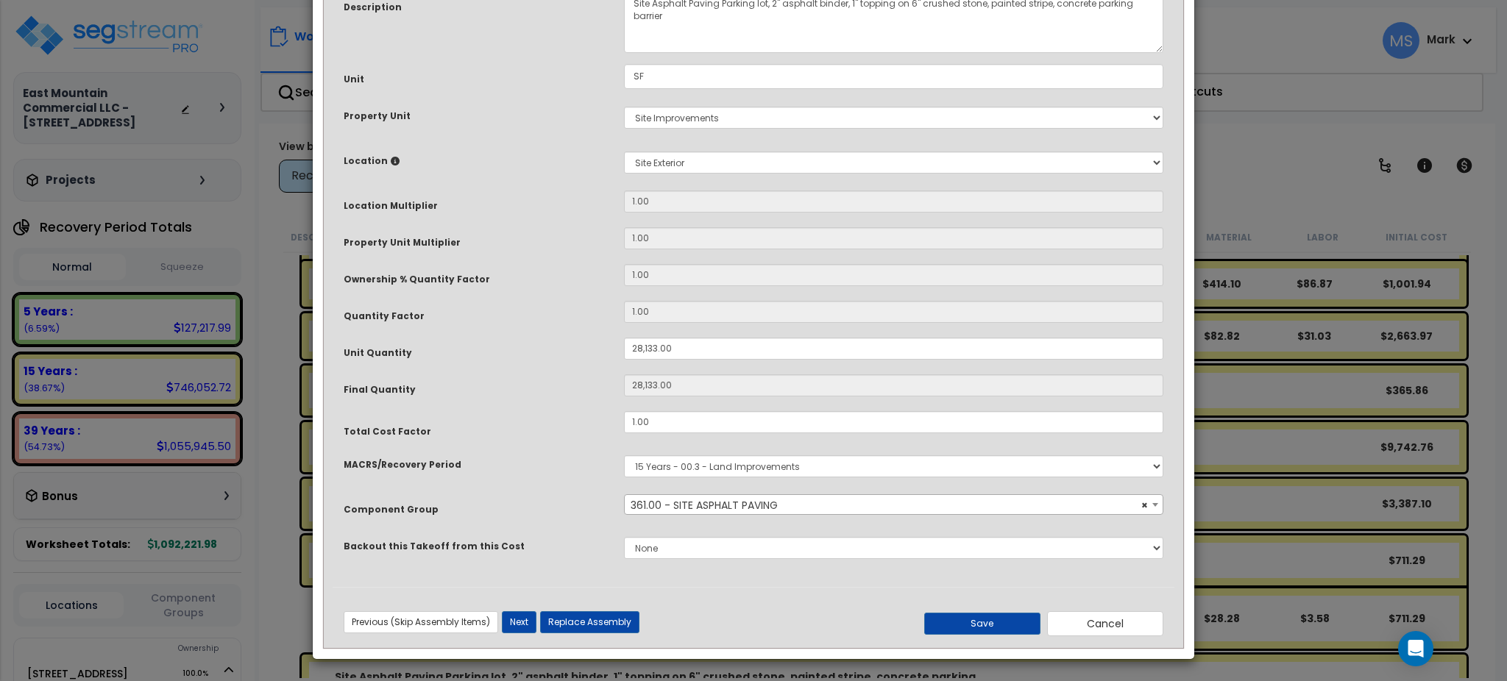
click at [1477, 157] on div "× Update Items/Assemblies to a Worksheet Purpose Description Prefix Select A/V …" at bounding box center [753, 340] width 1507 height 681
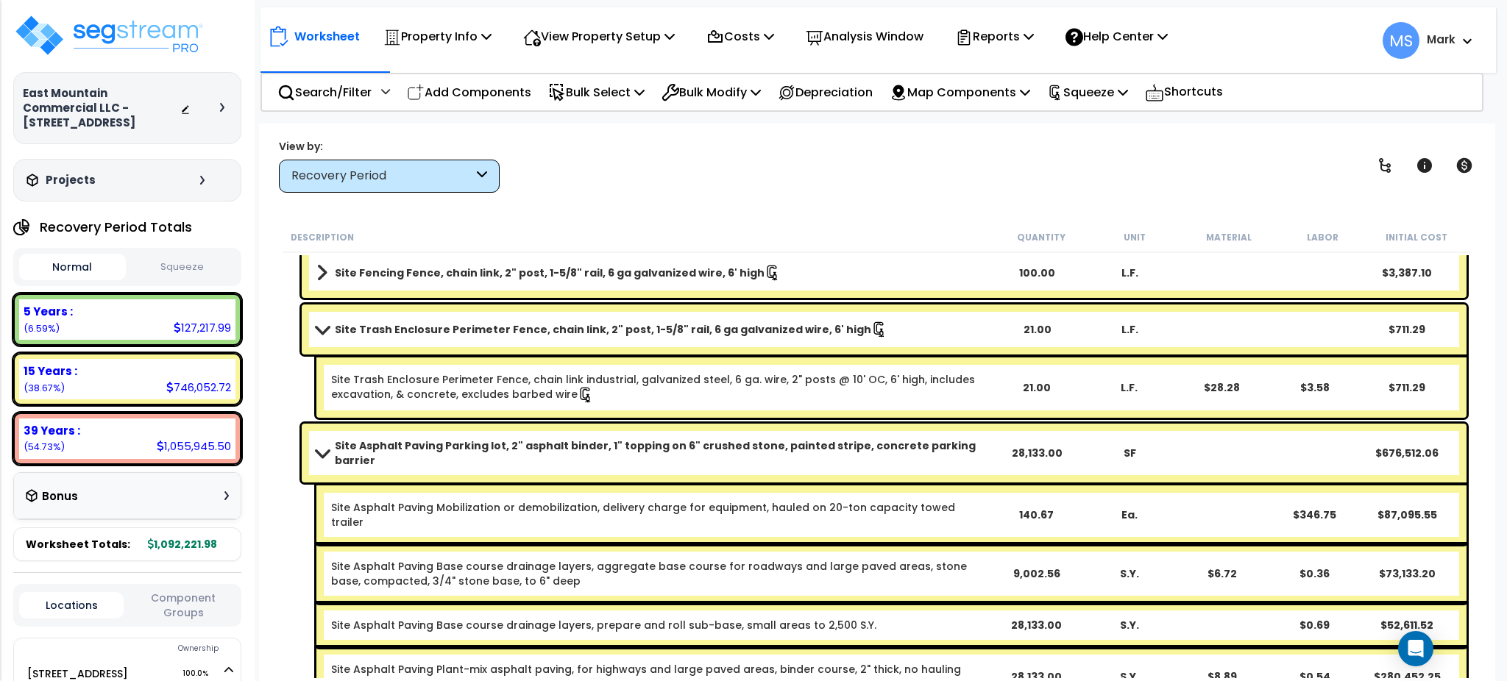
scroll to position [559, 0]
click at [780, 463] on div "Site Asphalt Paving Parking lot, 2" asphalt binder, 1" topping on 6" crushed st…" at bounding box center [884, 453] width 1165 height 59
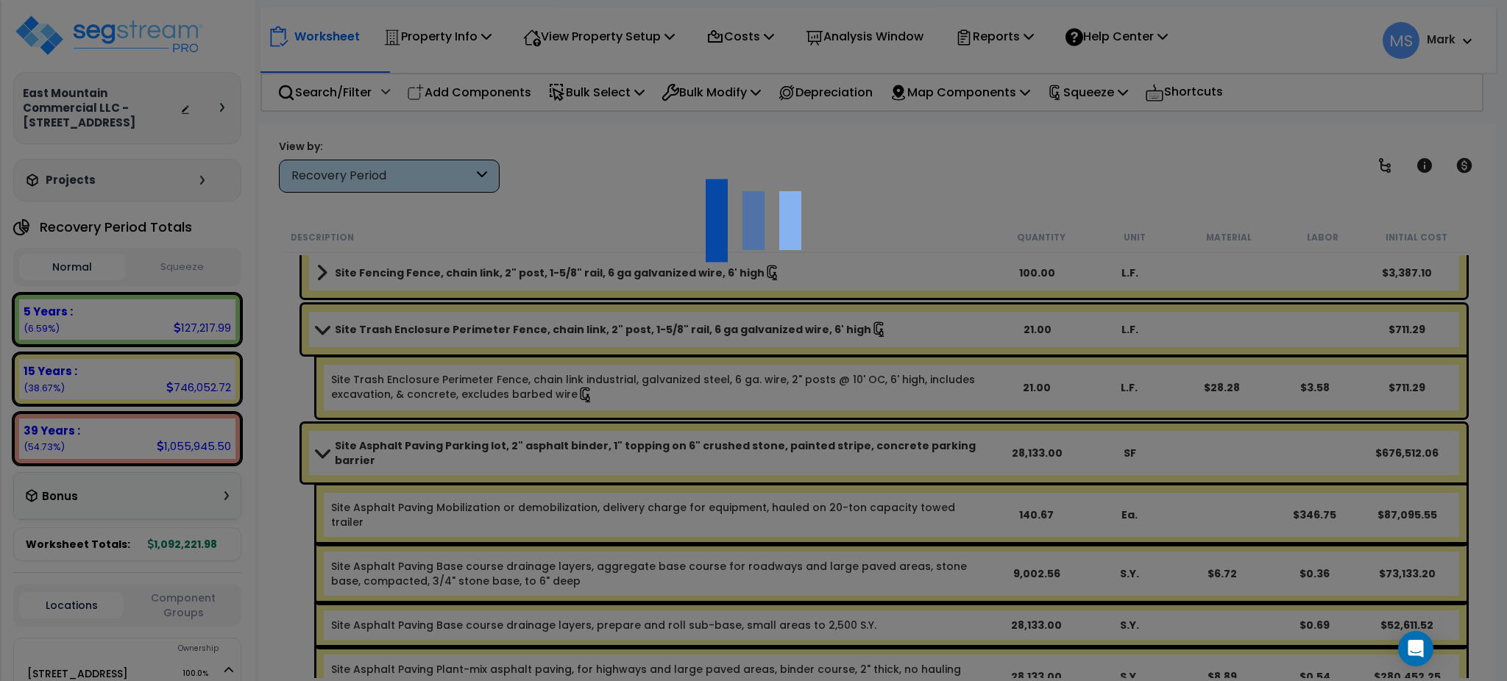
scroll to position [0, 0]
select select "46157"
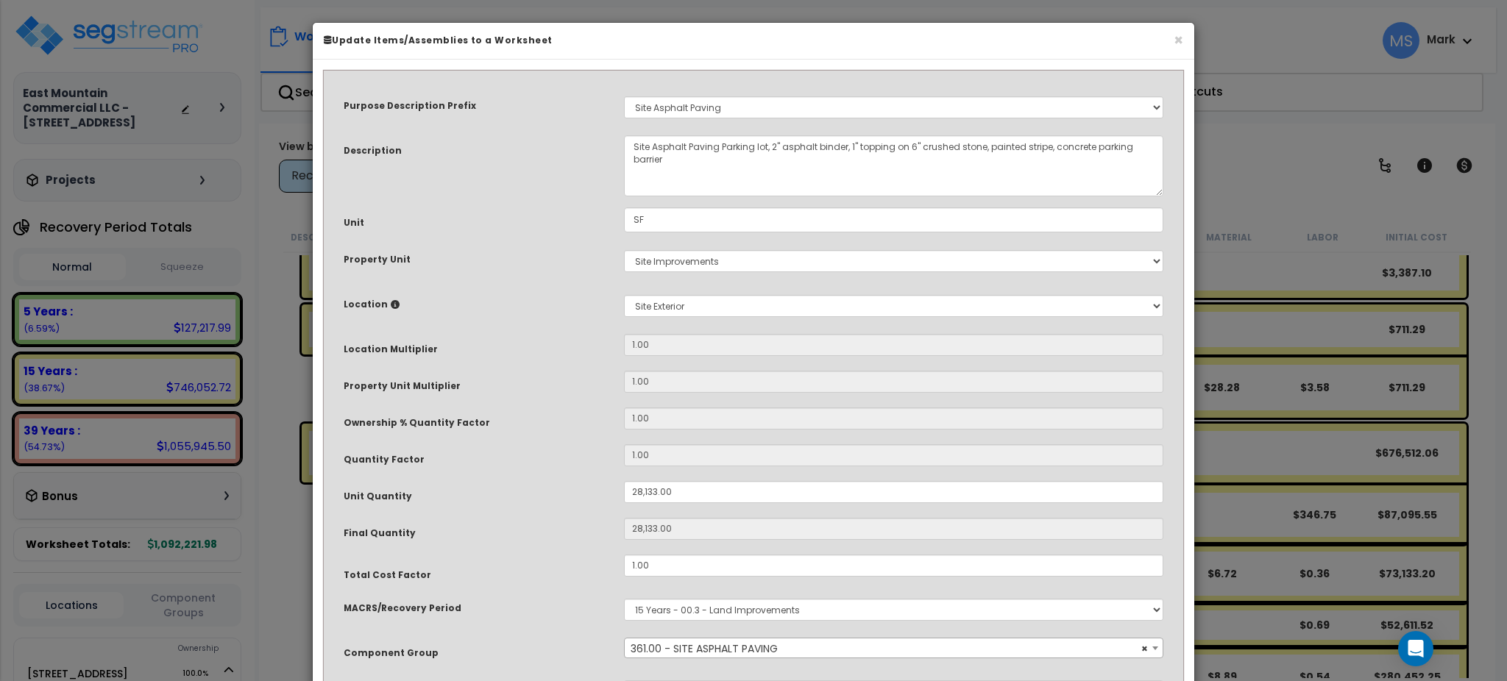
scroll to position [143, 0]
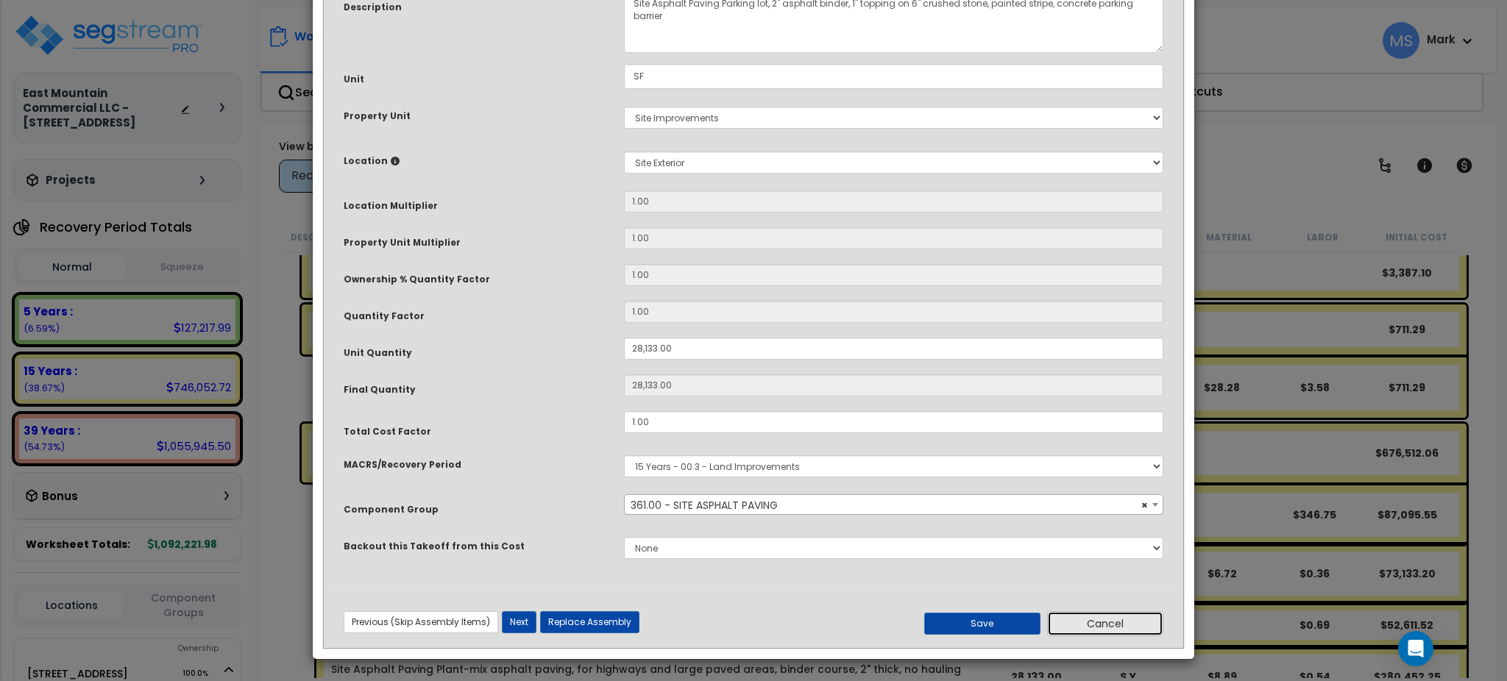
click at [1086, 619] on button "Cancel" at bounding box center [1105, 624] width 116 height 25
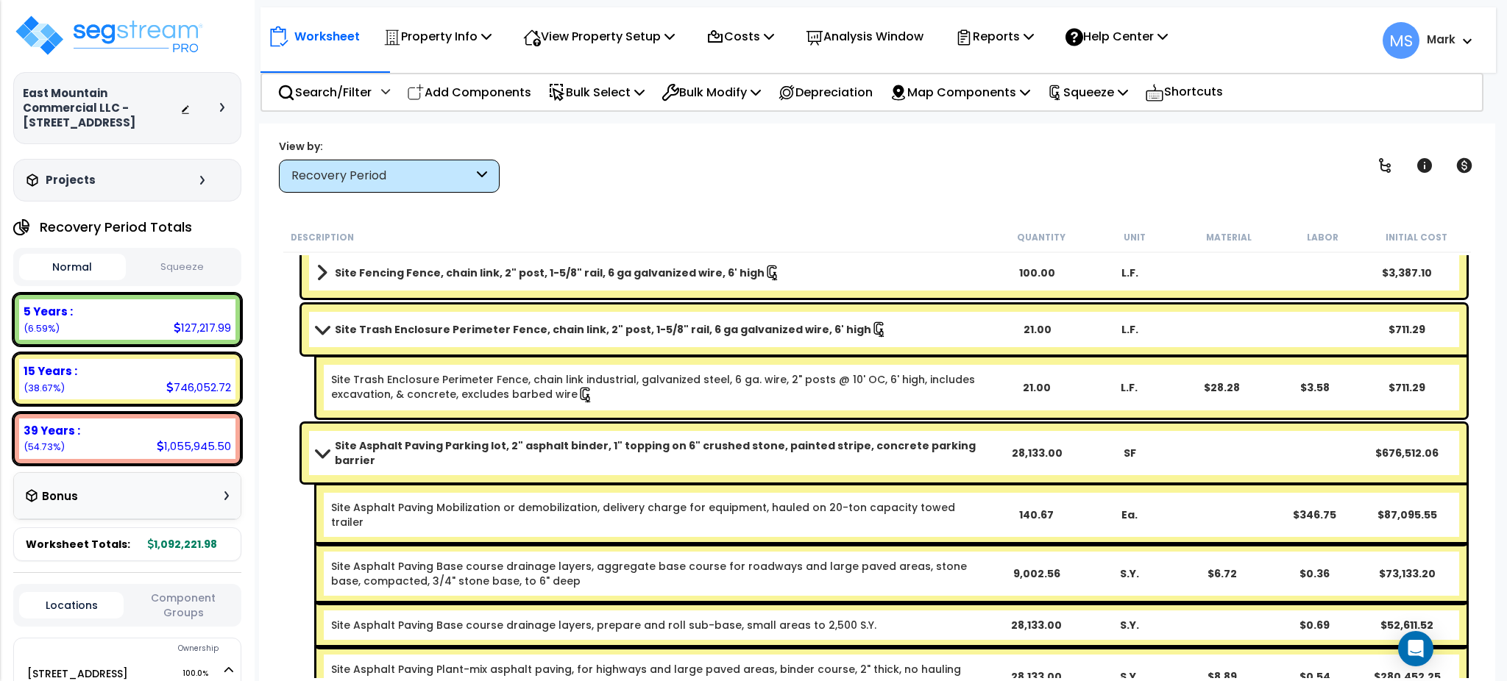
click at [667, 450] on b "Site Asphalt Paving Parking lot, 2" asphalt binder, 1" topping on 6" crushed st…" at bounding box center [663, 453] width 656 height 29
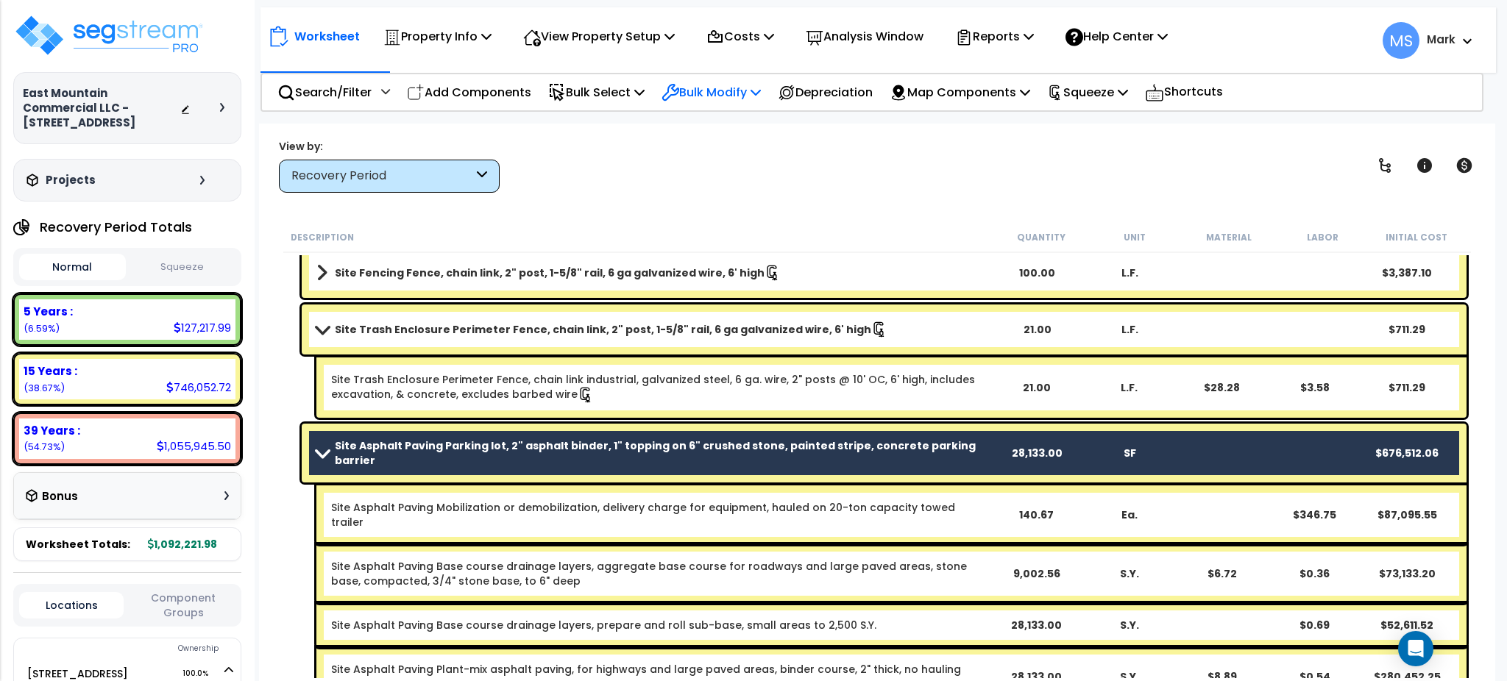
click at [702, 98] on p "Bulk Modify" at bounding box center [711, 92] width 99 height 20
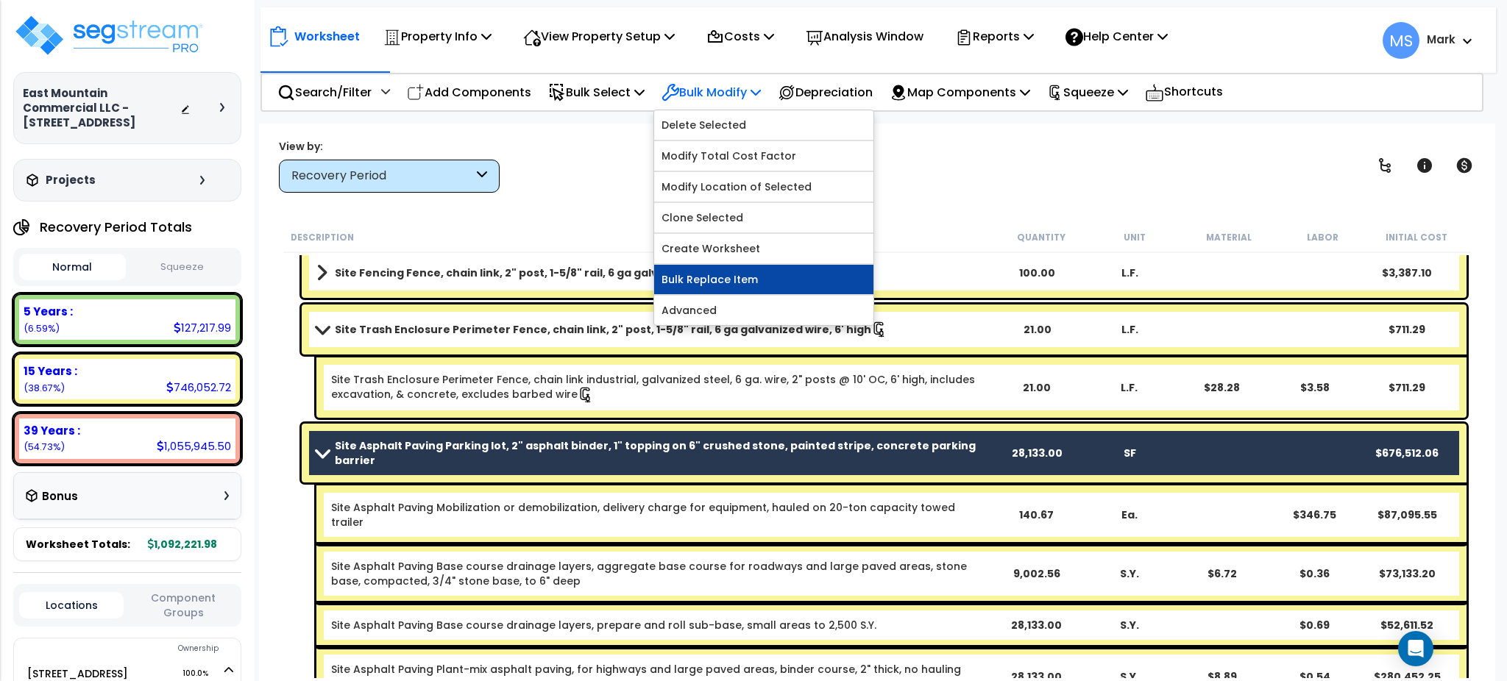
click at [717, 286] on link "Bulk Replace Item" at bounding box center [763, 279] width 219 height 29
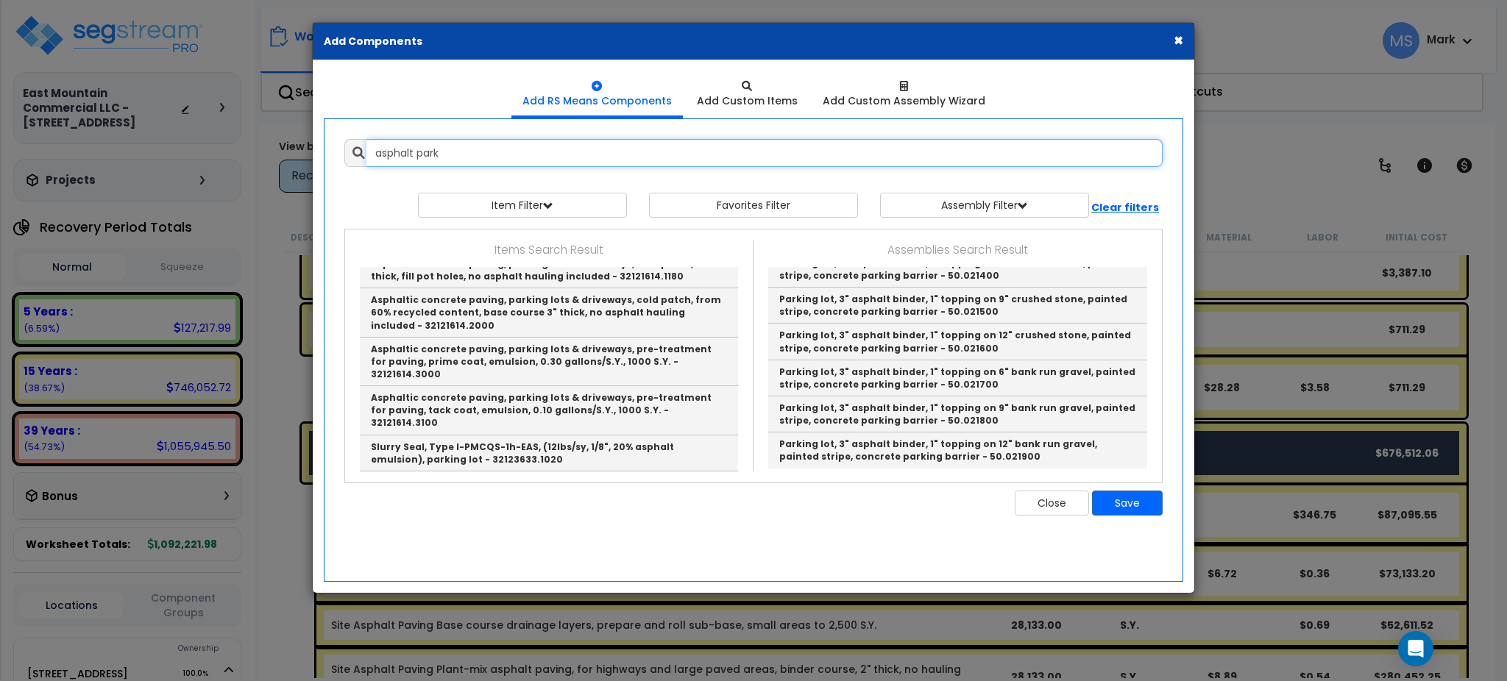
scroll to position [794, 0]
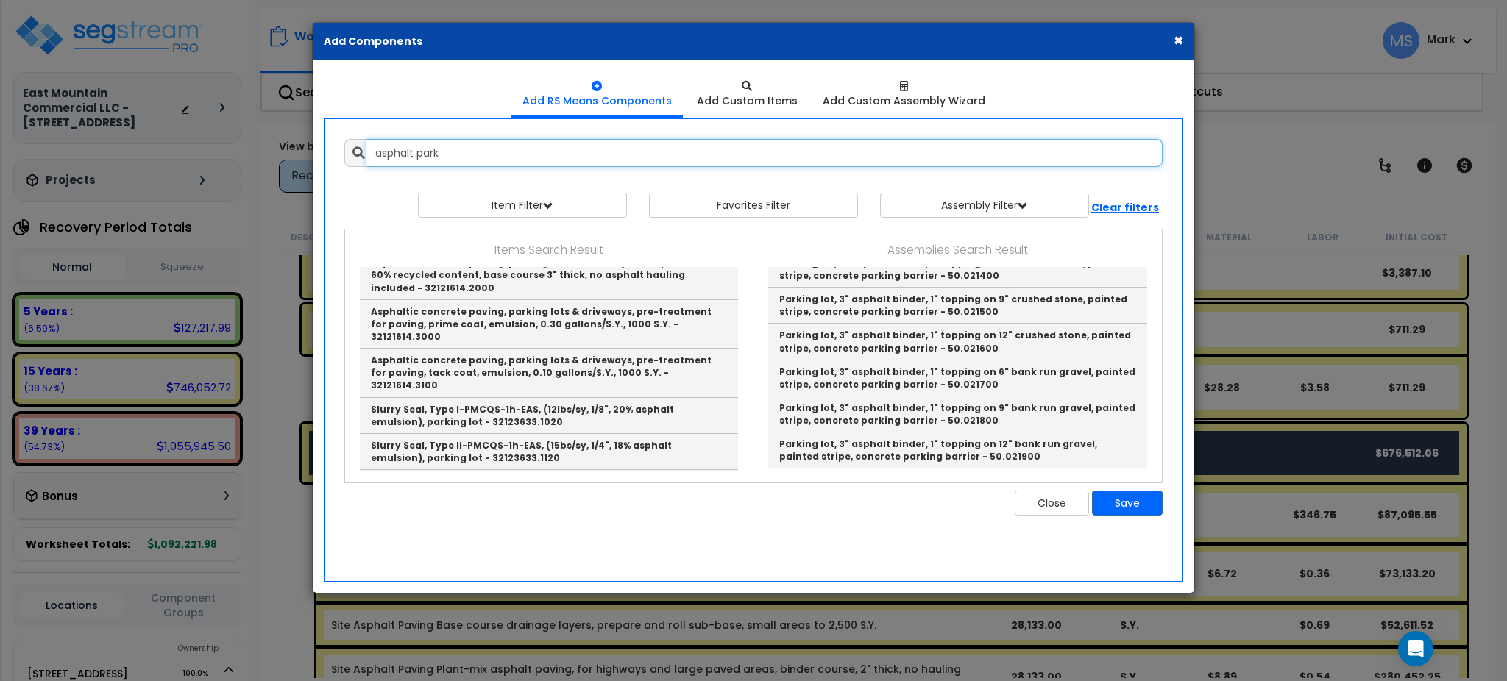
type input "asphalt park"
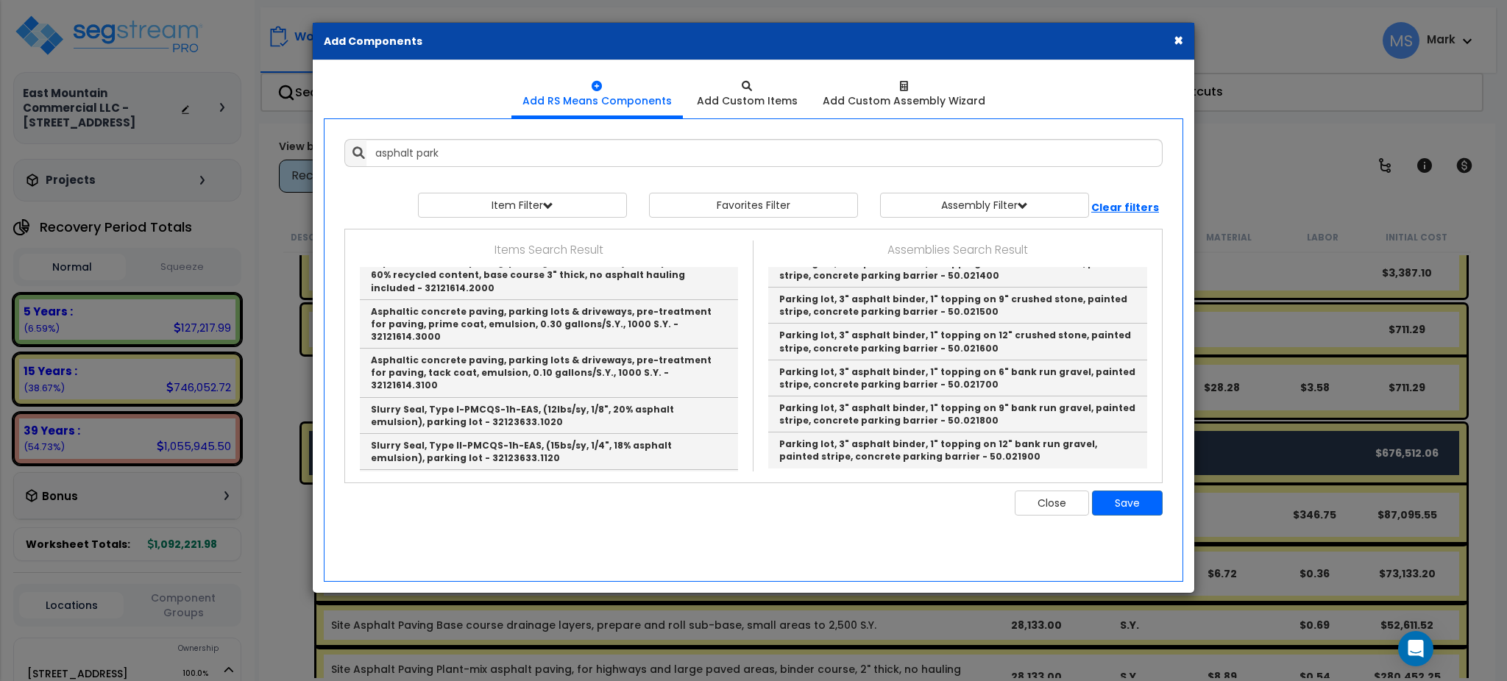
click at [1176, 40] on button "×" at bounding box center [1179, 39] width 10 height 15
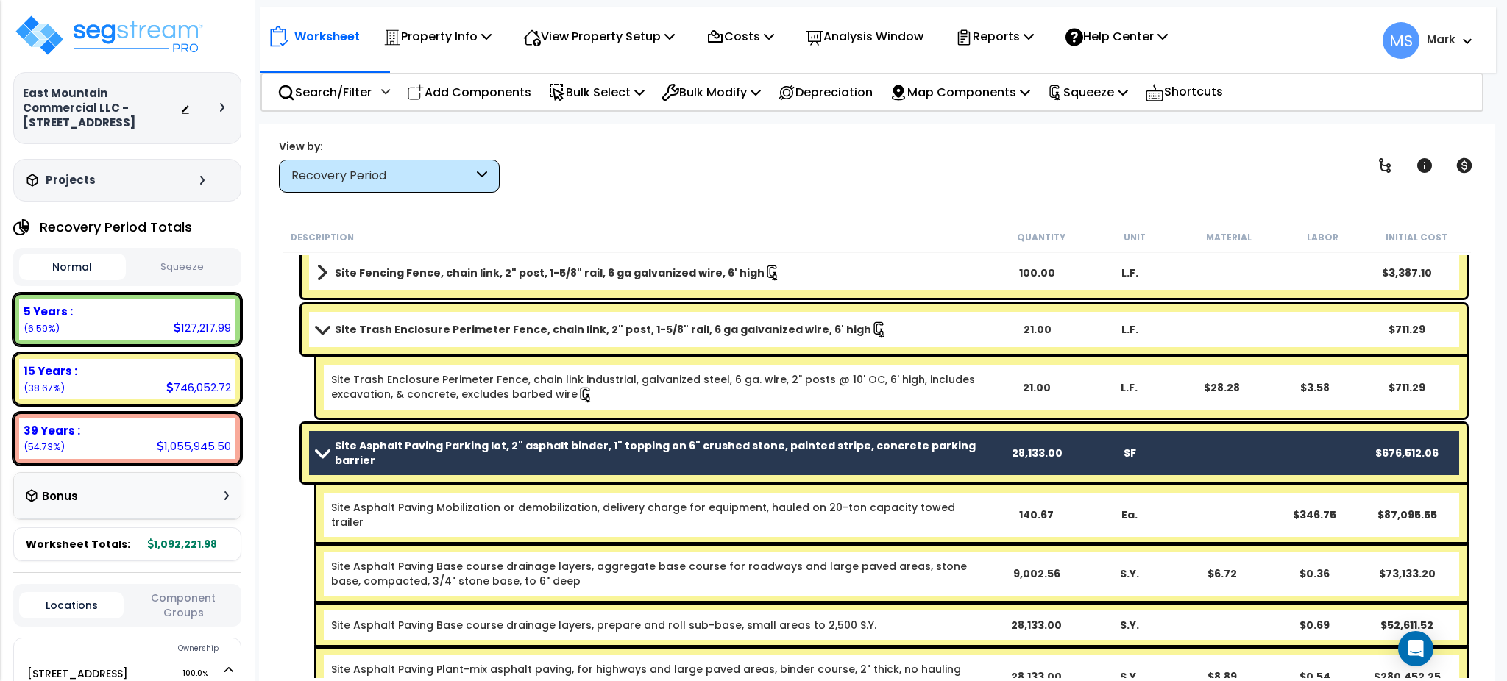
click at [669, 442] on b "Site Asphalt Paving Parking lot, 2" asphalt binder, 1" topping on 6" crushed st…" at bounding box center [663, 453] width 656 height 29
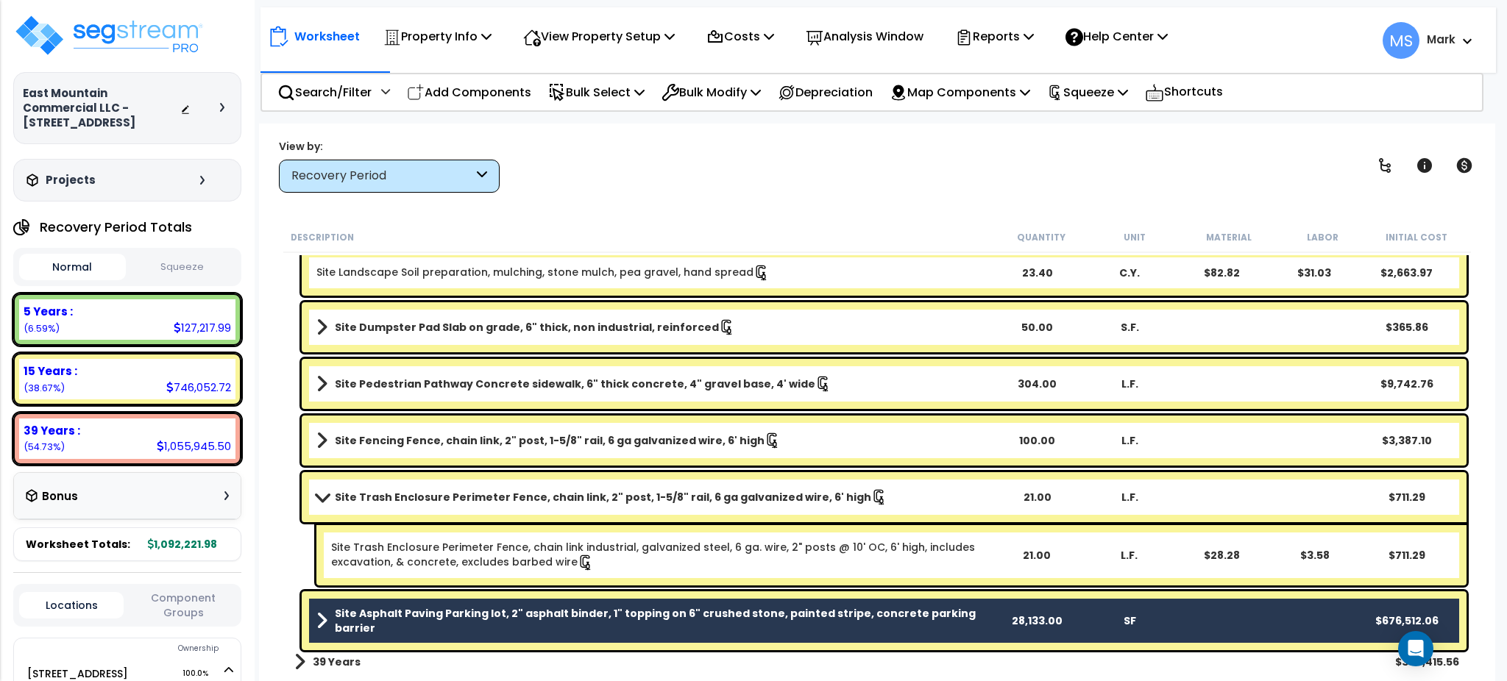
click at [669, 442] on b "Site Fencing Fence, chain link, 2" post, 1-5/8" rail, 6 ga galvanized wire, 6' …" at bounding box center [550, 440] width 430 height 15
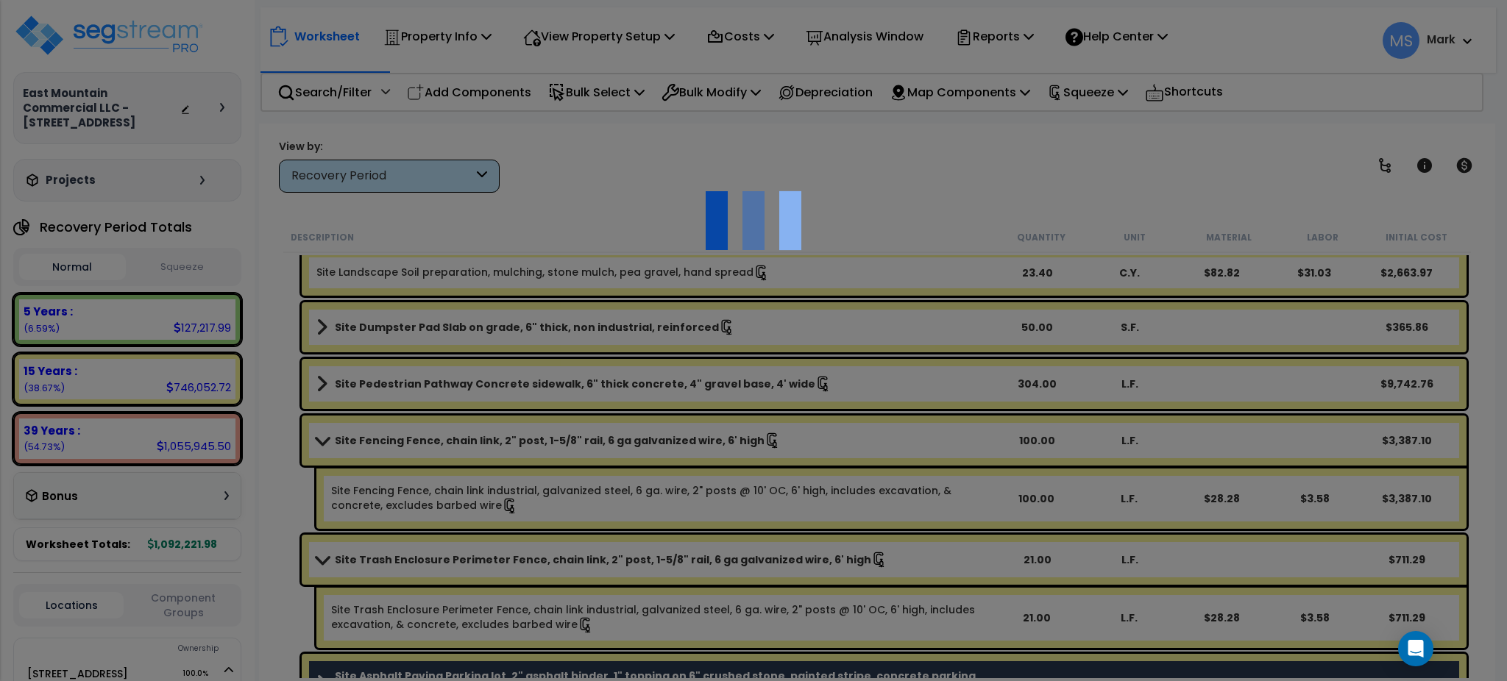
scroll to position [0, 0]
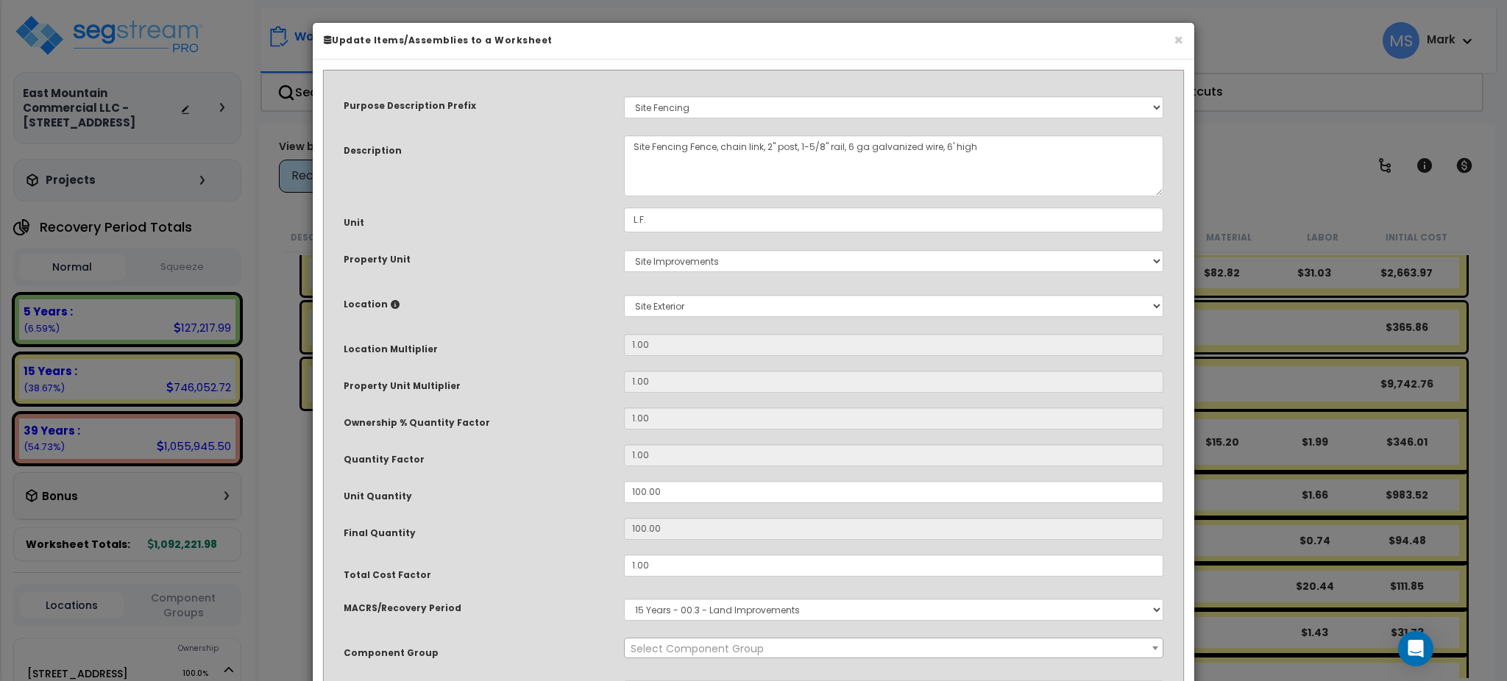
select select "46178"
click at [1174, 40] on button "×" at bounding box center [1179, 39] width 10 height 15
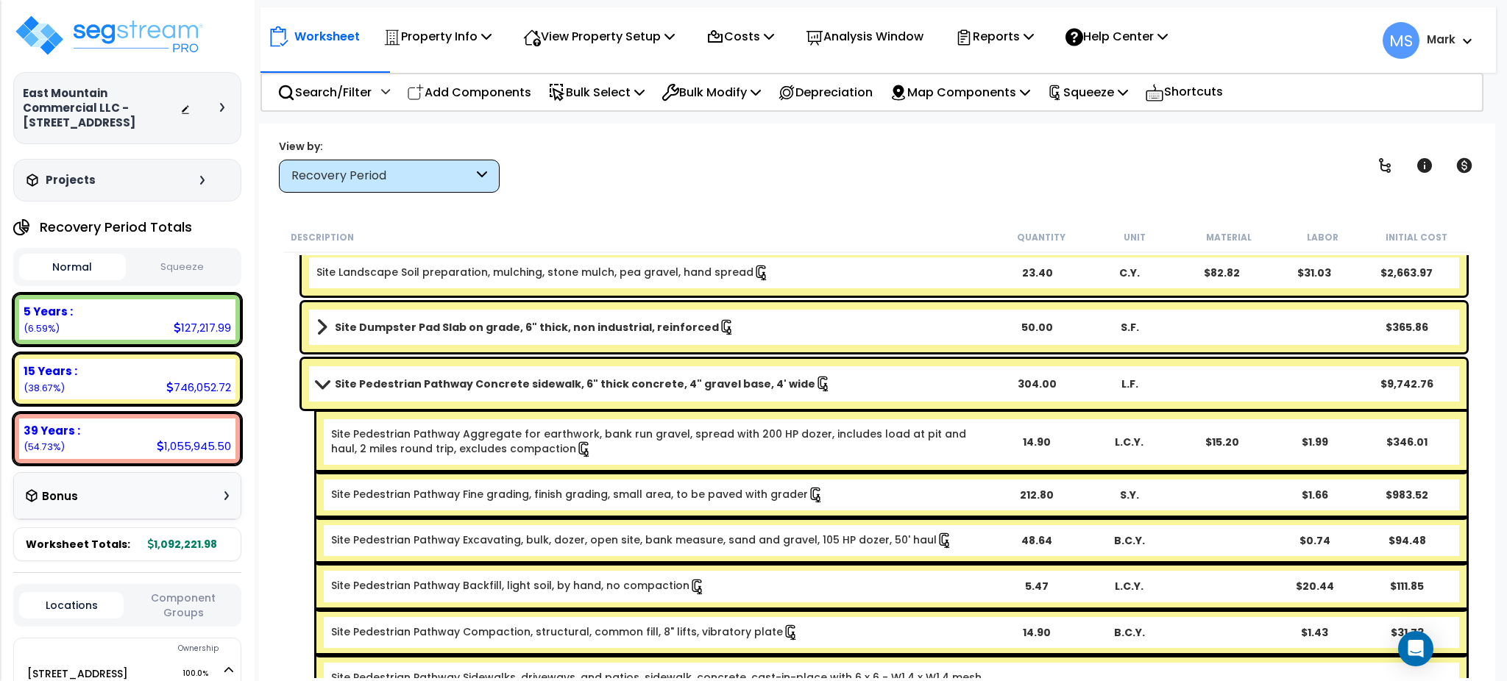
scroll to position [756, 0]
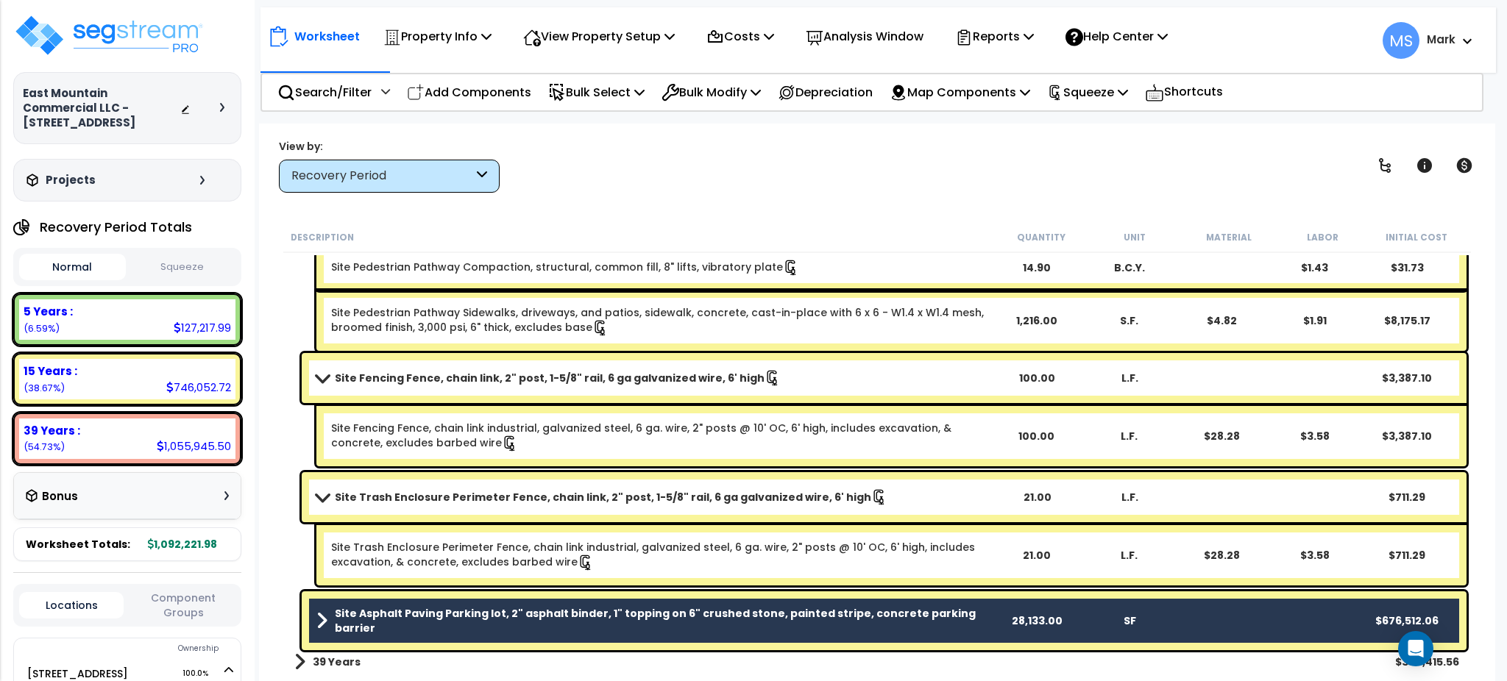
click at [681, 621] on b "Site Asphalt Paving Parking lot, 2" asphalt binder, 1" topping on 6" crushed st…" at bounding box center [663, 620] width 656 height 29
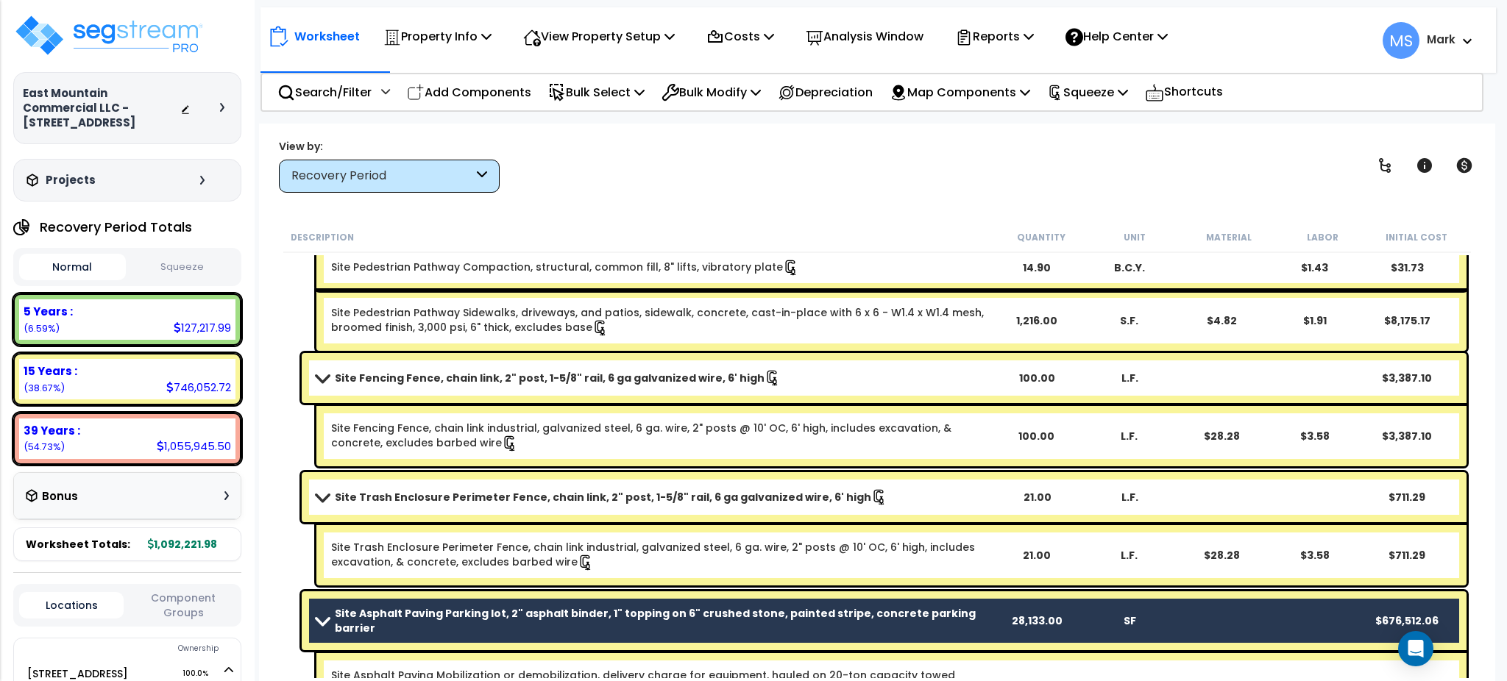
click at [681, 621] on b "Site Asphalt Paving Parking lot, 2" asphalt binder, 1" topping on 6" crushed st…" at bounding box center [663, 620] width 656 height 29
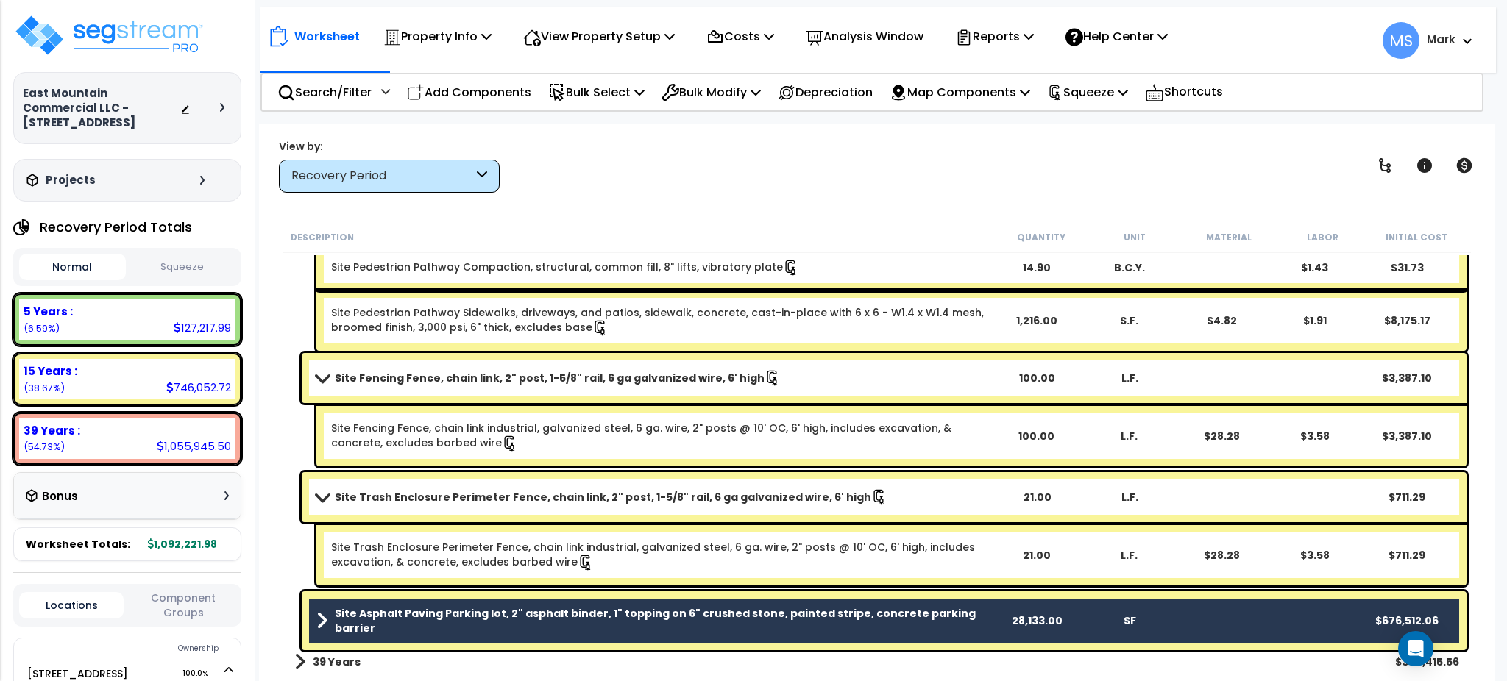
click at [681, 621] on b "Site Asphalt Paving Parking lot, 2" asphalt binder, 1" topping on 6" crushed st…" at bounding box center [663, 620] width 656 height 29
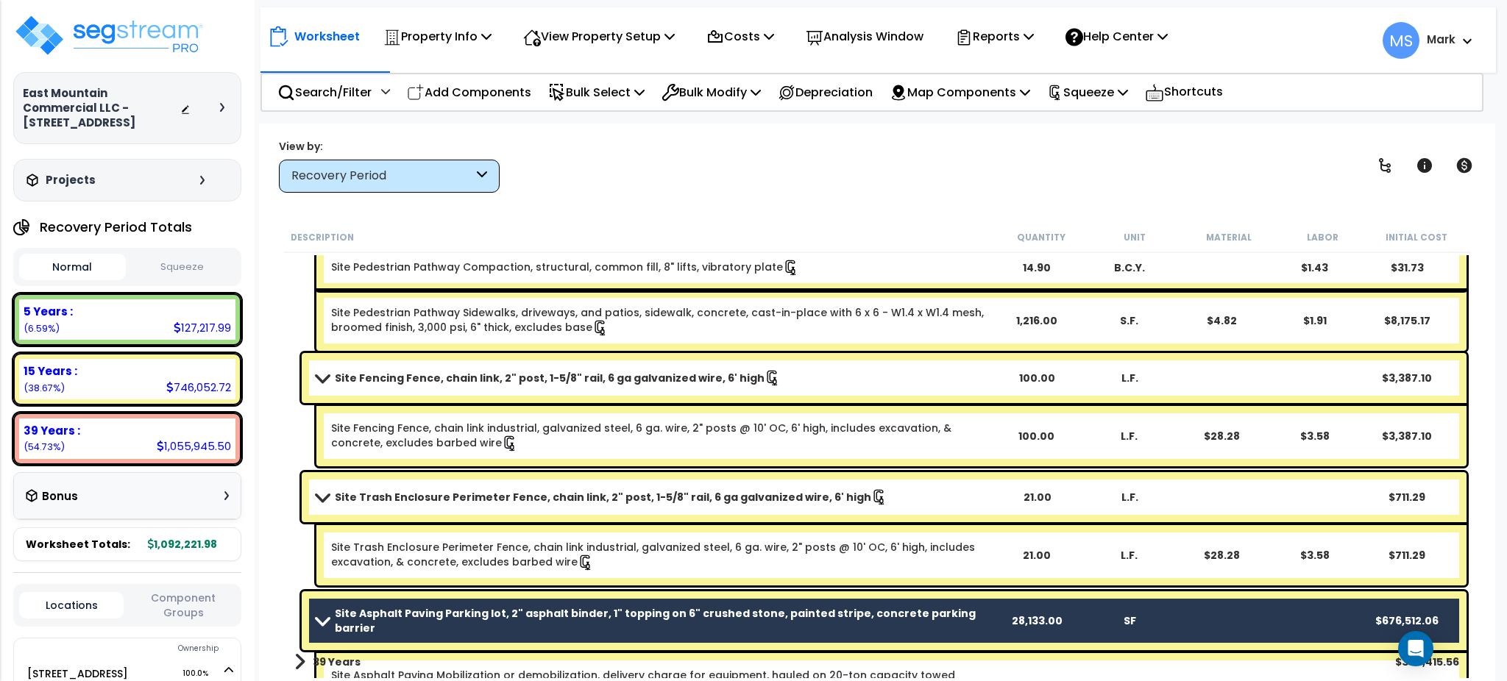
click at [681, 621] on b "Site Asphalt Paving Parking lot, 2" asphalt binder, 1" topping on 6" crushed st…" at bounding box center [663, 620] width 656 height 29
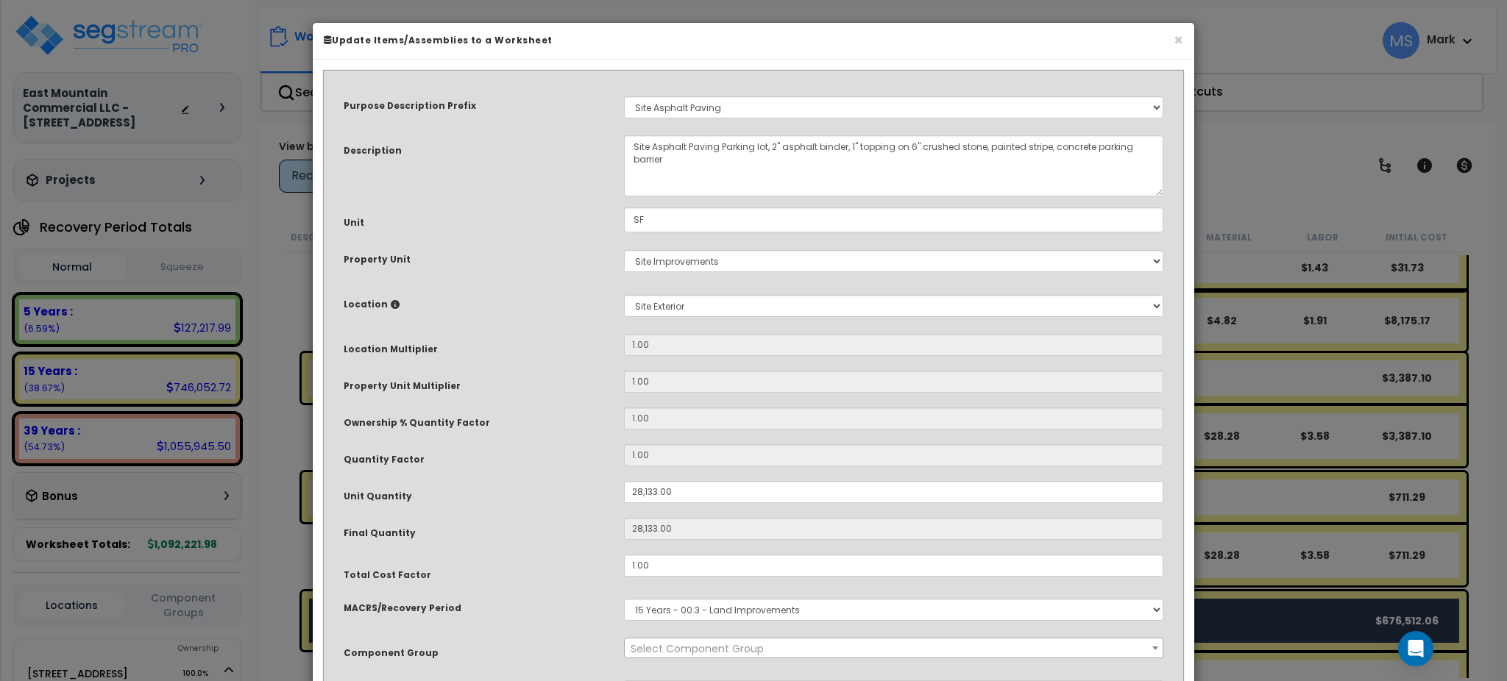
select select "46157"
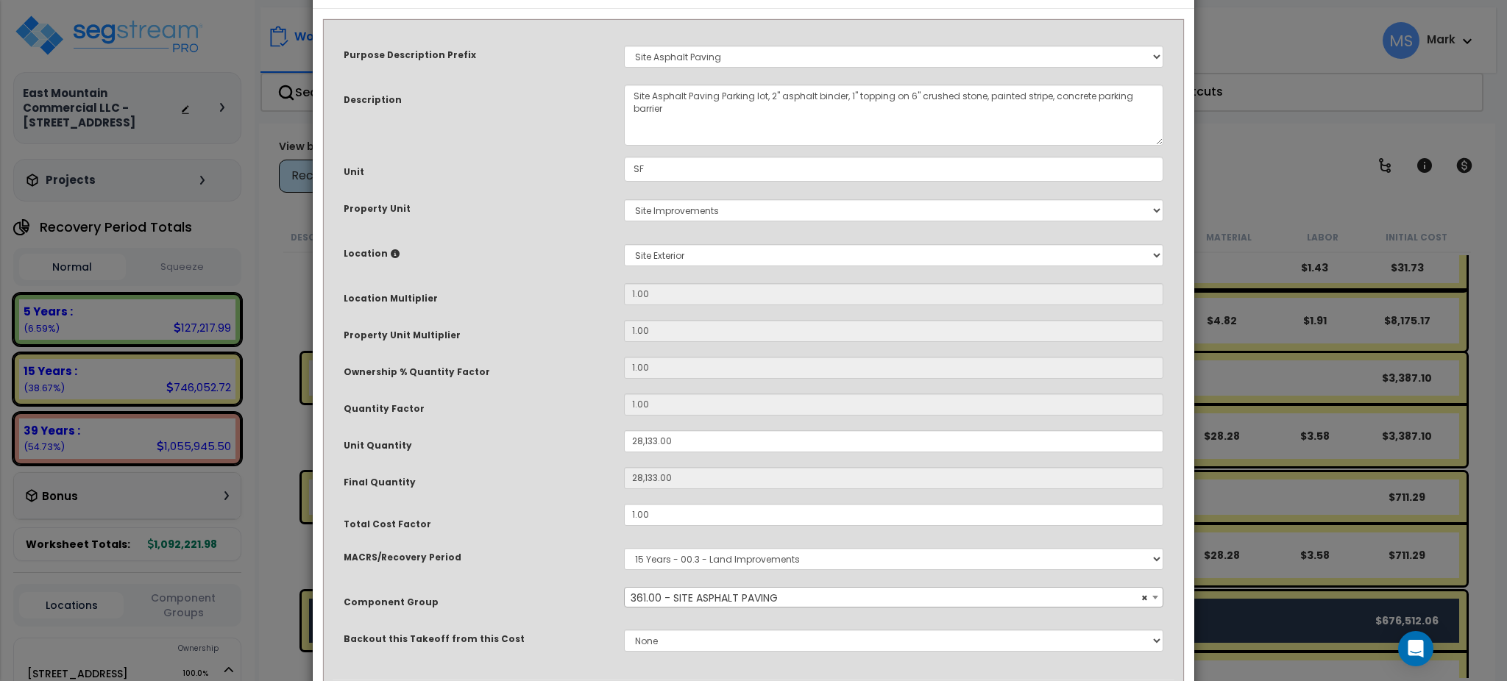
scroll to position [143, 0]
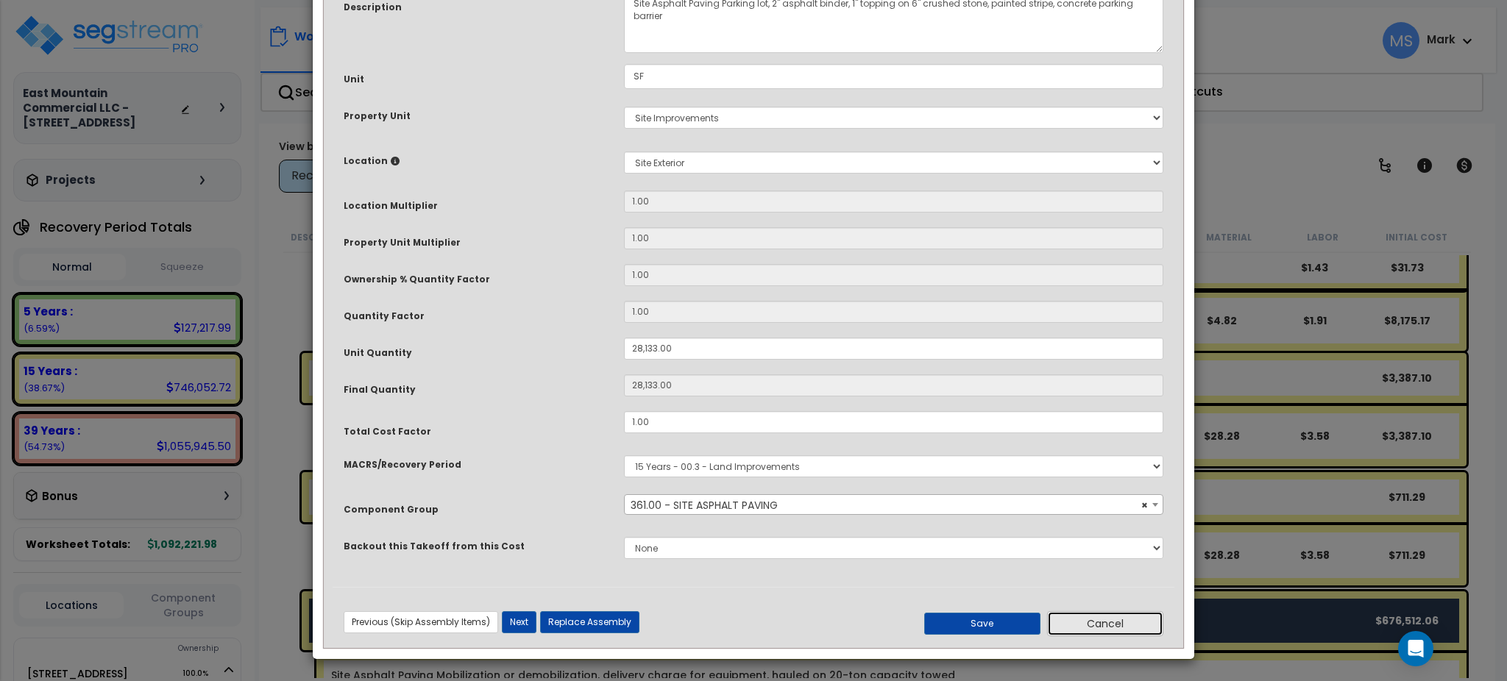
click at [1116, 625] on button "Cancel" at bounding box center [1105, 624] width 116 height 25
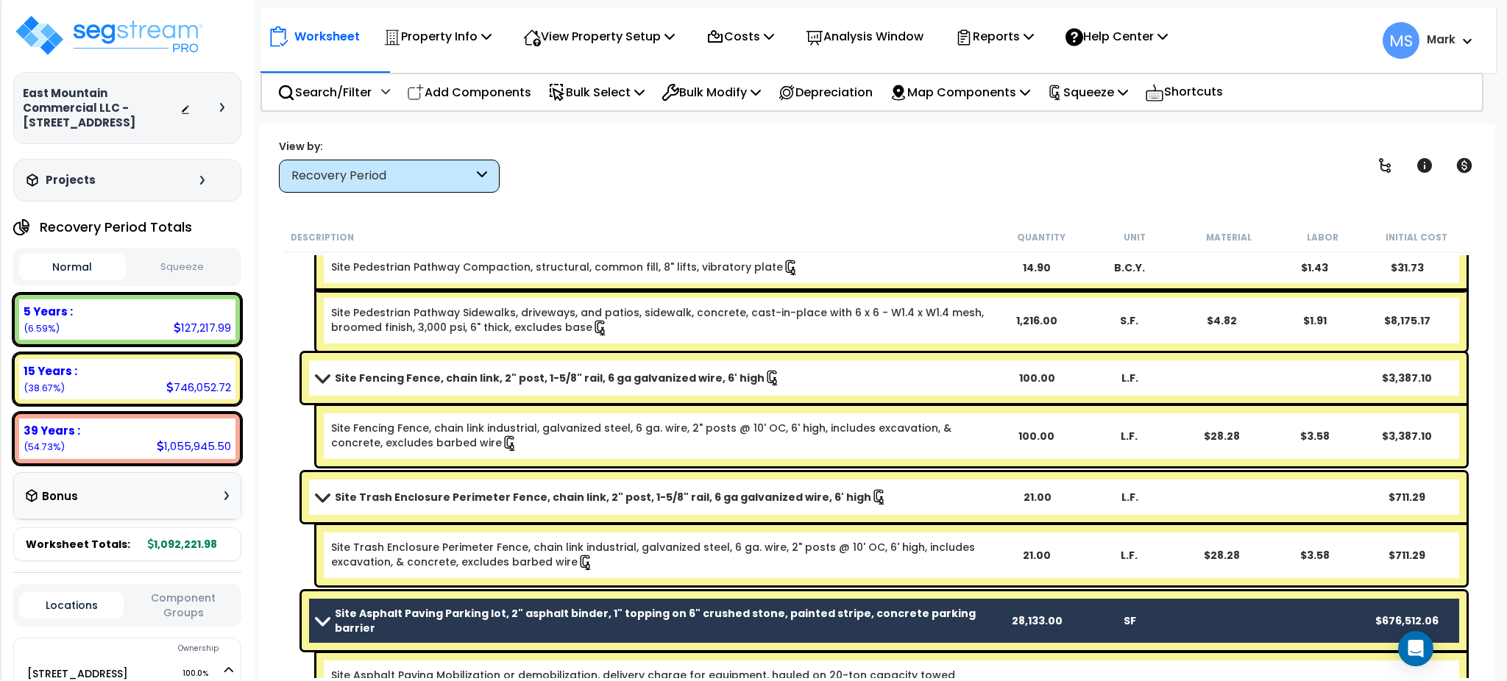
scroll to position [842, 0]
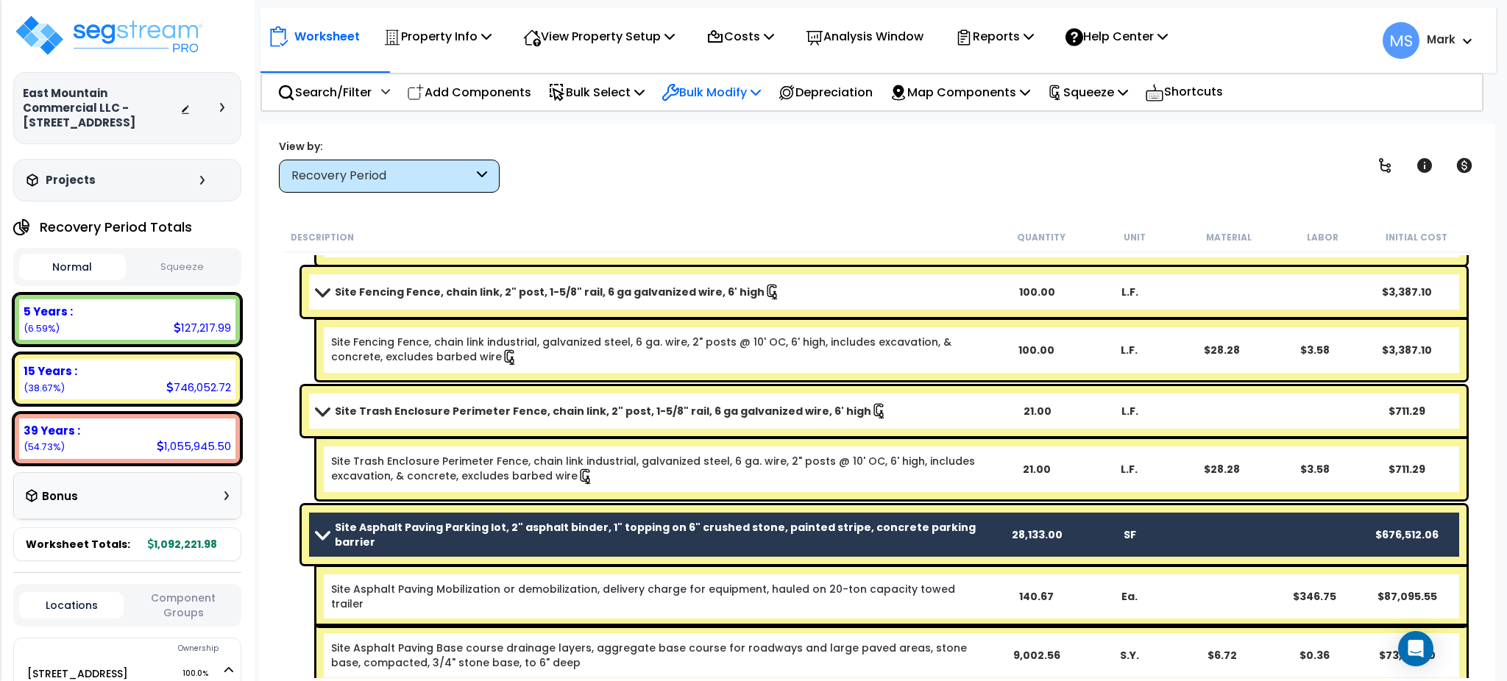
click at [711, 96] on p "Bulk Modify" at bounding box center [711, 92] width 99 height 20
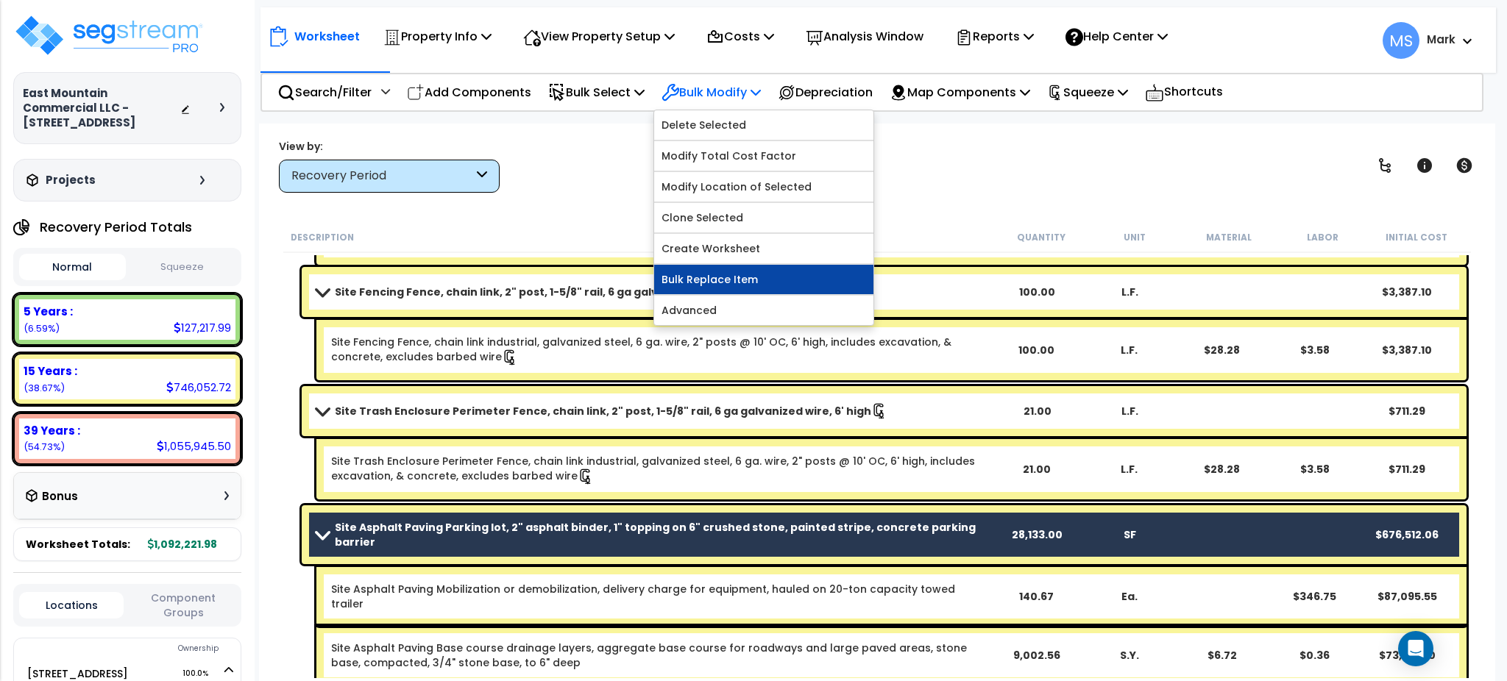
click at [710, 282] on link "Bulk Replace Item" at bounding box center [763, 279] width 219 height 29
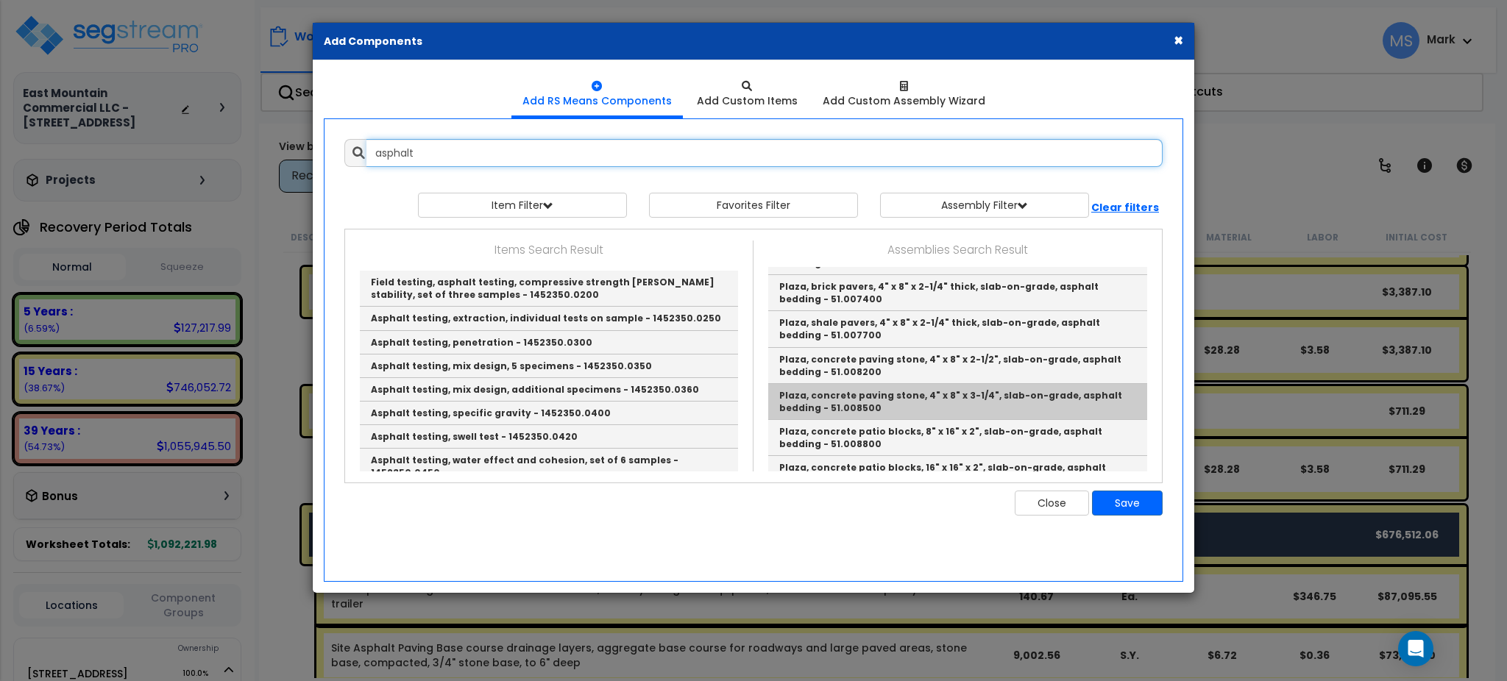
scroll to position [2695, 0]
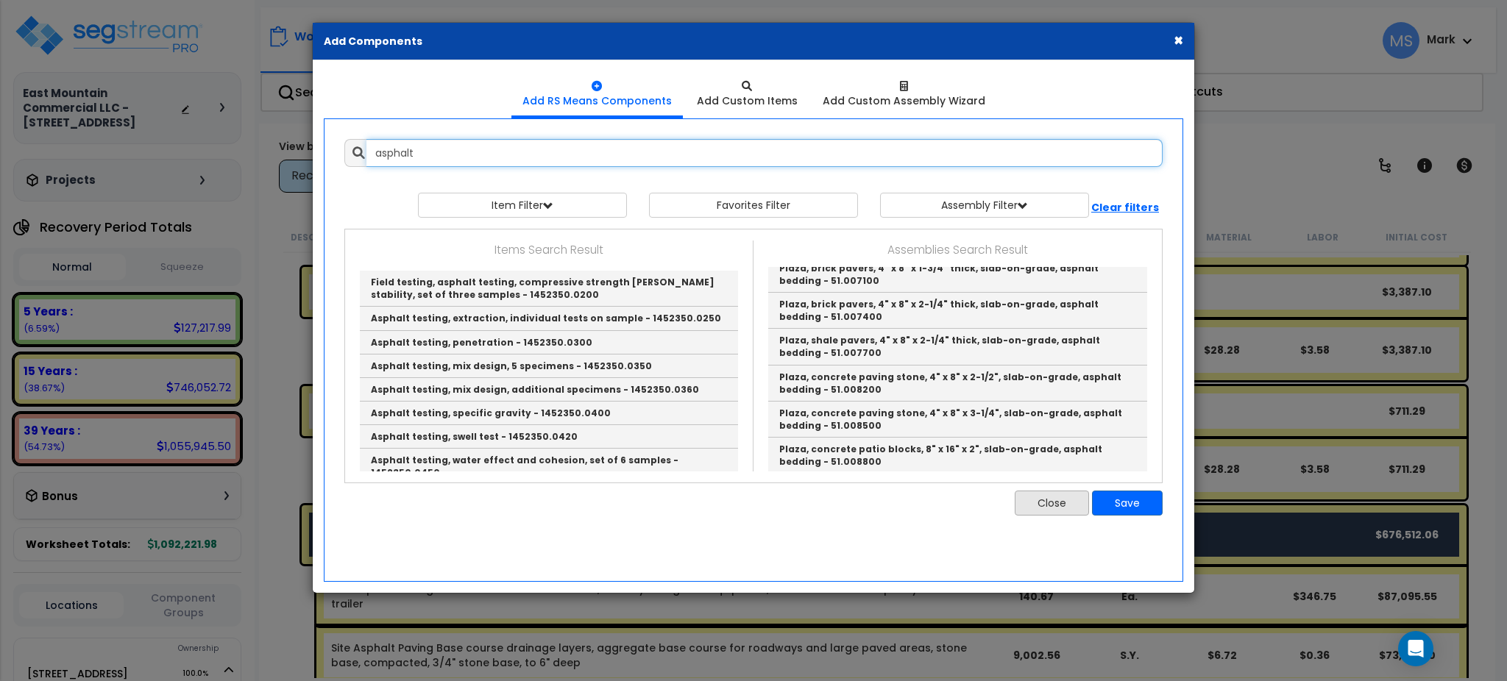
type input "asphalt"
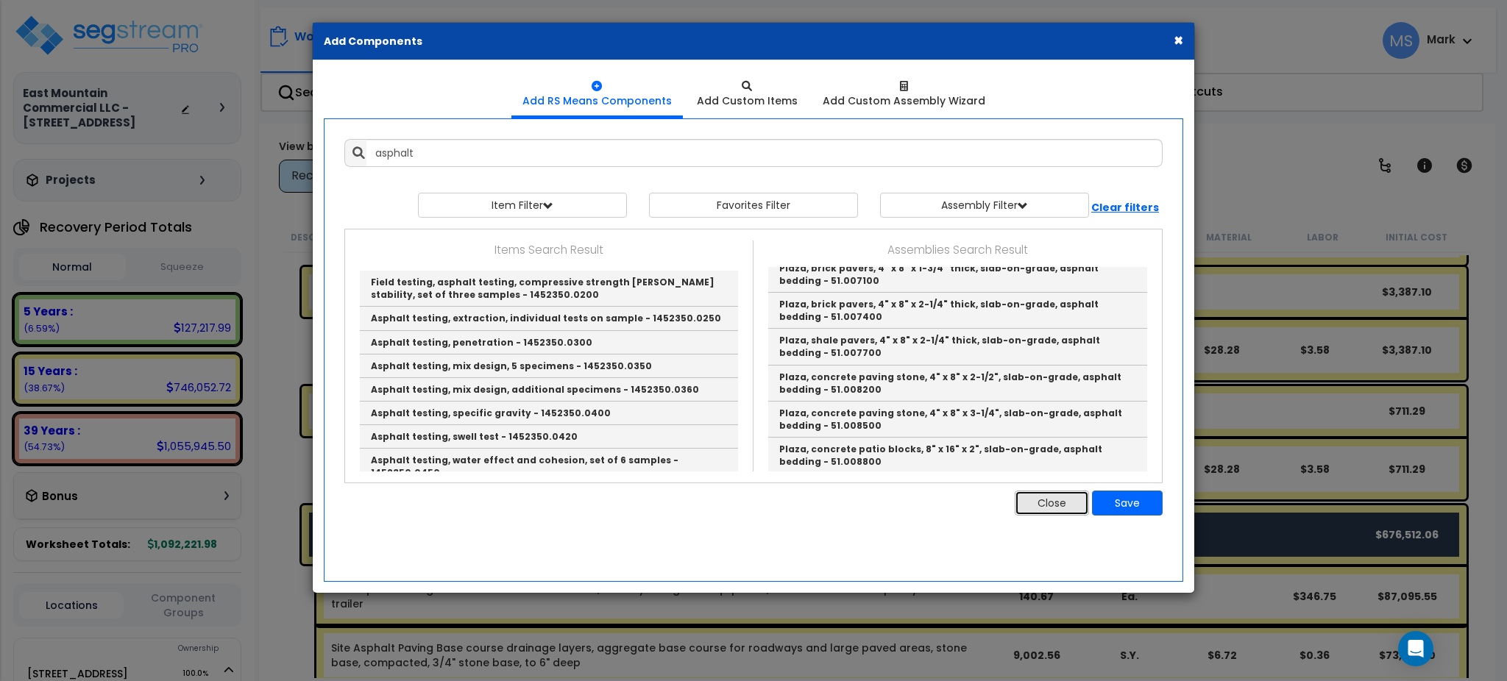
click at [1027, 496] on button "Close" at bounding box center [1052, 503] width 74 height 25
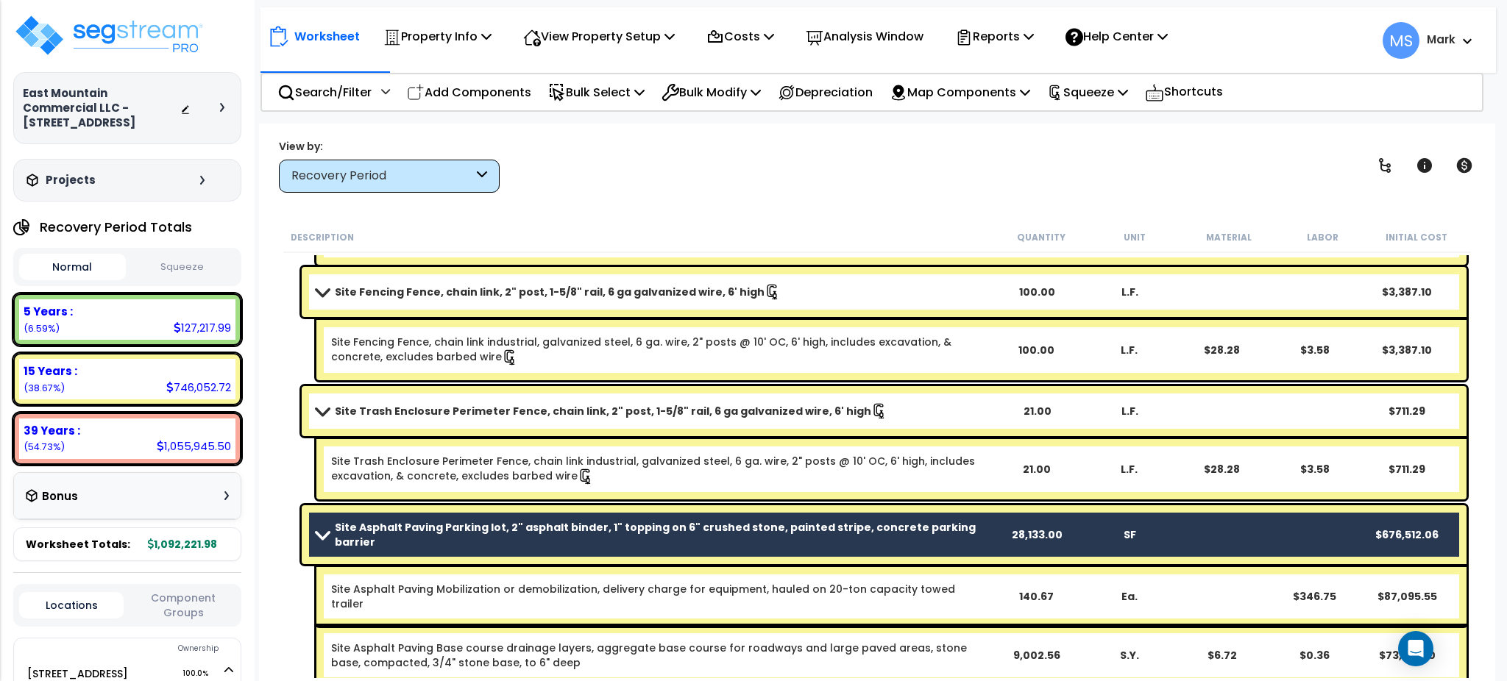
click at [992, 530] on div "28,133.00" at bounding box center [1037, 535] width 91 height 15
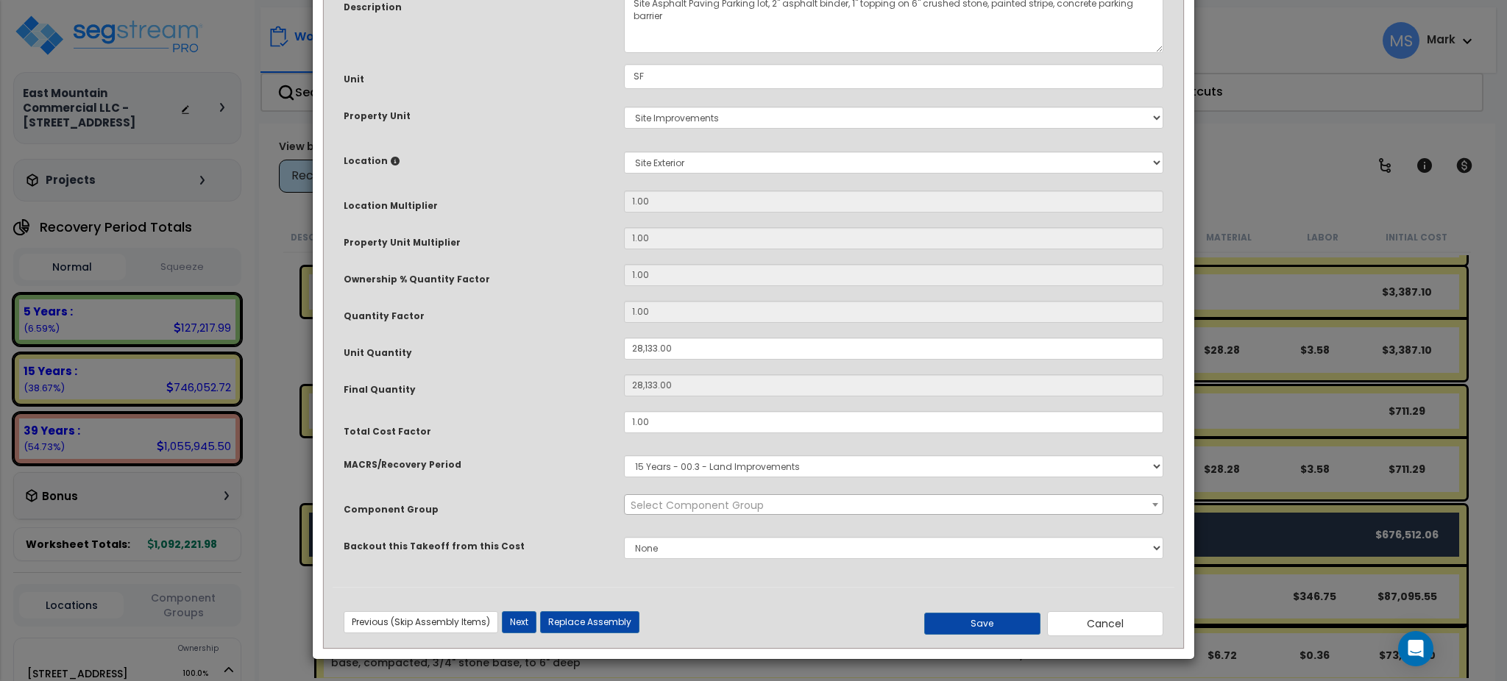
scroll to position [0, 0]
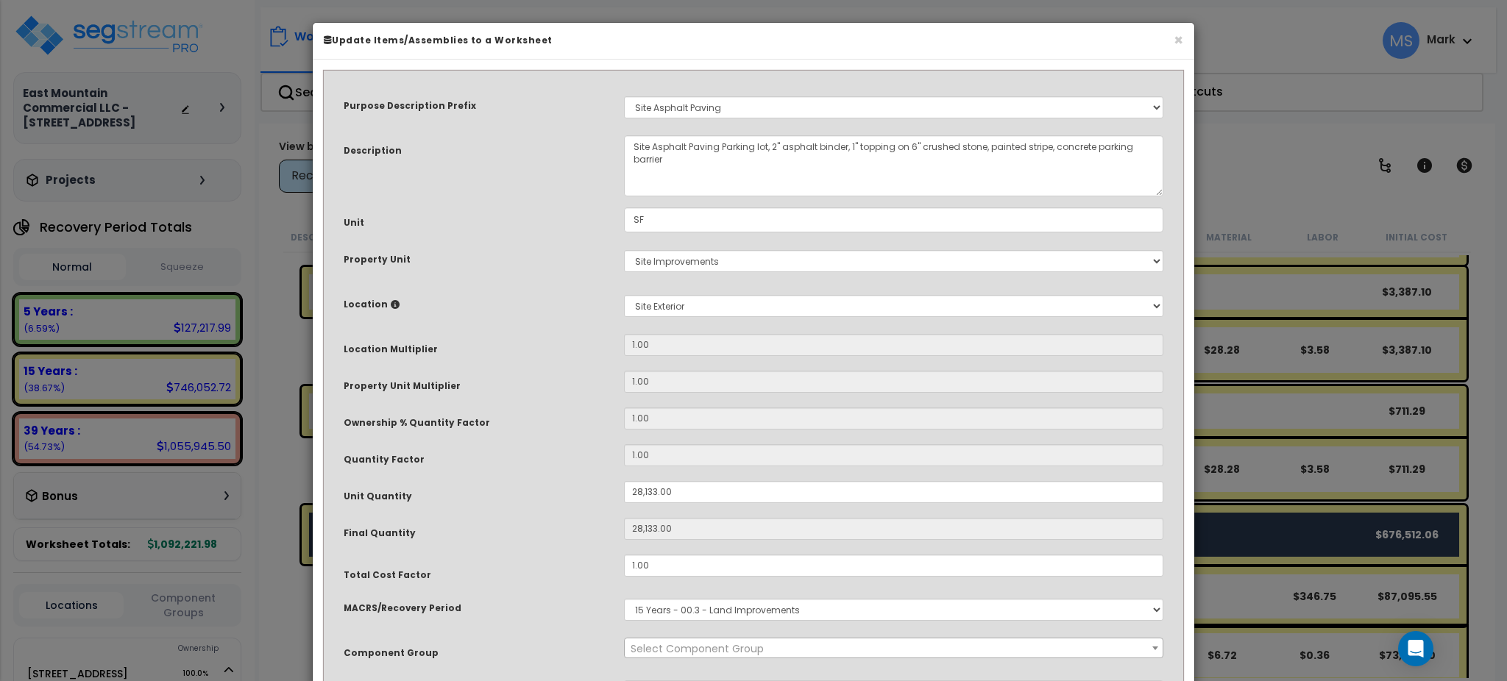
select select "46157"
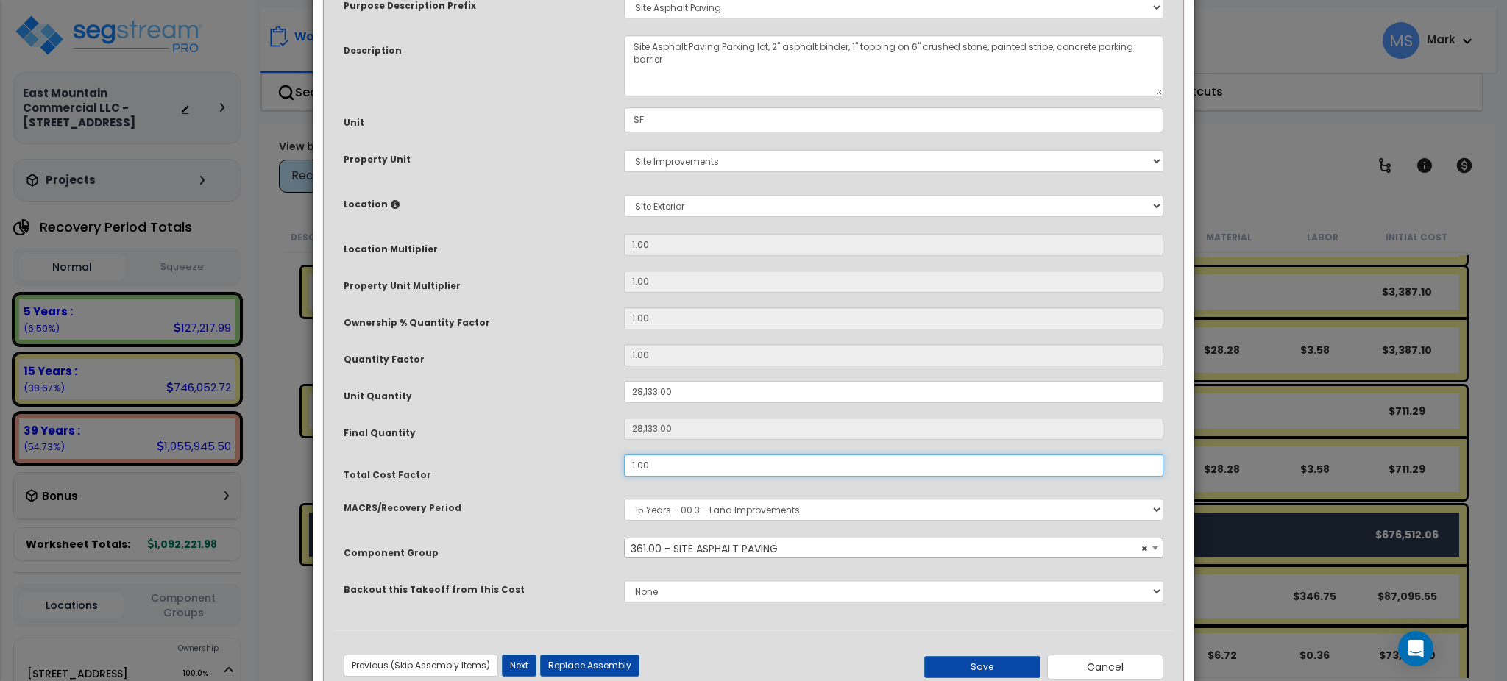
click at [772, 464] on input "1.00" at bounding box center [893, 466] width 539 height 22
type input ".4"
click at [951, 663] on button "Save" at bounding box center [982, 667] width 116 height 22
type input "28133.00"
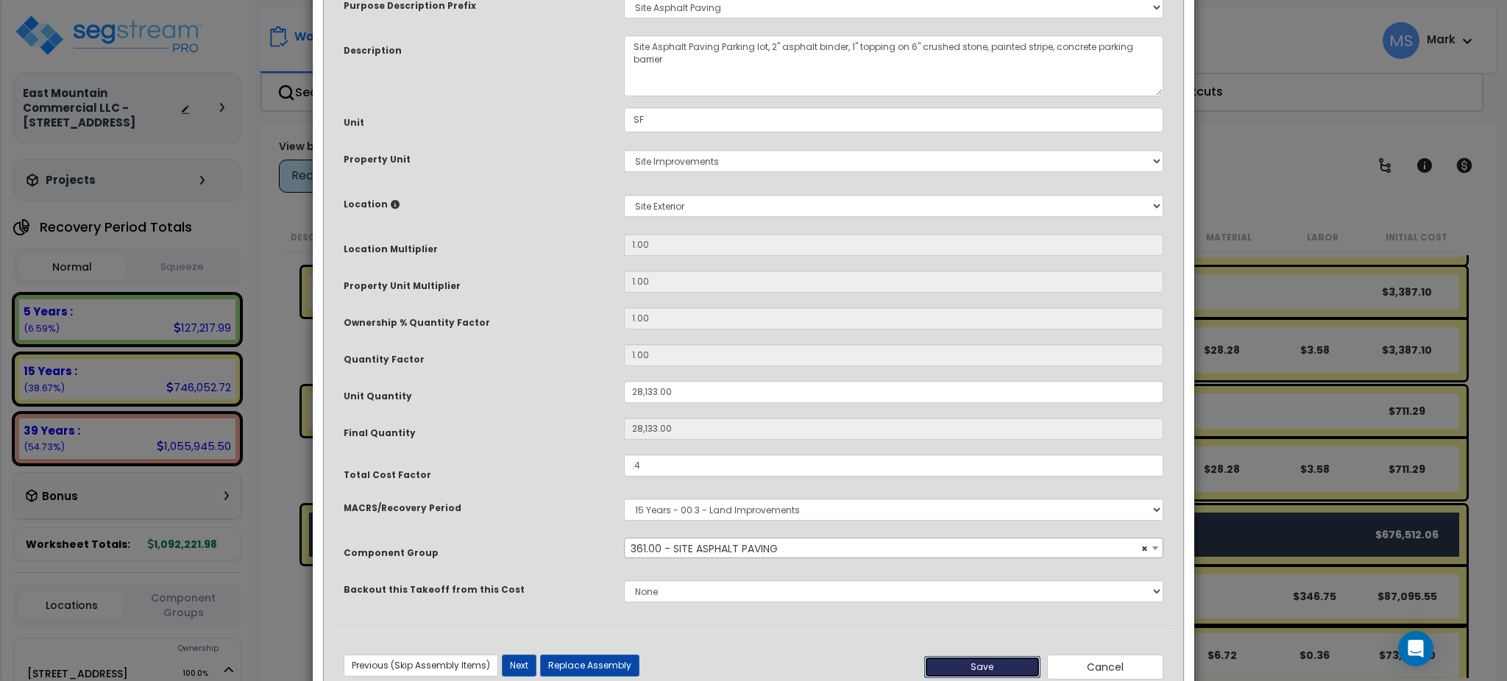
type input "28133.00"
type input "0.40"
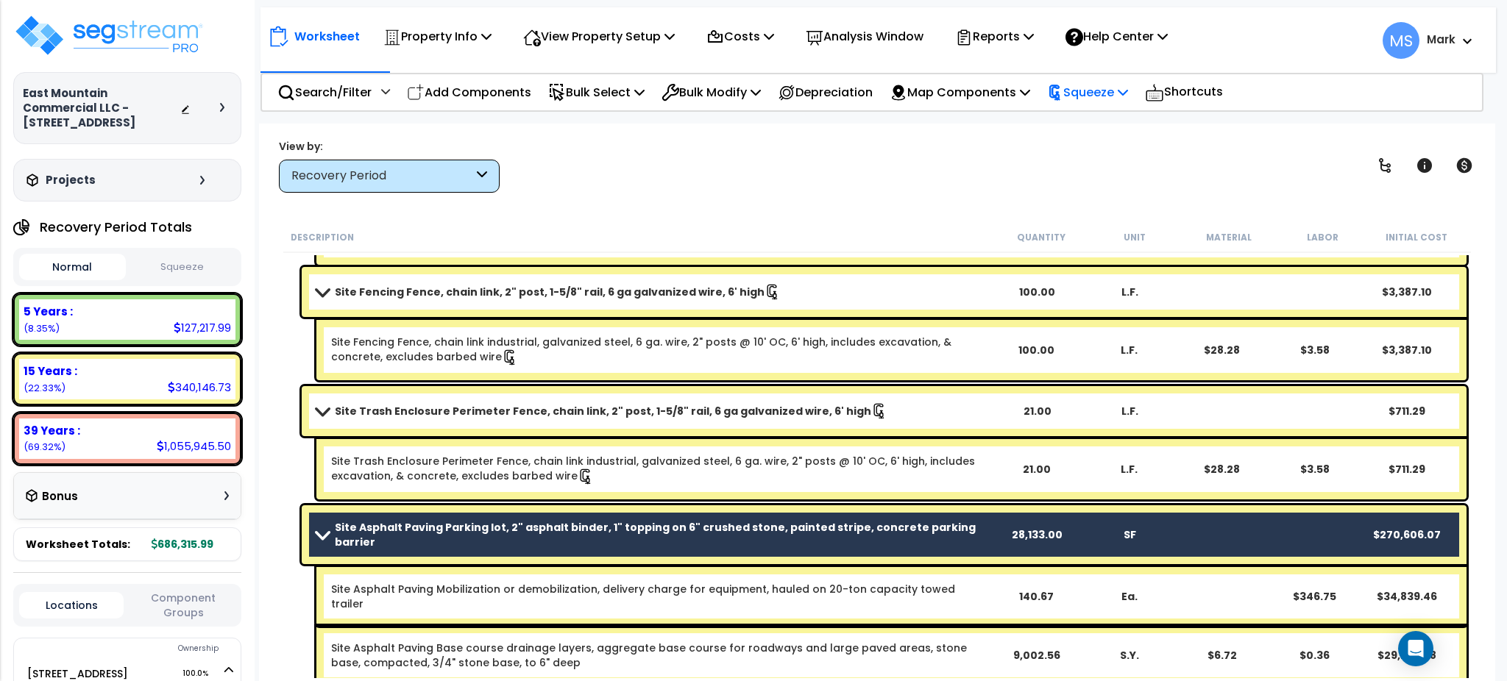
click at [1124, 75] on div "Squeeze" at bounding box center [1087, 92] width 81 height 35
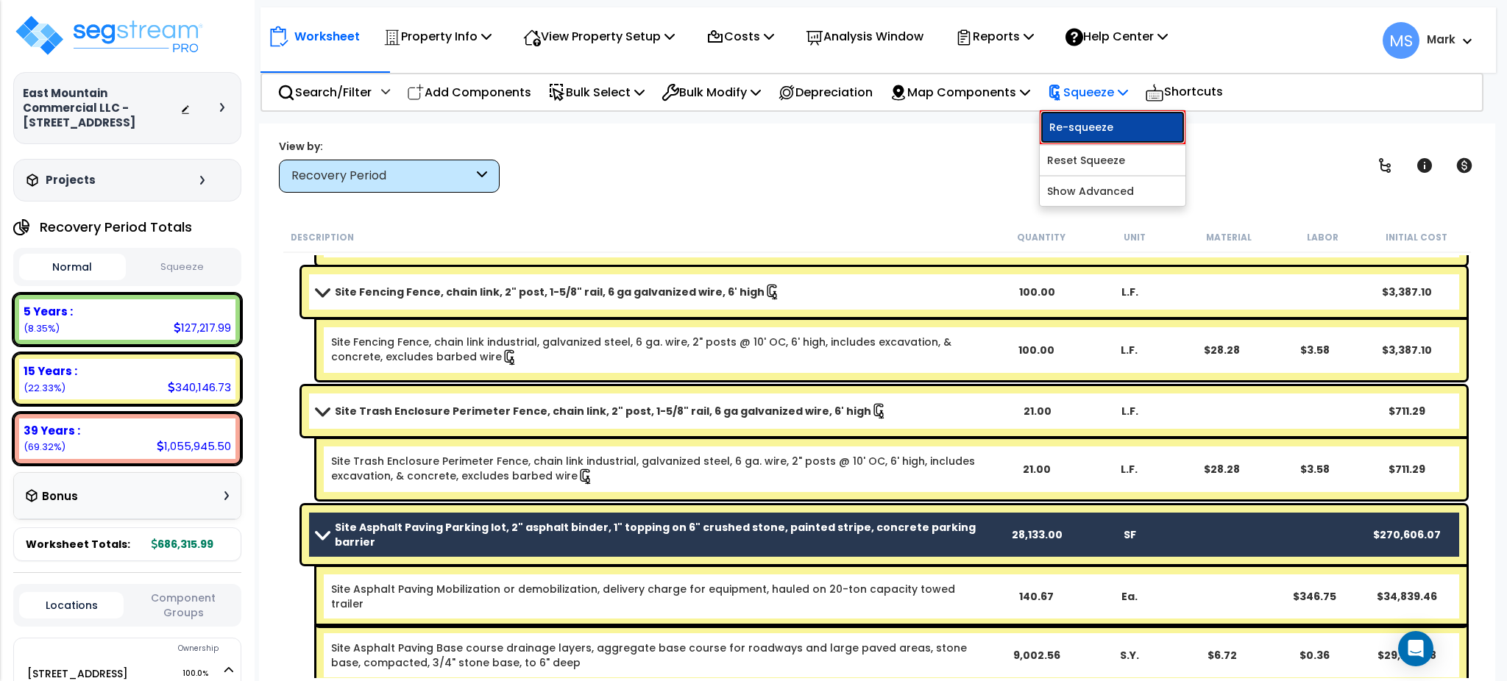
click at [1121, 132] on link "Re-squeeze" at bounding box center [1113, 127] width 146 height 34
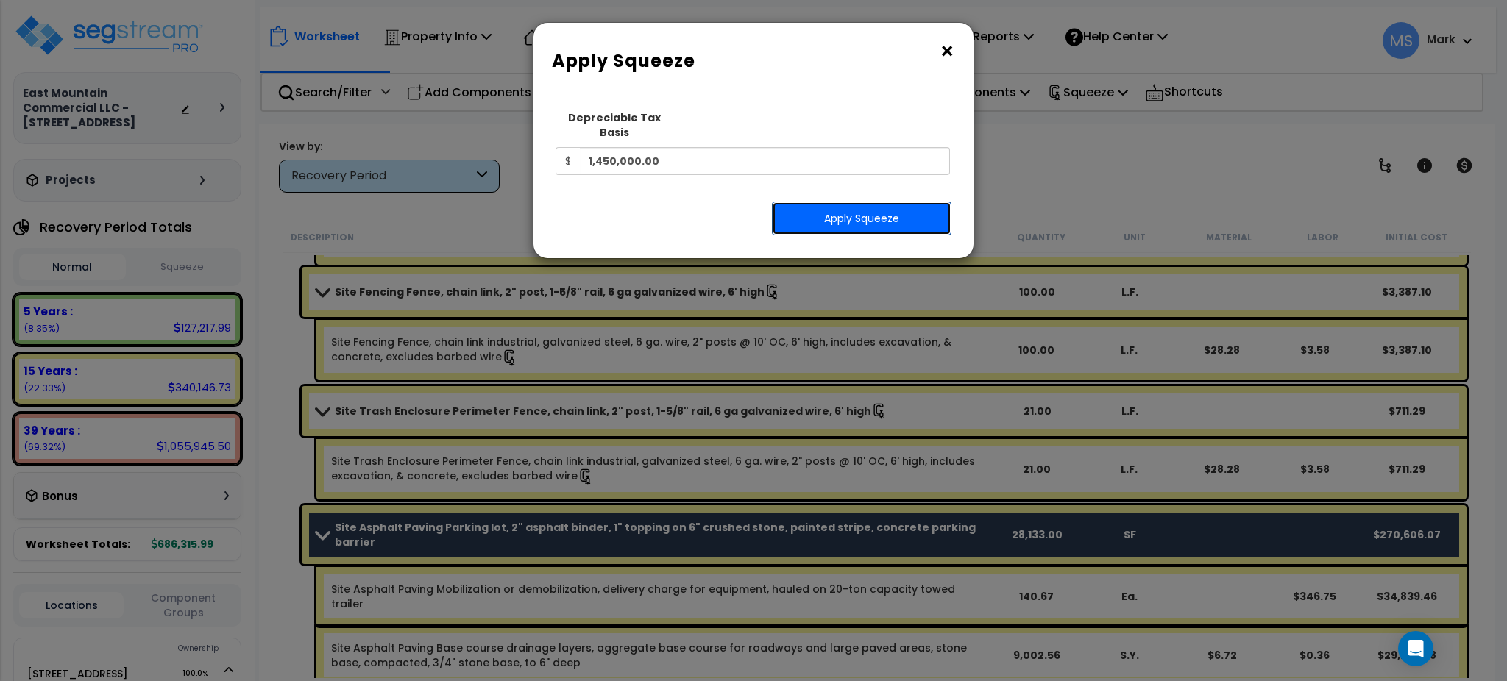
click at [898, 202] on button "Apply Squeeze" at bounding box center [862, 219] width 180 height 34
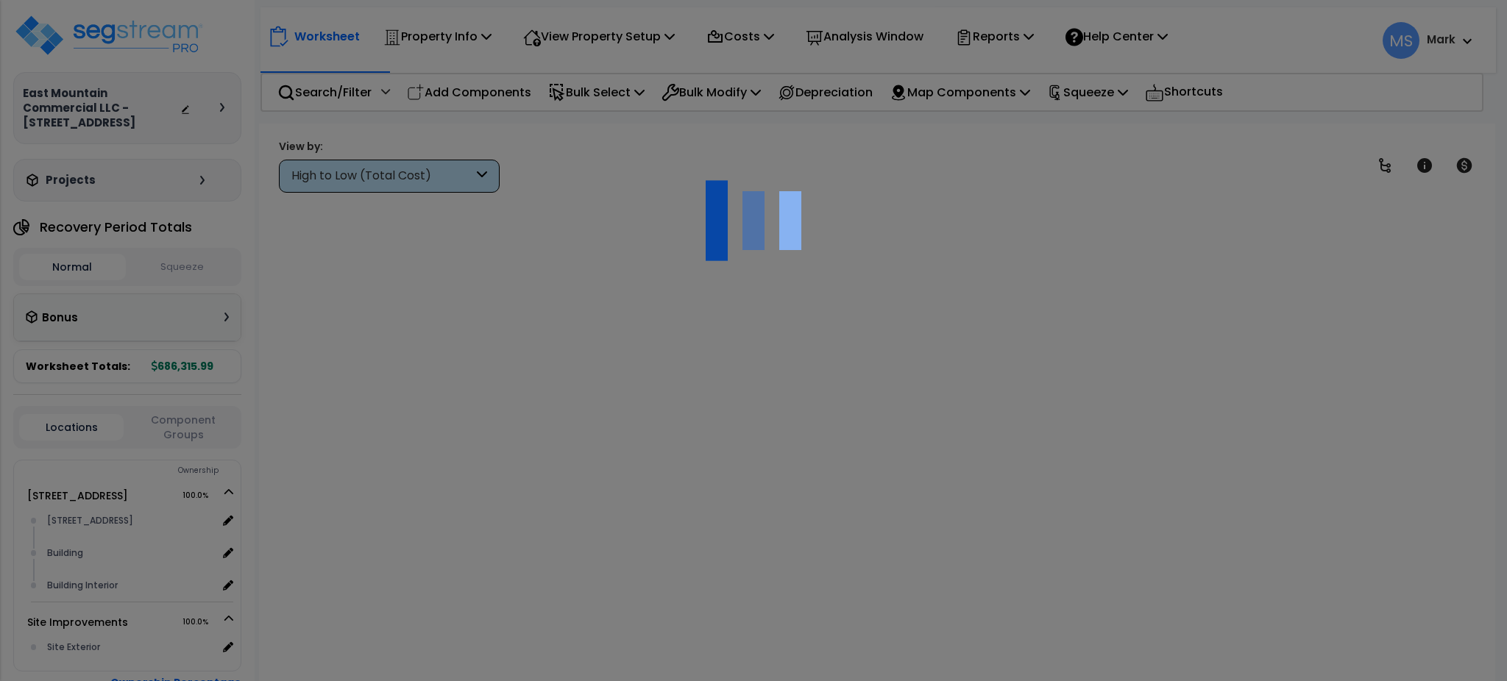
scroll to position [65, 0]
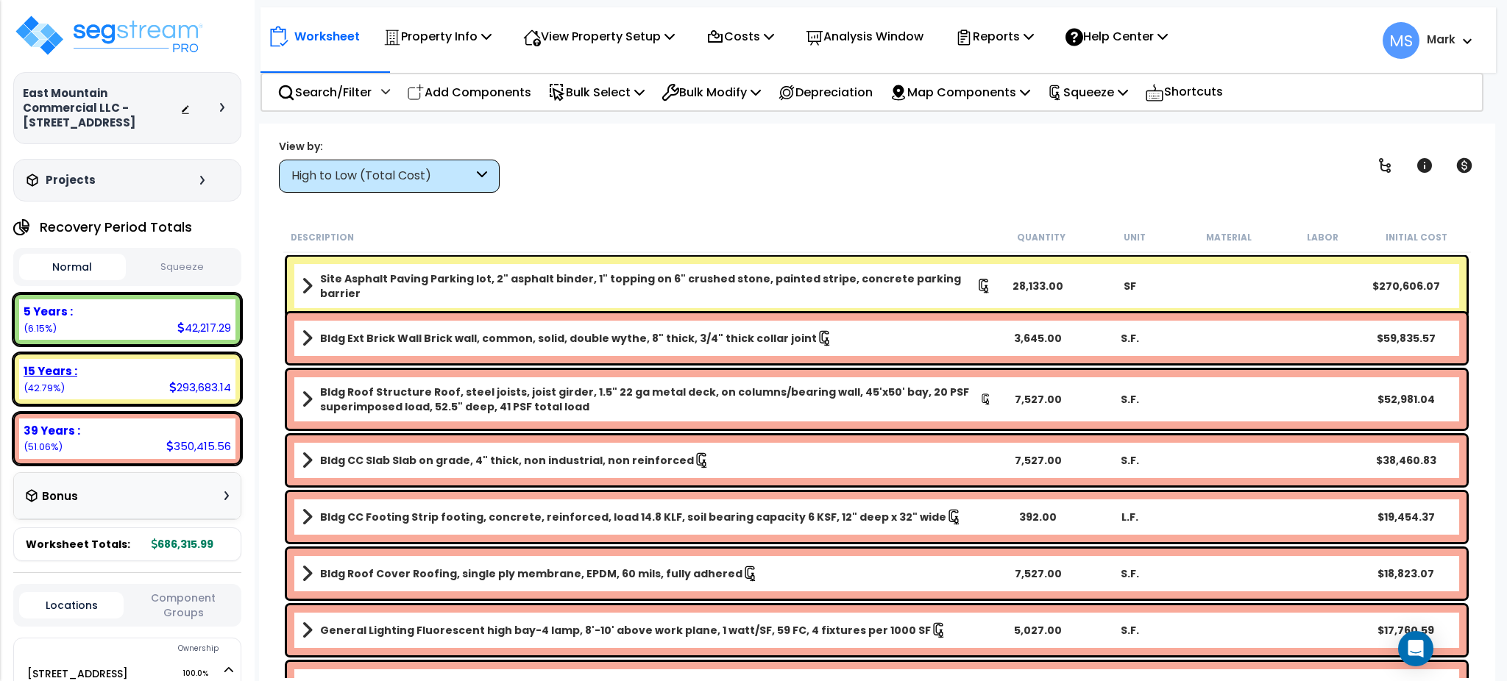
click at [160, 375] on div "15 Years : 293,683.14 (42.79%)" at bounding box center [127, 379] width 216 height 40
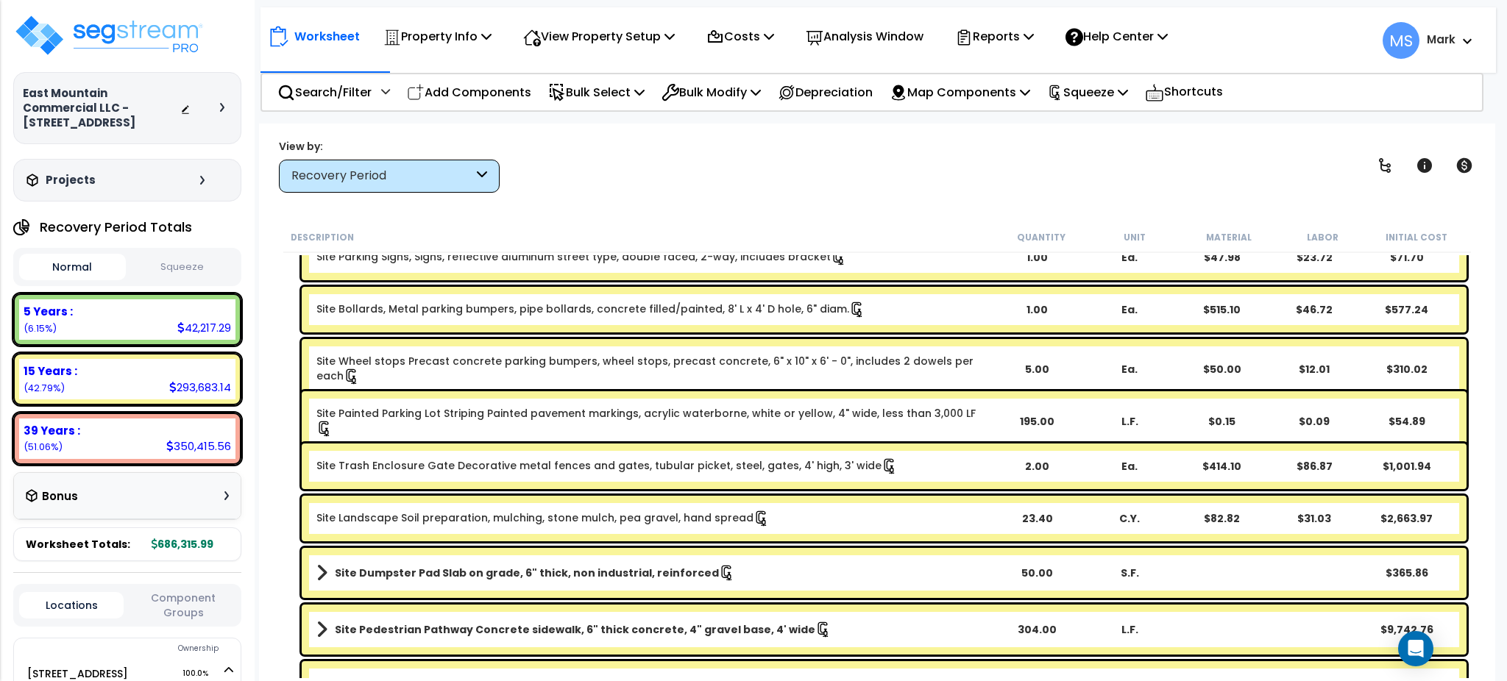
scroll to position [327, 0]
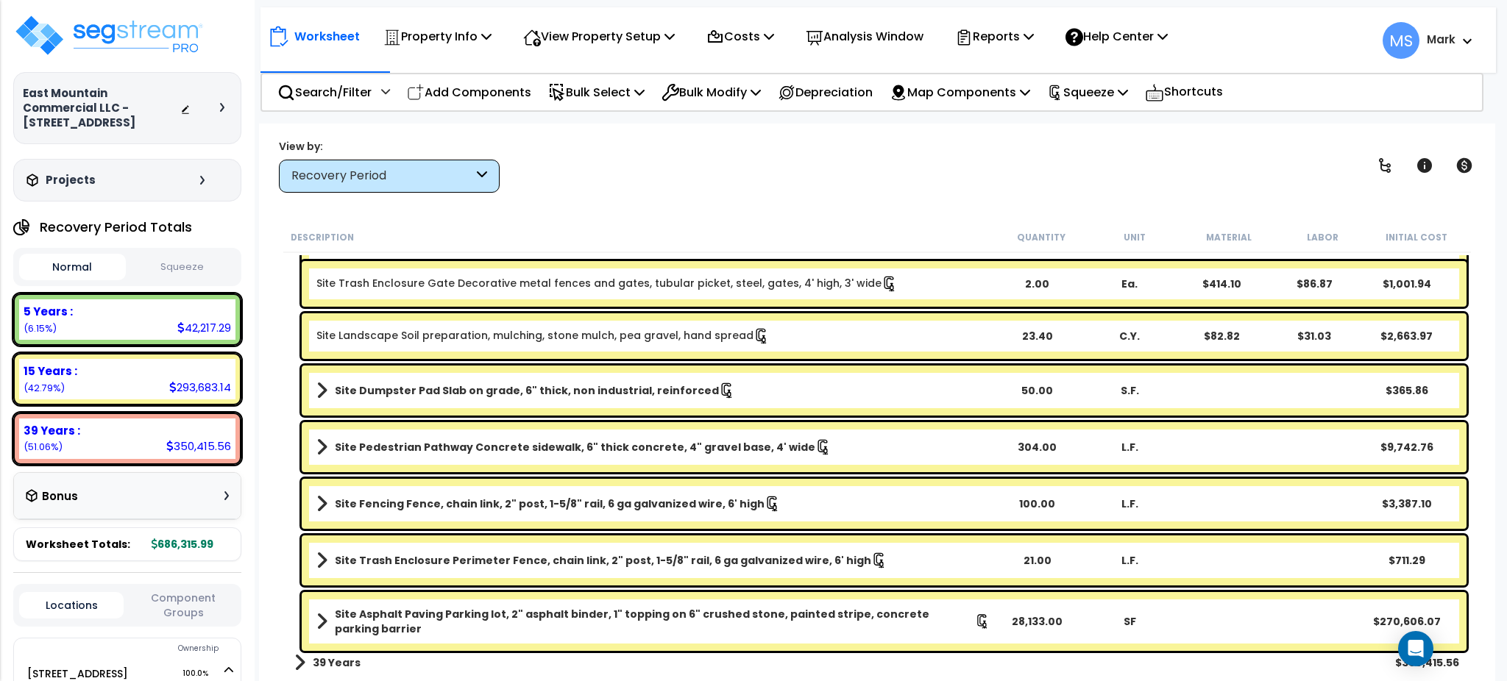
click at [727, 620] on b "Site Asphalt Paving Parking lot, 2" asphalt binder, 1" topping on 6" crushed st…" at bounding box center [655, 621] width 640 height 29
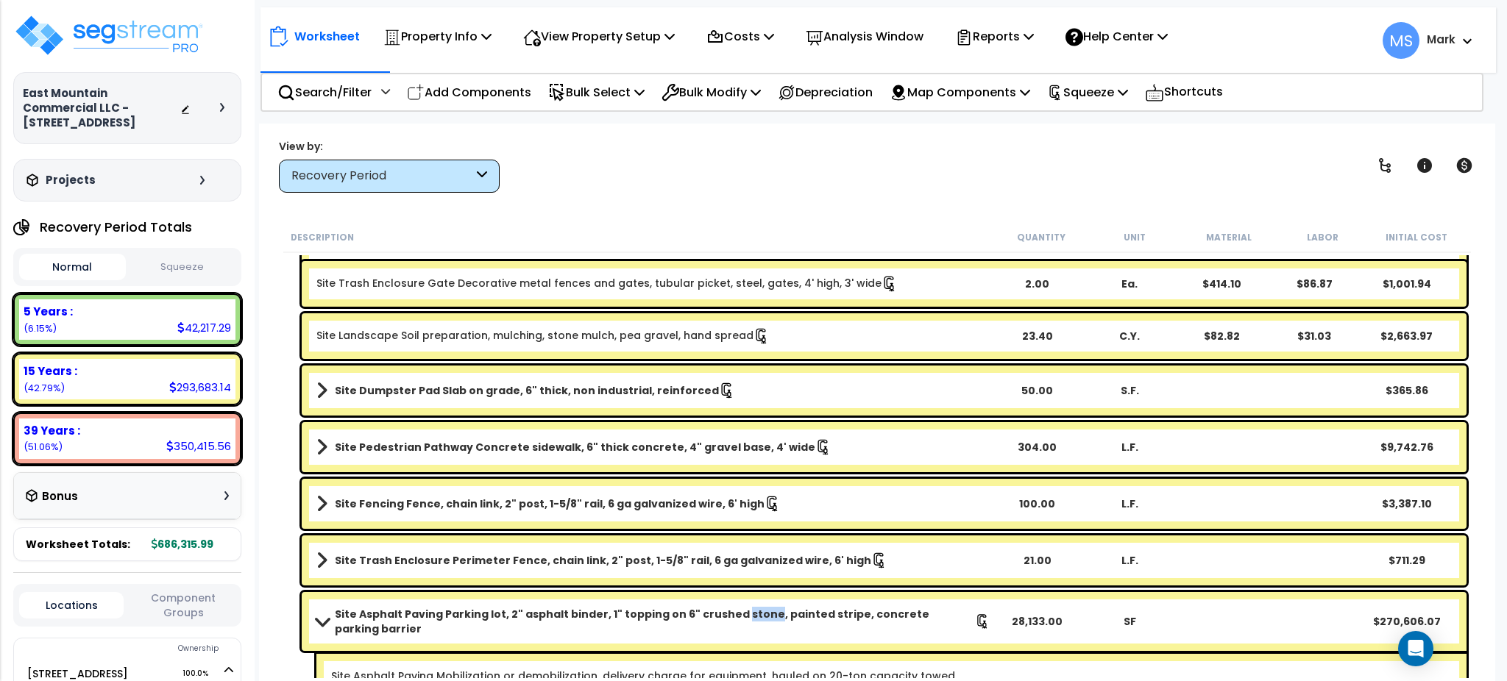
click at [727, 620] on b "Site Asphalt Paving Parking lot, 2" asphalt binder, 1" topping on 6" crushed st…" at bounding box center [655, 621] width 640 height 29
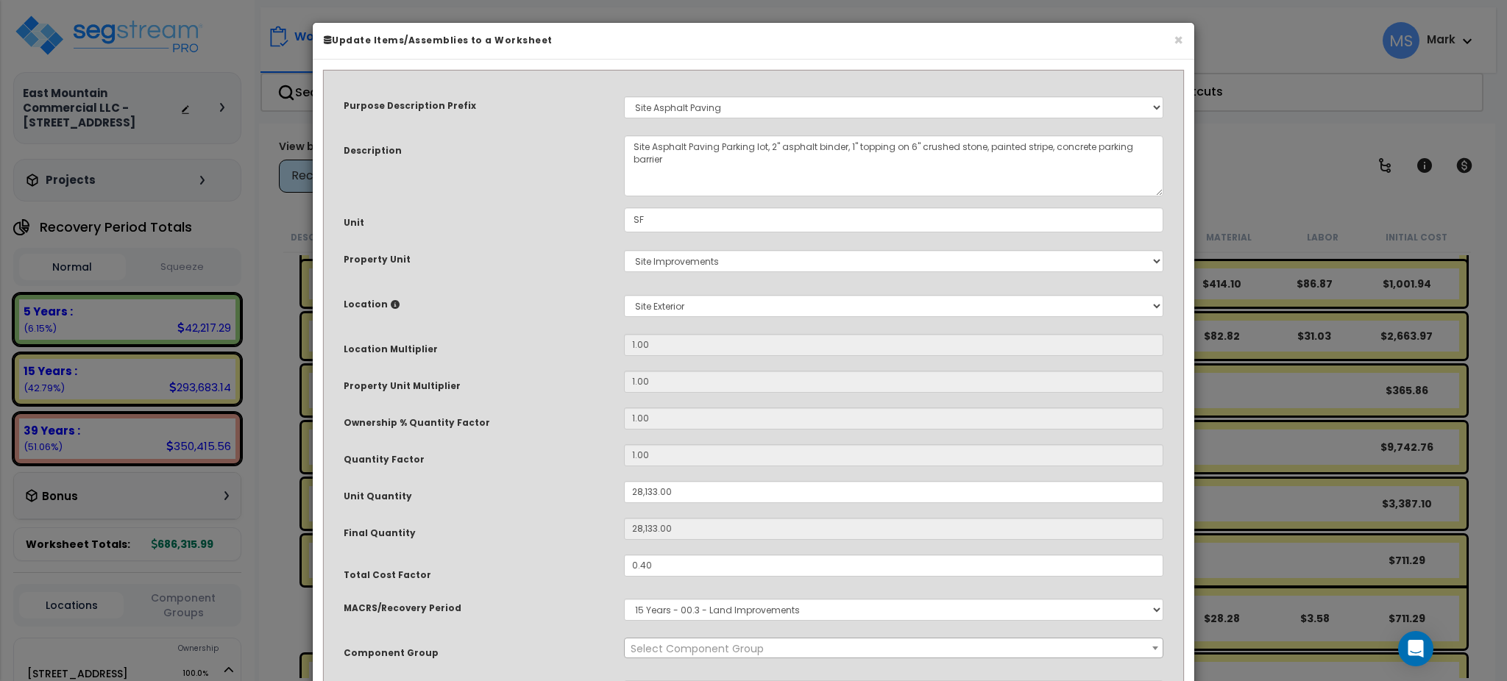
select select "46157"
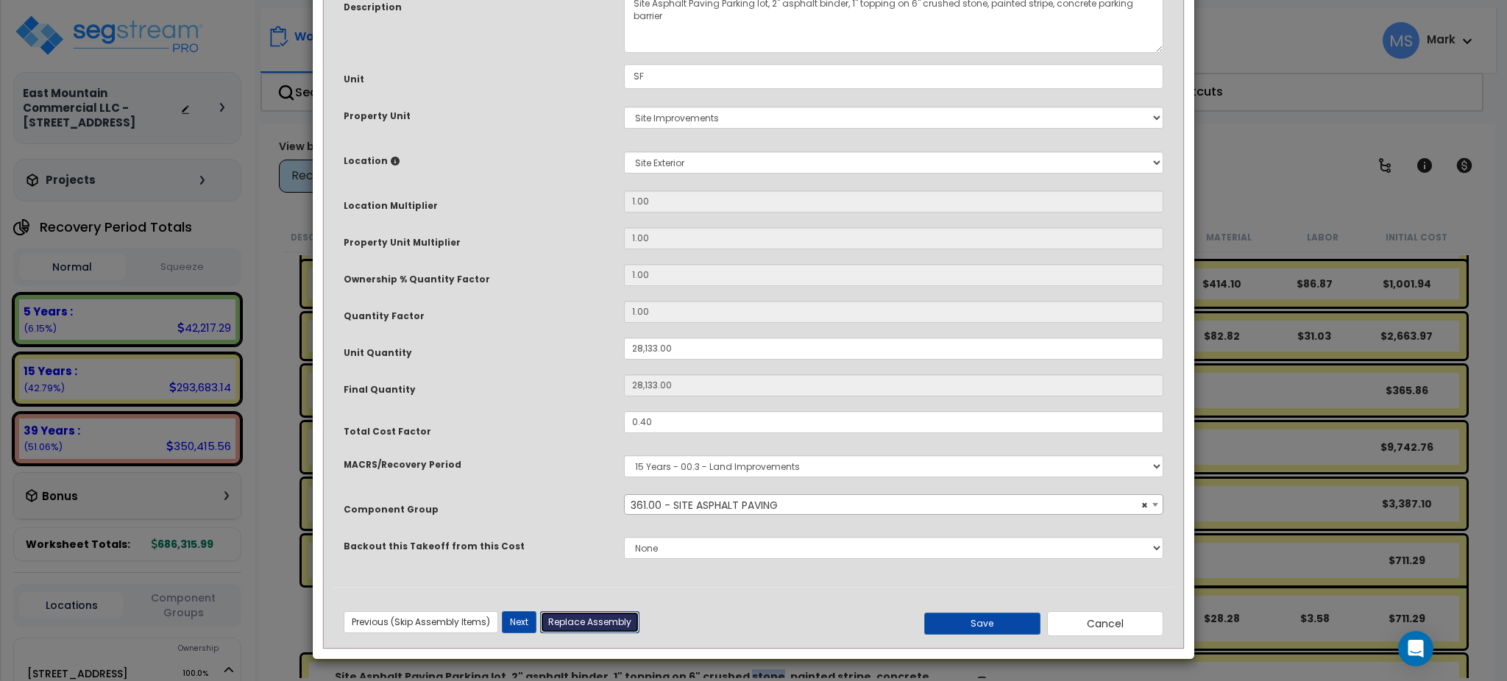
click at [591, 621] on button "Replace Assembly" at bounding box center [589, 623] width 99 height 22
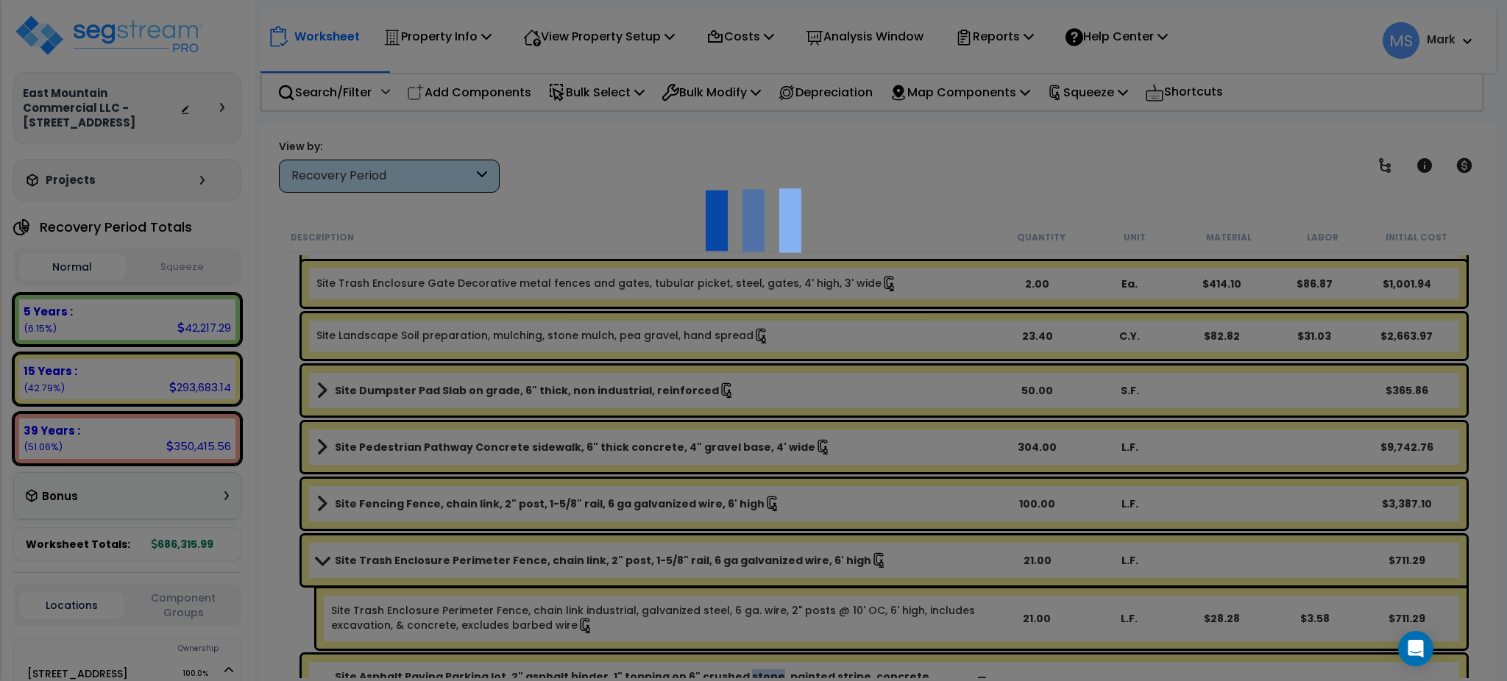
type input "28133"
type input "SF"
select select "163924"
select select "462"
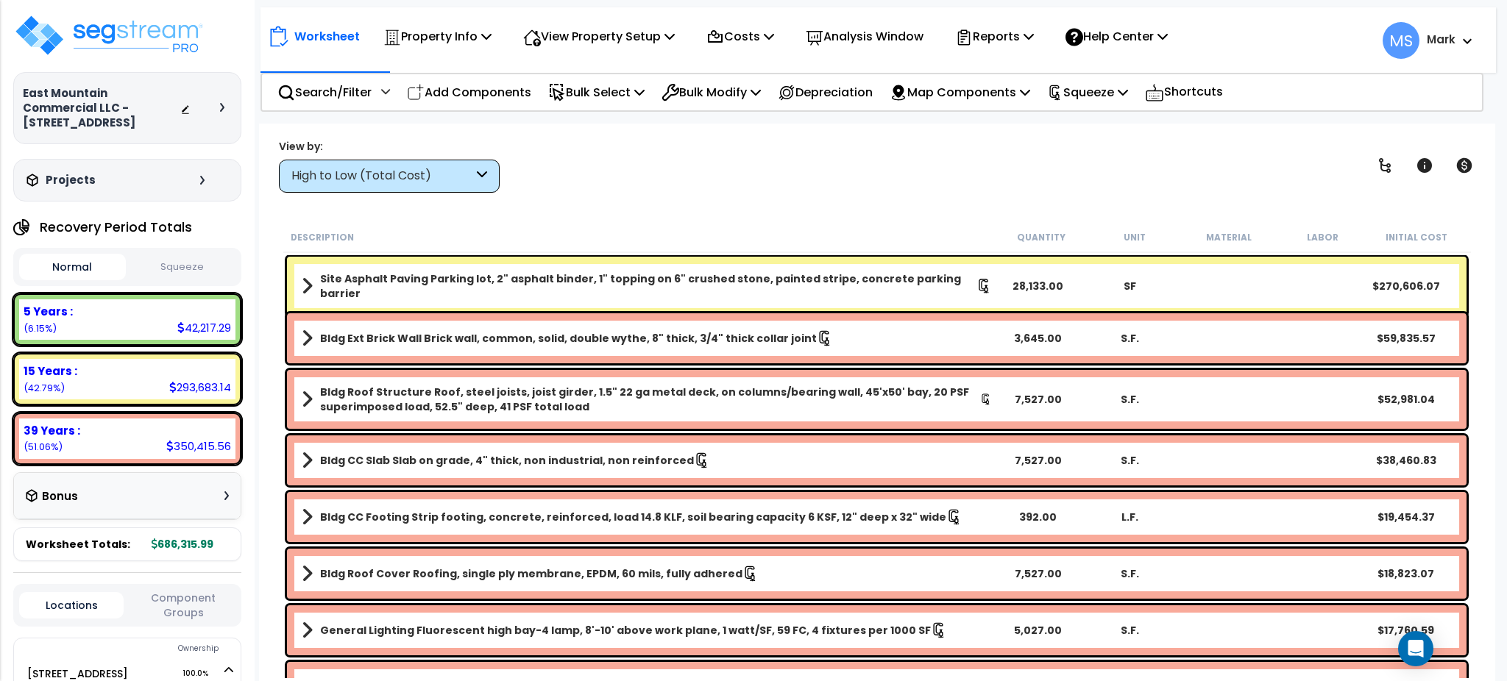
click at [443, 288] on link "Site Asphalt Paving Parking lot, 2" asphalt binder, 1" topping on 6" crushed st…" at bounding box center [647, 286] width 690 height 29
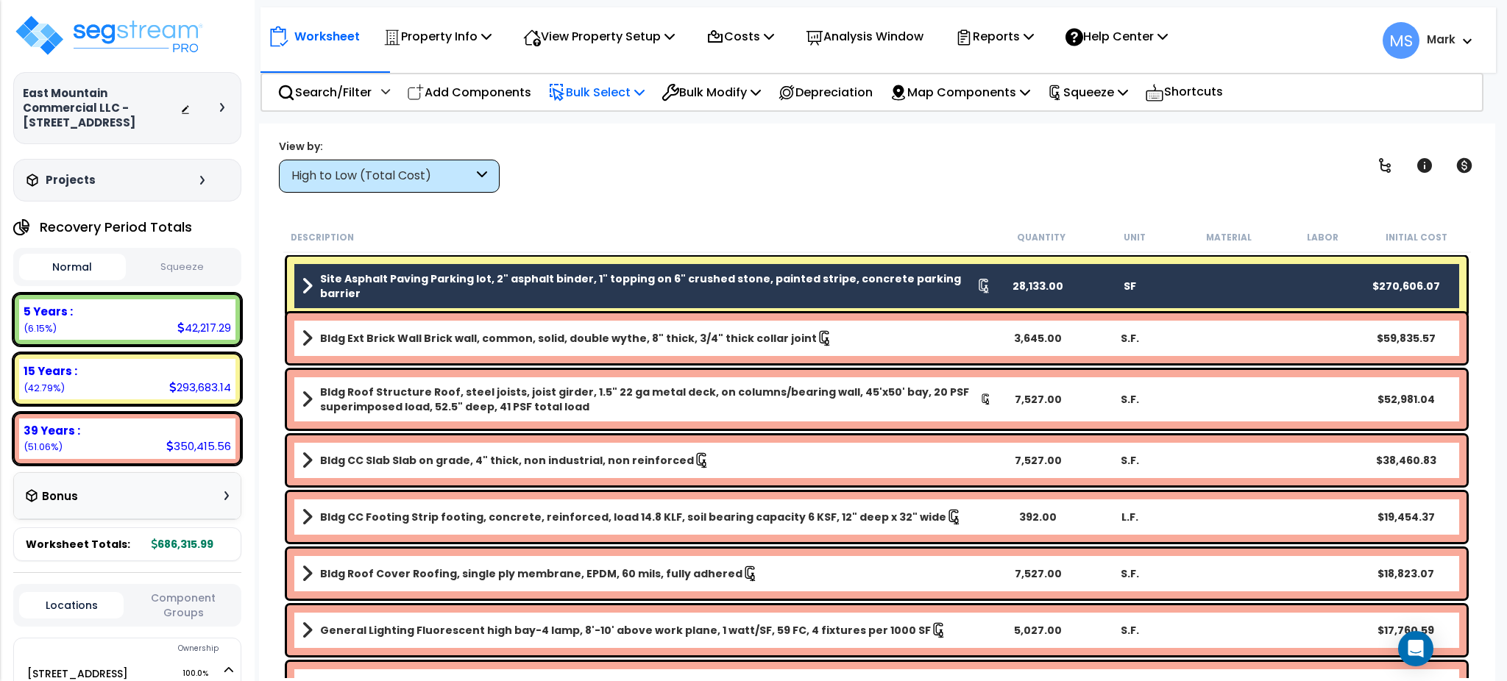
click at [613, 97] on p "Bulk Select" at bounding box center [596, 92] width 96 height 20
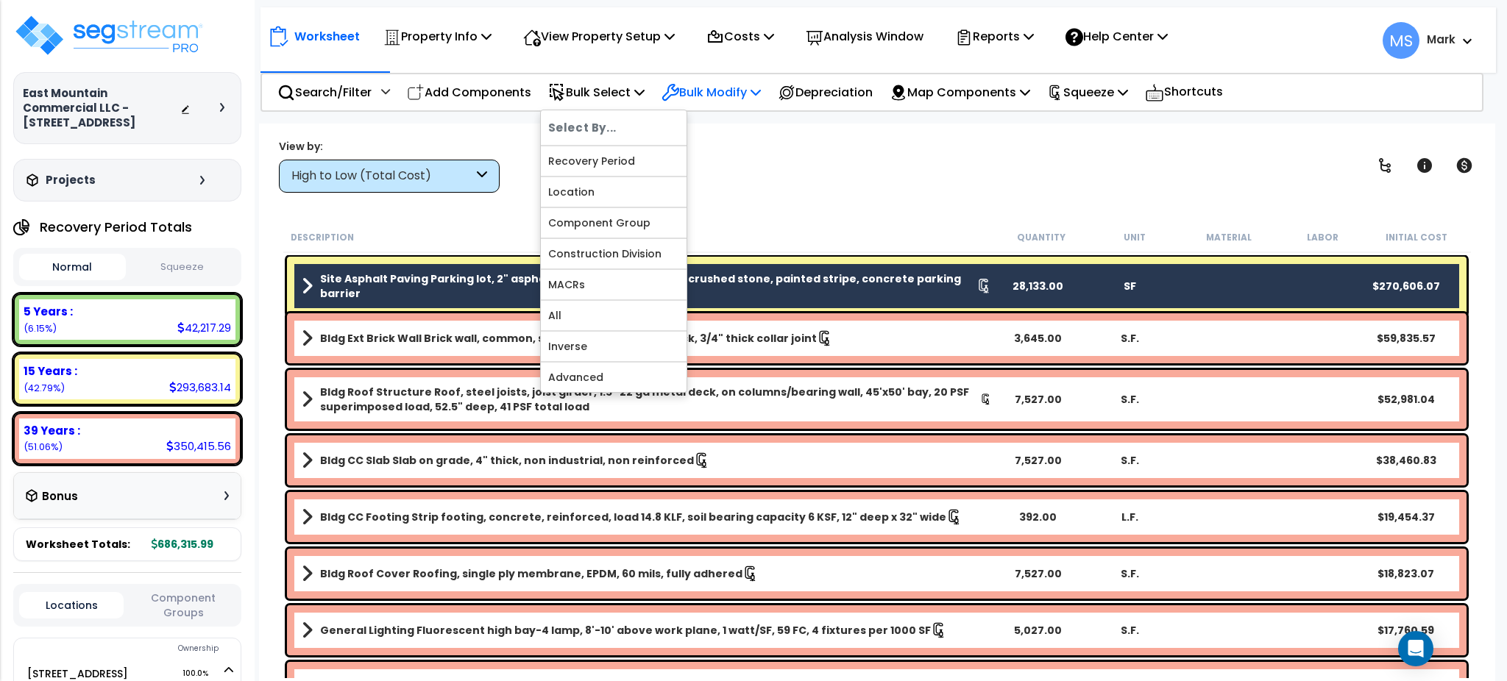
click at [748, 99] on p "Bulk Modify" at bounding box center [711, 92] width 99 height 20
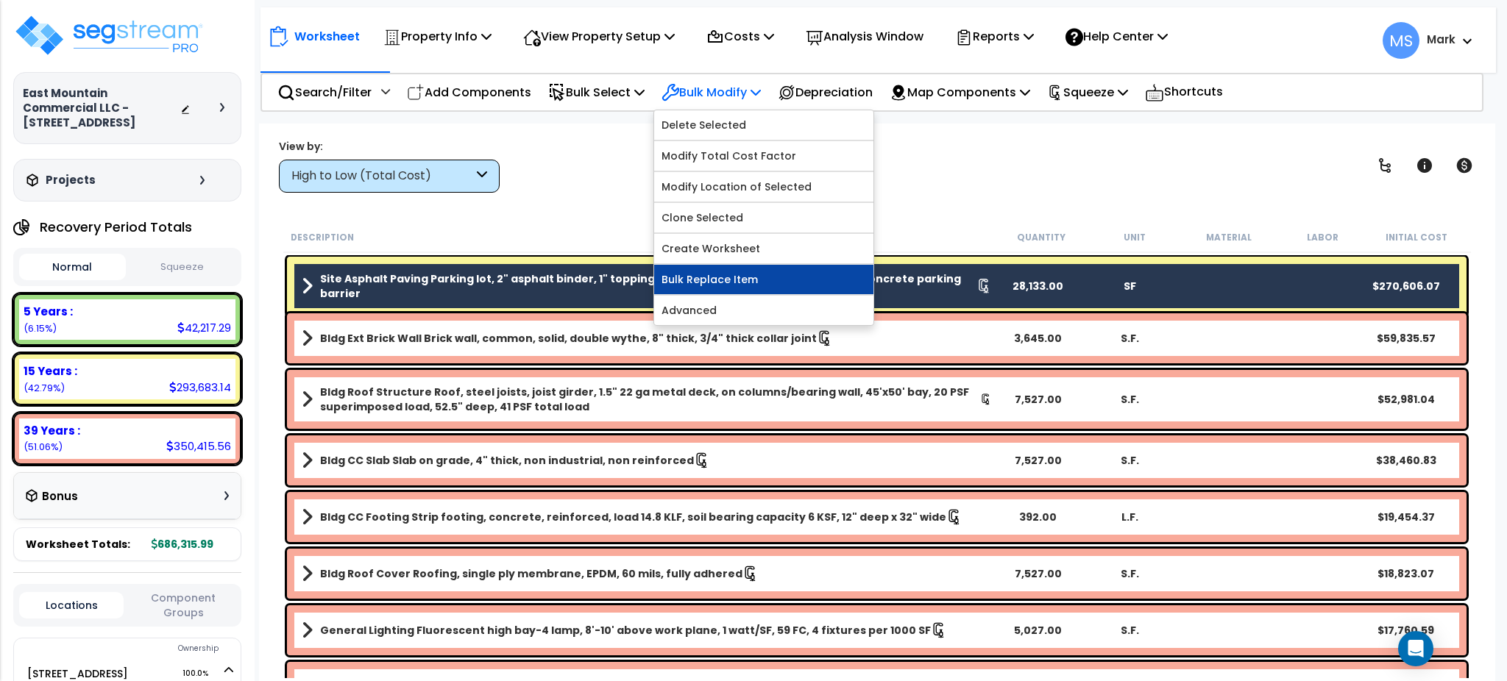
click at [720, 284] on link "Bulk Replace Item" at bounding box center [763, 279] width 219 height 29
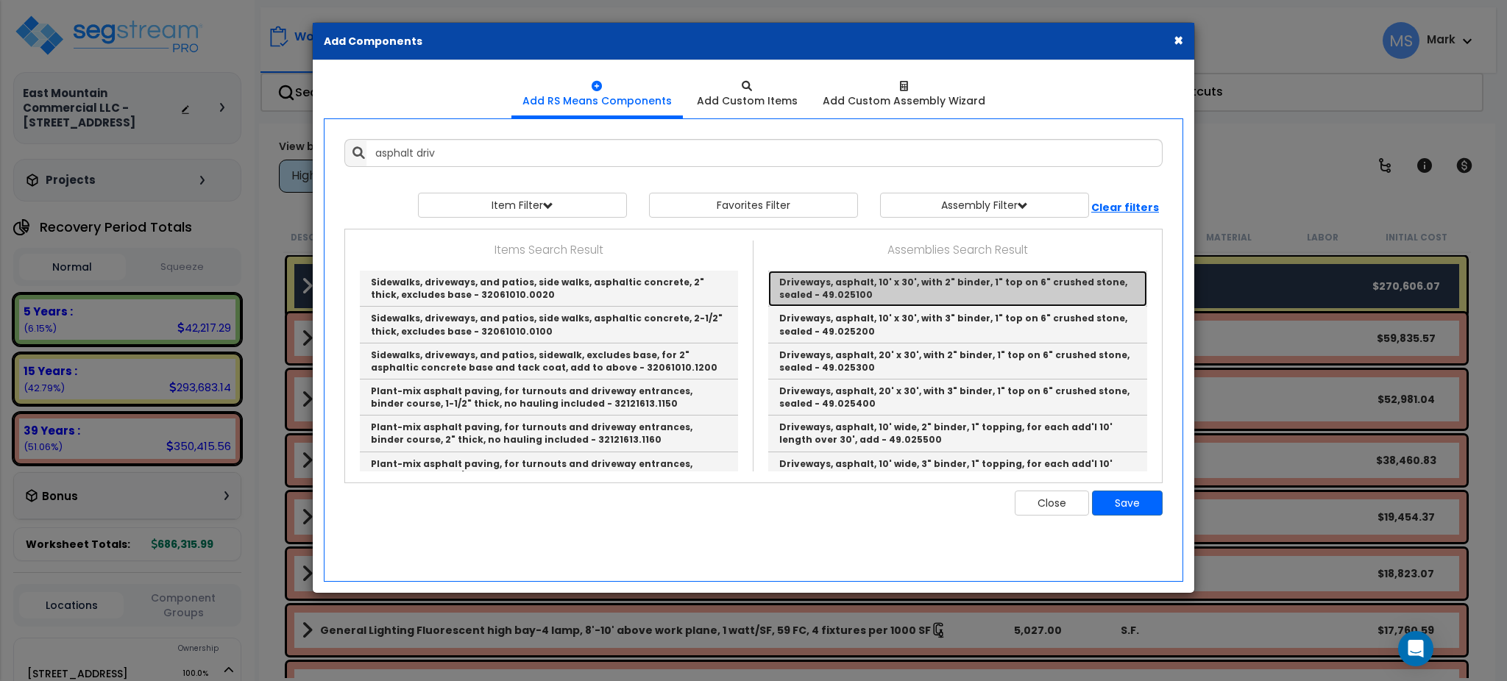
click at [881, 292] on link "Driveways, asphalt, 10' x 30', with 2" binder, 1" top on 6" crushed stone, seal…" at bounding box center [957, 289] width 379 height 36
type input "Driveways, asphalt, 10' x 30', with 2" binder, 1" top on 6" crushed stone, seal…"
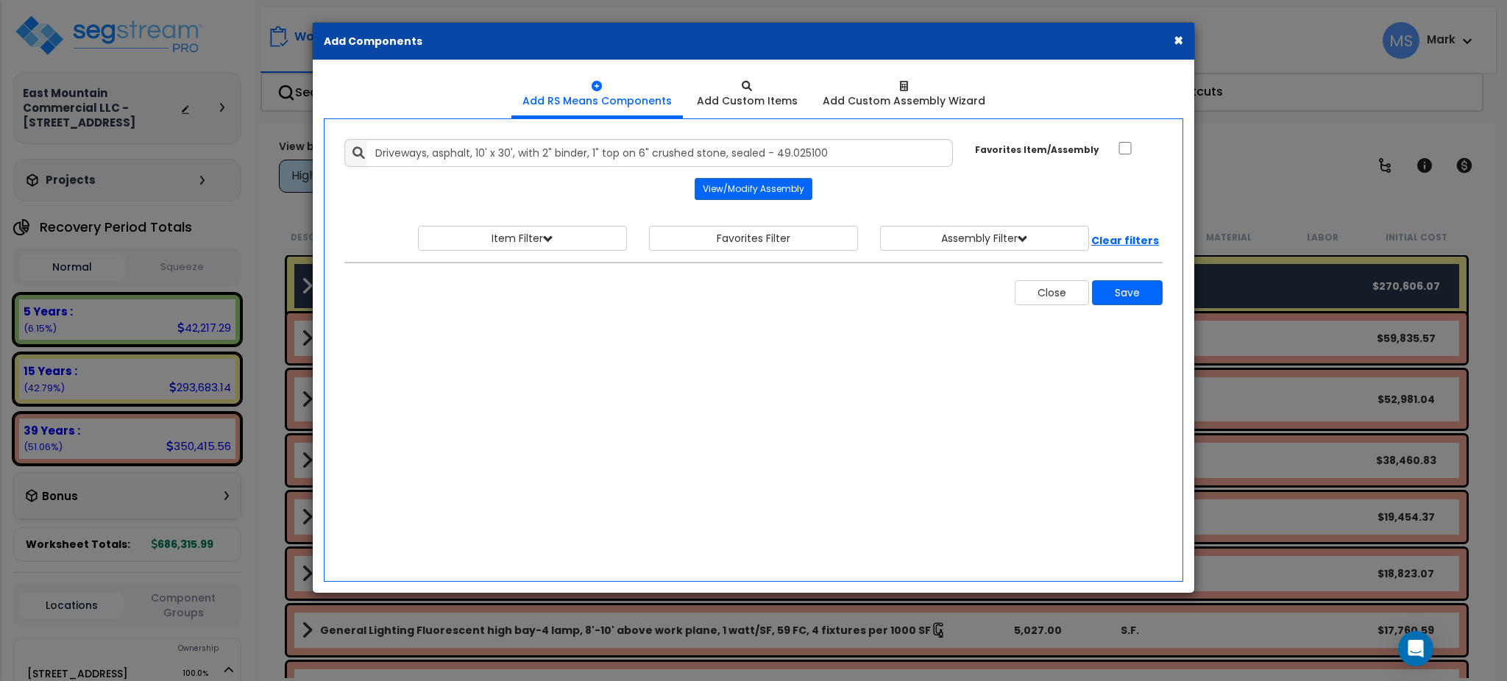
click at [881, 292] on div "Close Save" at bounding box center [964, 292] width 420 height 25
click at [1107, 292] on button "Save" at bounding box center [1127, 292] width 71 height 25
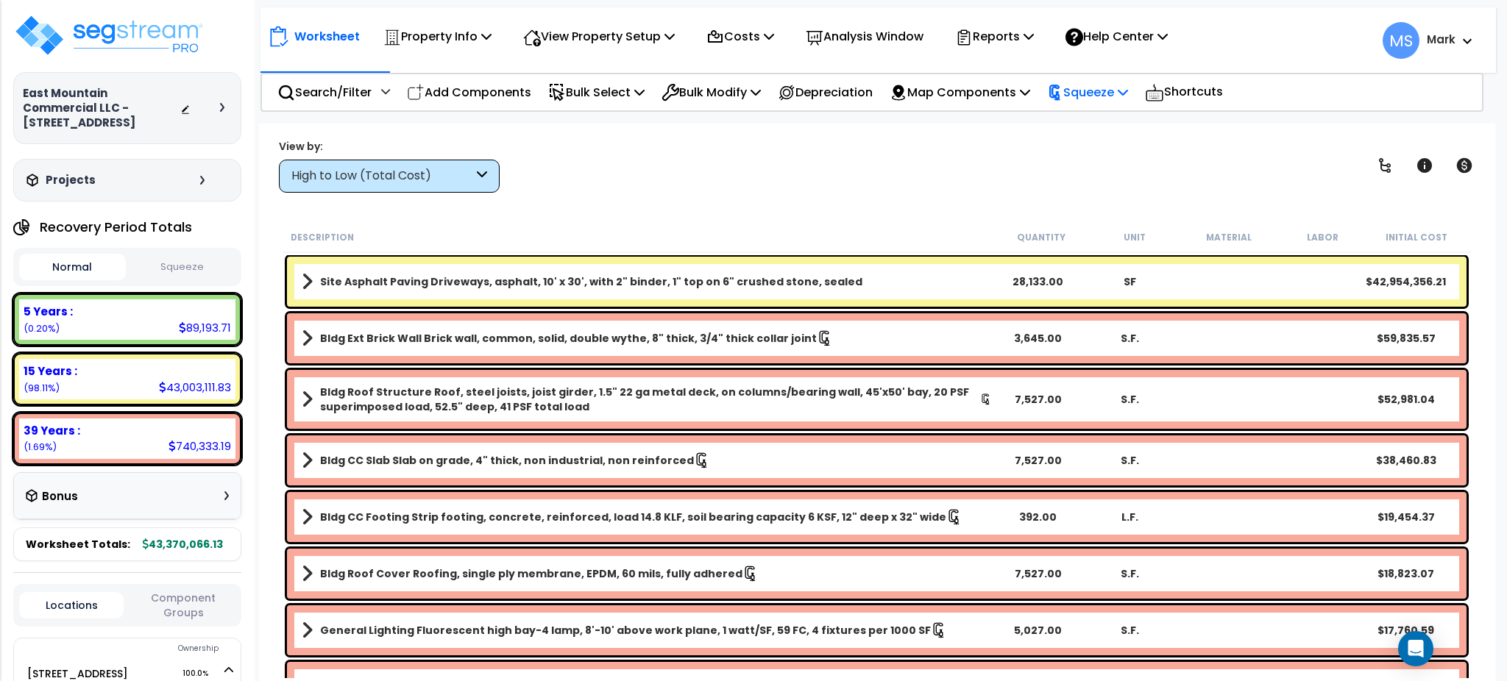
click at [1123, 97] on p "Squeeze" at bounding box center [1087, 92] width 81 height 20
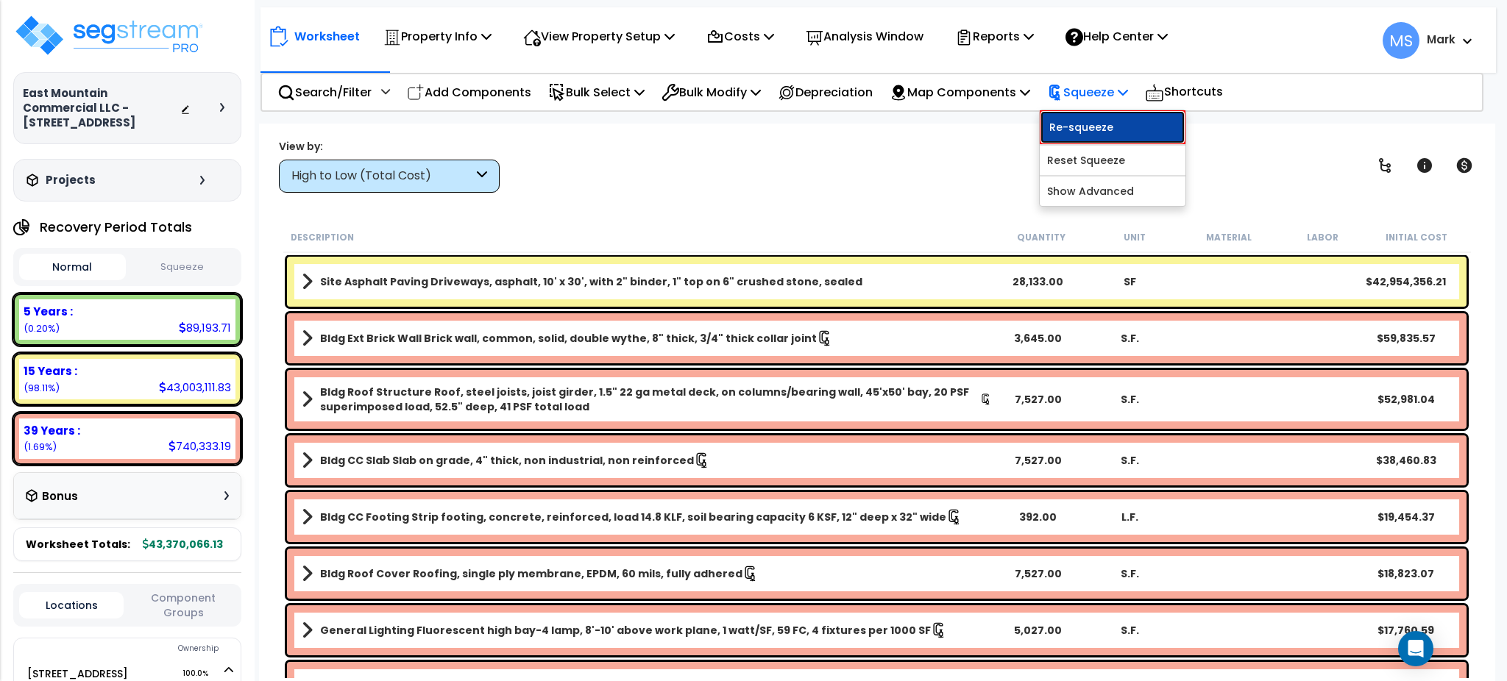
click at [1113, 115] on link "Re-squeeze" at bounding box center [1113, 127] width 146 height 34
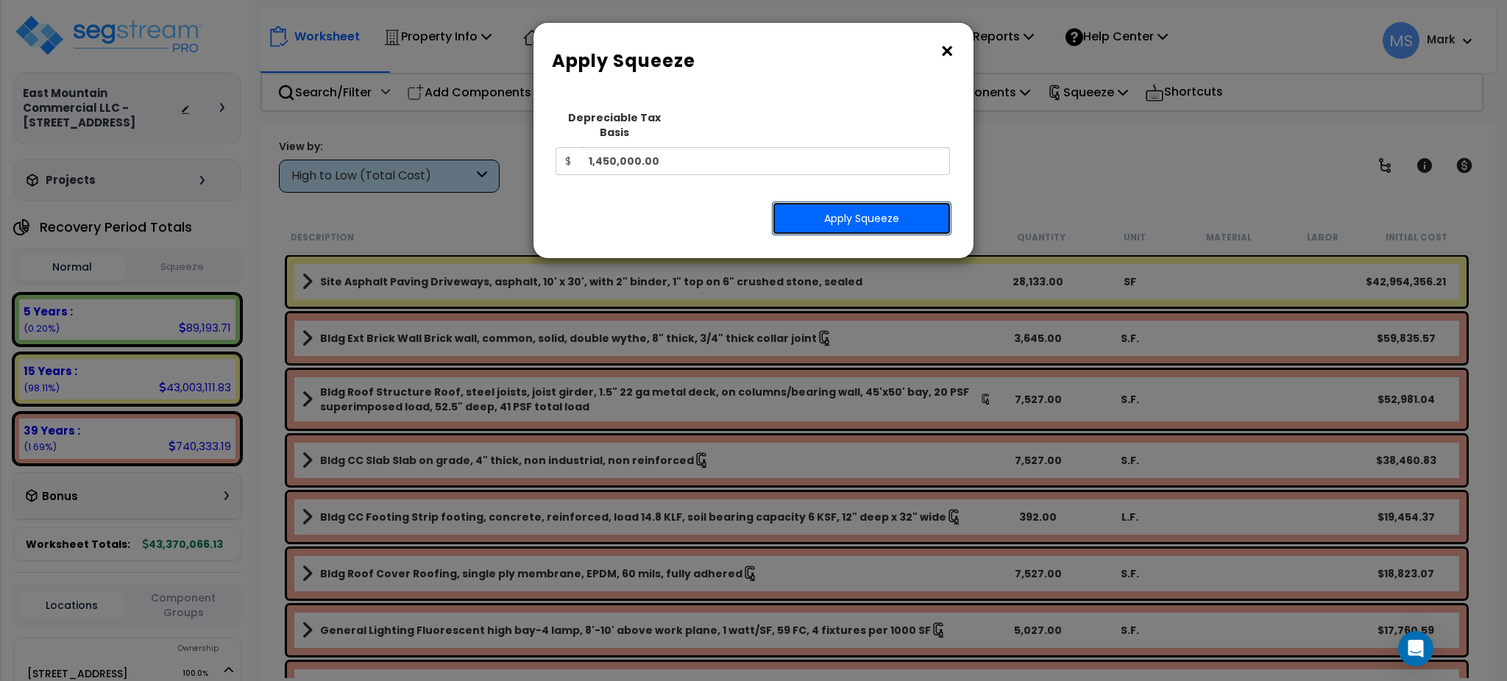
click at [896, 205] on button "Apply Squeeze" at bounding box center [862, 219] width 180 height 34
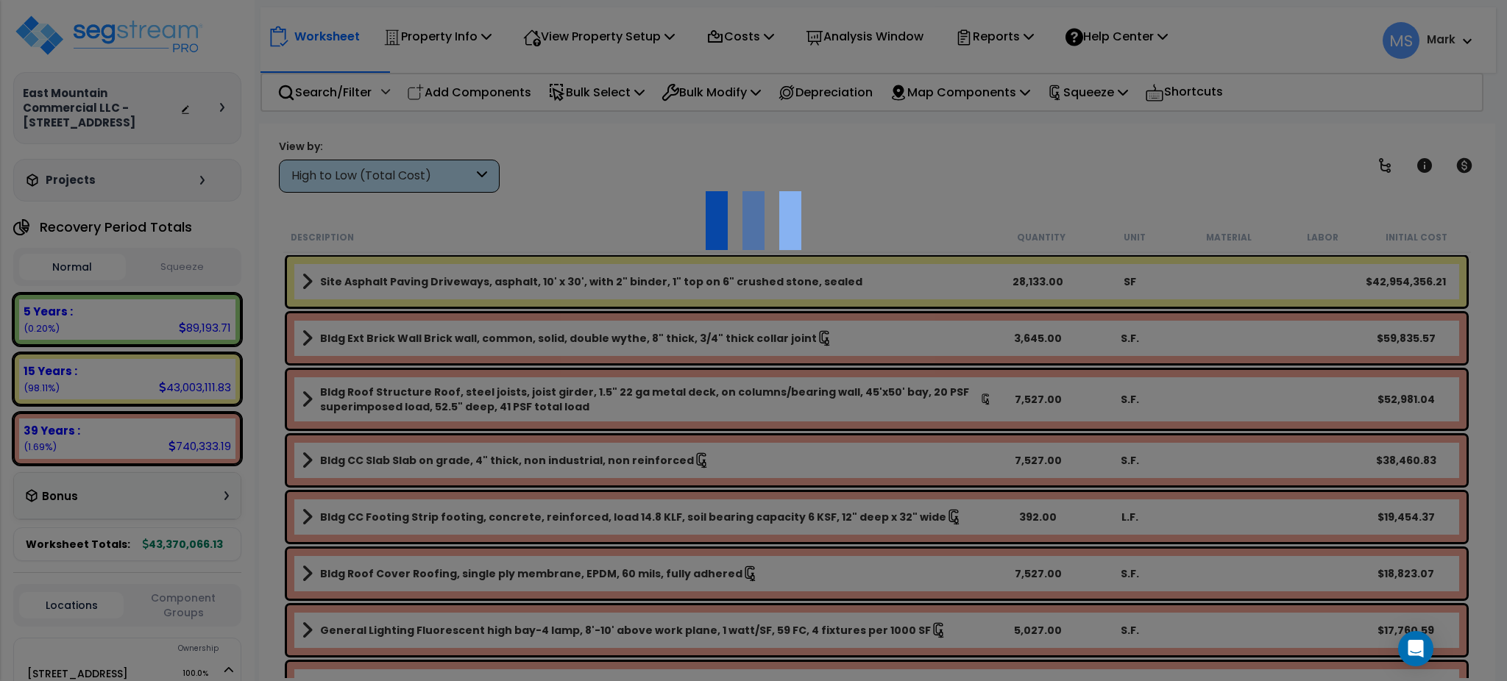
click at [896, 205] on div at bounding box center [753, 340] width 1507 height 681
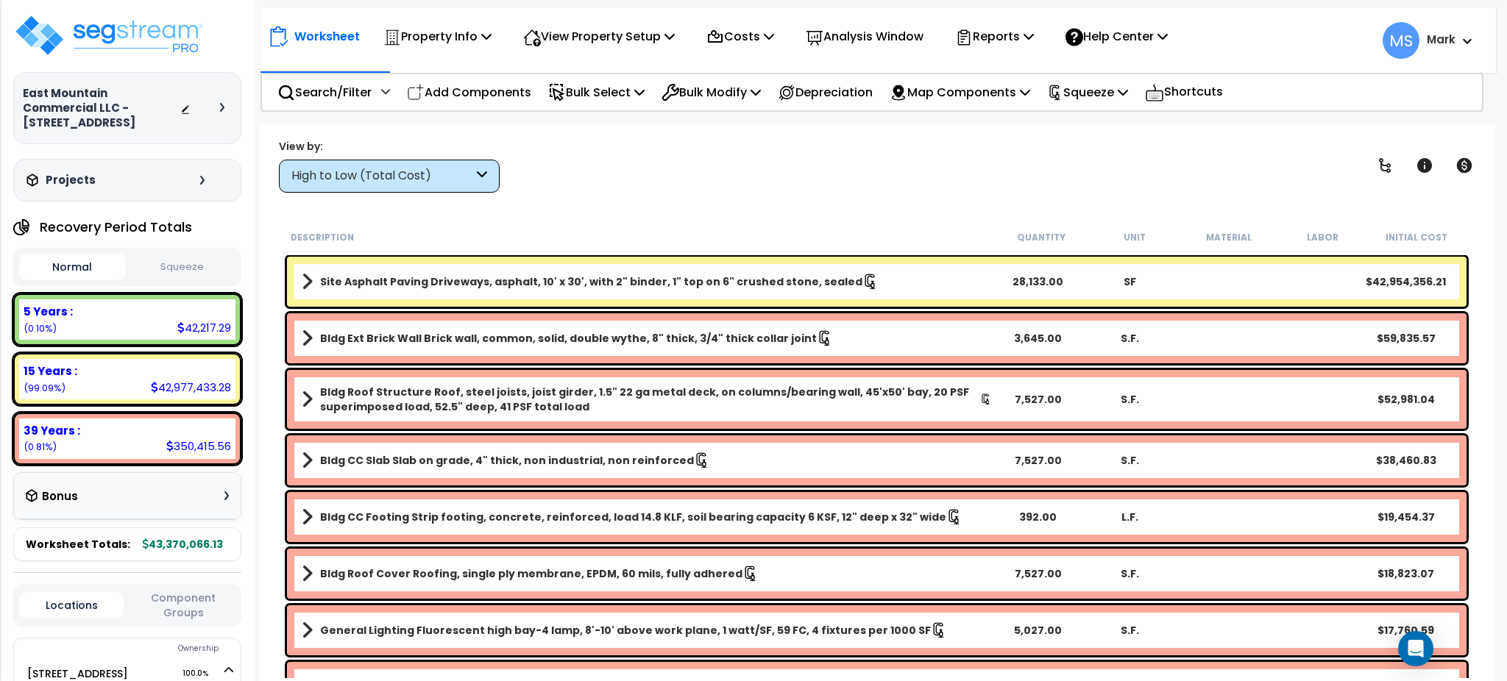
click at [939, 286] on link "Site Asphalt Paving Driveways, asphalt, 10' x 30', with 2" binder, 1" top on 6"…" at bounding box center [647, 282] width 690 height 21
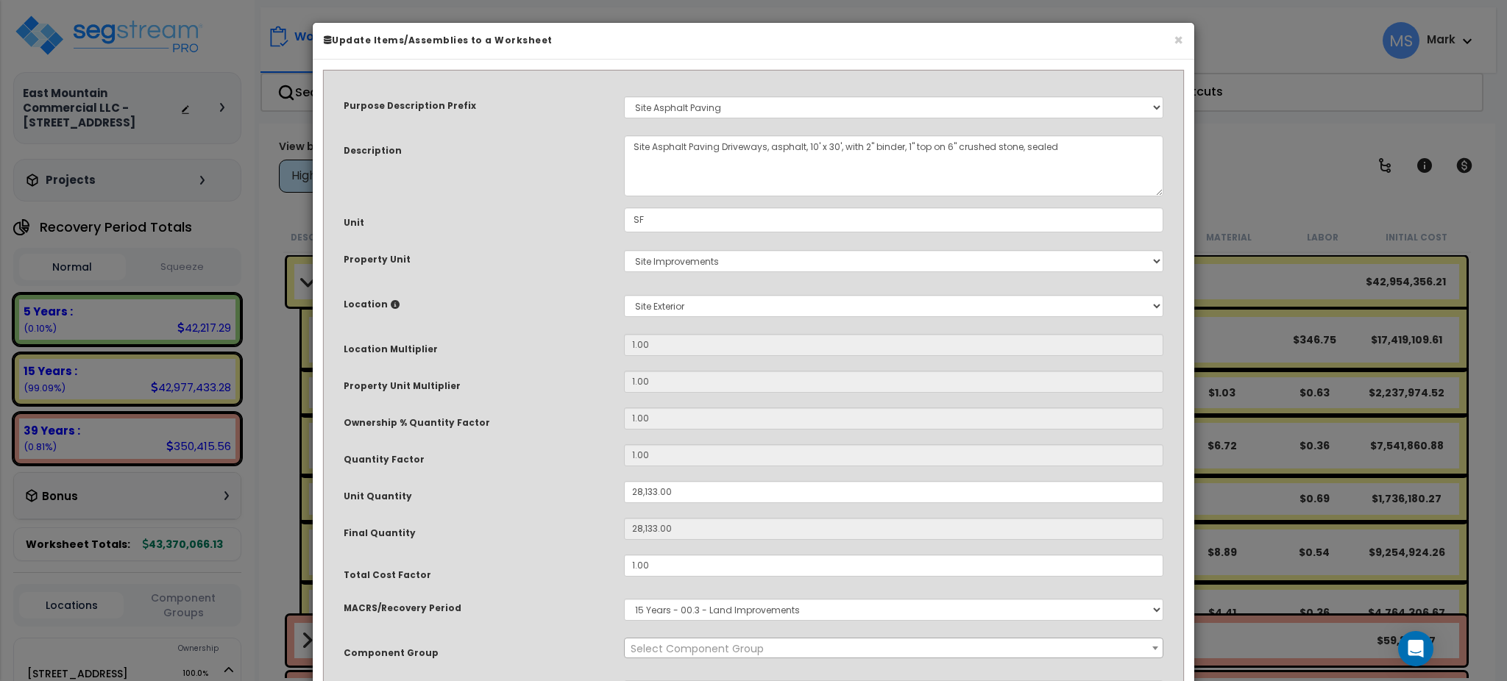
select select "46157"
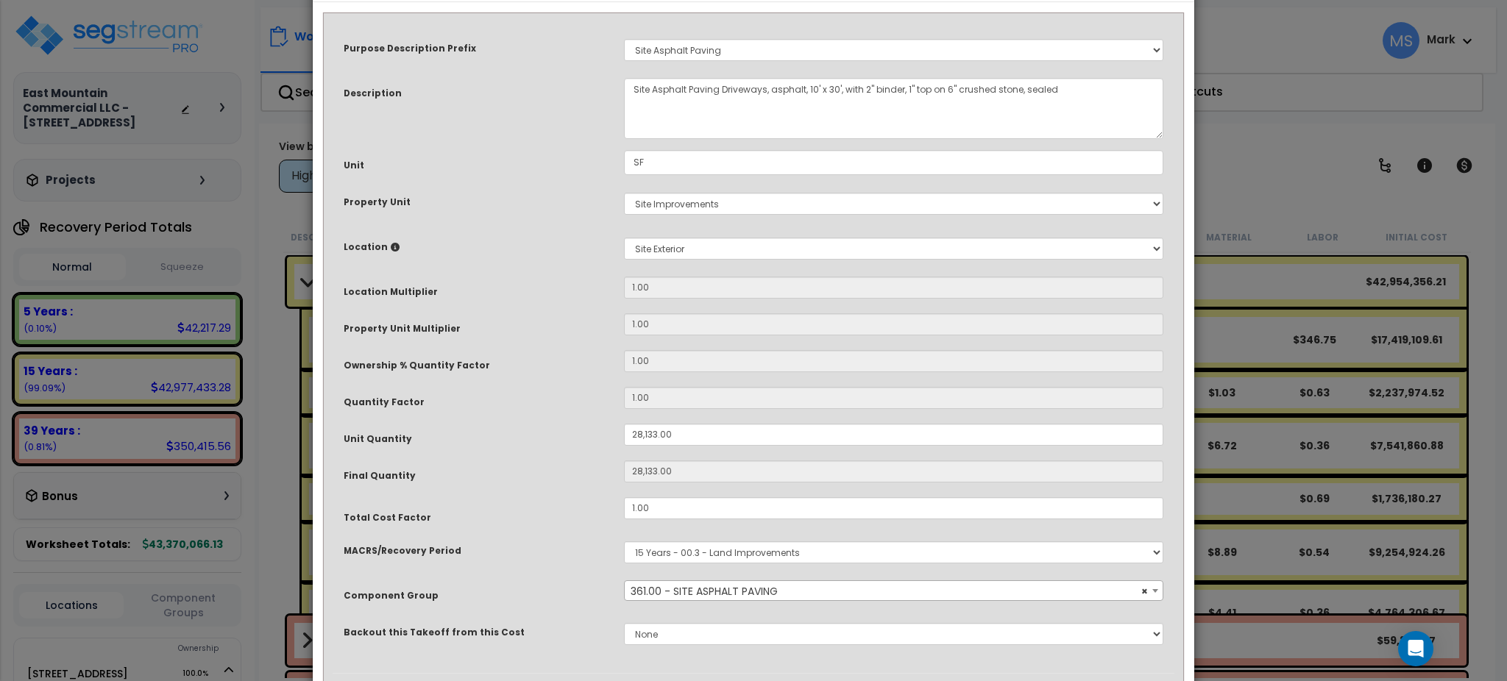
scroll to position [143, 0]
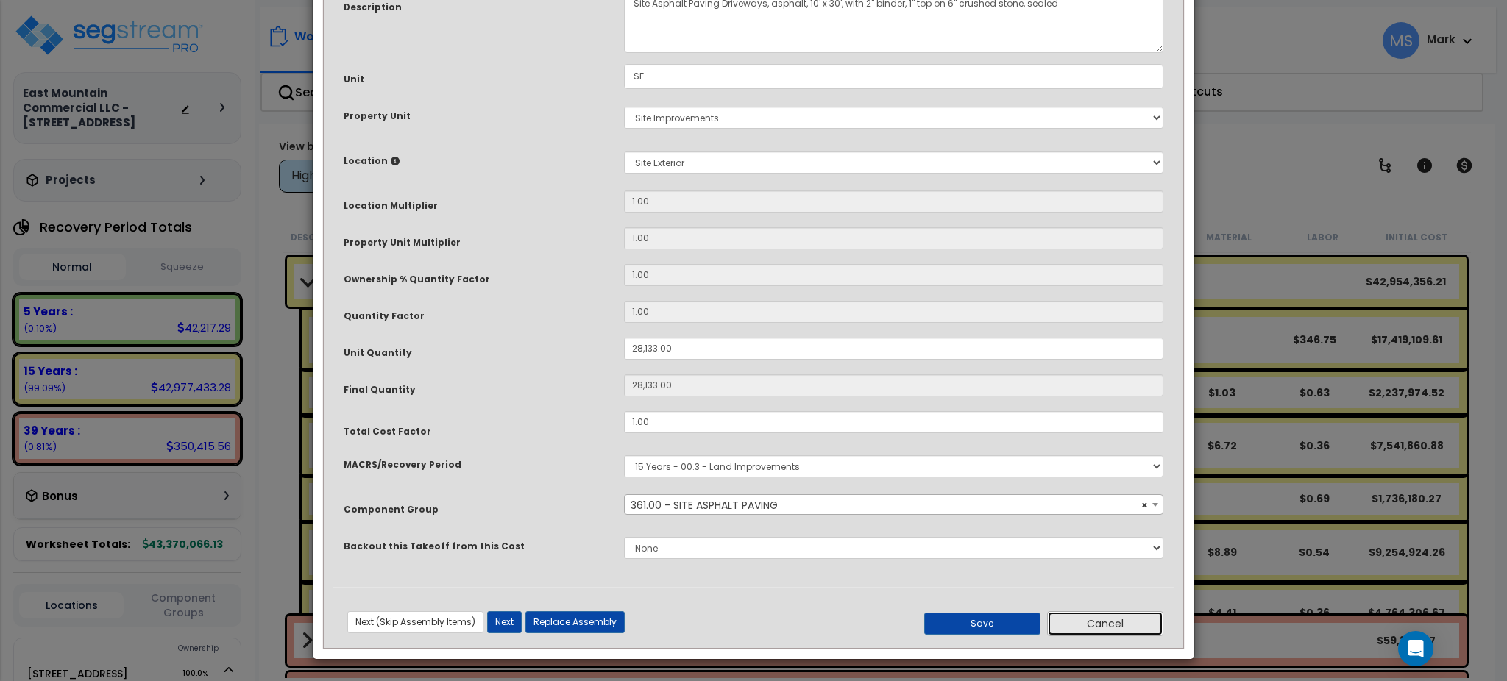
click at [1109, 634] on button "Cancel" at bounding box center [1105, 624] width 116 height 25
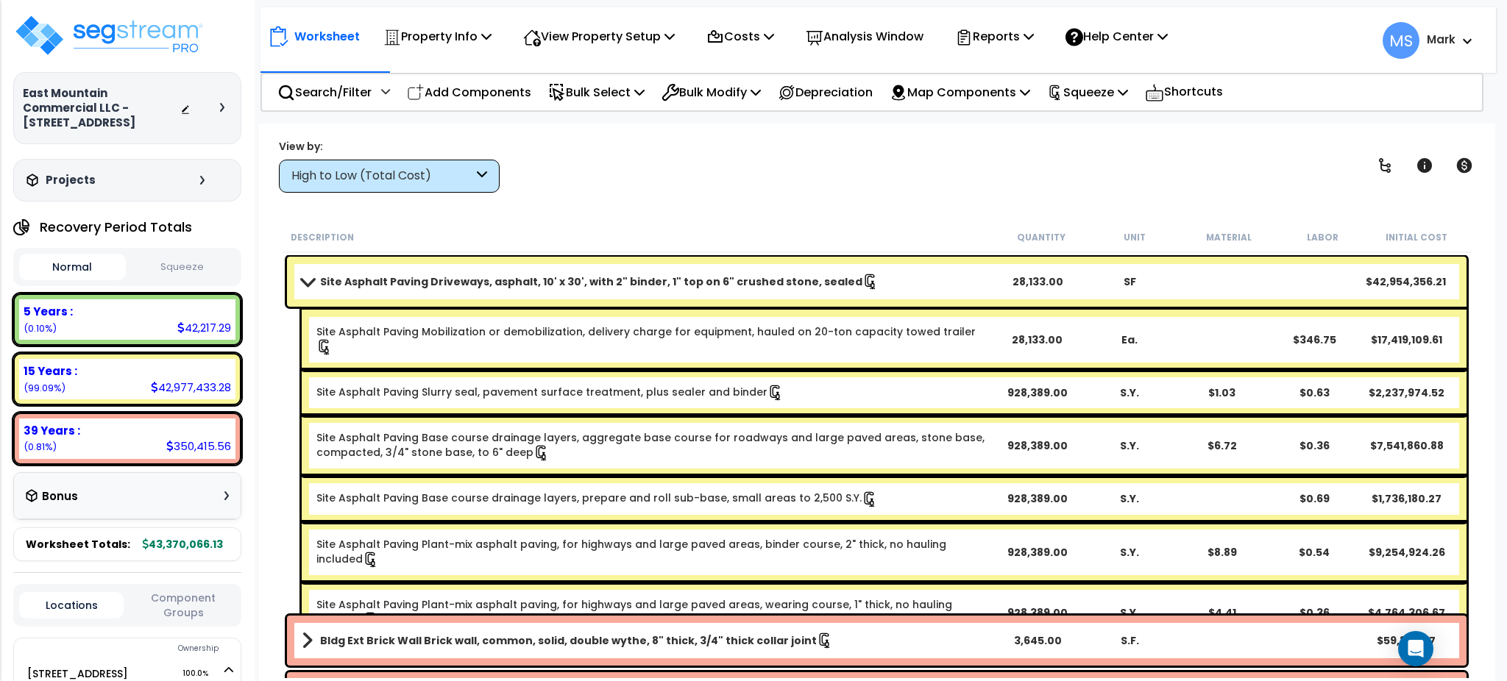
click at [497, 292] on div "Site Asphalt Paving Driveways, asphalt, 10' x 30', with 2" binder, 1" top on 6"…" at bounding box center [877, 282] width 1180 height 50
click at [704, 385] on link "Site Asphalt Paving Slurry seal, pavement surface treatment, plus sealer and bi…" at bounding box center [549, 393] width 467 height 16
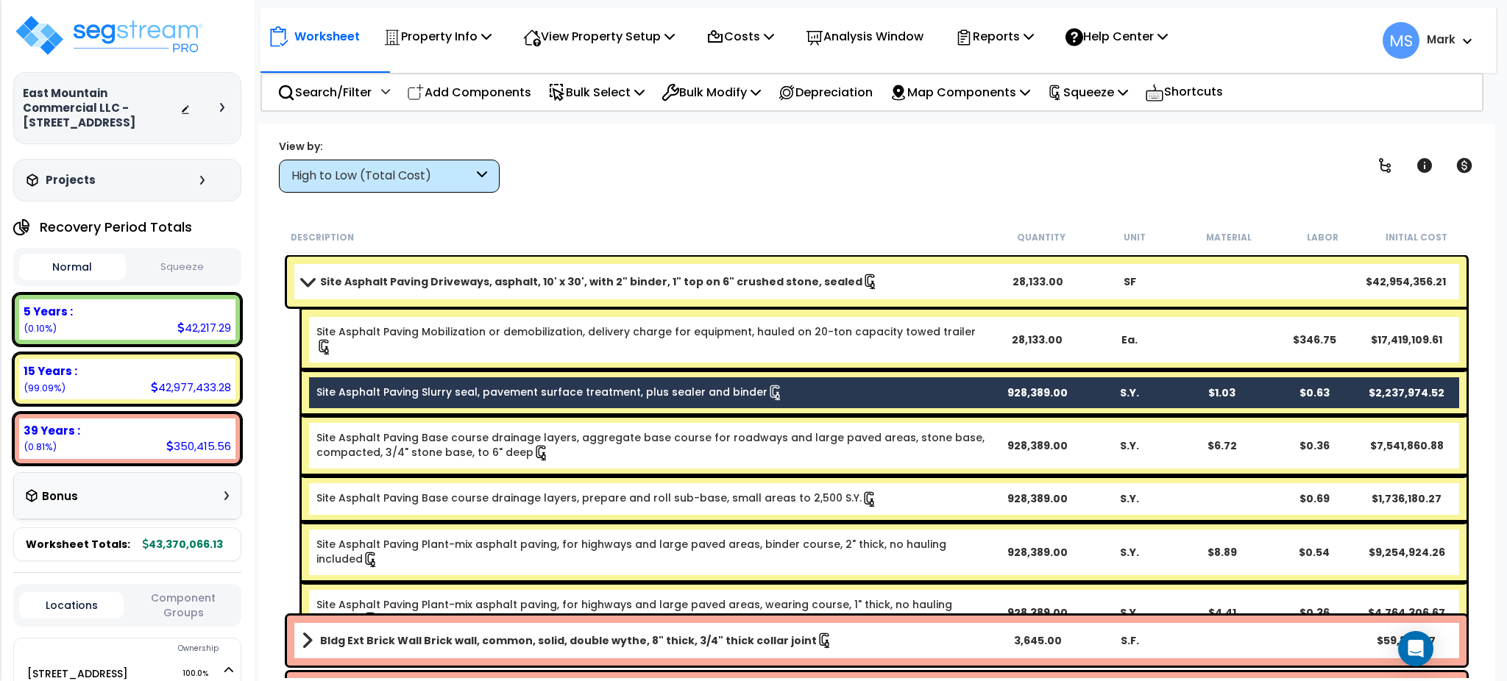
click at [704, 385] on link "Site Asphalt Paving Slurry seal, pavement surface treatment, plus sealer and bi…" at bounding box center [549, 393] width 467 height 16
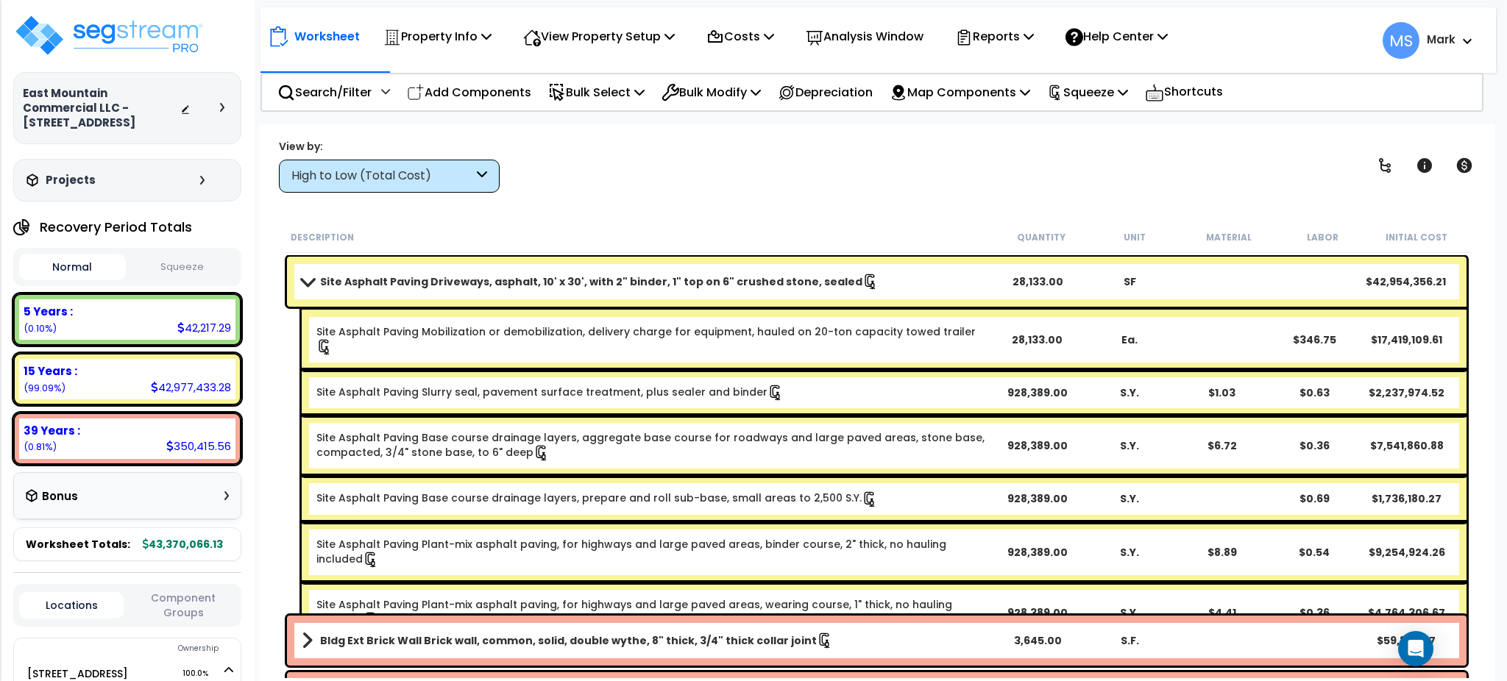
click at [704, 385] on link "Site Asphalt Paving Slurry seal, pavement surface treatment, plus sealer and bi…" at bounding box center [549, 393] width 467 height 16
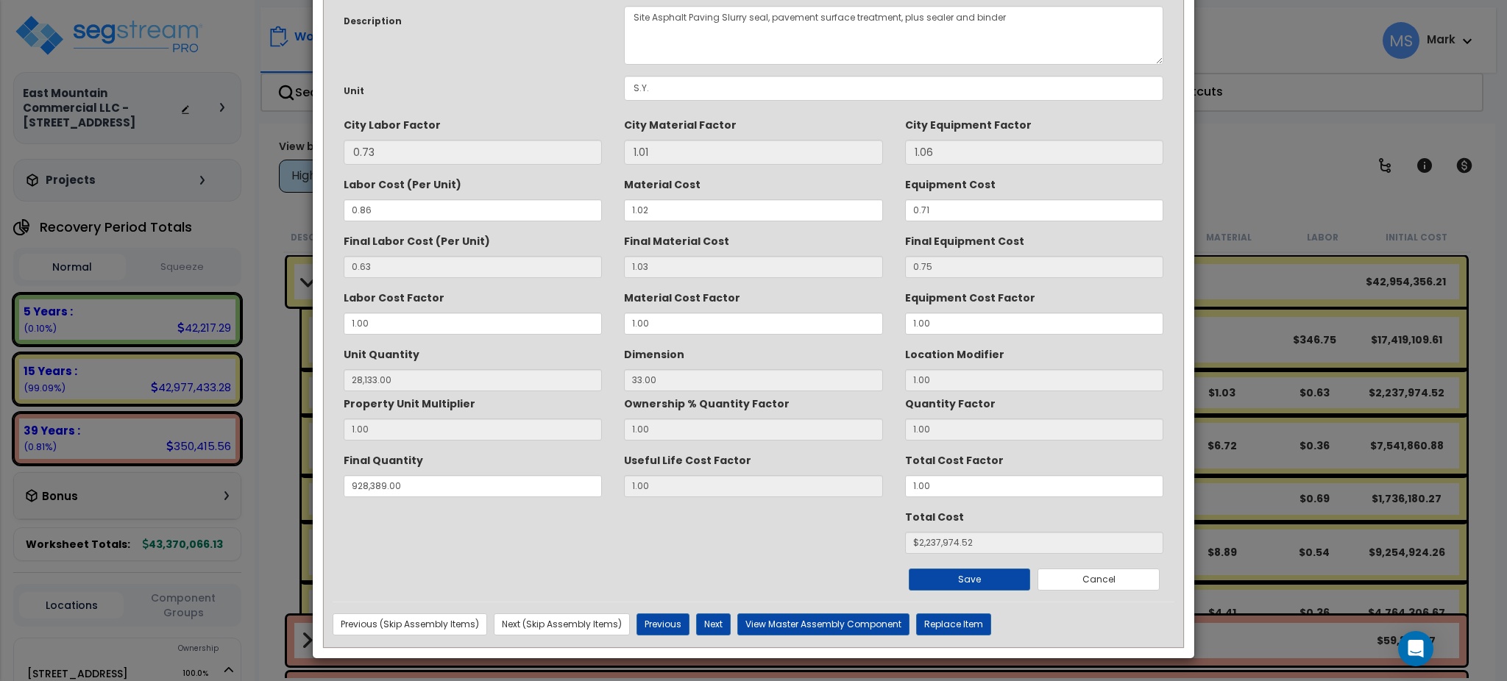
scroll to position [0, 0]
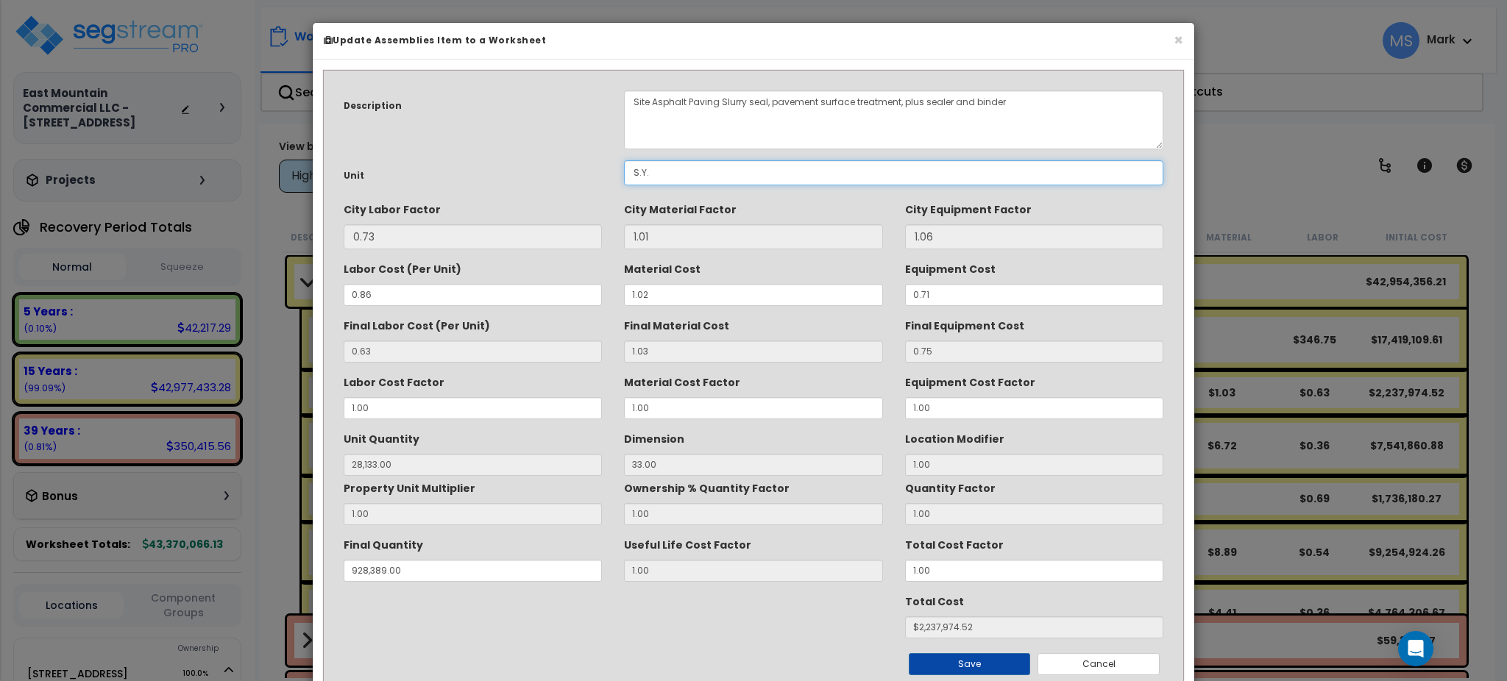
drag, startPoint x: 678, startPoint y: 389, endPoint x: 654, endPoint y: 171, distance: 219.2
click at [654, 171] on input "S.Y." at bounding box center [893, 172] width 539 height 25
type input "S.F."
click at [932, 656] on button "Save" at bounding box center [970, 664] width 122 height 22
type input "28133.00"
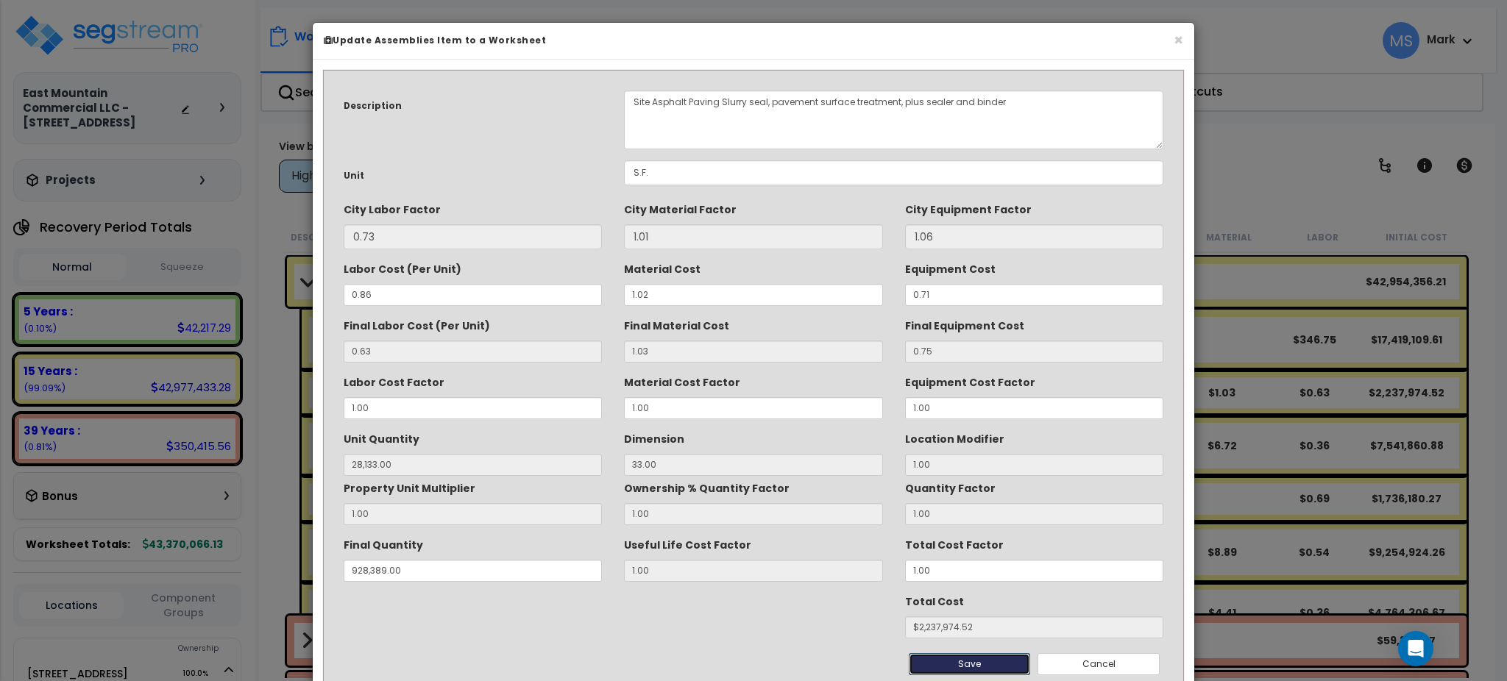
type input "928389.00"
type input "2237974.52"
click at [954, 669] on button "Save" at bounding box center [970, 664] width 122 height 22
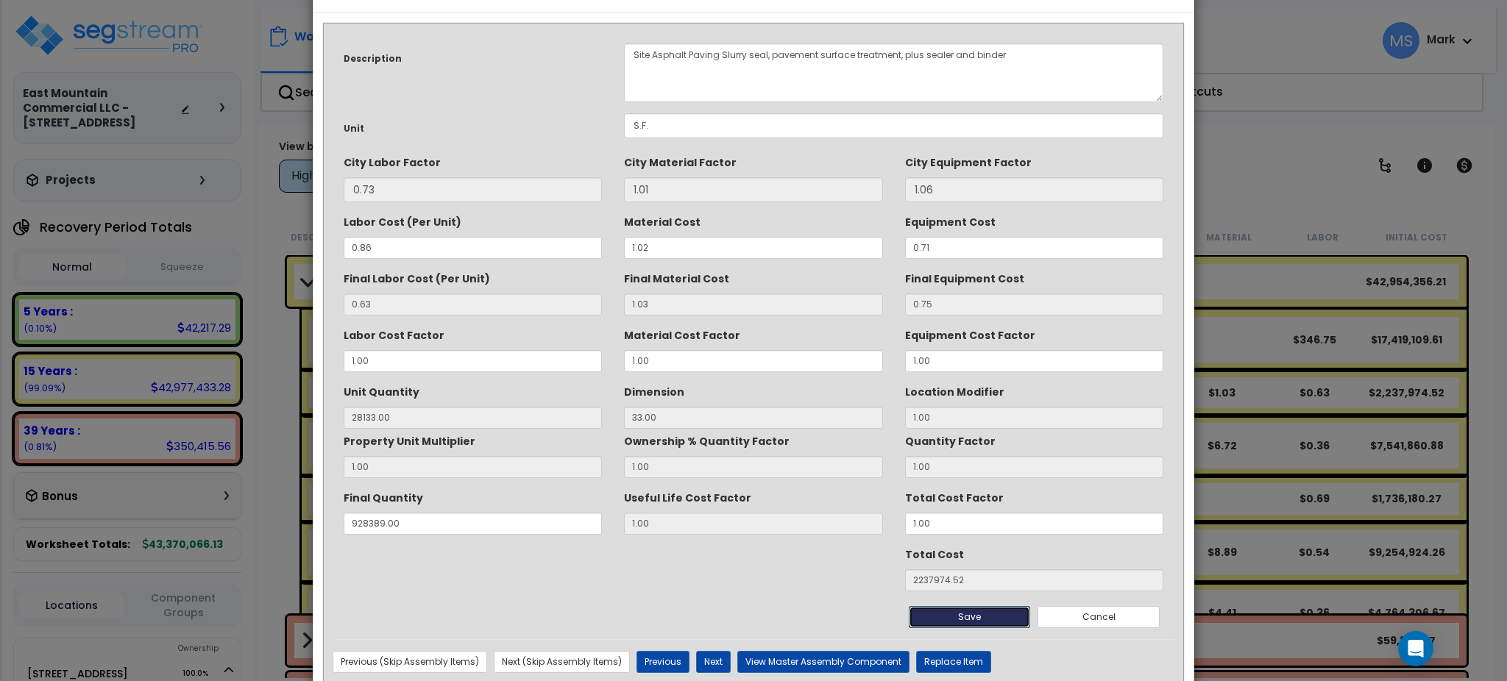
scroll to position [84, 0]
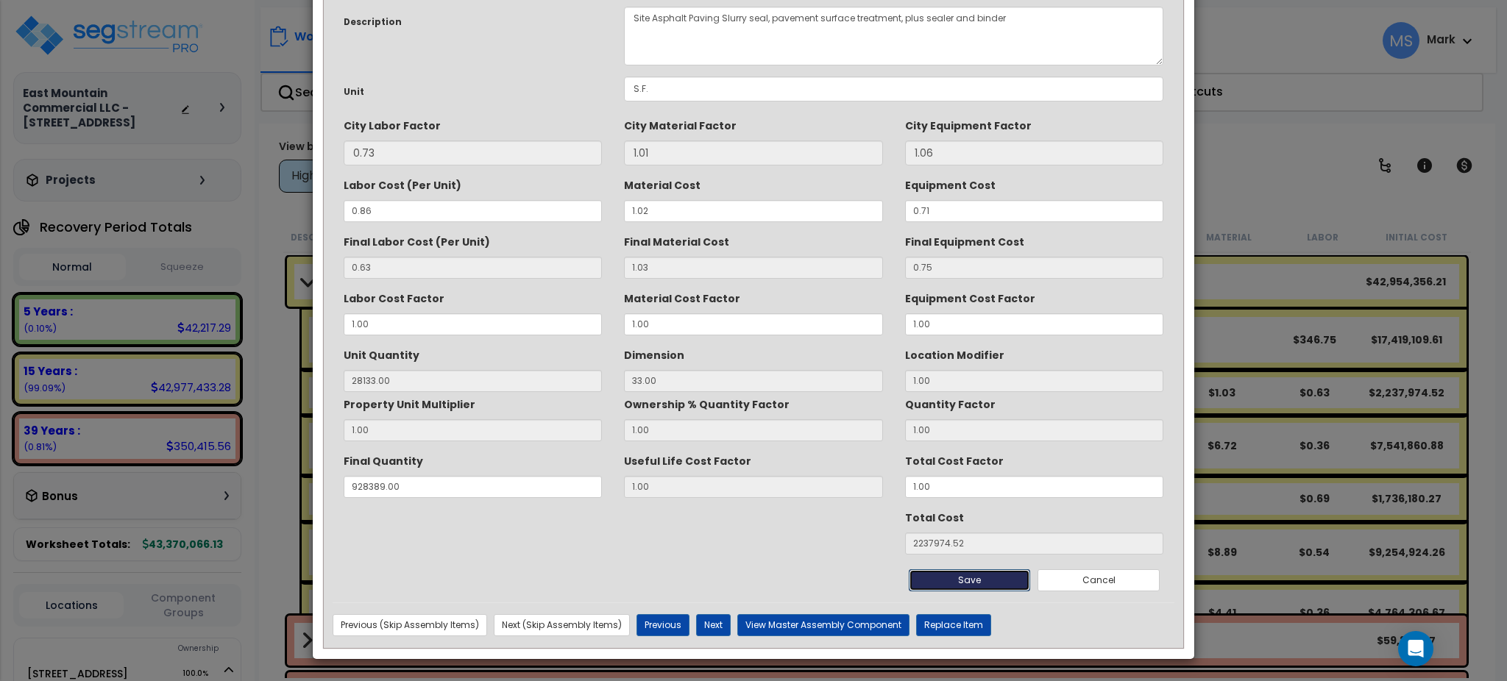
click at [950, 586] on button "Save" at bounding box center [970, 581] width 122 height 22
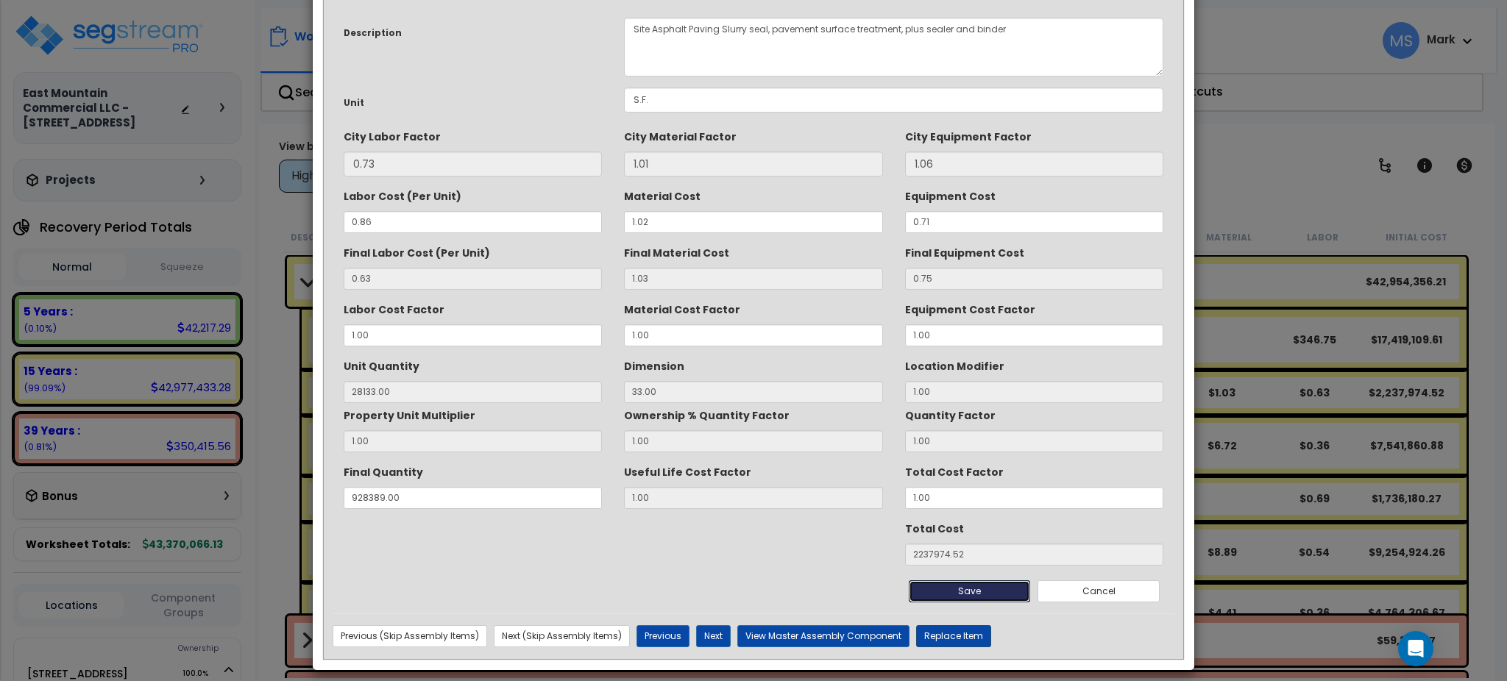
scroll to position [72, 0]
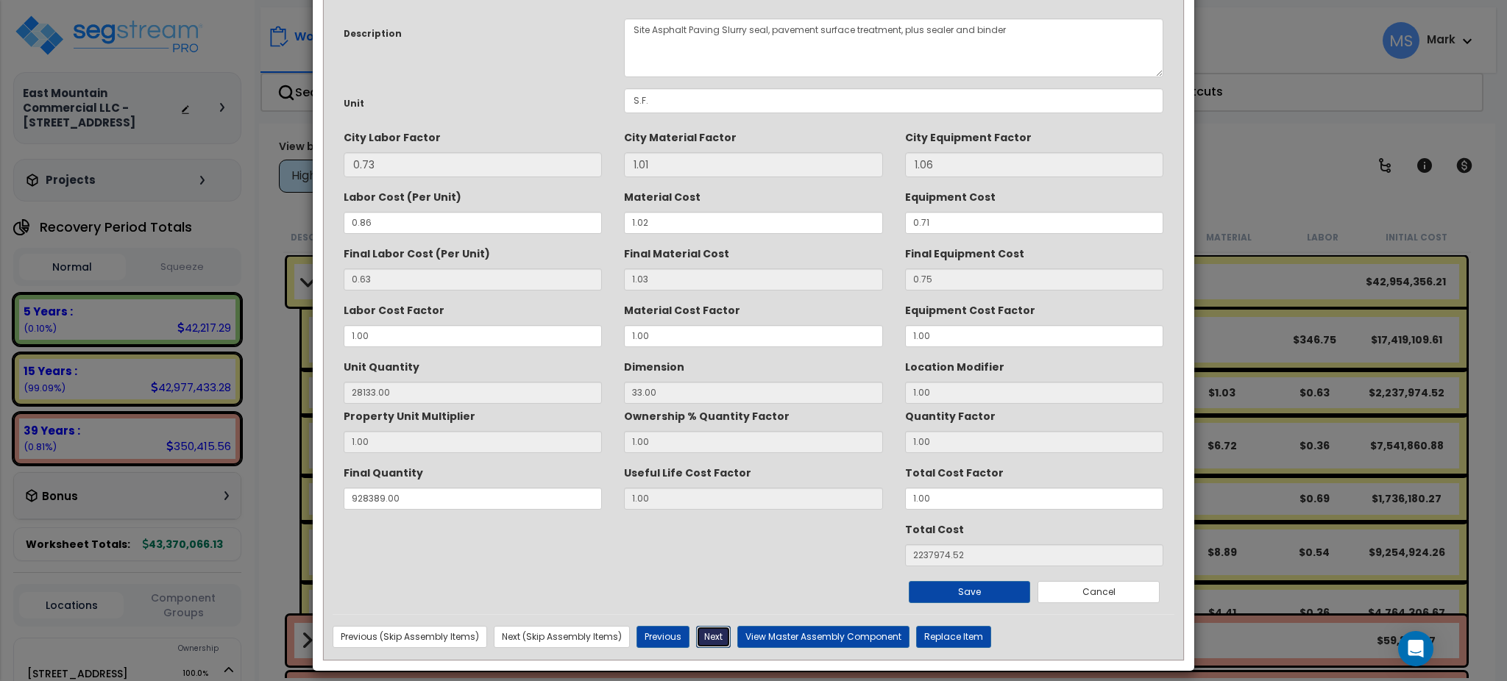
click at [701, 633] on button "Next" at bounding box center [713, 637] width 35 height 22
click at [679, 102] on input "S.Y." at bounding box center [893, 100] width 539 height 25
type input "S.F."
click at [963, 586] on button "Save" at bounding box center [970, 592] width 122 height 22
type input "28133.00"
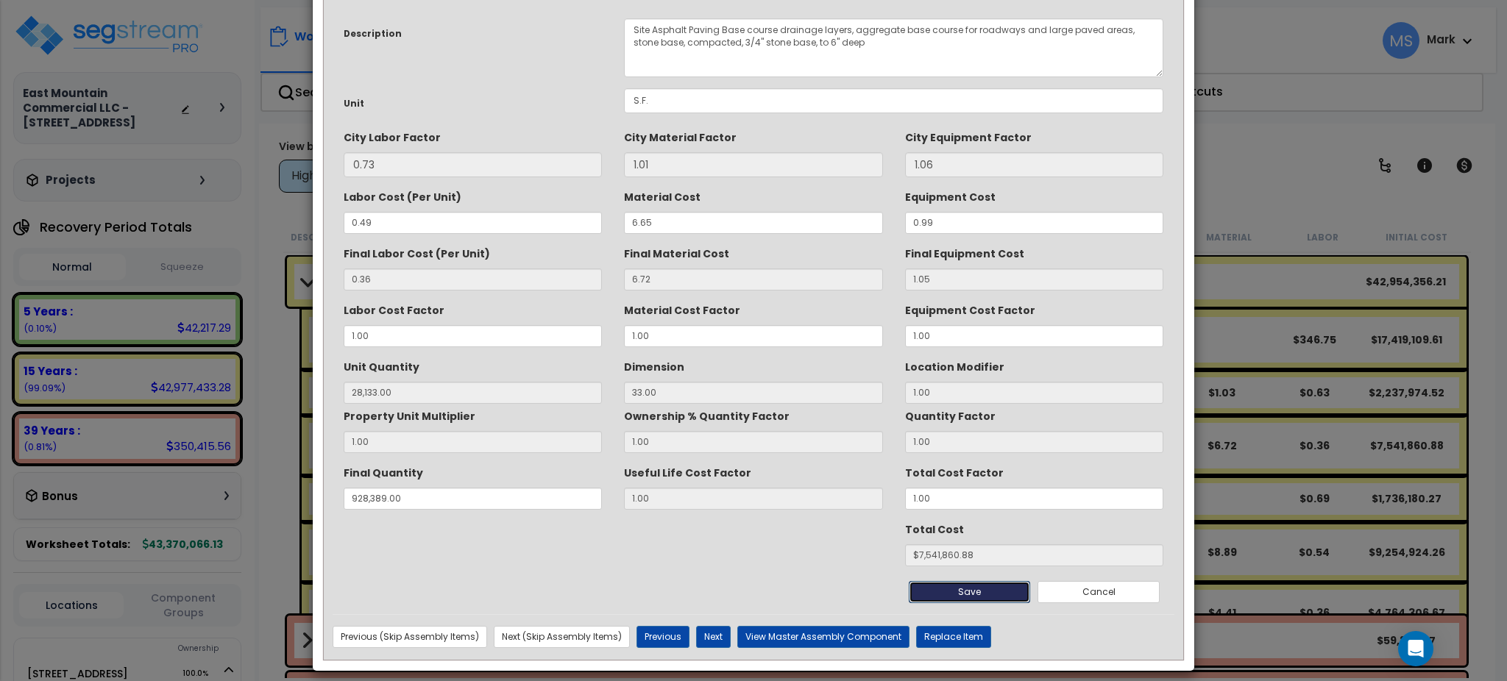
type input "928389.00"
type input "7541860.88"
click at [714, 634] on button "Next" at bounding box center [713, 637] width 35 height 22
click at [779, 105] on input "S.Y." at bounding box center [893, 100] width 539 height 25
type input "S.F."
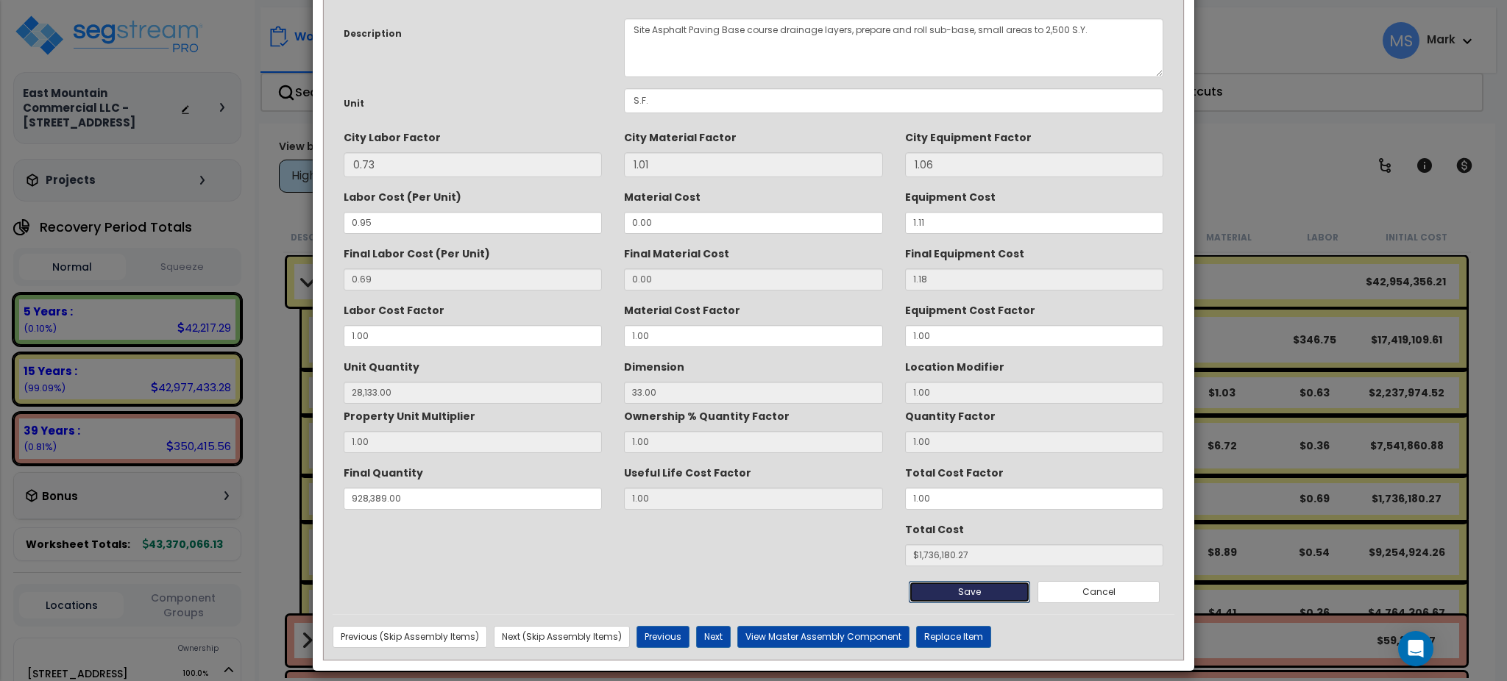
click at [948, 582] on button "Save" at bounding box center [970, 592] width 122 height 22
type input "28133.00"
type input "928389.00"
type input "1736180.27"
click at [709, 640] on button "Next" at bounding box center [713, 637] width 35 height 22
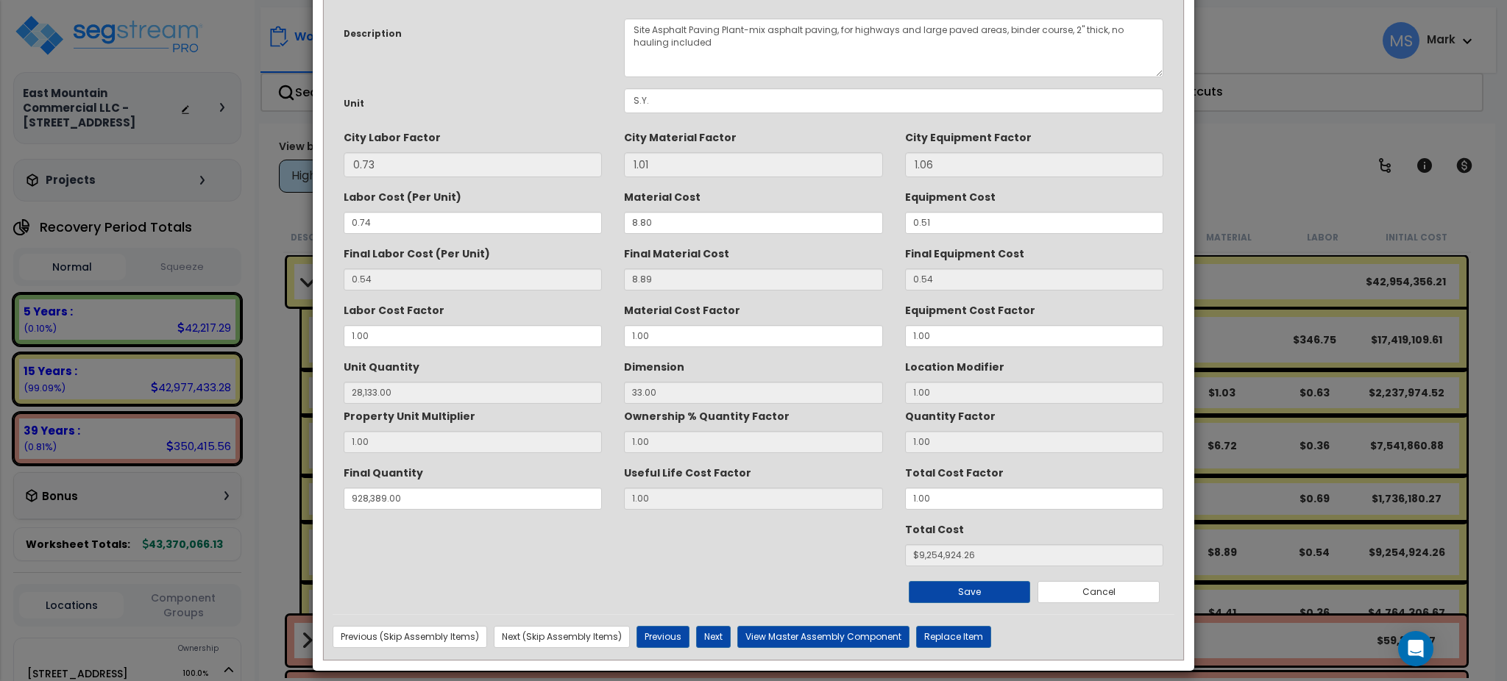
click at [745, 121] on div "Description Site Asphalt Paving Plant-mix asphalt paving, for highways and larg…" at bounding box center [754, 310] width 842 height 607
click at [748, 80] on div "Description Site Asphalt Paving Plant-mix asphalt paving, for highways and larg…" at bounding box center [754, 310] width 842 height 607
click at [742, 89] on input "S.Y." at bounding box center [893, 100] width 539 height 25
type input "S.F."
click at [956, 572] on div "Save Cancel" at bounding box center [754, 585] width 842 height 37
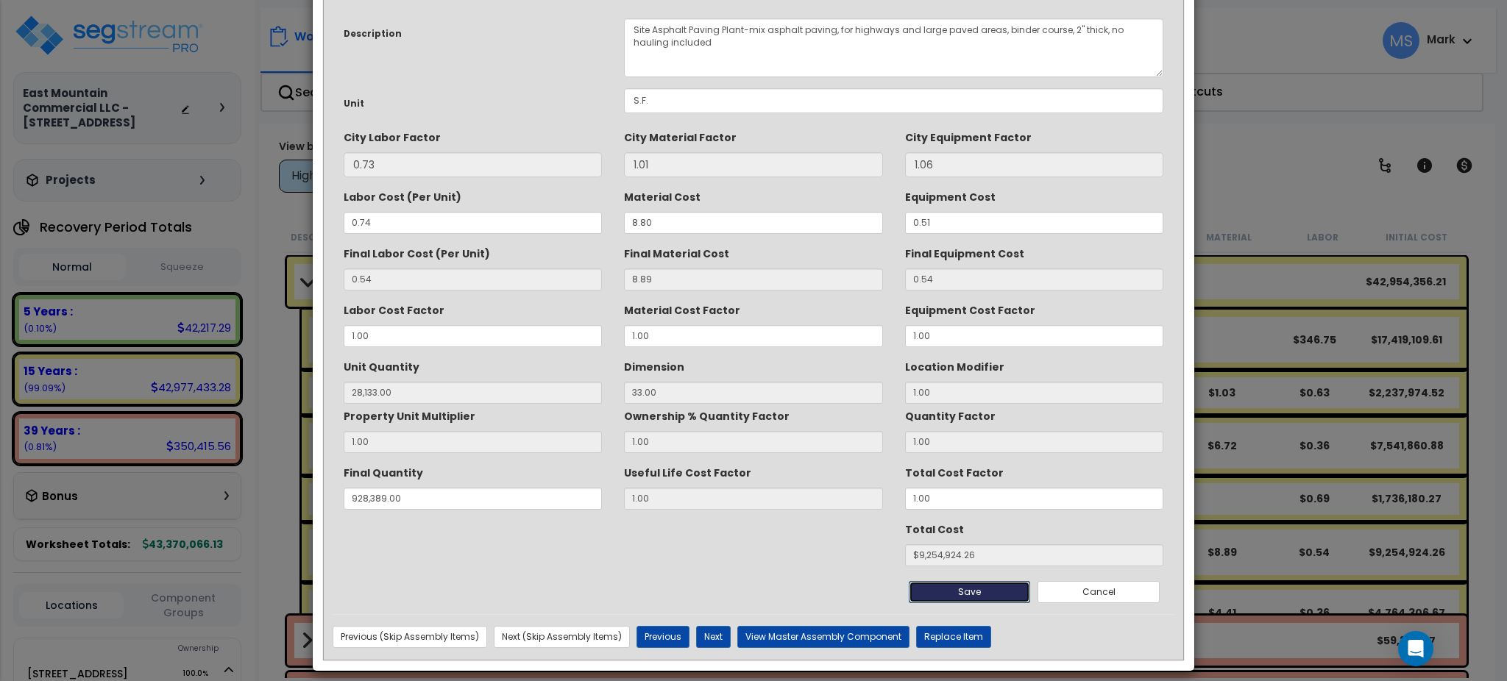
click at [951, 592] on button "Save" at bounding box center [970, 592] width 122 height 22
type input "28133.00"
type input "928389.00"
type input "9254924.26"
click at [711, 634] on button "Next" at bounding box center [713, 637] width 35 height 22
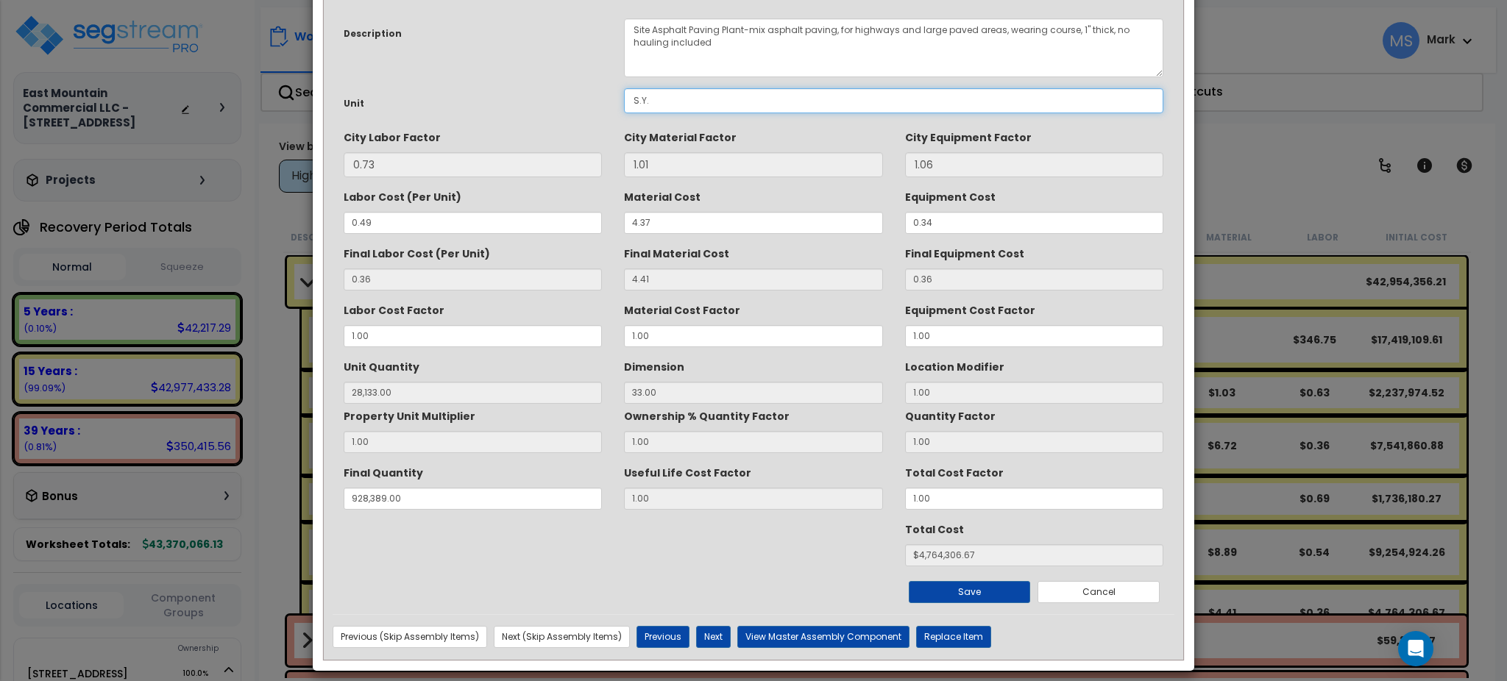
click at [726, 102] on input "S.Y." at bounding box center [893, 100] width 539 height 25
type input "S.F."
click at [979, 589] on button "Save" at bounding box center [970, 592] width 122 height 22
type input "28133.00"
type input "928389.00"
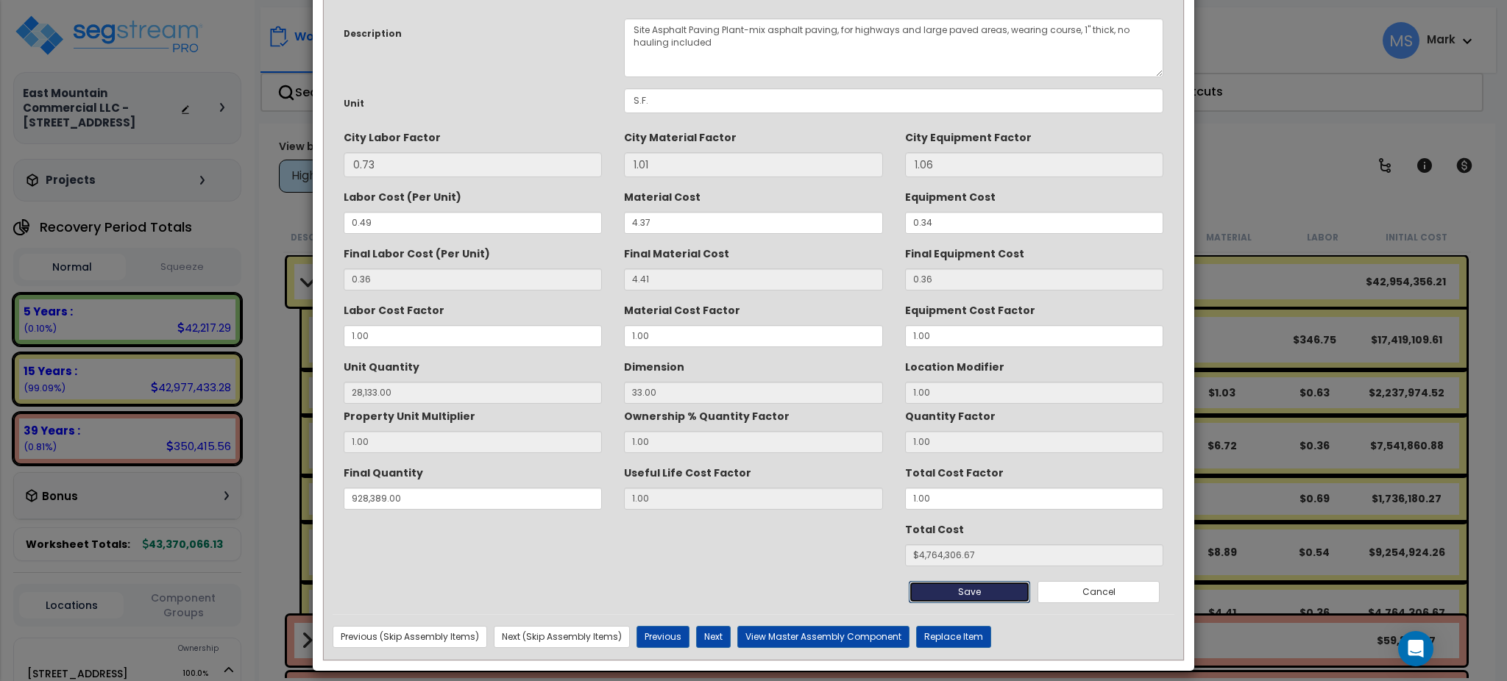
type input "4764306.67"
click at [691, 632] on div "Previous (Skip Assembly Items) Next (Skip Assembly Items) Previous Next View Ma…" at bounding box center [754, 637] width 842 height 22
click at [697, 634] on button "Next" at bounding box center [713, 637] width 35 height 22
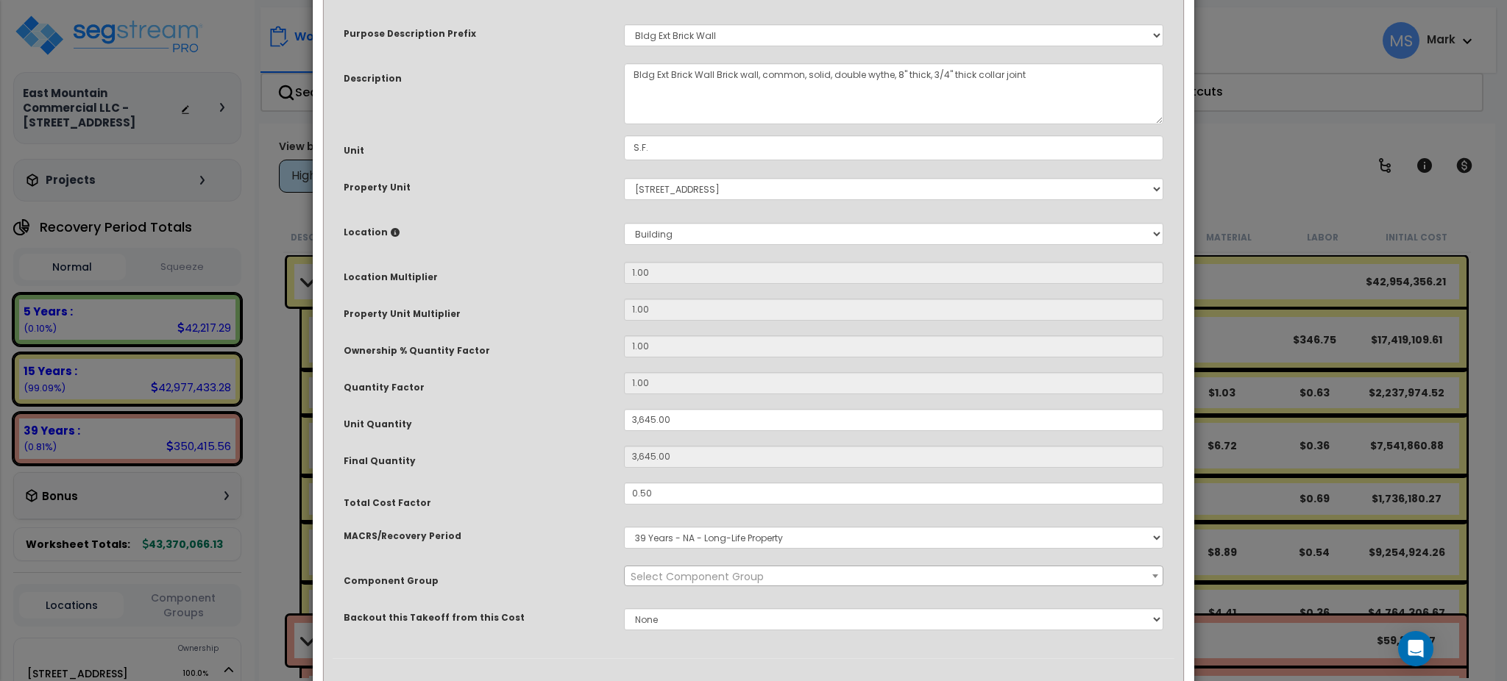
select select "45865"
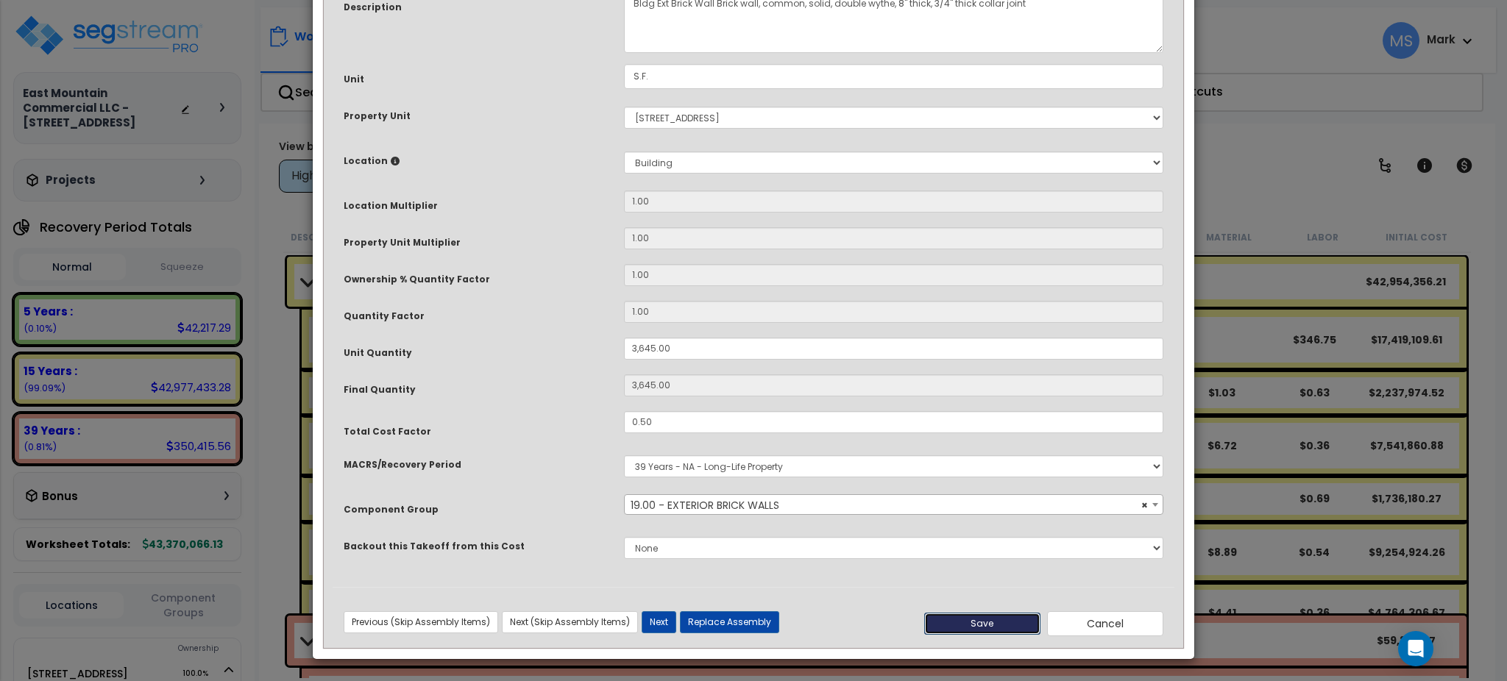
click at [996, 627] on button "Save" at bounding box center [982, 624] width 116 height 22
type input "3645.00"
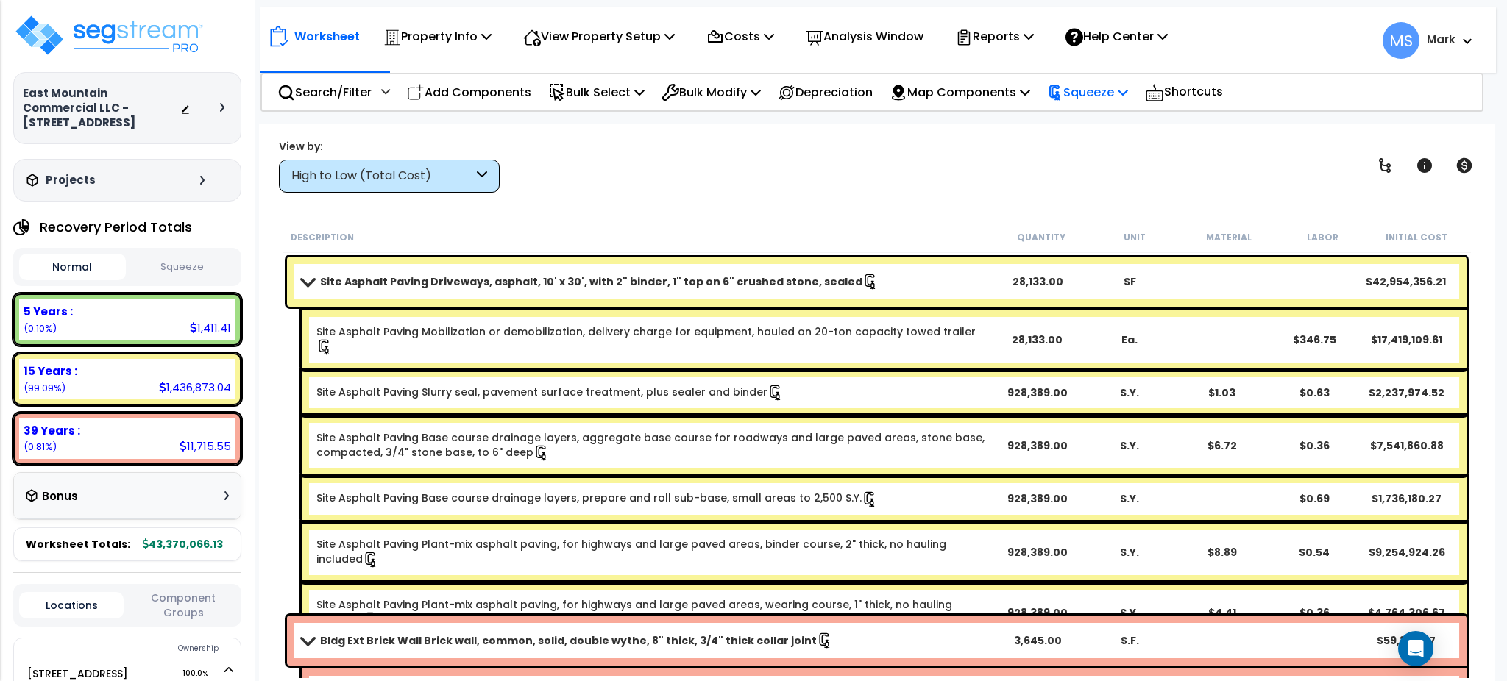
click at [1119, 83] on p "Squeeze" at bounding box center [1087, 92] width 81 height 20
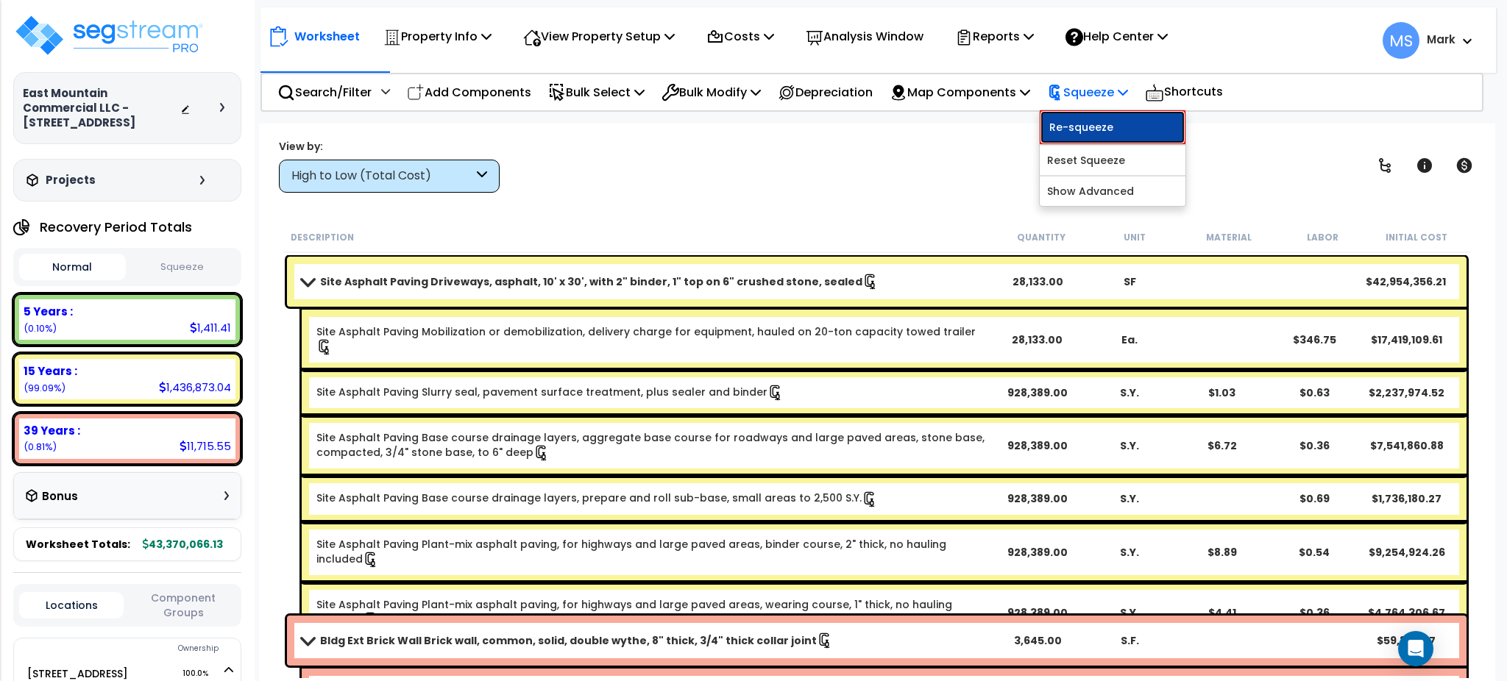
click at [1097, 139] on link "Re-squeeze" at bounding box center [1113, 127] width 146 height 34
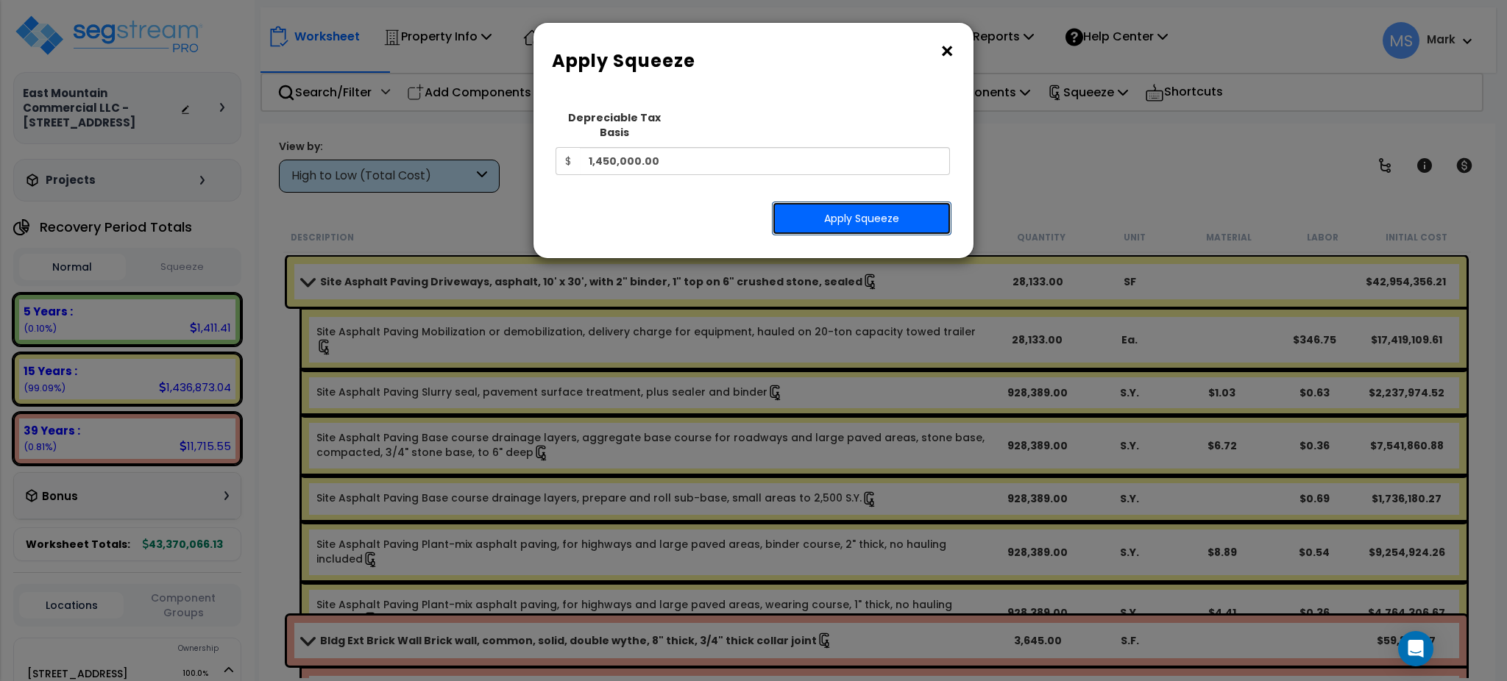
click at [892, 202] on button "Apply Squeeze" at bounding box center [862, 219] width 180 height 34
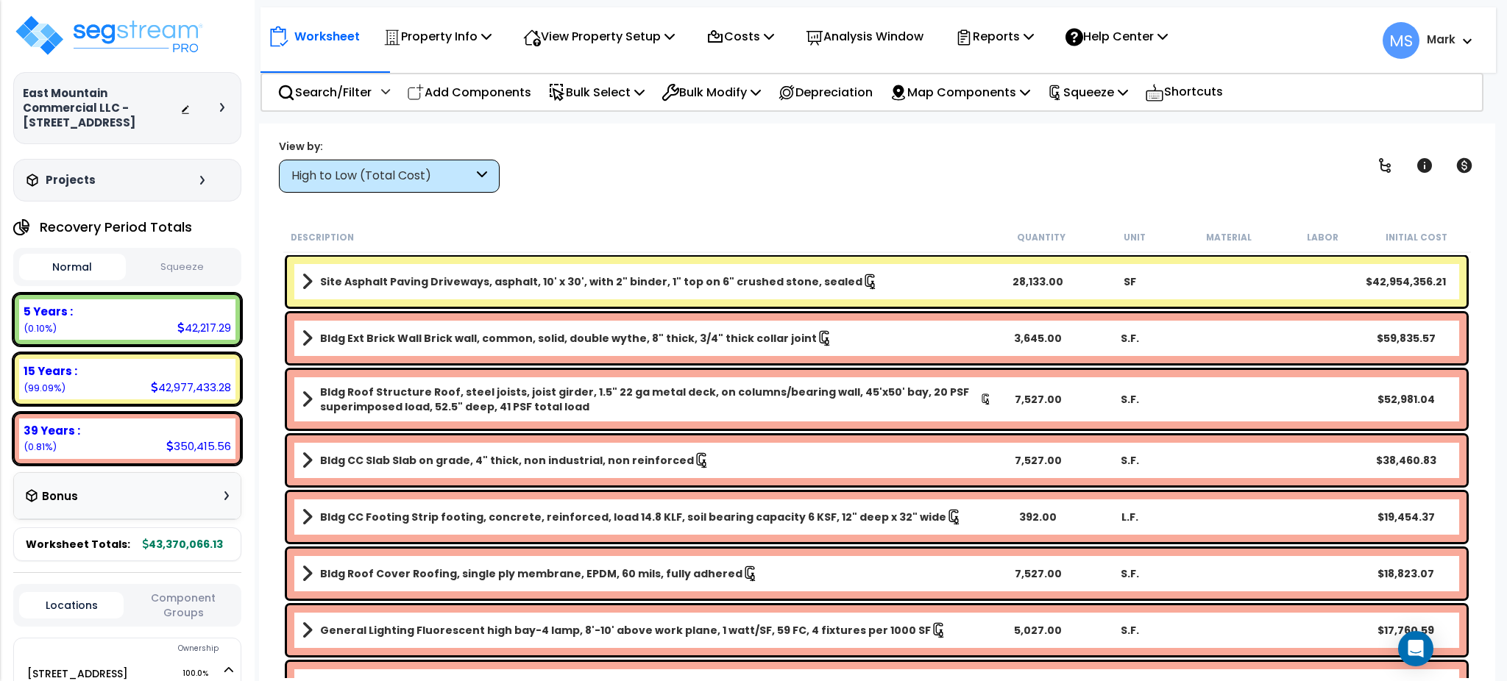
click at [884, 272] on link "Site Asphalt Paving Driveways, asphalt, 10' x 30', with 2" binder, 1" top on 6"…" at bounding box center [647, 282] width 690 height 21
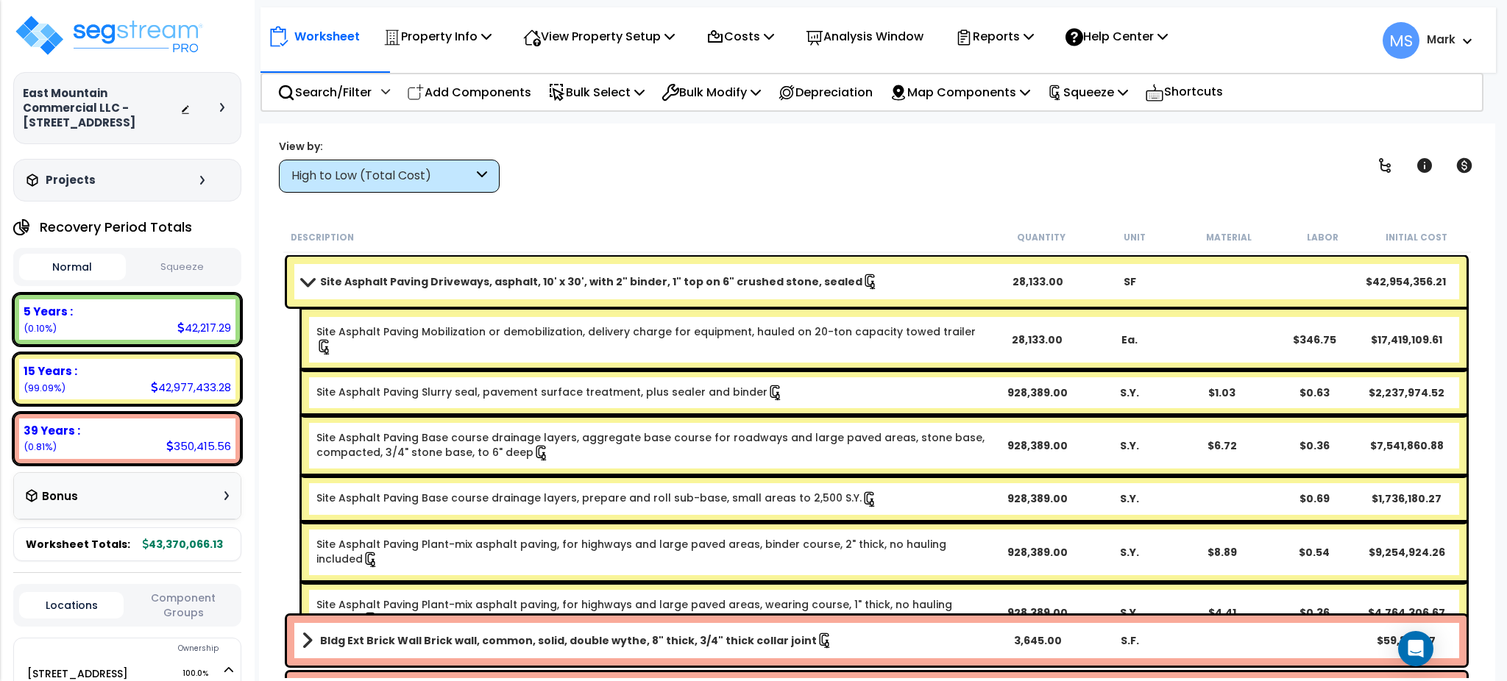
click at [869, 344] on div "Site Asphalt Paving Mobilization or demobilization, delivery charge for equipme…" at bounding box center [884, 340] width 1165 height 60
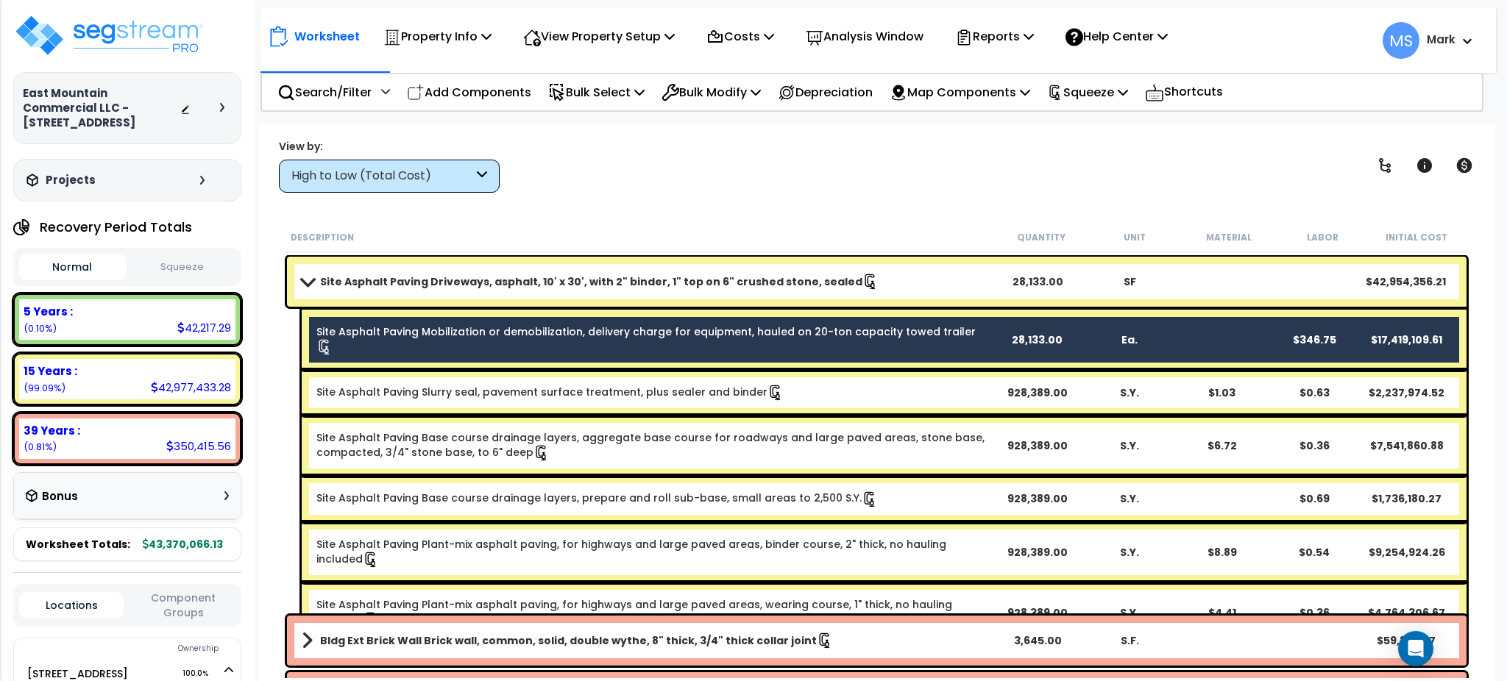
click at [864, 389] on div "Site Asphalt Paving Slurry seal, pavement surface treatment, plus sealer and bi…" at bounding box center [884, 393] width 1165 height 46
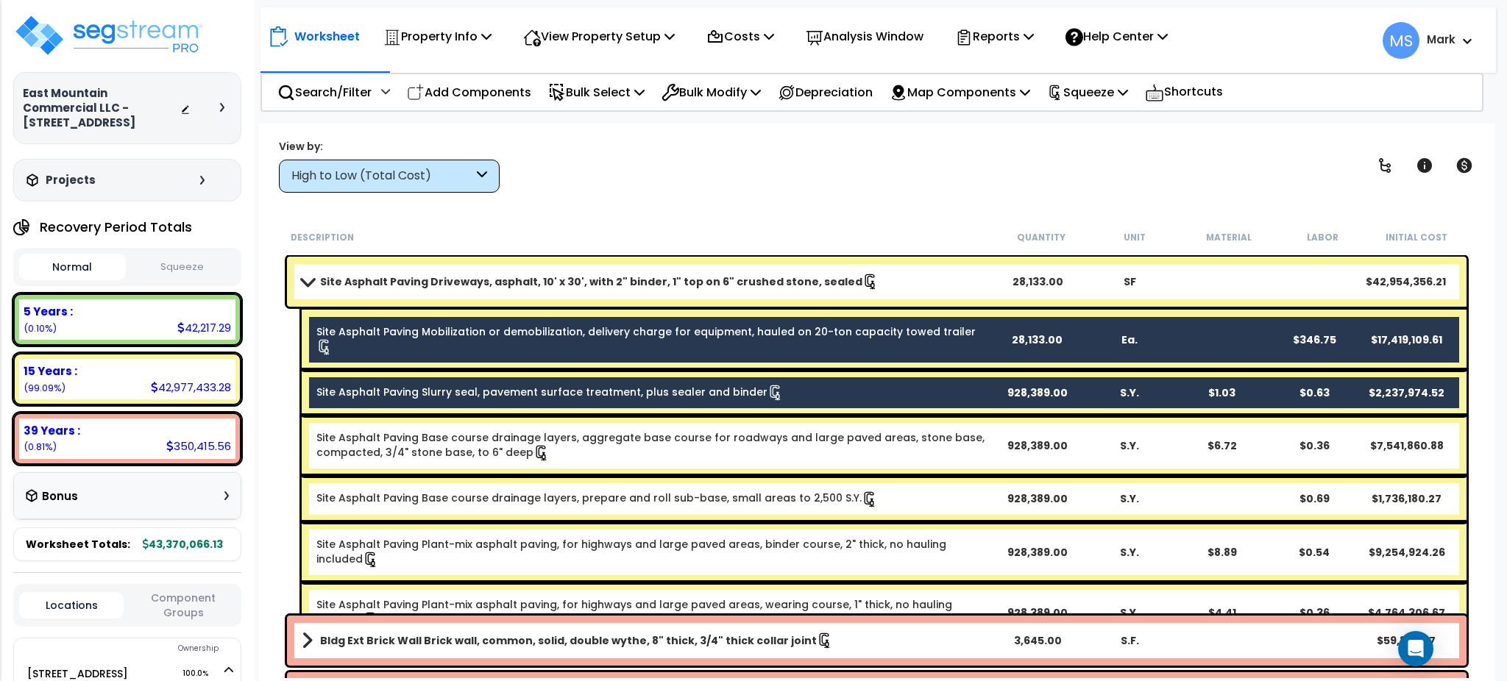
click at [864, 430] on link "Site Asphalt Paving Base course drainage layers, aggregate base course for road…" at bounding box center [653, 445] width 674 height 31
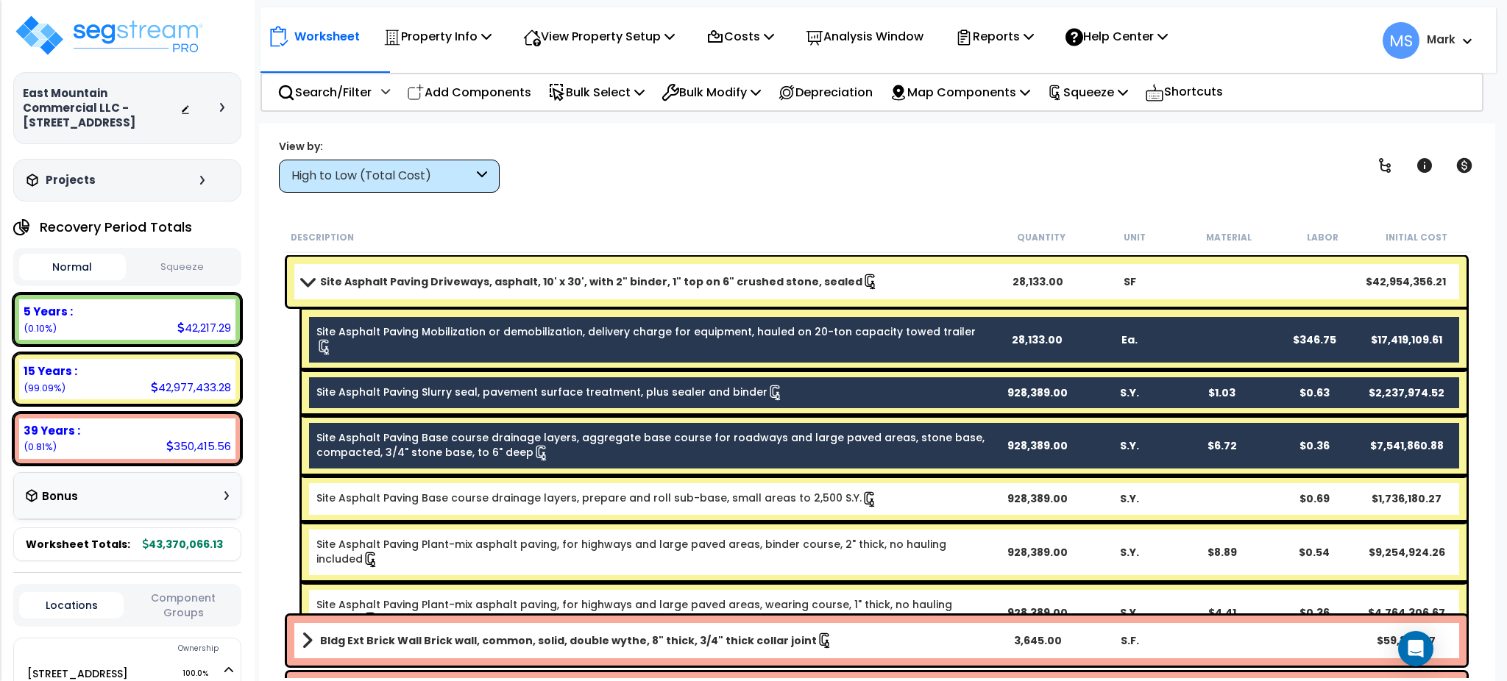
click at [865, 492] on icon at bounding box center [870, 499] width 10 height 15
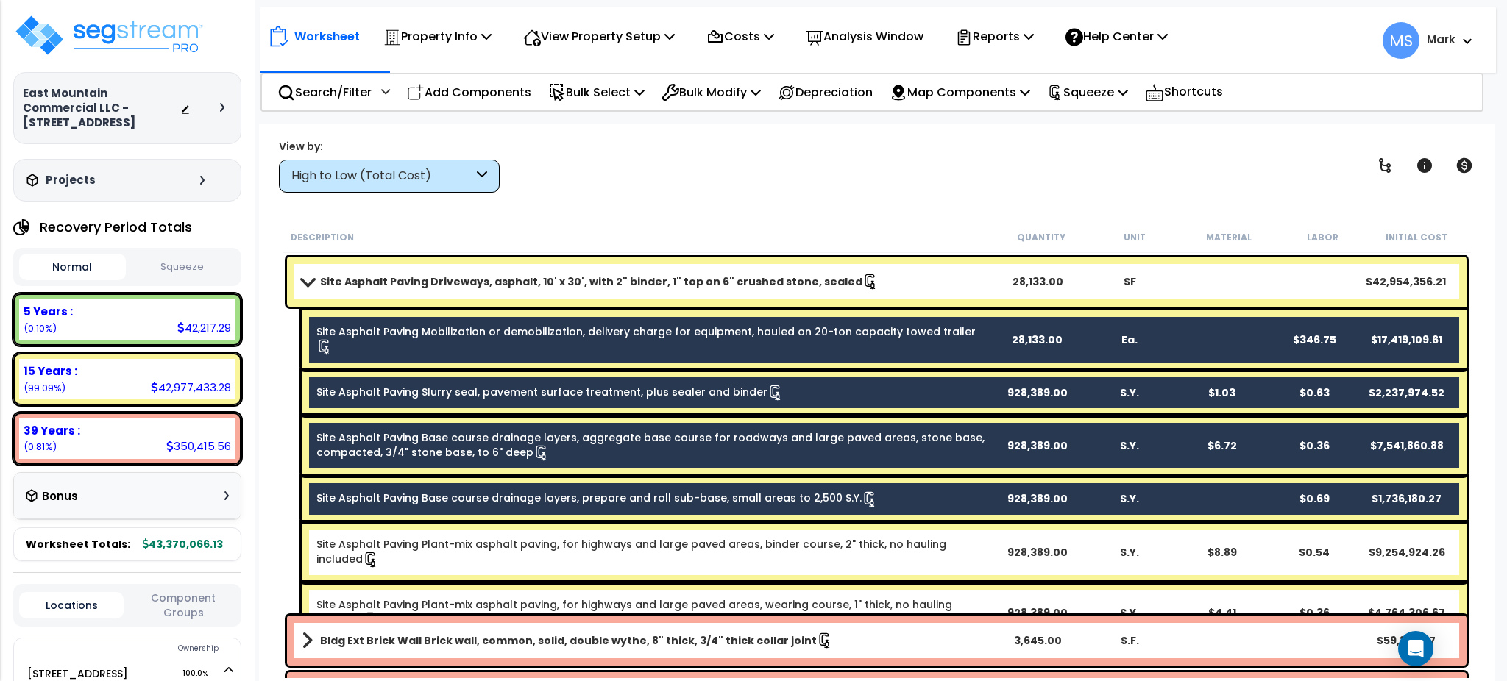
click at [848, 522] on div "Site Asphalt Paving Plant-mix asphalt paving, for highways and large paved area…" at bounding box center [884, 552] width 1165 height 60
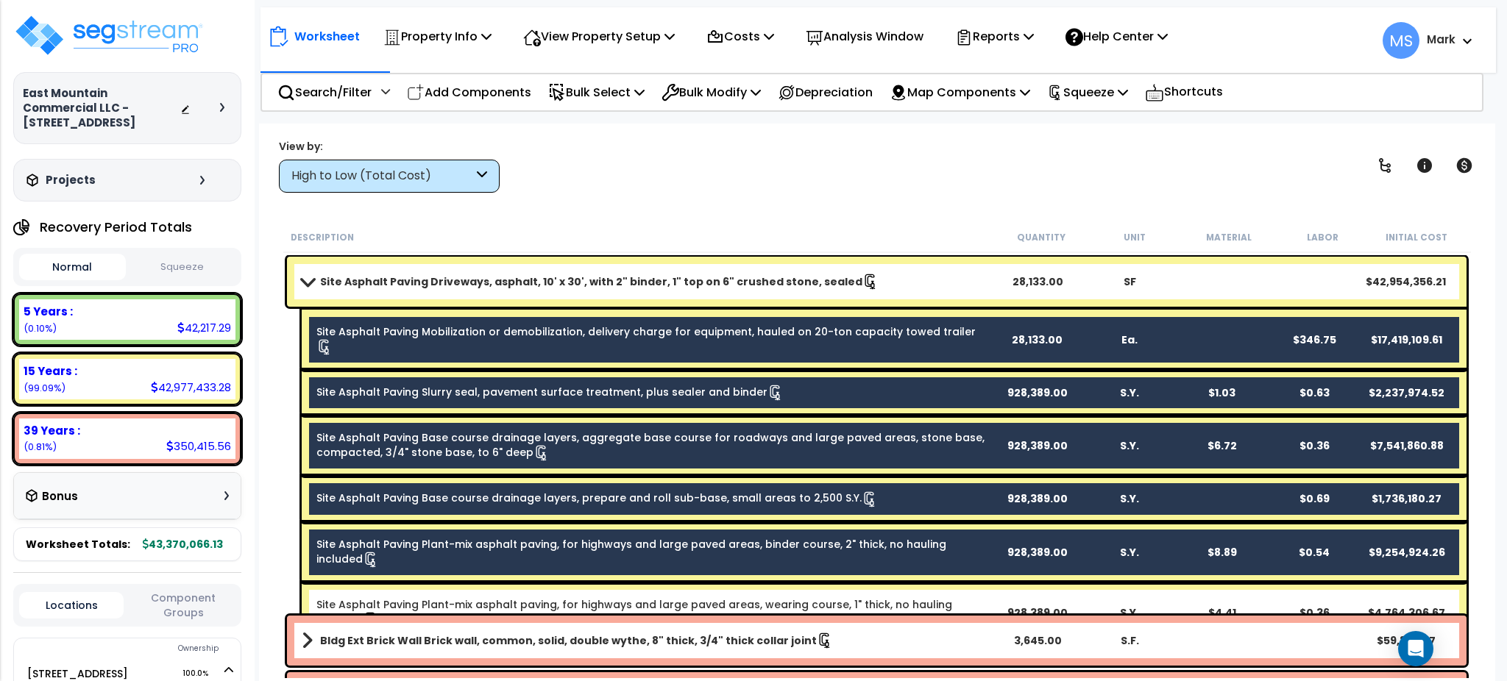
click at [830, 598] on link "Site Asphalt Paving Plant-mix asphalt paving, for highways and large paved area…" at bounding box center [653, 613] width 674 height 31
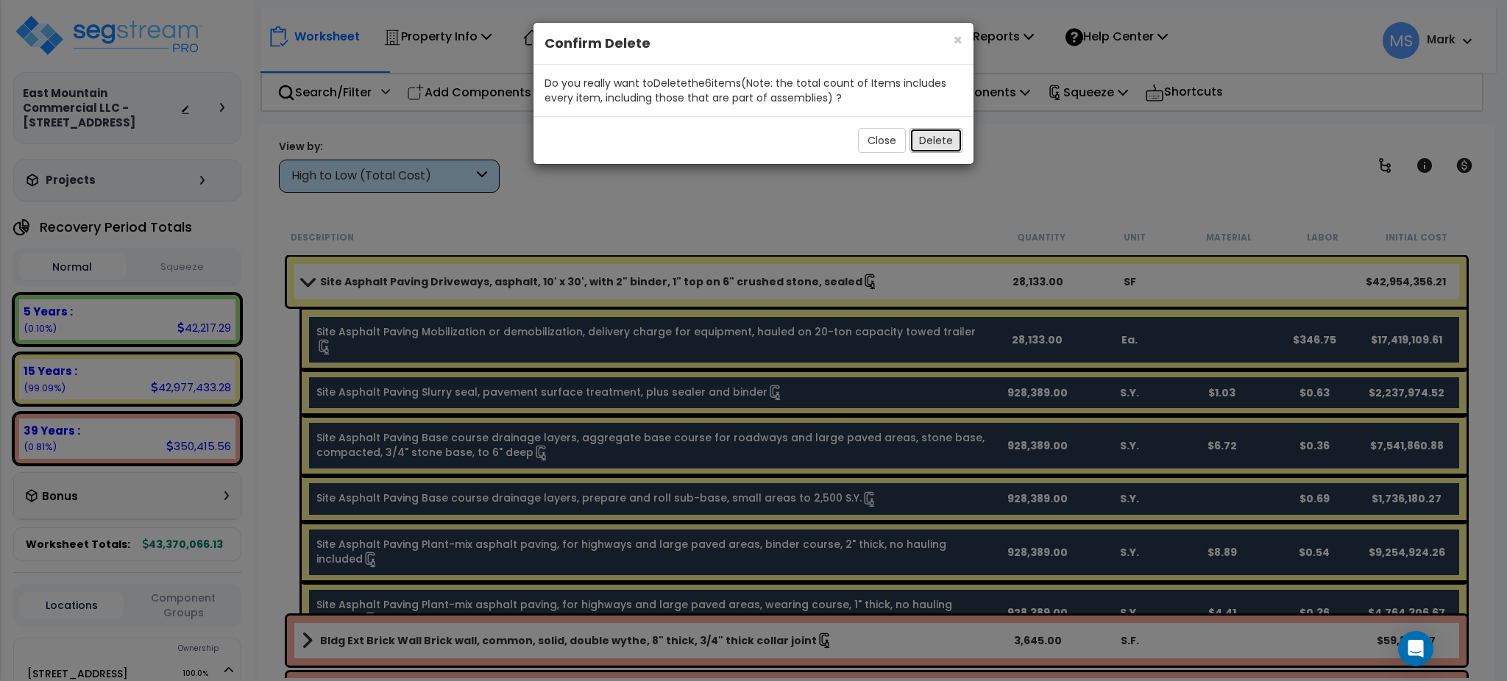
click at [945, 146] on button "Delete" at bounding box center [936, 140] width 53 height 25
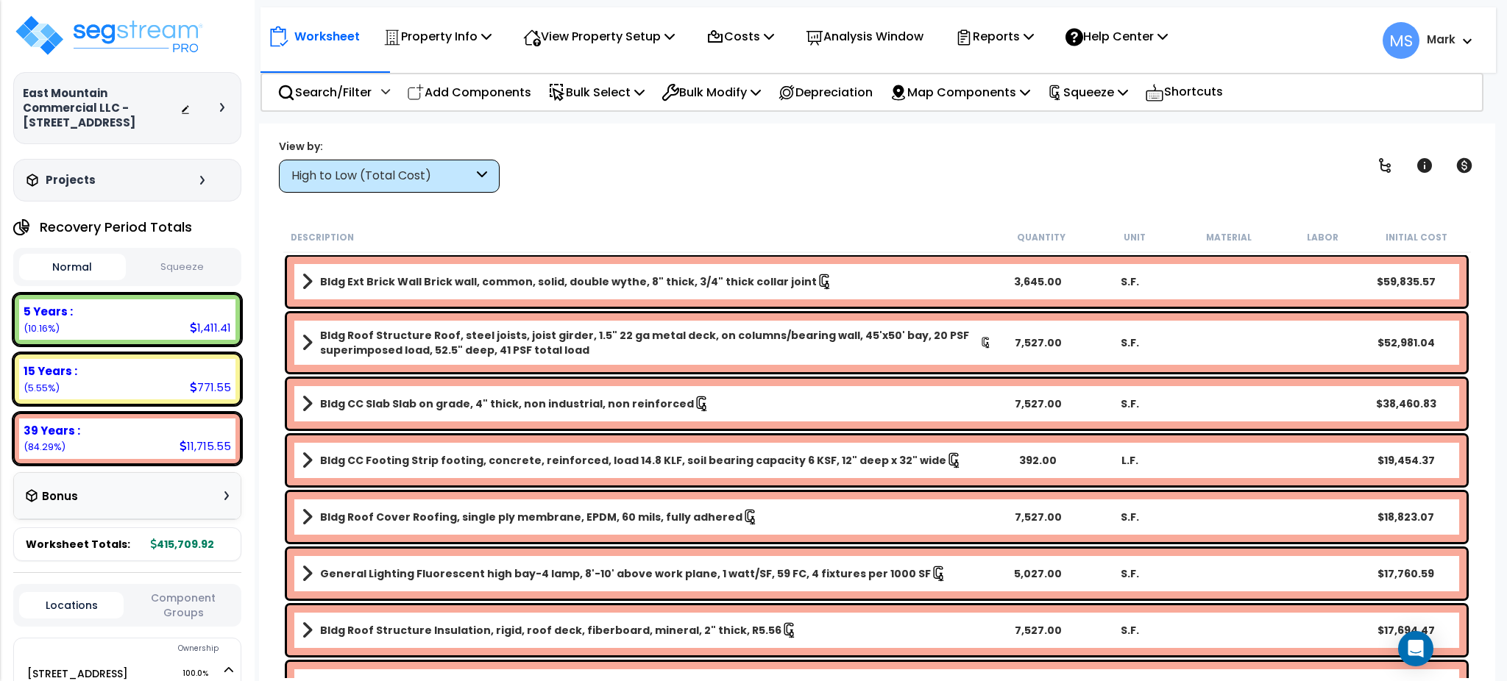
scroll to position [65, 0]
click at [153, 359] on div "15 Years : 771.55 (5.55%)" at bounding box center [127, 379] width 216 height 40
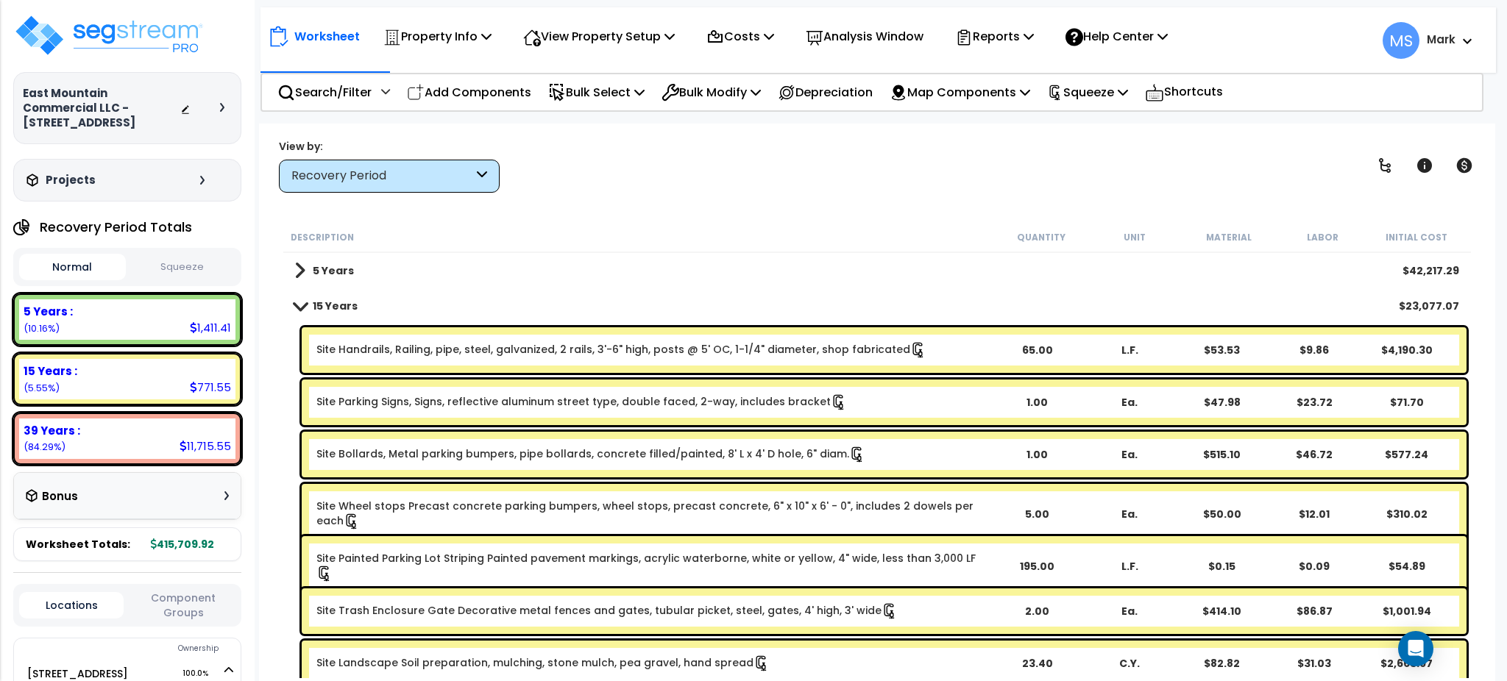
scroll to position [272, 0]
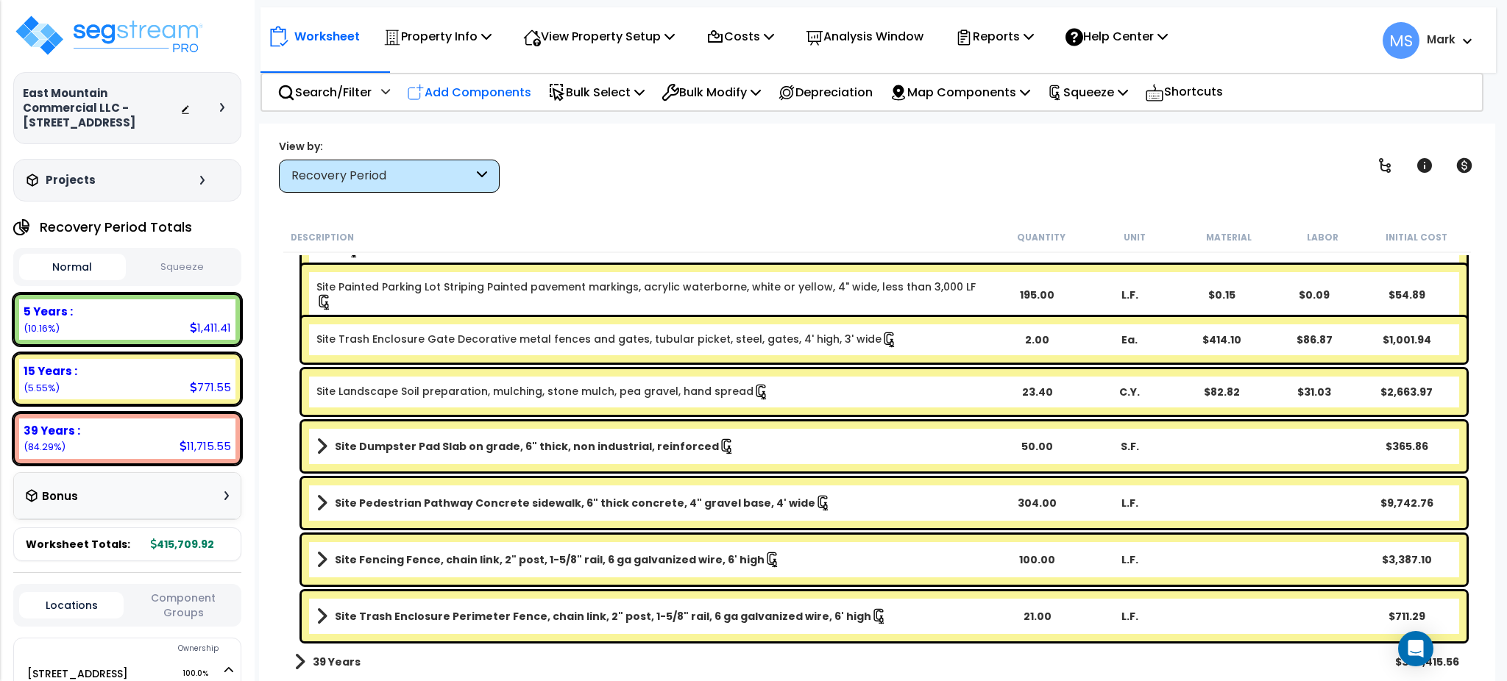
click at [499, 91] on p "Add Components" at bounding box center [469, 92] width 124 height 20
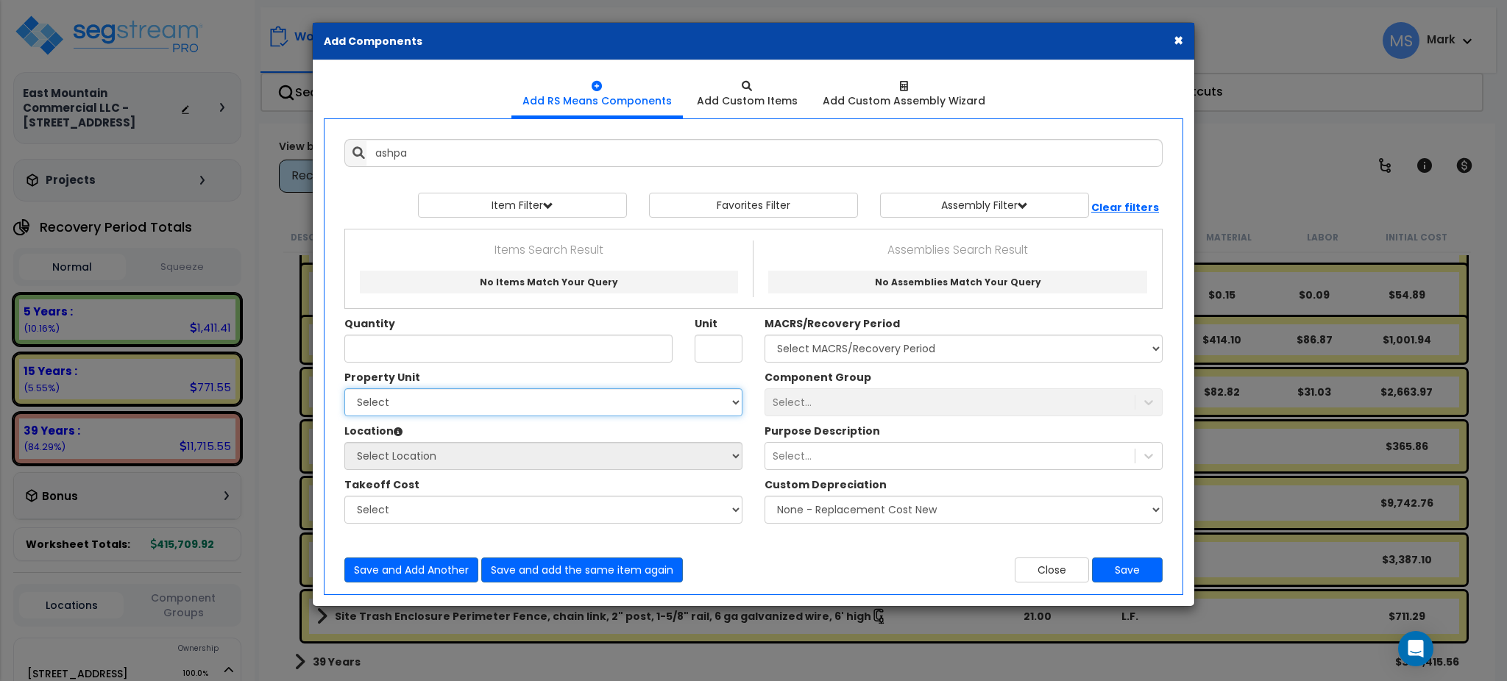
click at [729, 401] on select "Select 565 N Main St Site Improvements" at bounding box center [543, 403] width 398 height 28
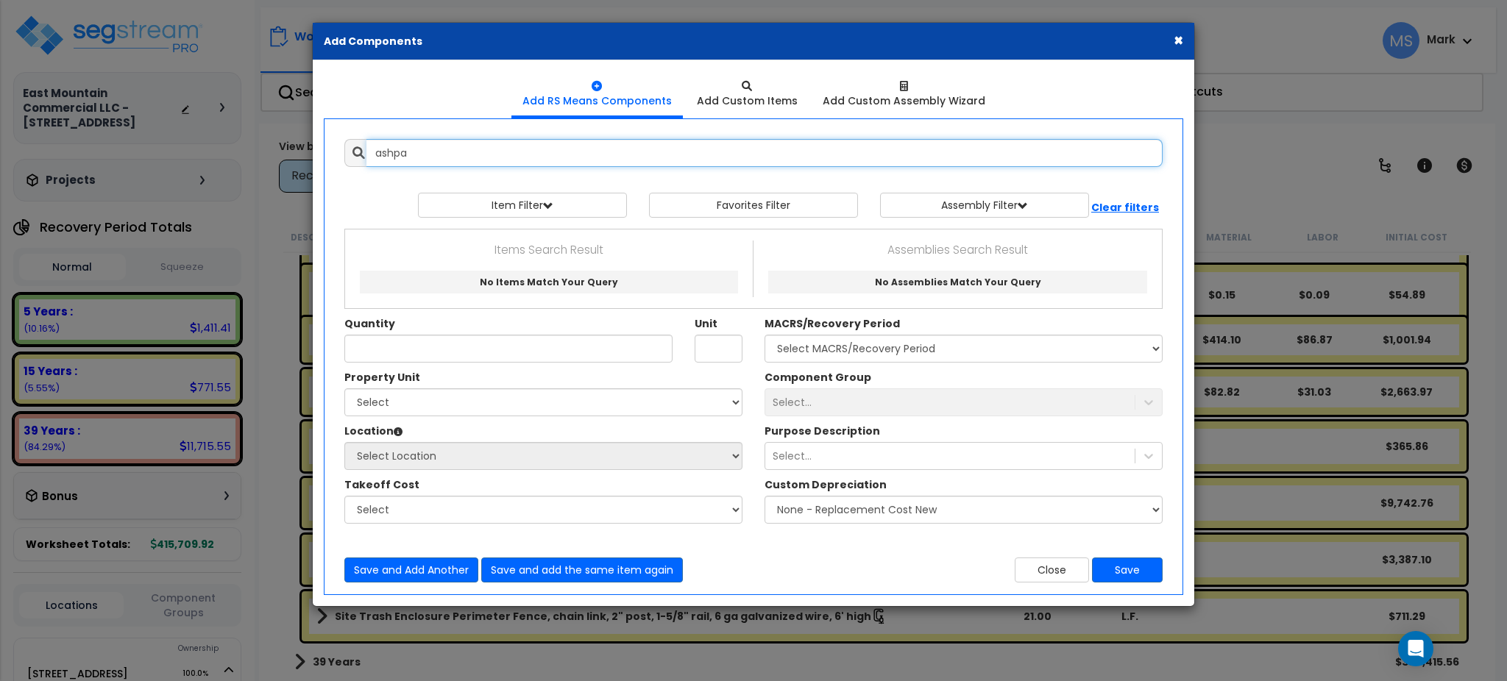
click at [743, 154] on input "ashpa" at bounding box center [764, 153] width 796 height 28
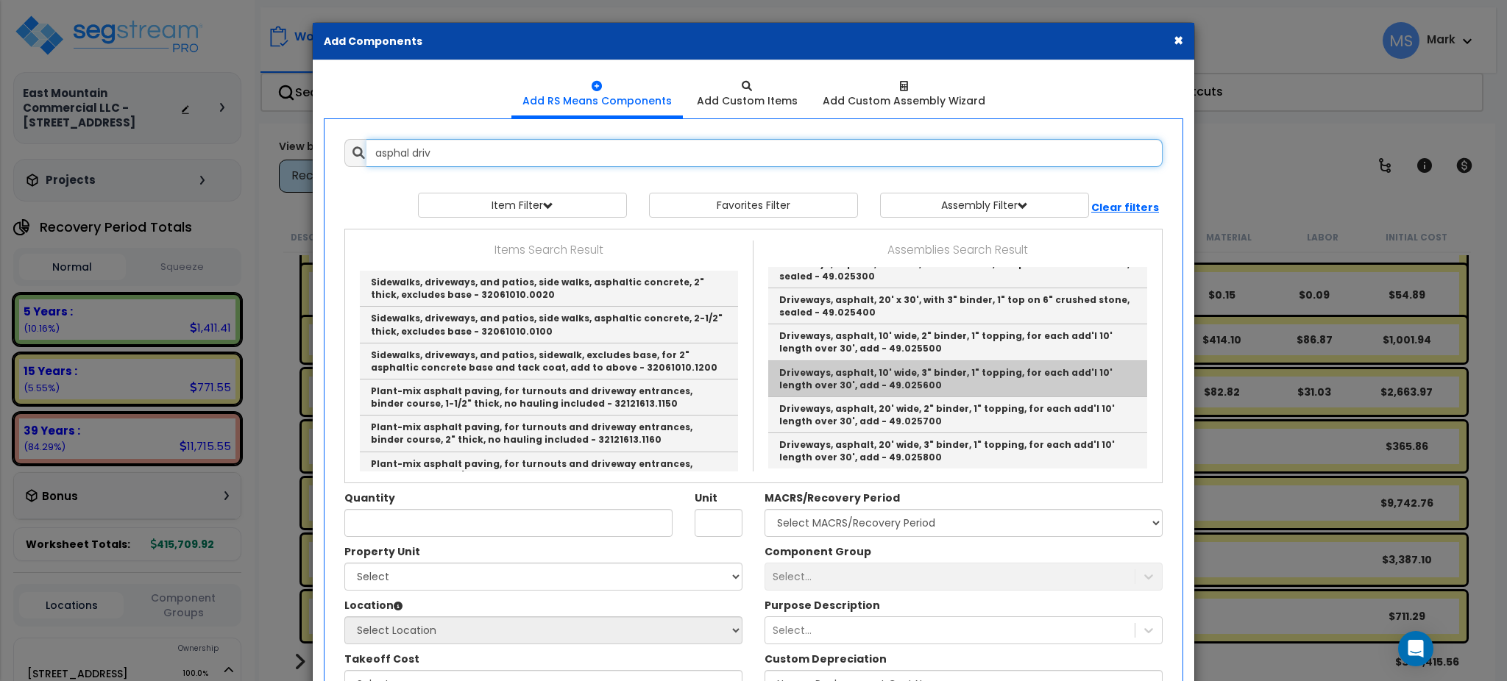
scroll to position [0, 0]
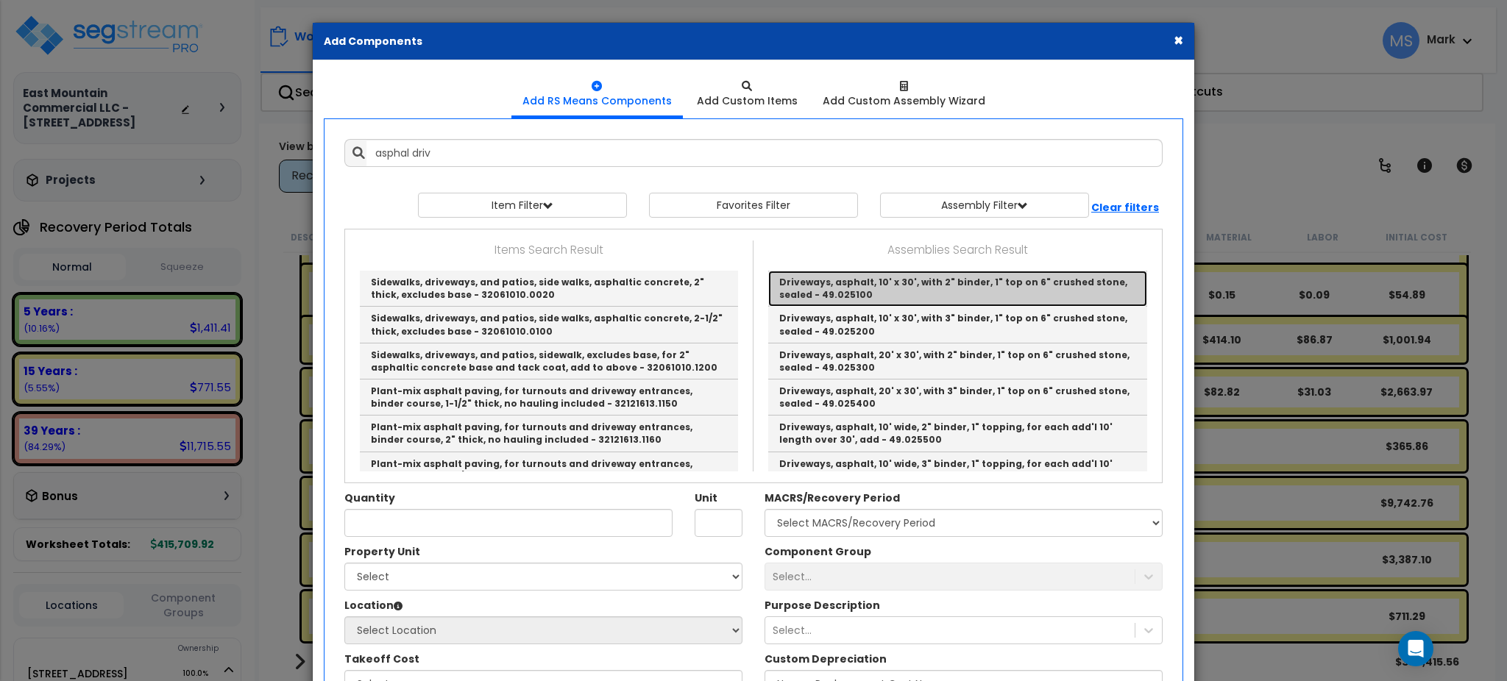
click at [851, 276] on link "Driveways, asphalt, 10' x 30', with 2" binder, 1" top on 6" crushed stone, seal…" at bounding box center [957, 289] width 379 height 36
type input "Driveways, asphalt, 10' x 30', with 2" binder, 1" top on 6" crushed stone, seal…"
type input "Ea."
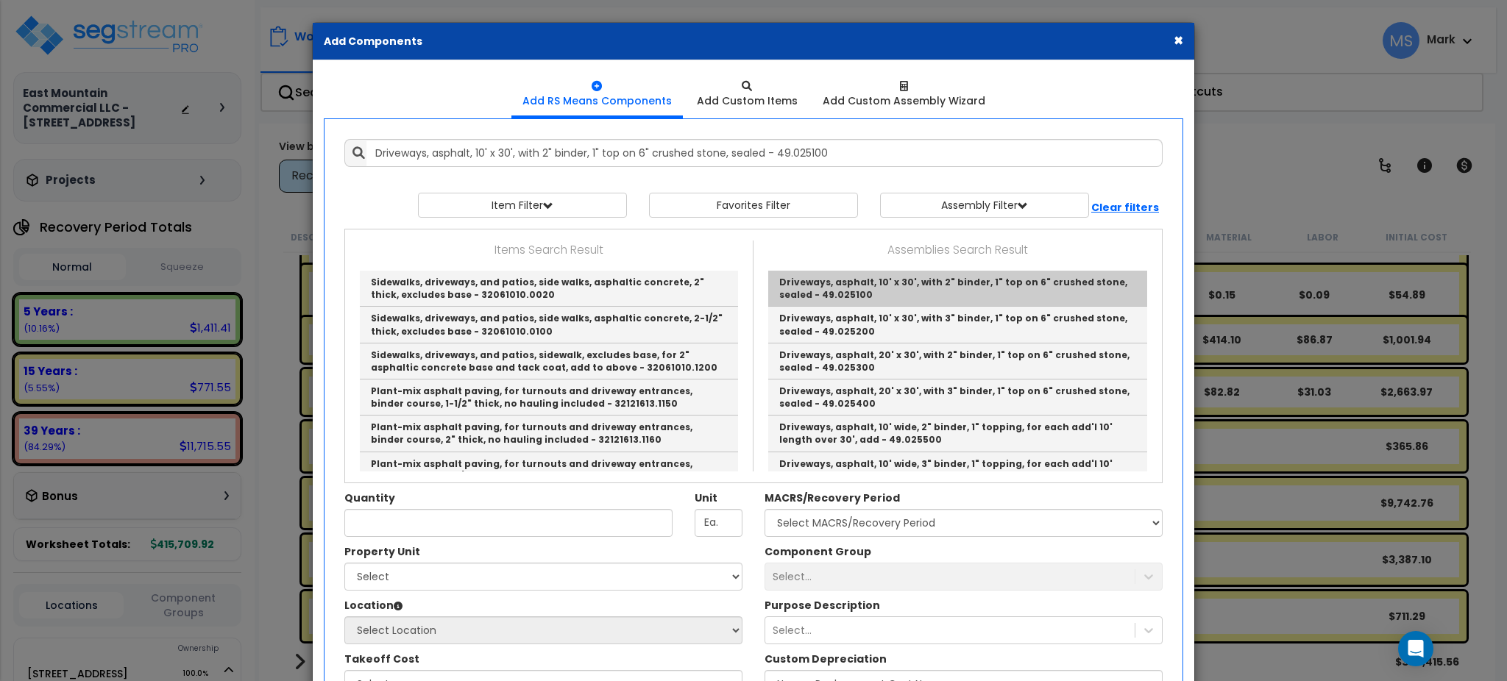
click at [851, 491] on label "MACRS/Recovery Period" at bounding box center [832, 498] width 135 height 15
click at [851, 509] on select "Select MACRS/Recovery Period 5 Years - 57.0 - Distributive Trades & Services 5 …" at bounding box center [964, 523] width 398 height 28
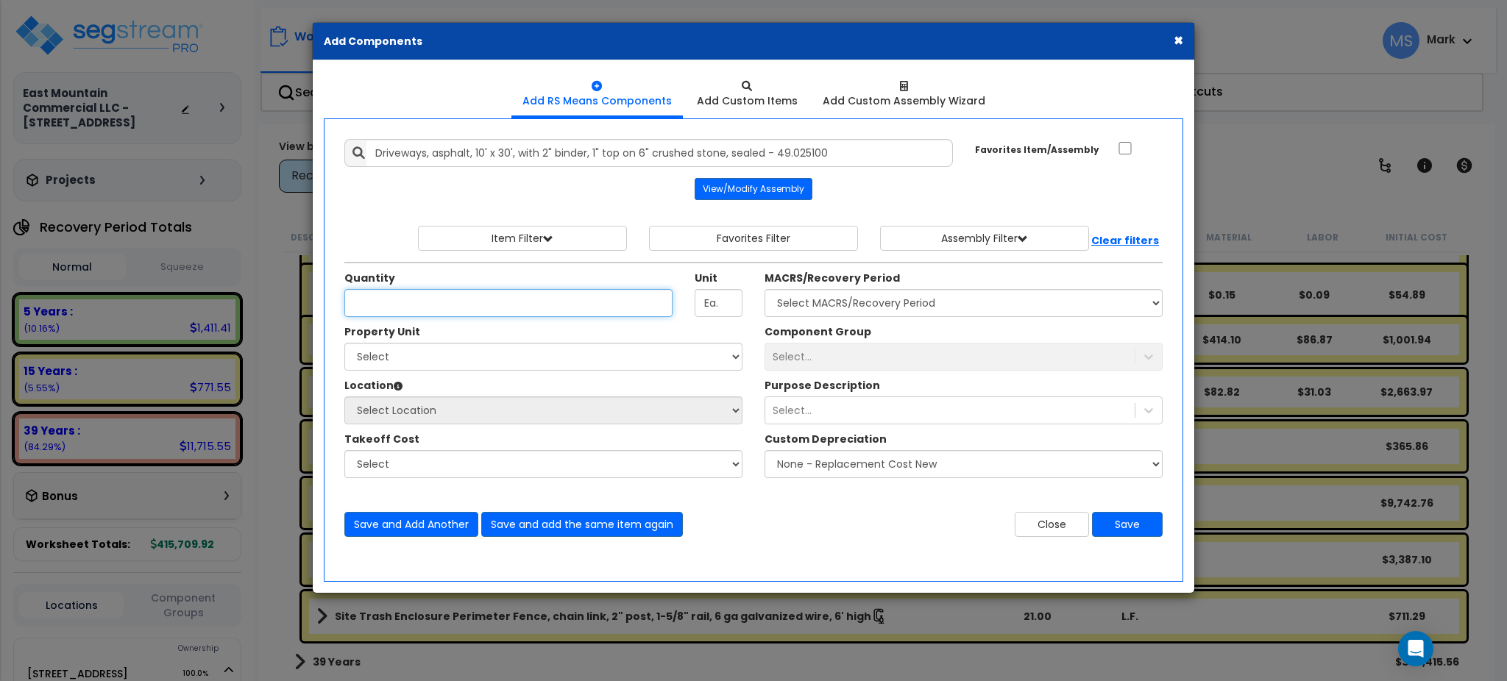
click at [525, 314] on input "Quantity" at bounding box center [508, 303] width 328 height 28
type input "28,113"
click at [627, 362] on select "Select 565 N Main St Site Improvements" at bounding box center [543, 357] width 398 height 28
select select "163924"
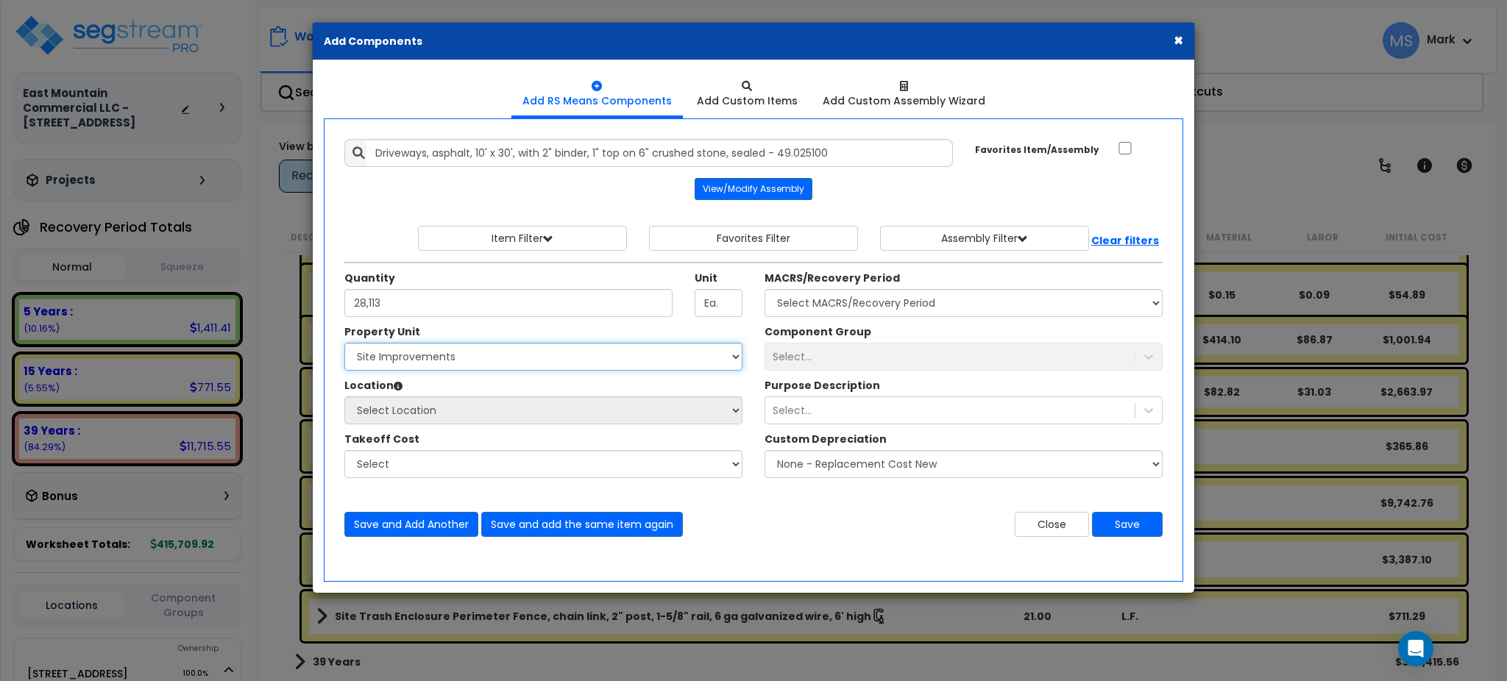
click at [344, 343] on select "Select 565 N Main St Site Improvements" at bounding box center [543, 357] width 398 height 28
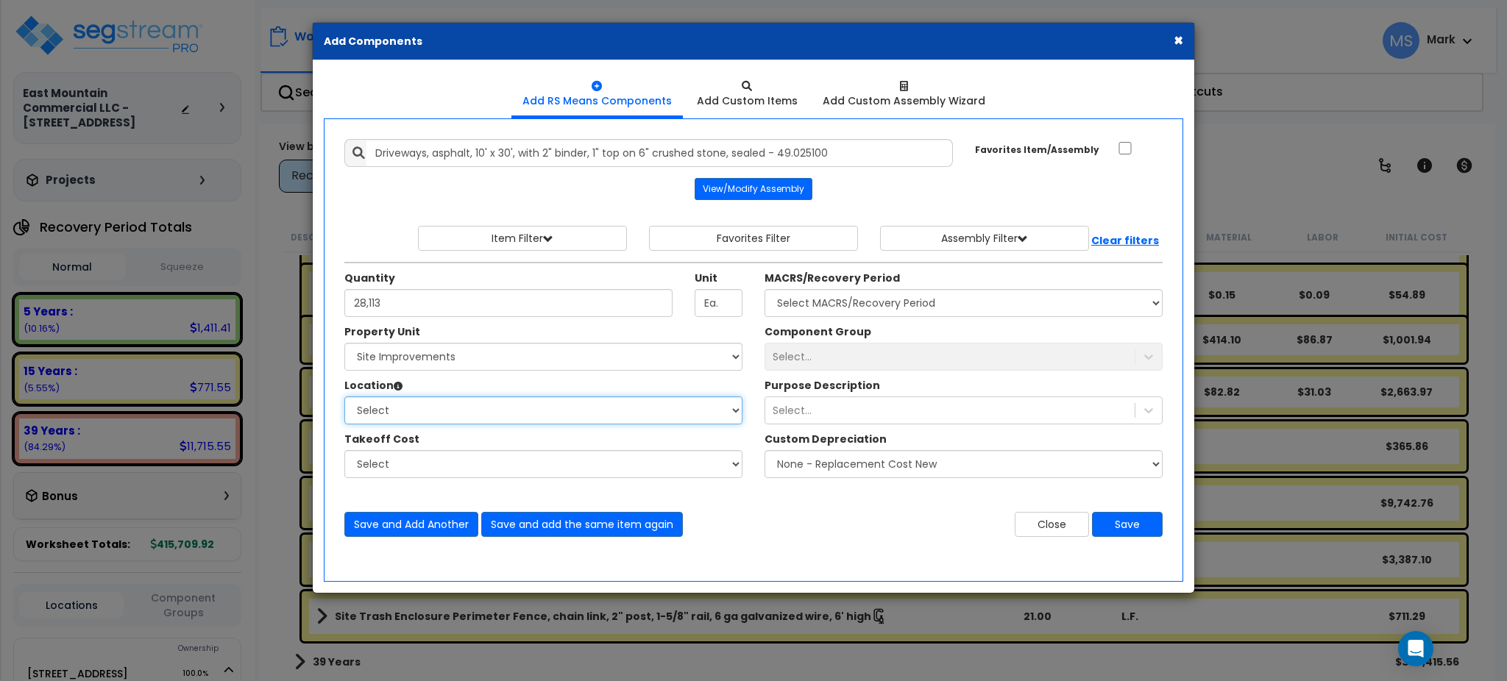
click at [595, 422] on select "Select Site Exterior Add Additional Location" at bounding box center [543, 411] width 398 height 28
click at [344, 397] on select "Select Site Exterior Add Additional Location" at bounding box center [543, 411] width 398 height 28
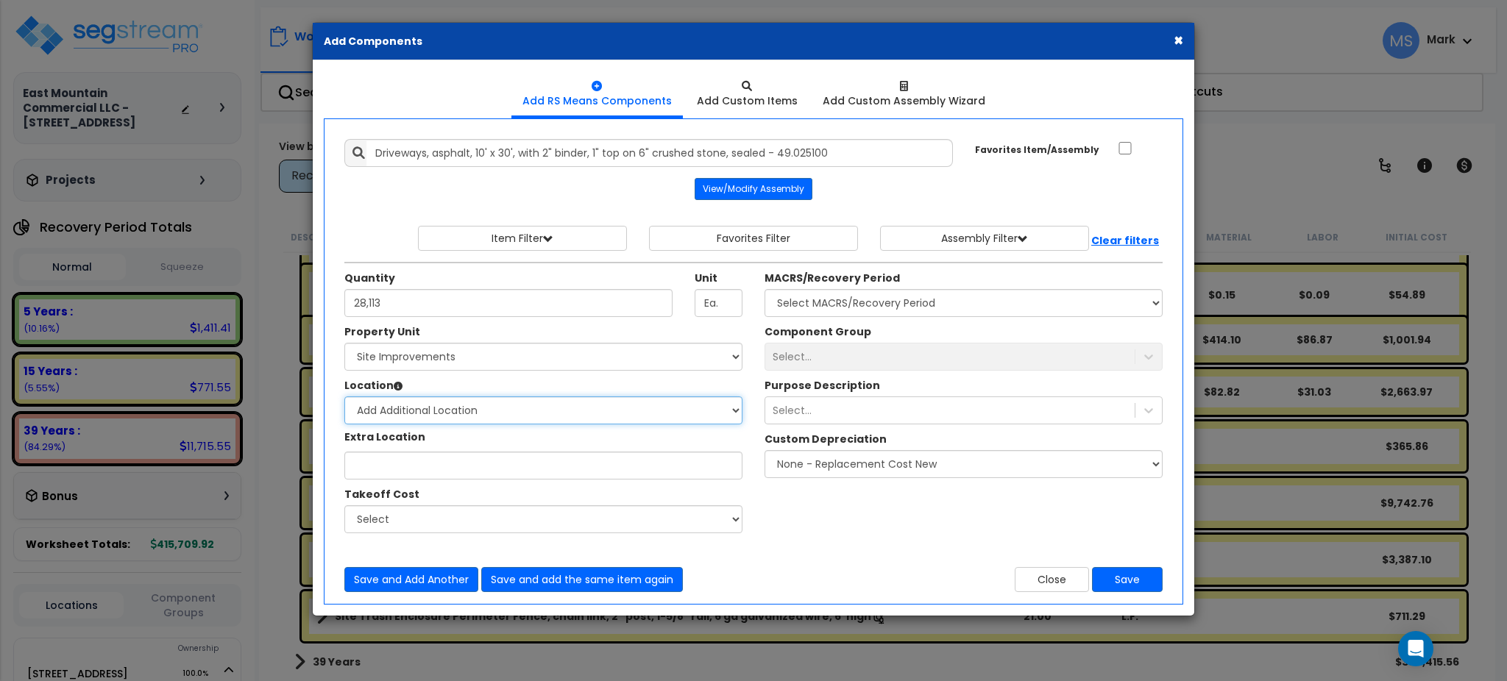
click at [571, 400] on select "Select Site Exterior Add Additional Location" at bounding box center [543, 411] width 398 height 28
click at [344, 397] on select "Select Site Exterior Add Additional Location" at bounding box center [543, 411] width 398 height 28
click at [550, 405] on select "Select Site Exterior Add Additional Location" at bounding box center [543, 411] width 398 height 28
select select "462"
click at [344, 397] on select "Select Site Exterior Add Additional Location" at bounding box center [543, 411] width 398 height 28
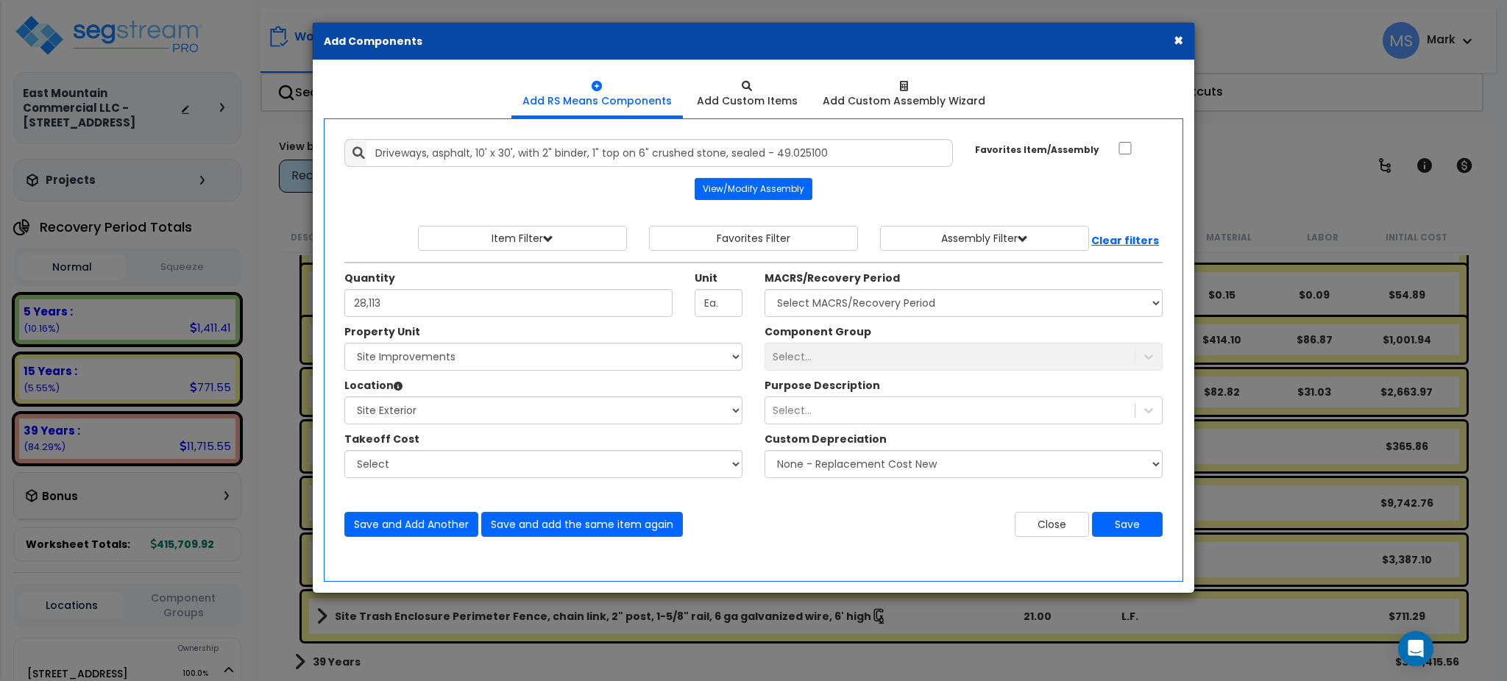
click at [918, 287] on div "MACRS/Recovery Period Select MACRS/Recovery Period 5 Years - 57.0 - Distributiv…" at bounding box center [964, 294] width 398 height 46
click at [915, 296] on select "Select MACRS/Recovery Period 5 Years - 57.0 - Distributive Trades & Services 5 …" at bounding box center [964, 303] width 398 height 28
select select "3666"
click at [765, 289] on select "Select MACRS/Recovery Period 5 Years - 57.0 - Distributive Trades & Services 5 …" at bounding box center [964, 303] width 398 height 28
click at [868, 356] on div "Select..." at bounding box center [949, 357] width 369 height 24
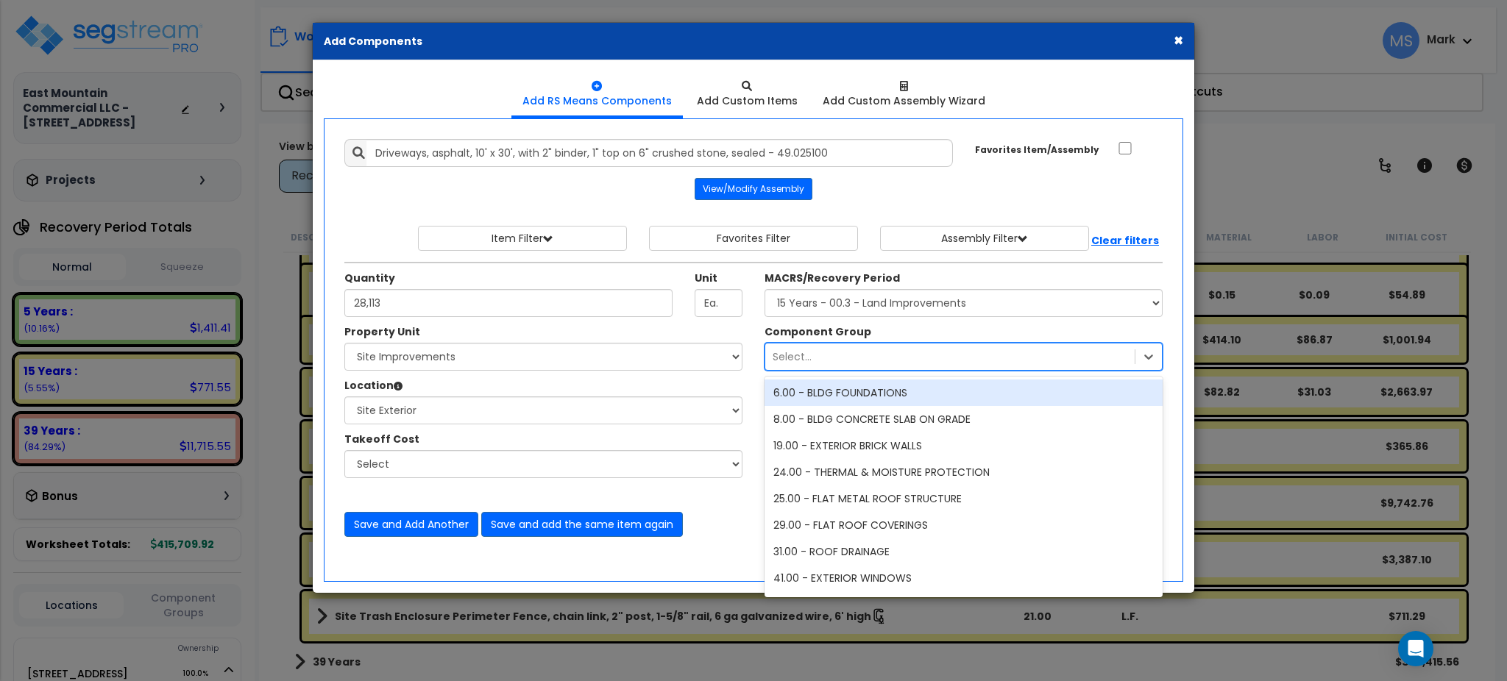
type input "a"
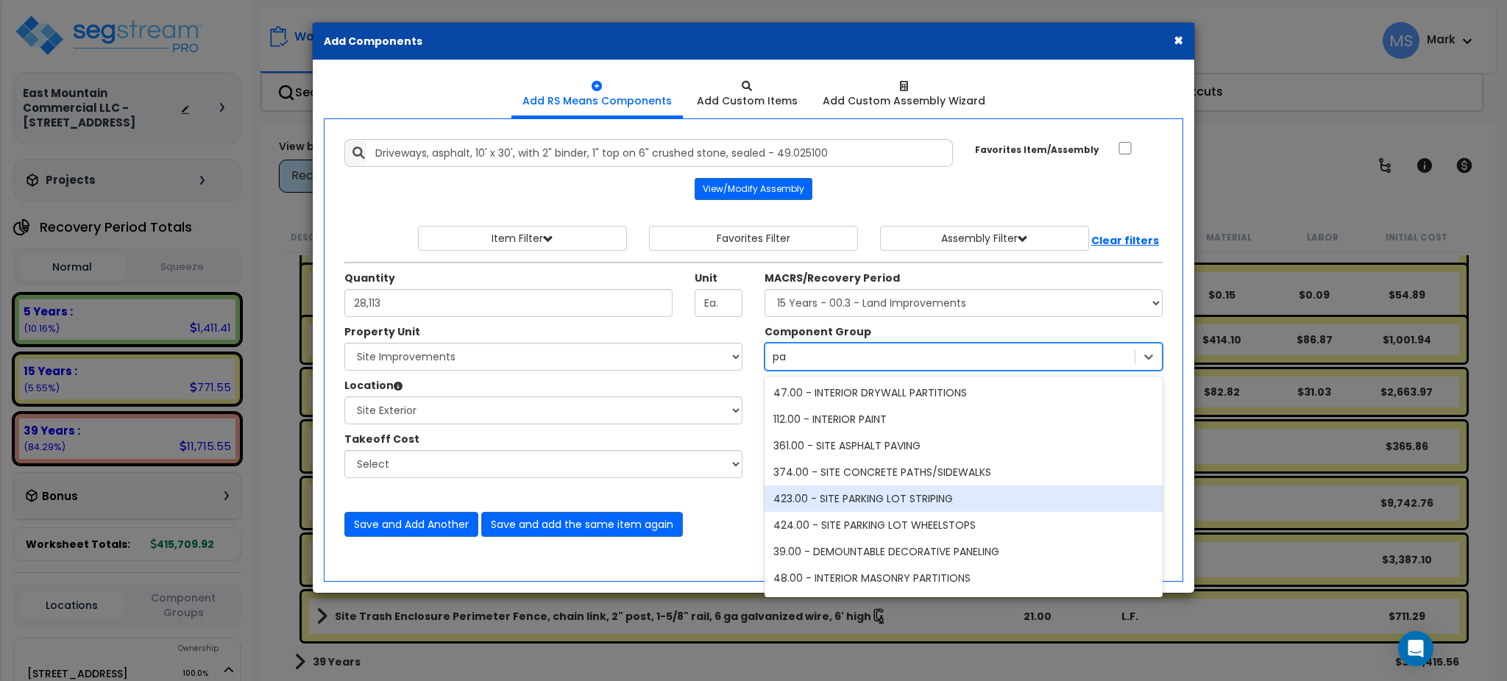
type input "p"
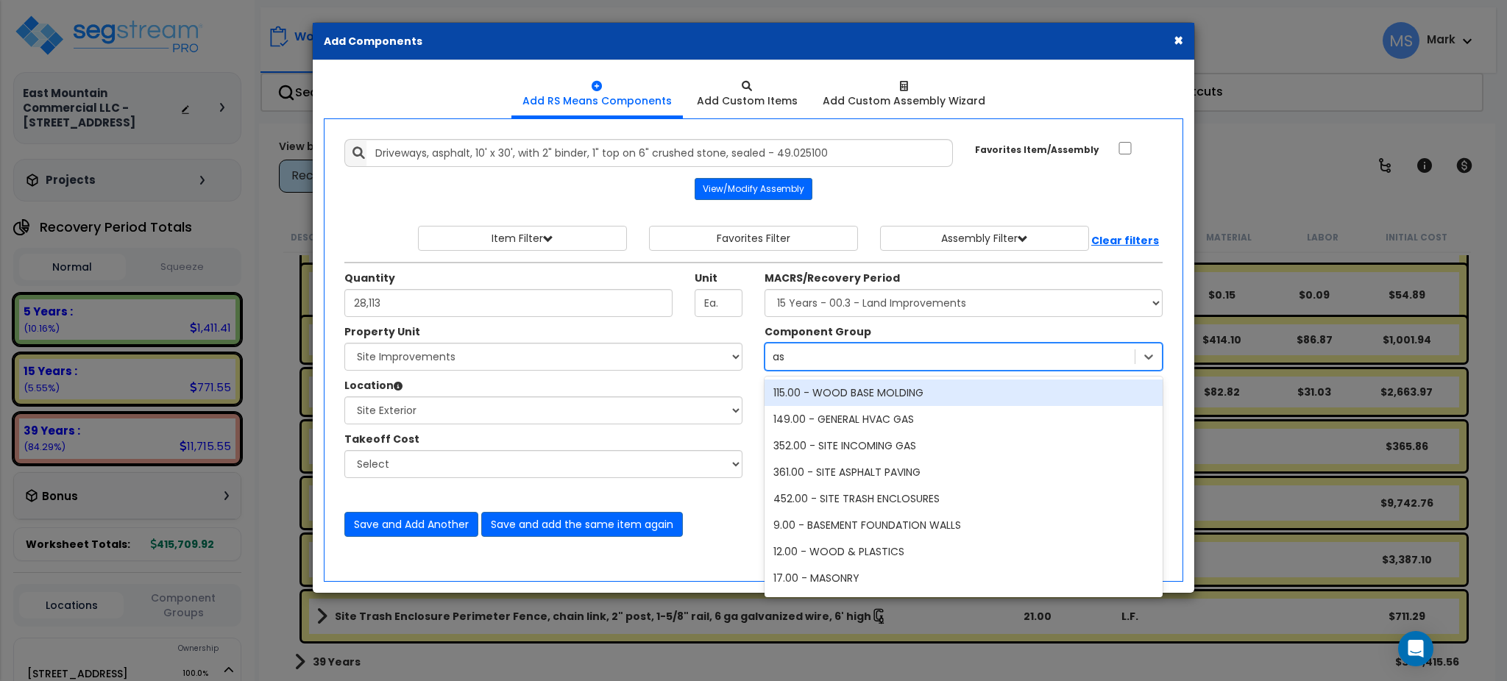
type input "asp"
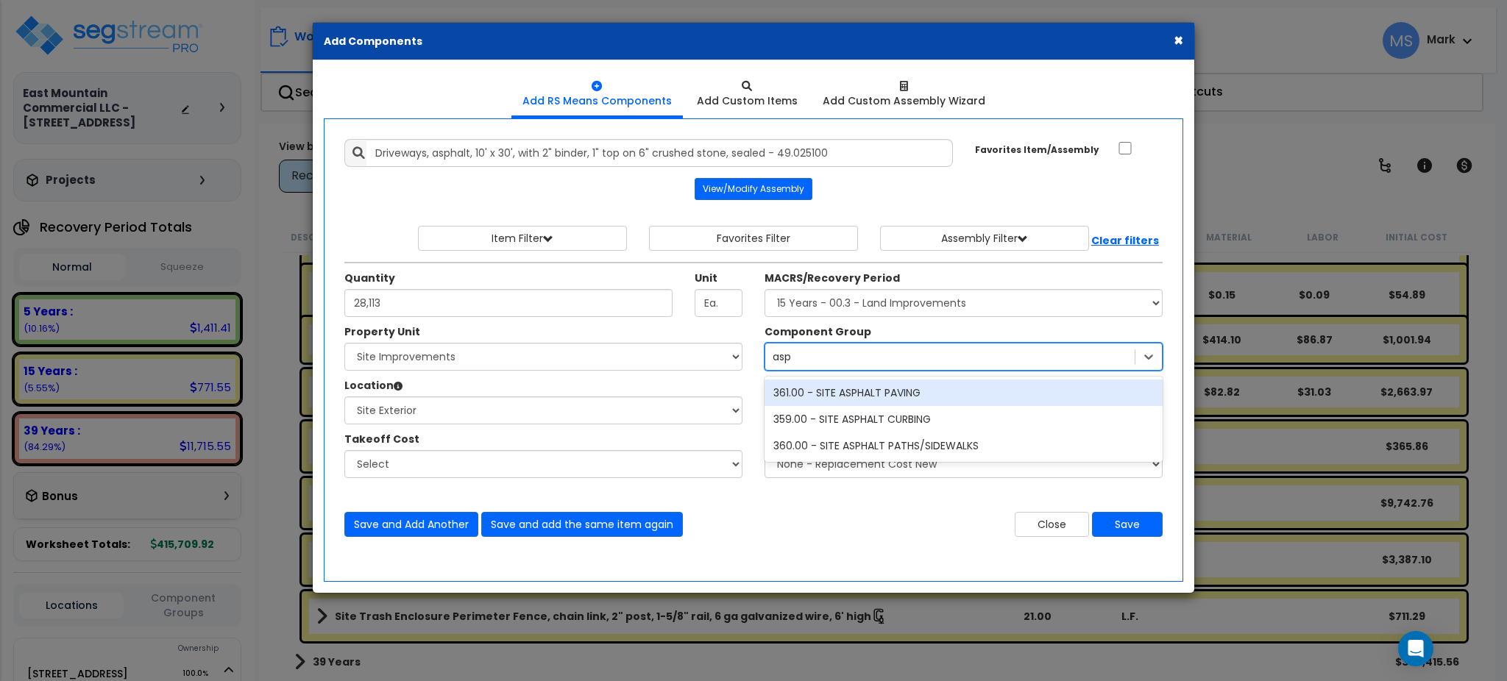
click at [884, 389] on div "361.00 - SITE ASPHALT PAVING" at bounding box center [964, 393] width 398 height 26
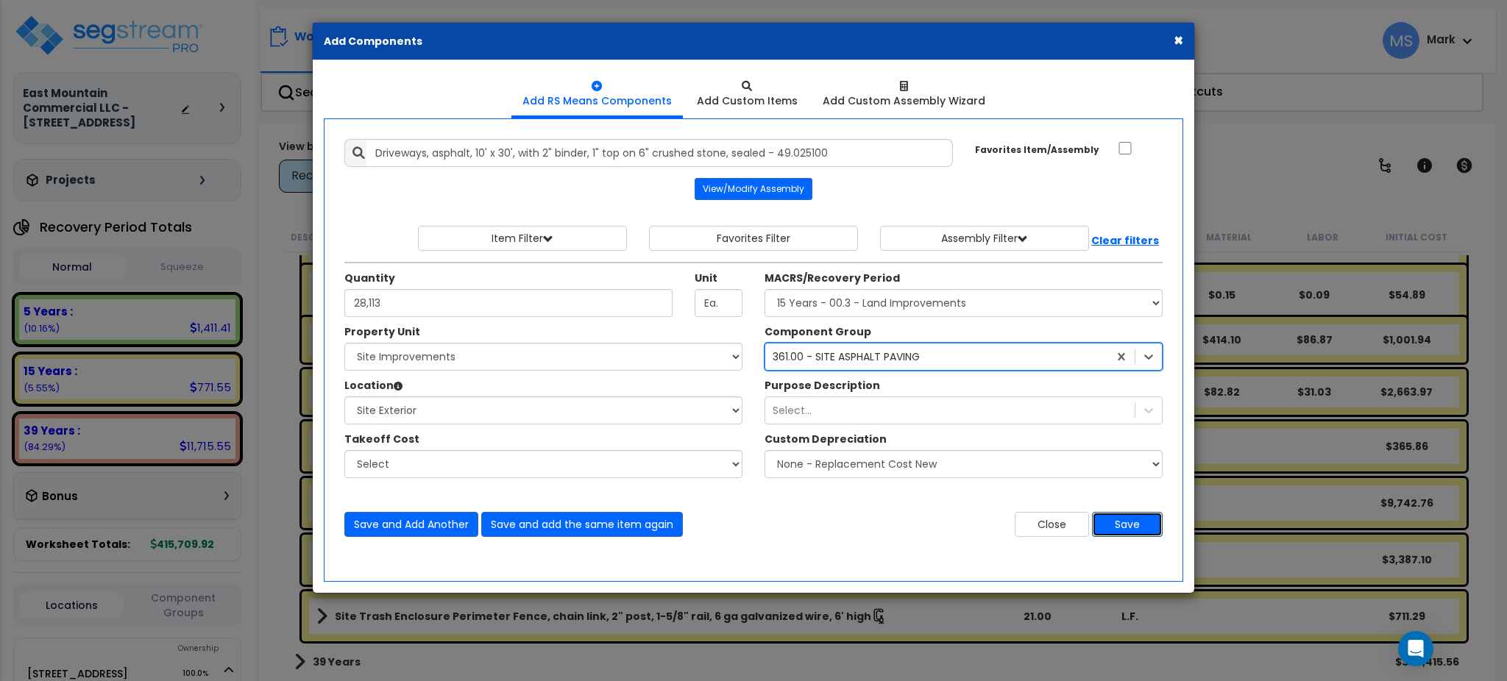
click at [1126, 524] on button "Save" at bounding box center [1127, 524] width 71 height 25
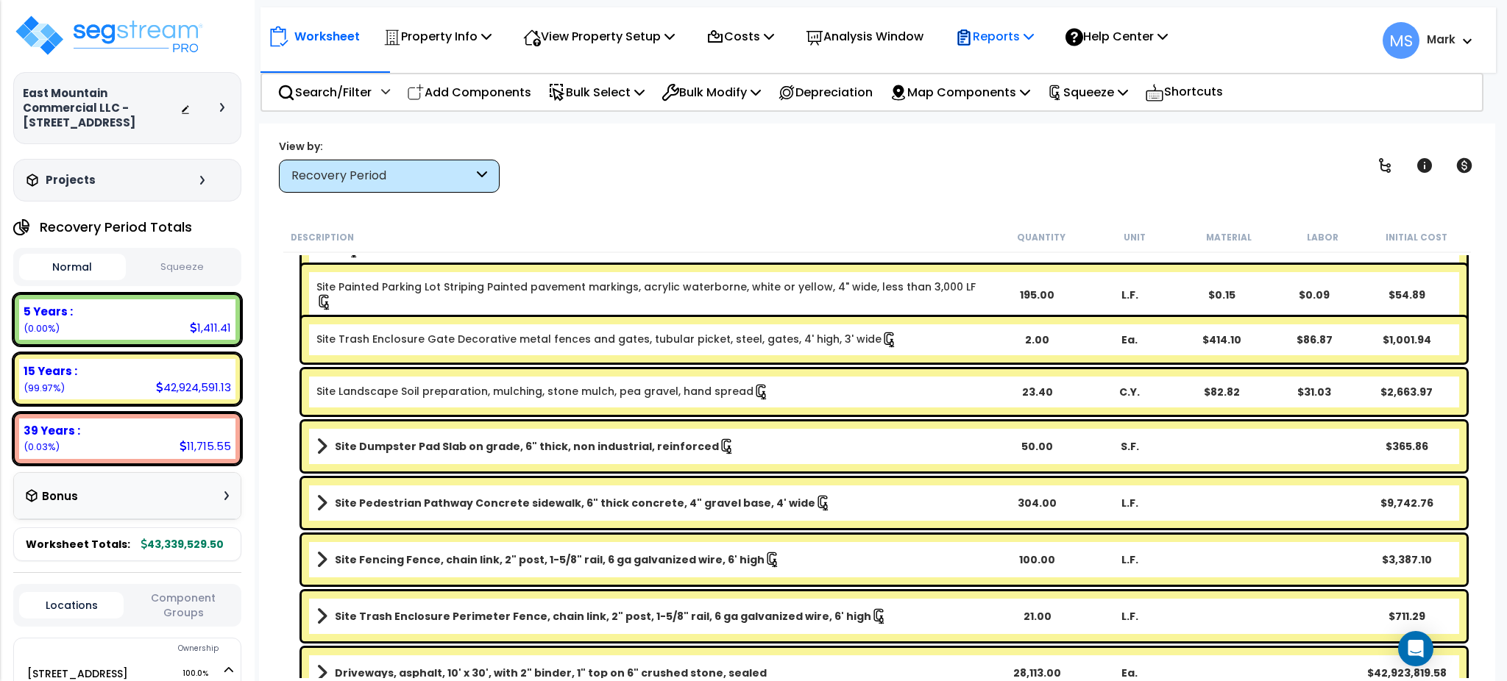
click at [1007, 37] on p "Reports" at bounding box center [994, 36] width 79 height 20
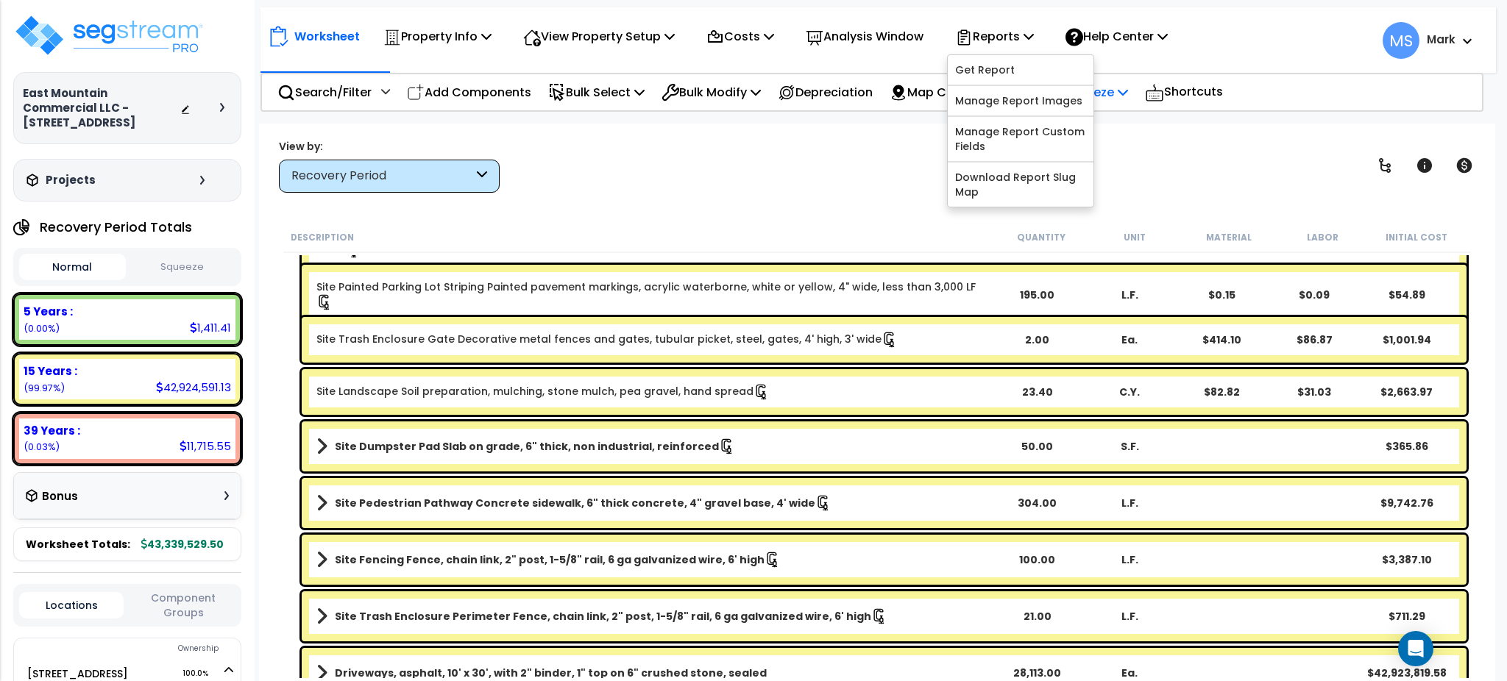
click at [1128, 99] on p "Squeeze" at bounding box center [1087, 92] width 81 height 20
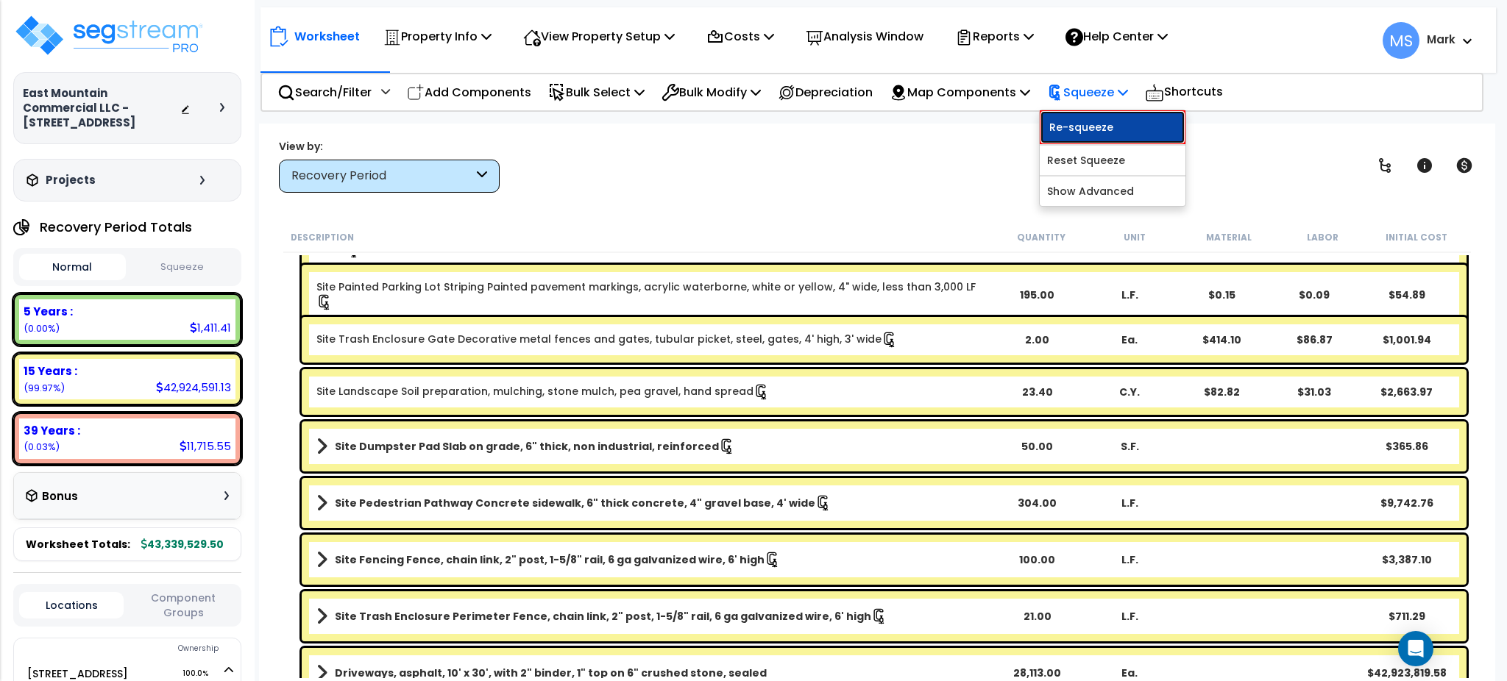
click at [1131, 118] on link "Re-squeeze" at bounding box center [1113, 127] width 146 height 34
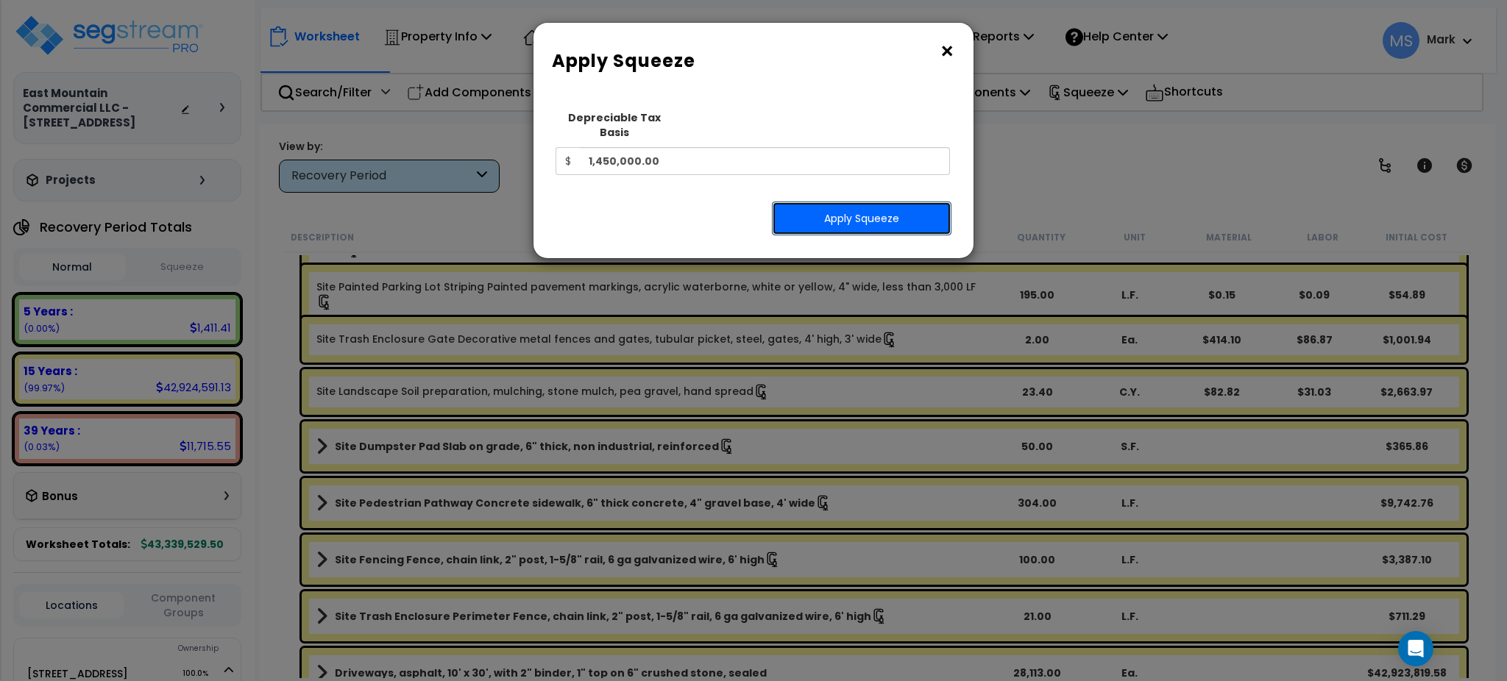
click at [851, 211] on button "Apply Squeeze" at bounding box center [862, 219] width 180 height 34
